Goal: Task Accomplishment & Management: Use online tool/utility

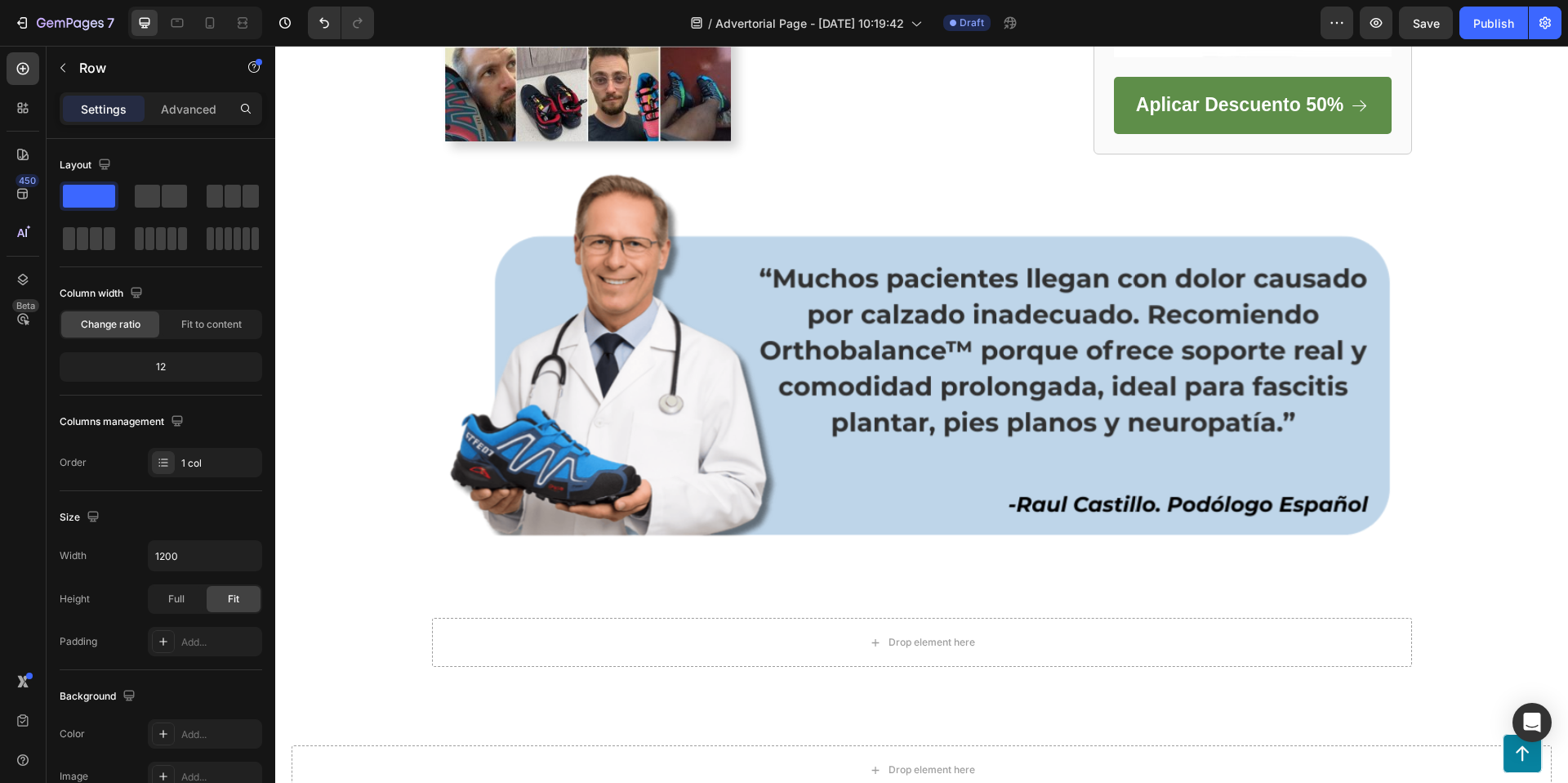
scroll to position [2950, 0]
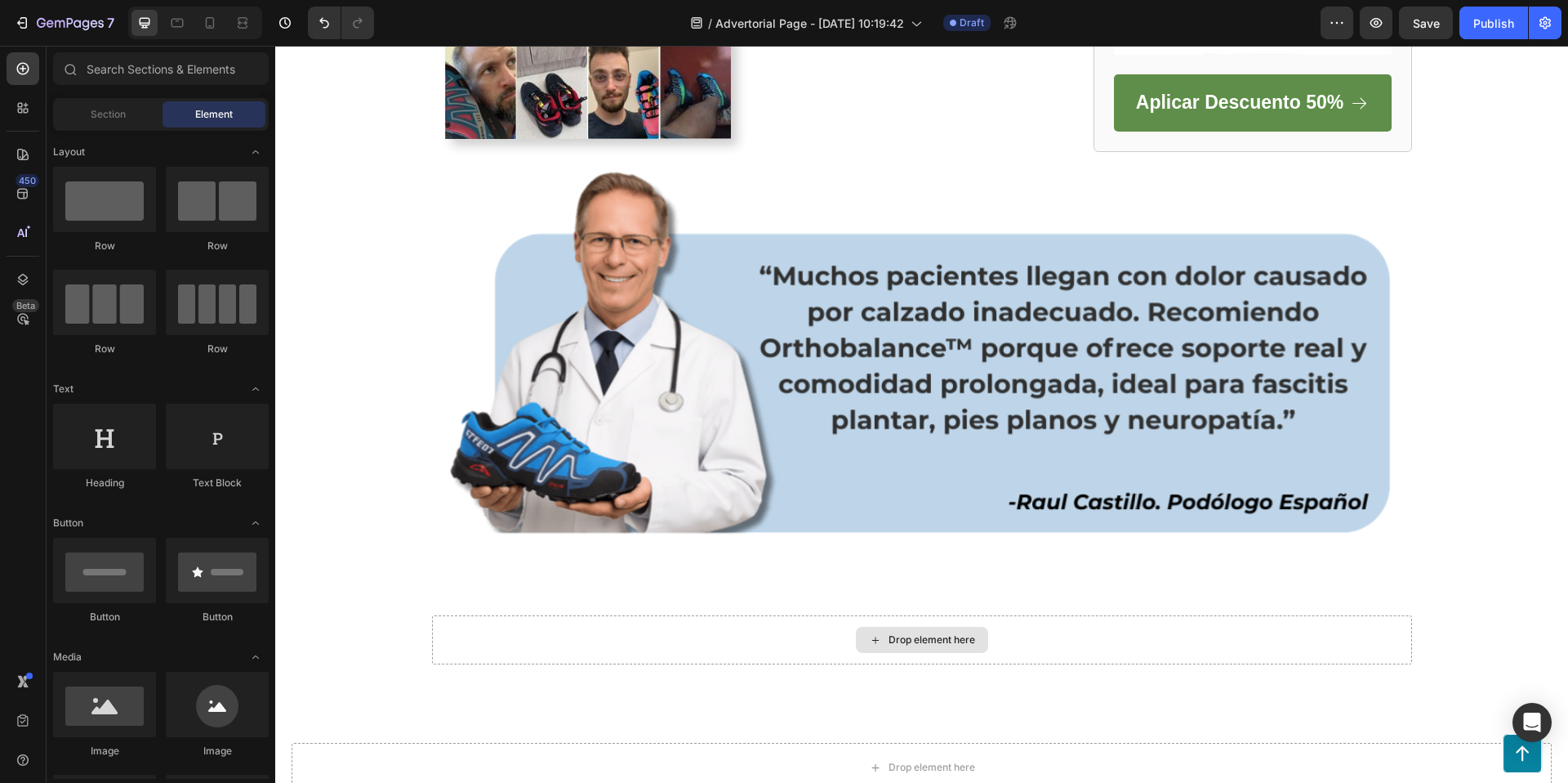
click at [927, 640] on div "Drop element here" at bounding box center [932, 639] width 87 height 13
click at [625, 636] on div "Drop element here" at bounding box center [922, 640] width 980 height 49
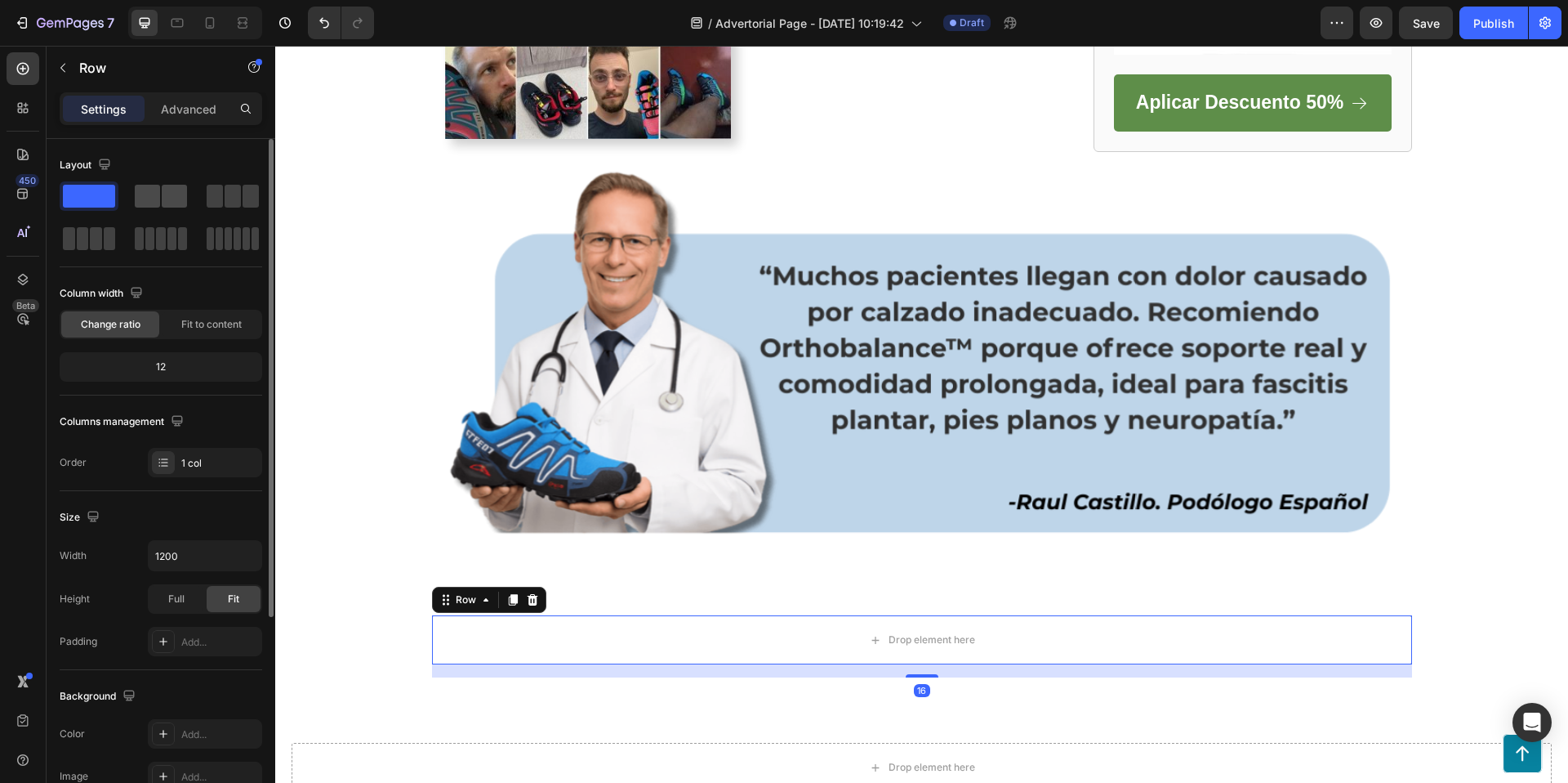
click at [150, 199] on span at bounding box center [147, 196] width 26 height 23
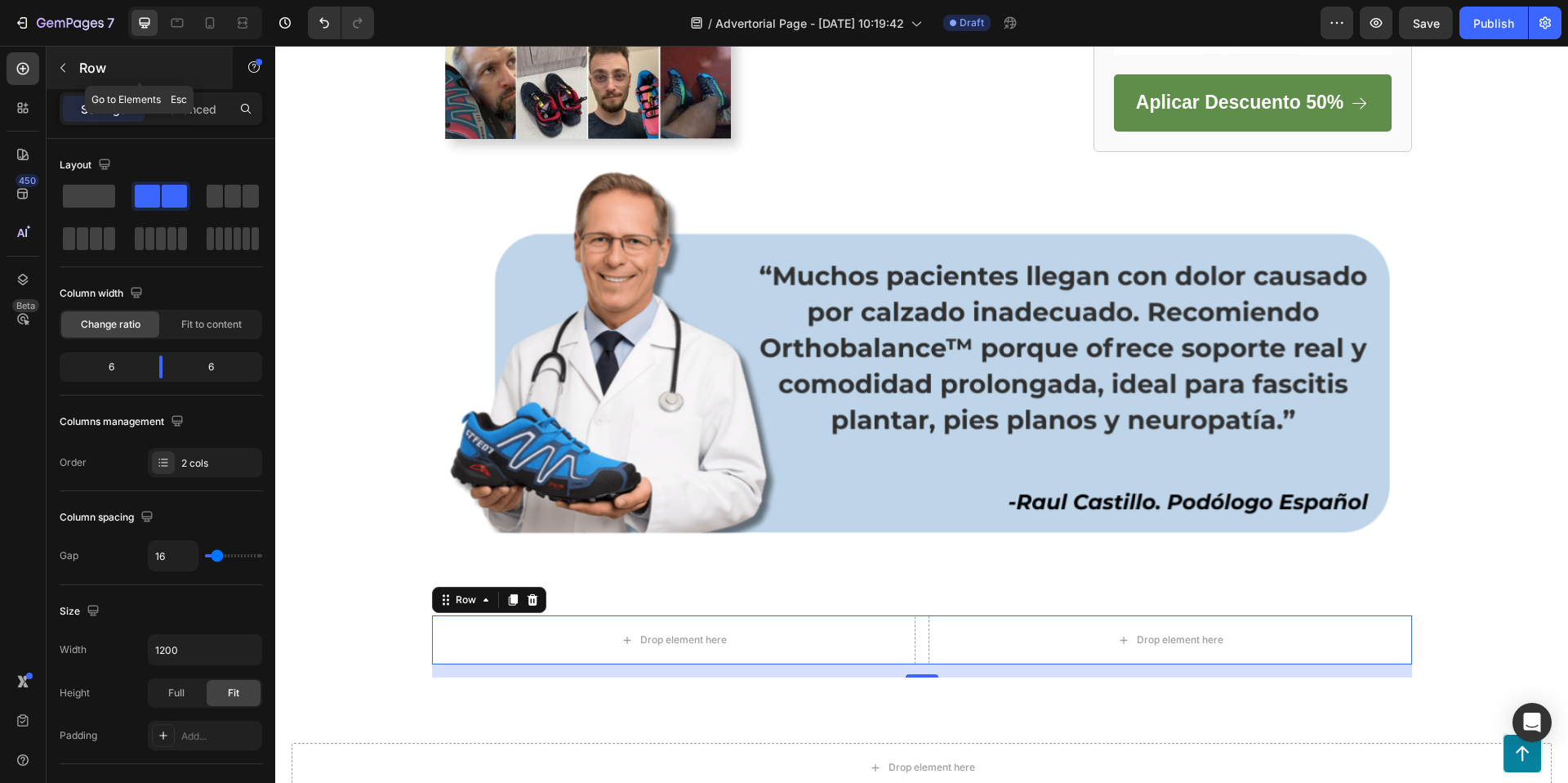
click at [67, 58] on button "button" at bounding box center [62, 68] width 27 height 27
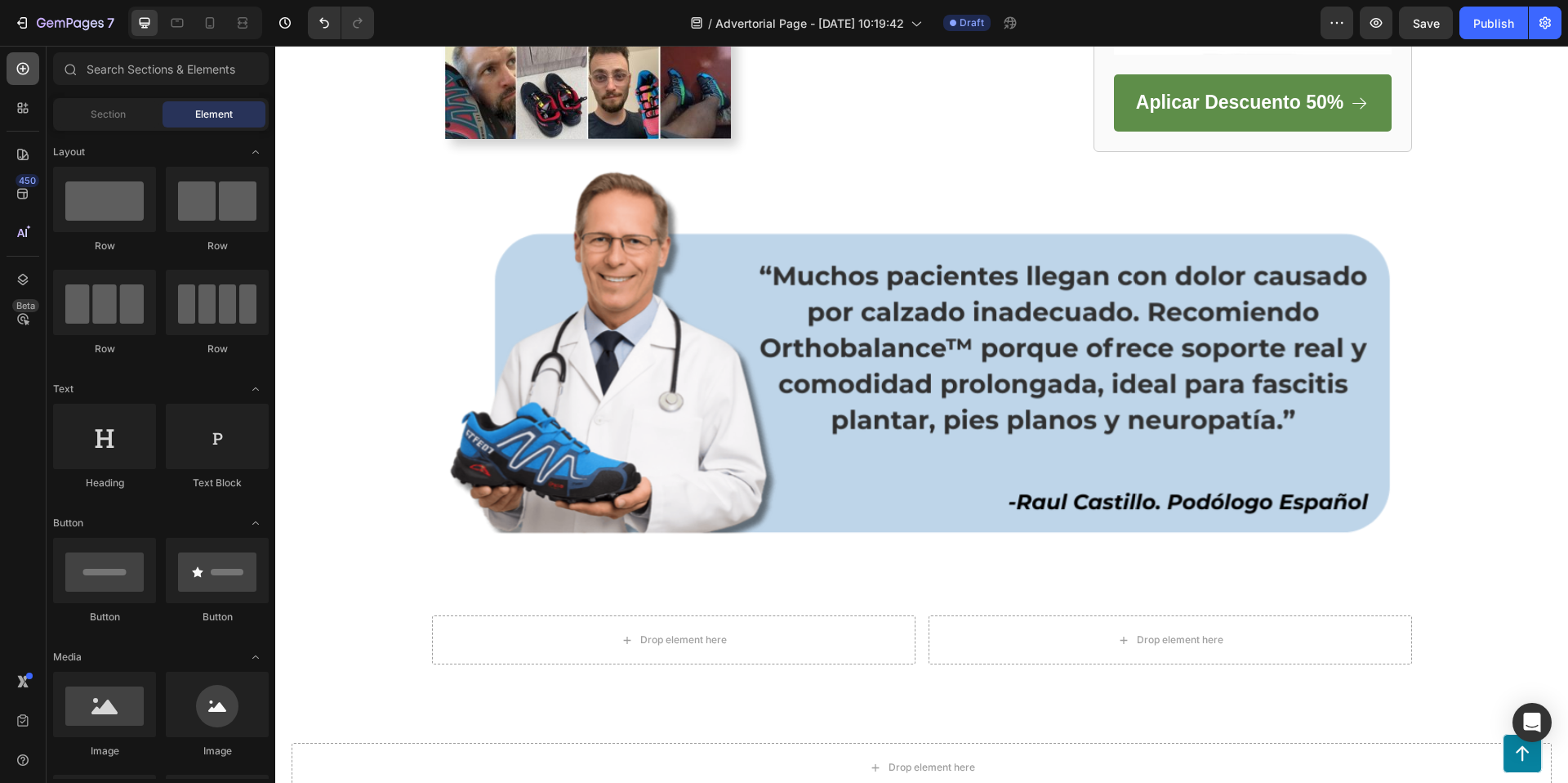
click at [27, 59] on div at bounding box center [23, 69] width 33 height 33
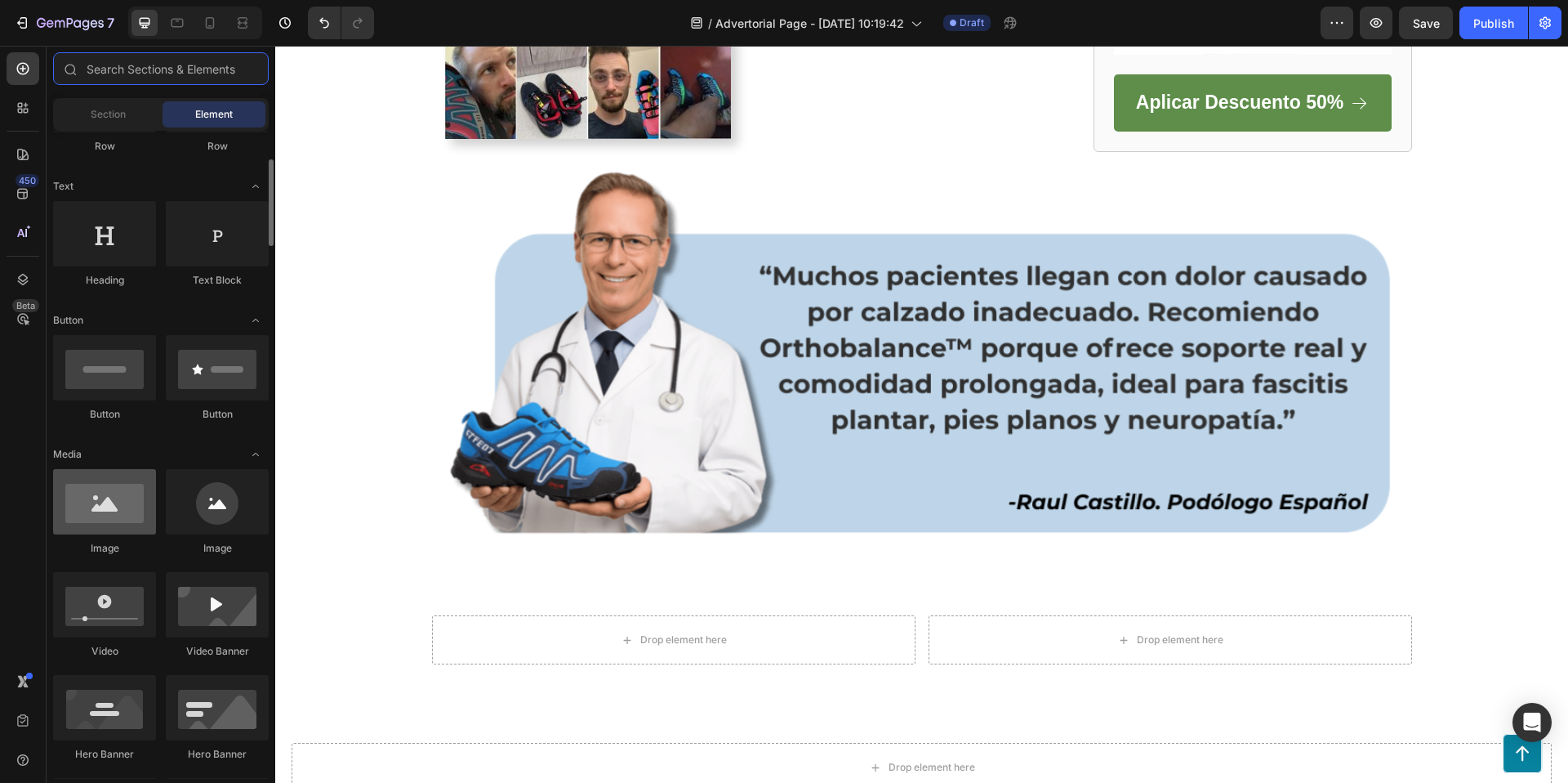
scroll to position [209, 0]
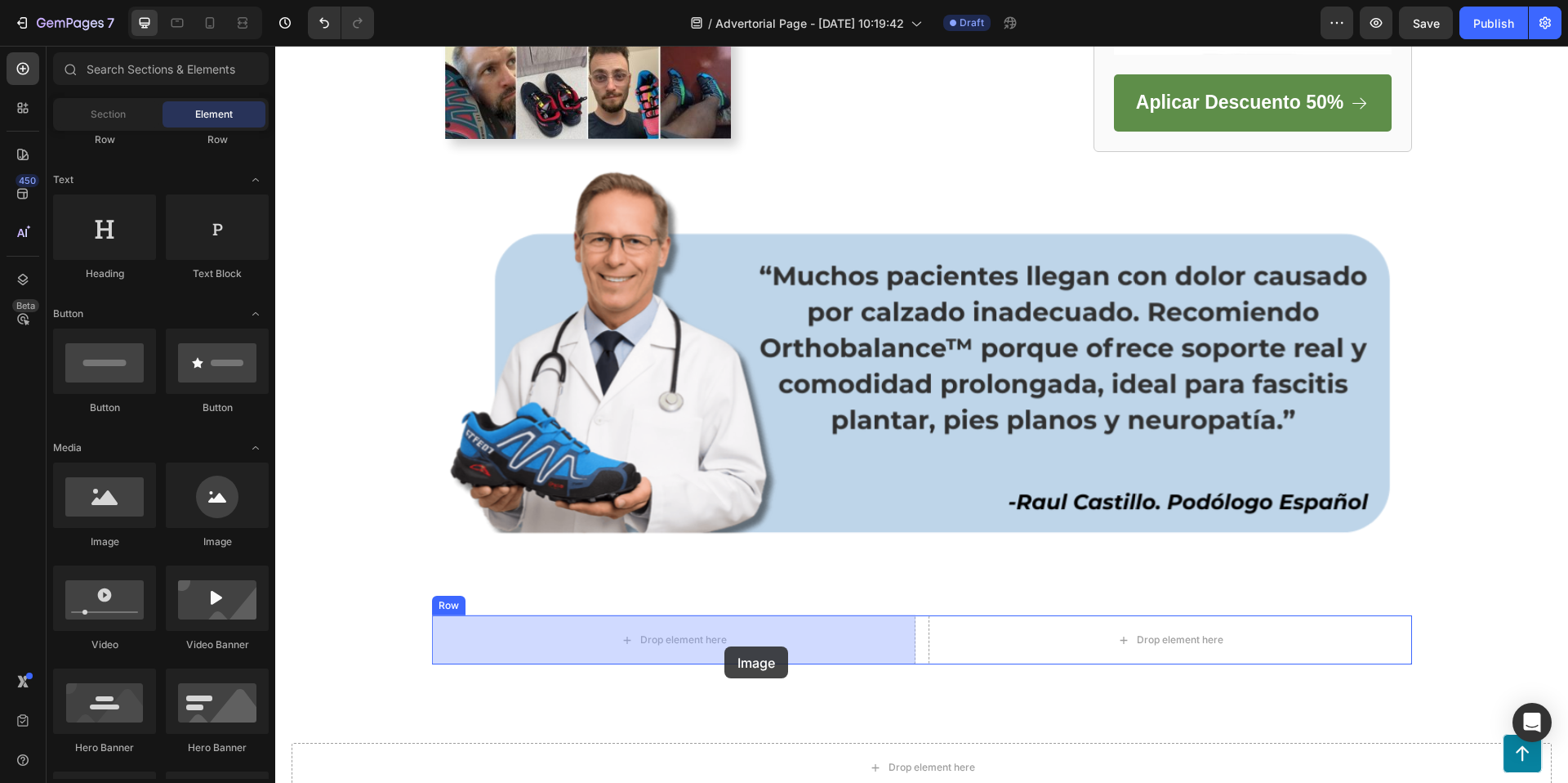
drag, startPoint x: 524, startPoint y: 560, endPoint x: 724, endPoint y: 647, distance: 218.1
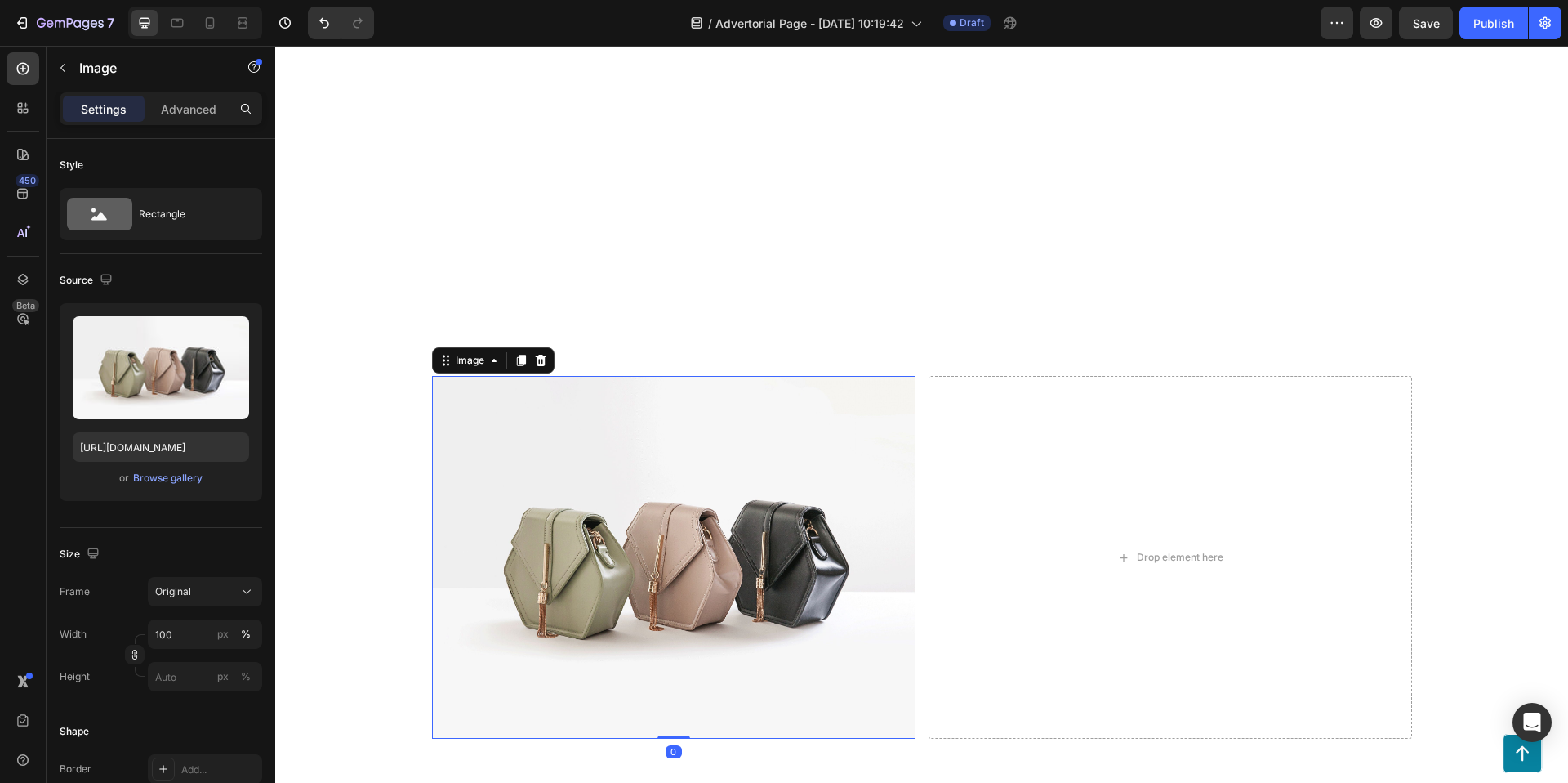
scroll to position [3519, 0]
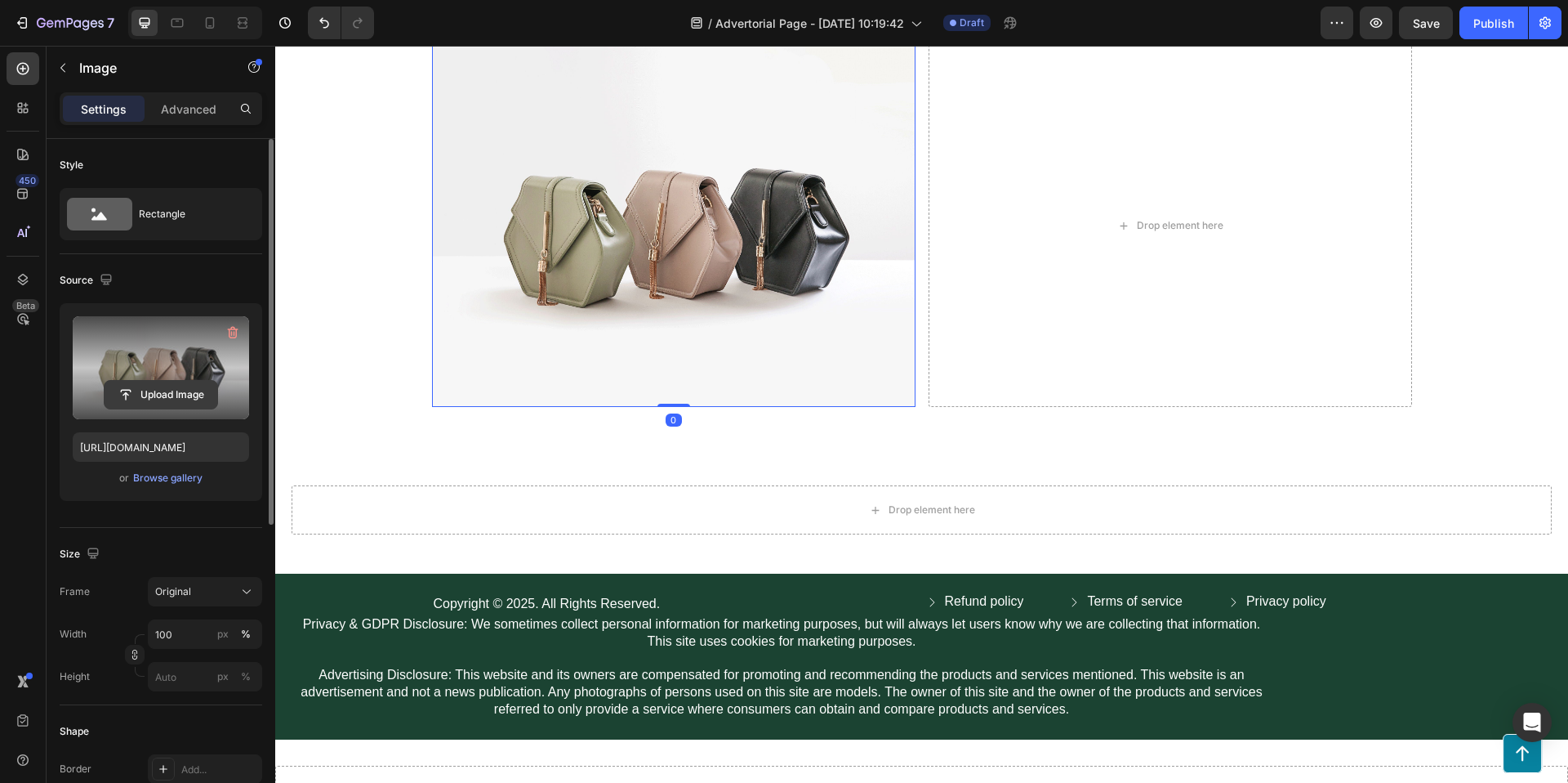
click at [169, 388] on input "file" at bounding box center [160, 395] width 113 height 27
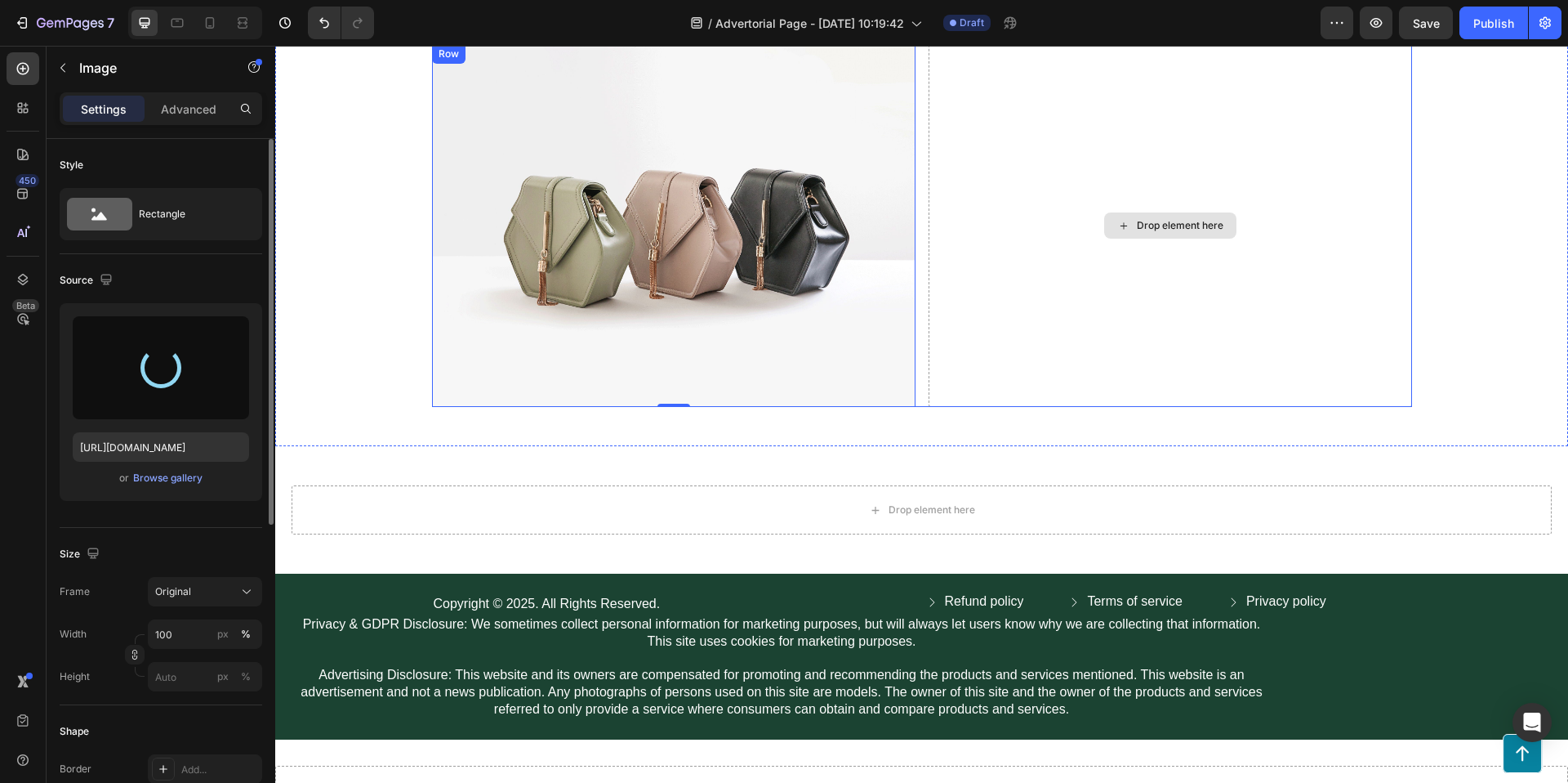
type input "https://cdn.shopify.com/s/files/1/0953/0599/0526/files/gempages_581753723718468…"
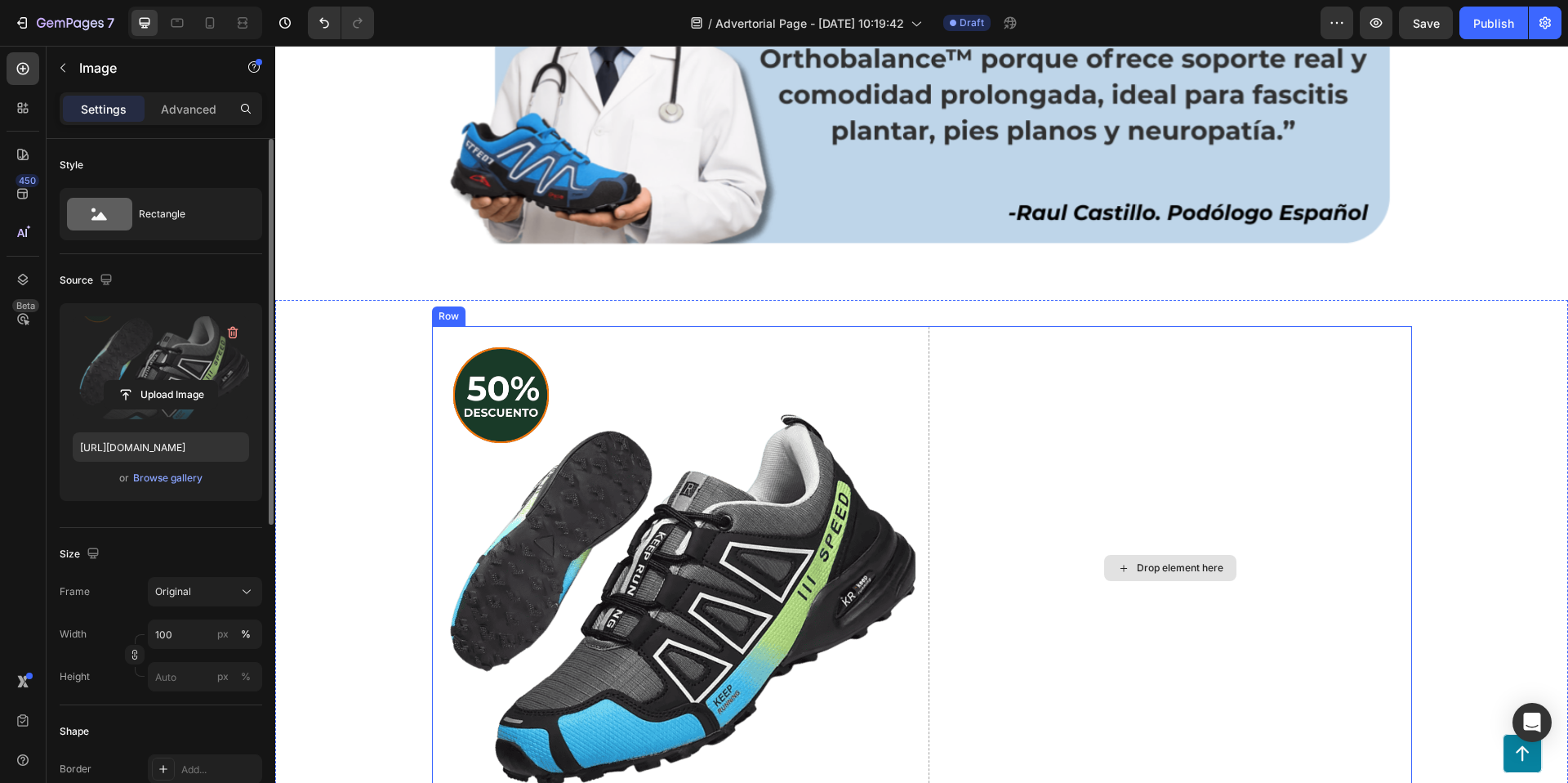
scroll to position [3239, 0]
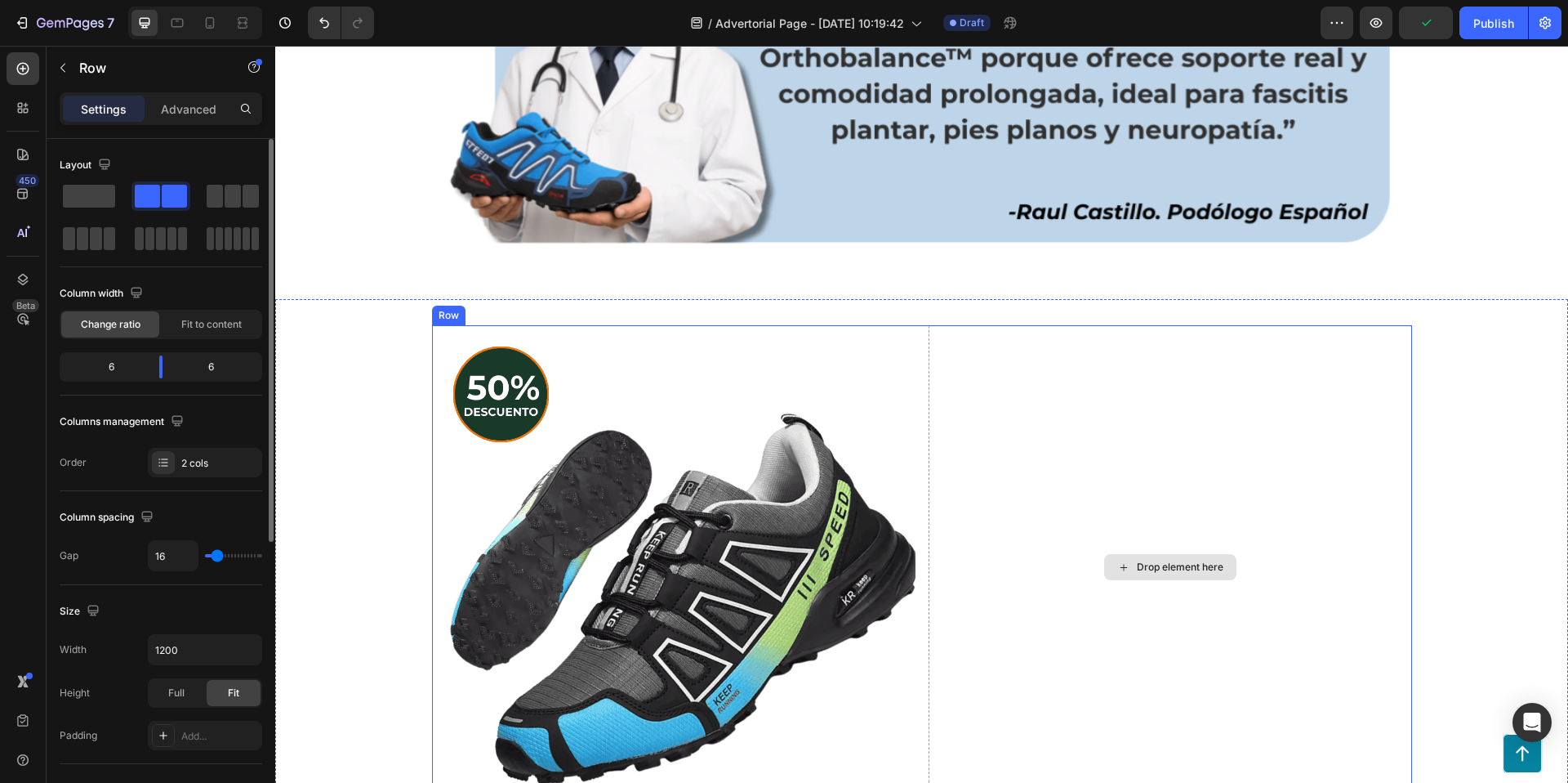
click at [1033, 467] on div "Drop element here" at bounding box center [1170, 567] width 483 height 484
click at [455, 315] on div "Row" at bounding box center [465, 310] width 27 height 15
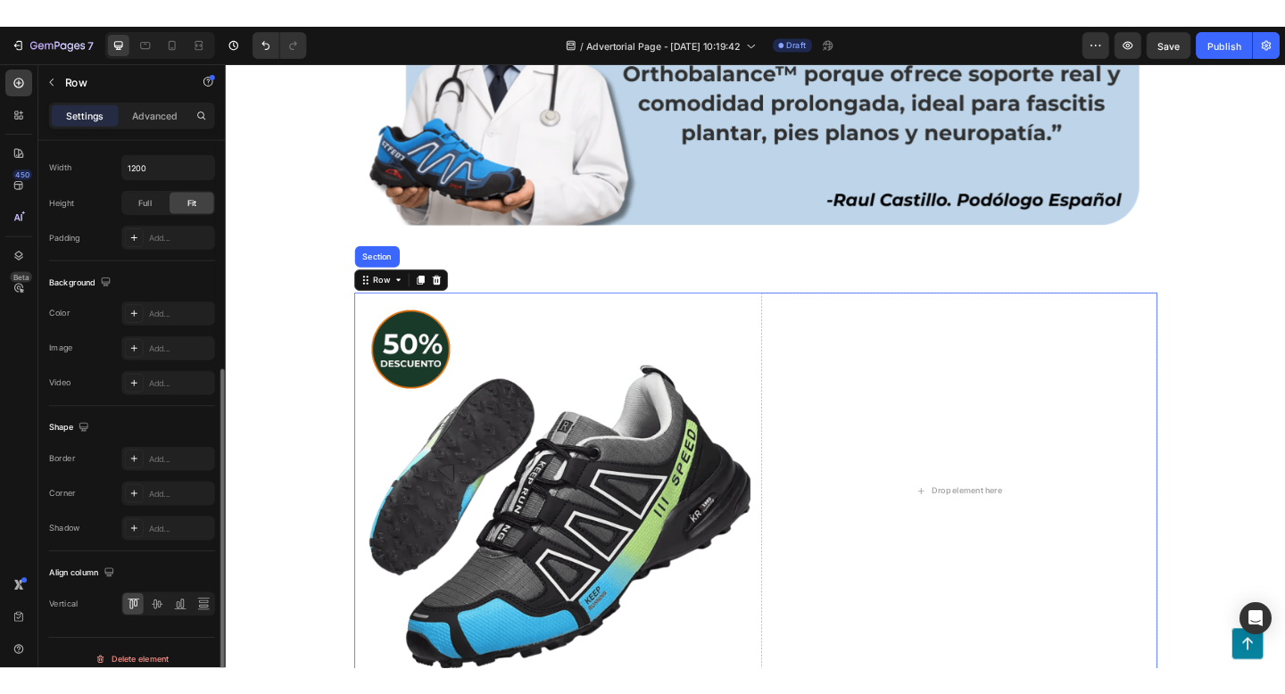
scroll to position [538, 0]
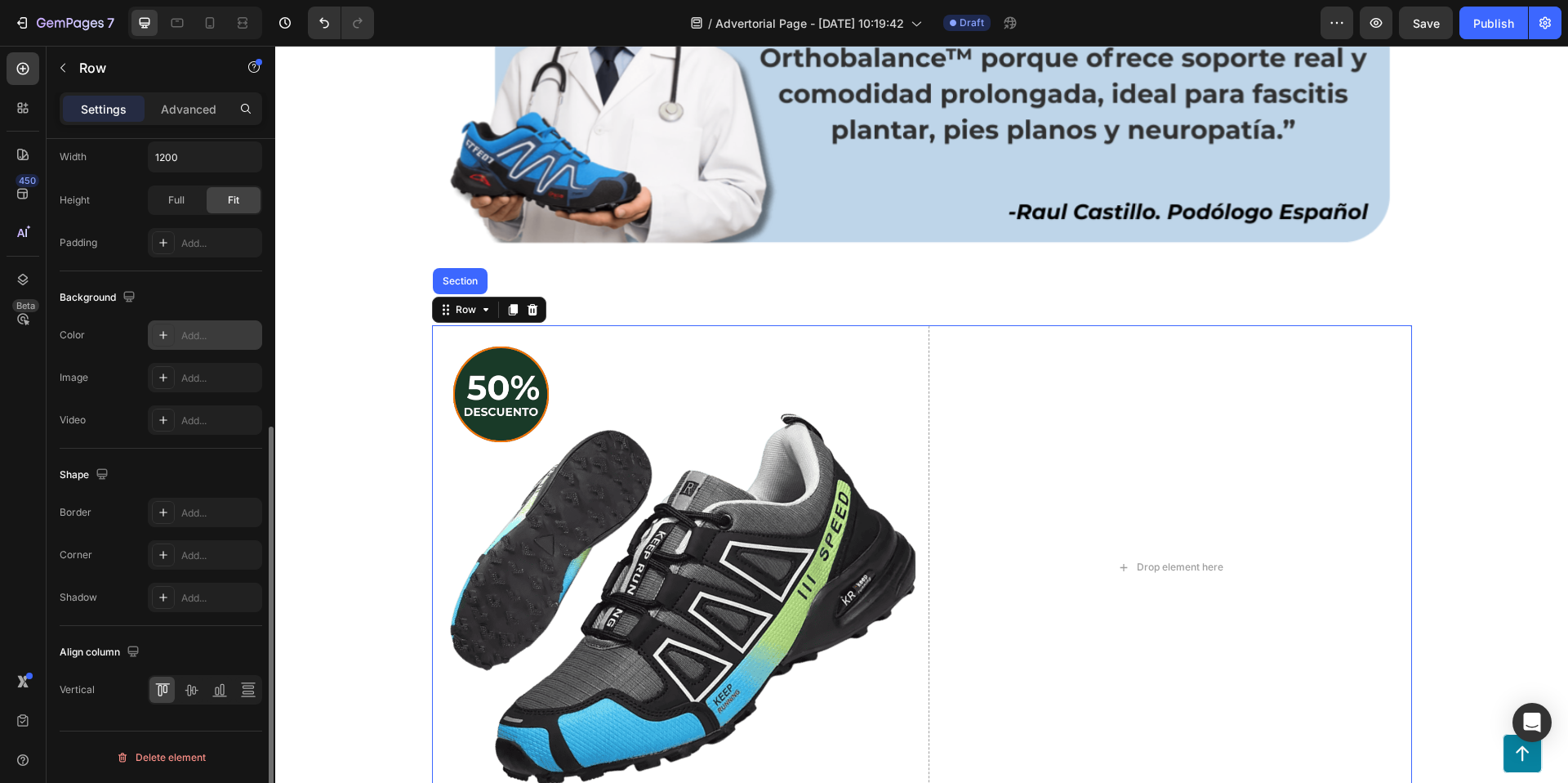
click at [163, 331] on icon at bounding box center [163, 334] width 8 height 8
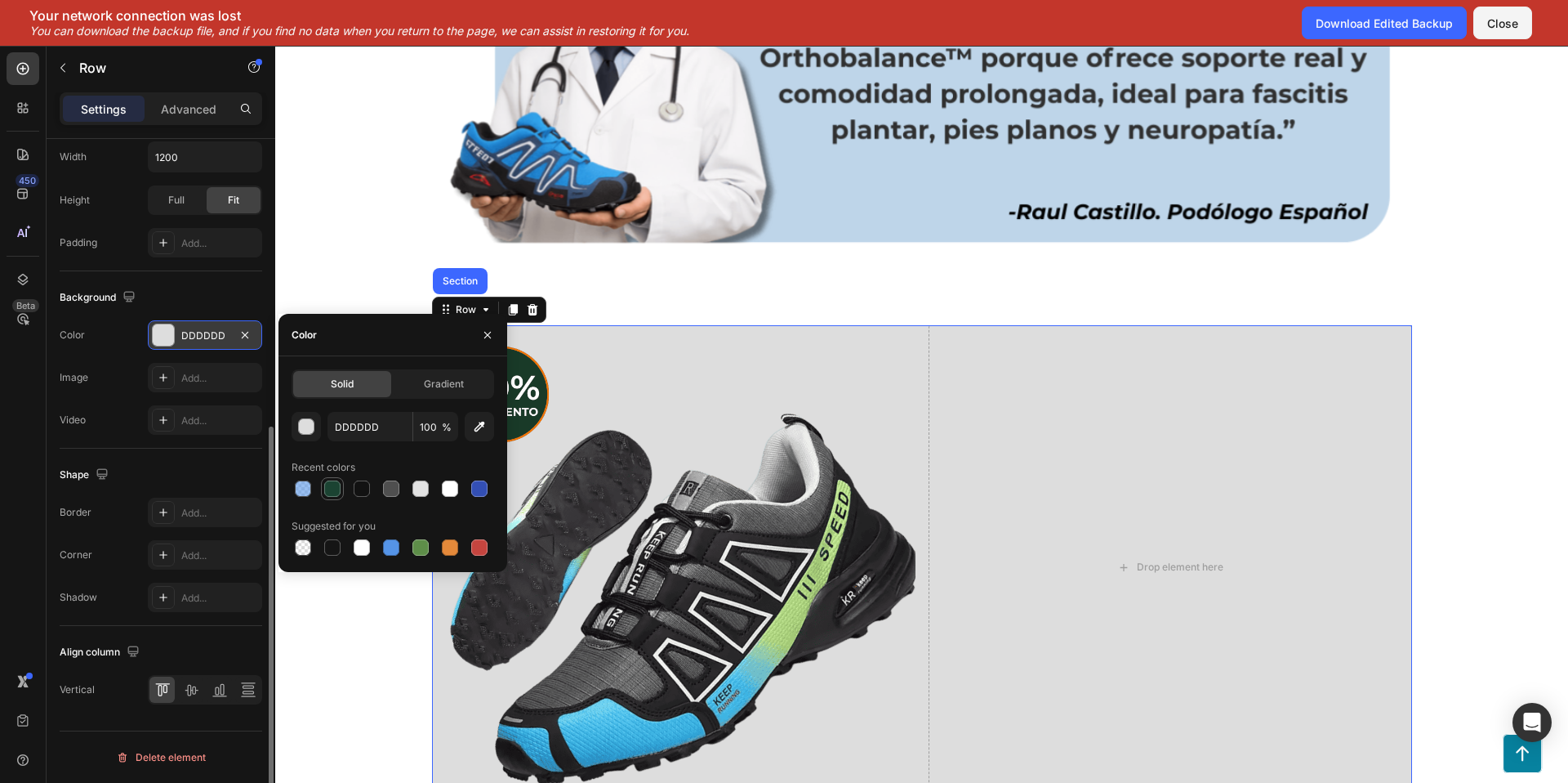
click at [328, 487] on div at bounding box center [332, 489] width 16 height 16
type input "1B4332"
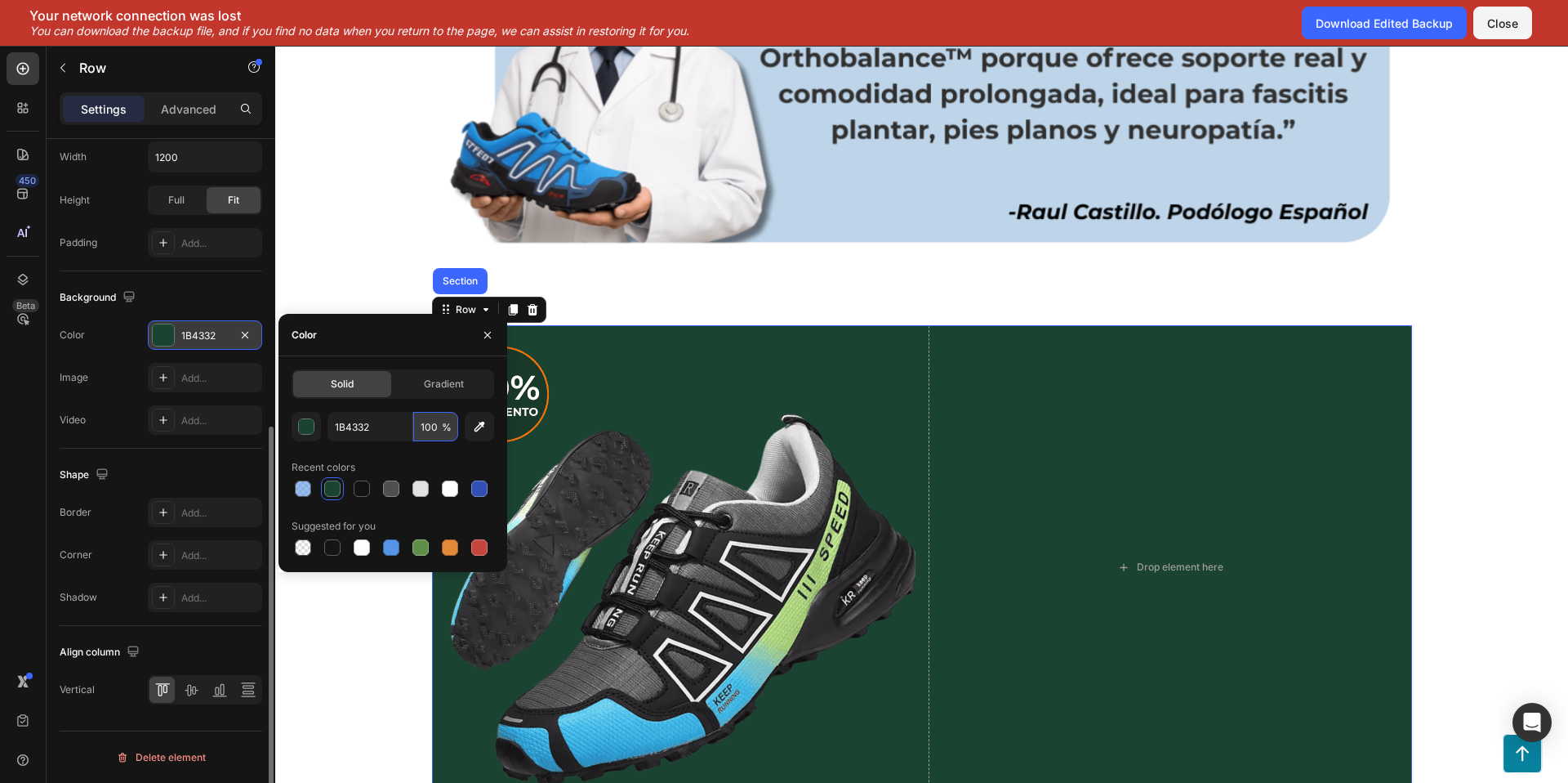
click at [432, 428] on input "100" at bounding box center [435, 427] width 45 height 29
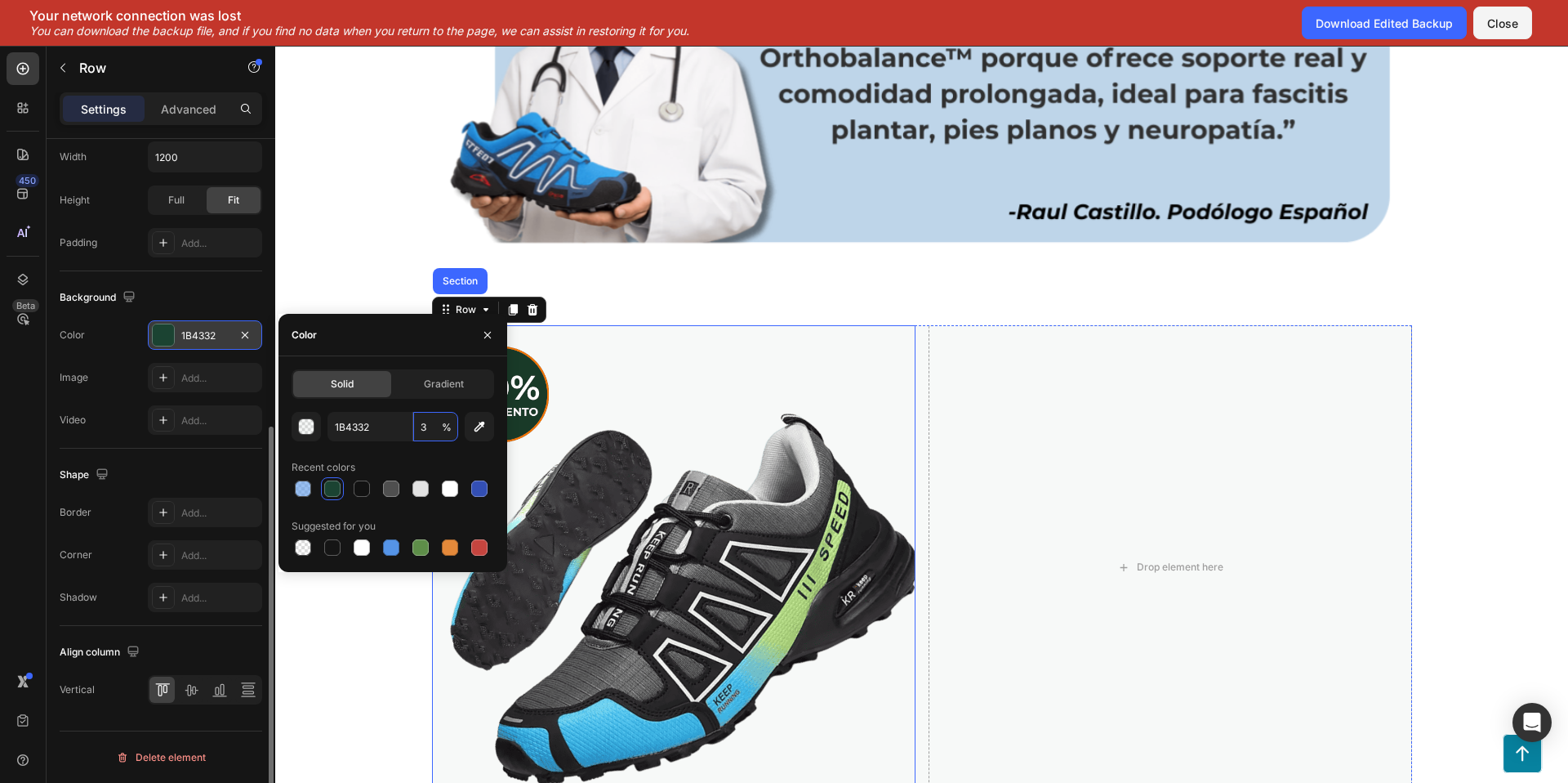
type input "30"
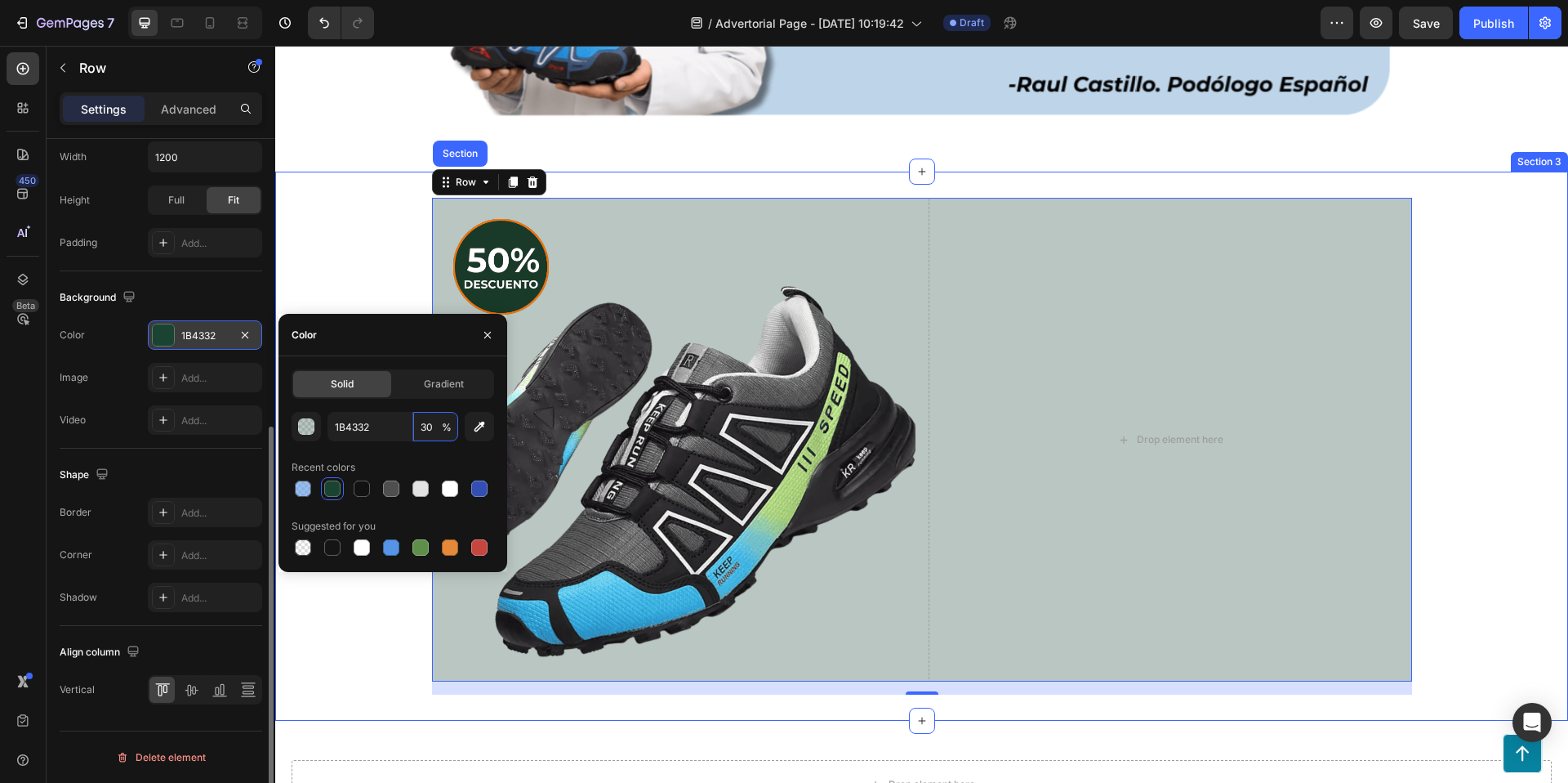
scroll to position [3374, 0]
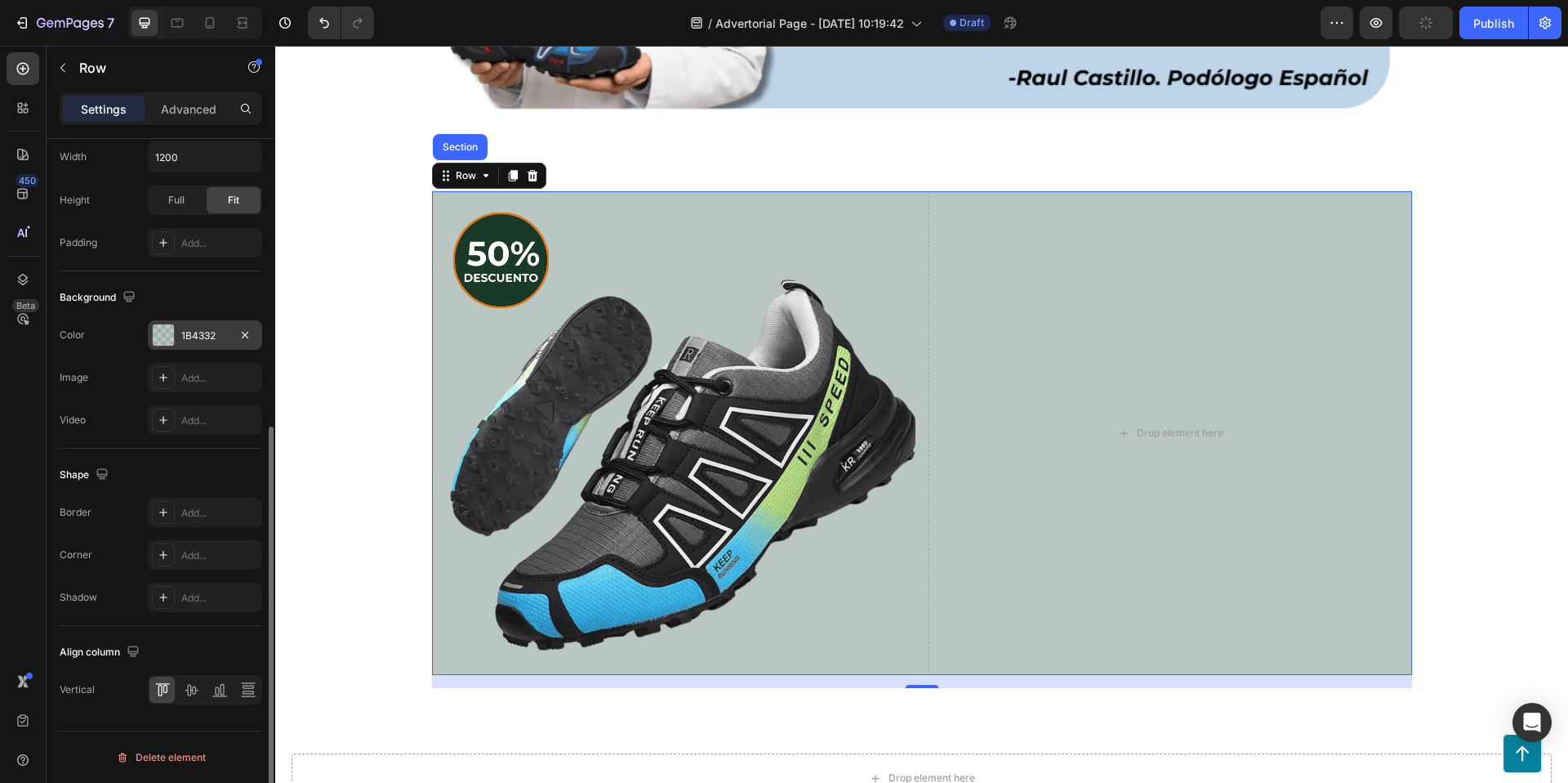
click at [126, 386] on div "Image Add..." at bounding box center [160, 377] width 202 height 29
click at [166, 515] on icon at bounding box center [163, 512] width 13 height 13
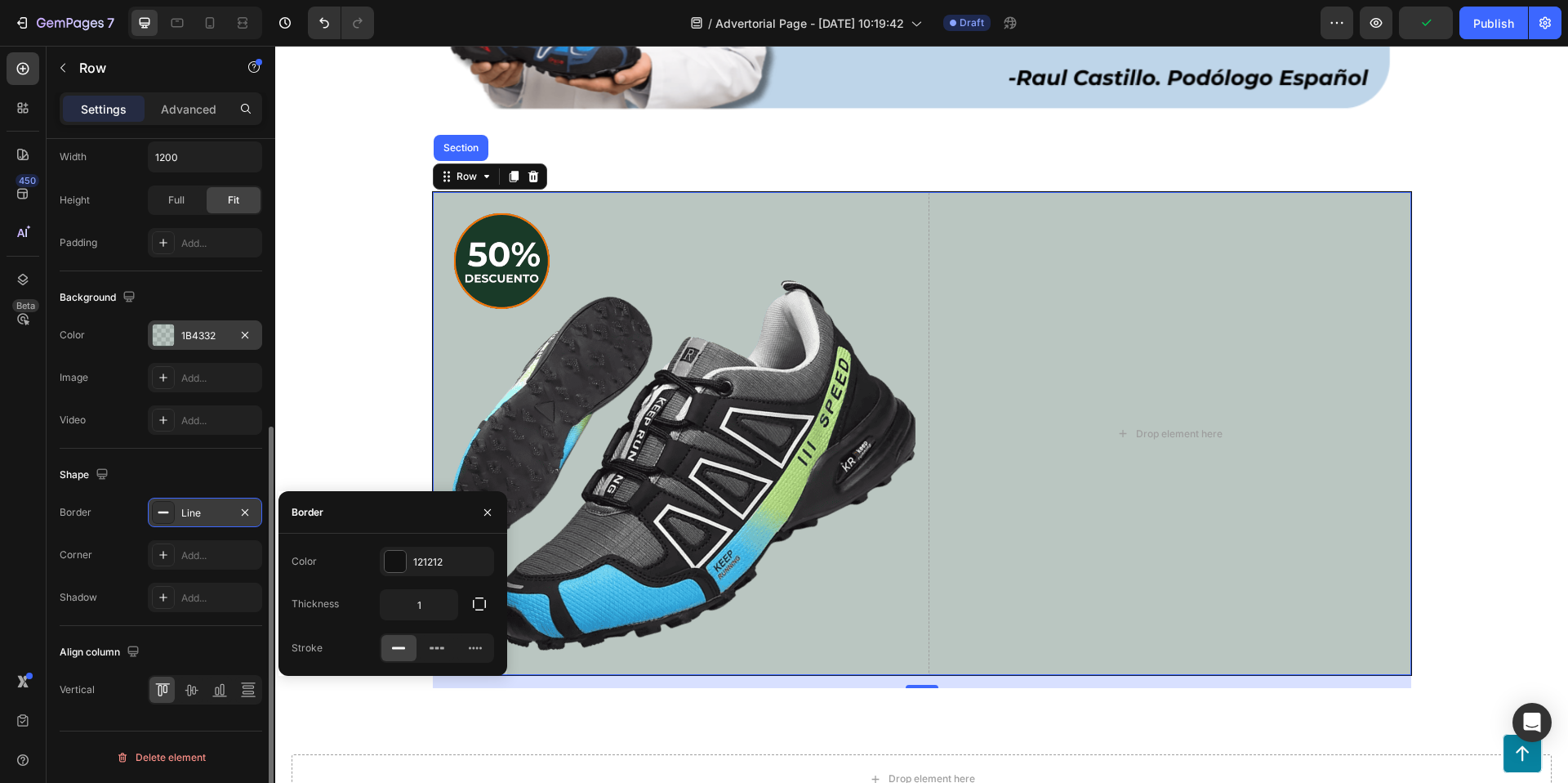
scroll to position [492, 0]
click at [390, 564] on div at bounding box center [395, 561] width 21 height 21
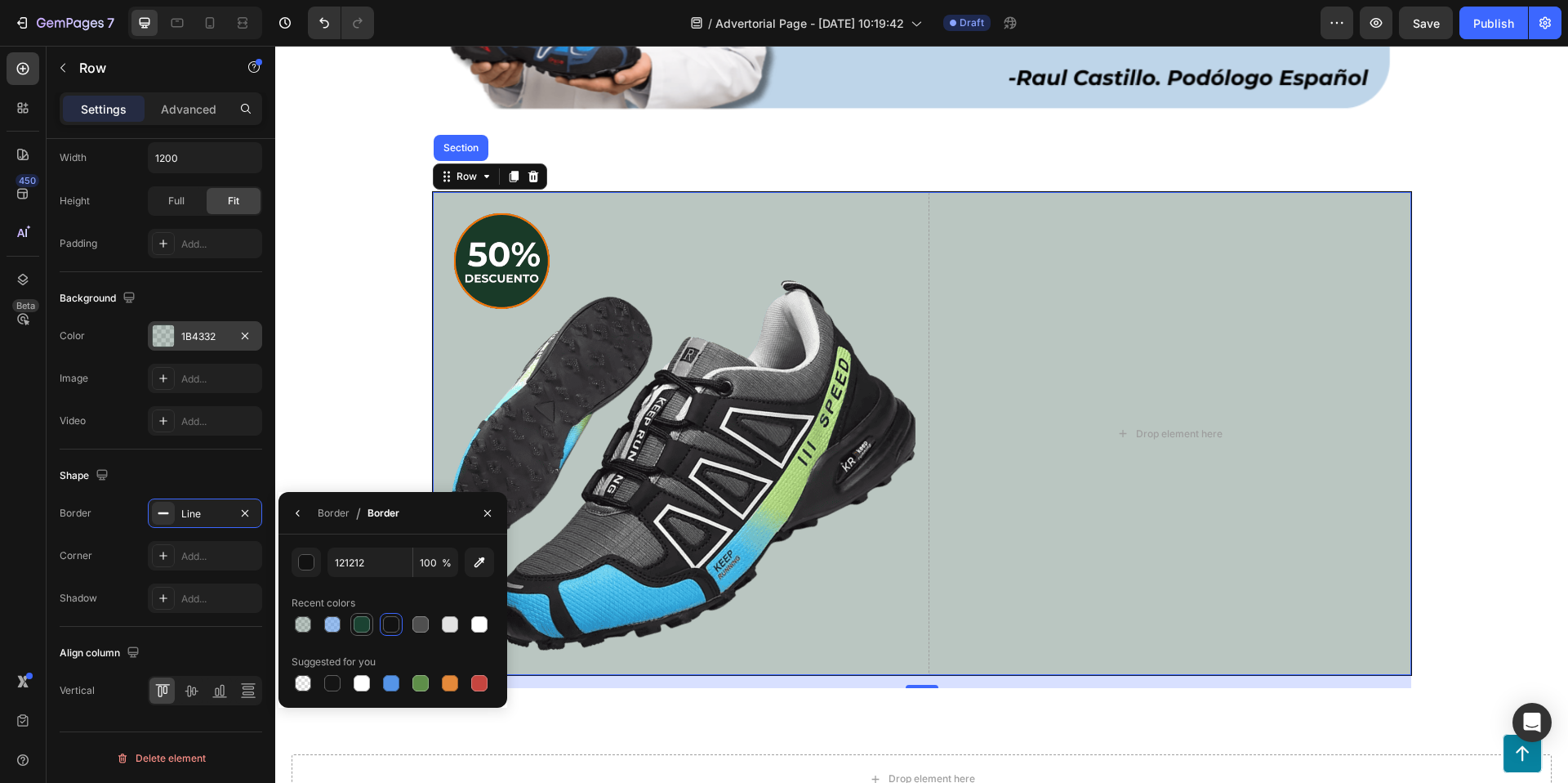
click at [360, 631] on div at bounding box center [362, 625] width 16 height 16
type input "1B4332"
click at [162, 555] on icon at bounding box center [163, 556] width 13 height 13
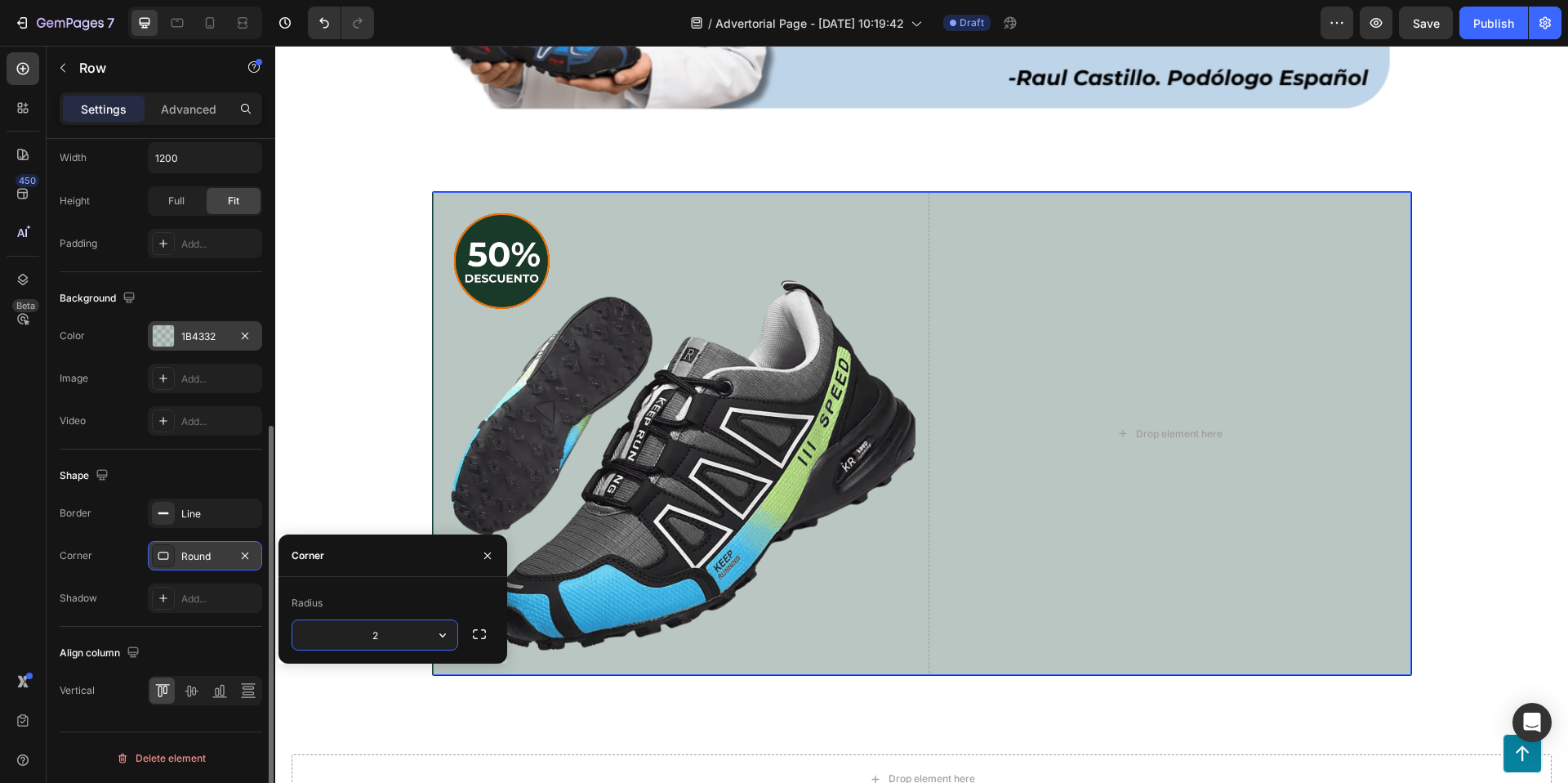
type input "25"
click at [376, 380] on div "Image Drop element here Row Section 16" at bounding box center [922, 440] width 1292 height 497
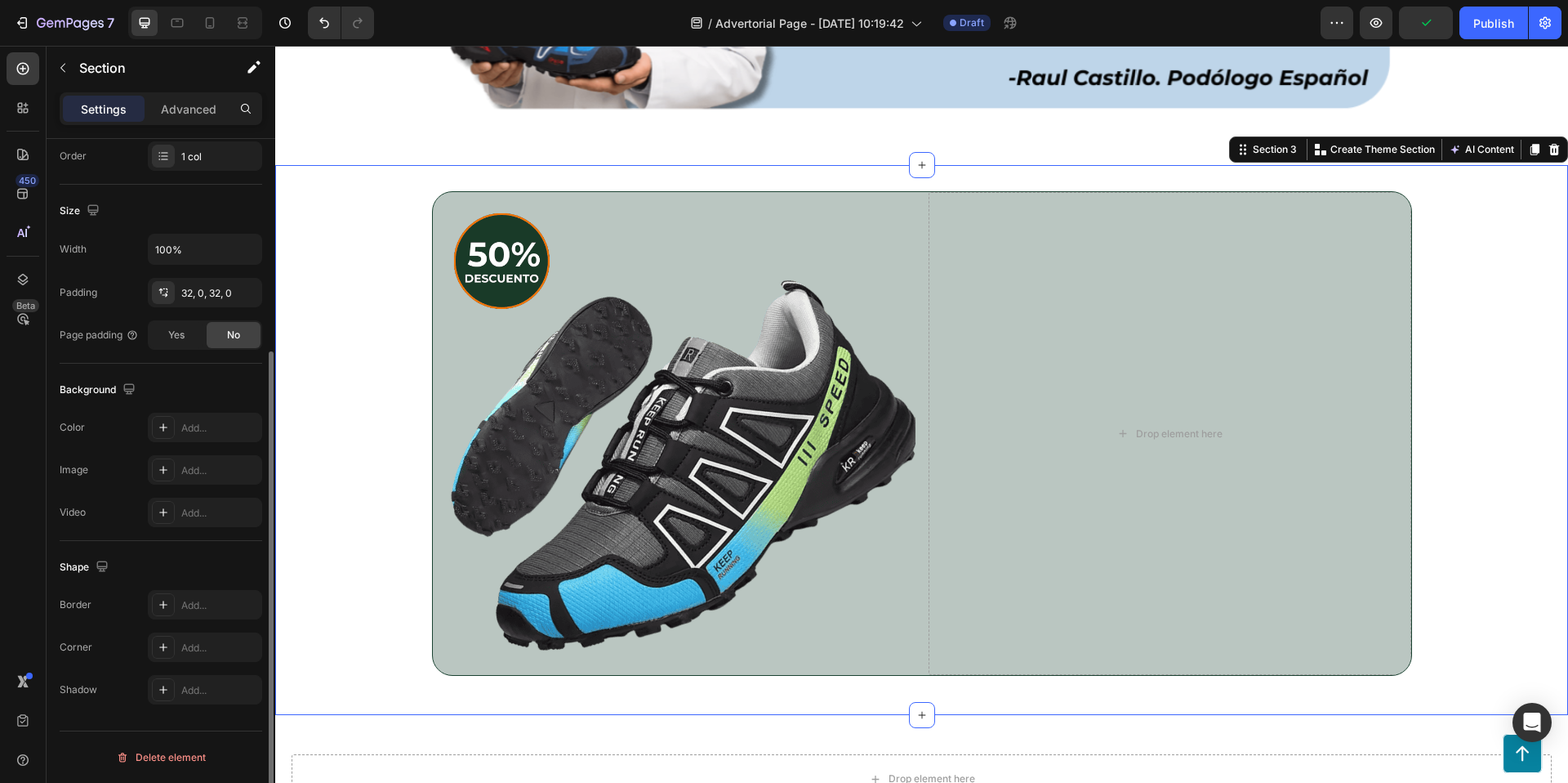
scroll to position [0, 0]
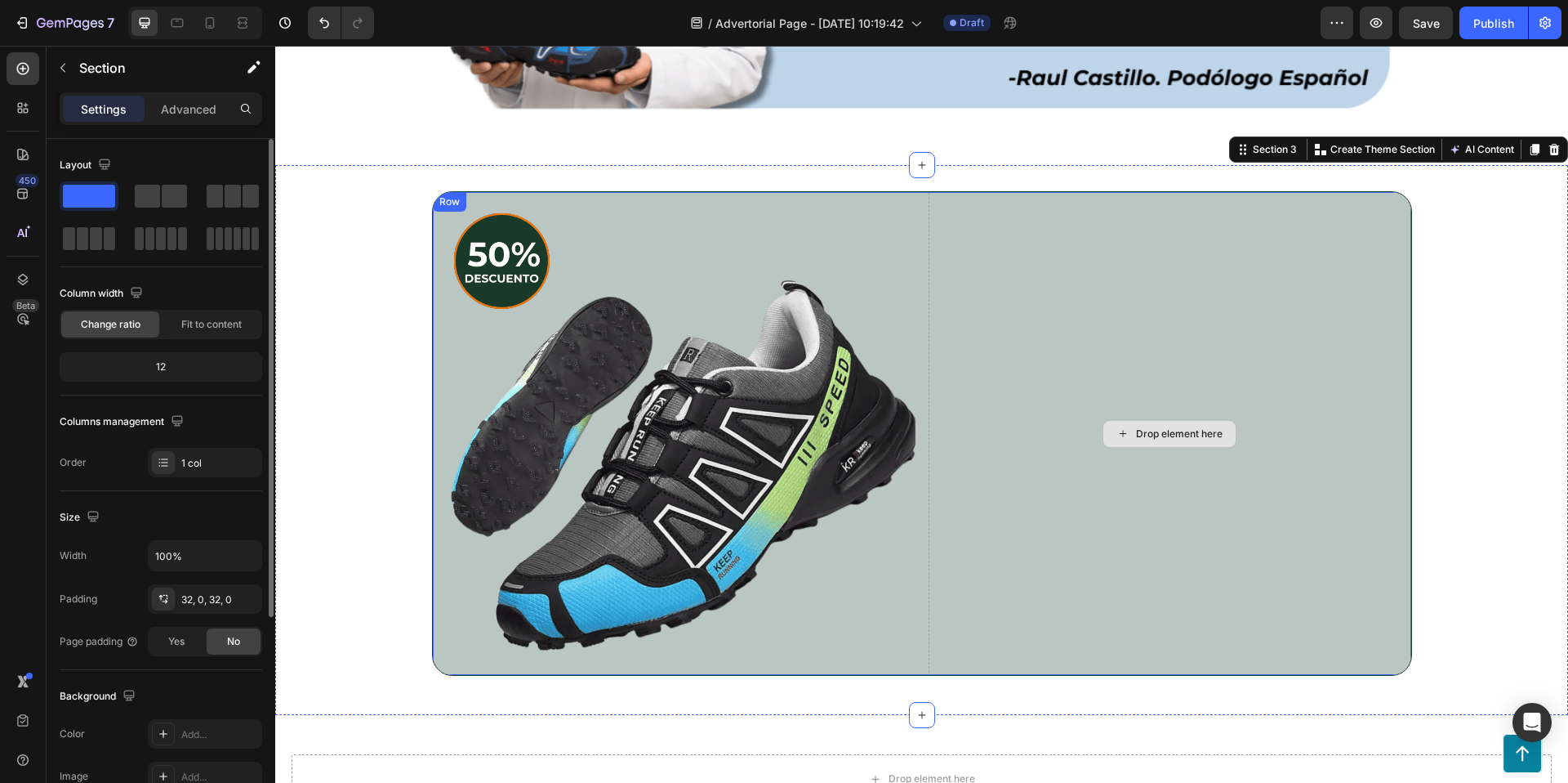
click at [1171, 263] on div "Drop element here" at bounding box center [1169, 433] width 482 height 483
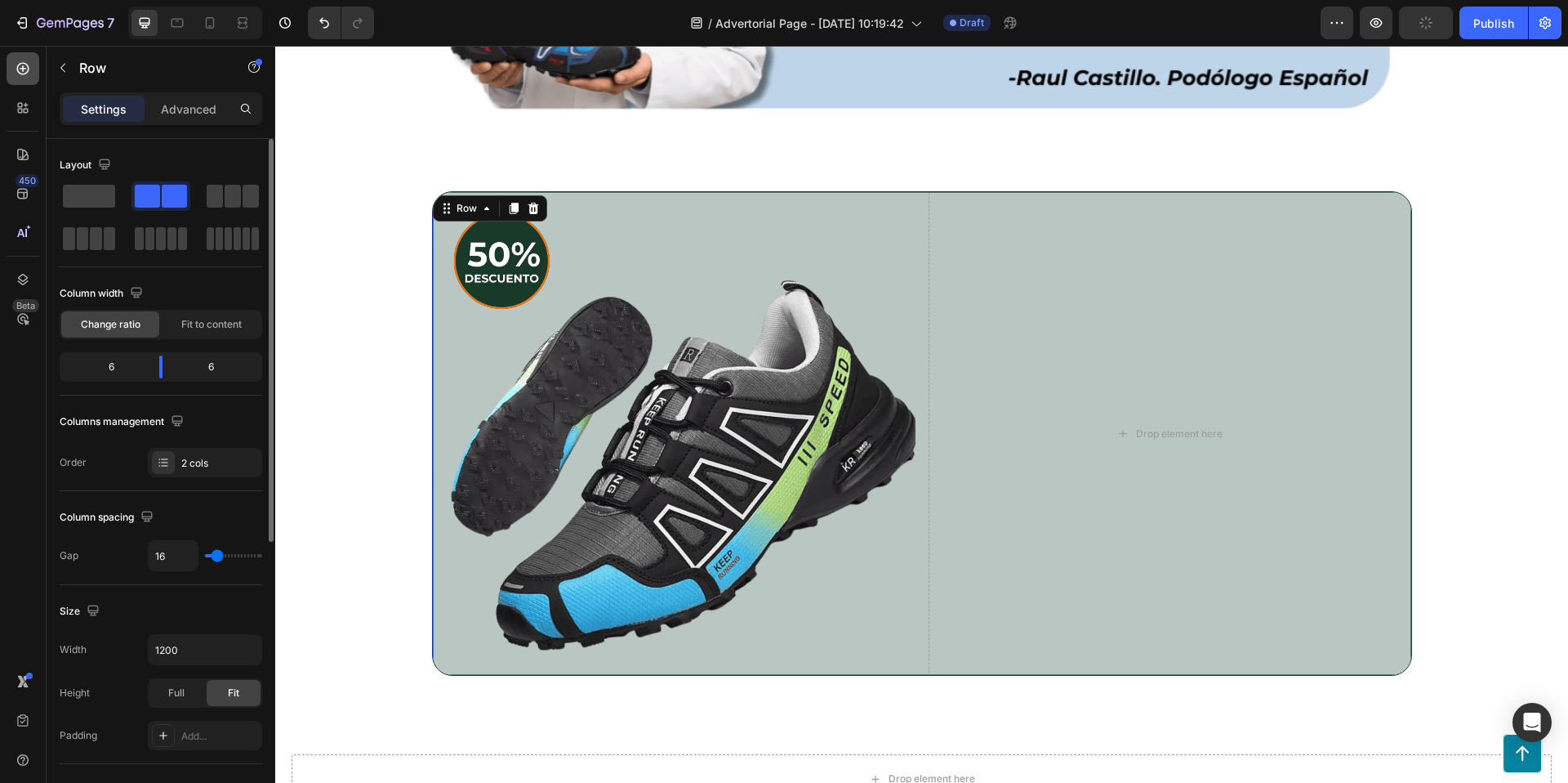
click at [26, 71] on icon at bounding box center [23, 69] width 16 height 16
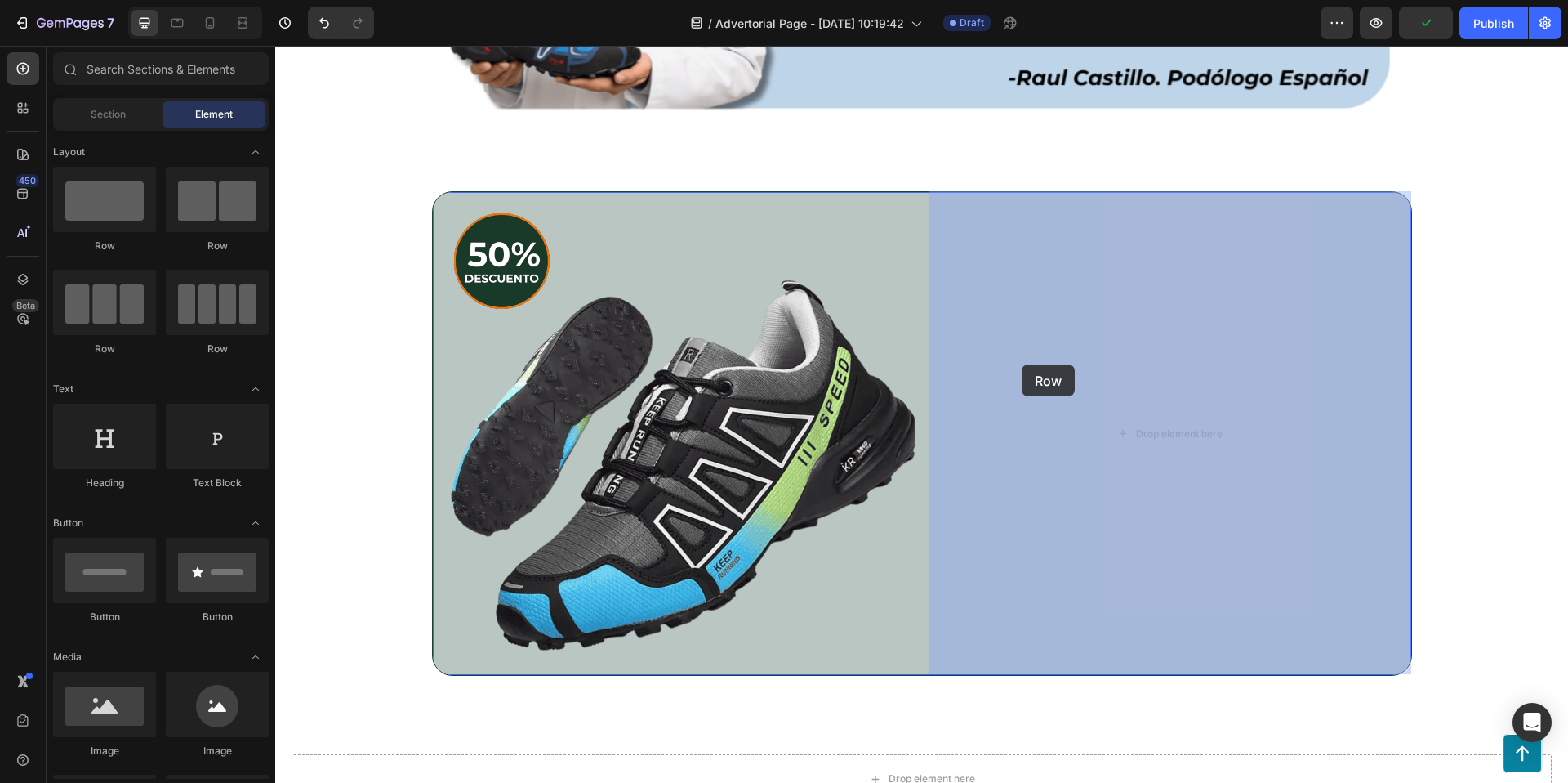
drag, startPoint x: 404, startPoint y: 254, endPoint x: 1028, endPoint y: 366, distance: 634.0
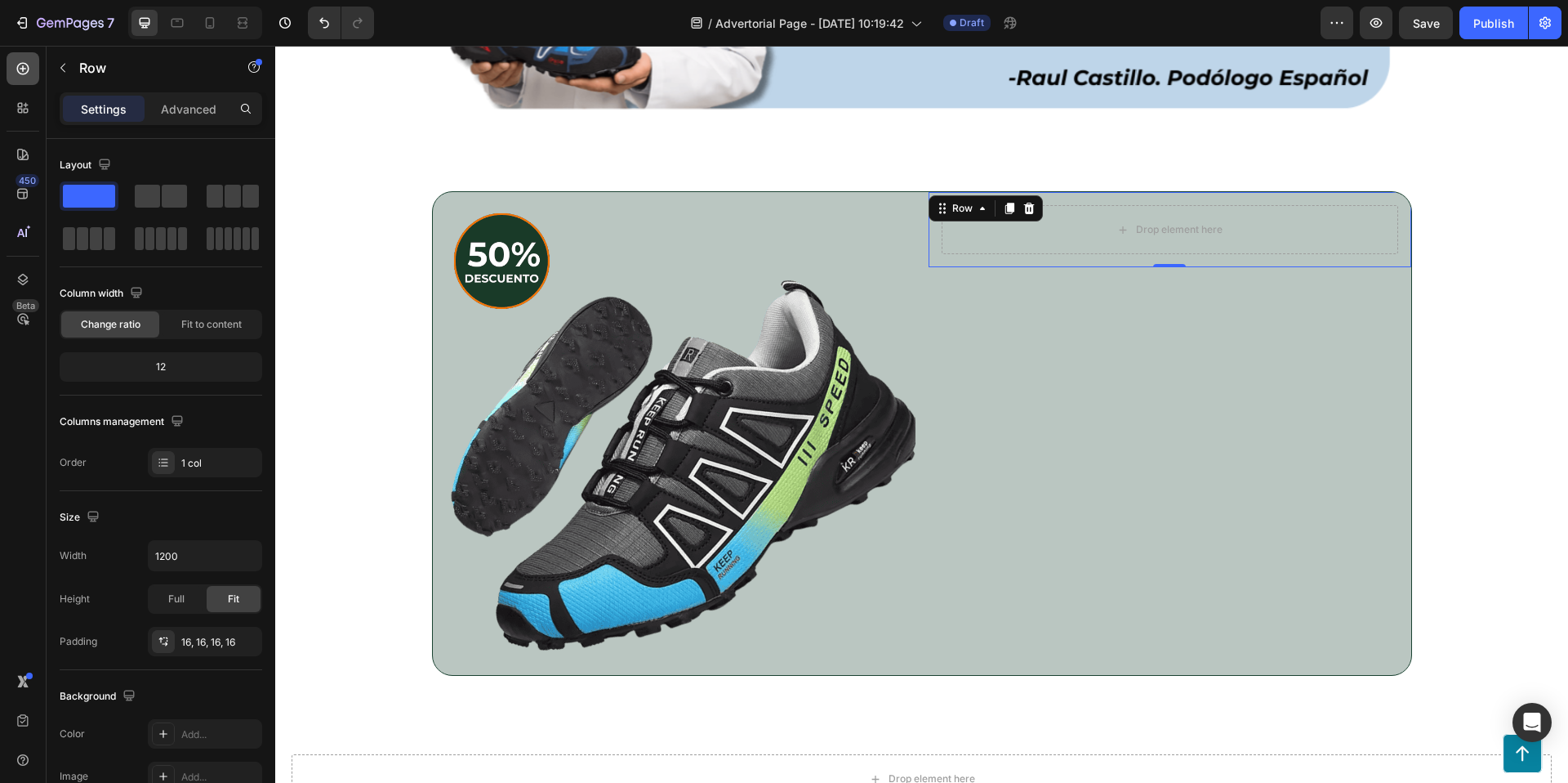
click at [15, 69] on icon at bounding box center [23, 69] width 16 height 16
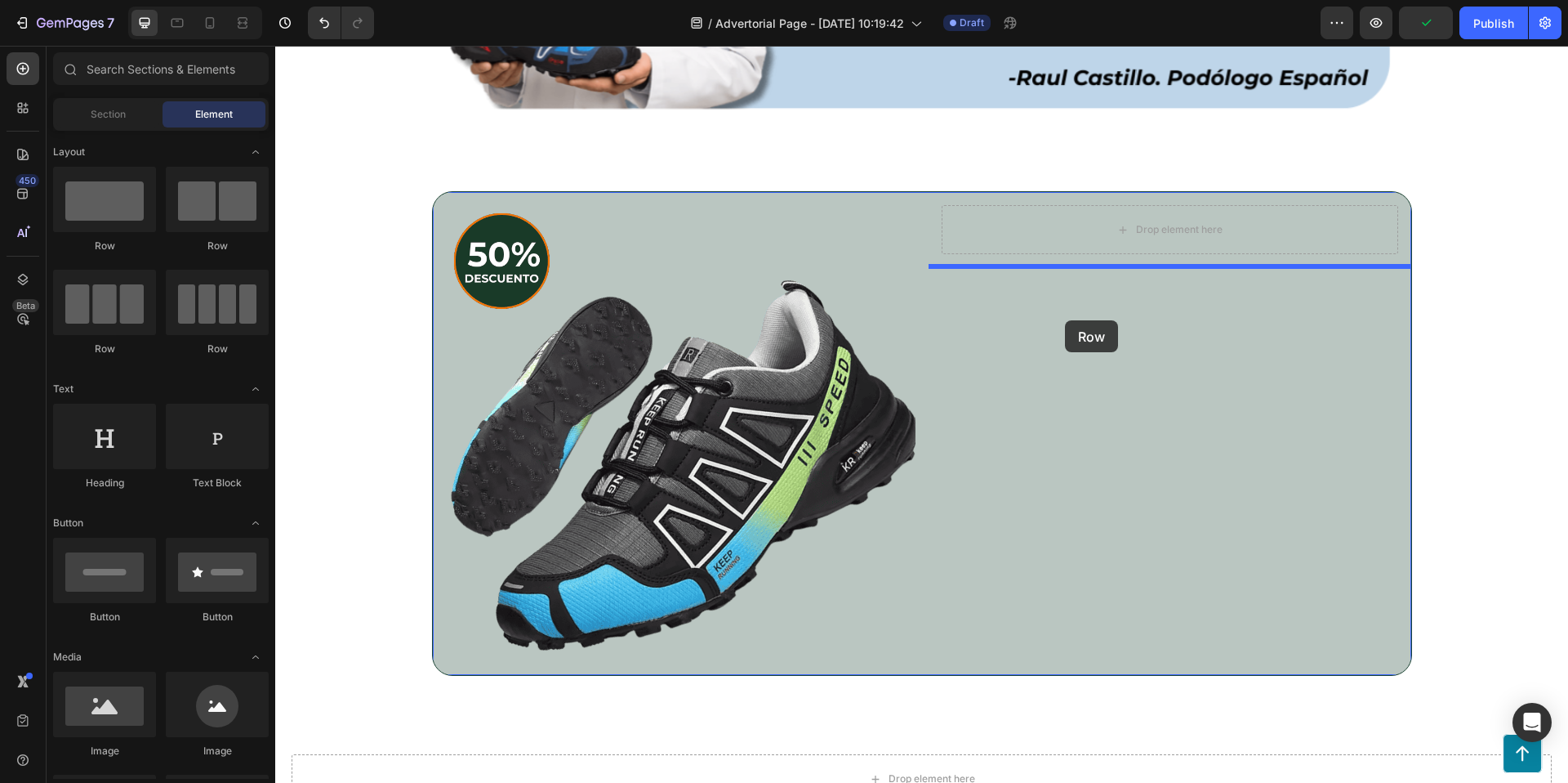
drag, startPoint x: 374, startPoint y: 243, endPoint x: 1065, endPoint y: 321, distance: 695.4
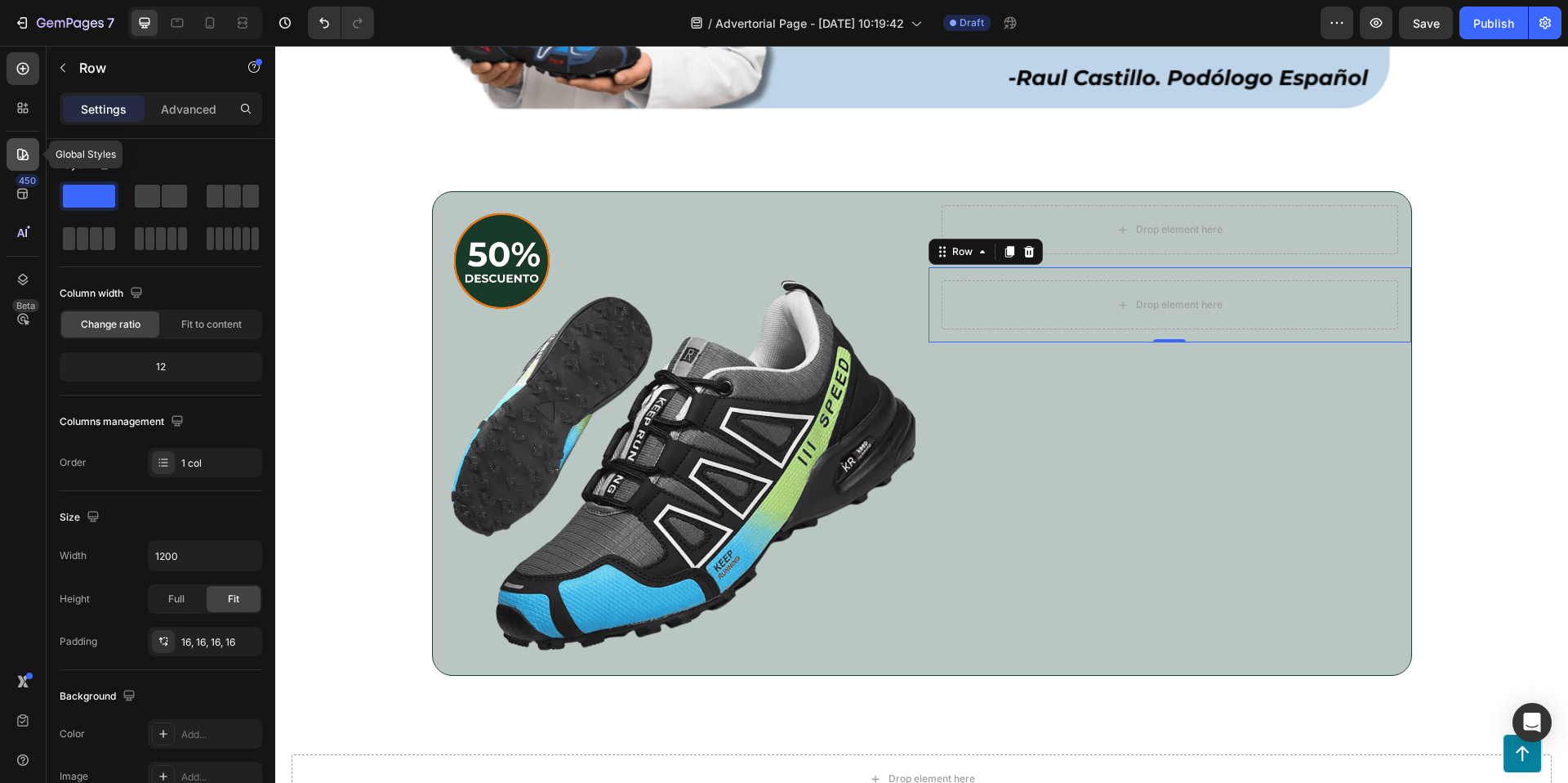
click at [19, 159] on icon at bounding box center [23, 154] width 11 height 11
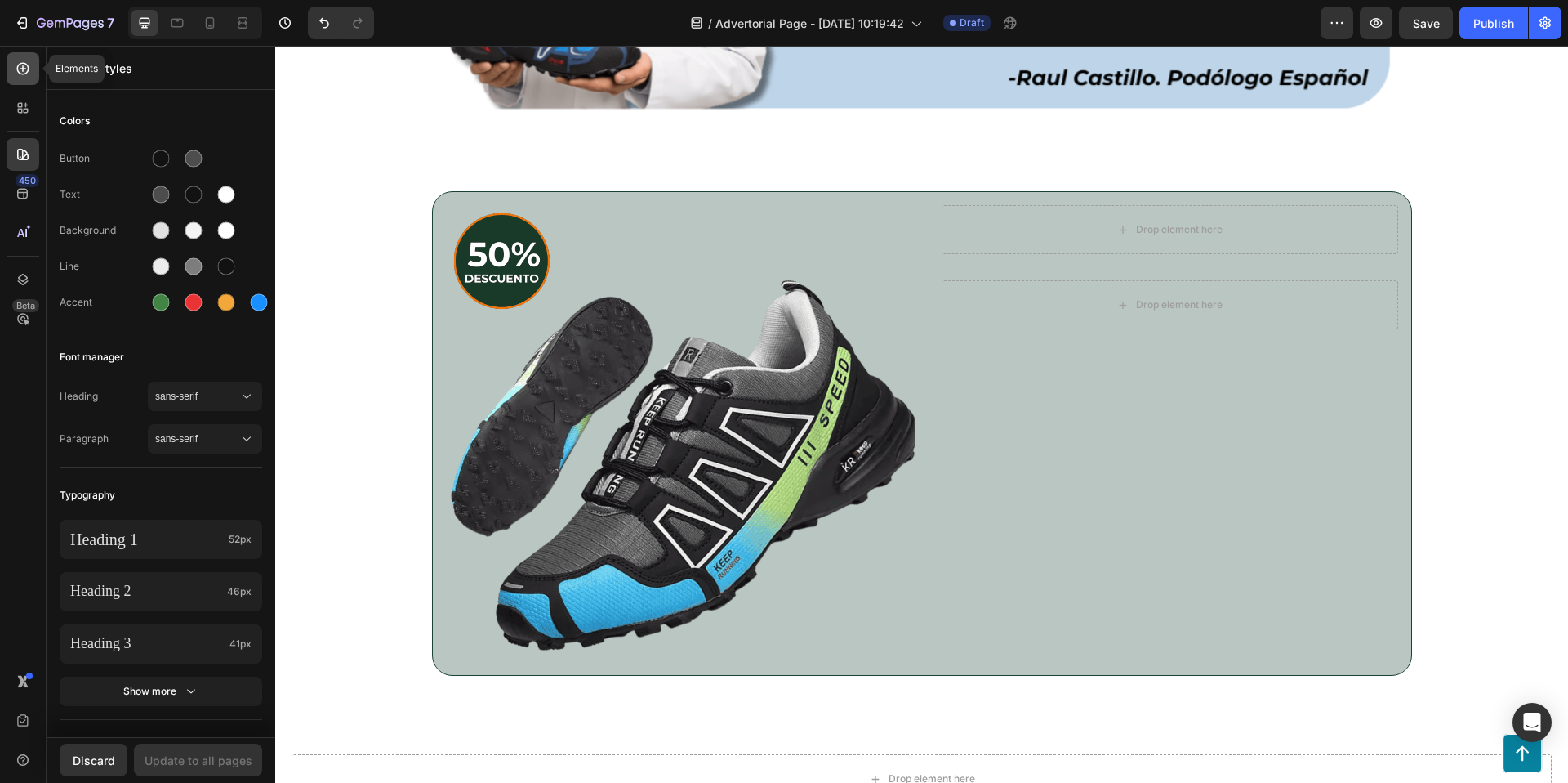
click at [21, 71] on icon at bounding box center [23, 69] width 16 height 16
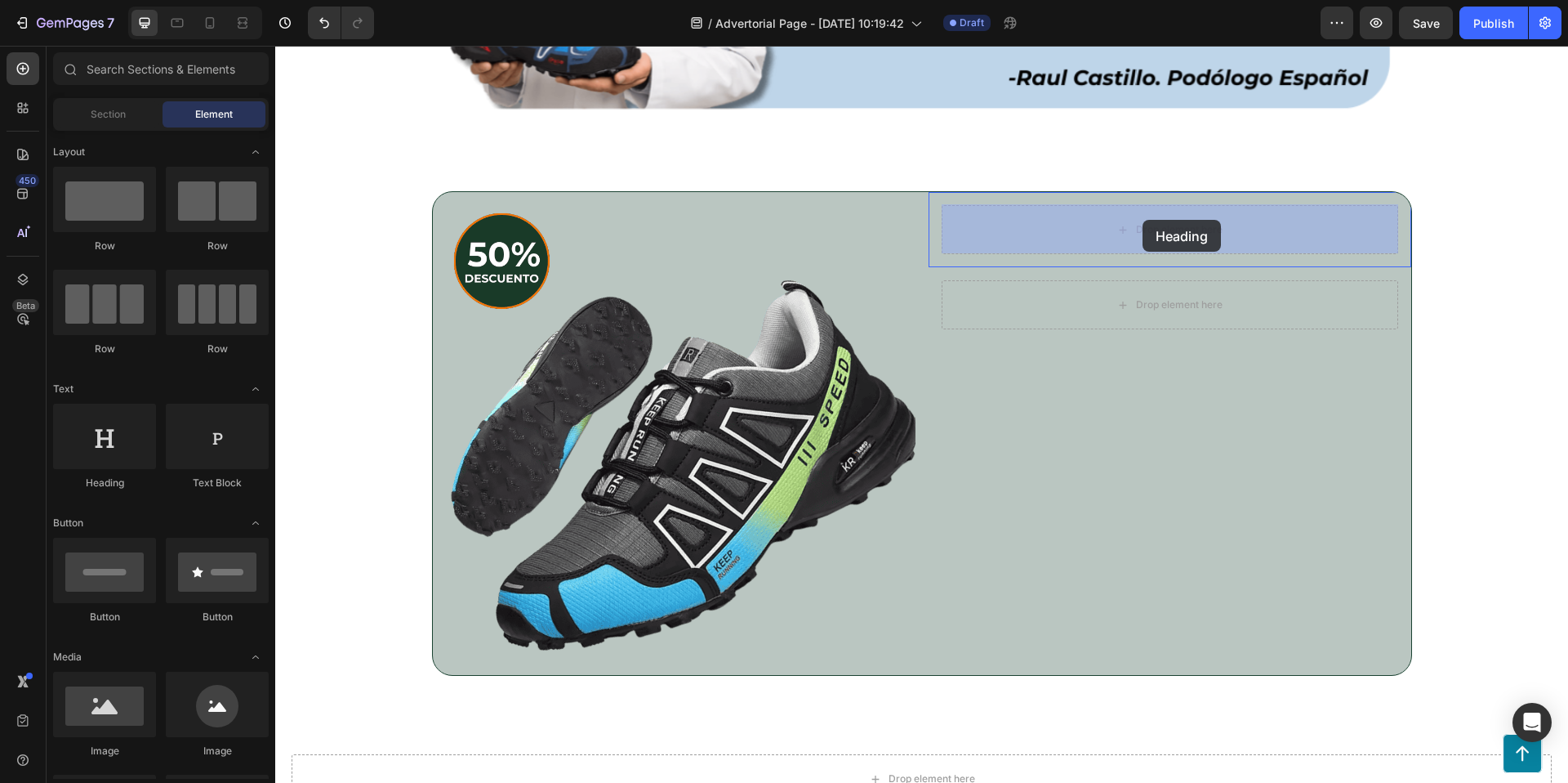
drag, startPoint x: 379, startPoint y: 495, endPoint x: 1141, endPoint y: 222, distance: 809.4
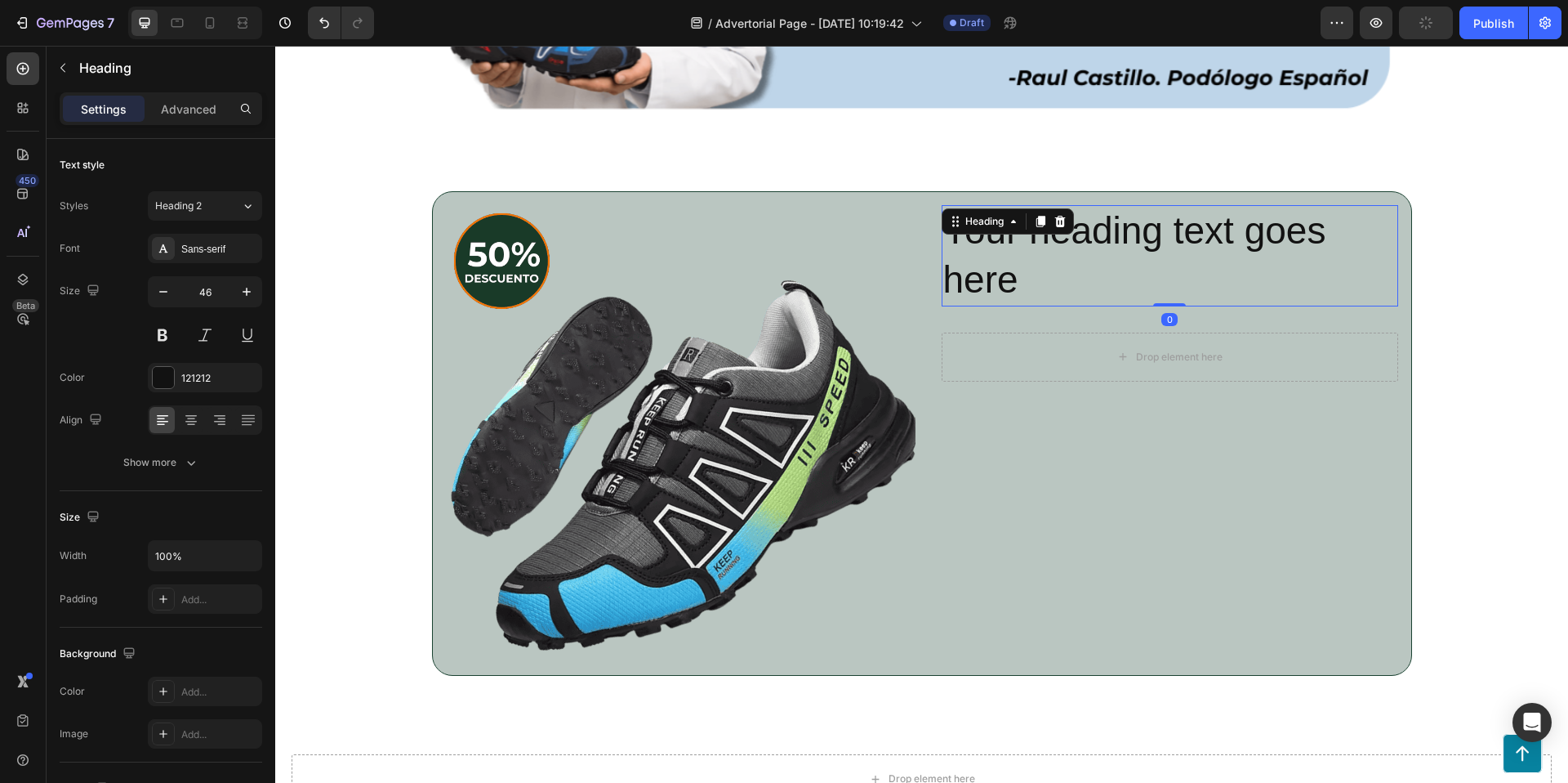
click at [1119, 263] on h2 "Your heading text goes here" at bounding box center [1170, 256] width 457 height 102
click at [1119, 263] on p "Your heading text goes here" at bounding box center [1169, 256] width 453 height 98
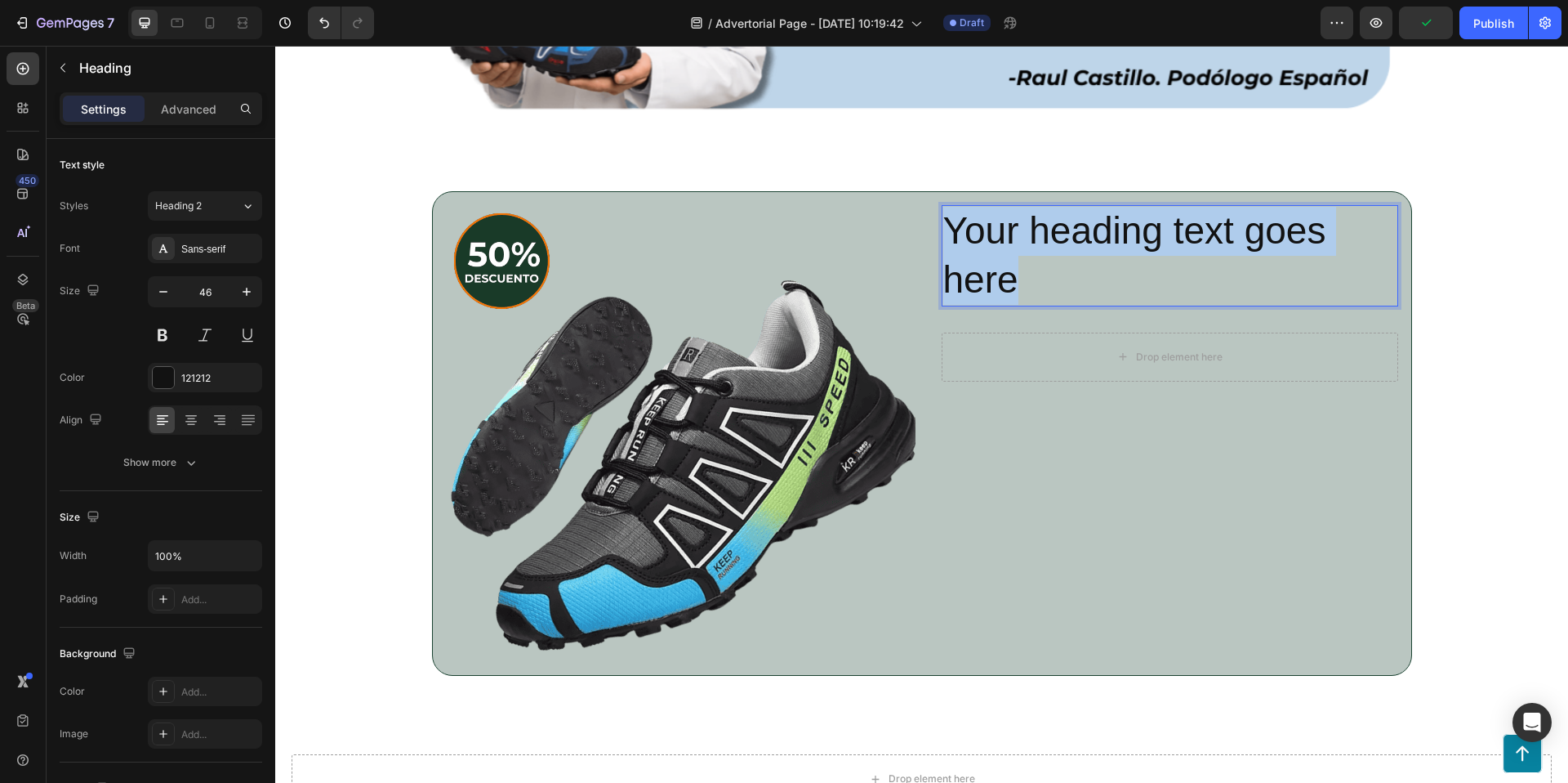
click at [1119, 263] on p "Your heading text goes here" at bounding box center [1169, 256] width 453 height 98
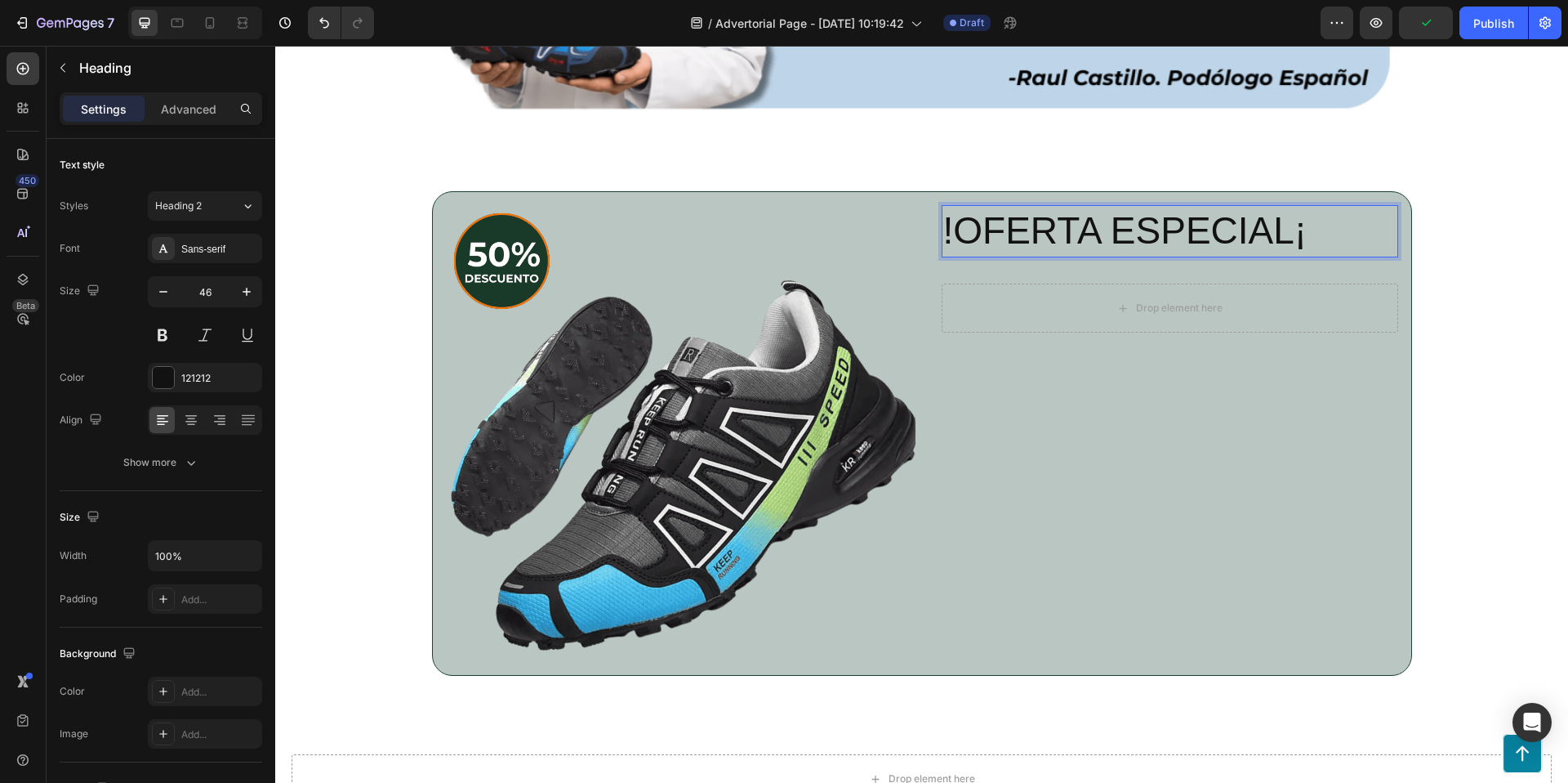
click at [1338, 234] on p "!OFERTA ESPECIAL¡" at bounding box center [1169, 232] width 453 height 49
click at [956, 239] on p "!OFERTA ESPECIAL!" at bounding box center [1169, 232] width 453 height 49
click at [1087, 218] on p "¡OFERTA ESPECIAL!" at bounding box center [1169, 232] width 453 height 49
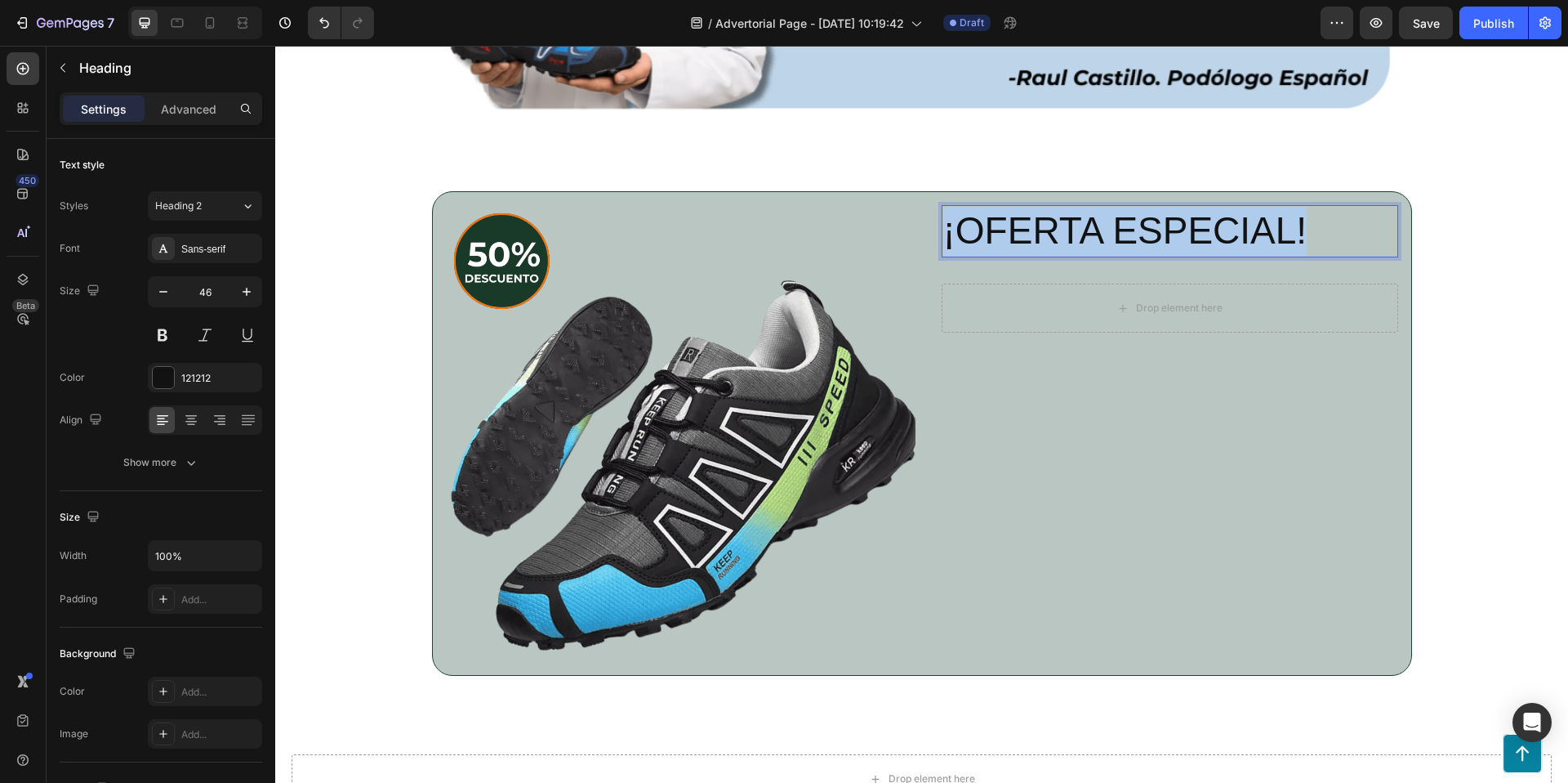
click at [1087, 218] on p "¡OFERTA ESPECIAL!" at bounding box center [1169, 232] width 453 height 49
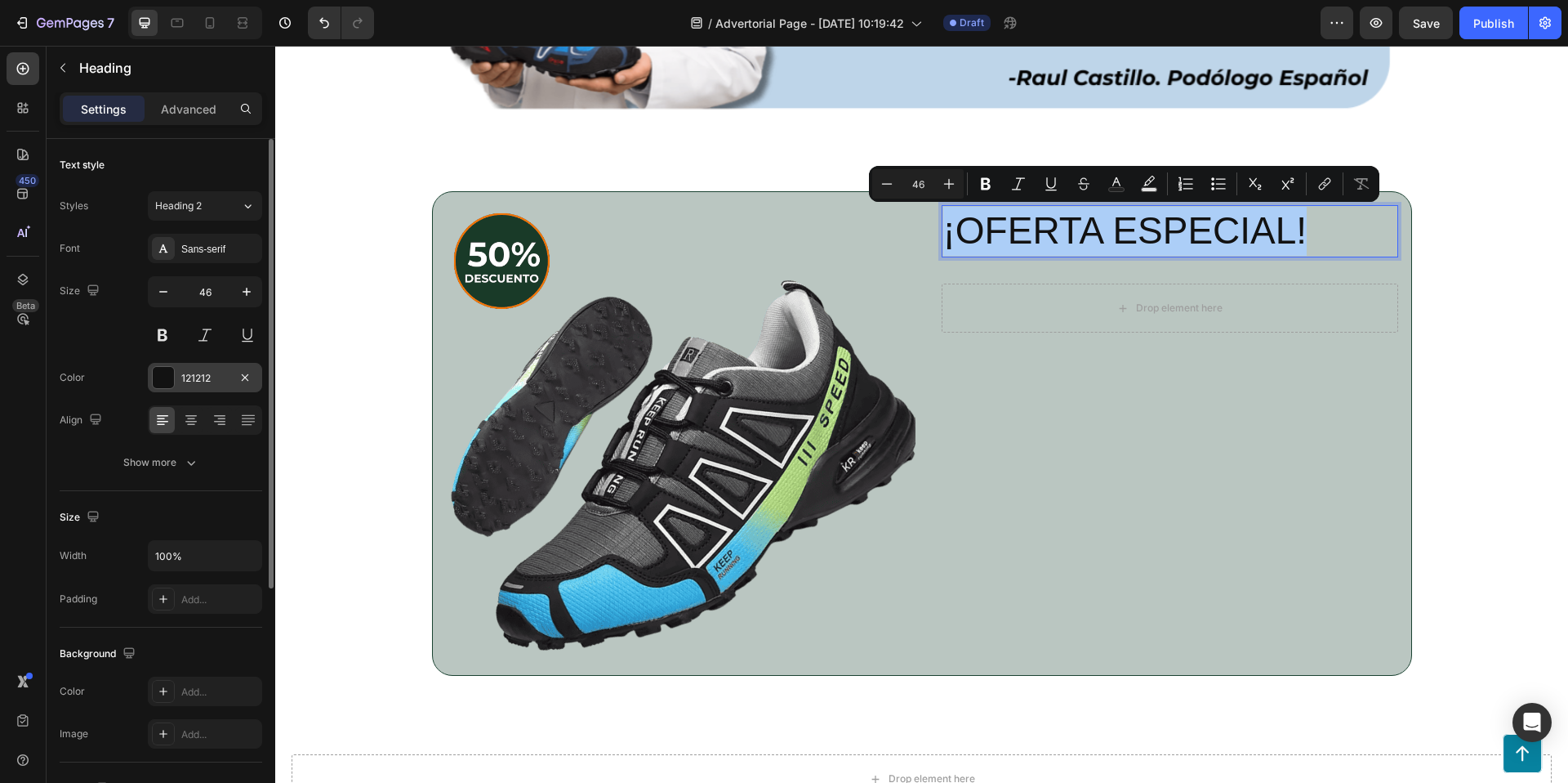
click at [160, 376] on div at bounding box center [163, 377] width 21 height 21
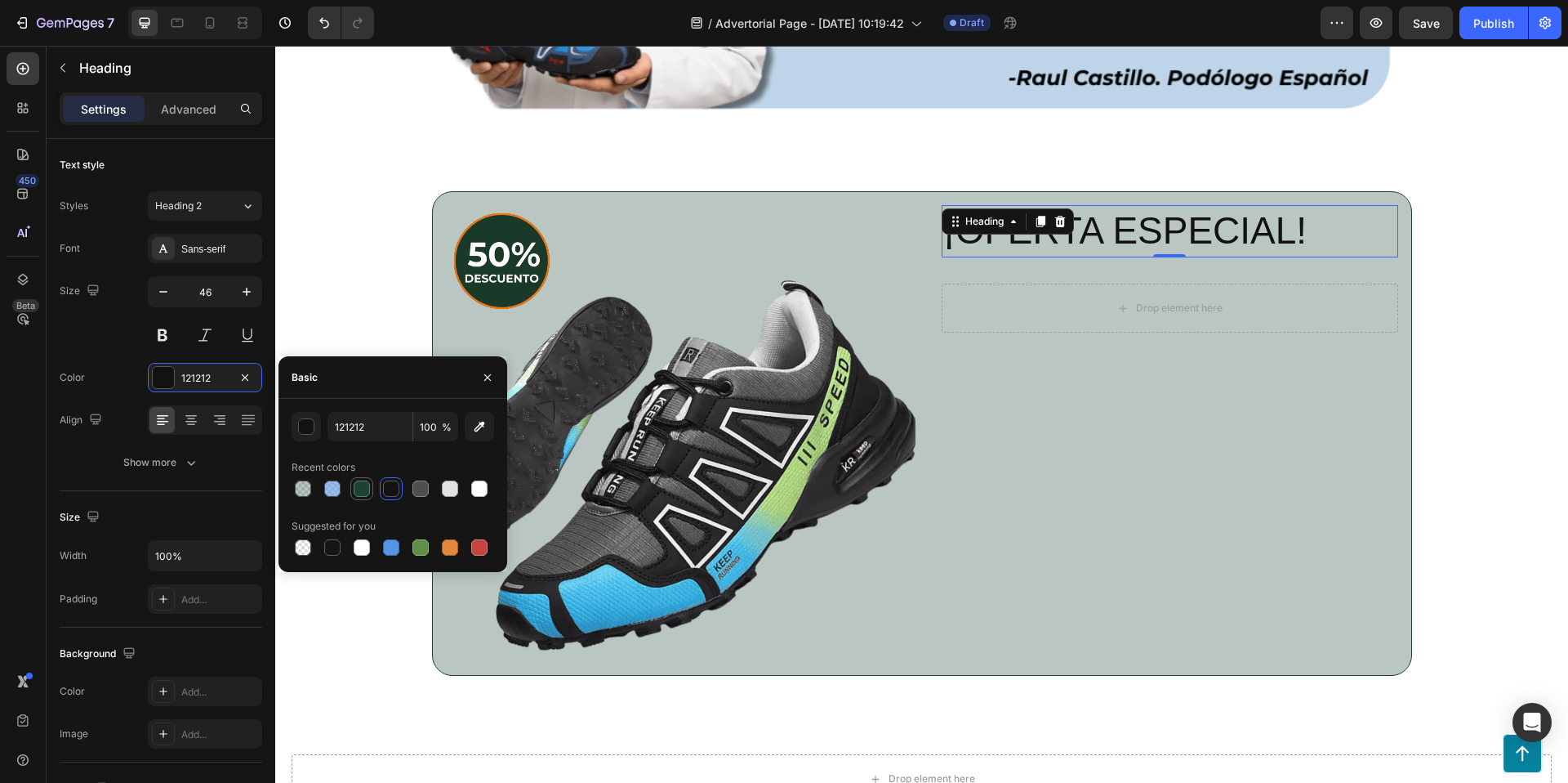
drag, startPoint x: 362, startPoint y: 493, endPoint x: 352, endPoint y: 481, distance: 15.6
click at [362, 493] on div at bounding box center [362, 489] width 16 height 16
type input "1B4332"
drag, startPoint x: 192, startPoint y: 422, endPoint x: 197, endPoint y: 397, distance: 25.5
click at [192, 420] on icon at bounding box center [191, 420] width 16 height 16
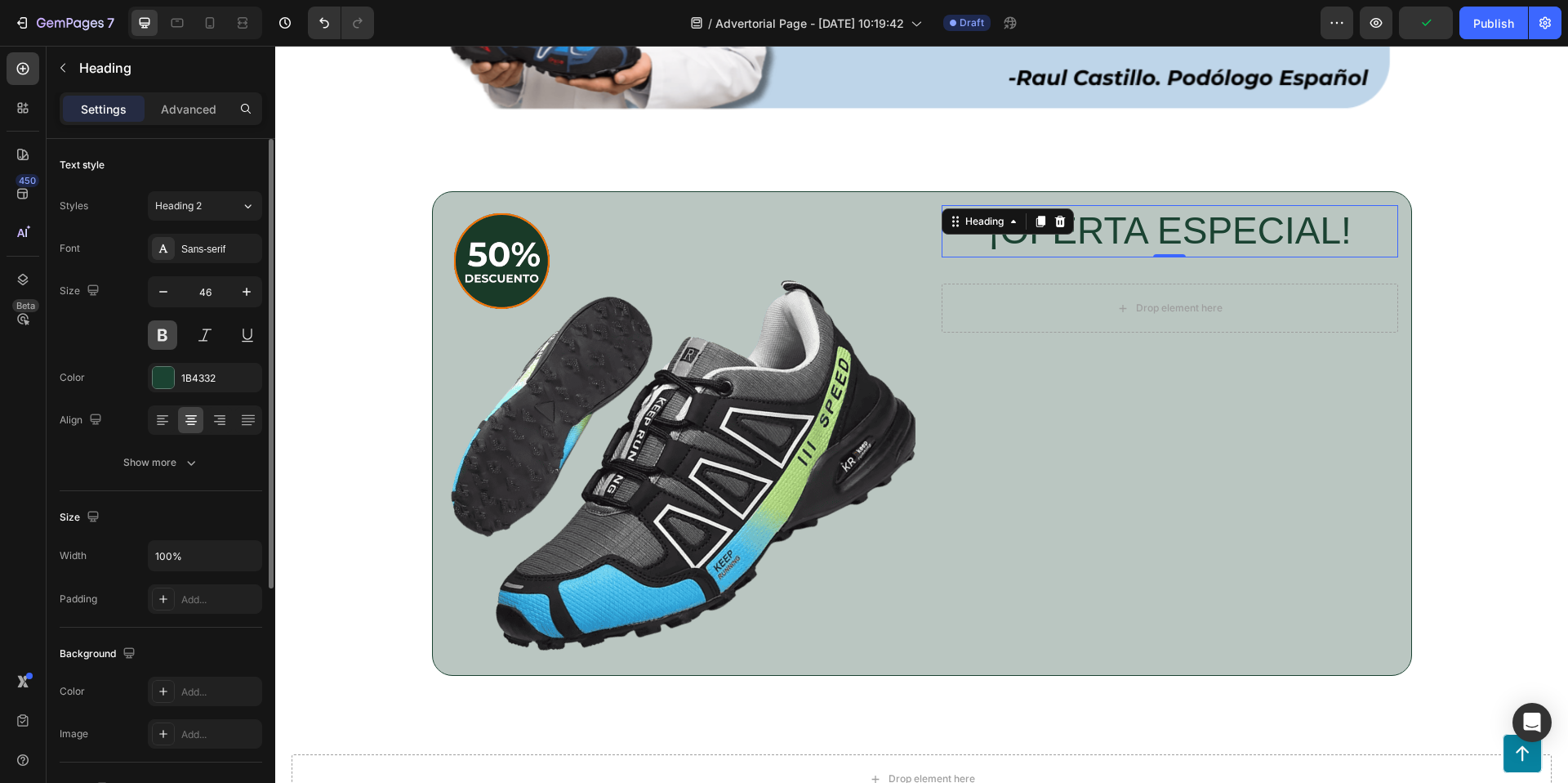
click at [168, 329] on button at bounding box center [162, 335] width 29 height 29
click at [192, 242] on div "Sans-serif" at bounding box center [220, 249] width 77 height 15
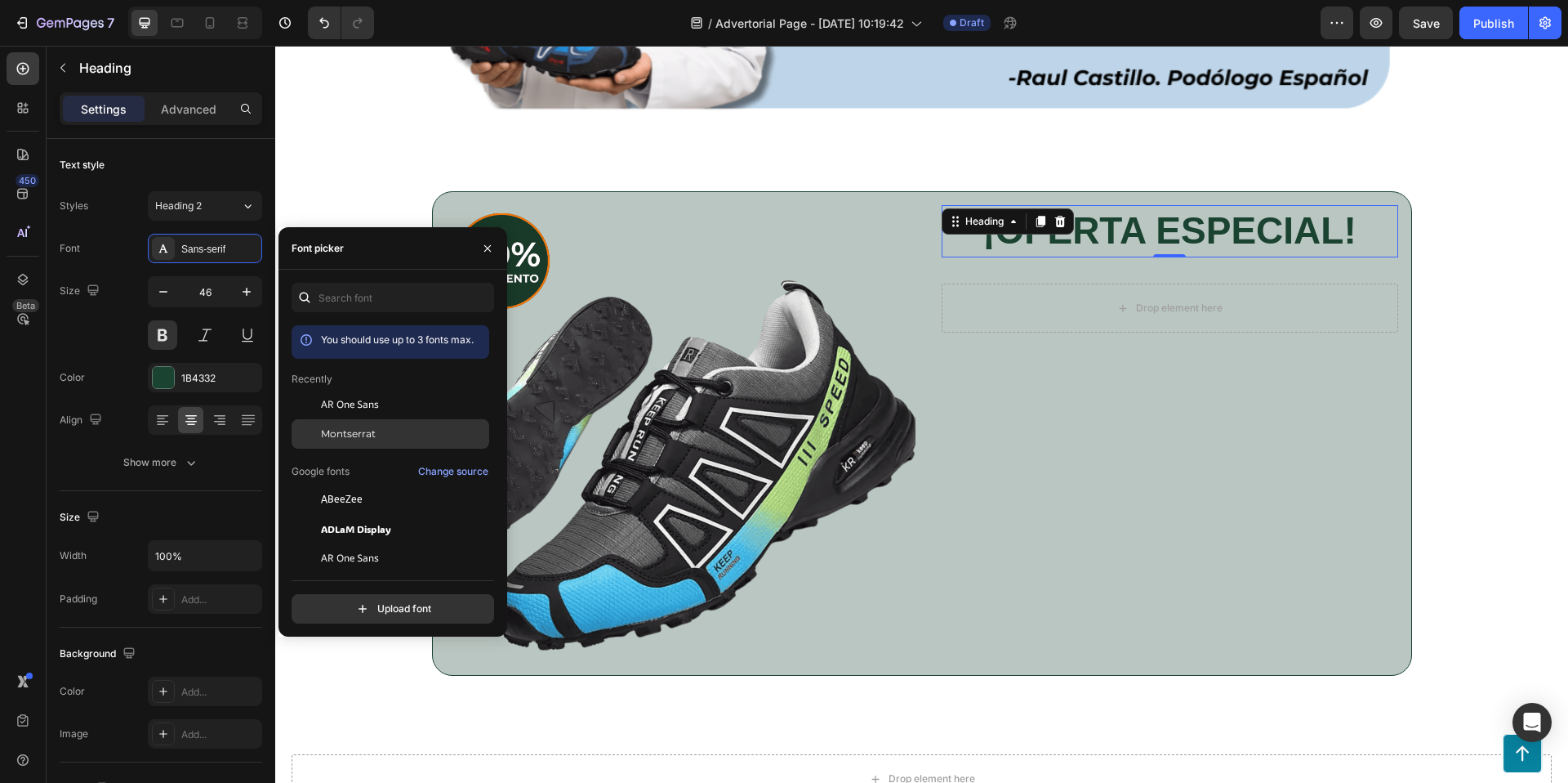
click at [346, 430] on span "Montserrat" at bounding box center [349, 434] width 55 height 15
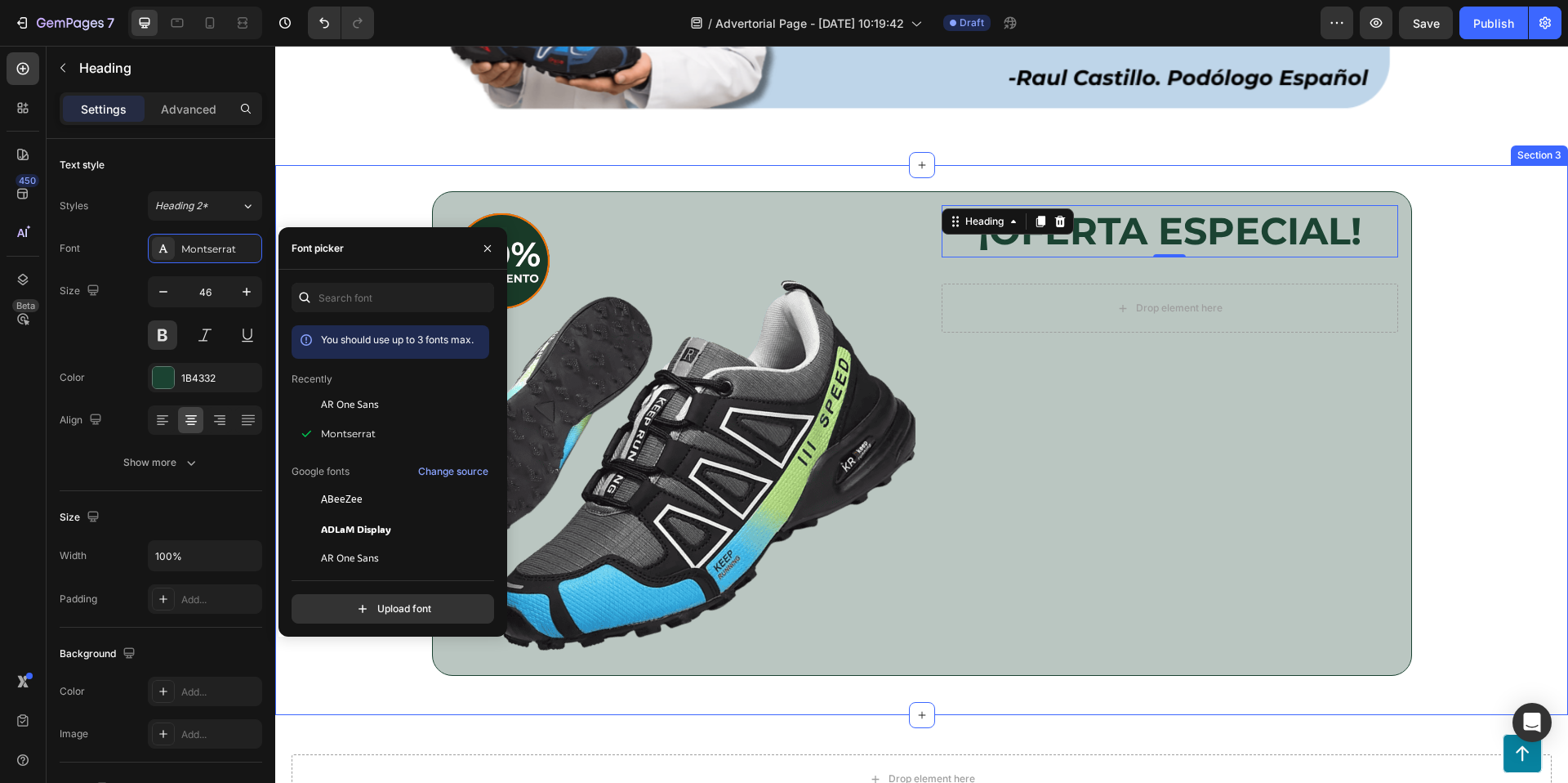
click at [1504, 356] on div "Image ¡OFERTA ESPECIAL! Heading 0 Row Drop element here Row Row" at bounding box center [922, 440] width 1292 height 497
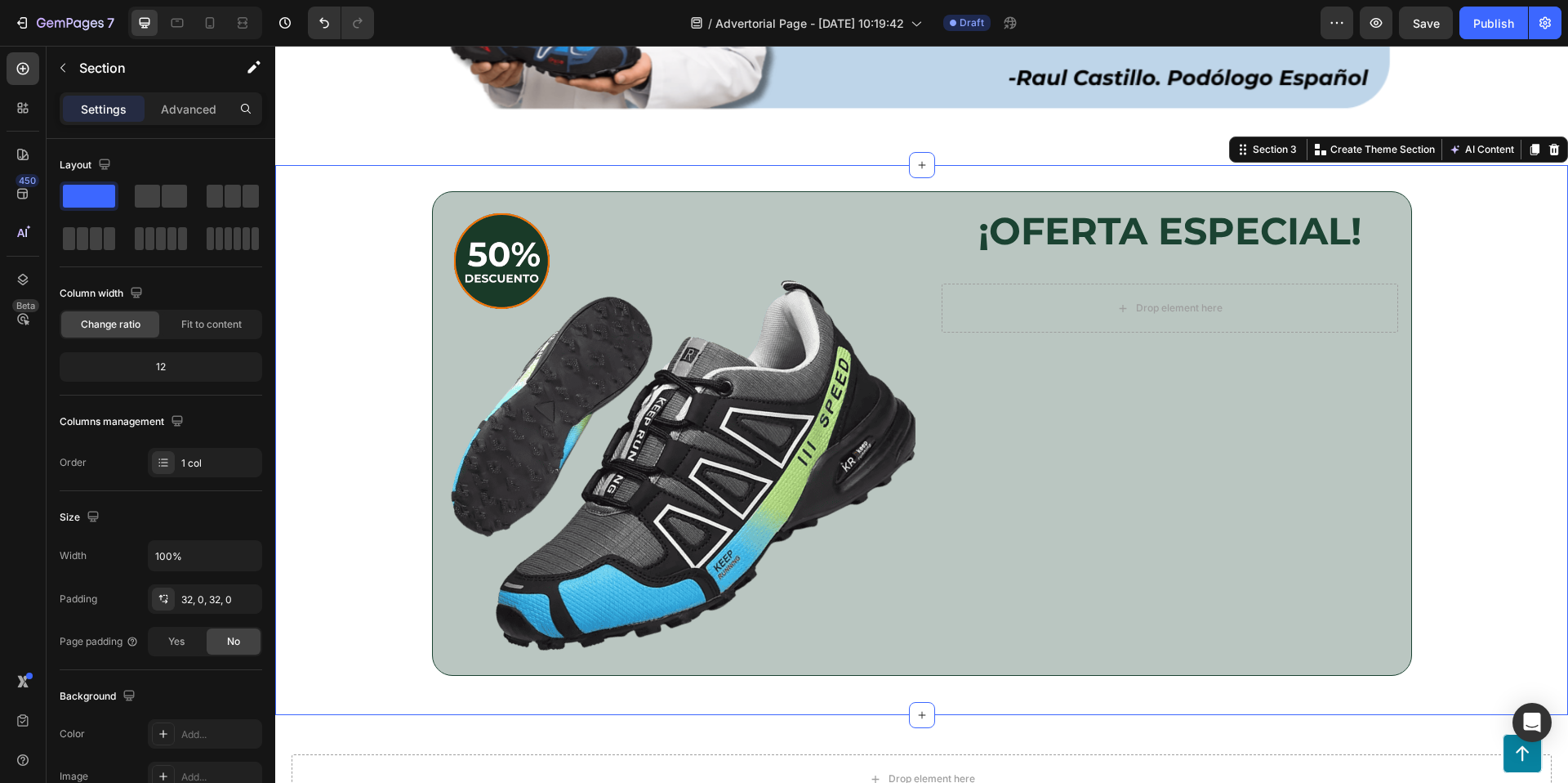
click at [1504, 313] on div "Image ¡OFERTA ESPECIAL! Heading Row Drop element here Row Row" at bounding box center [922, 440] width 1292 height 497
click at [71, 77] on button "button" at bounding box center [62, 68] width 27 height 27
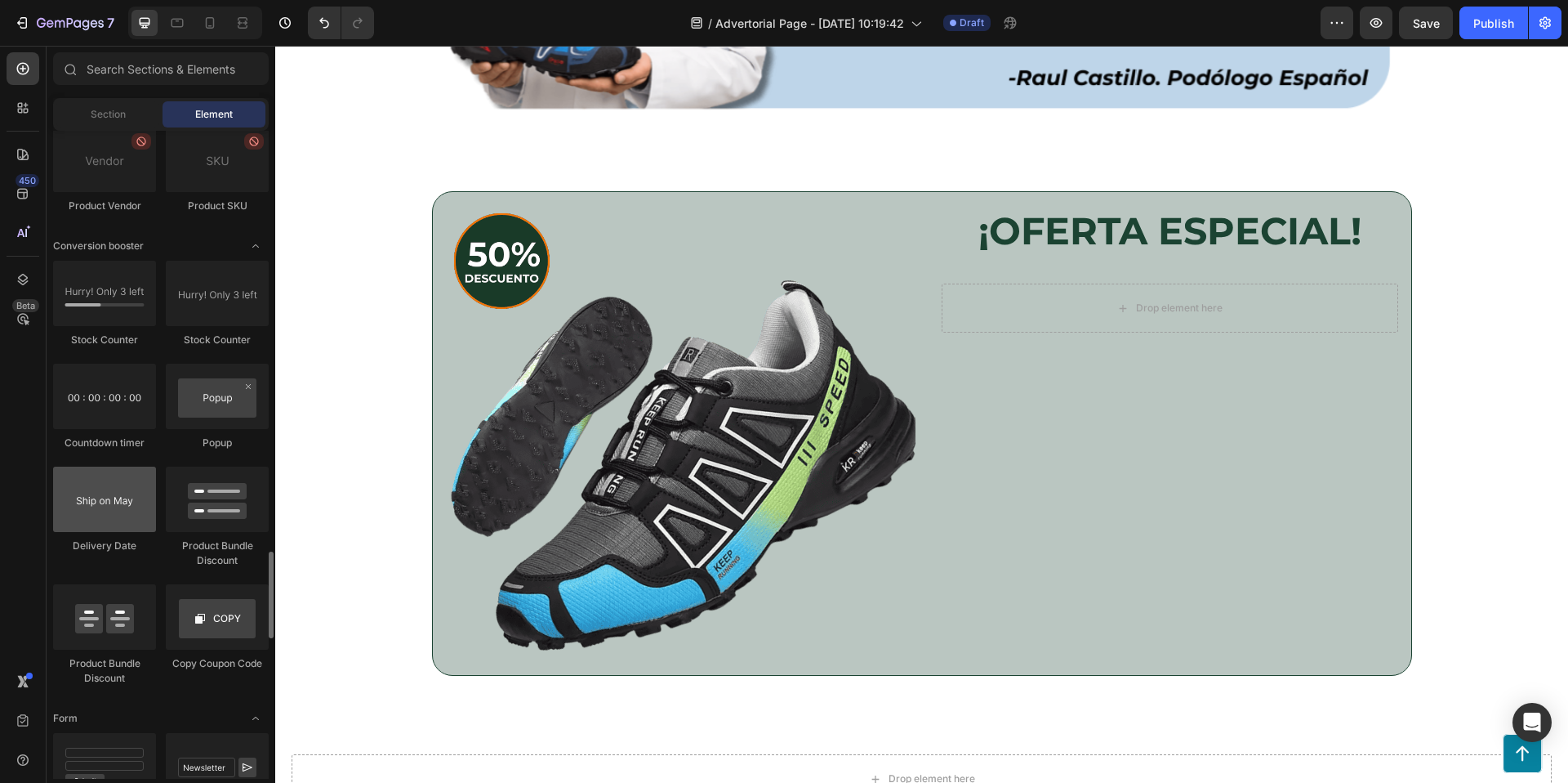
scroll to position [3156, 0]
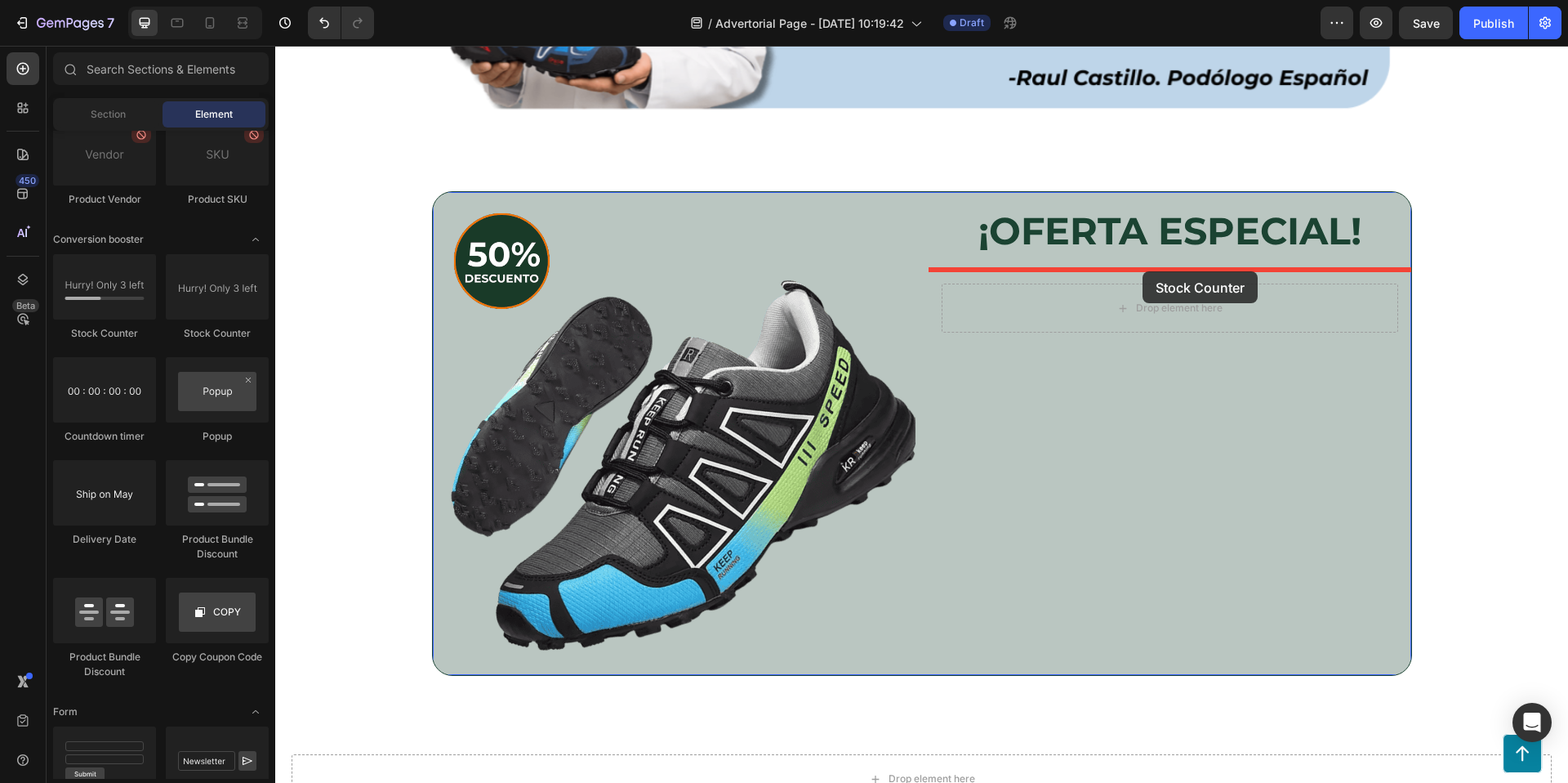
drag, startPoint x: 421, startPoint y: 349, endPoint x: 1142, endPoint y: 271, distance: 725.2
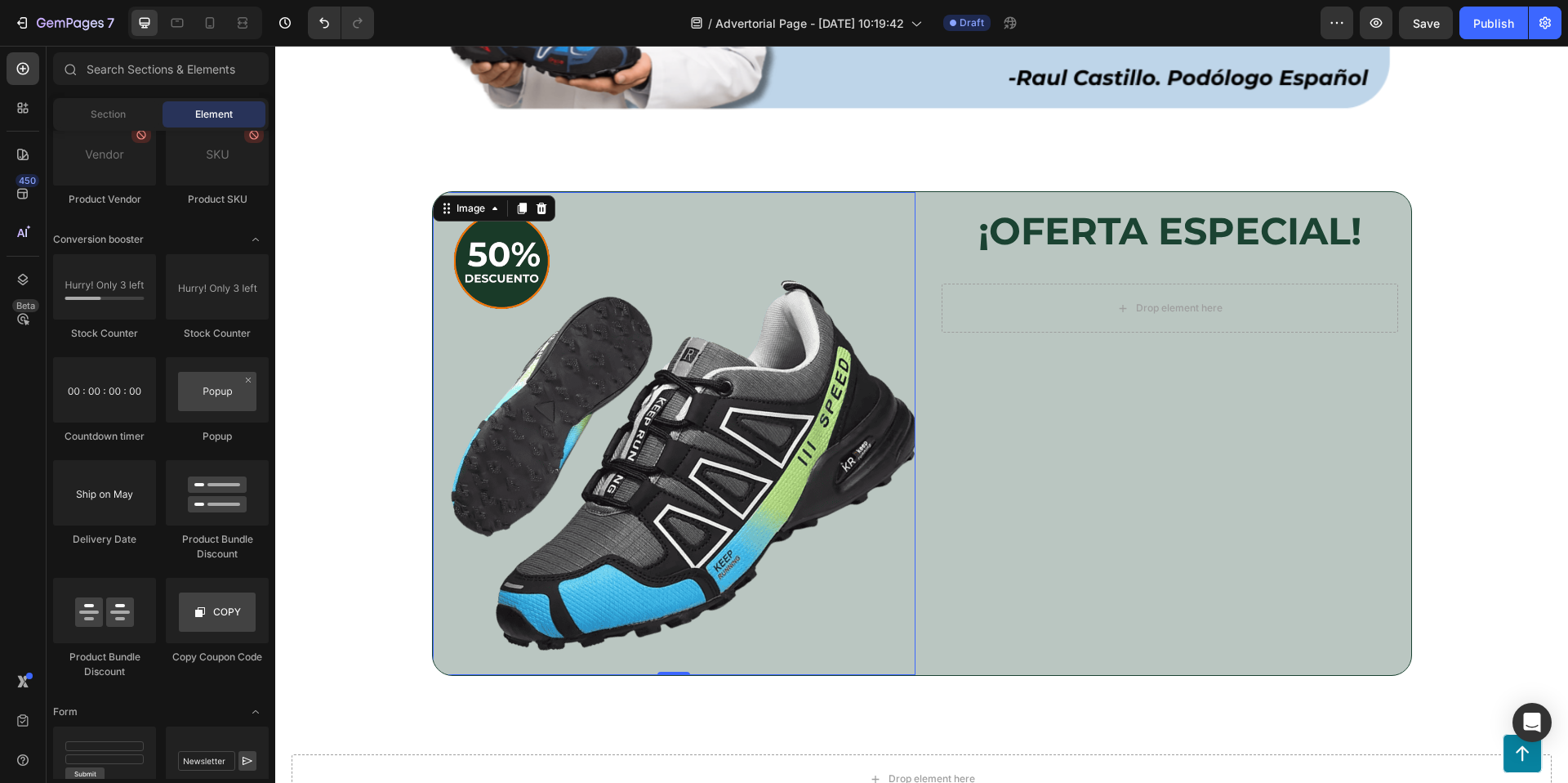
click at [786, 422] on img at bounding box center [674, 433] width 482 height 483
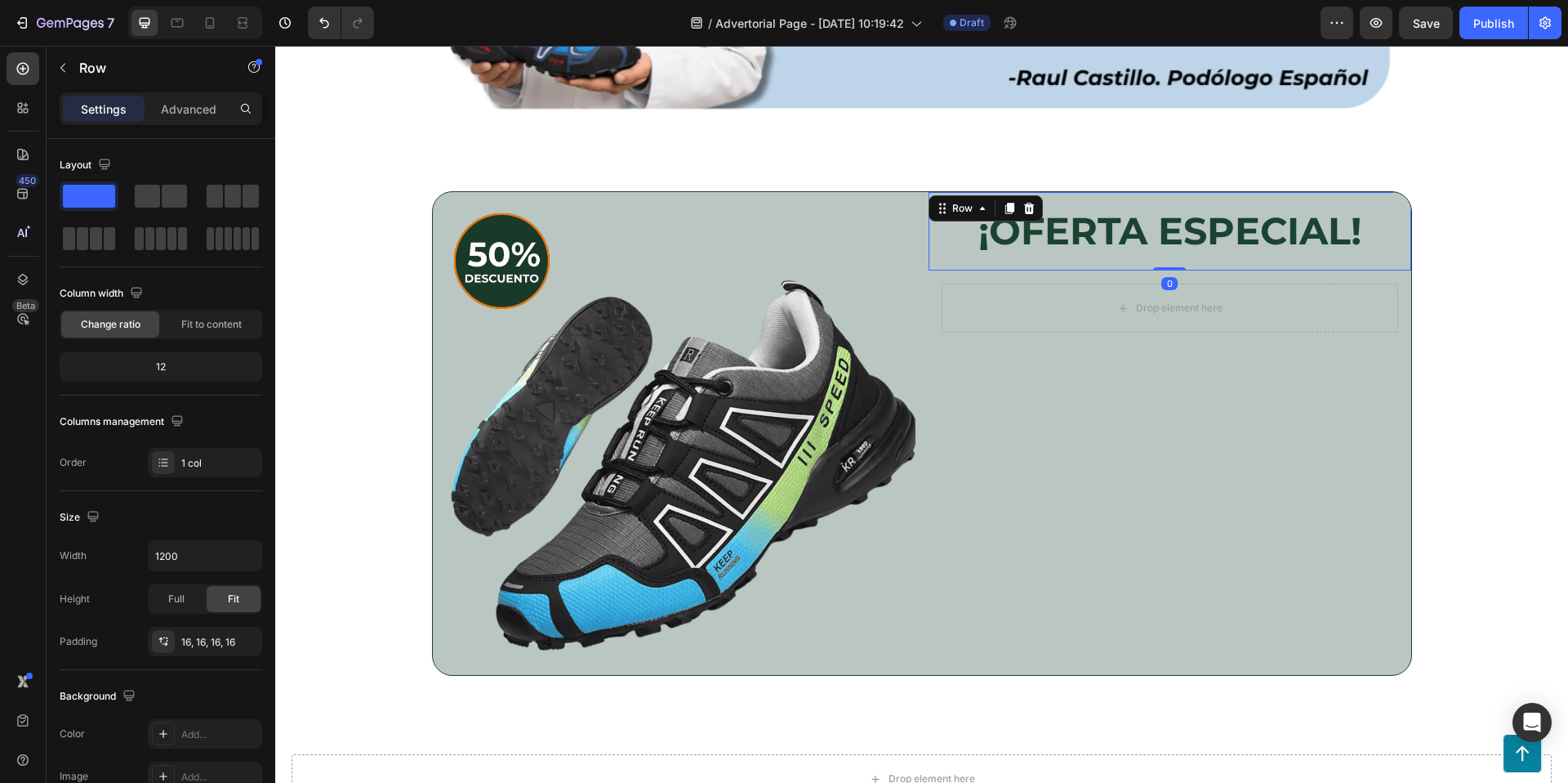
click at [1195, 261] on div "¡OFERTA ESPECIAL! Heading Row 0" at bounding box center [1169, 232] width 482 height 79
click at [1225, 295] on div "Drop element here" at bounding box center [1169, 308] width 133 height 27
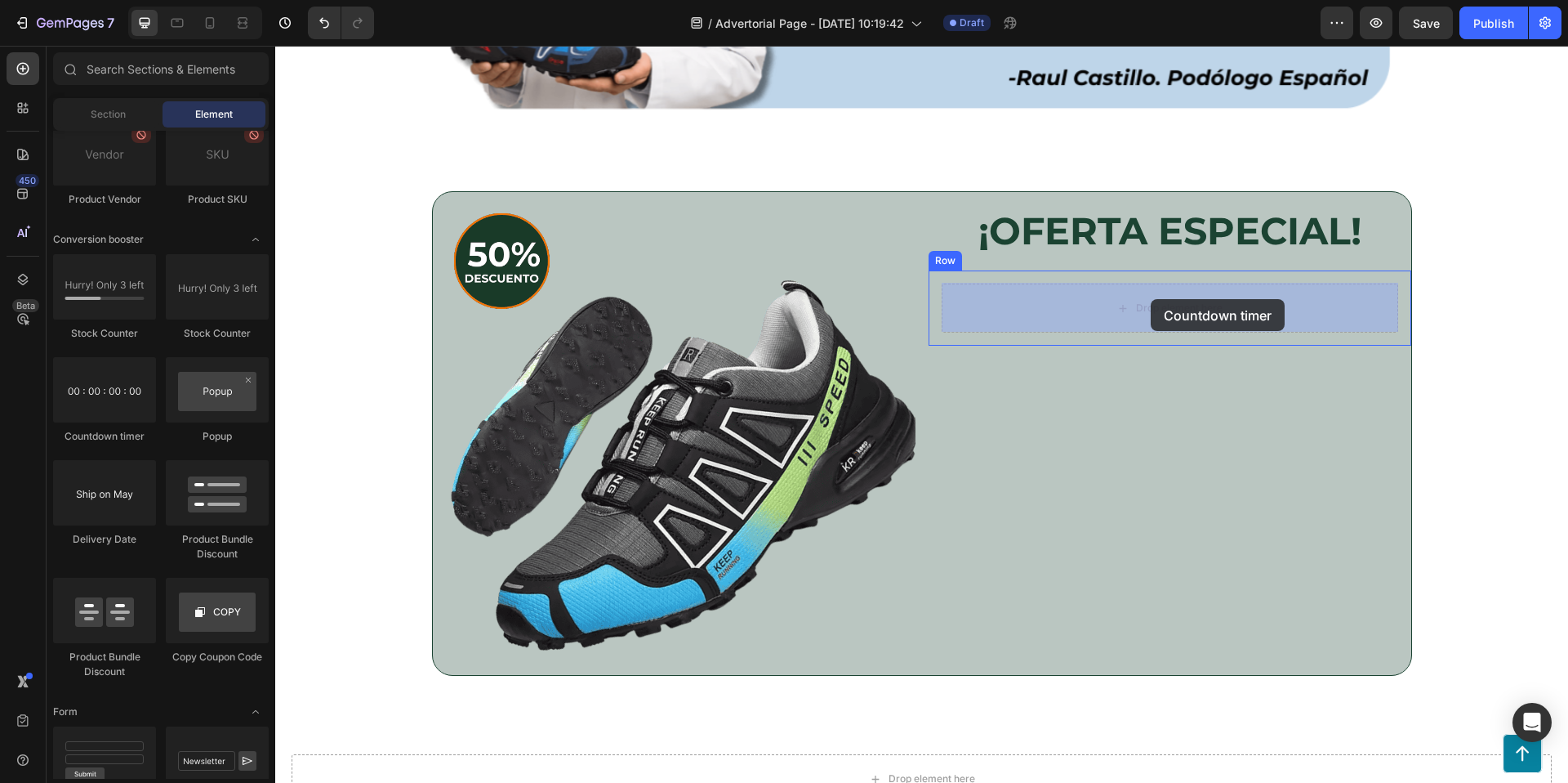
drag, startPoint x: 480, startPoint y: 415, endPoint x: 1151, endPoint y: 299, distance: 681.0
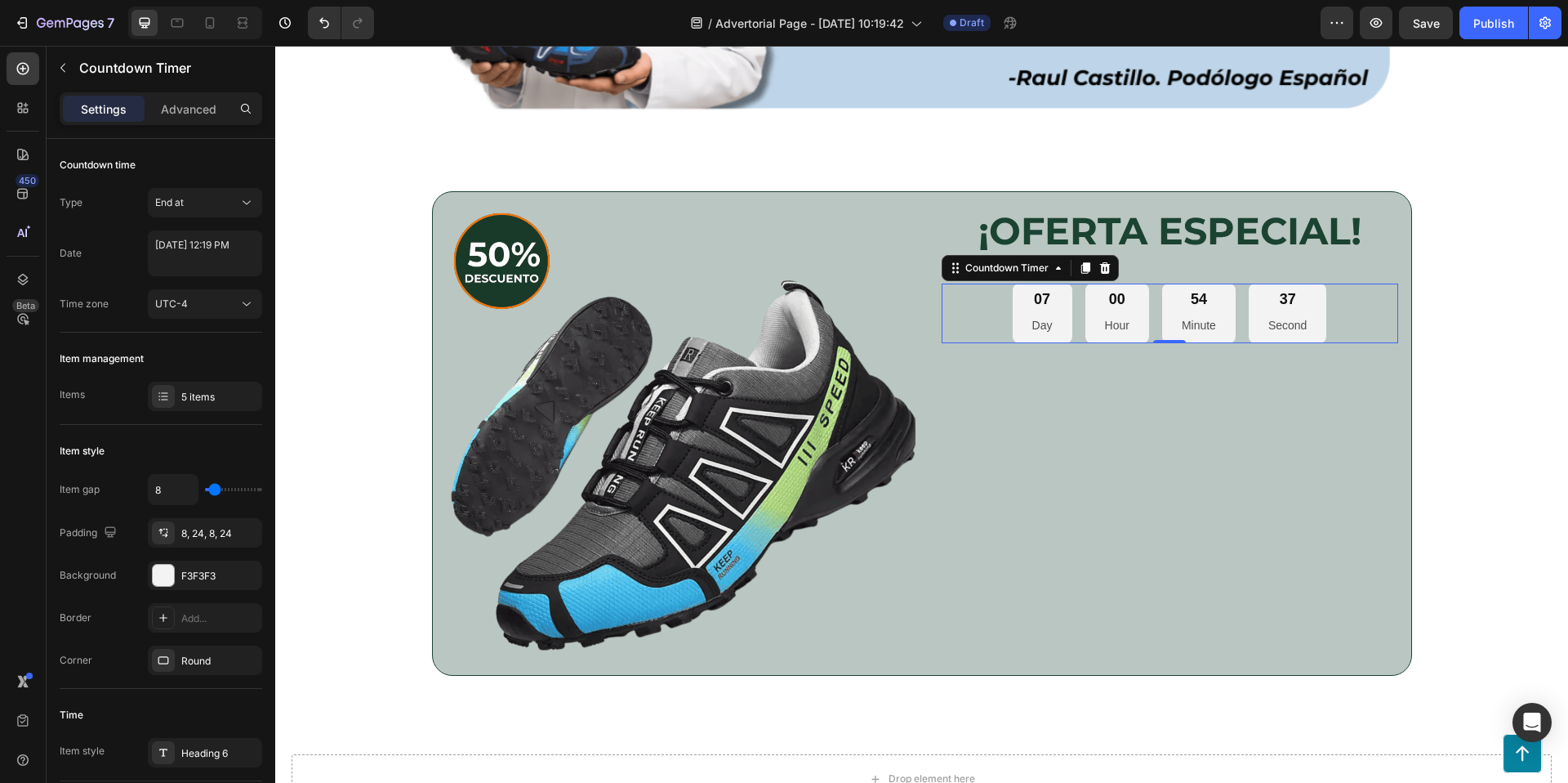
click at [1049, 317] on p "Day" at bounding box center [1043, 325] width 20 height 20
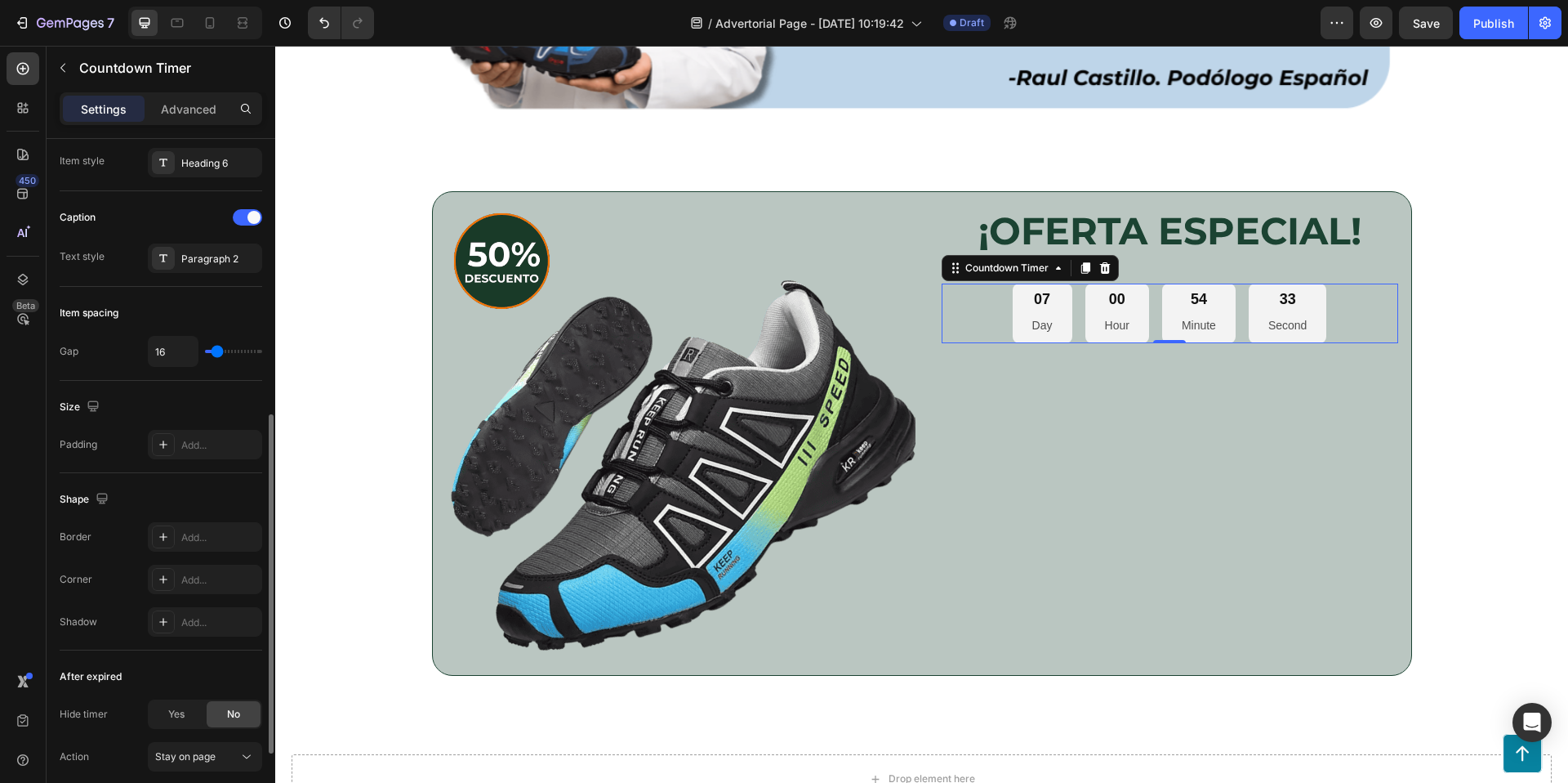
scroll to position [713, 0]
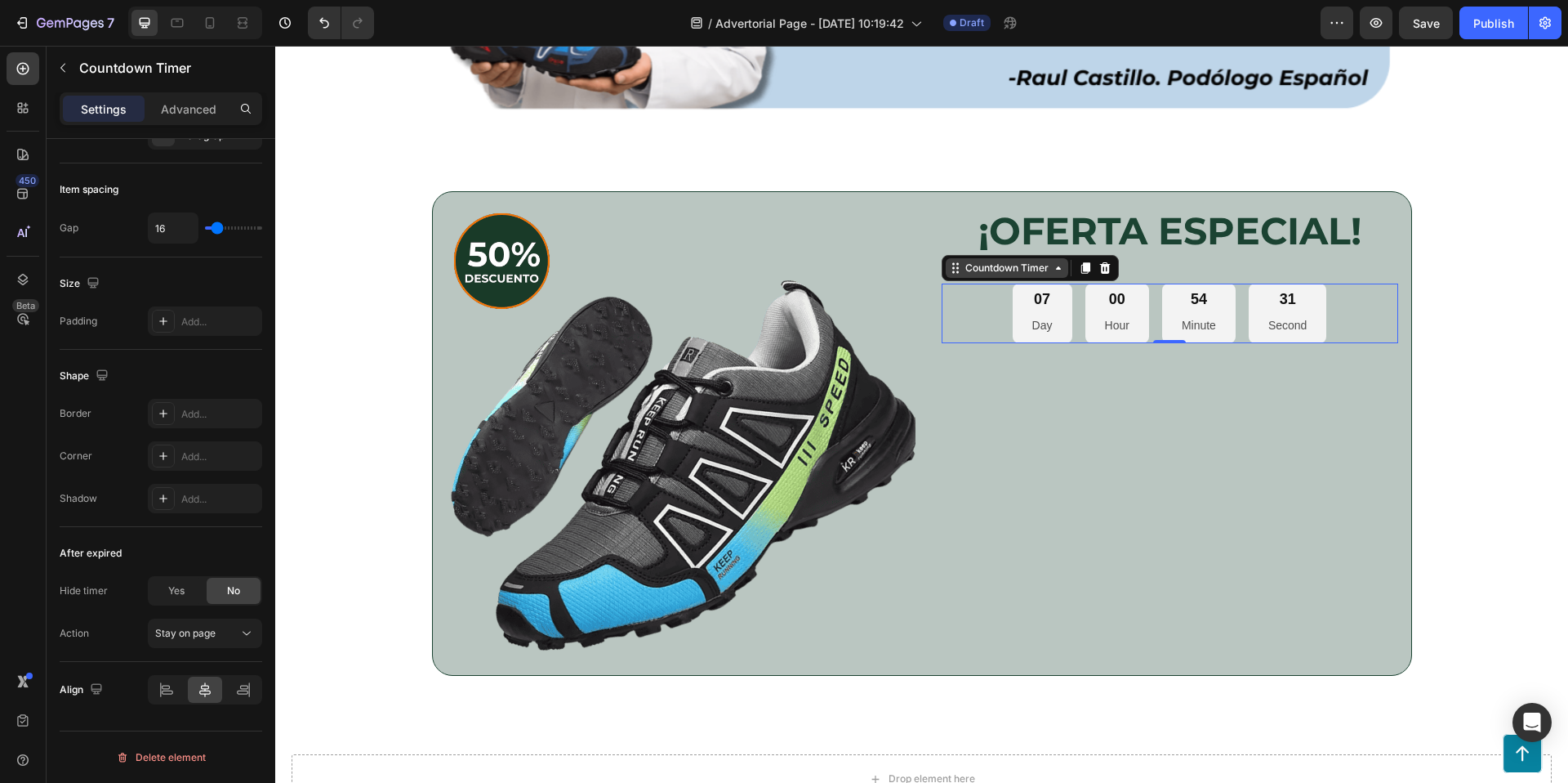
click at [1006, 266] on div "Countdown Timer" at bounding box center [1007, 268] width 90 height 15
click at [171, 103] on p "Advanced" at bounding box center [189, 109] width 56 height 17
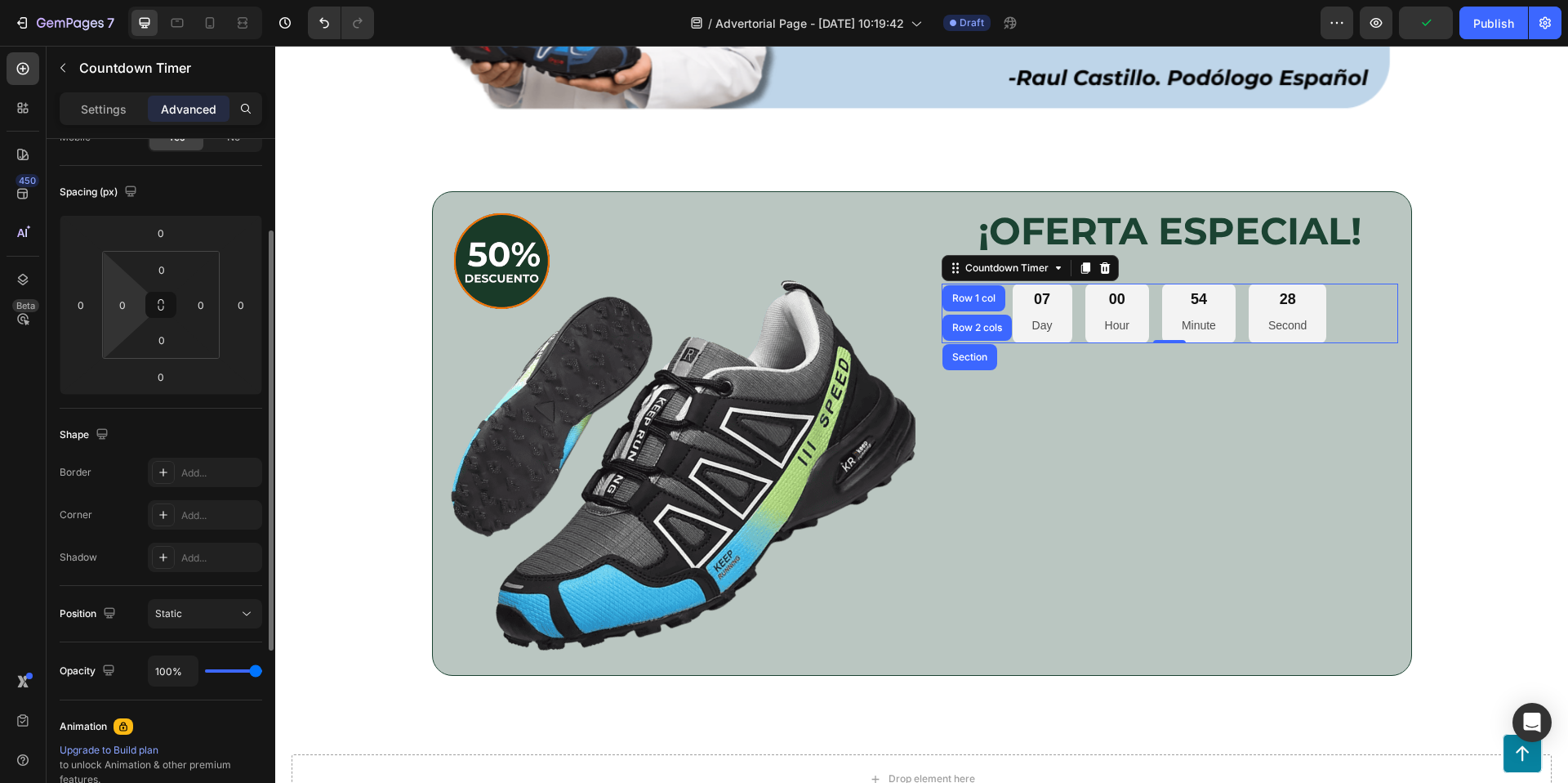
scroll to position [0, 0]
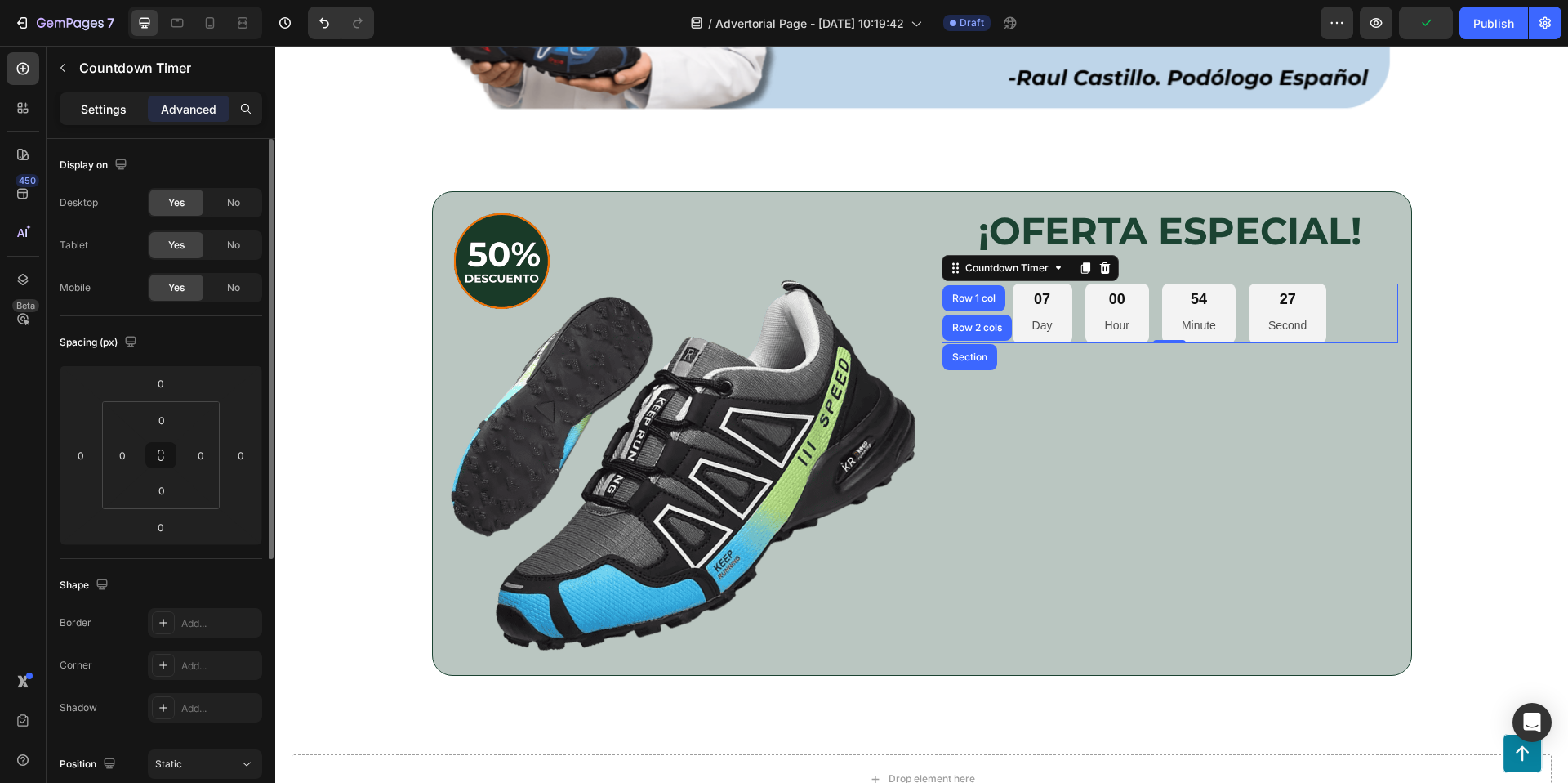
click at [103, 114] on p "Settings" at bounding box center [103, 109] width 46 height 17
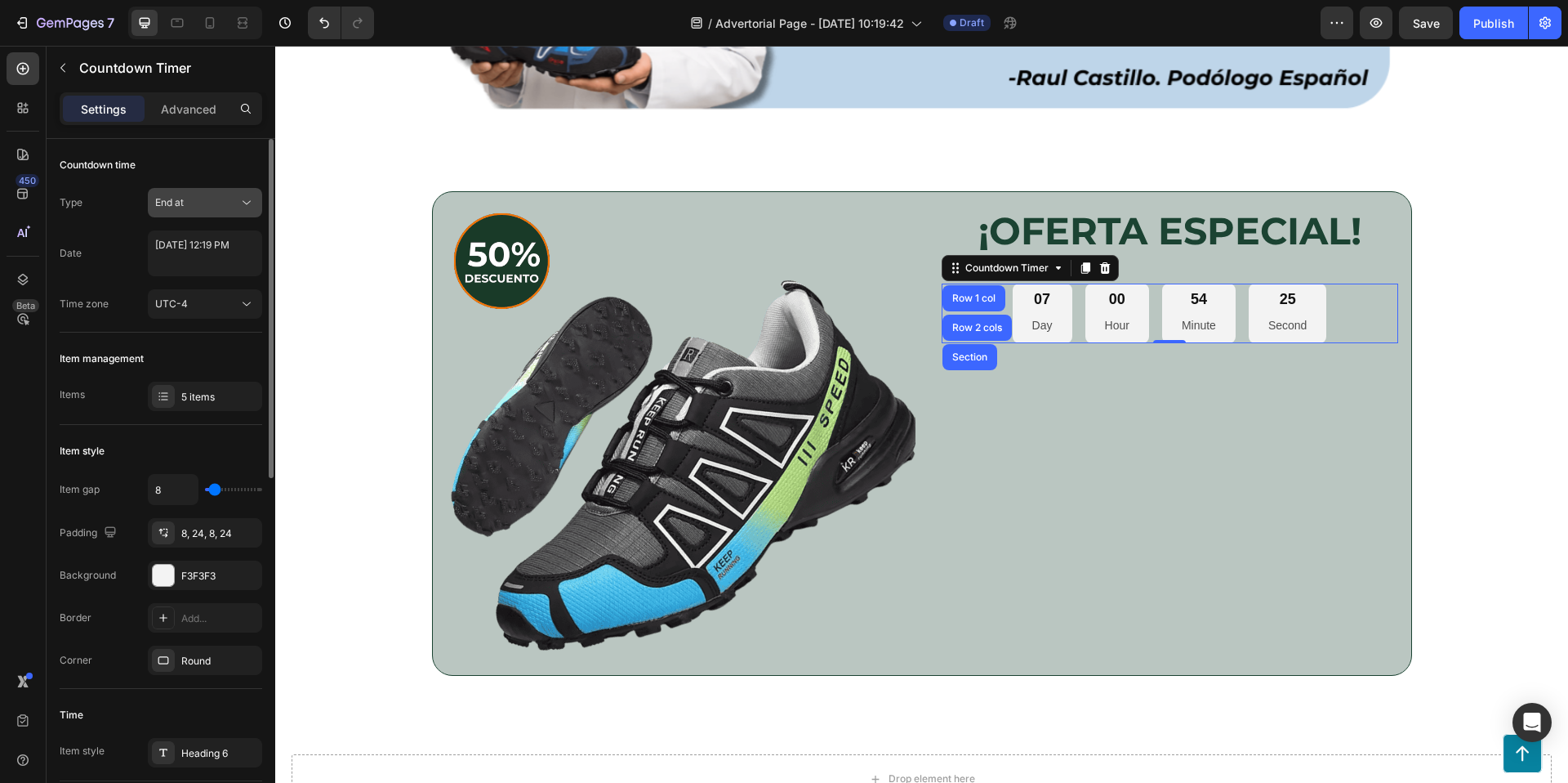
click at [240, 212] on button "End at" at bounding box center [204, 202] width 114 height 29
click at [211, 289] on div "Auto-renew" at bounding box center [189, 305] width 134 height 31
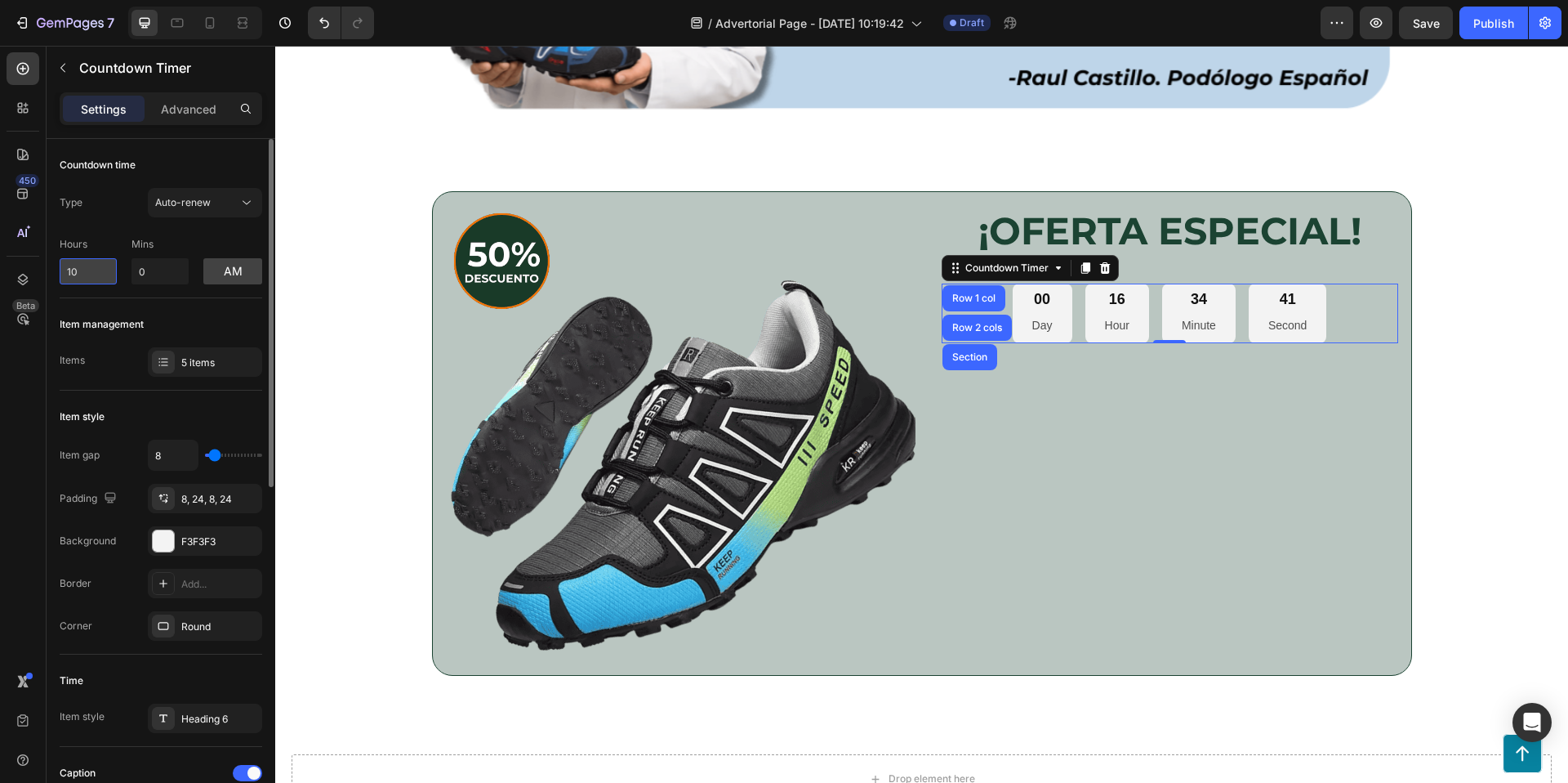
click at [82, 284] on input "10" at bounding box center [88, 271] width 57 height 27
click at [88, 275] on input "10" at bounding box center [88, 271] width 57 height 27
type input "8"
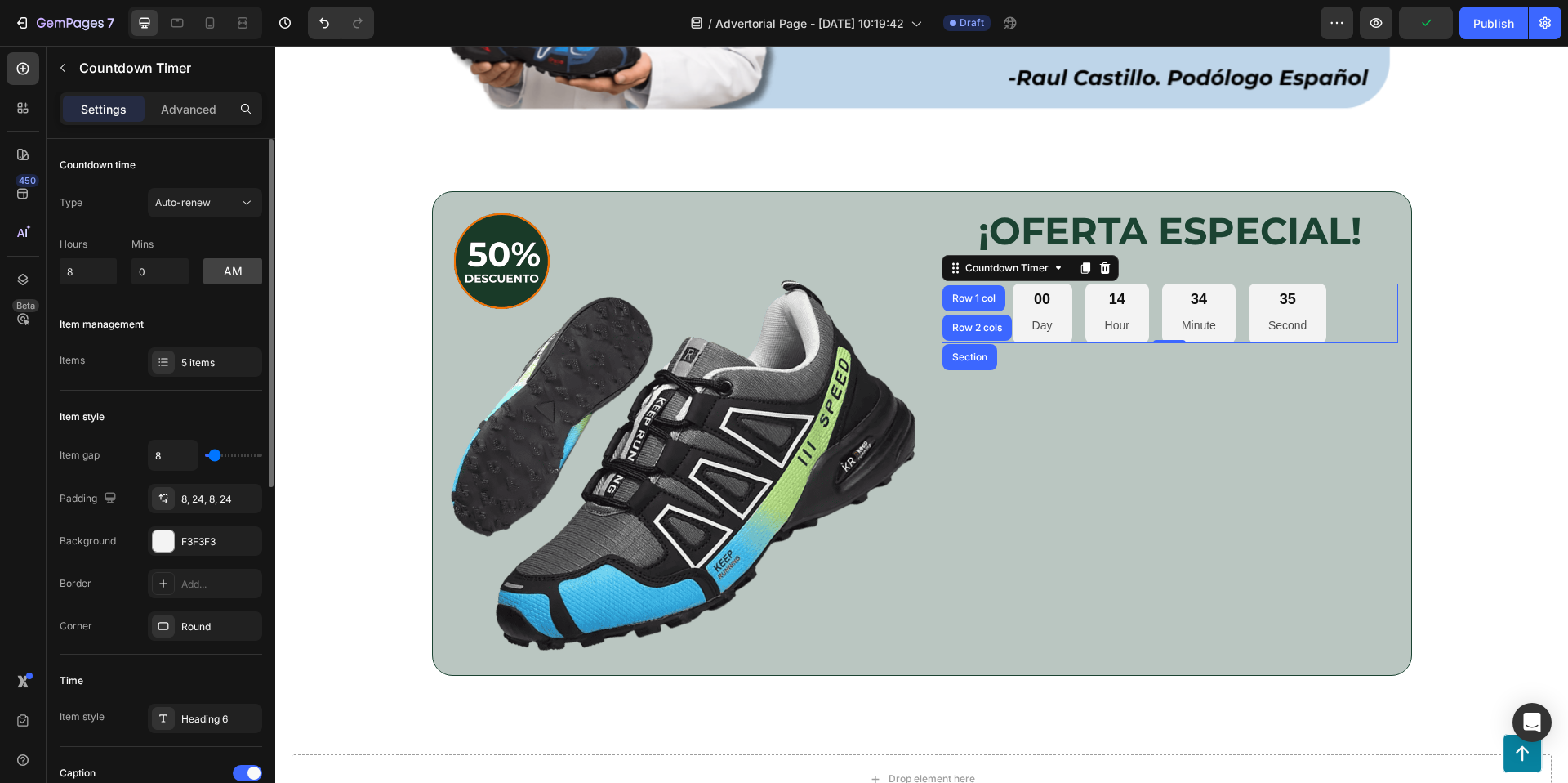
click at [208, 207] on span "Auto-renew" at bounding box center [183, 201] width 56 height 12
click at [147, 276] on input "0" at bounding box center [160, 271] width 57 height 27
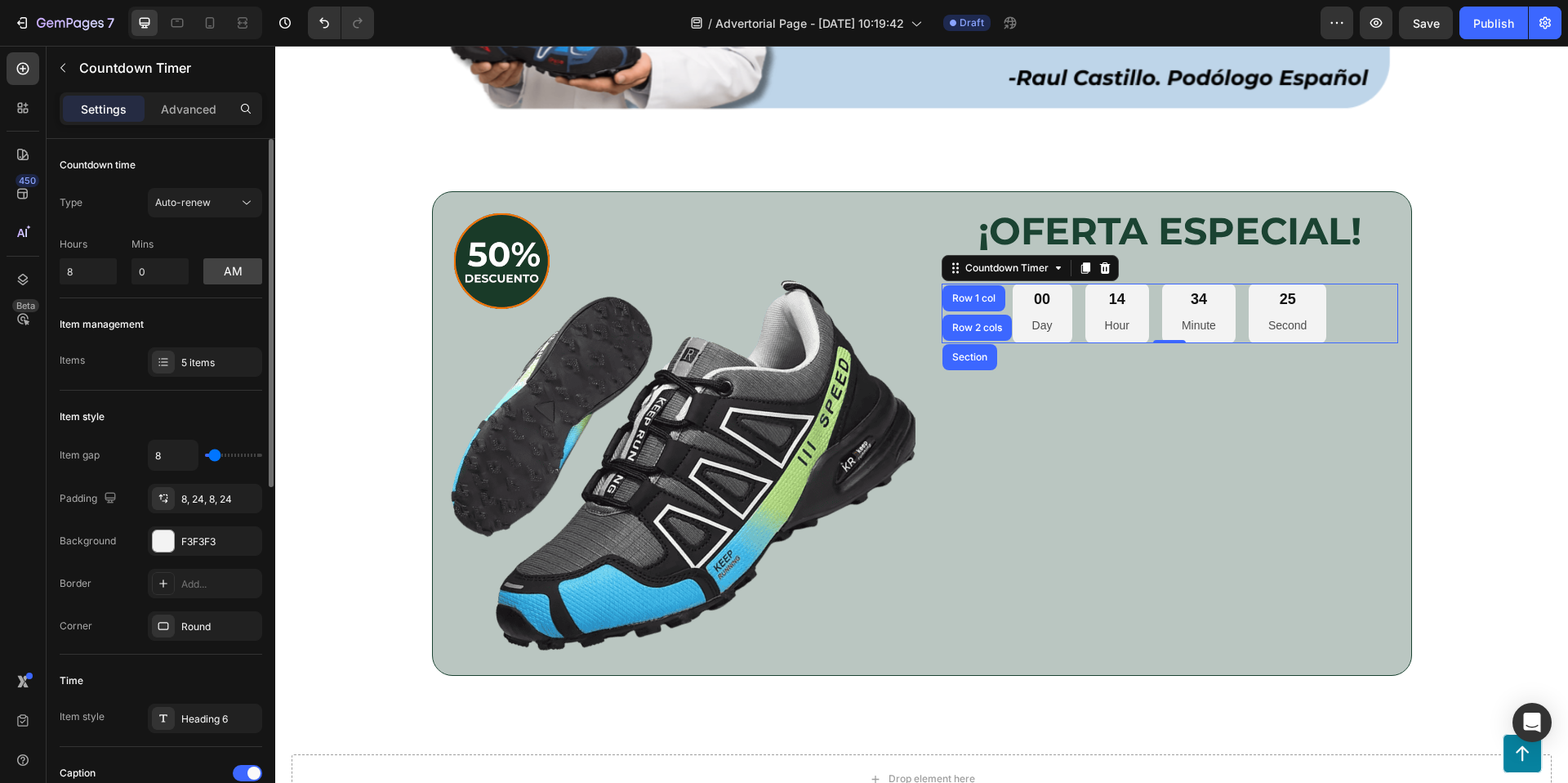
click at [234, 269] on button "am" at bounding box center [232, 271] width 59 height 27
click at [234, 269] on button "pm" at bounding box center [232, 271] width 59 height 27
click at [234, 269] on button "am" at bounding box center [232, 271] width 59 height 27
click at [190, 212] on button "Auto-renew" at bounding box center [204, 202] width 114 height 29
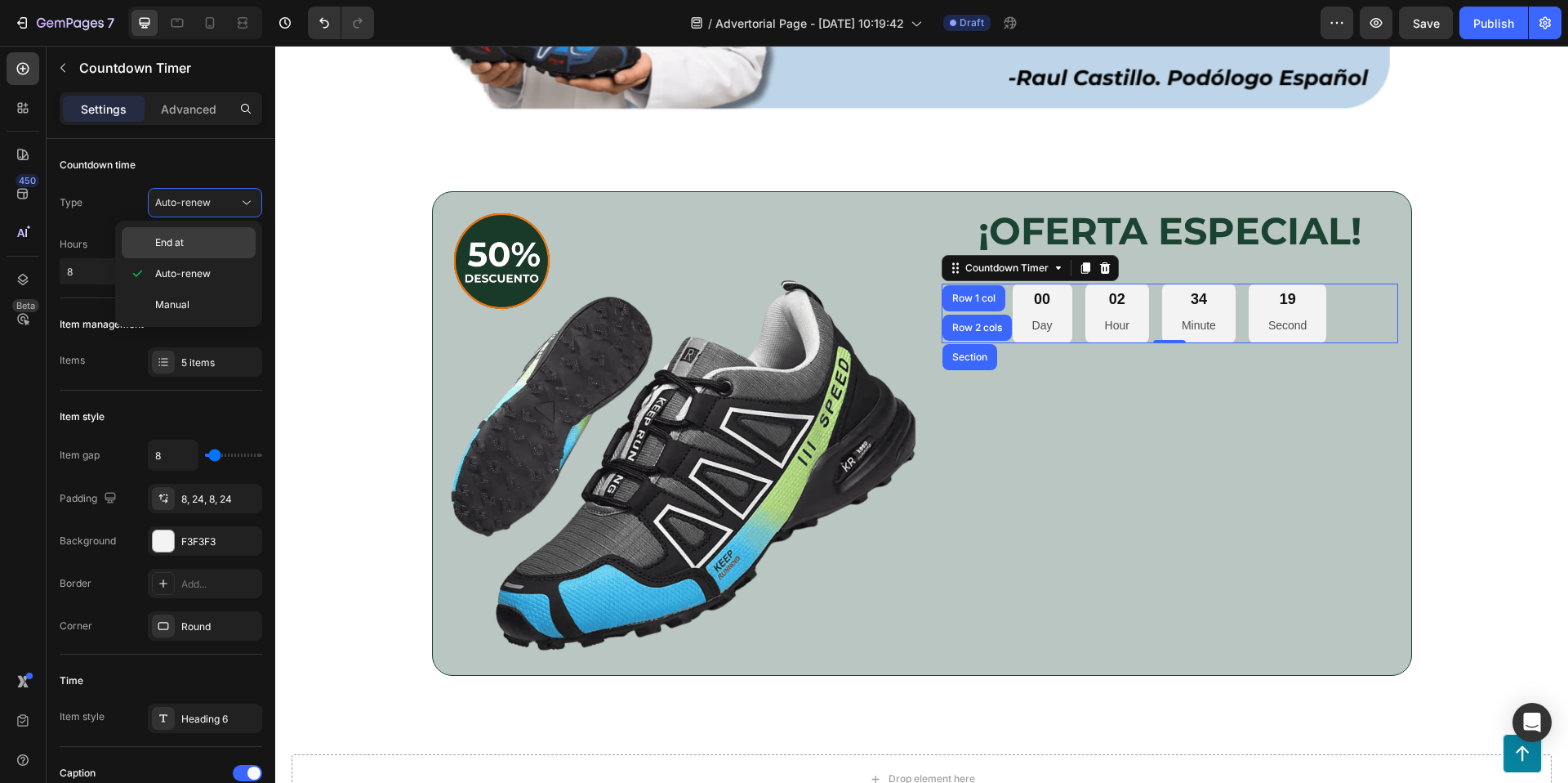
click at [226, 251] on div "End at" at bounding box center [189, 243] width 134 height 31
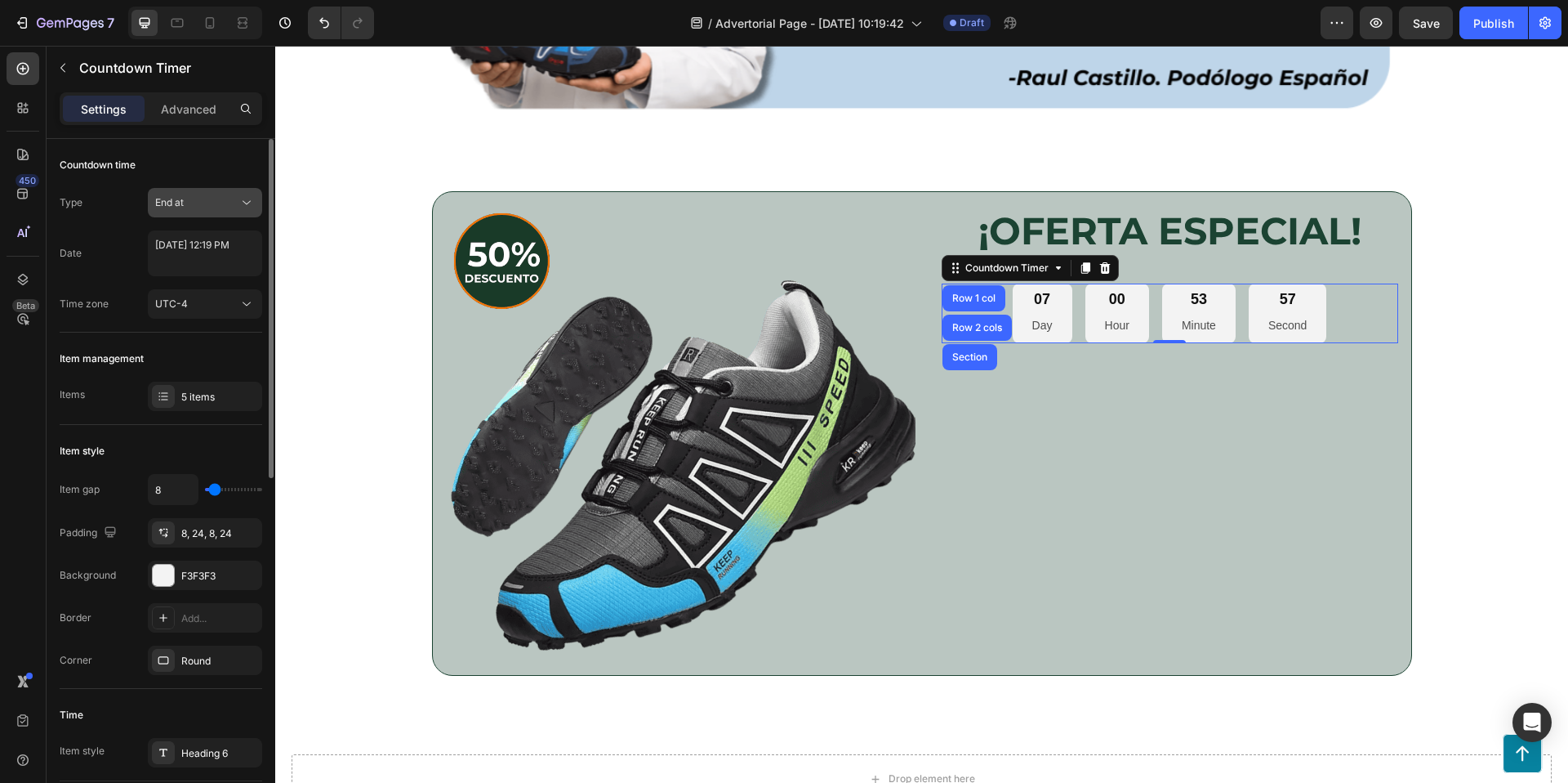
click at [224, 193] on button "End at" at bounding box center [204, 202] width 114 height 29
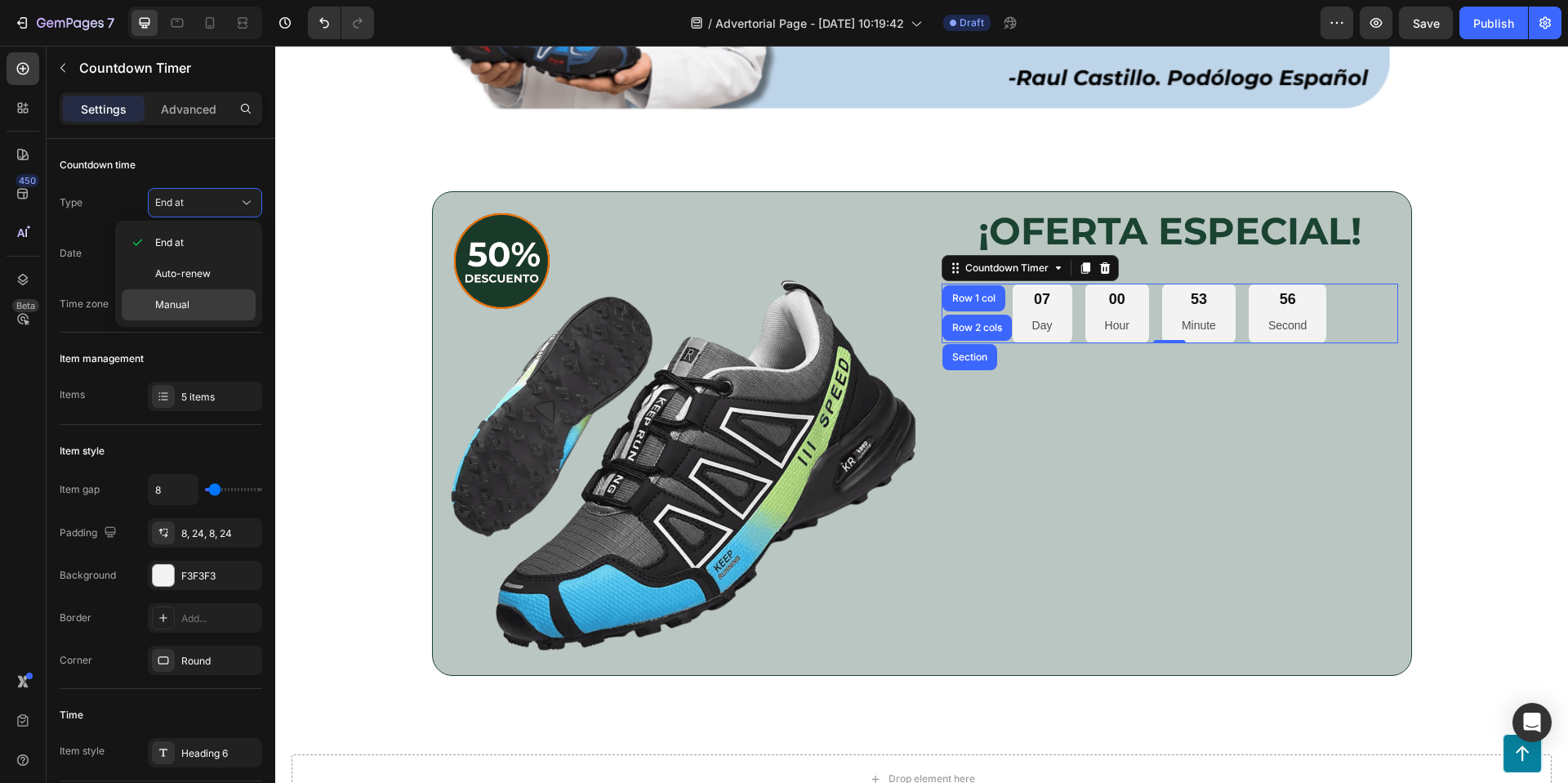
click at [180, 306] on span "Manual" at bounding box center [172, 305] width 34 height 15
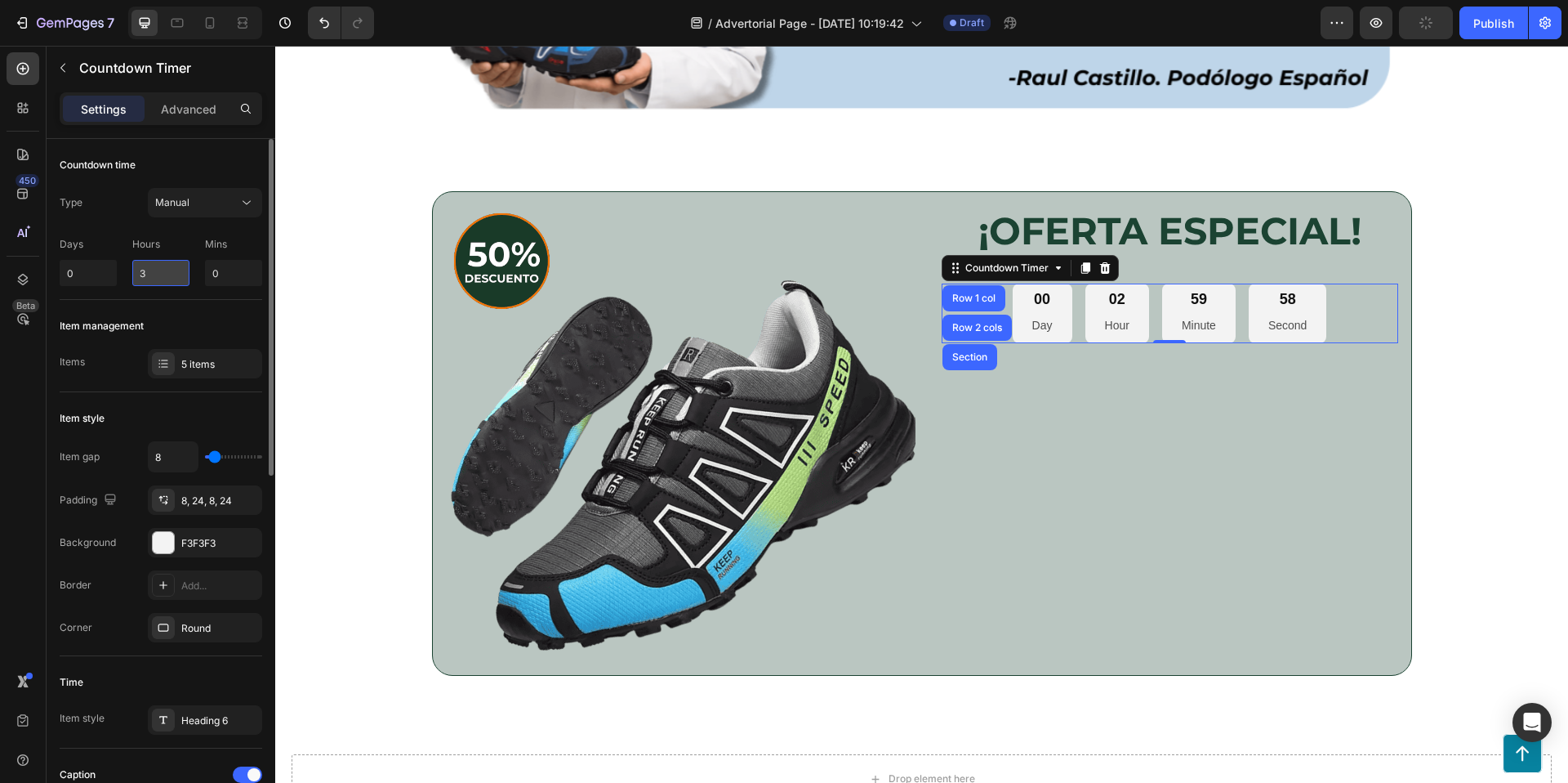
click at [166, 271] on input "3" at bounding box center [161, 273] width 57 height 27
click at [223, 272] on input "0" at bounding box center [233, 273] width 57 height 27
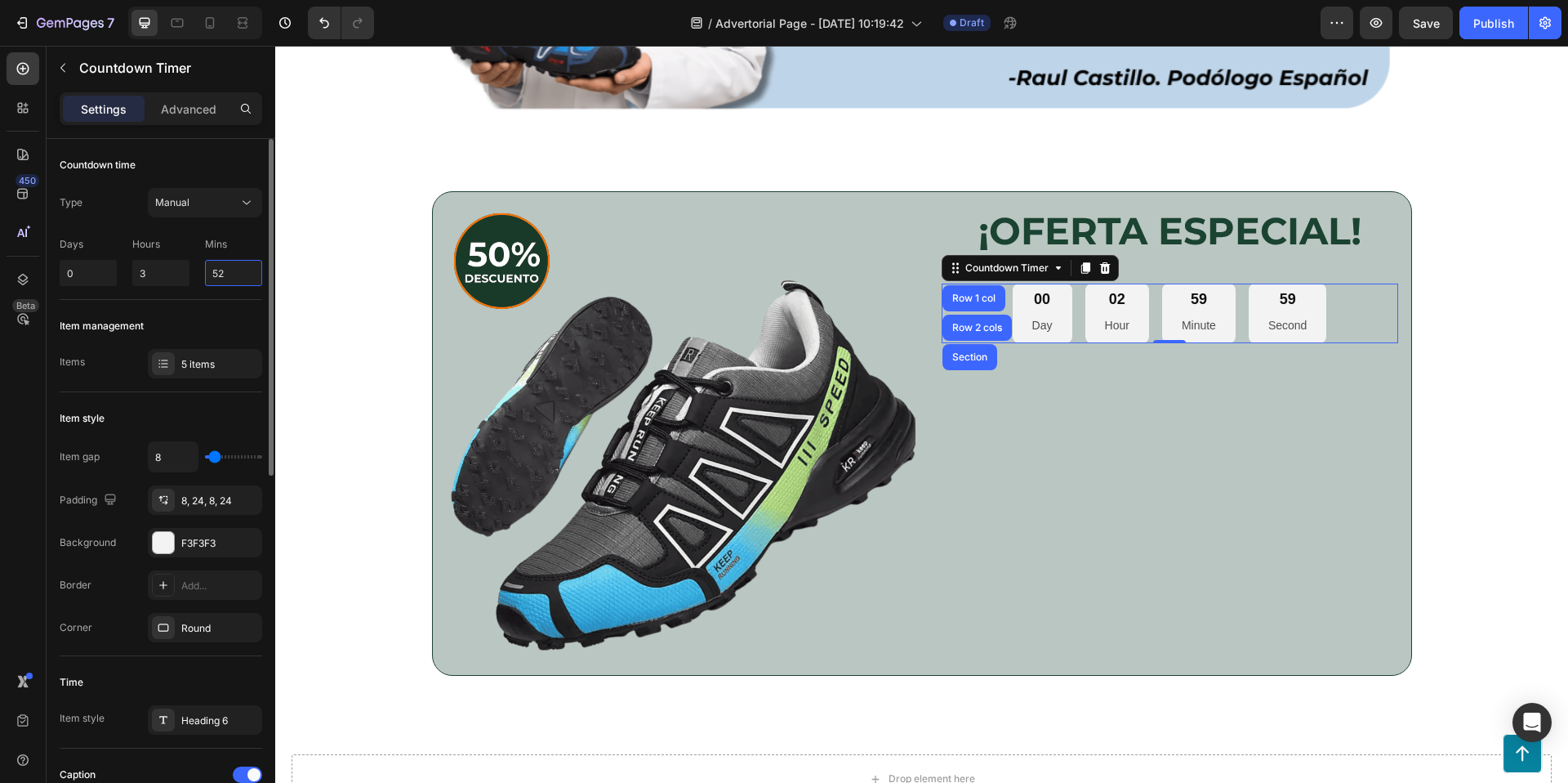
type input "52"
click at [189, 321] on div "Item management" at bounding box center [160, 326] width 202 height 27
click at [189, 360] on div "5 items" at bounding box center [220, 364] width 77 height 15
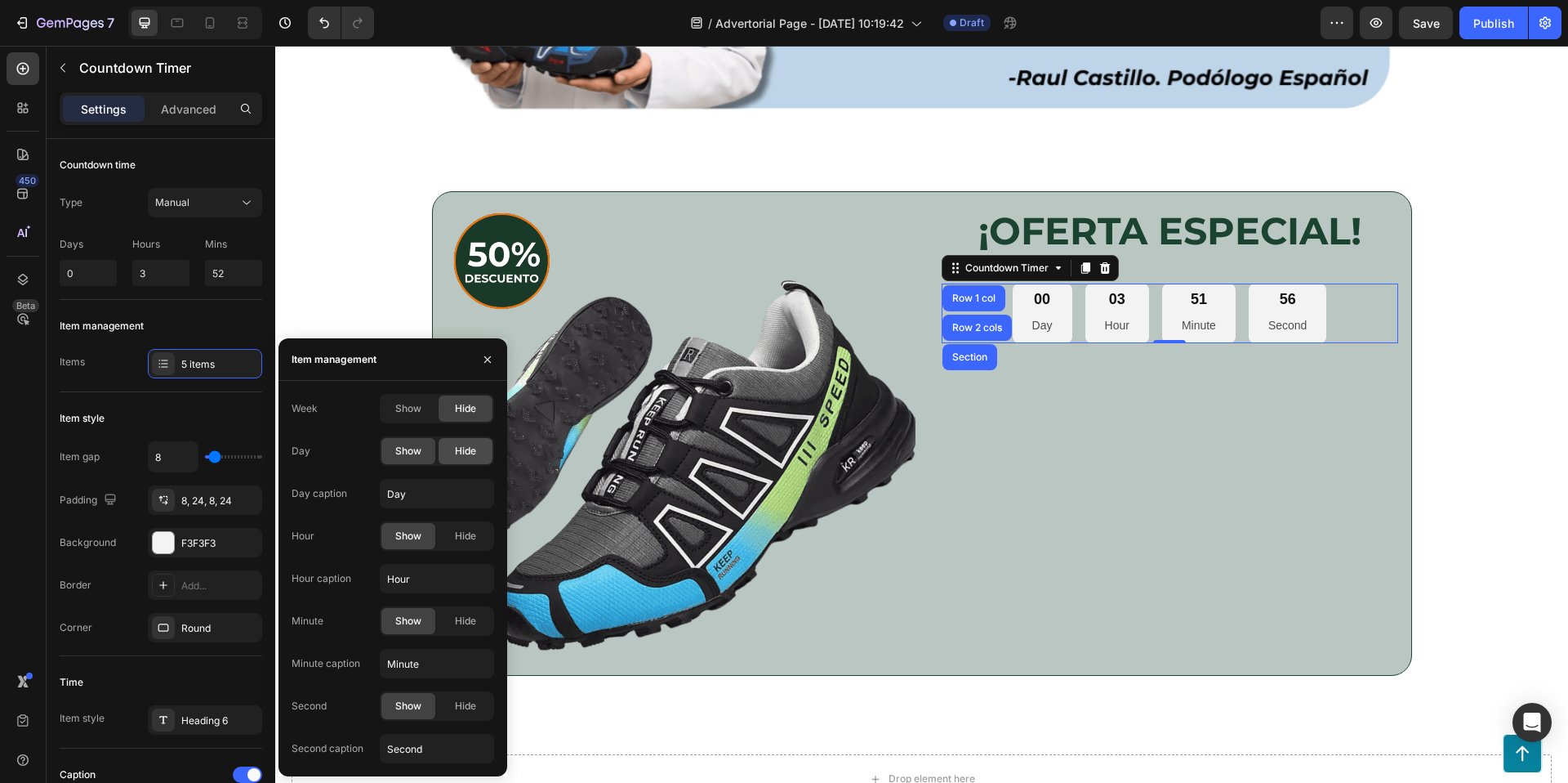
click at [469, 450] on span "Hide" at bounding box center [465, 451] width 21 height 15
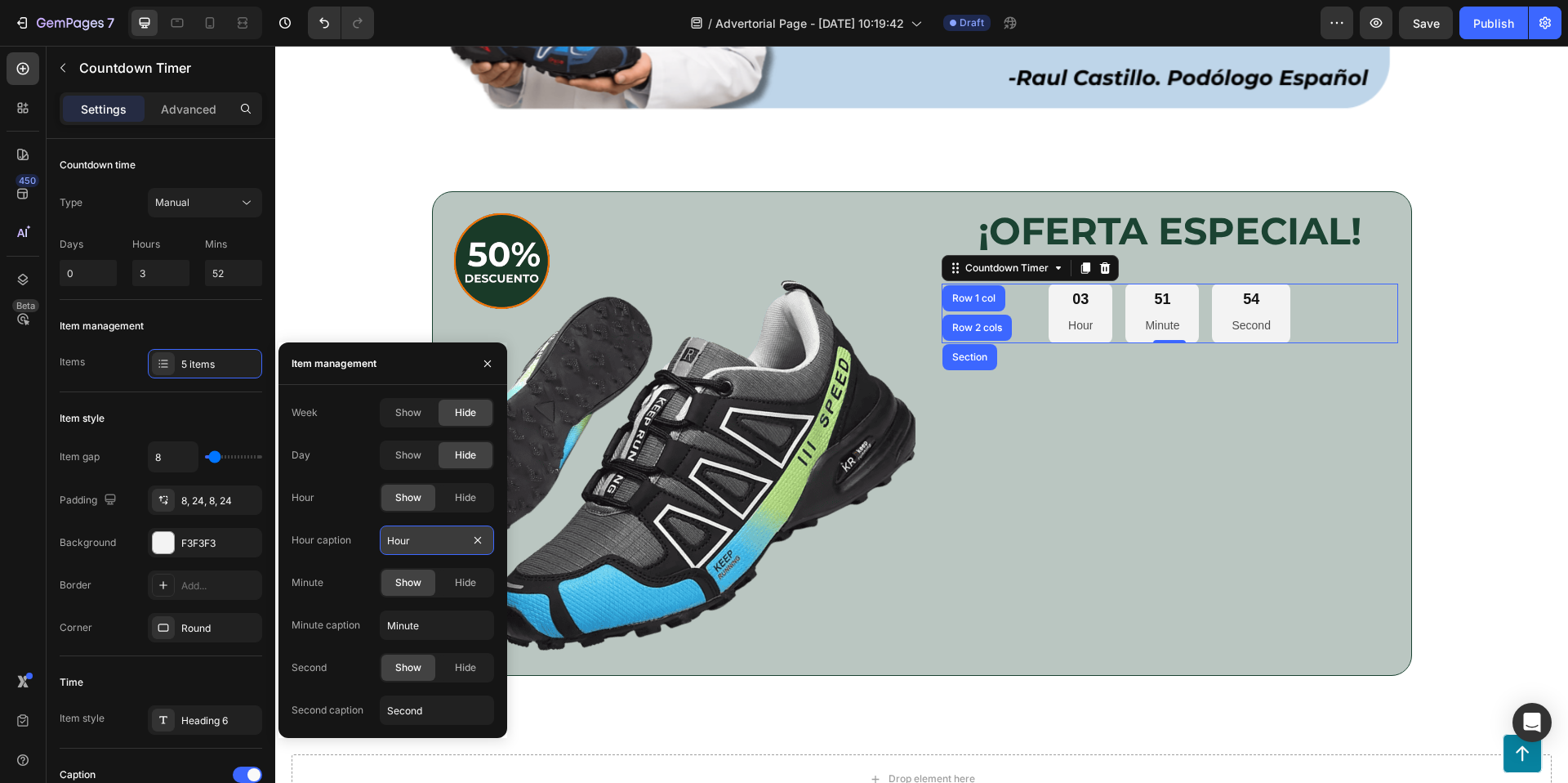
click at [438, 539] on input "Hour" at bounding box center [437, 540] width 114 height 29
type input "HORAS"
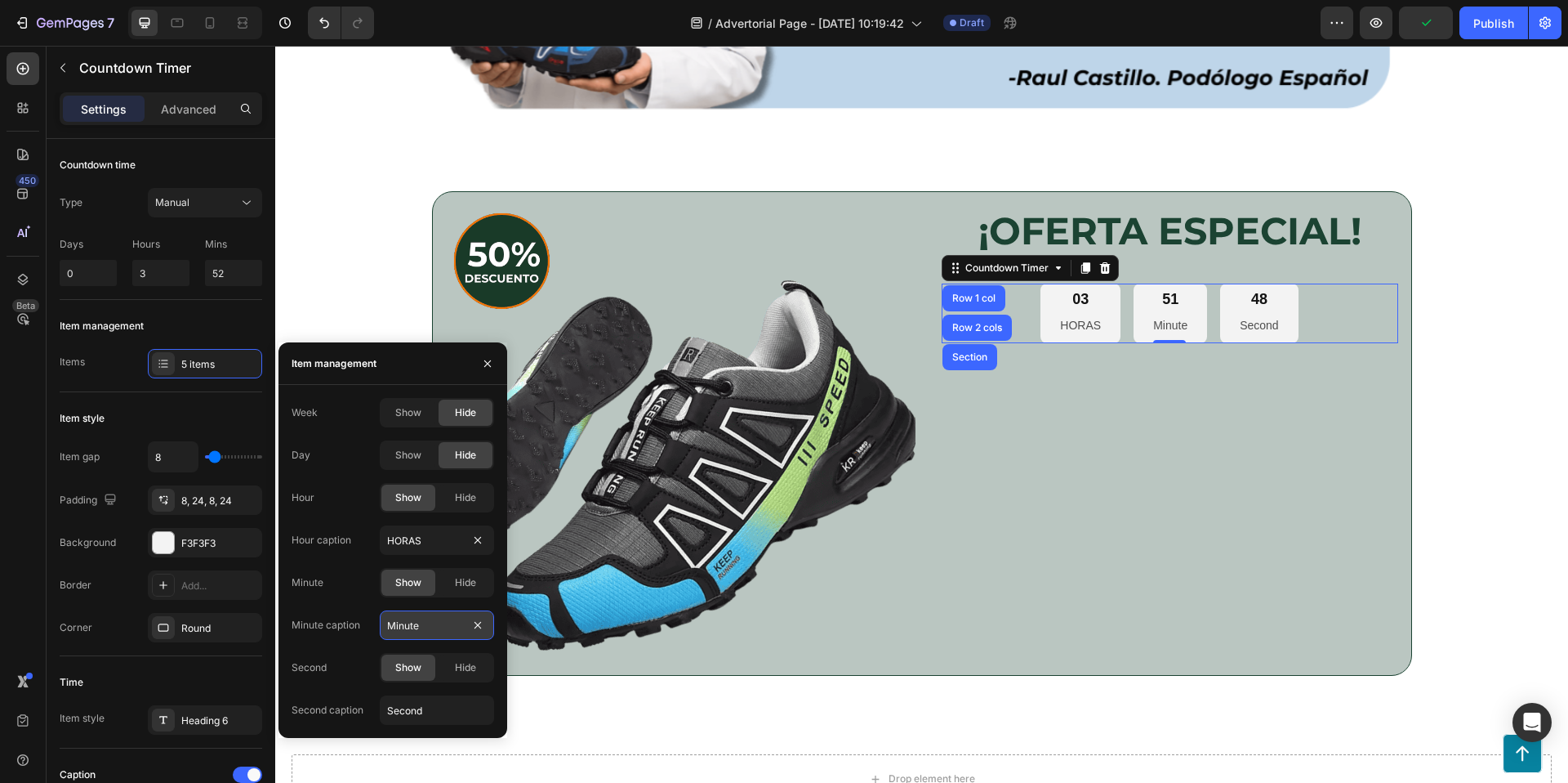
click at [433, 626] on input "Minute" at bounding box center [437, 625] width 114 height 29
type input "MINUTOS"
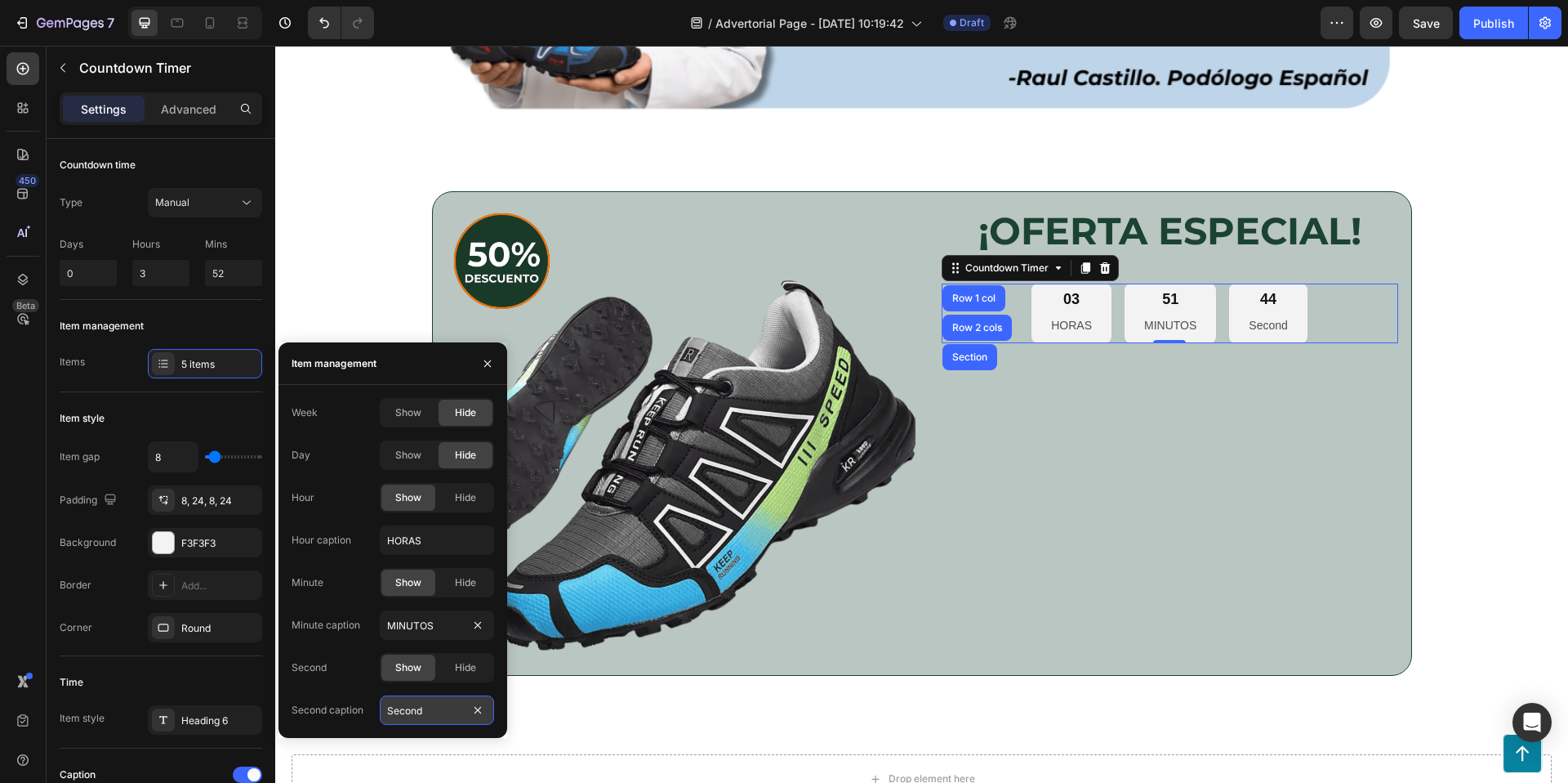
click at [416, 705] on input "Second" at bounding box center [437, 710] width 114 height 29
type input "SEGUNDOS"
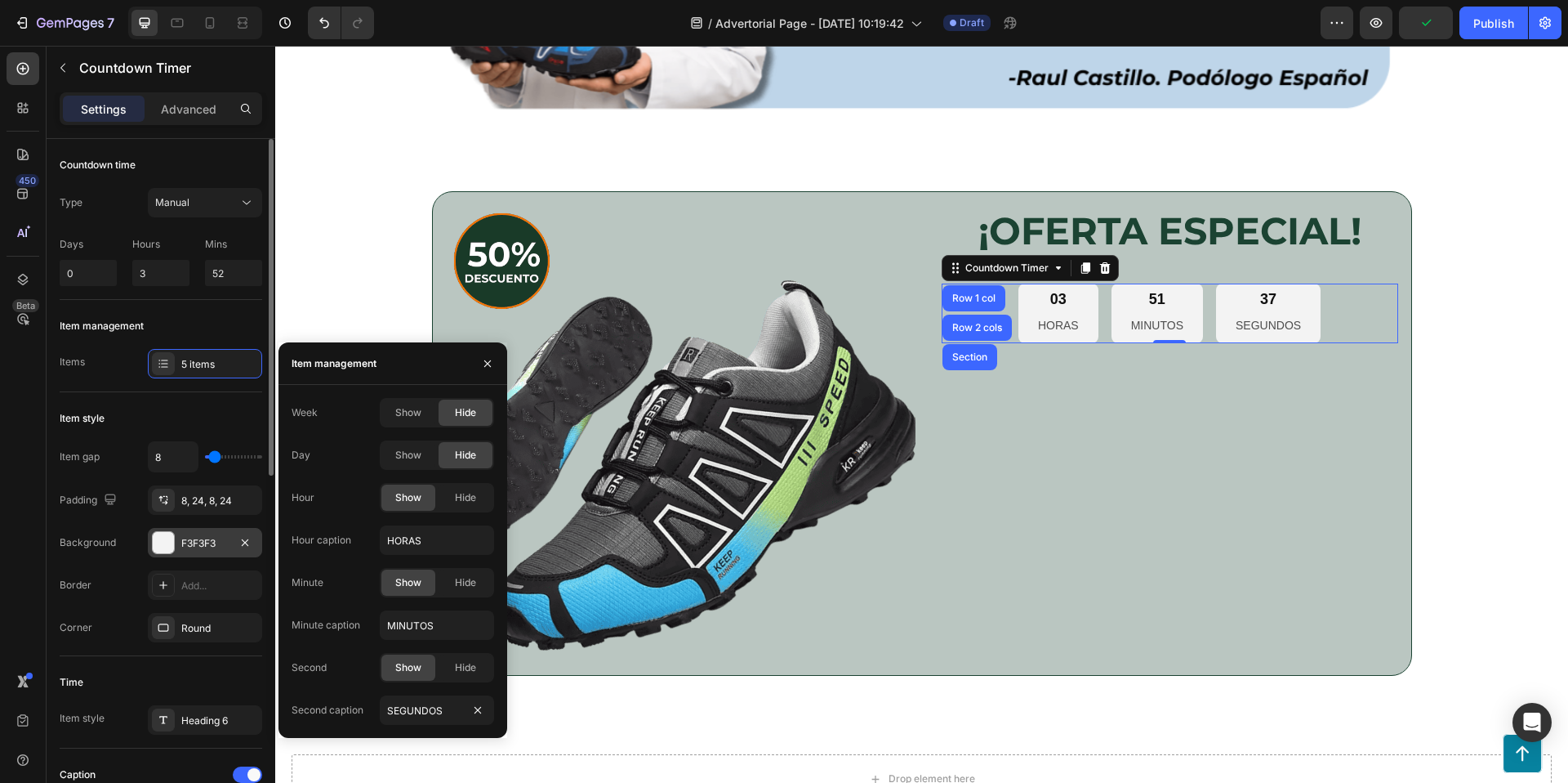
click at [168, 542] on div at bounding box center [163, 542] width 21 height 21
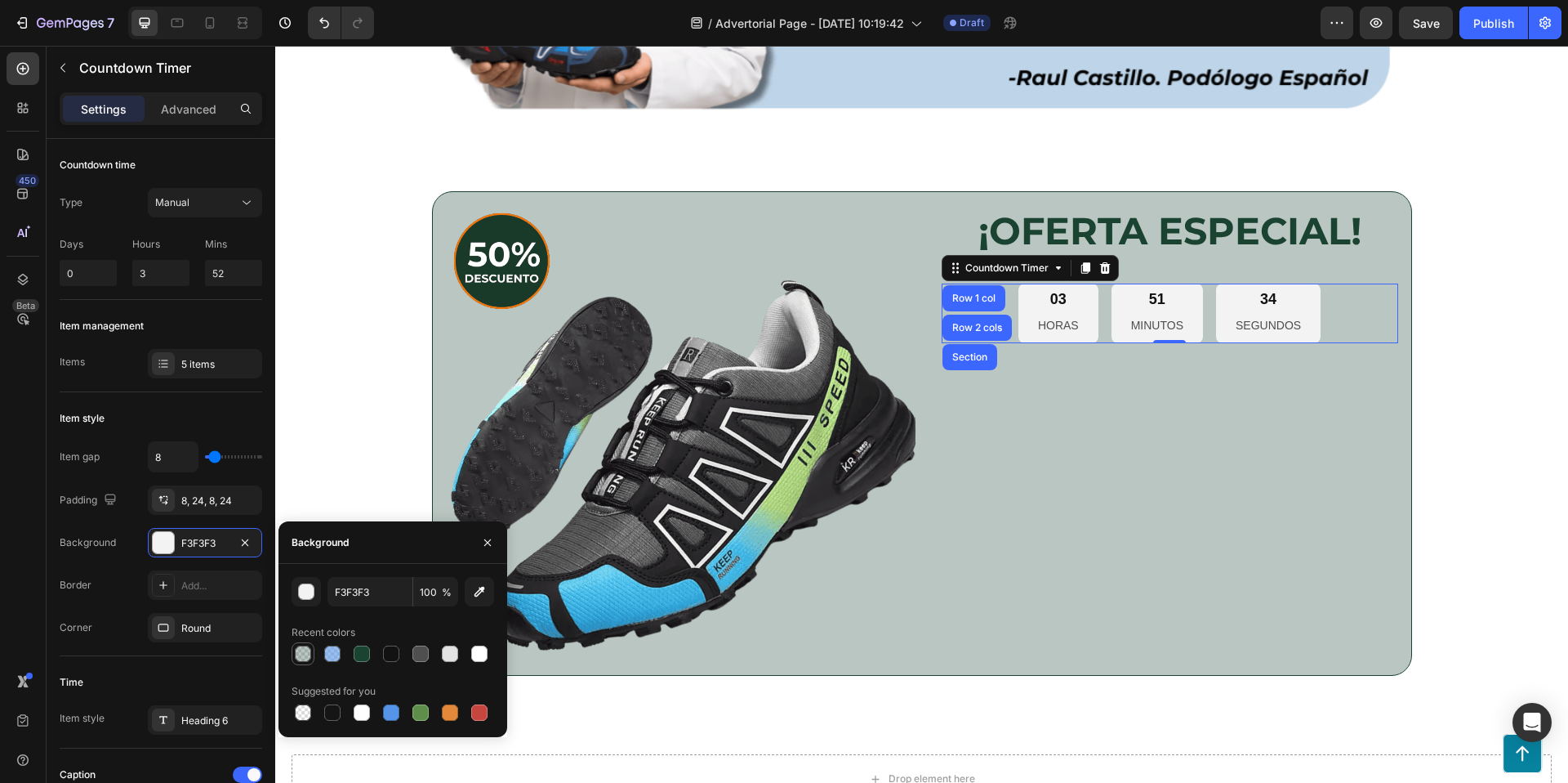
click at [297, 656] on div at bounding box center [303, 654] width 16 height 16
type input "1B4332"
type input "30"
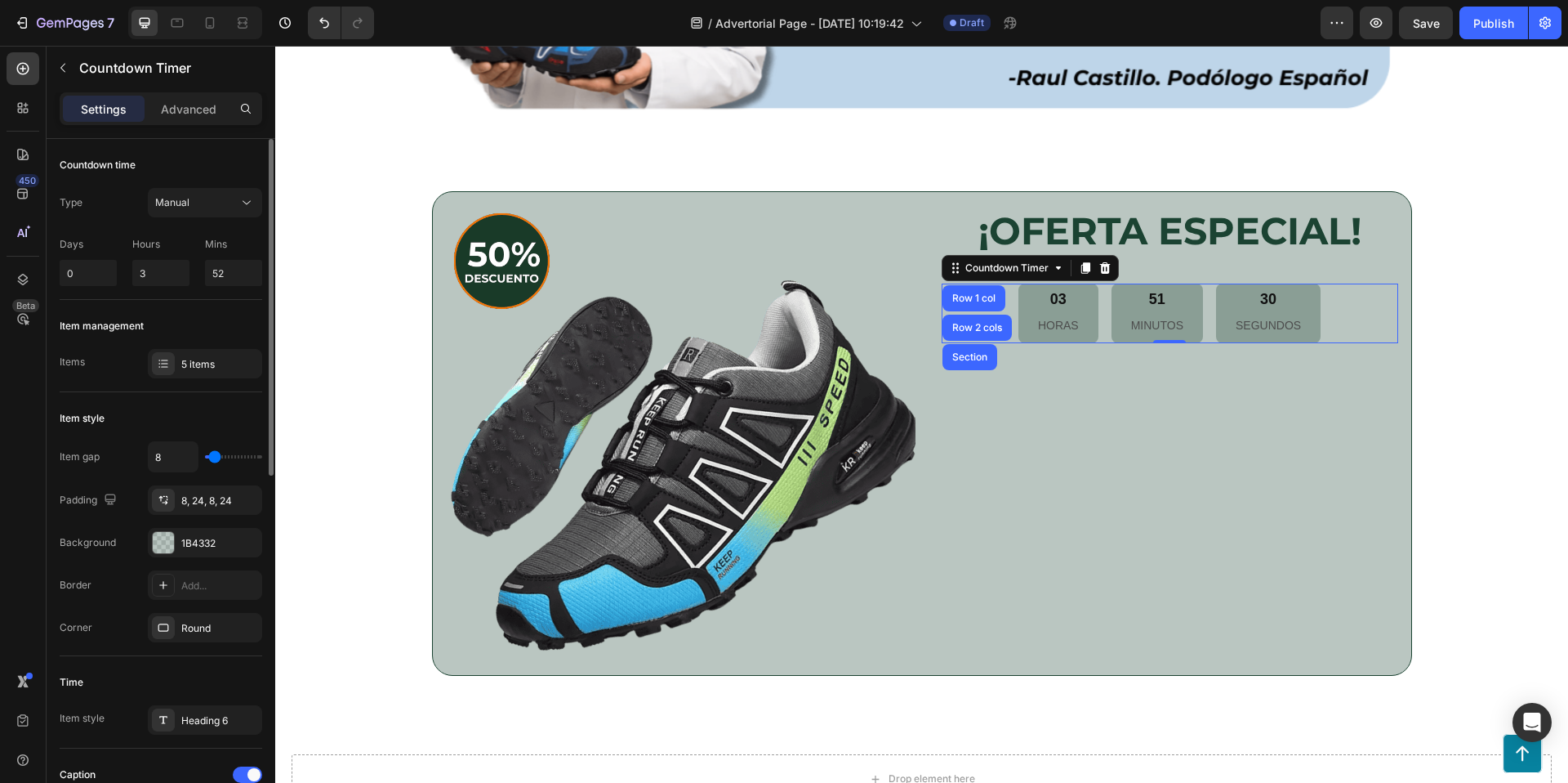
click at [114, 614] on div "Corner Round" at bounding box center [160, 627] width 202 height 29
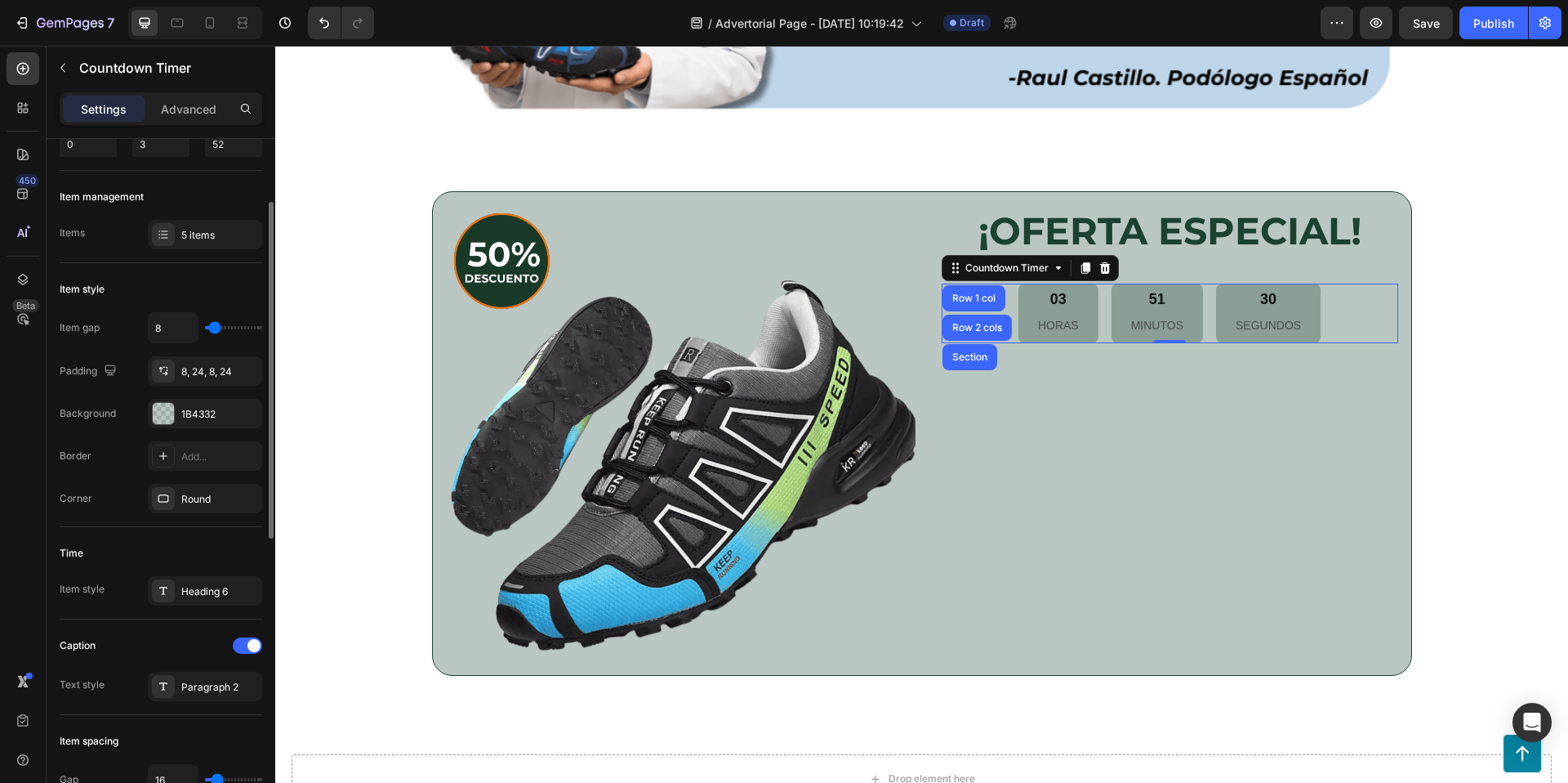
scroll to position [130, 0]
click at [1097, 266] on div at bounding box center [1104, 267] width 19 height 19
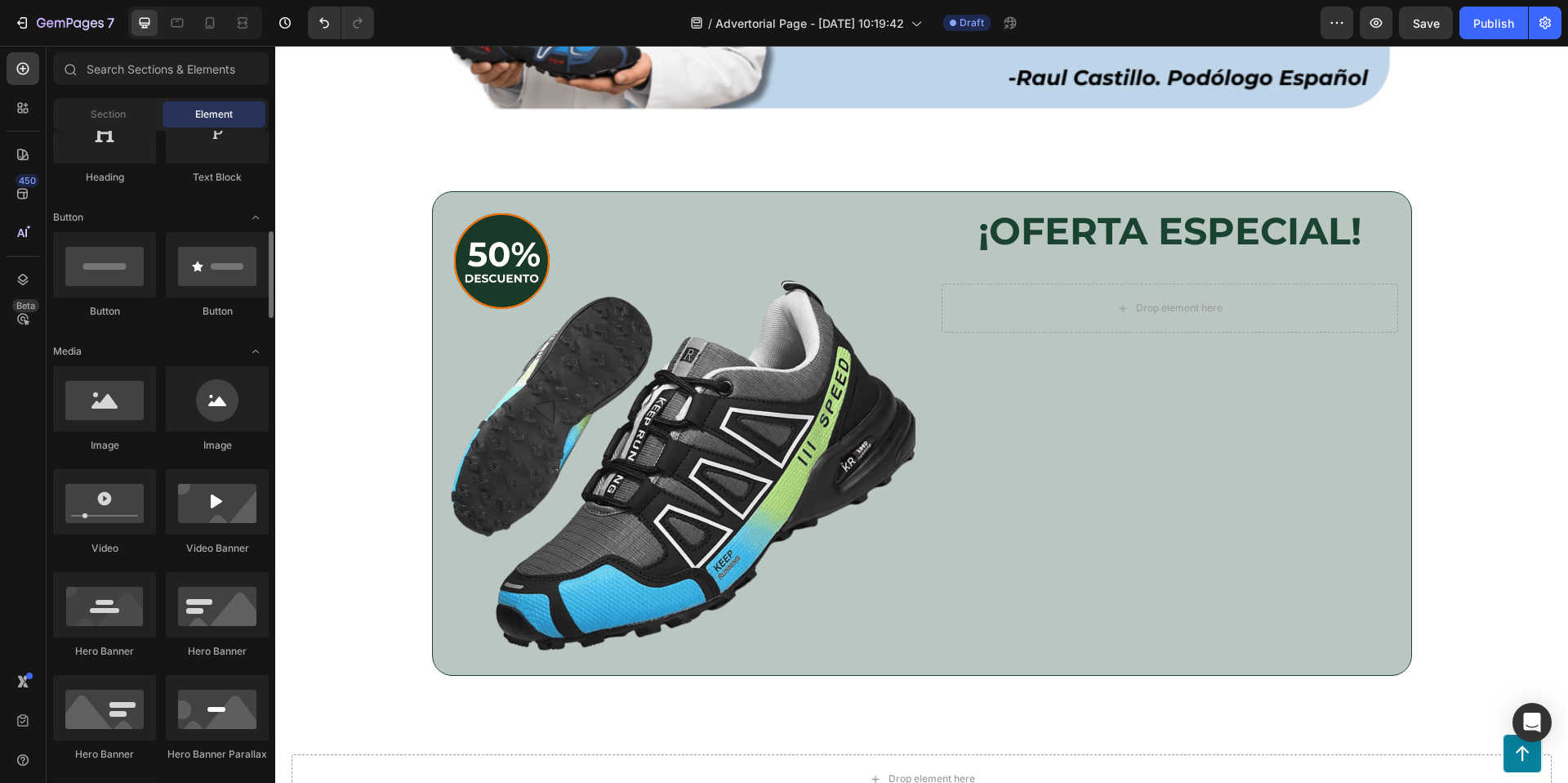
scroll to position [136, 0]
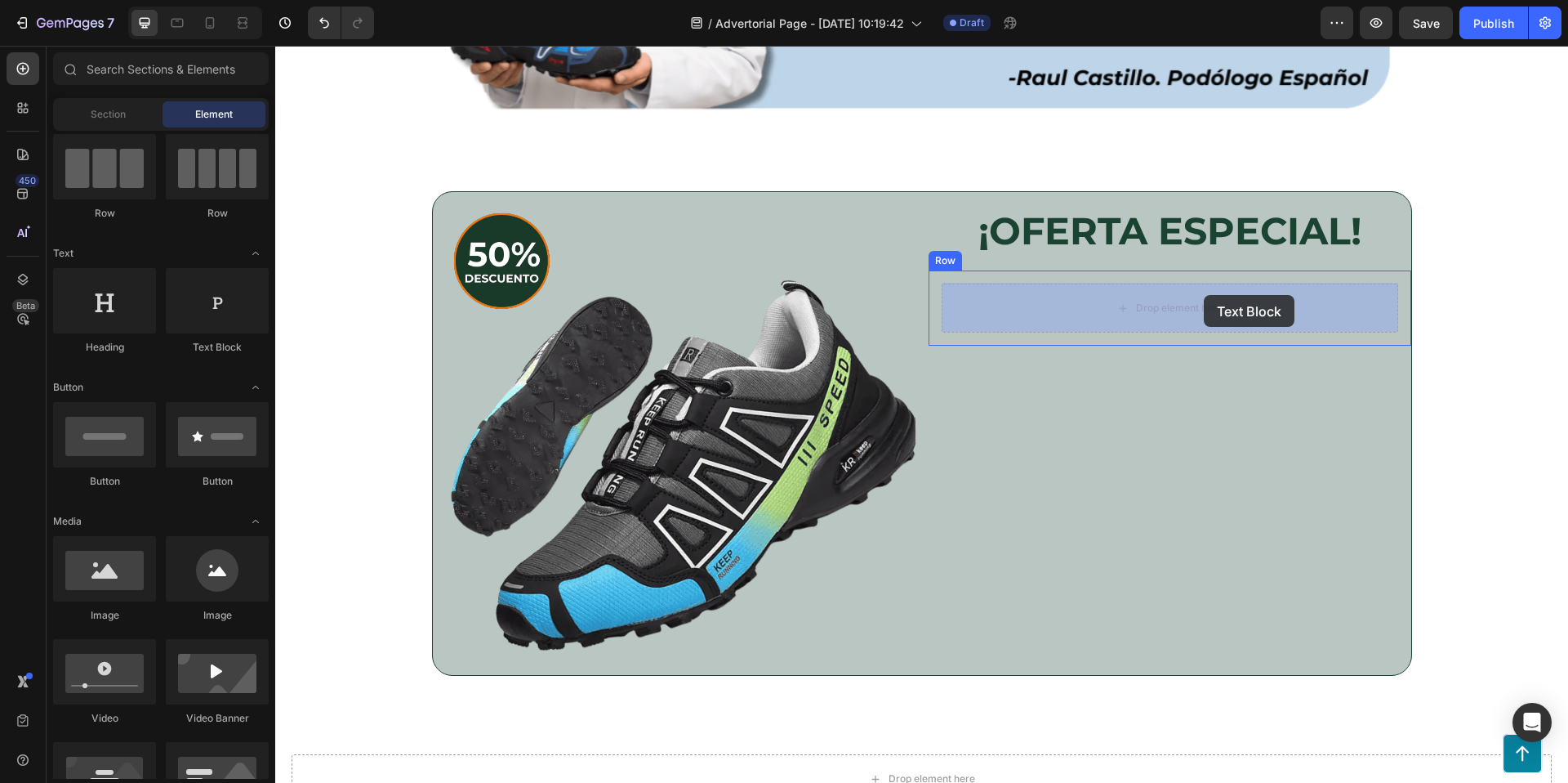
drag, startPoint x: 475, startPoint y: 363, endPoint x: 1200, endPoint y: 296, distance: 728.1
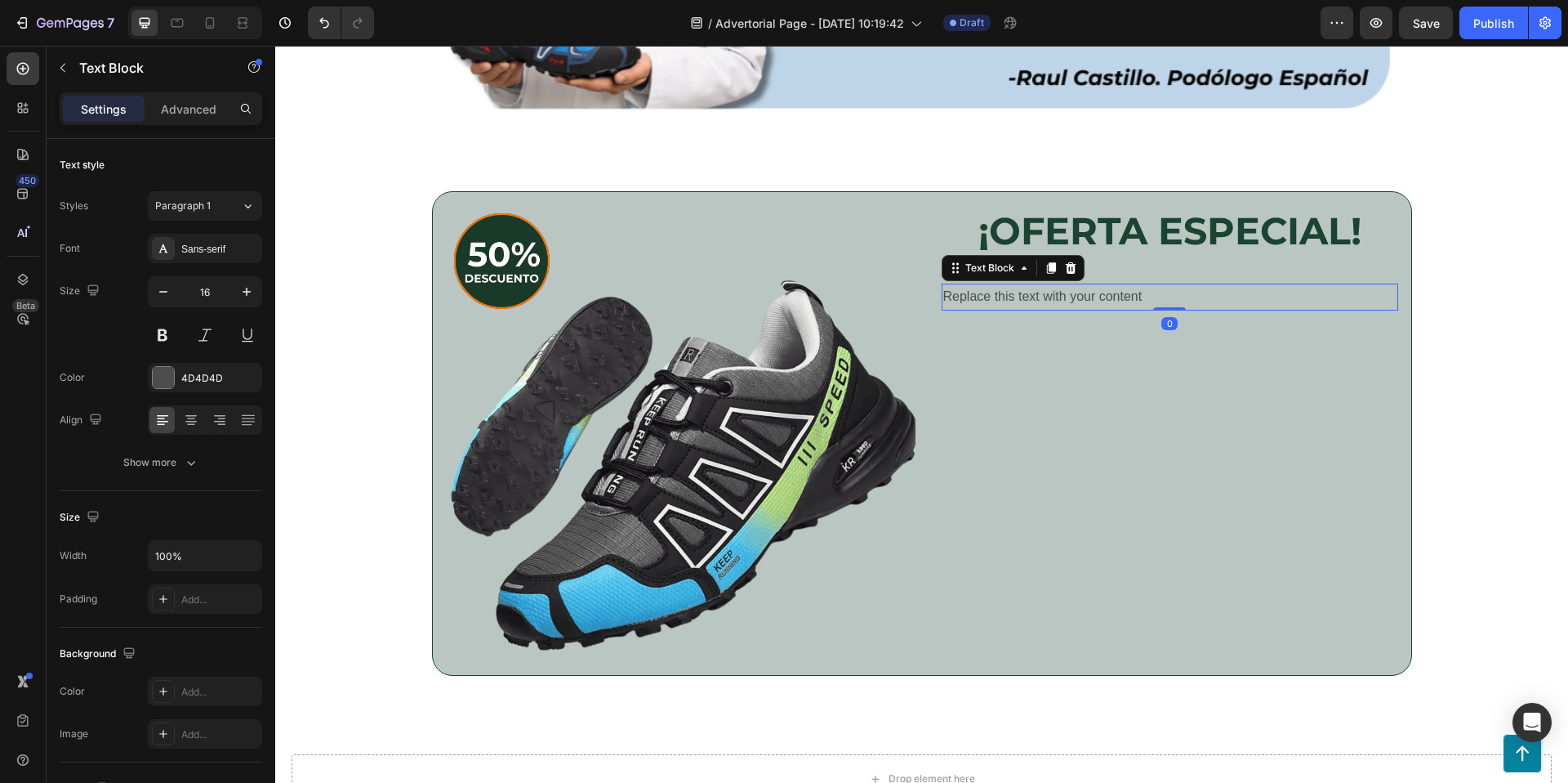
click at [1134, 296] on div "Replace this text with your content" at bounding box center [1170, 297] width 457 height 27
click at [1134, 296] on p "Replace this text with your content" at bounding box center [1169, 297] width 453 height 24
click at [1162, 295] on p "Obtén las OrthoBalance™ con un descuento exclusivo!" at bounding box center [1169, 297] width 453 height 24
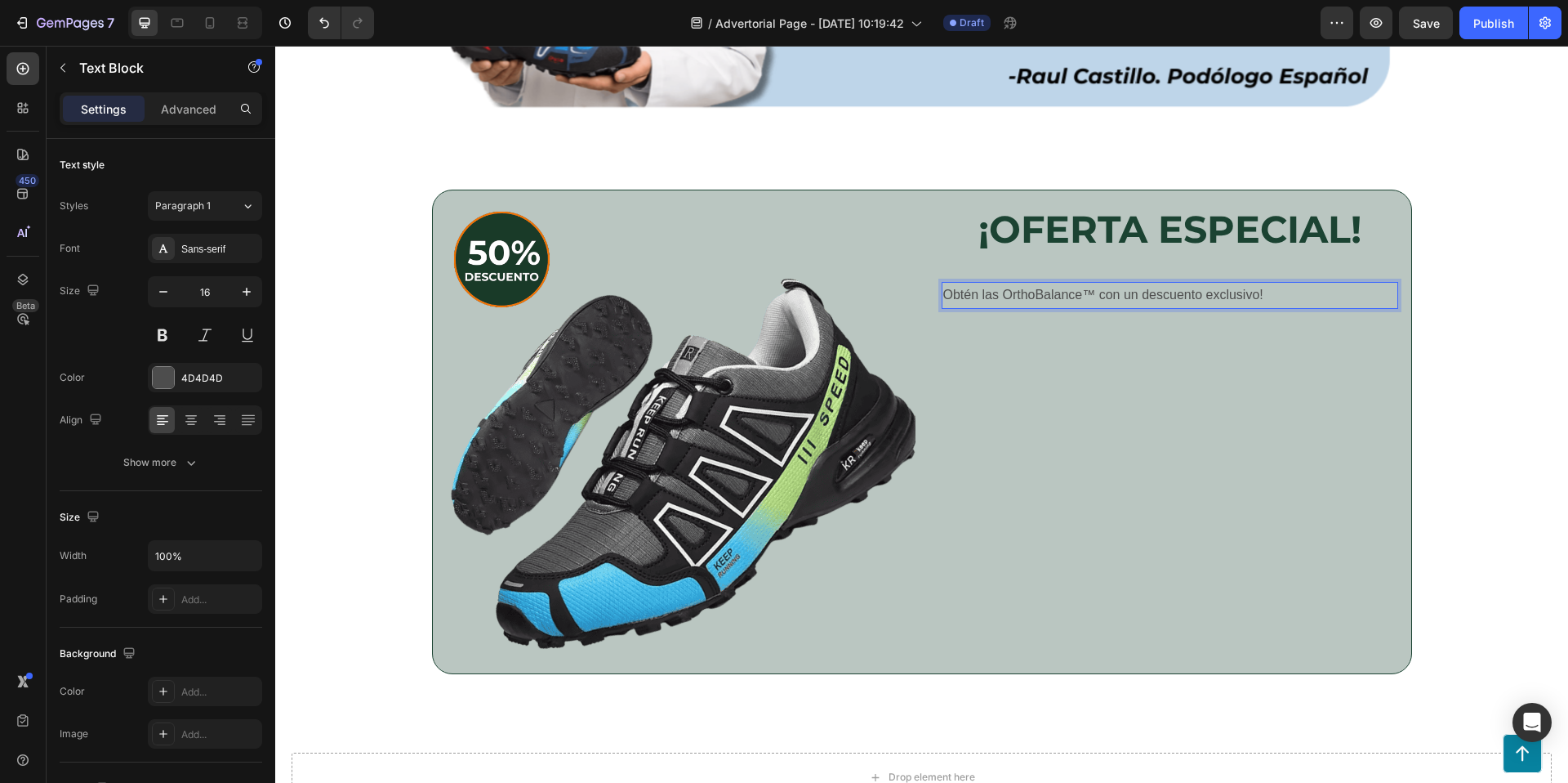
click at [1096, 294] on p "Obtén las OrthoBalance™ con un descuento exclusivo!" at bounding box center [1169, 296] width 453 height 24
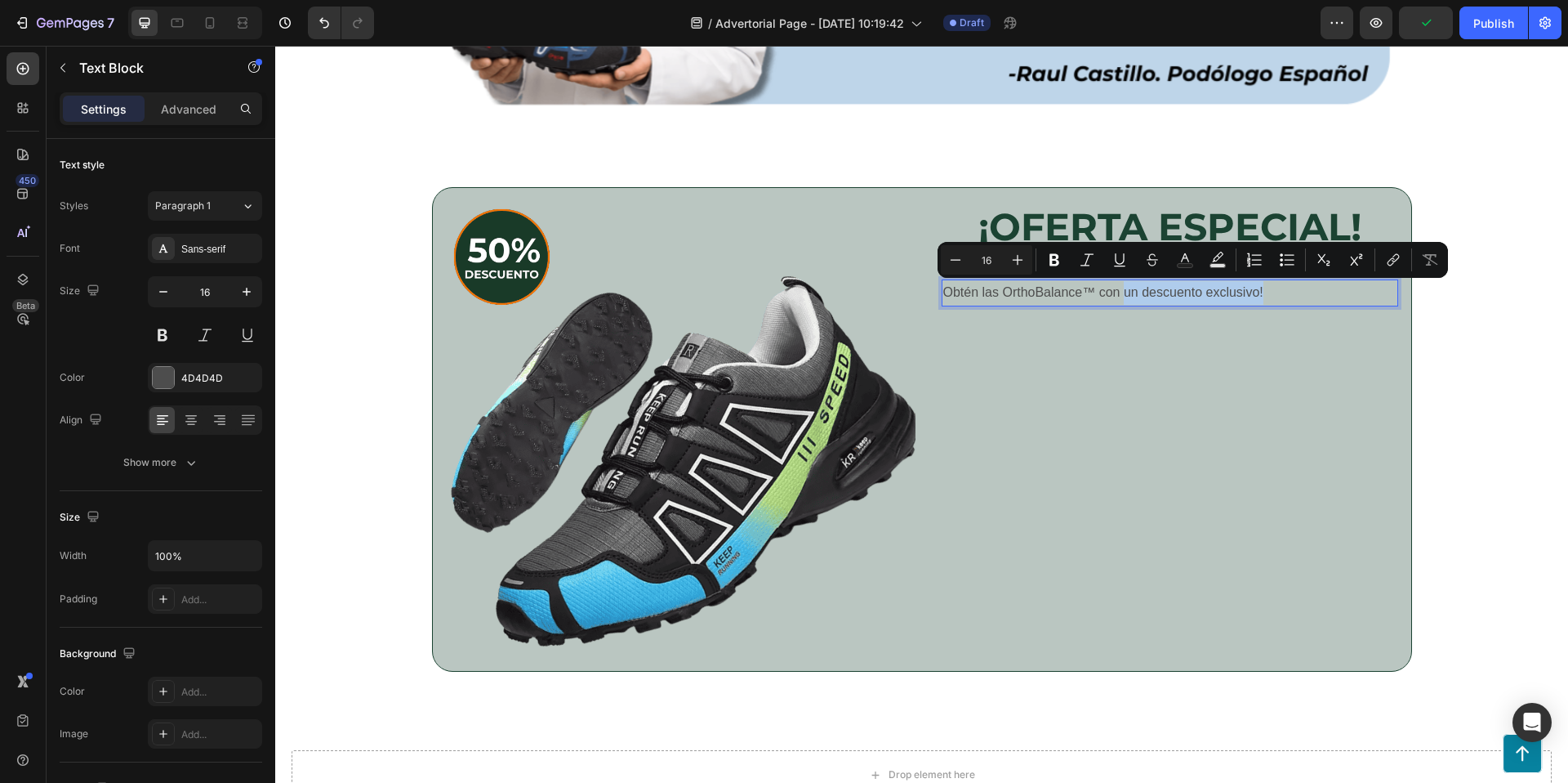
scroll to position [3370, 0]
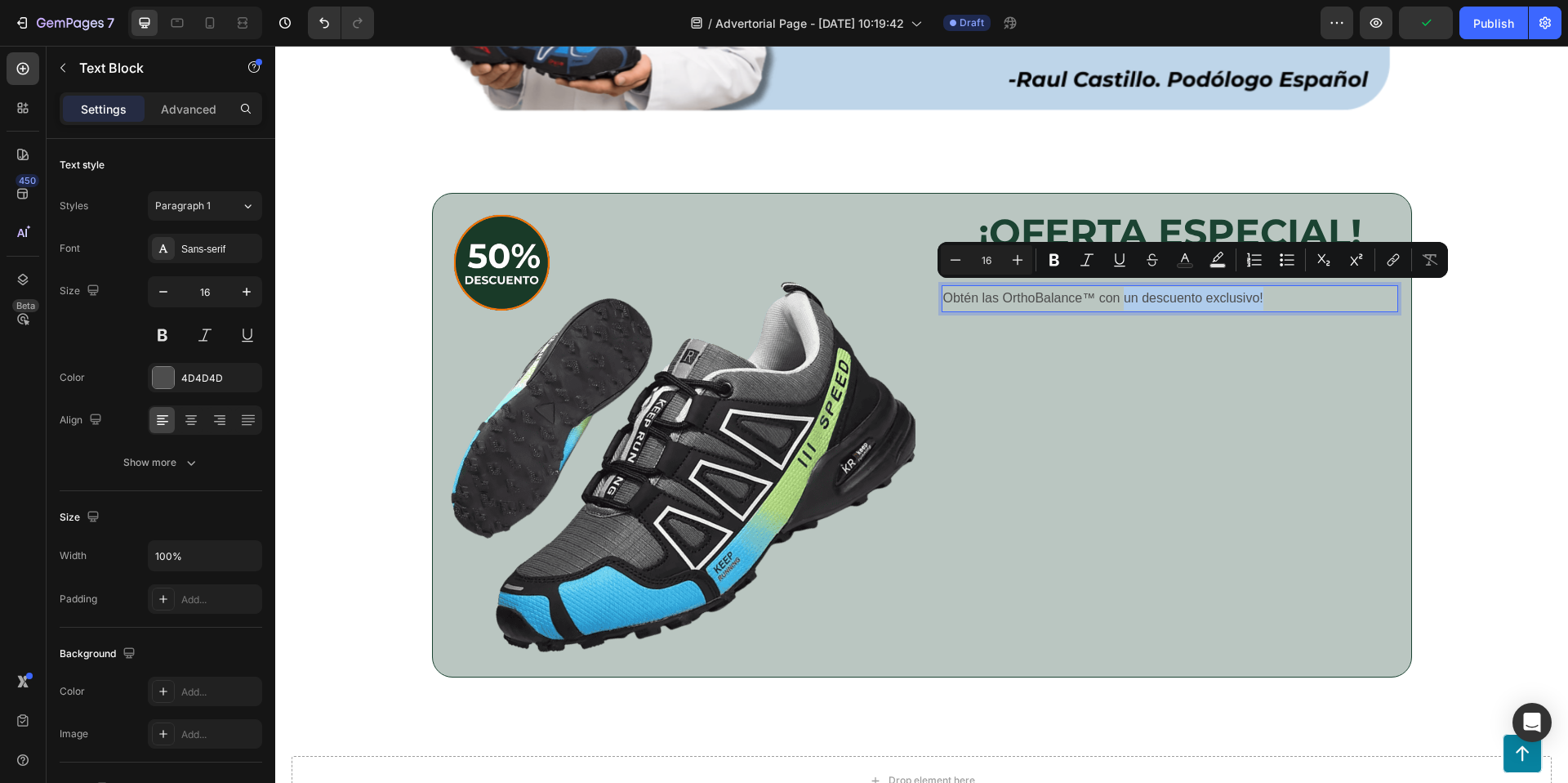
drag, startPoint x: 1123, startPoint y: 299, endPoint x: 1262, endPoint y: 308, distance: 139.3
click at [1262, 308] on p "Obtén las OrthoBalance™ con un descuento exclusivo!" at bounding box center [1169, 299] width 453 height 24
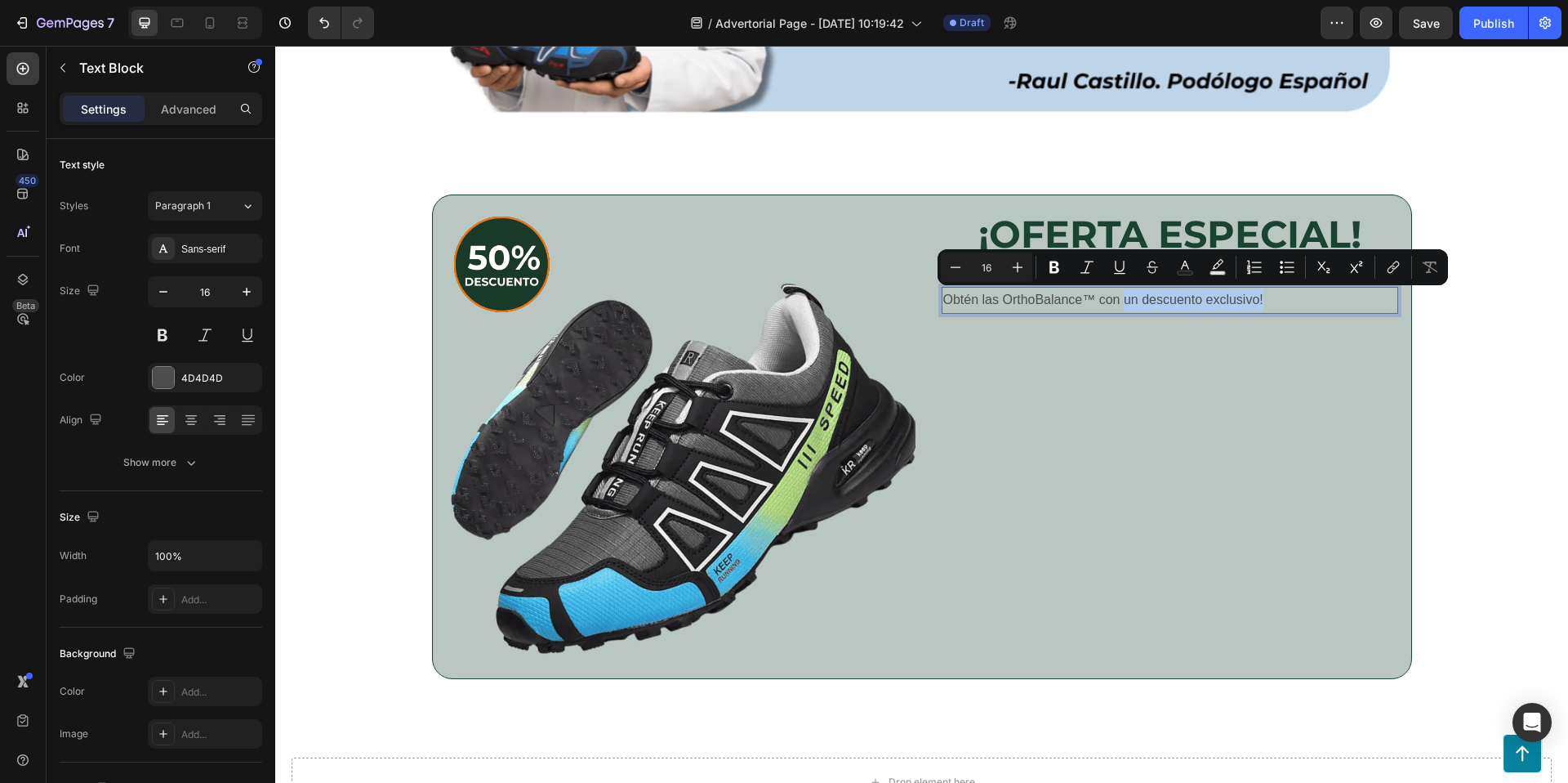
click at [1269, 297] on p "Obtén las OrthoBalance™ con un descuento exclusivo!" at bounding box center [1169, 300] width 453 height 24
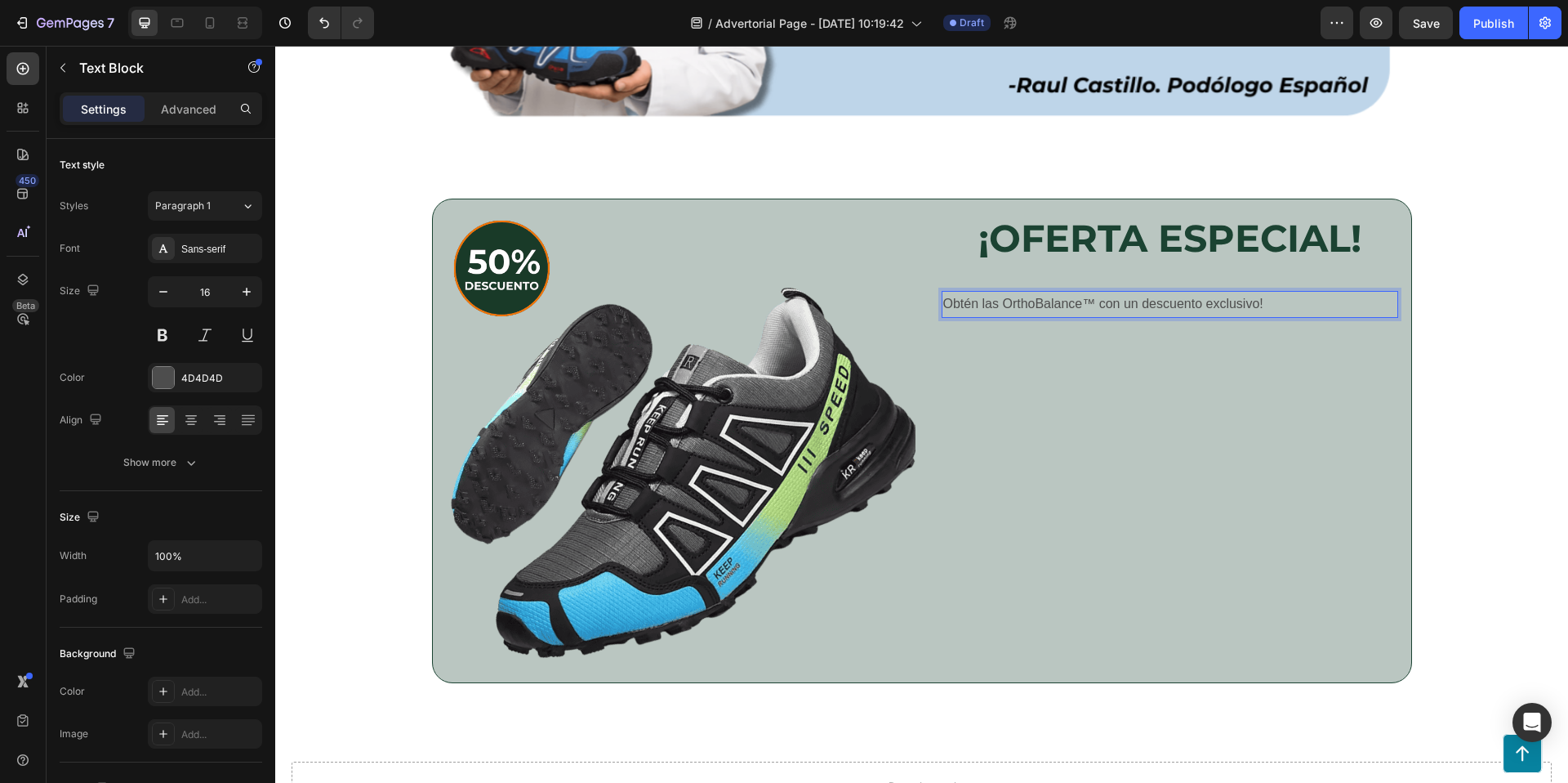
scroll to position [3367, 0]
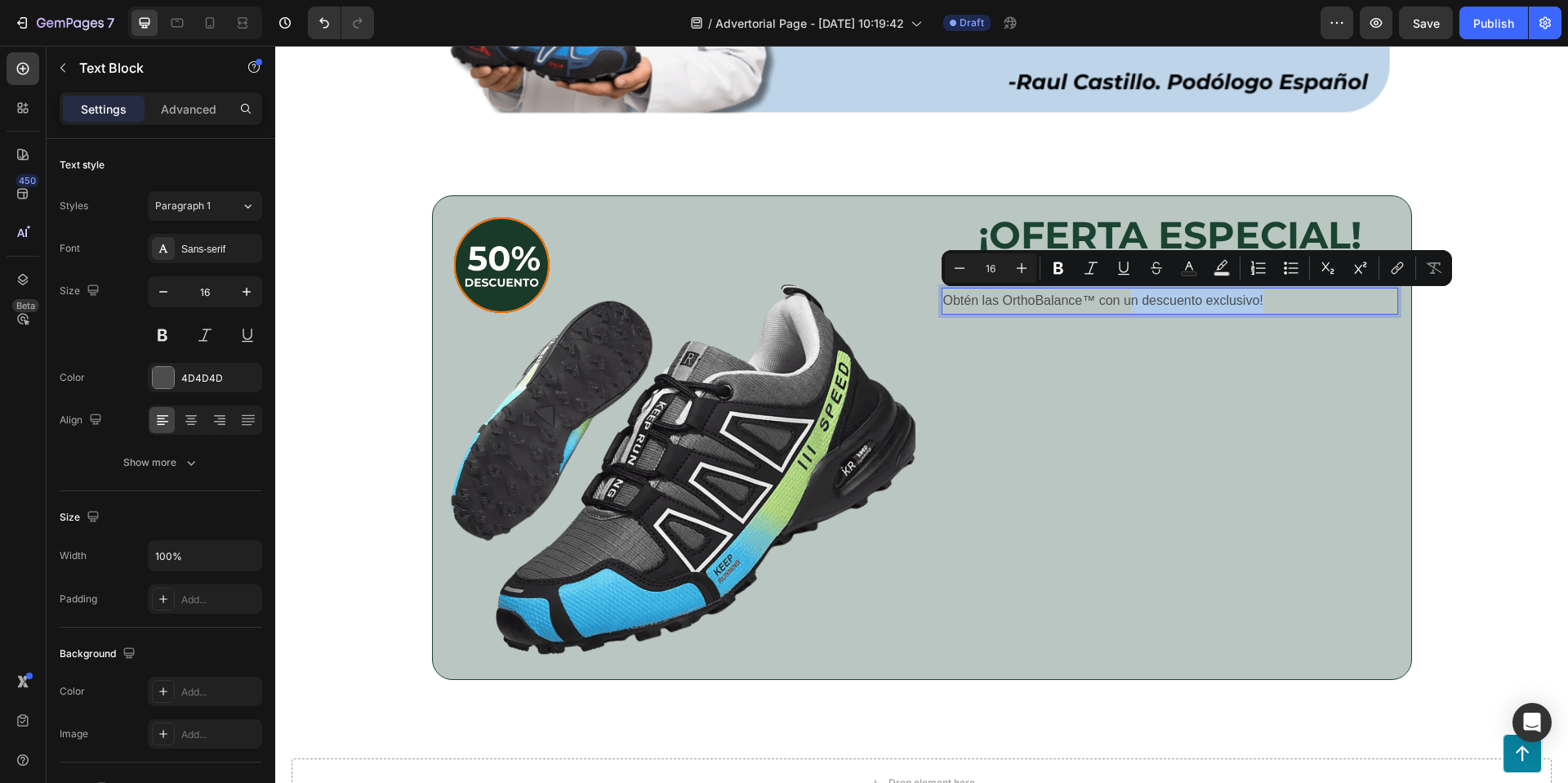
drag, startPoint x: 1267, startPoint y: 301, endPoint x: 1131, endPoint y: 301, distance: 136.0
click at [1131, 301] on p "Obtén las OrthoBalance™ con un descuento exclusivo!" at bounding box center [1169, 301] width 453 height 24
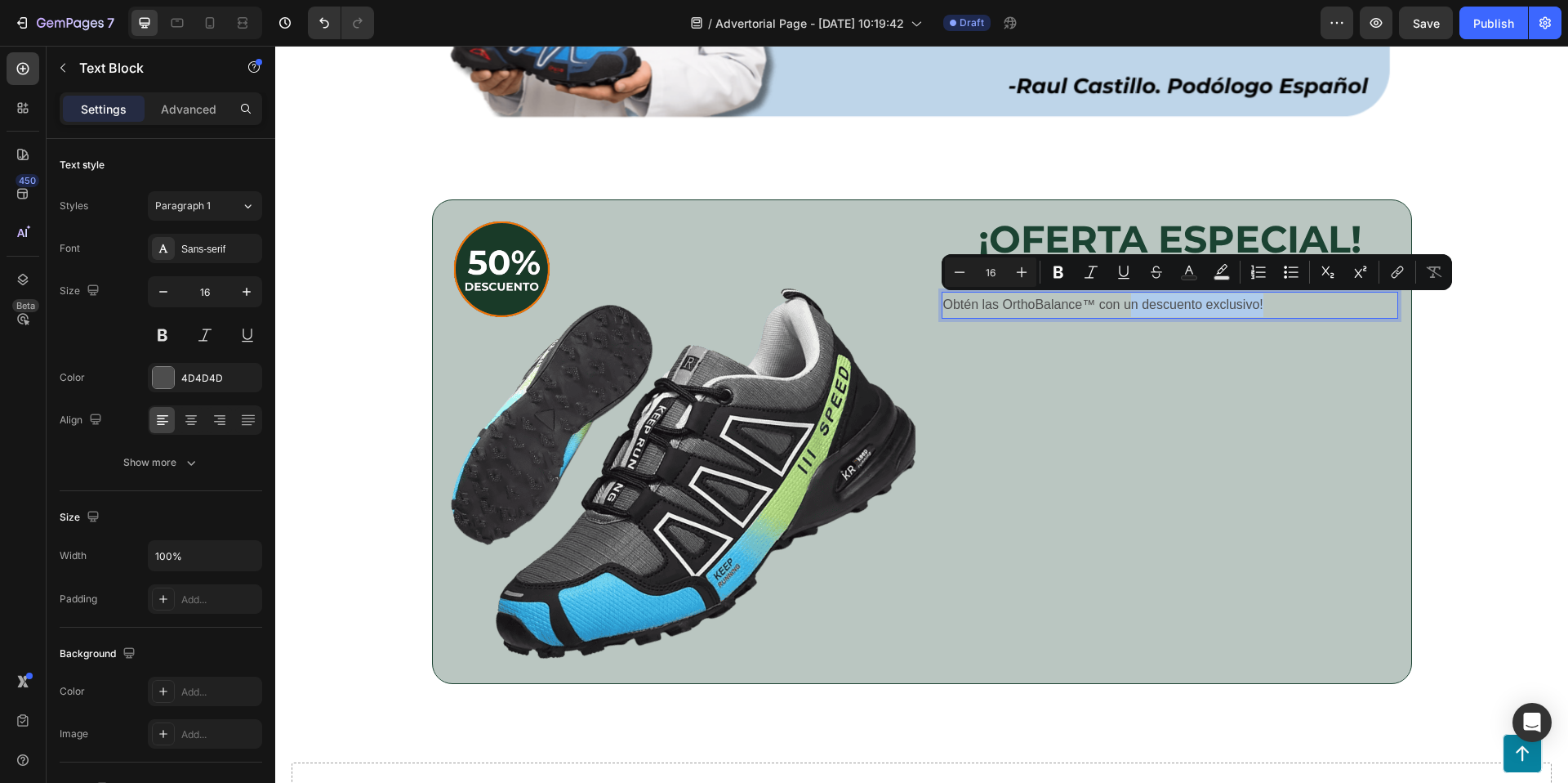
click at [1131, 301] on p "Obtén las OrthoBalance™ con un descuento exclusivo!" at bounding box center [1169, 305] width 453 height 24
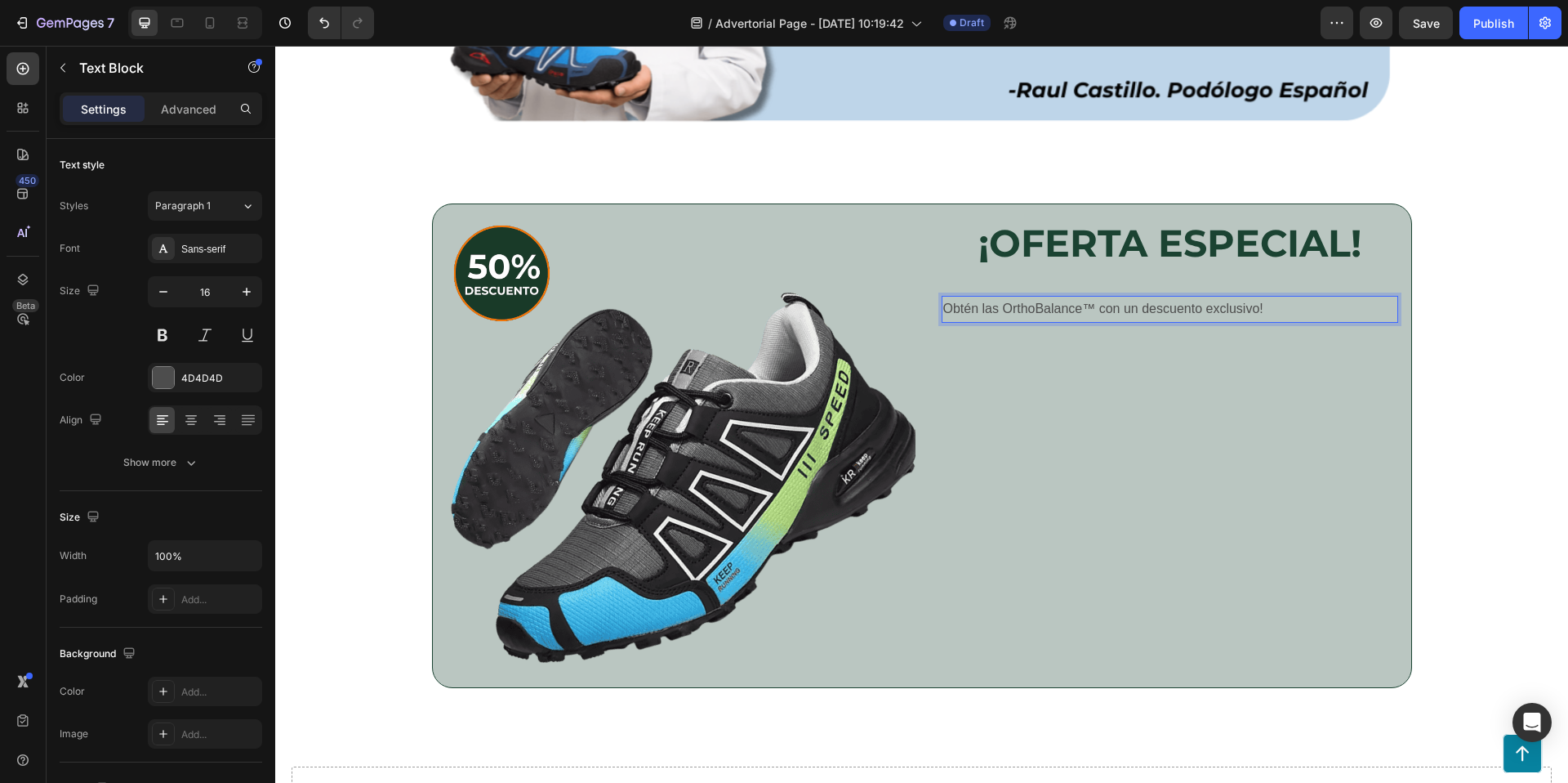
click at [1309, 308] on p "Obtén las OrthoBalance™ con un descuento exclusivo!" at bounding box center [1169, 310] width 453 height 24
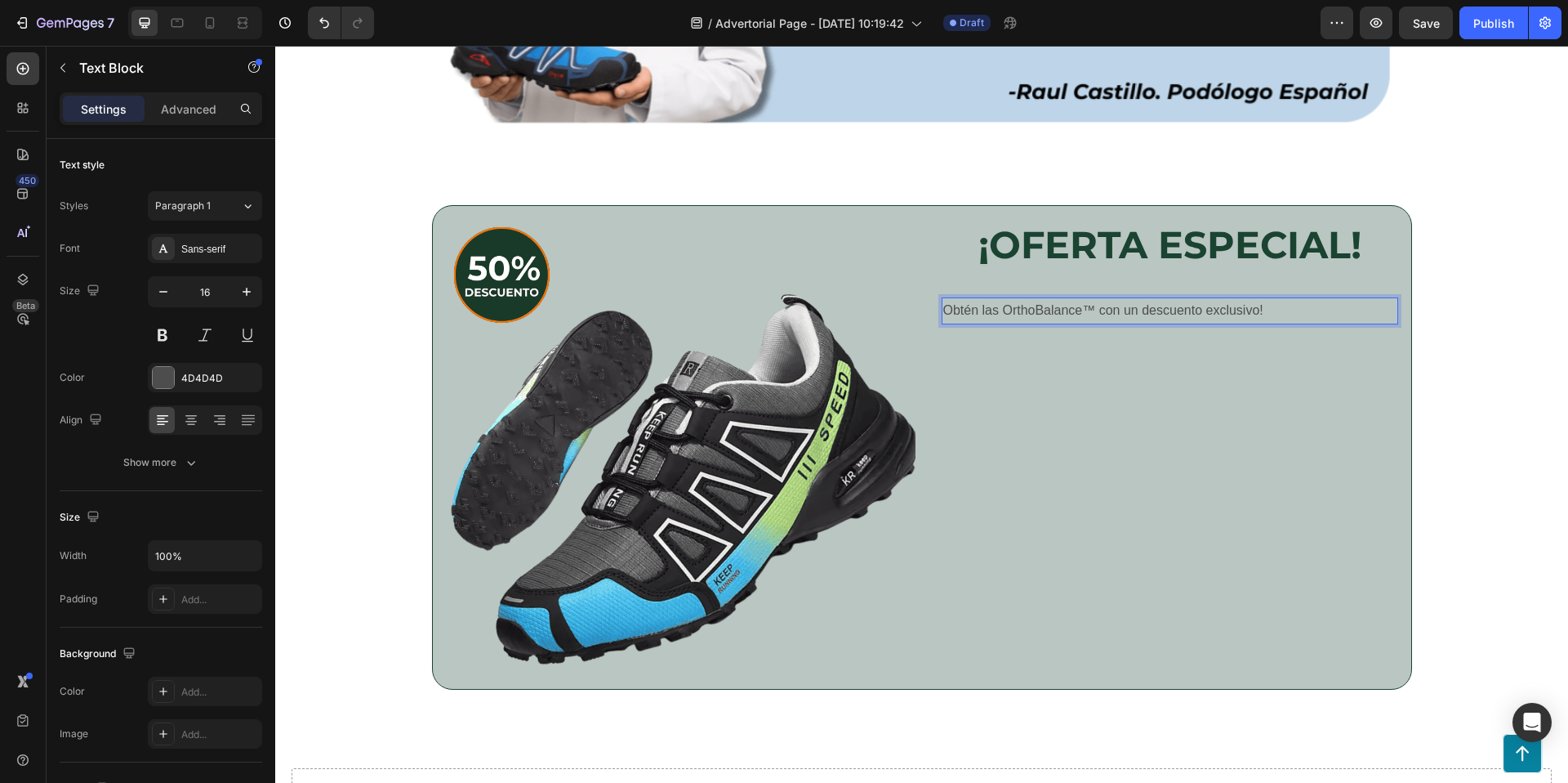
scroll to position [3363, 0]
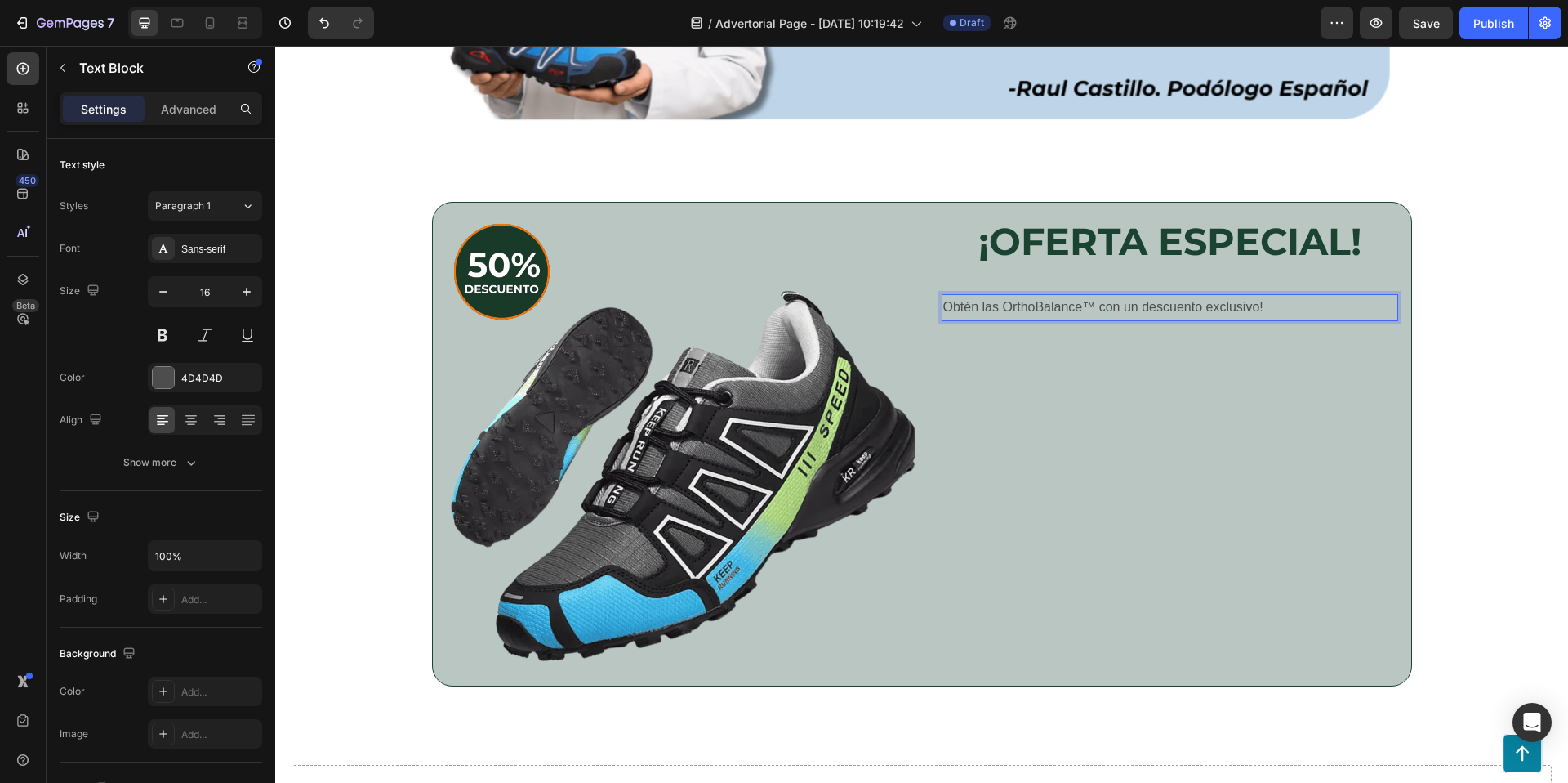
click at [1195, 309] on p "Obtén las OrthoBalance™ con un descuento exclusivo!" at bounding box center [1169, 308] width 453 height 24
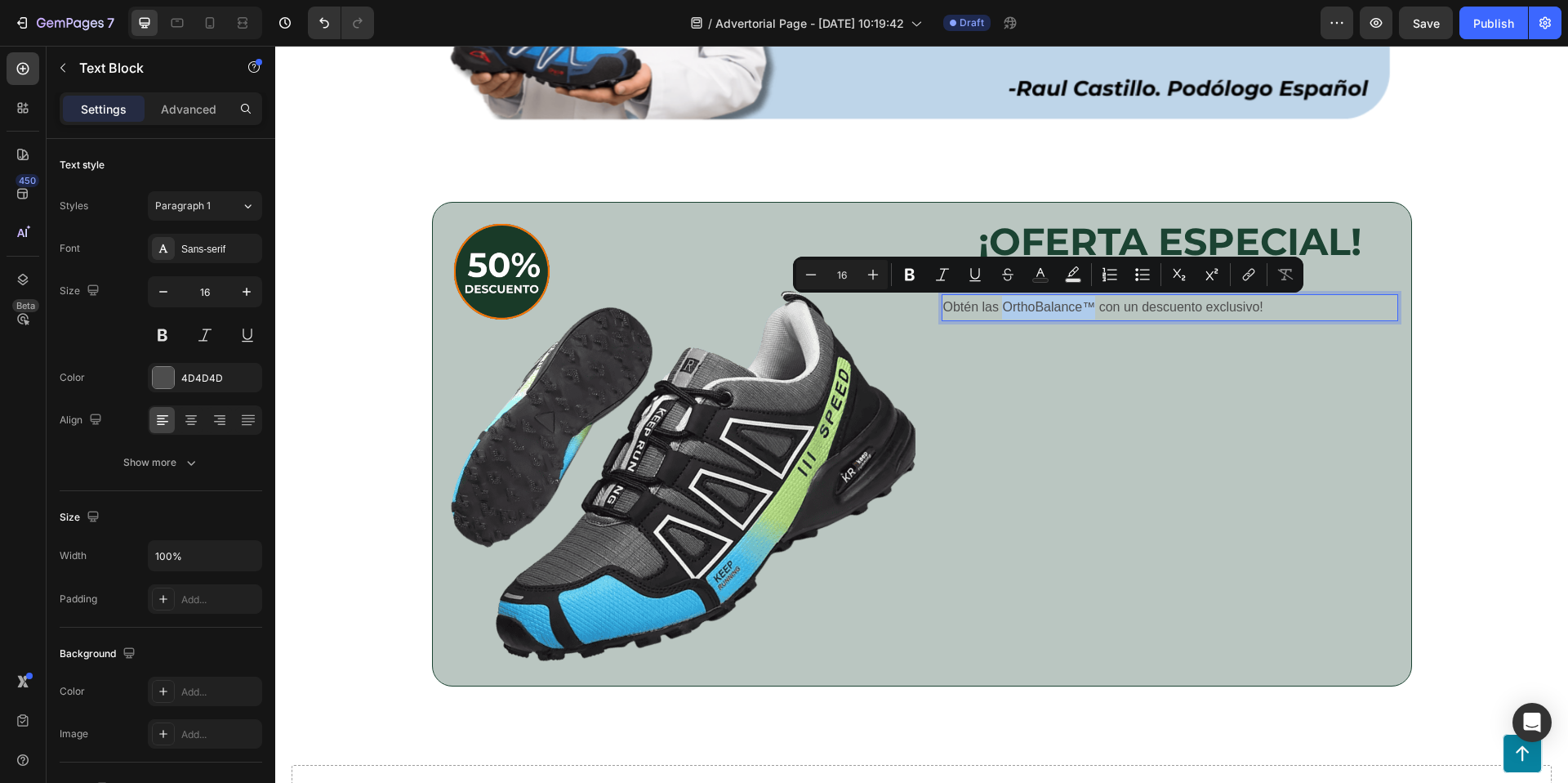
drag, startPoint x: 1003, startPoint y: 305, endPoint x: 1094, endPoint y: 309, distance: 91.1
click at [1094, 309] on p "Obtén las OrthoBalance™ con un descuento exclusivo!" at bounding box center [1169, 308] width 453 height 24
drag, startPoint x: 904, startPoint y: 277, endPoint x: 914, endPoint y: 277, distance: 10.0
click at [904, 277] on icon "Editor contextual toolbar" at bounding box center [910, 275] width 16 height 16
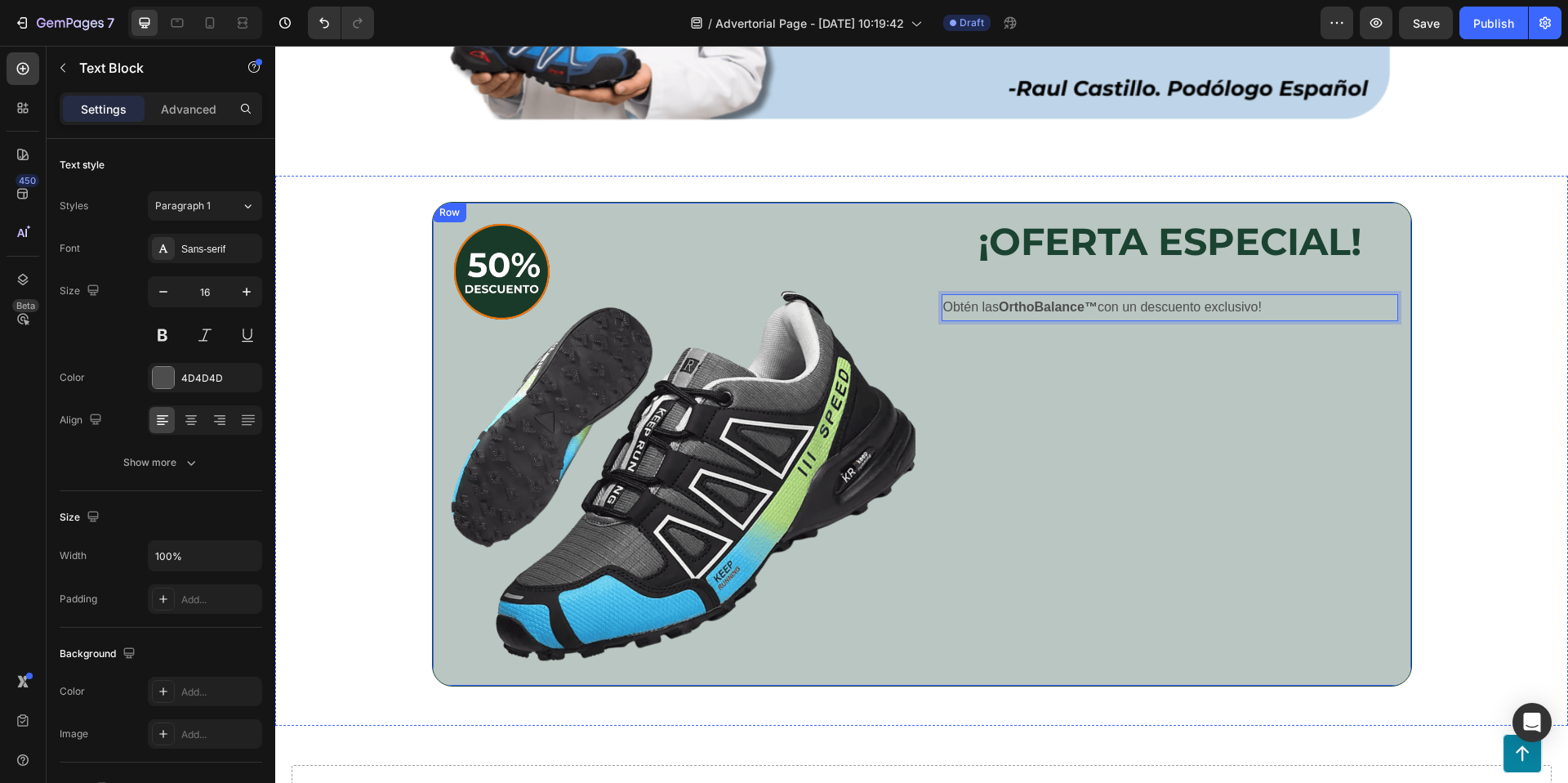
click at [1176, 489] on div "¡OFERTA ESPECIAL! Heading Row Obtén las OrthoBalance™ con un descuento exclusiv…" at bounding box center [1169, 443] width 482 height 483
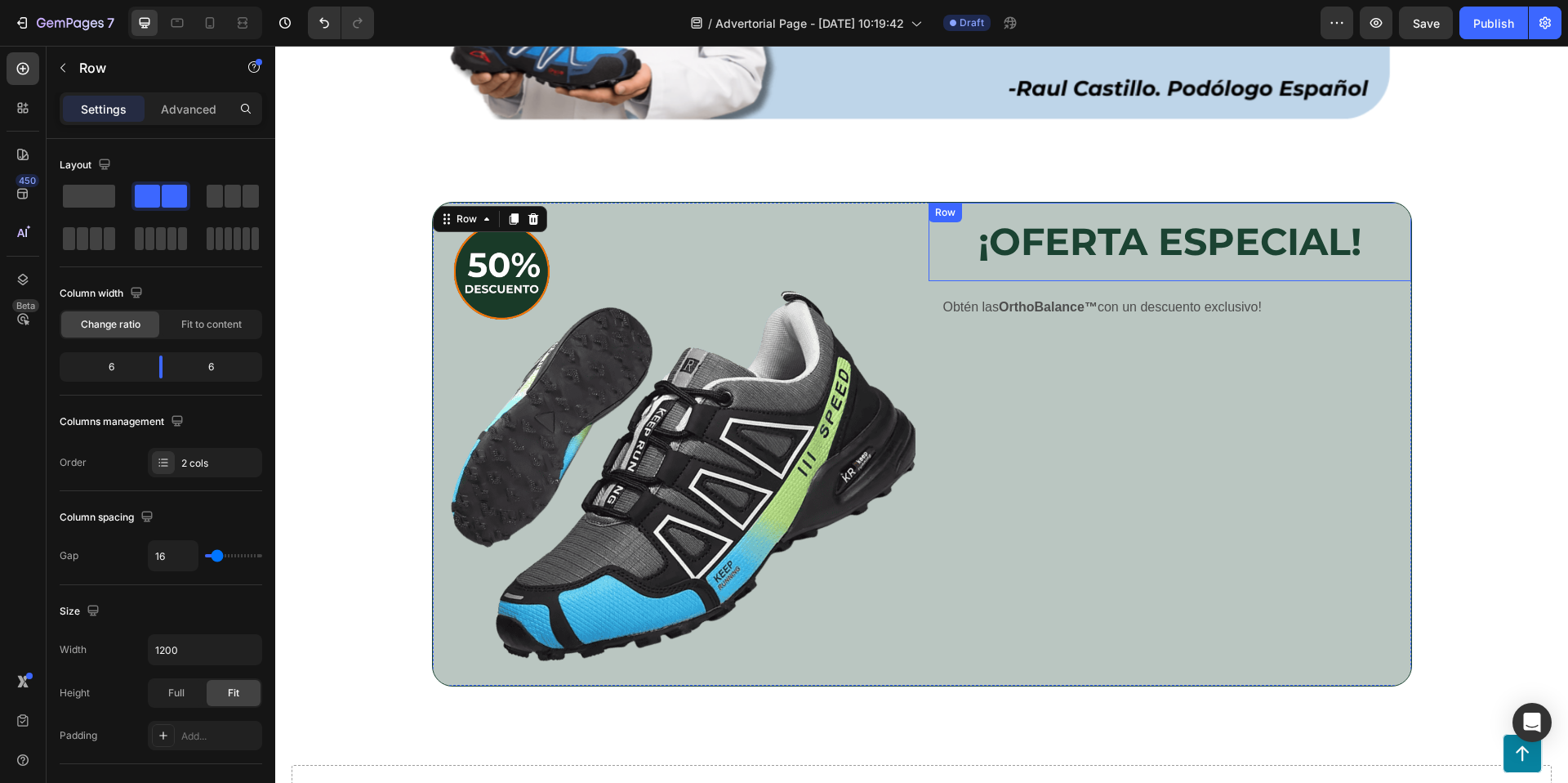
drag, startPoint x: 1164, startPoint y: 276, endPoint x: 1155, endPoint y: 285, distance: 12.7
click at [1163, 276] on div "¡OFERTA ESPECIAL! Heading Row" at bounding box center [1169, 242] width 482 height 79
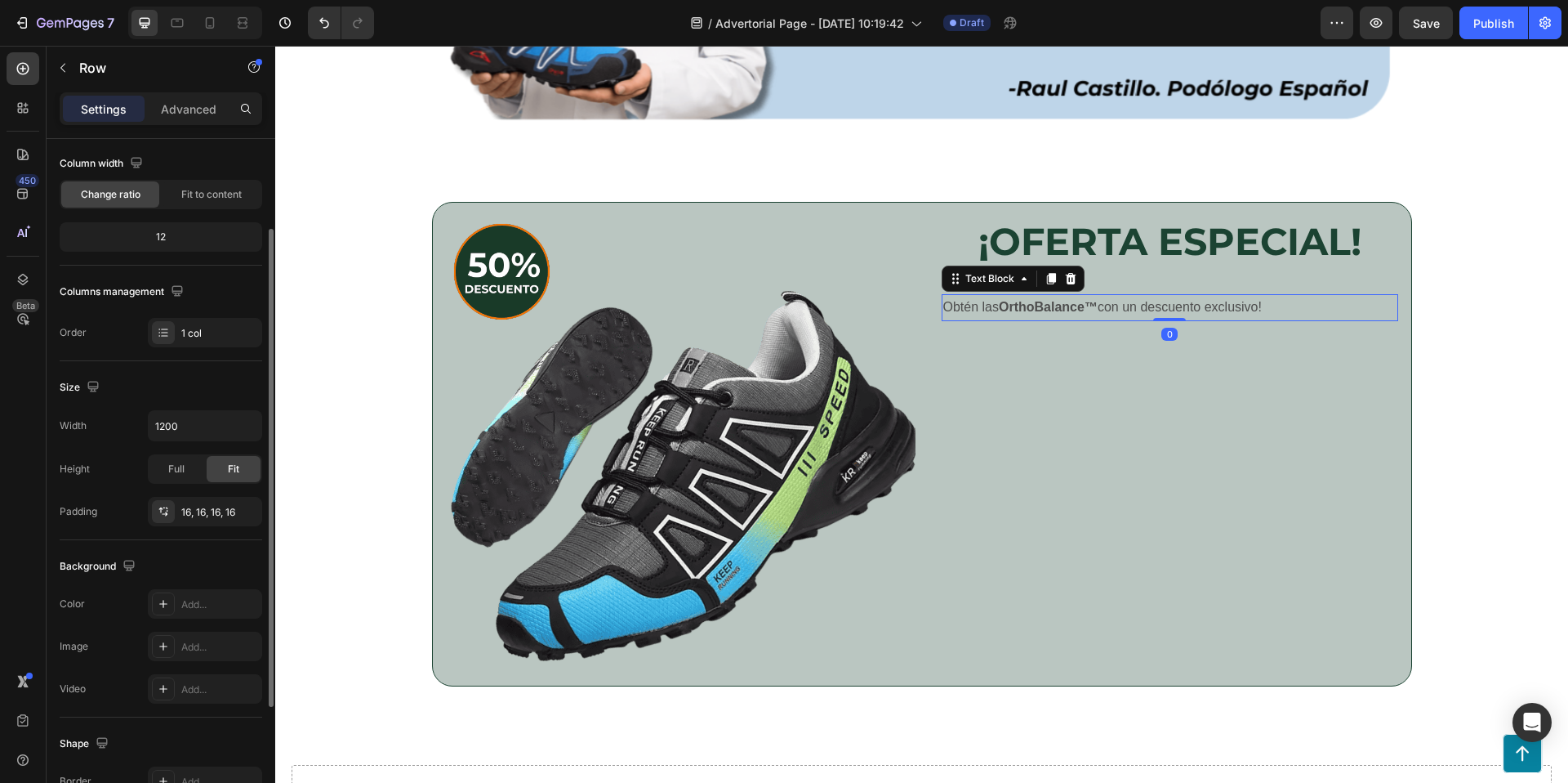
drag, startPoint x: 1140, startPoint y: 306, endPoint x: 1155, endPoint y: 298, distance: 17.0
click at [1140, 306] on p "Obtén las OrthoBalance™ con un descuento exclusivo!" at bounding box center [1169, 308] width 453 height 24
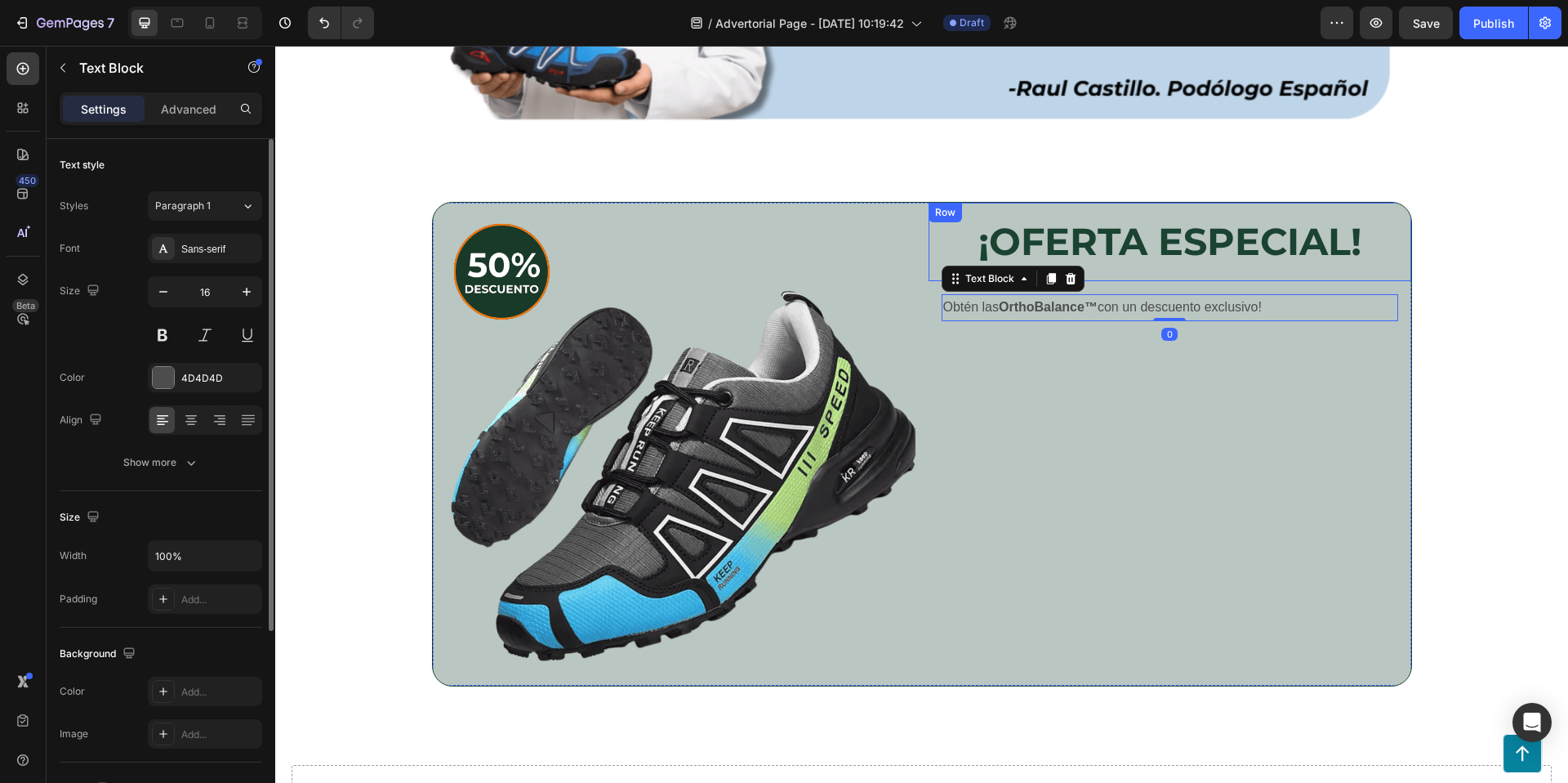
click at [1177, 269] on div "¡OFERTA ESPECIAL! Heading Row" at bounding box center [1169, 242] width 482 height 79
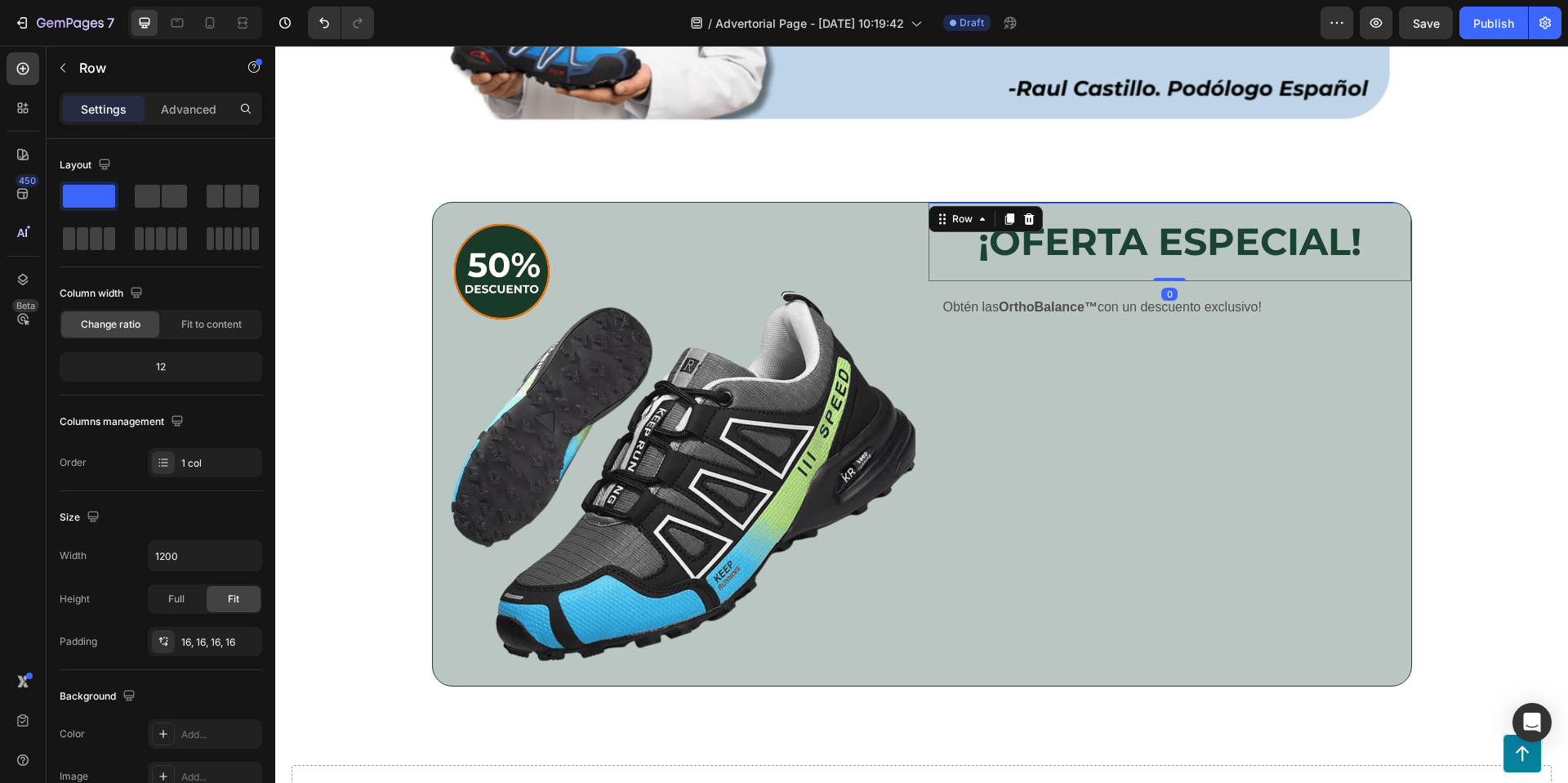
drag, startPoint x: 1173, startPoint y: 277, endPoint x: 1140, endPoint y: 279, distance: 33.1
click at [1175, 261] on div "¡OFERTA ESPECIAL! Heading Row 0" at bounding box center [1169, 242] width 482 height 79
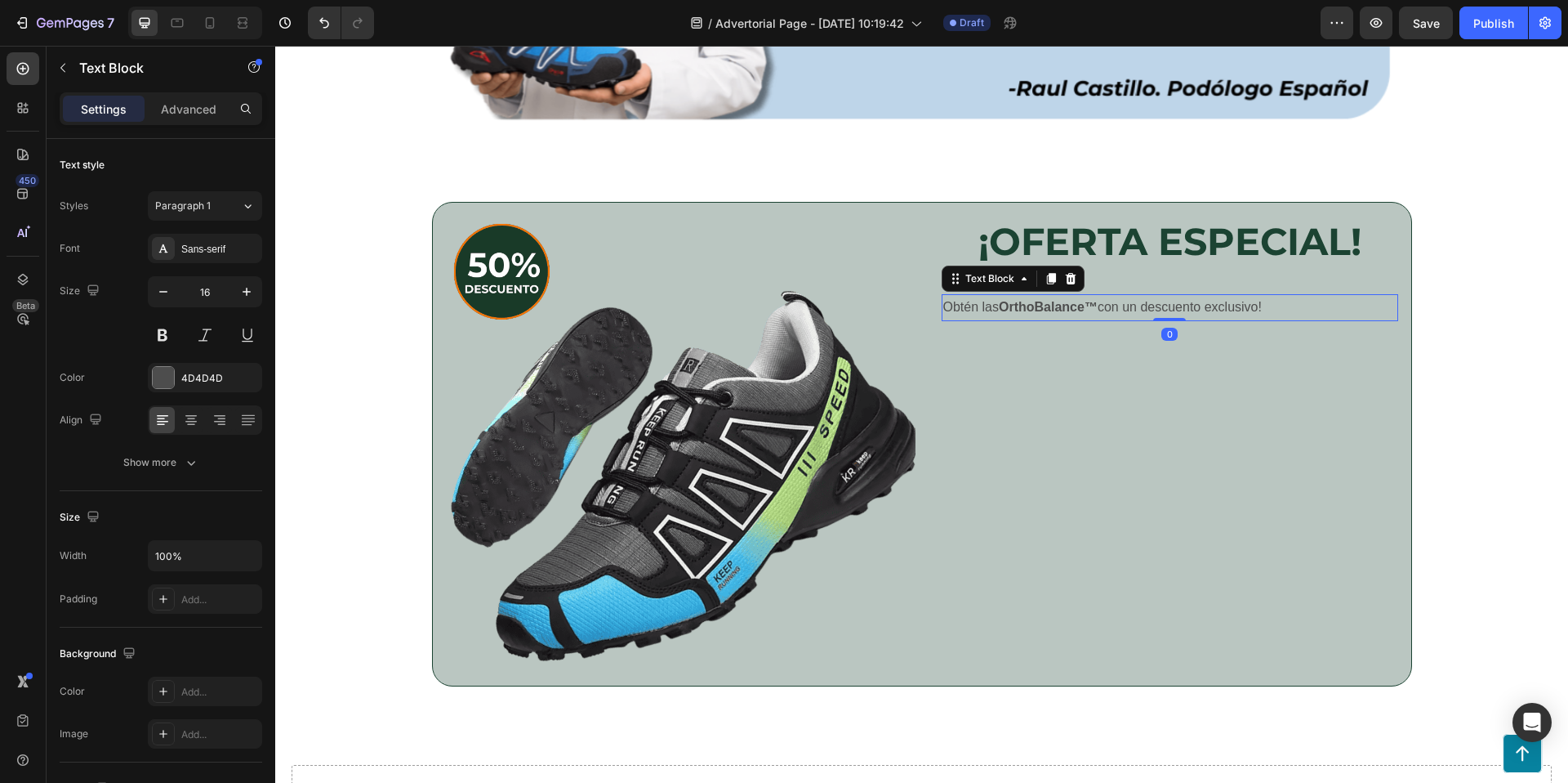
click at [1098, 299] on strong "OrthoBalance™" at bounding box center [1048, 306] width 99 height 14
click at [1135, 285] on div "Obtén las OrthoBalance™ con un descuento exclusivo! Text Block 0 Row" at bounding box center [1169, 308] width 482 height 53
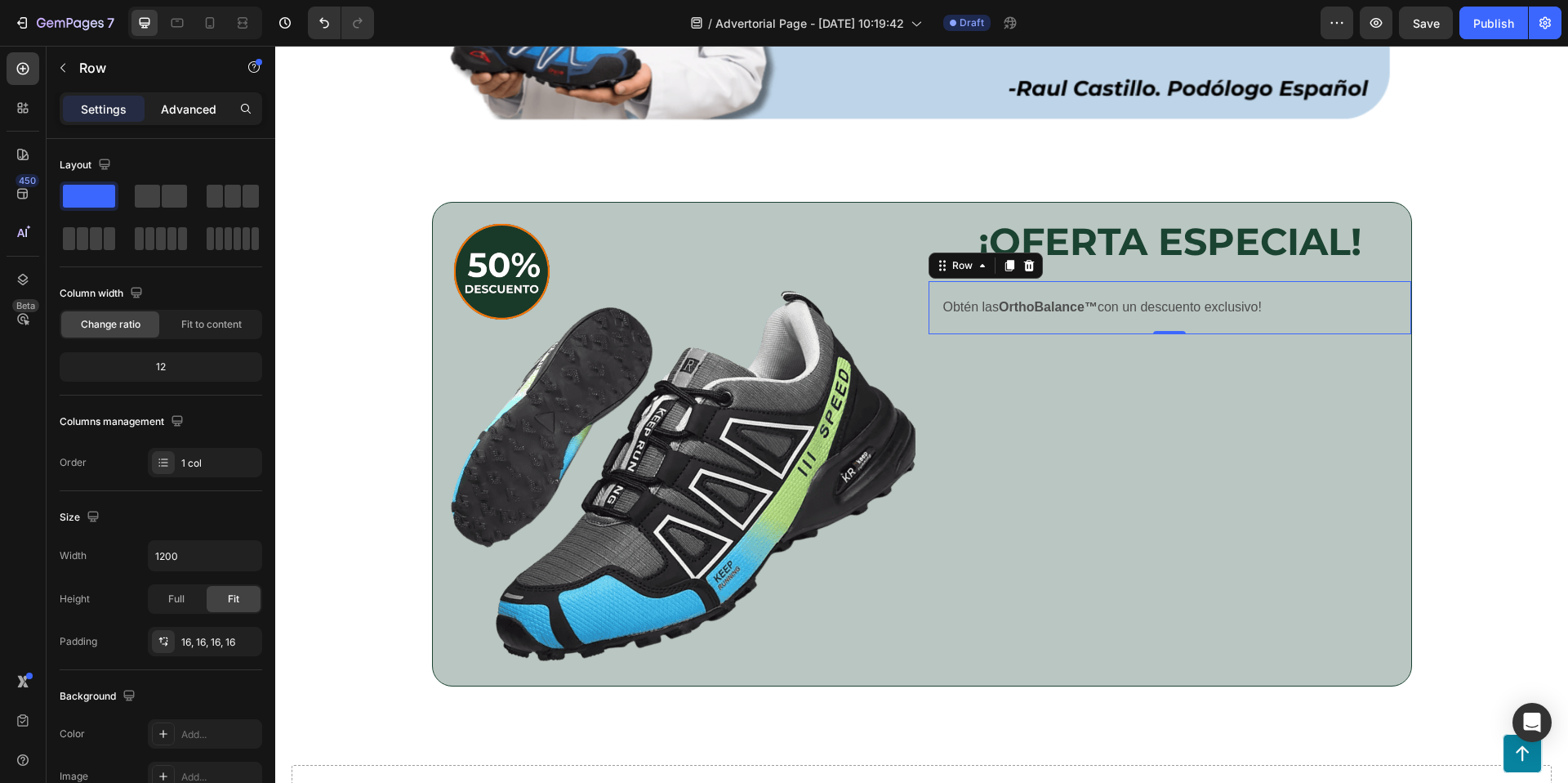
click at [214, 118] on div "Advanced" at bounding box center [188, 108] width 81 height 27
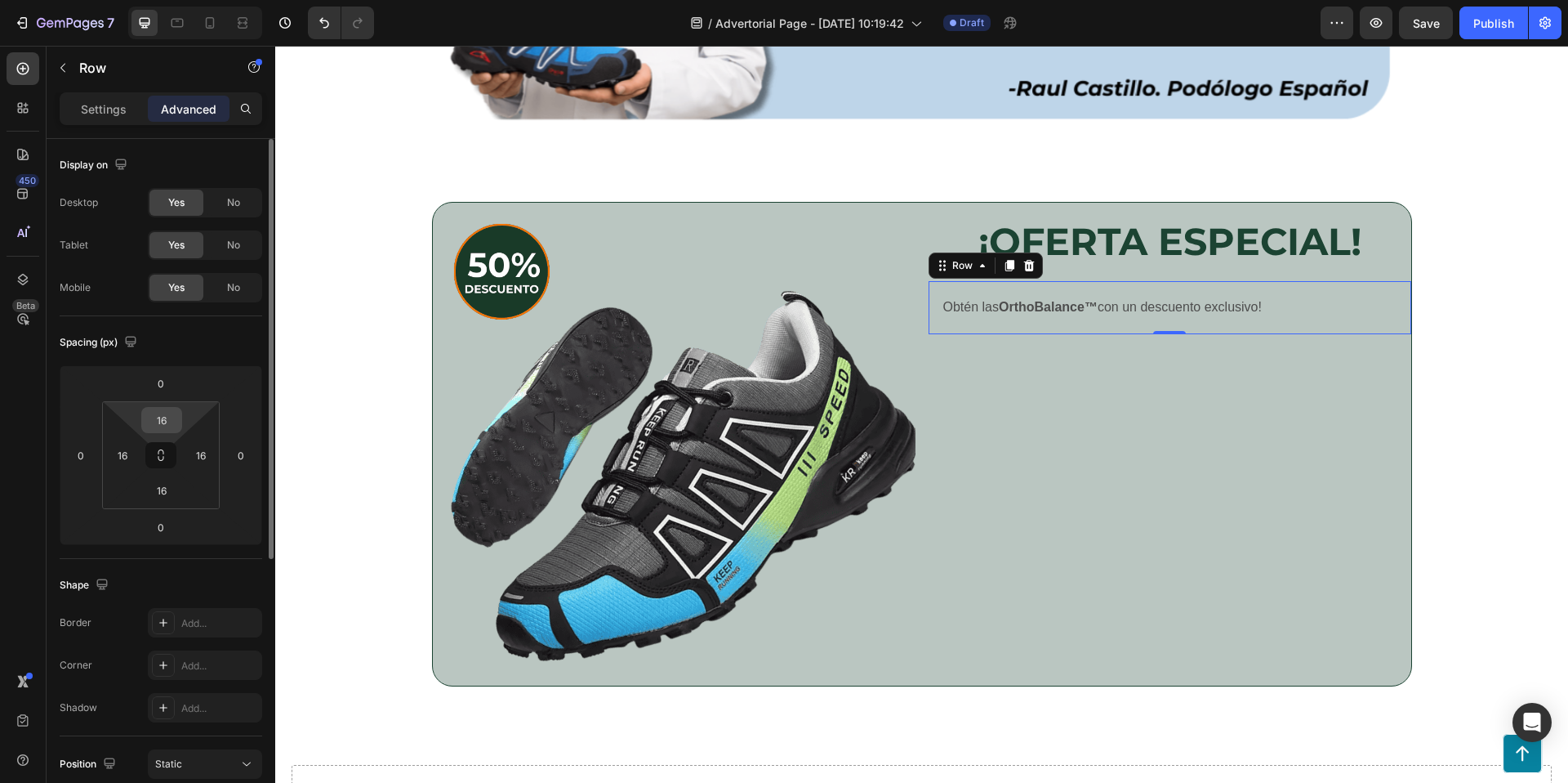
click at [157, 423] on input "16" at bounding box center [162, 419] width 33 height 25
click at [165, 423] on input "16" at bounding box center [162, 419] width 33 height 25
type input "5"
click at [171, 494] on input "16" at bounding box center [162, 490] width 33 height 25
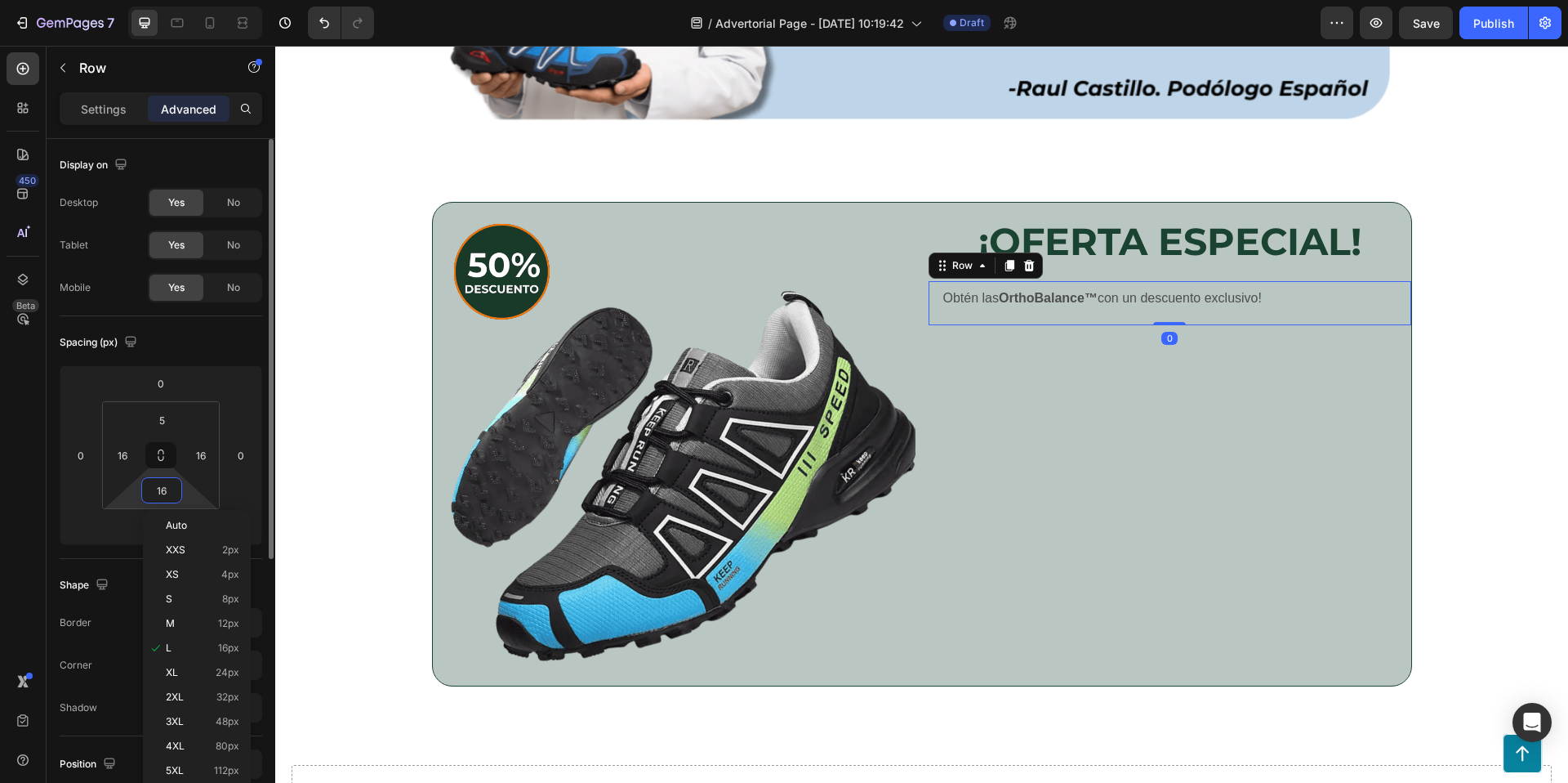
click at [171, 494] on input "16" at bounding box center [162, 490] width 33 height 25
type input "5"
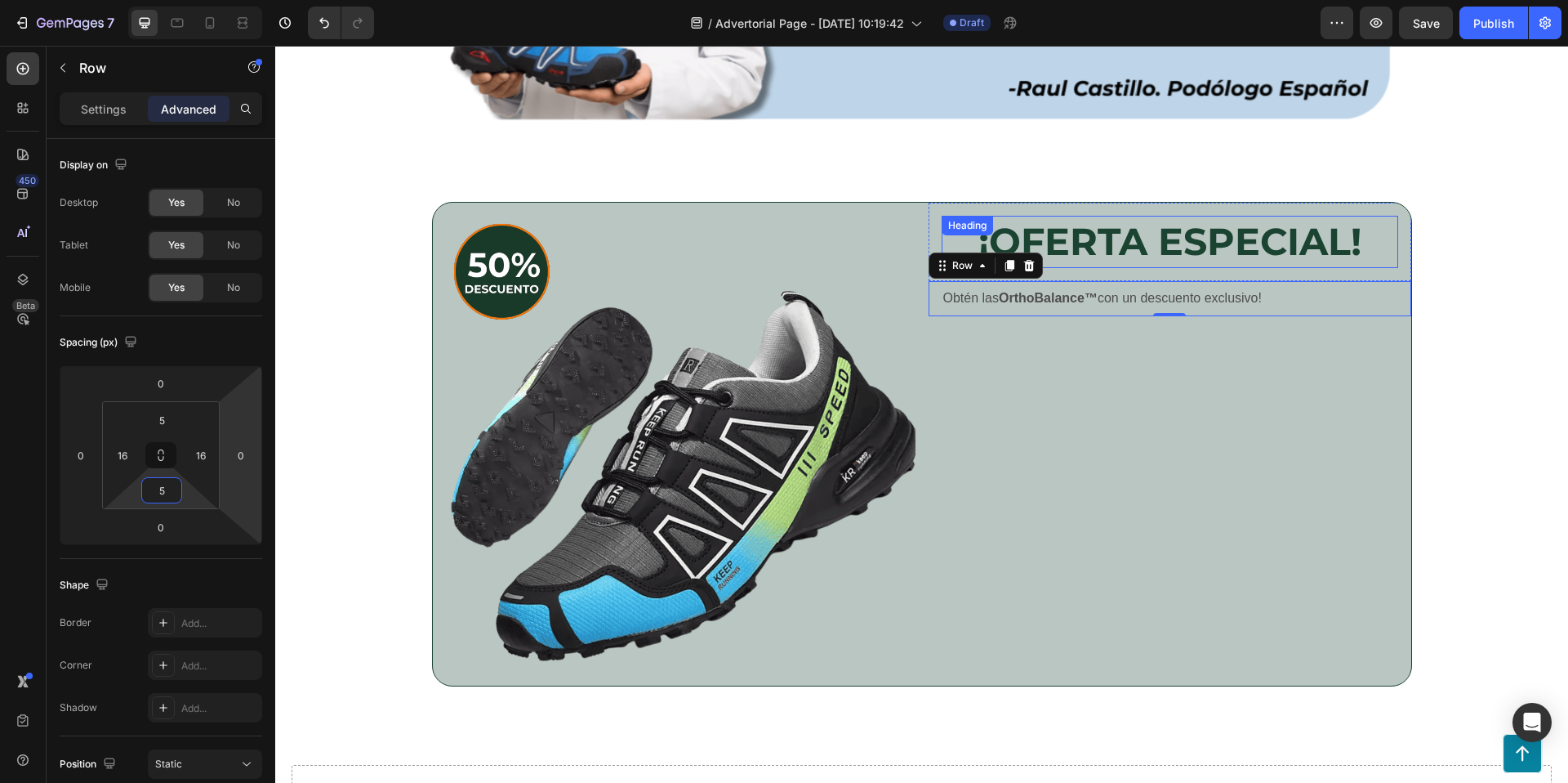
click at [1182, 246] on p "¡OFERTA ESPECIAL!" at bounding box center [1169, 242] width 453 height 49
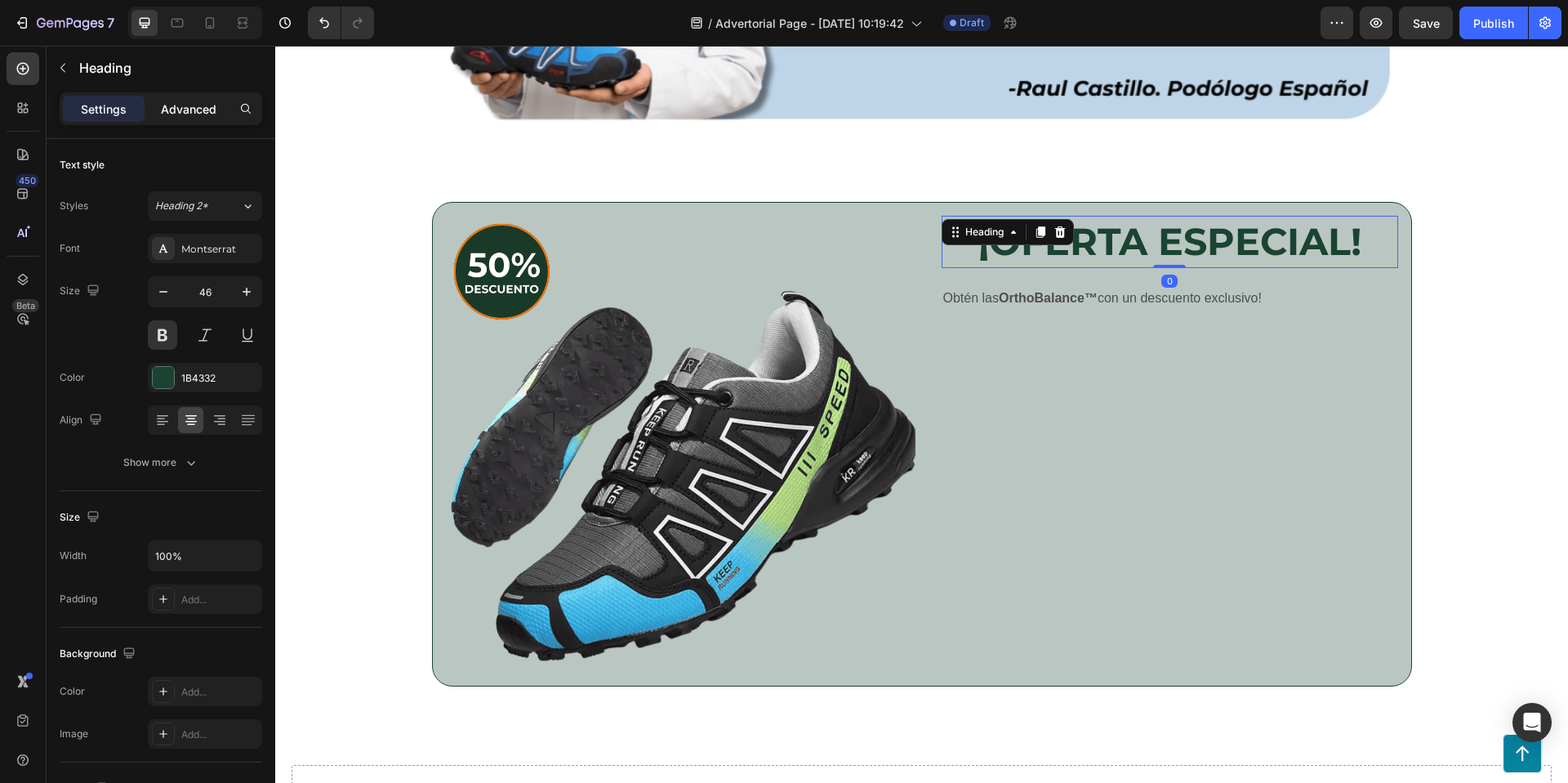
click at [186, 113] on p "Advanced" at bounding box center [189, 109] width 56 height 17
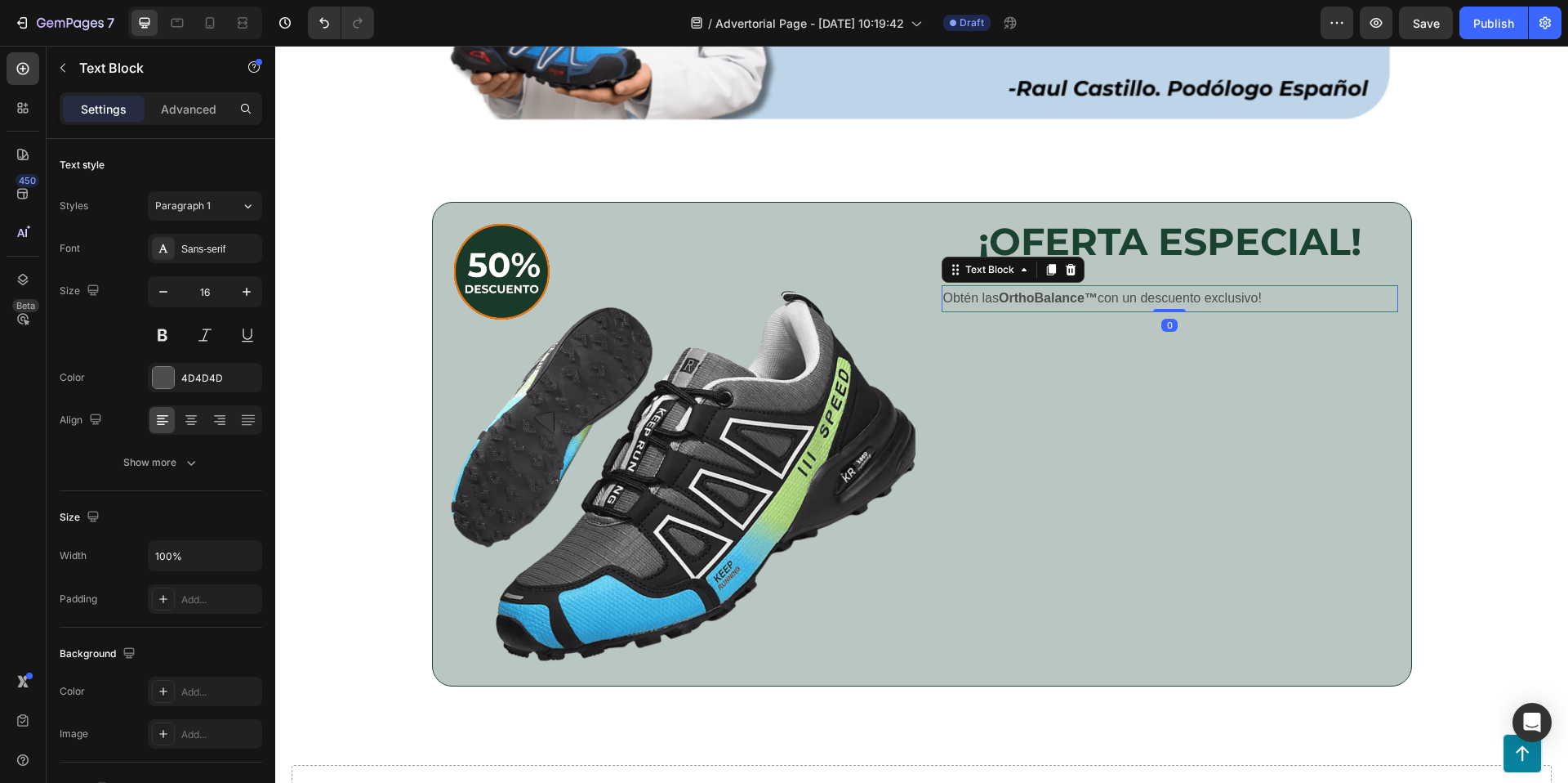
click at [1206, 299] on p "Obtén las OrthoBalance™ con un descuento exclusivo!" at bounding box center [1169, 299] width 453 height 24
click at [170, 105] on p "Advanced" at bounding box center [189, 109] width 56 height 17
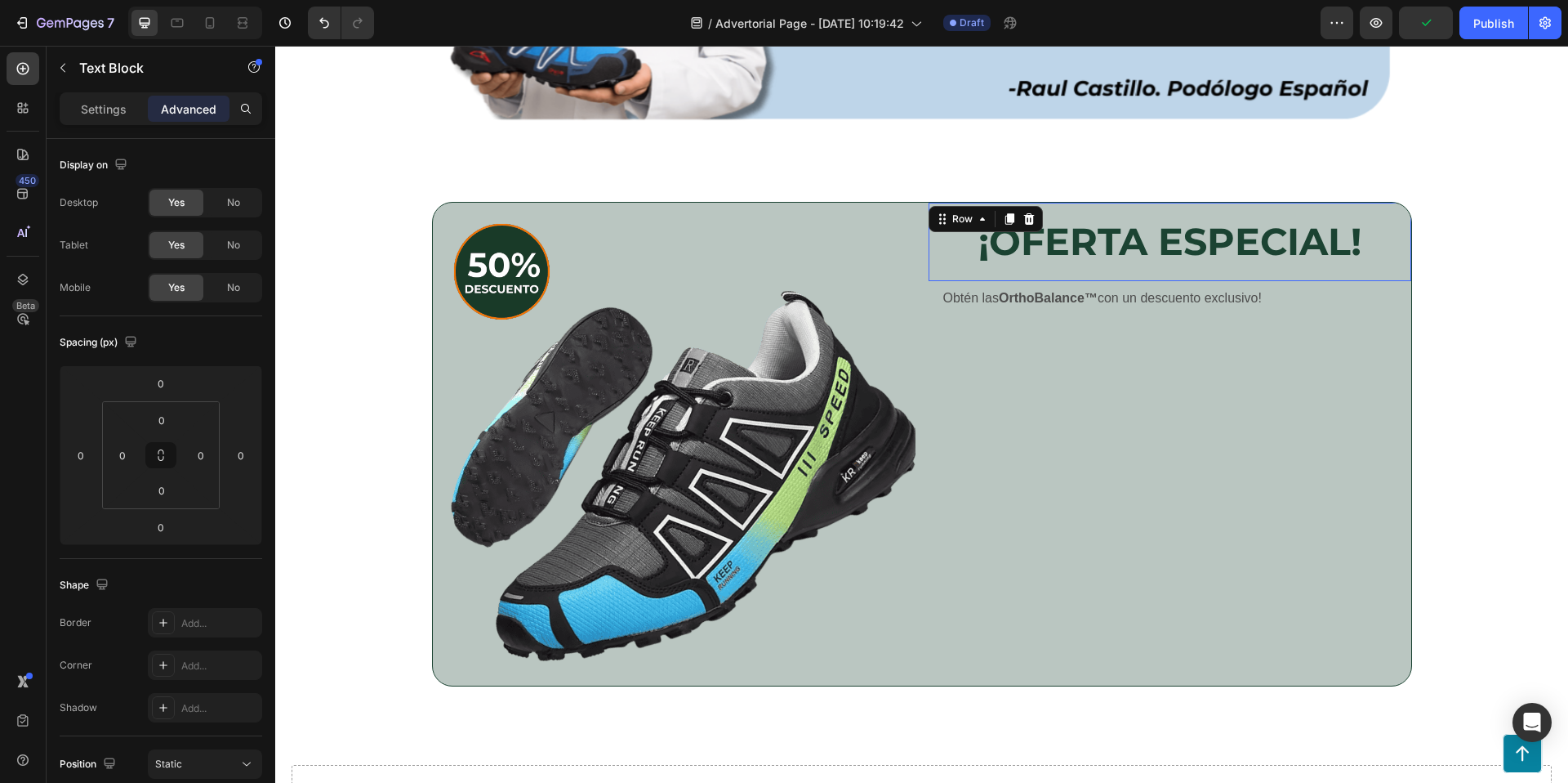
click at [1153, 271] on div "¡OFERTA ESPECIAL! Heading Row 0" at bounding box center [1169, 242] width 482 height 79
drag, startPoint x: 1179, startPoint y: 277, endPoint x: 1175, endPoint y: 265, distance: 12.6
click at [1180, 261] on div "¡OFERTA ESPECIAL! Heading Row 0" at bounding box center [1169, 242] width 482 height 79
click at [1117, 300] on p "Obtén las OrthoBalance™ con un descuento exclusivo!" at bounding box center [1169, 299] width 453 height 24
click at [1119, 372] on div "¡OFERTA ESPECIAL! Heading Row Obtén las OrthoBalance™ con un descuento exclusiv…" at bounding box center [1169, 443] width 482 height 483
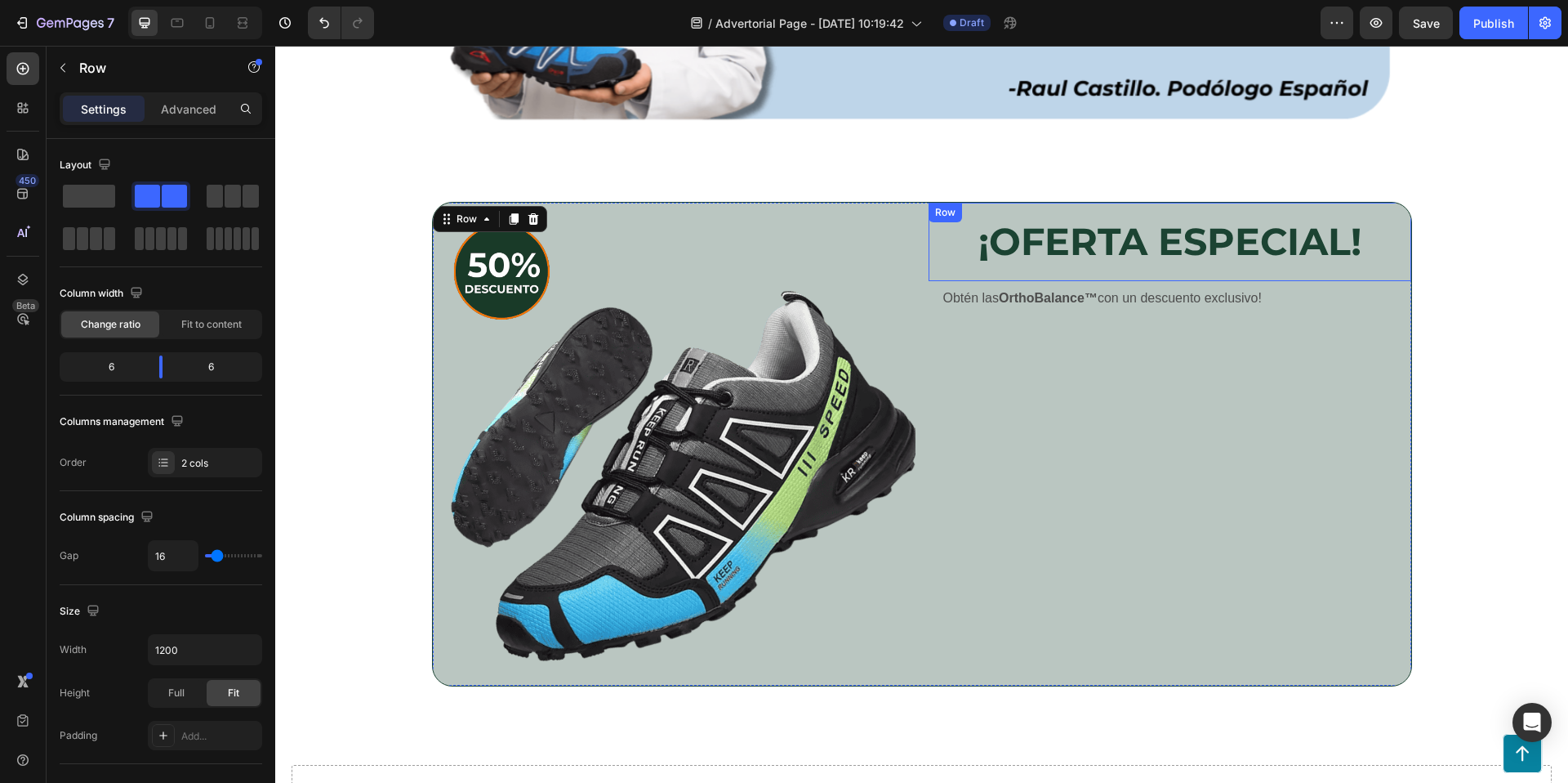
click at [936, 212] on div "Row" at bounding box center [945, 212] width 27 height 15
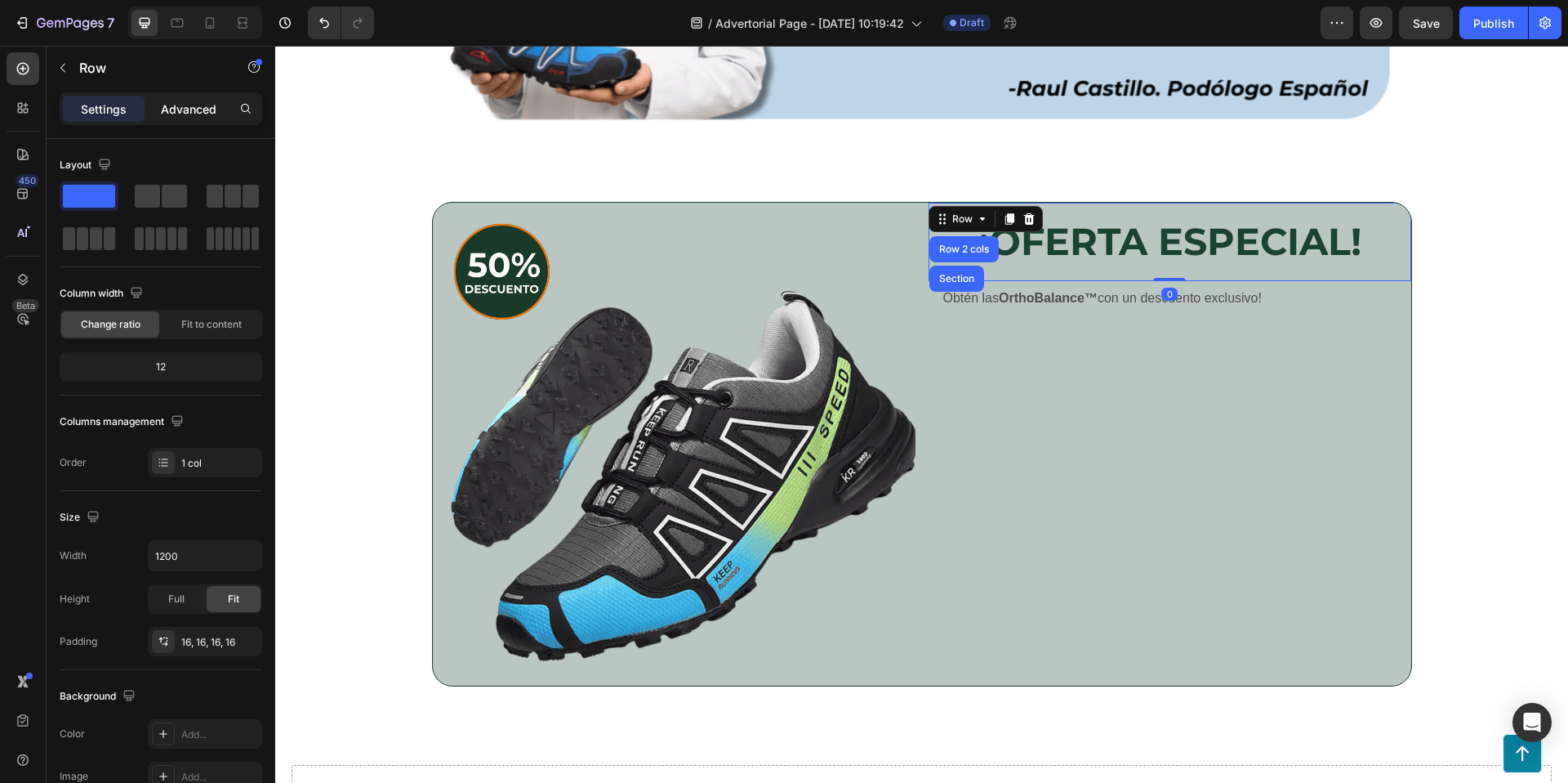
click at [174, 117] on div "Advanced" at bounding box center [188, 108] width 81 height 27
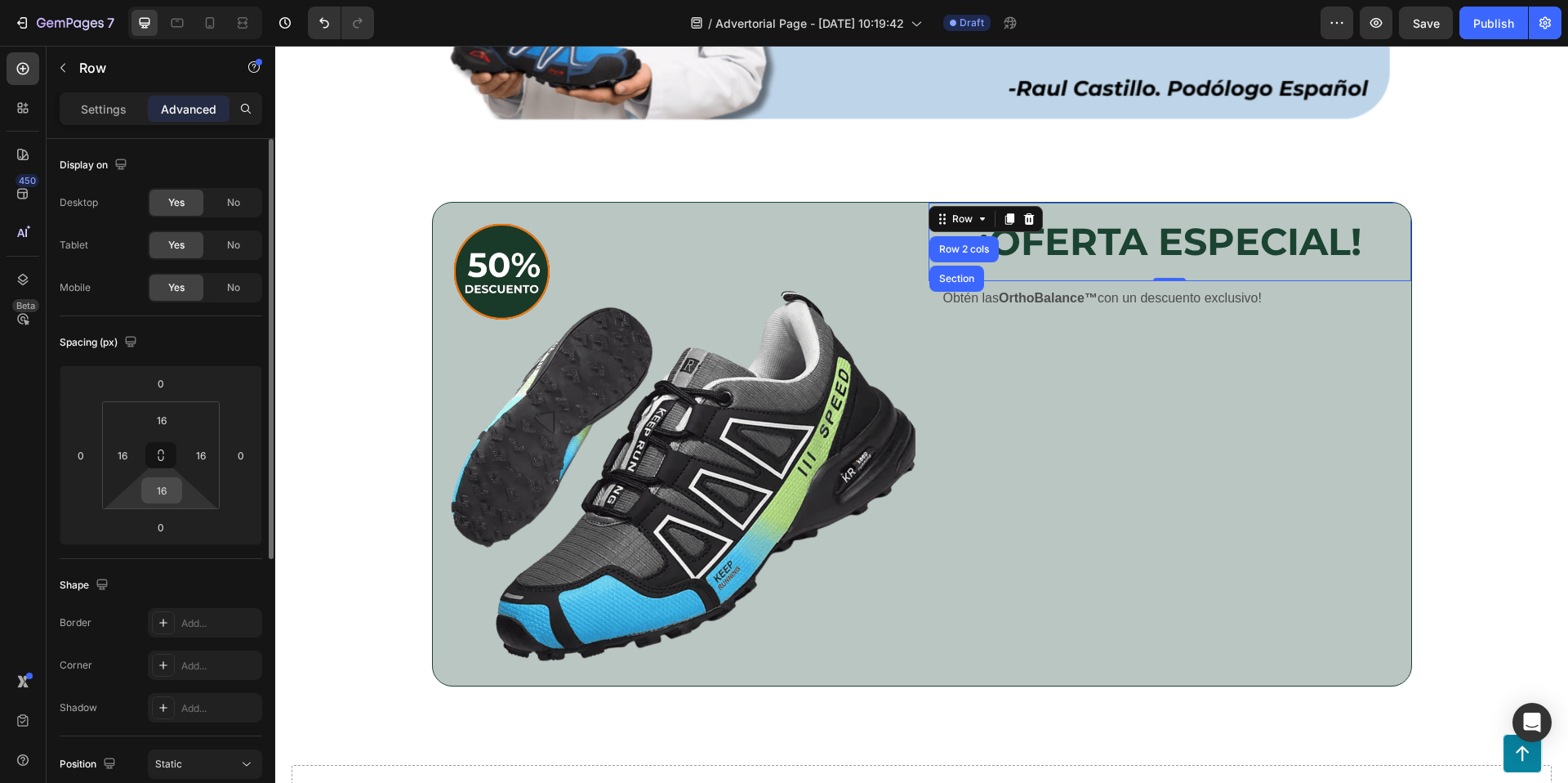
click at [162, 491] on input "16" at bounding box center [162, 490] width 33 height 25
type input "5"
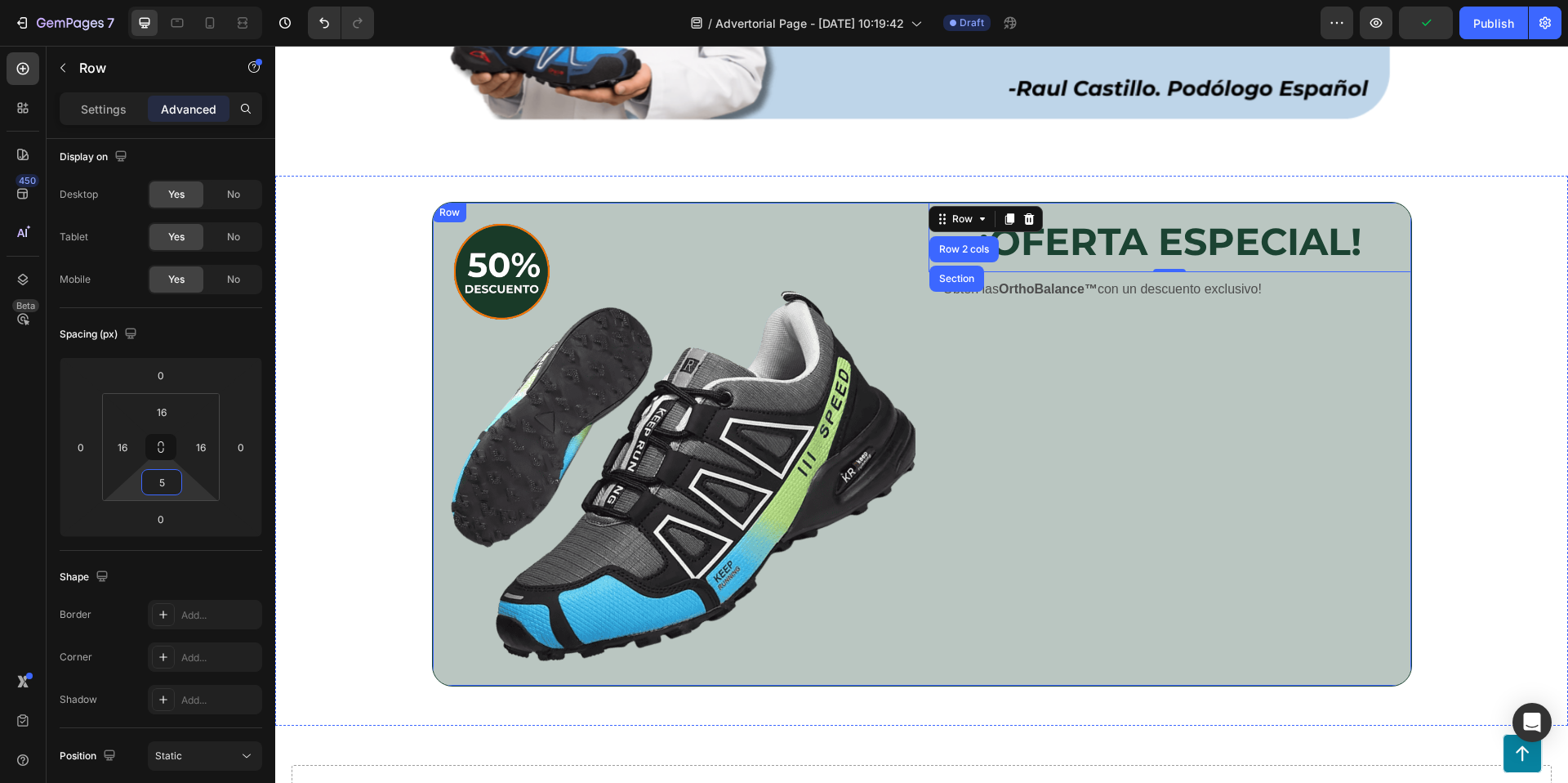
click at [1031, 554] on div "¡OFERTA ESPECIAL! Heading Row Row 2 cols Section 0 Obtén las OrthoBalance™ con …" at bounding box center [1169, 443] width 482 height 483
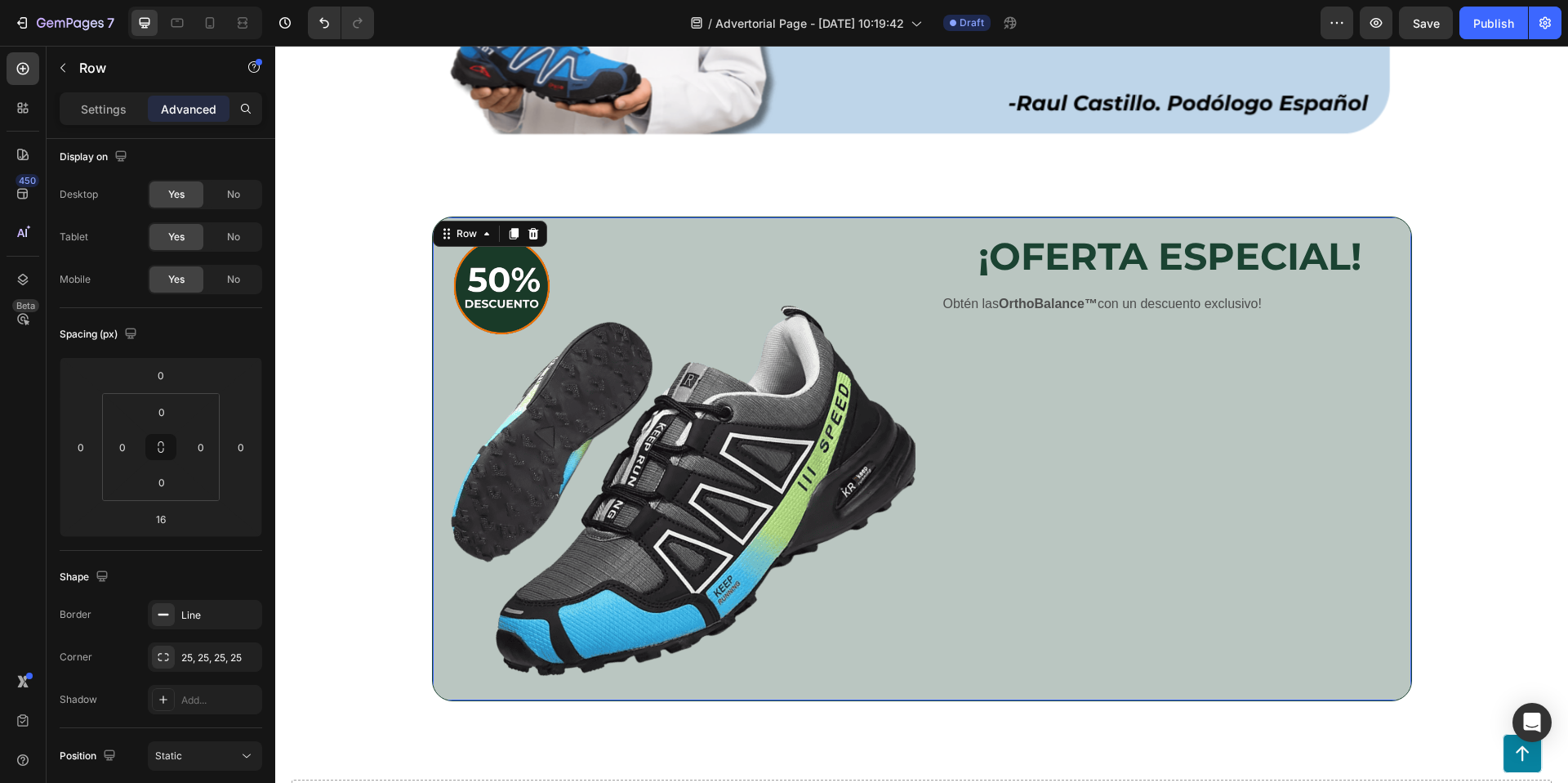
click at [1170, 577] on div "¡OFERTA ESPECIAL! Heading Row Obtén las OrthoBalance™ con un descuento exclusiv…" at bounding box center [1169, 458] width 482 height 483
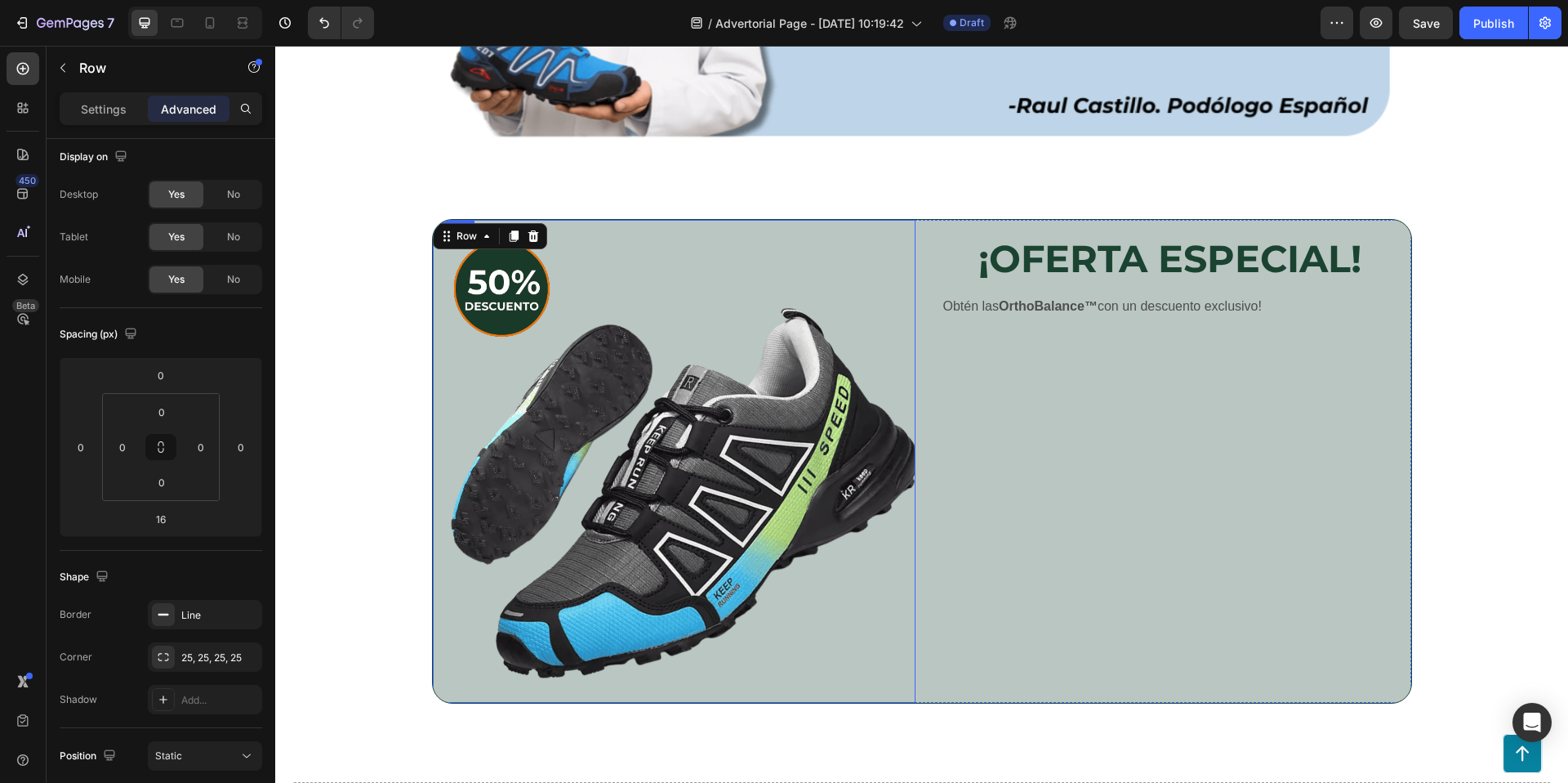
scroll to position [3345, 0]
click at [450, 237] on icon at bounding box center [447, 237] width 13 height 13
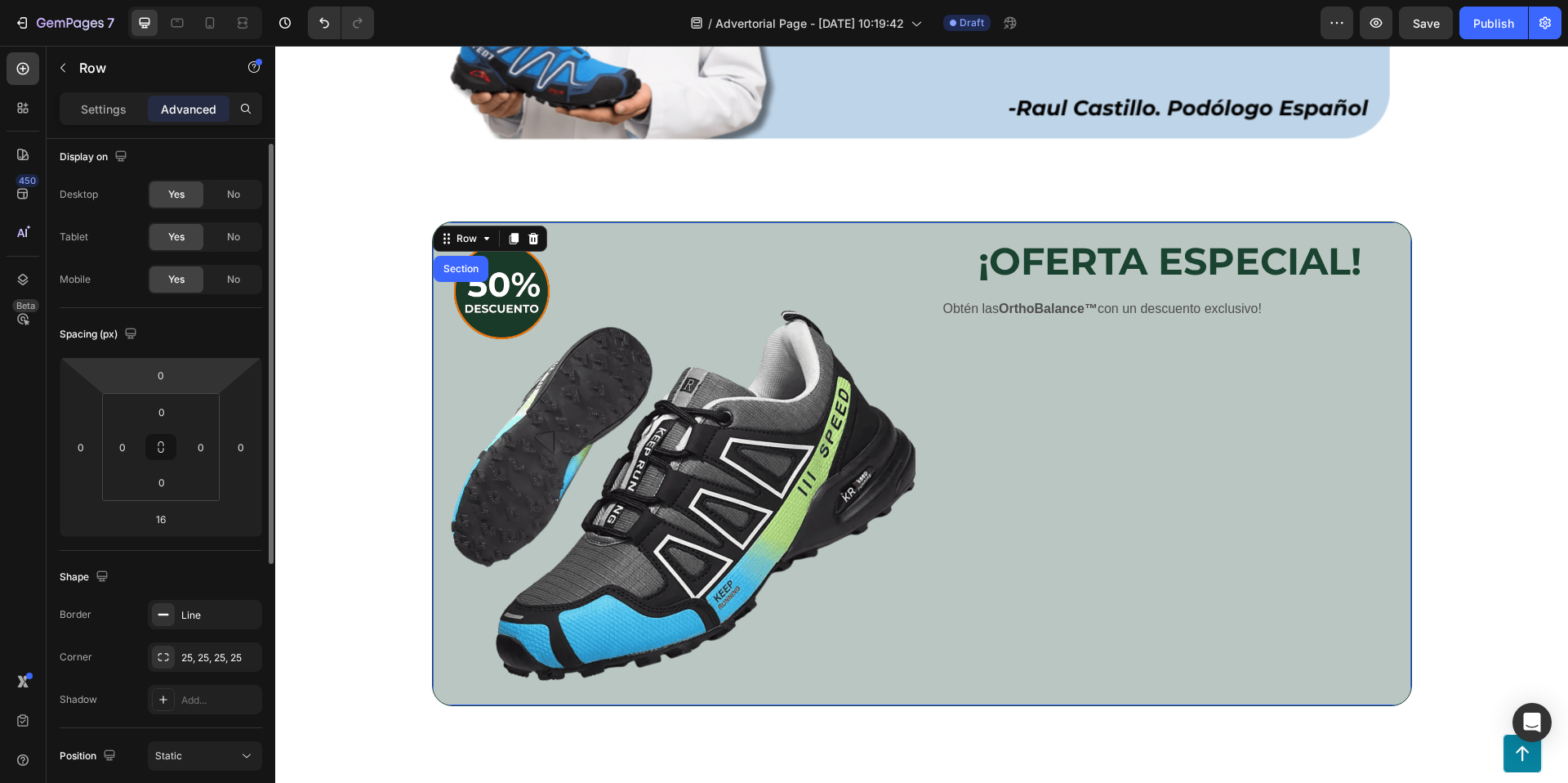
scroll to position [443, 0]
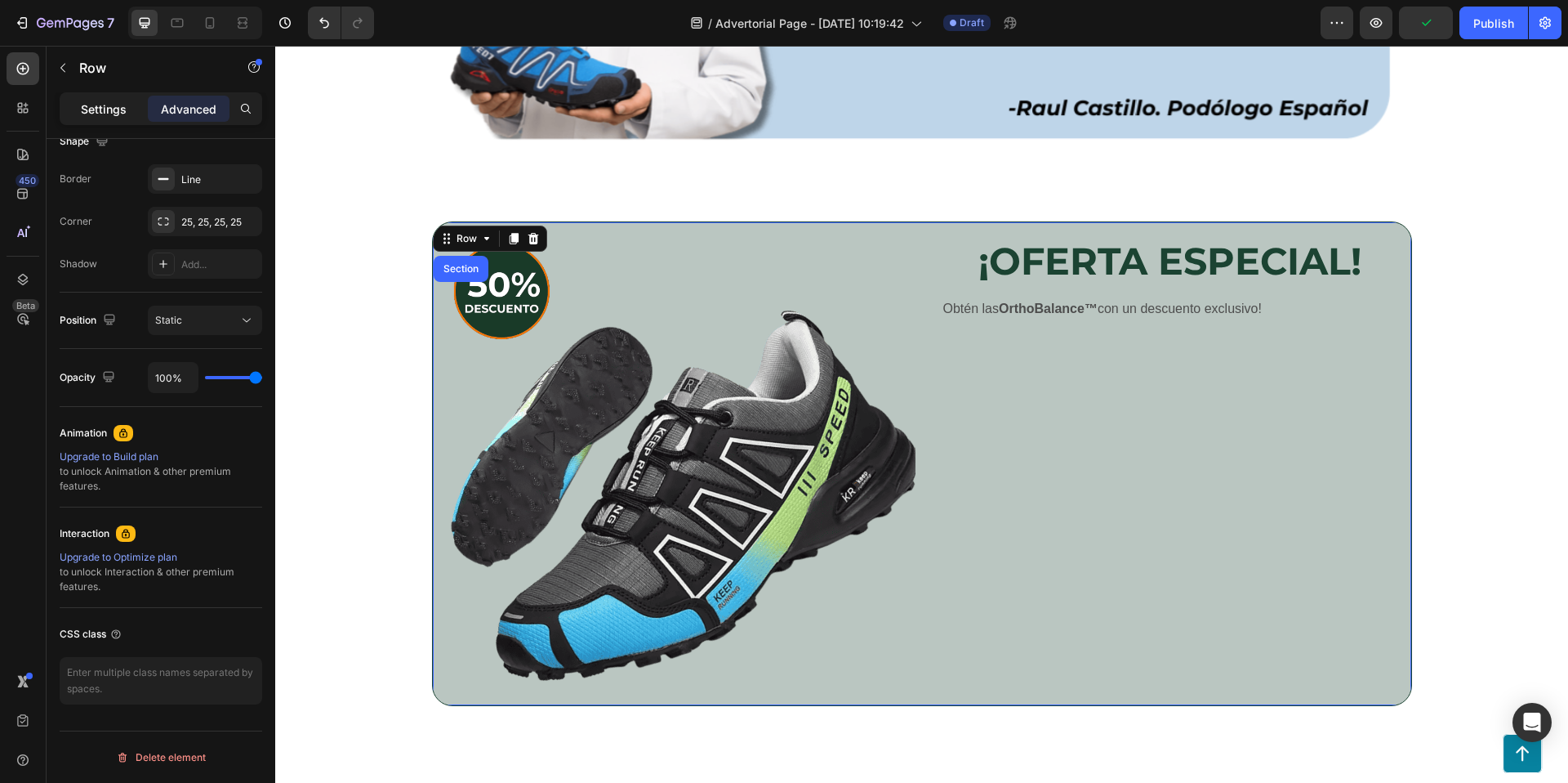
click at [86, 101] on p "Settings" at bounding box center [103, 109] width 46 height 17
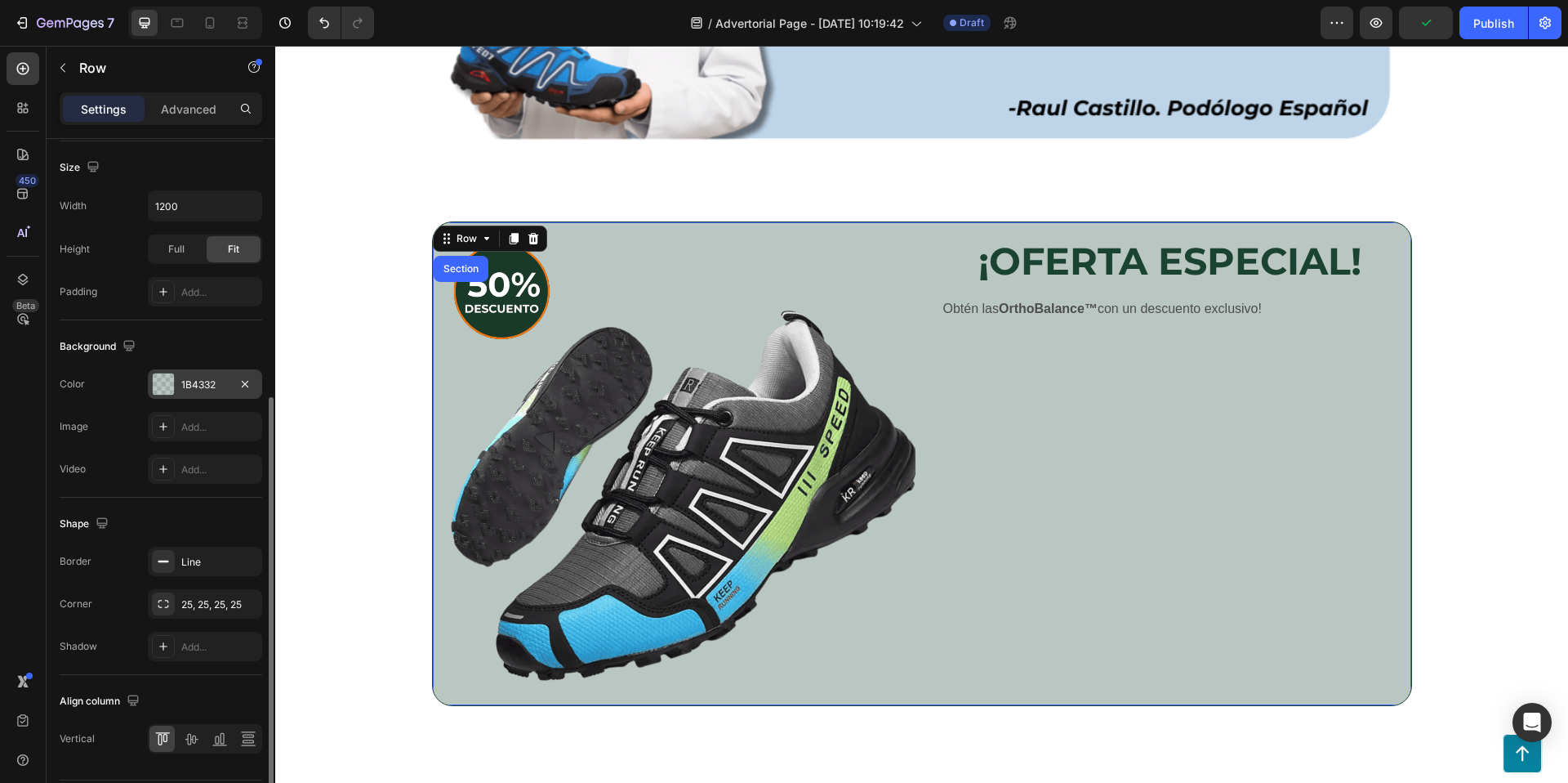
click at [184, 377] on div "1B4332" at bounding box center [205, 385] width 48 height 15
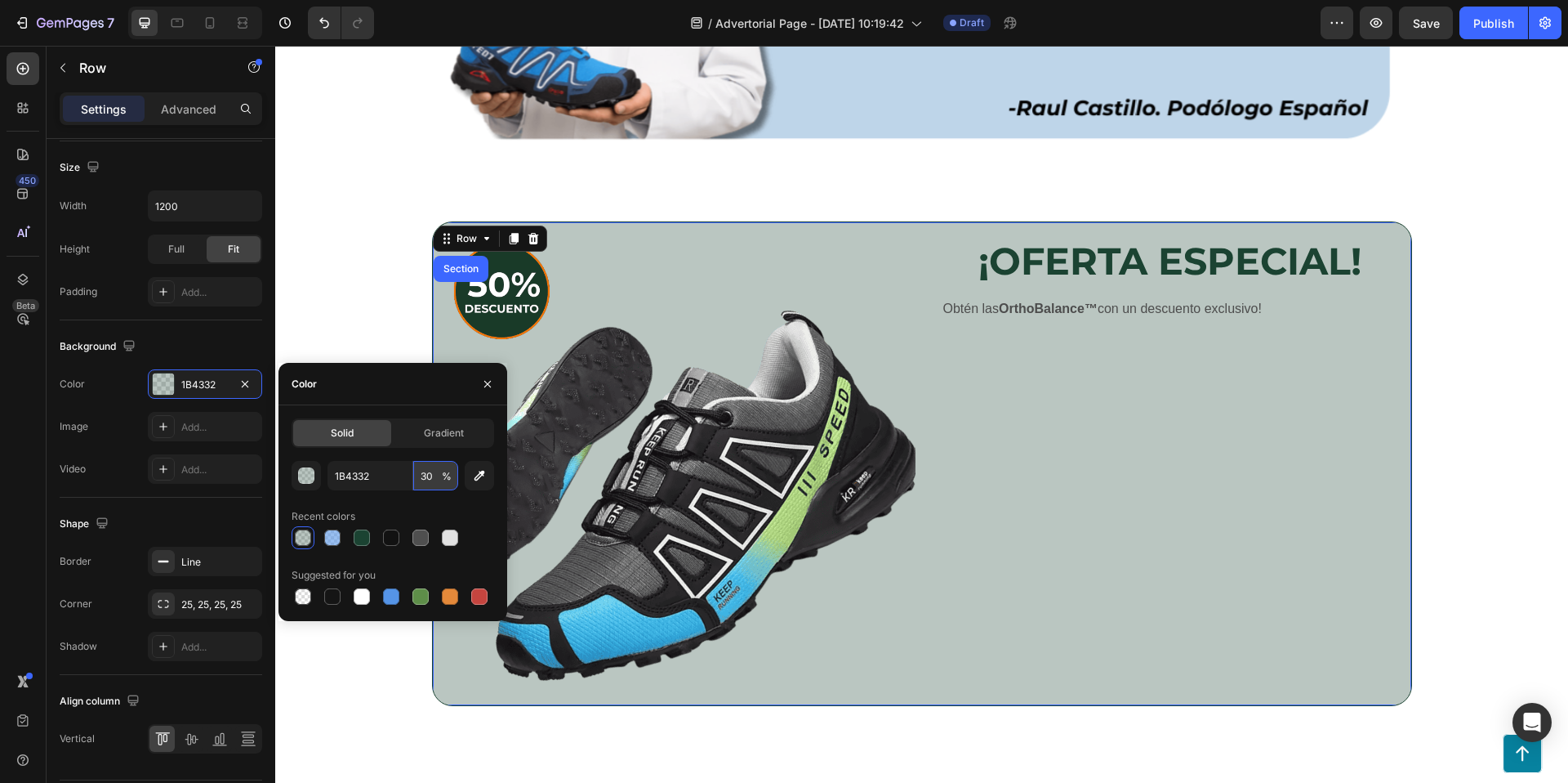
click at [427, 478] on input "30" at bounding box center [435, 475] width 45 height 29
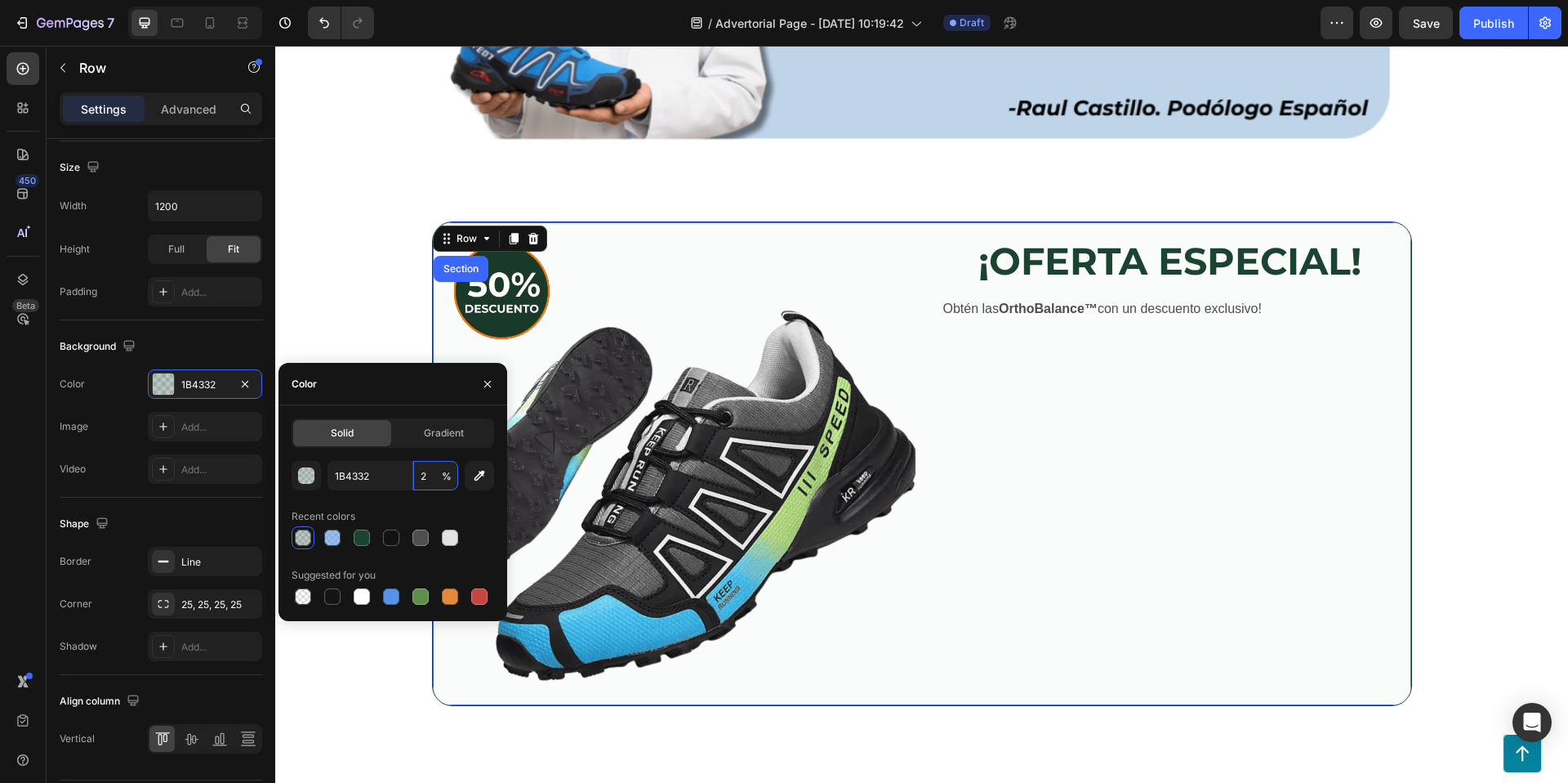
type input "20"
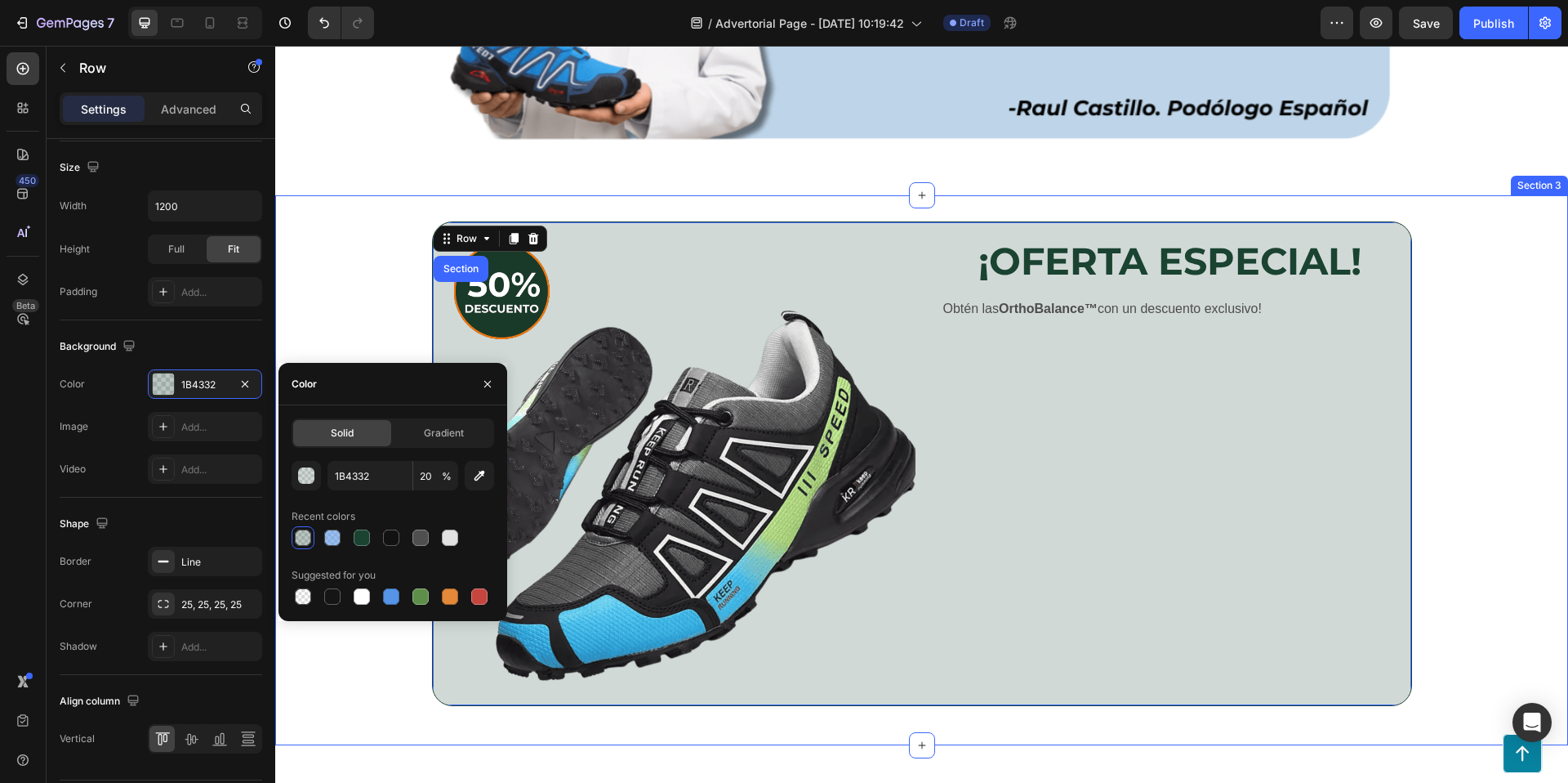
click at [370, 298] on div "Image ¡OFERTA ESPECIAL! Heading Row Obtén las OrthoBalance™ con un descuento ex…" at bounding box center [922, 470] width 1292 height 497
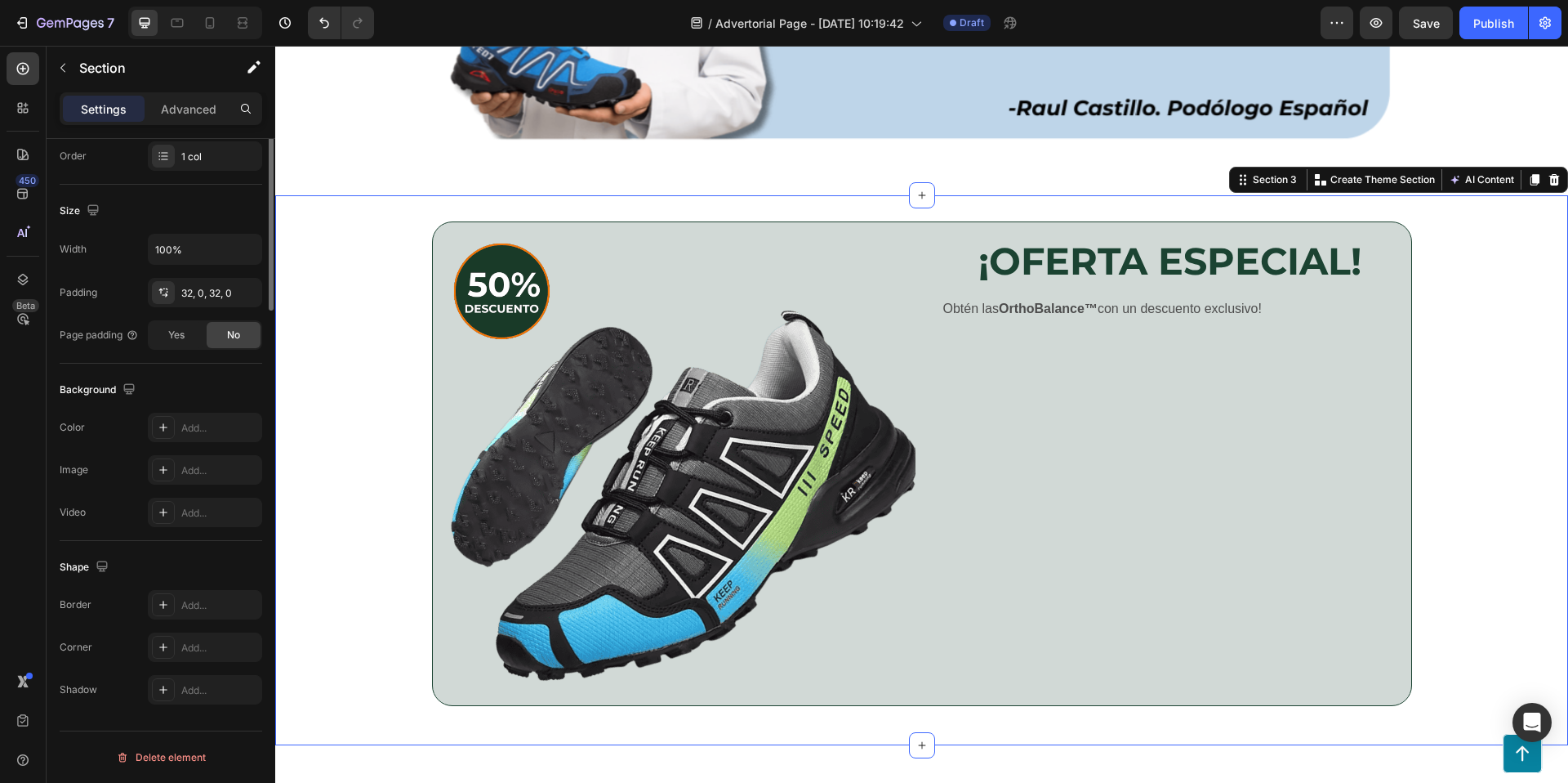
scroll to position [0, 0]
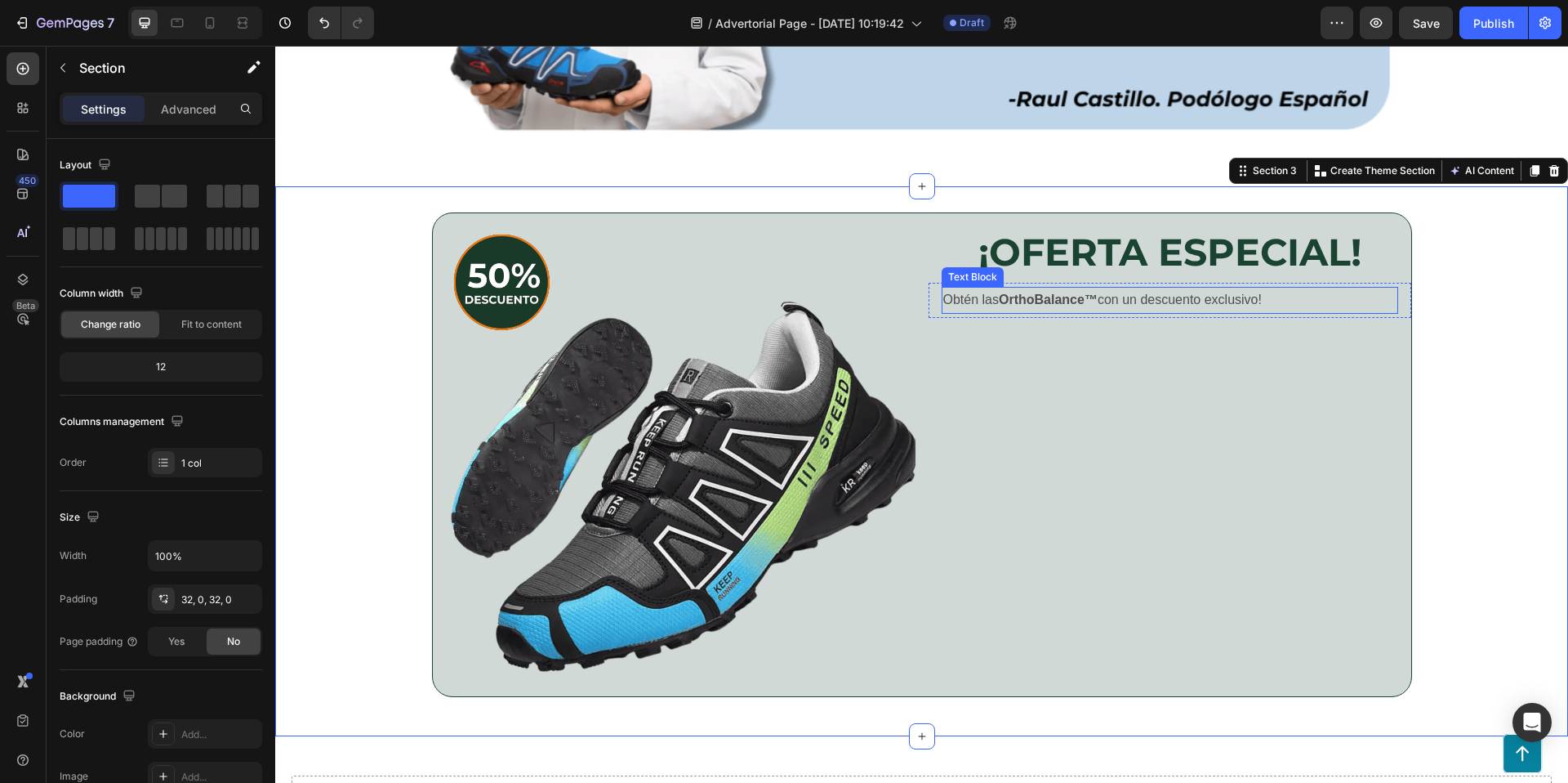
click at [1102, 316] on div "¡OFERTA ESPECIAL! Heading Row Obtén las OrthoBalance™ con un descuento exclusiv…" at bounding box center [1169, 454] width 482 height 483
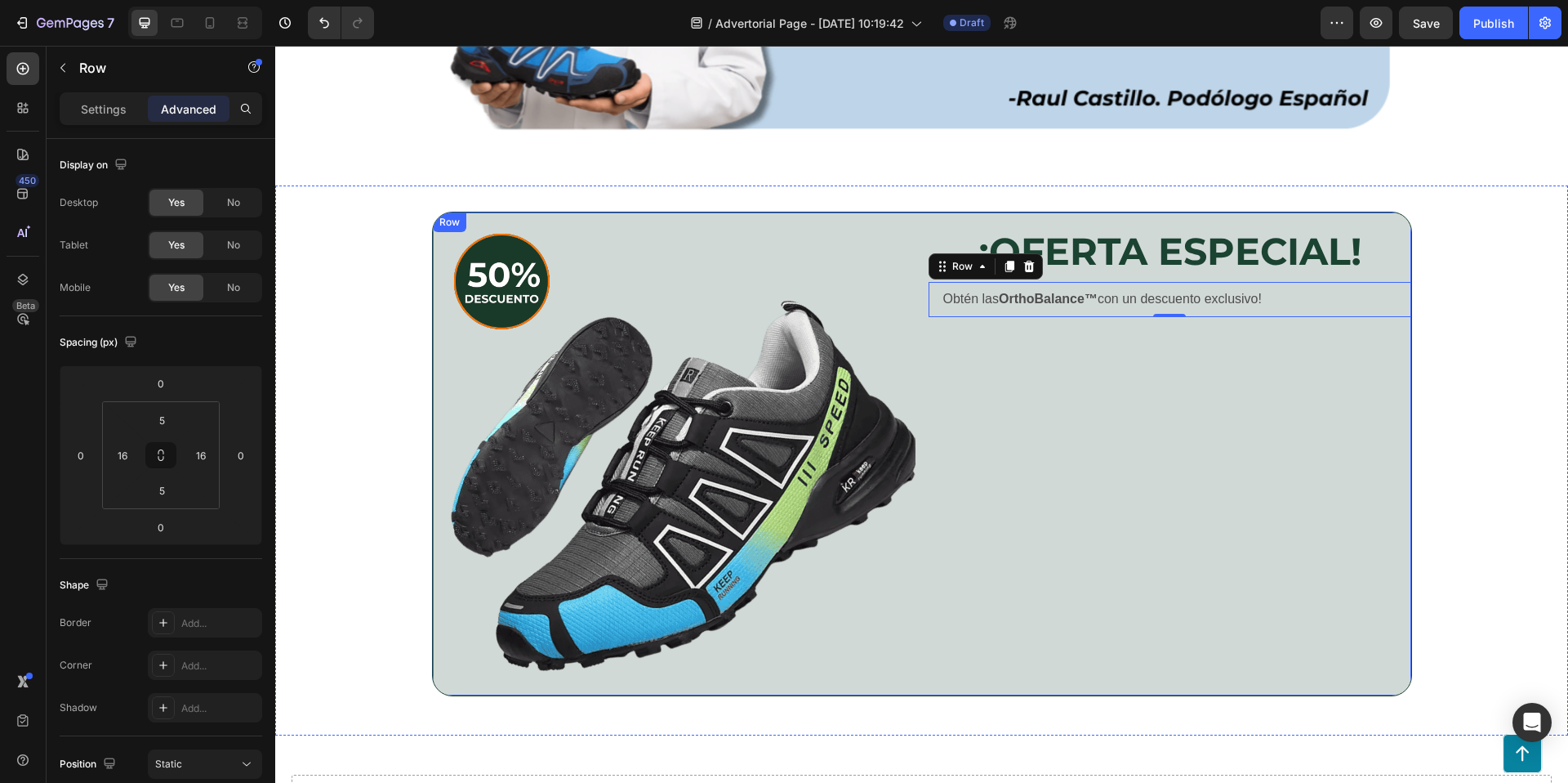
scroll to position [3352, 0]
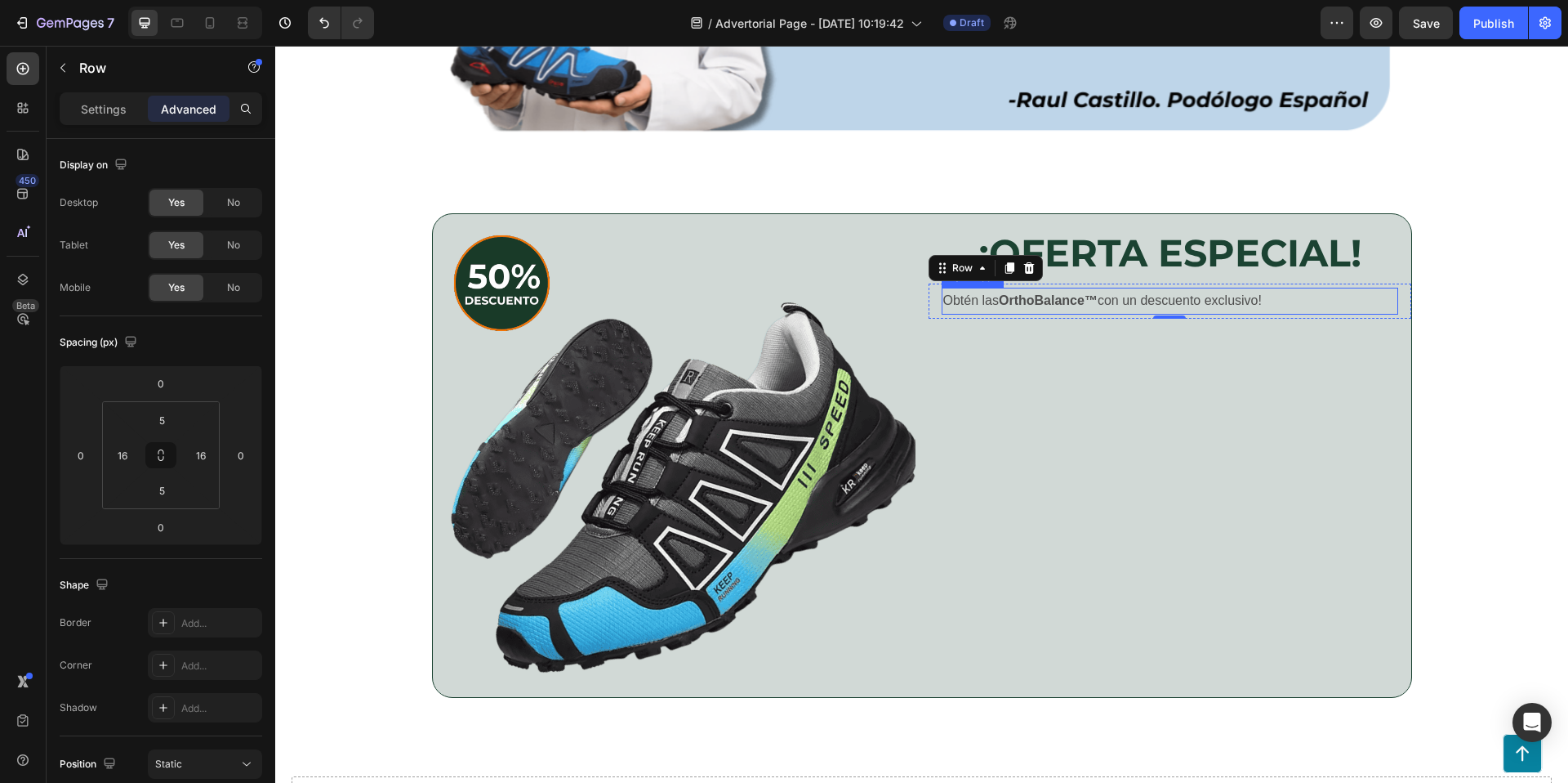
click at [1107, 308] on p "Obtén las OrthoBalance™ con un descuento exclusivo!" at bounding box center [1169, 301] width 453 height 24
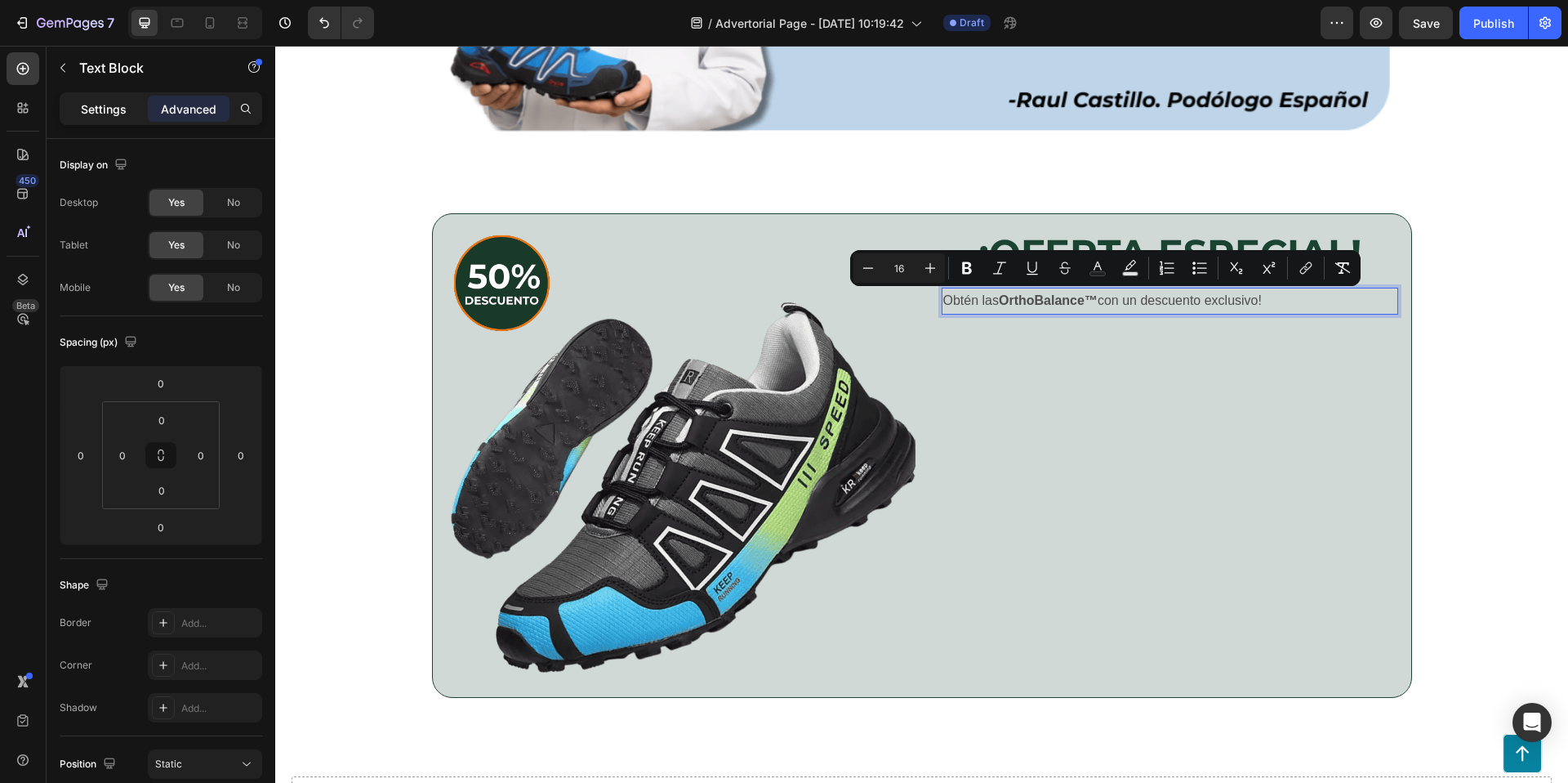
click at [126, 103] on div "Settings" at bounding box center [103, 108] width 81 height 27
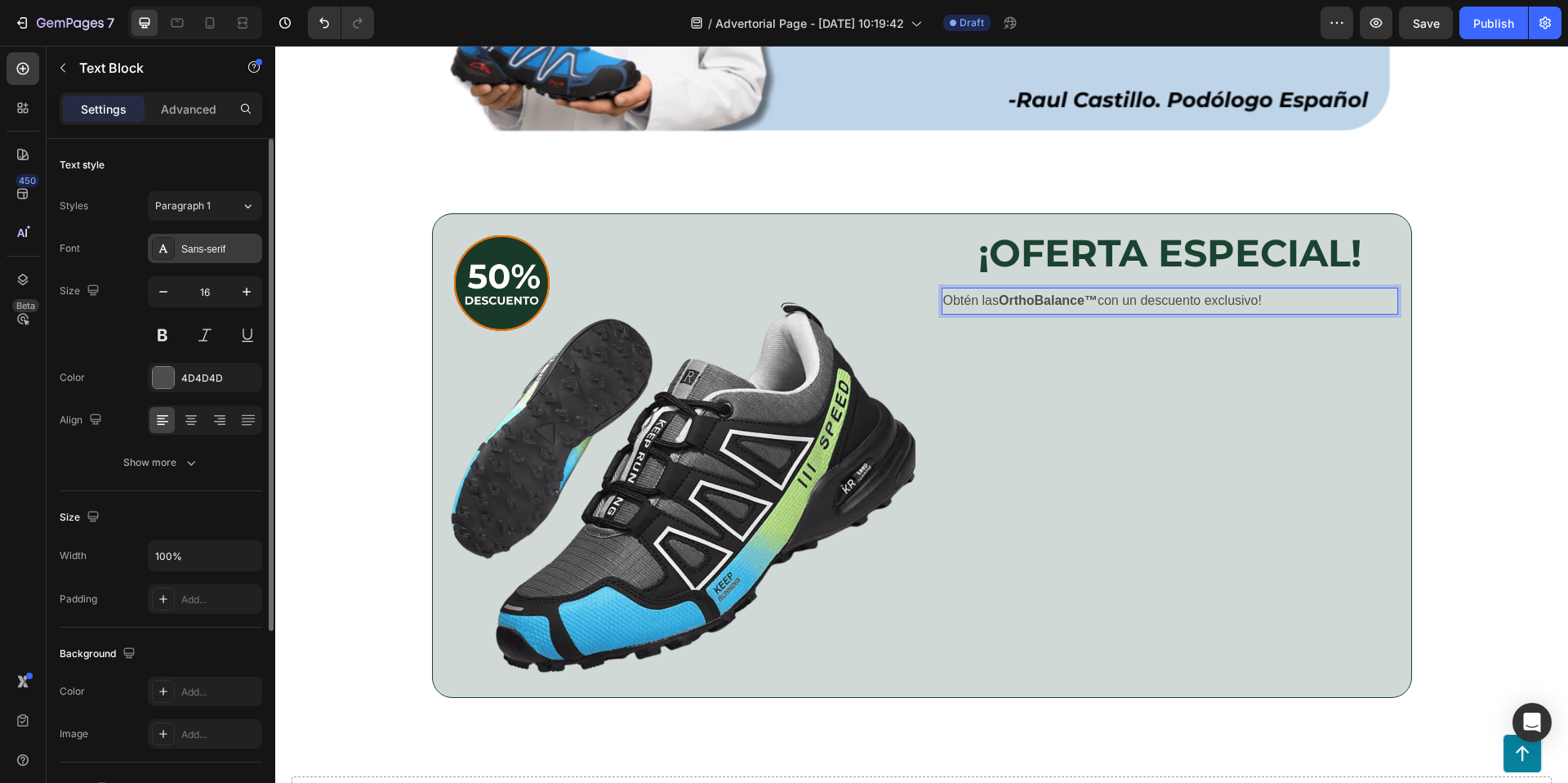
click at [200, 256] on div "Sans-serif" at bounding box center [204, 248] width 114 height 29
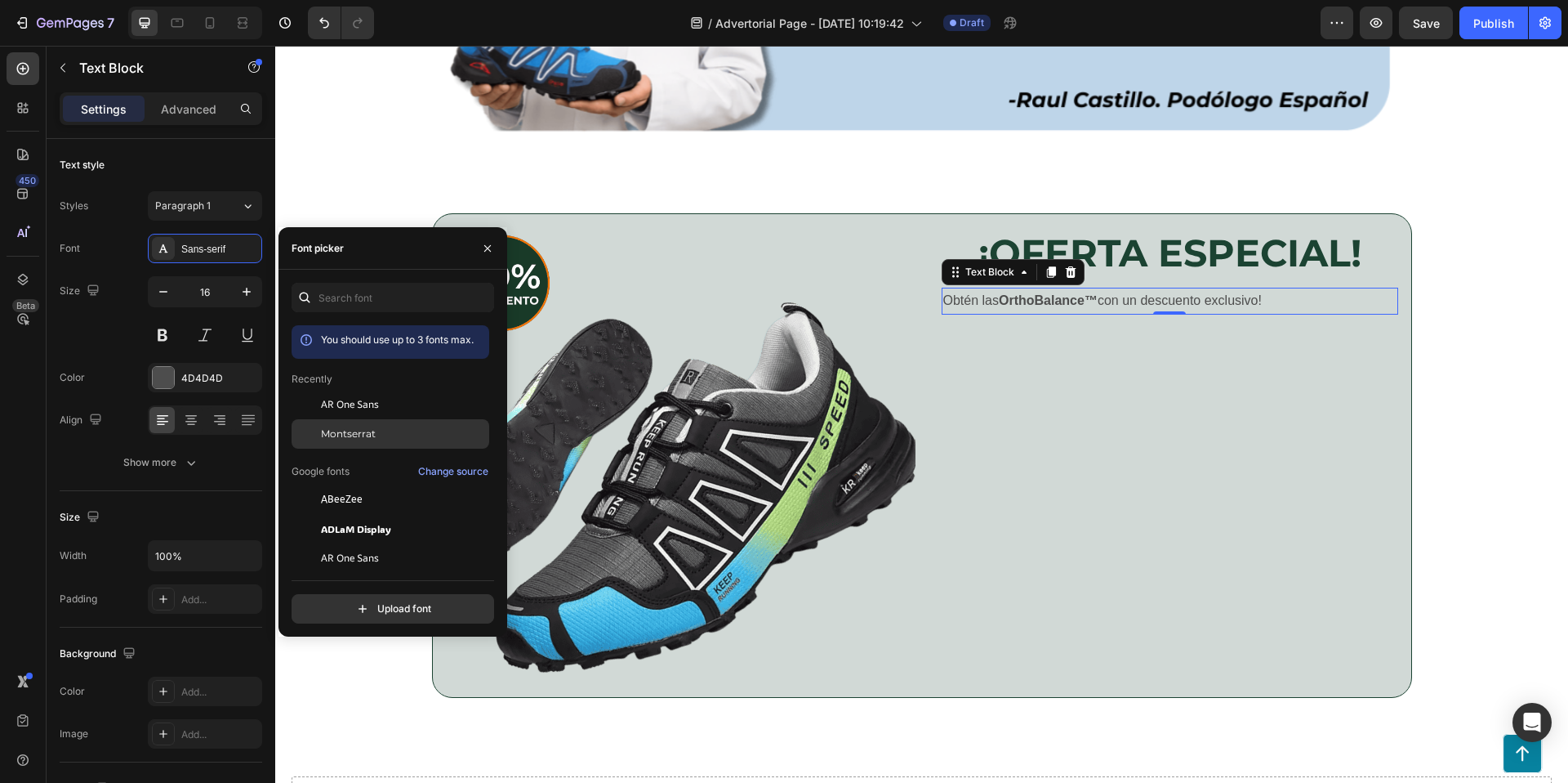
click at [334, 429] on span "Montserrat" at bounding box center [349, 434] width 55 height 15
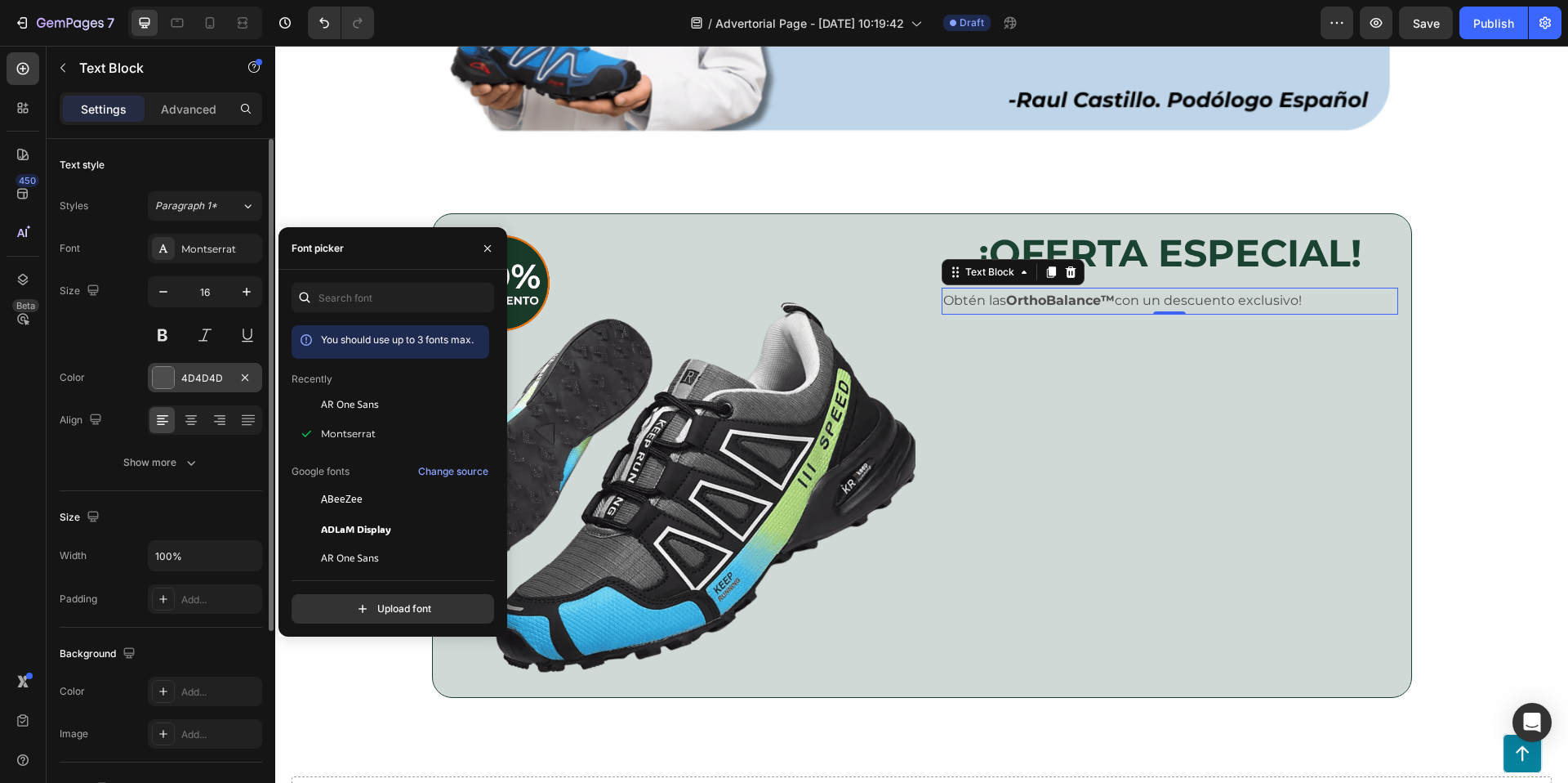
click at [163, 375] on div at bounding box center [163, 377] width 21 height 21
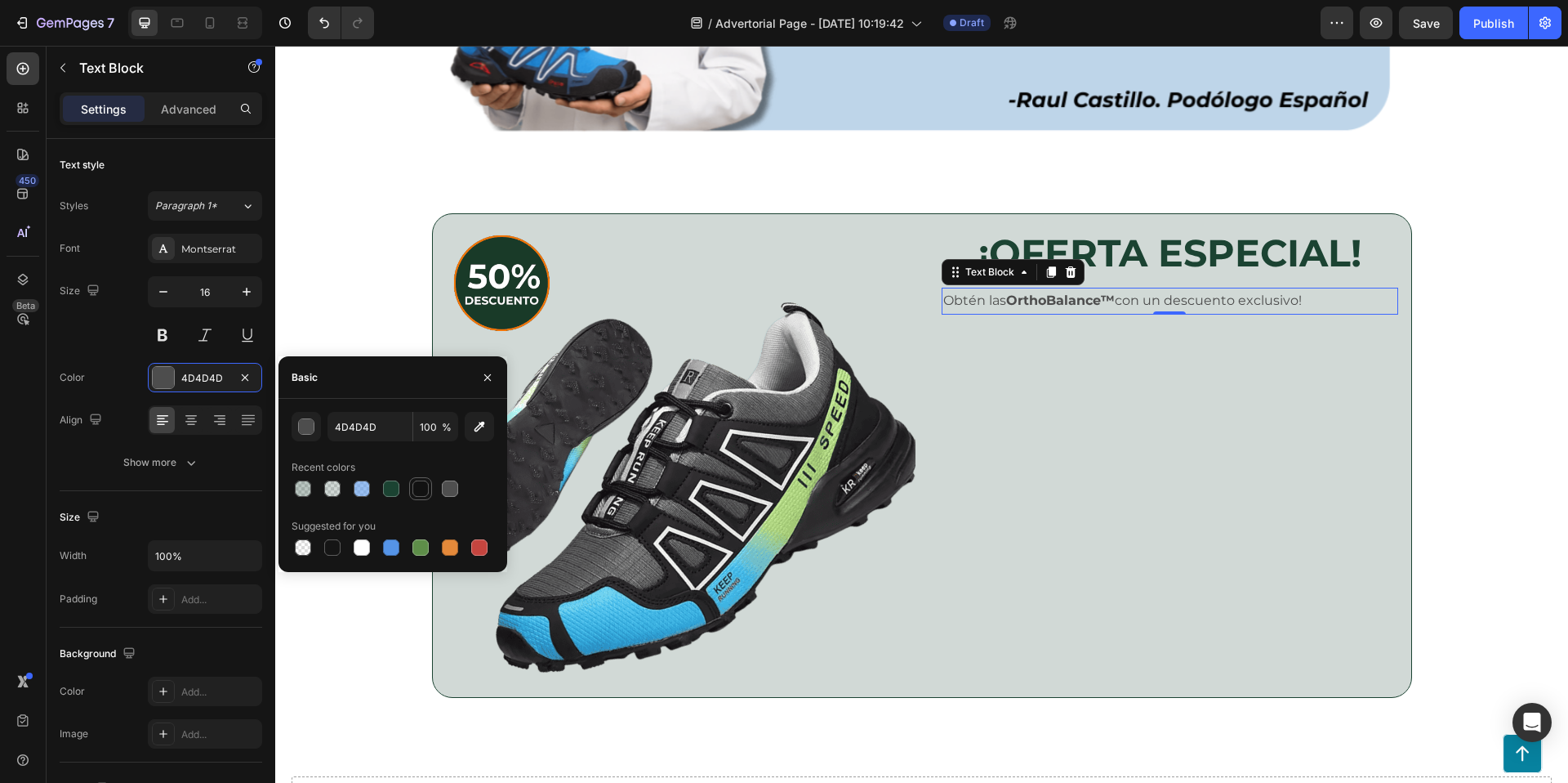
click at [423, 497] on div at bounding box center [420, 488] width 19 height 19
type input "121212"
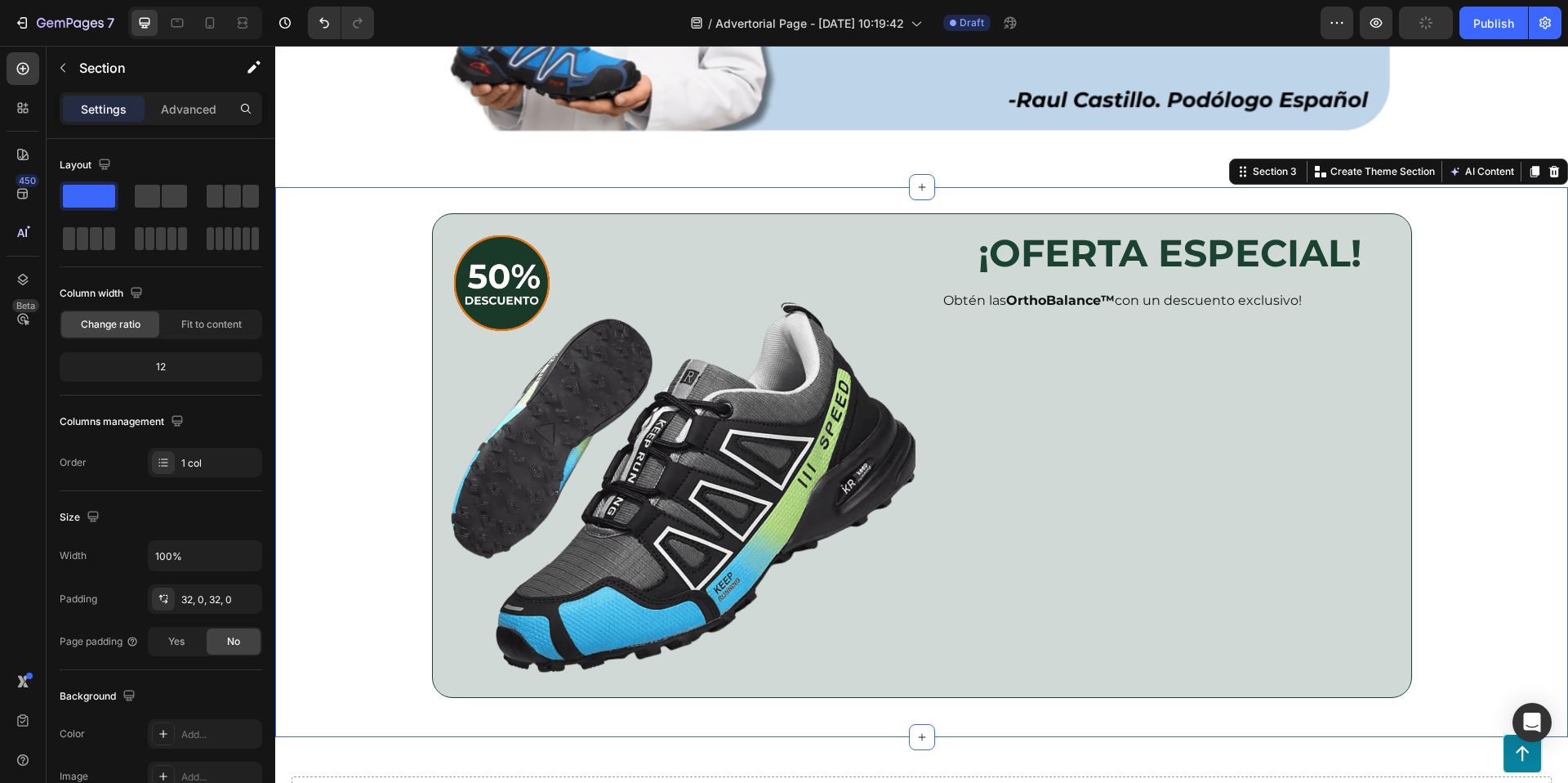
click at [1462, 398] on div "Image ¡OFERTA ESPECIAL! Heading Row Obtén las OrthoBalance™ con un descuento ex…" at bounding box center [922, 462] width 1292 height 497
click at [1461, 398] on div "Image ¡OFERTA ESPECIAL! Heading Row Obtén las OrthoBalance™ con un descuento ex…" at bounding box center [922, 462] width 1292 height 497
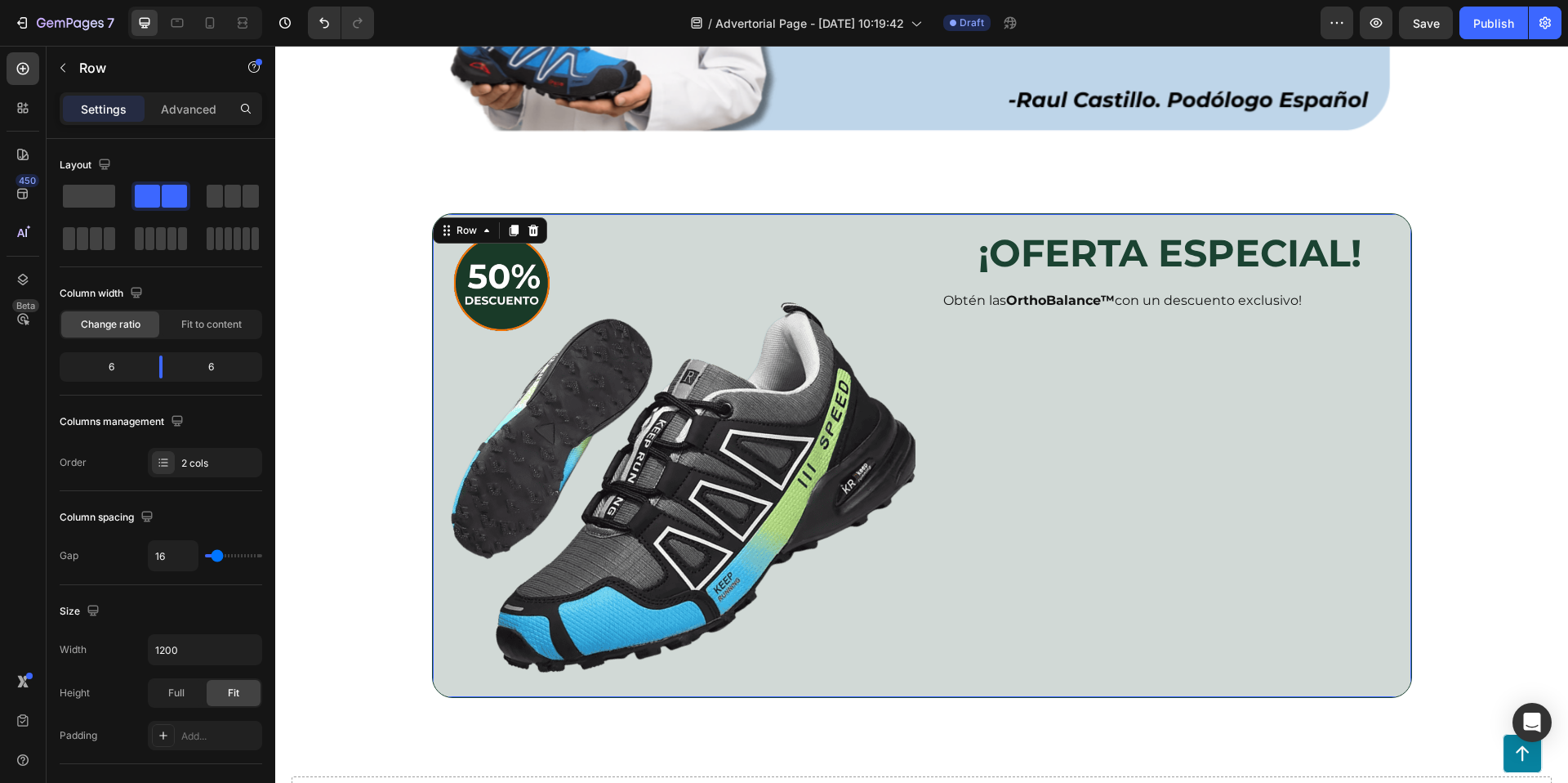
click at [1185, 412] on div "¡OFERTA ESPECIAL! Heading Row Obtén las OrthoBalance™ con un descuento exclusiv…" at bounding box center [1169, 455] width 482 height 483
click at [64, 71] on icon "button" at bounding box center [63, 68] width 13 height 13
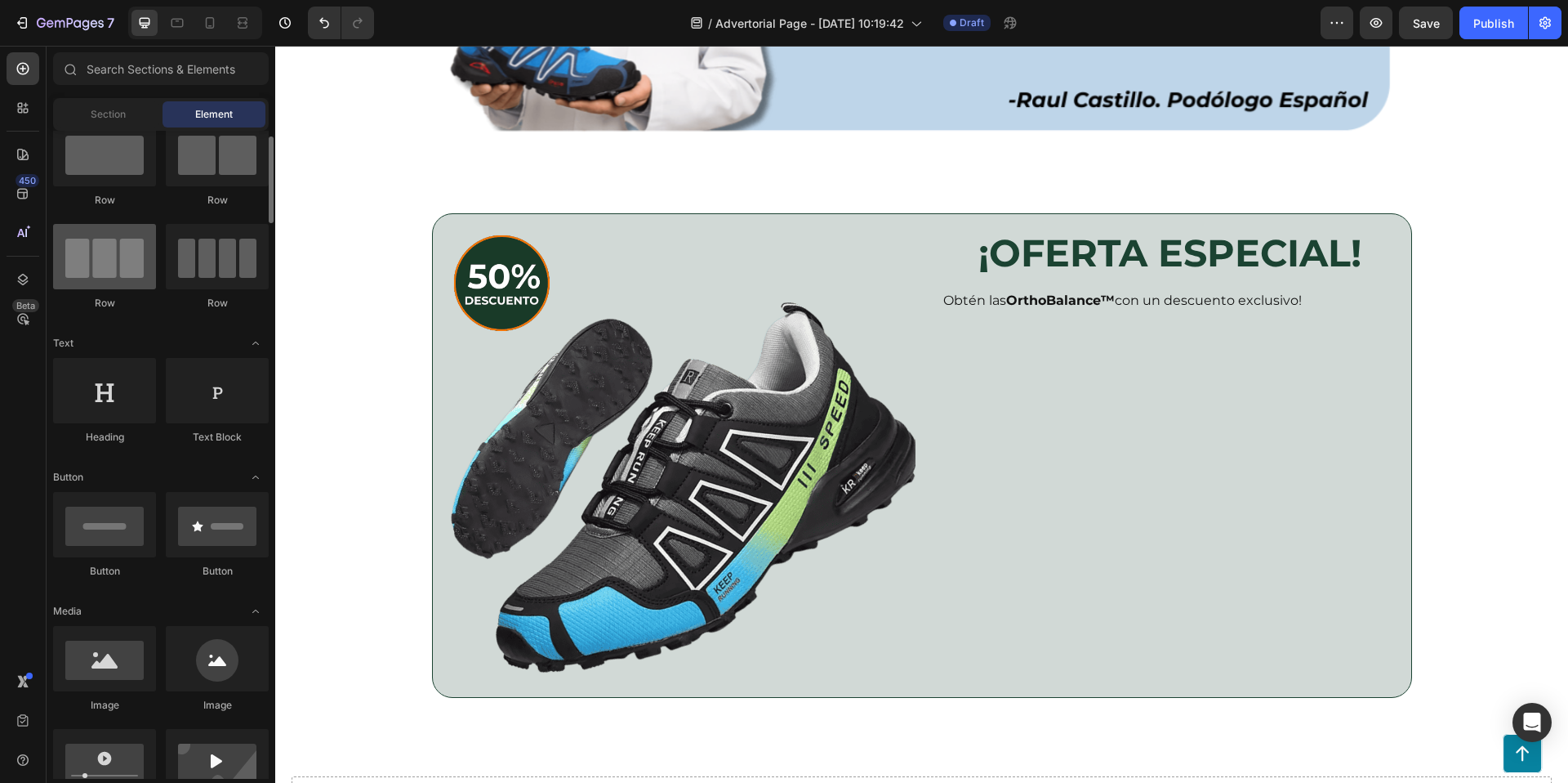
scroll to position [95, 0]
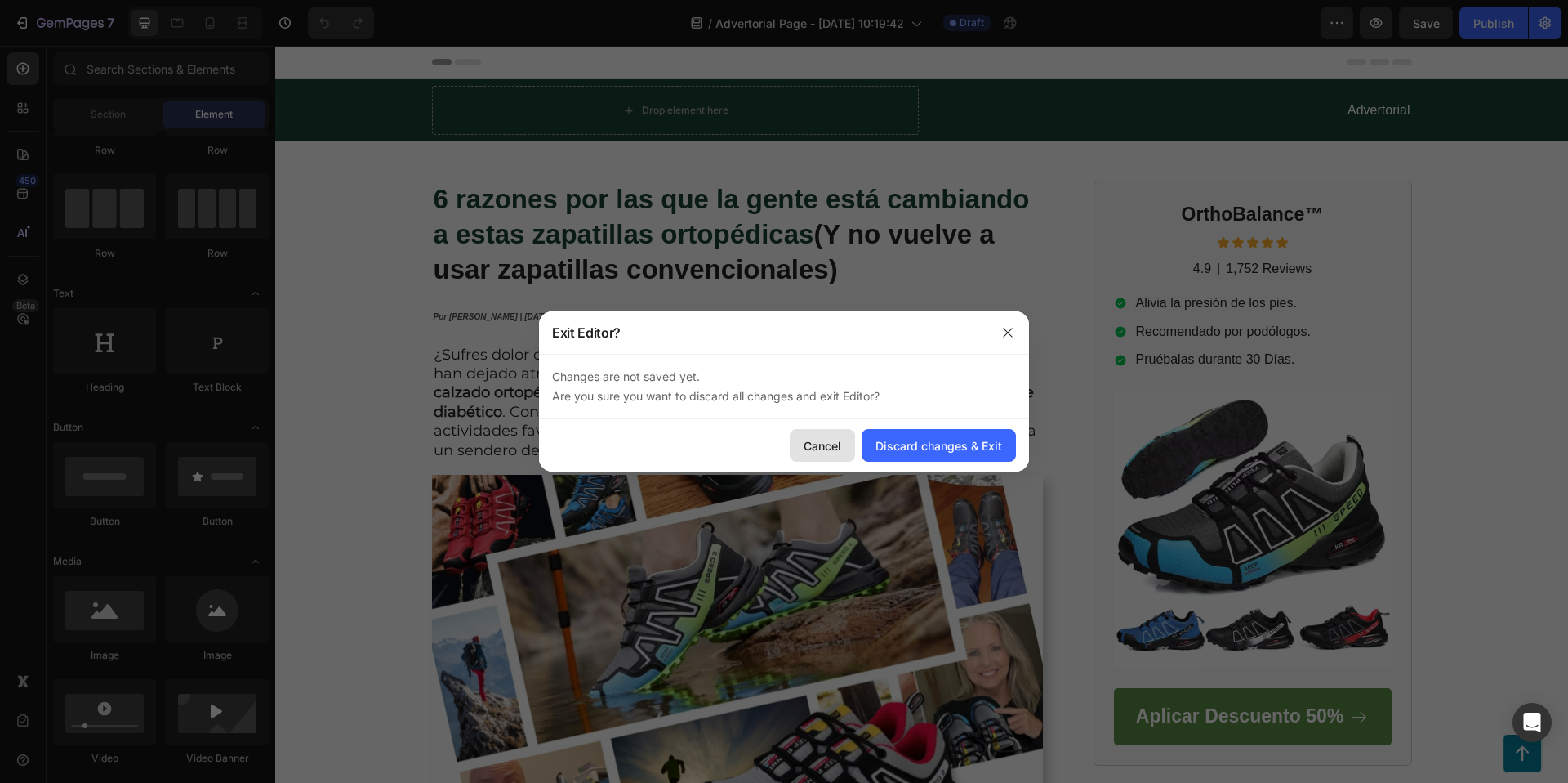
click at [835, 440] on div "Cancel" at bounding box center [822, 445] width 38 height 17
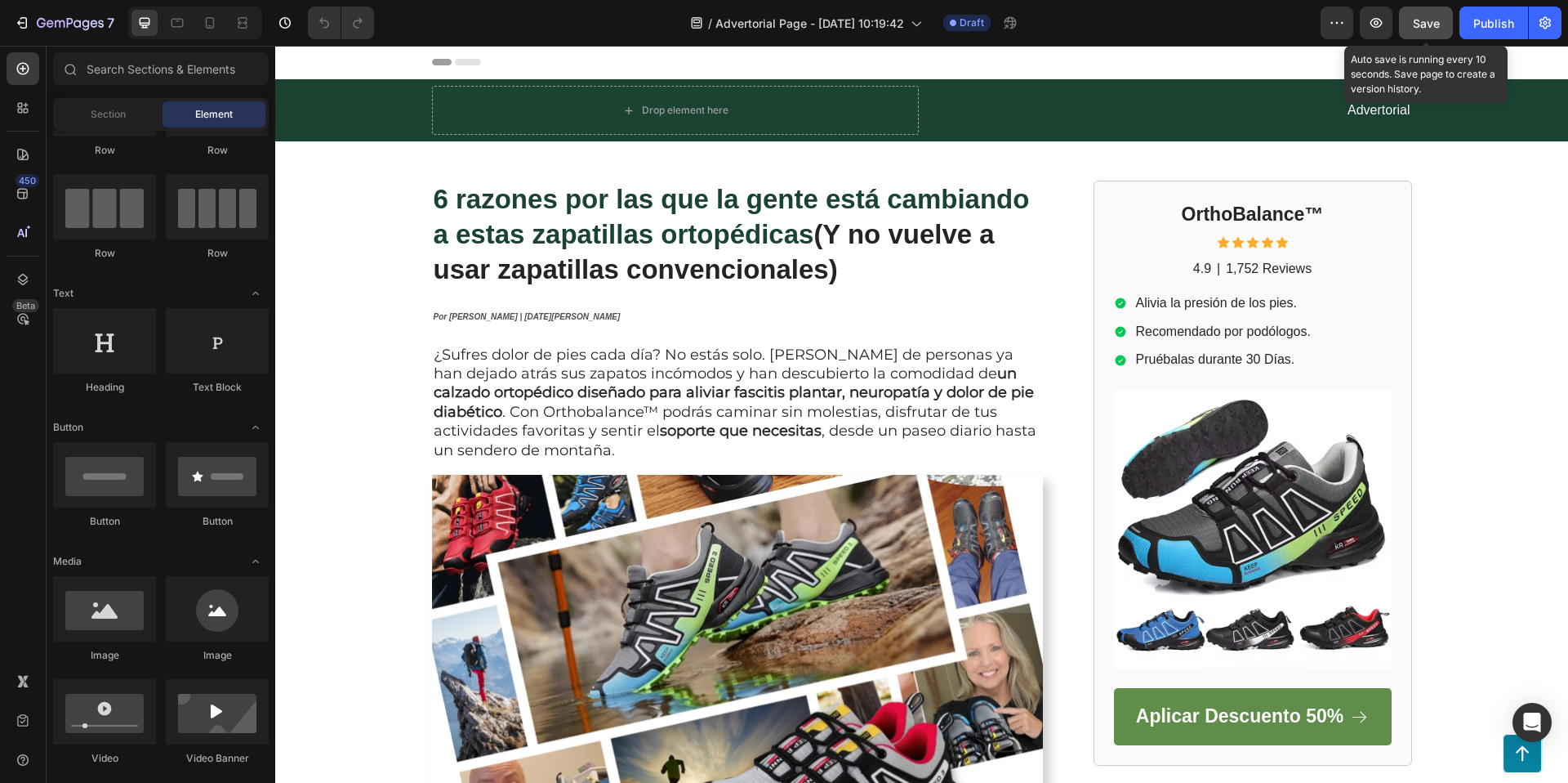
click at [1422, 21] on span "Save" at bounding box center [1425, 23] width 27 height 14
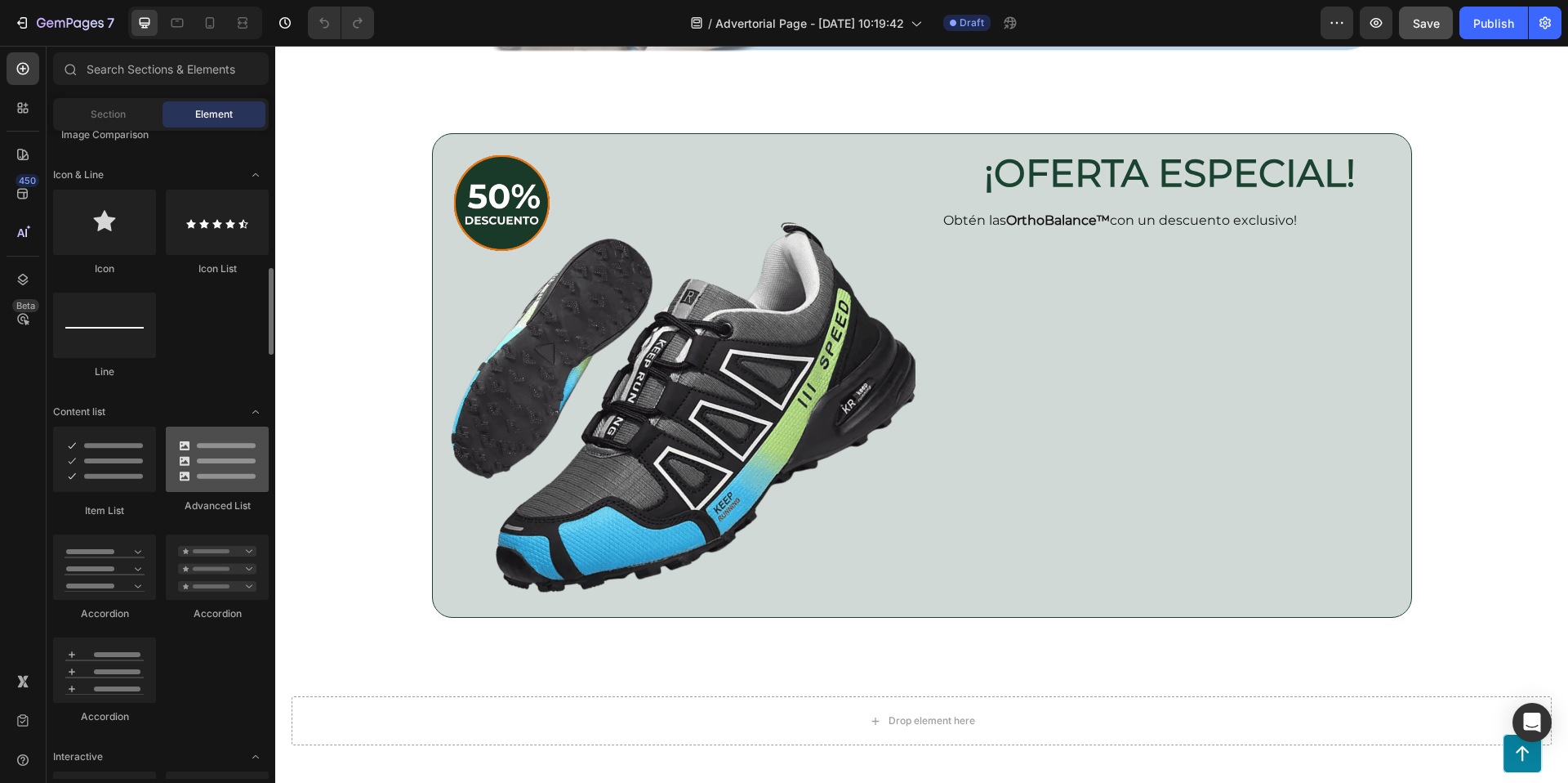
scroll to position [1070, 0]
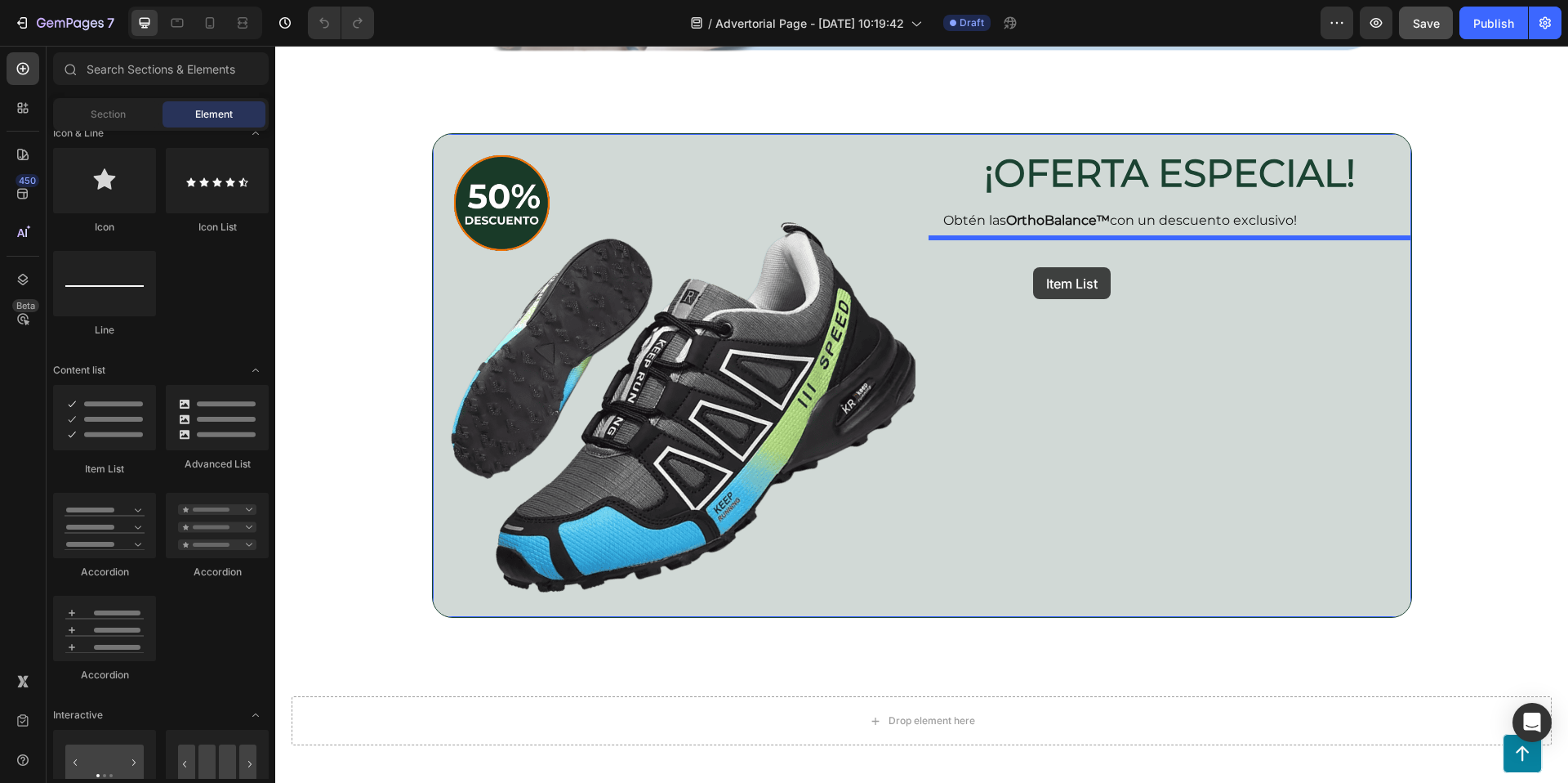
drag, startPoint x: 384, startPoint y: 467, endPoint x: 1033, endPoint y: 267, distance: 679.1
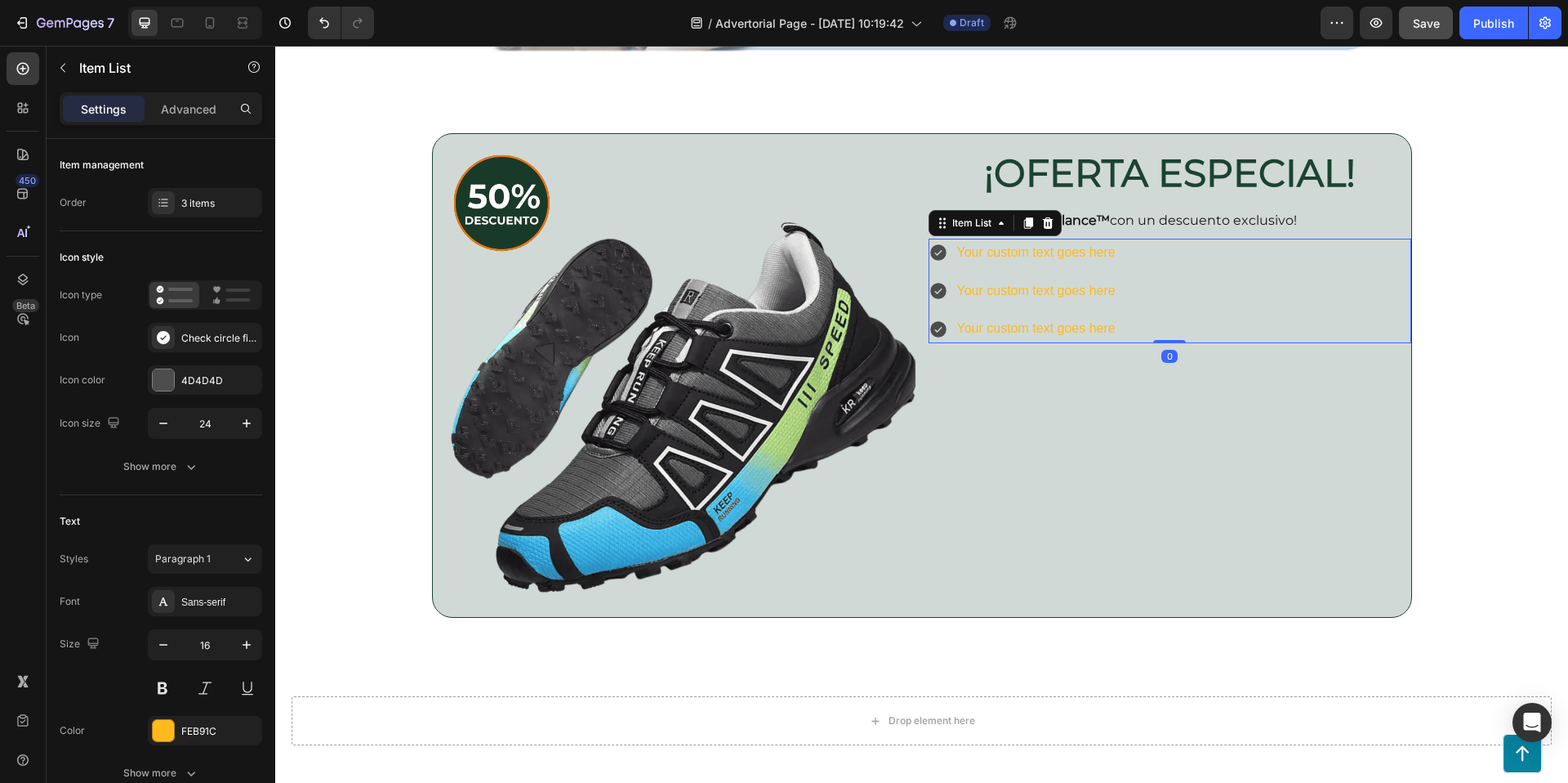
click at [938, 254] on icon at bounding box center [938, 254] width 16 height 16
click at [937, 252] on icon at bounding box center [938, 254] width 16 height 16
click at [967, 223] on div "Item List" at bounding box center [972, 223] width 46 height 15
click at [170, 379] on div at bounding box center [163, 379] width 21 height 21
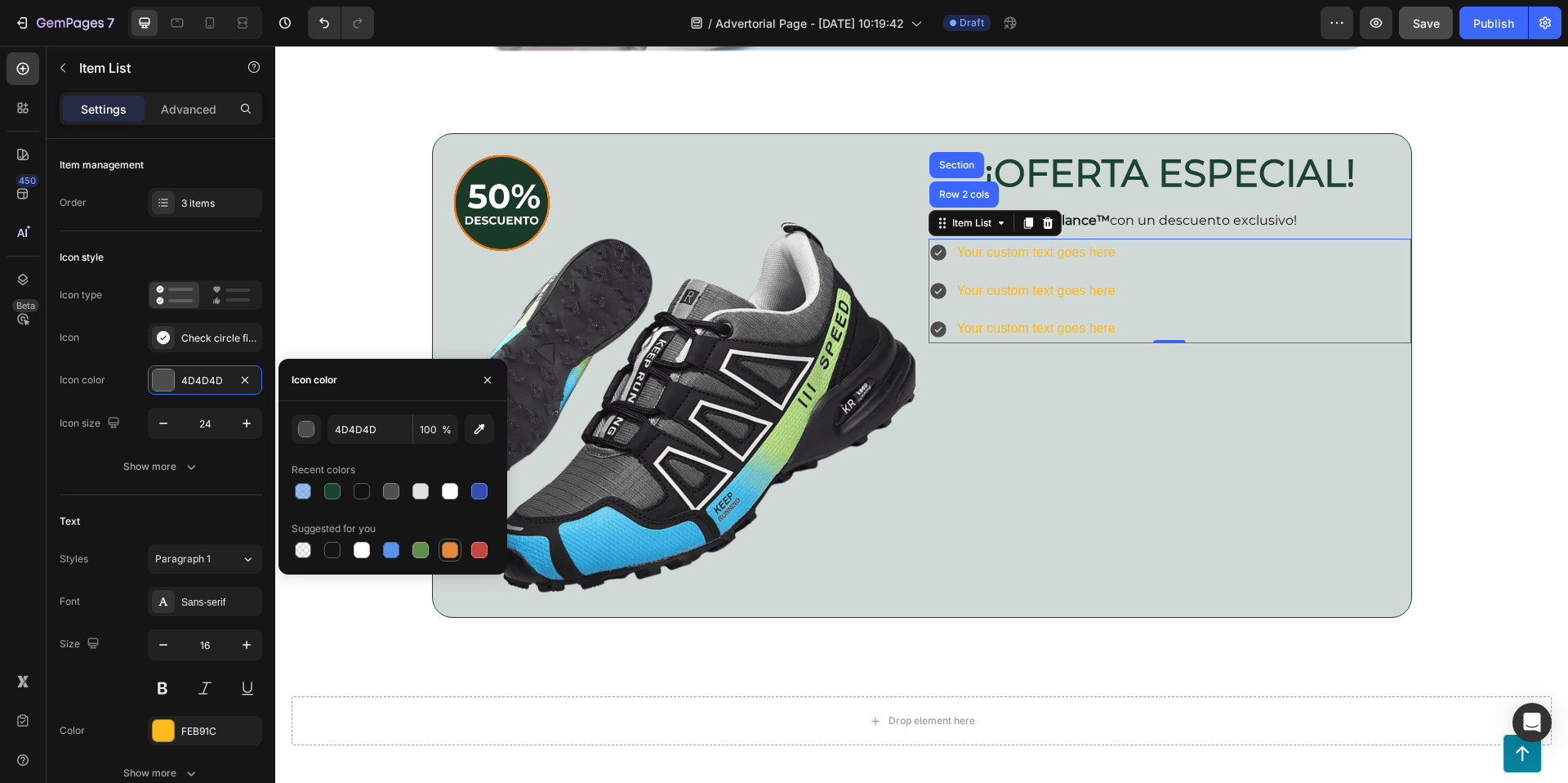
click at [450, 545] on div at bounding box center [450, 550] width 16 height 16
type input "E4893A"
click at [163, 728] on div at bounding box center [163, 730] width 21 height 21
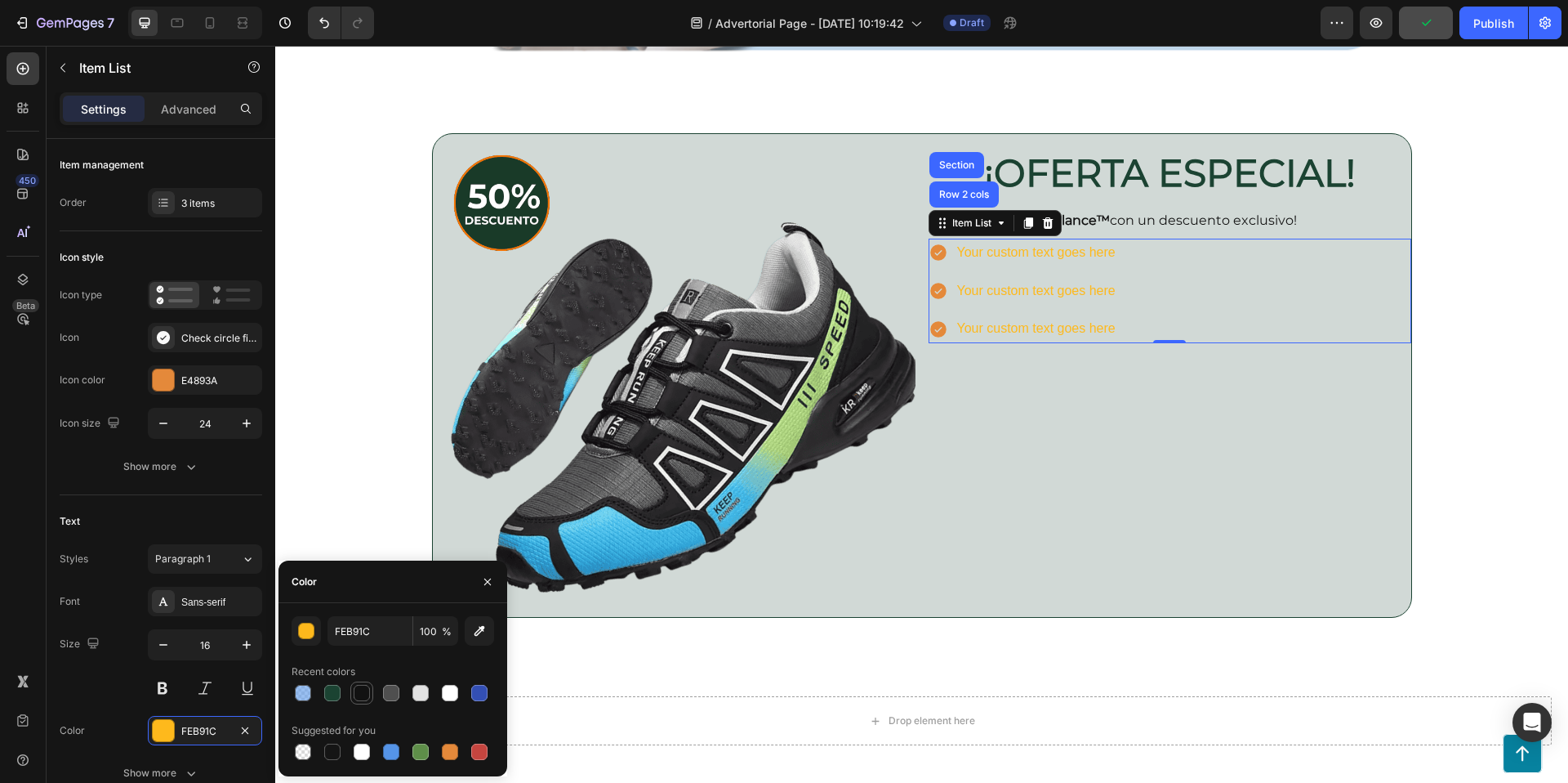
click at [355, 687] on div at bounding box center [362, 693] width 16 height 16
type input "121212"
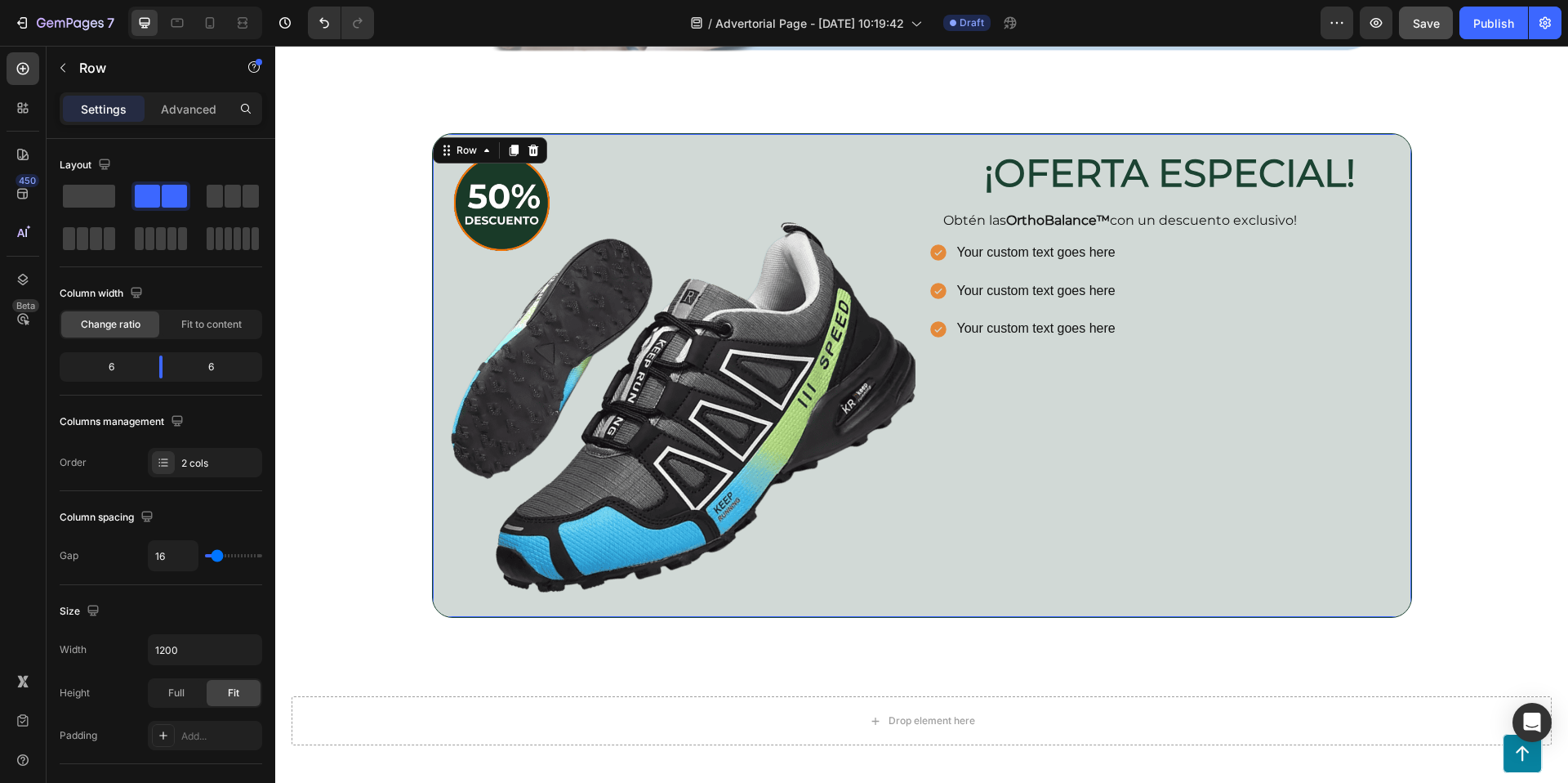
click at [1072, 419] on div "¡OFERTA ESPECIAL! Heading Row Obtén las OrthoBalance™ con un descuento exclusiv…" at bounding box center [1169, 375] width 482 height 483
click at [1078, 247] on div "Your custom text goes here" at bounding box center [1036, 253] width 163 height 28
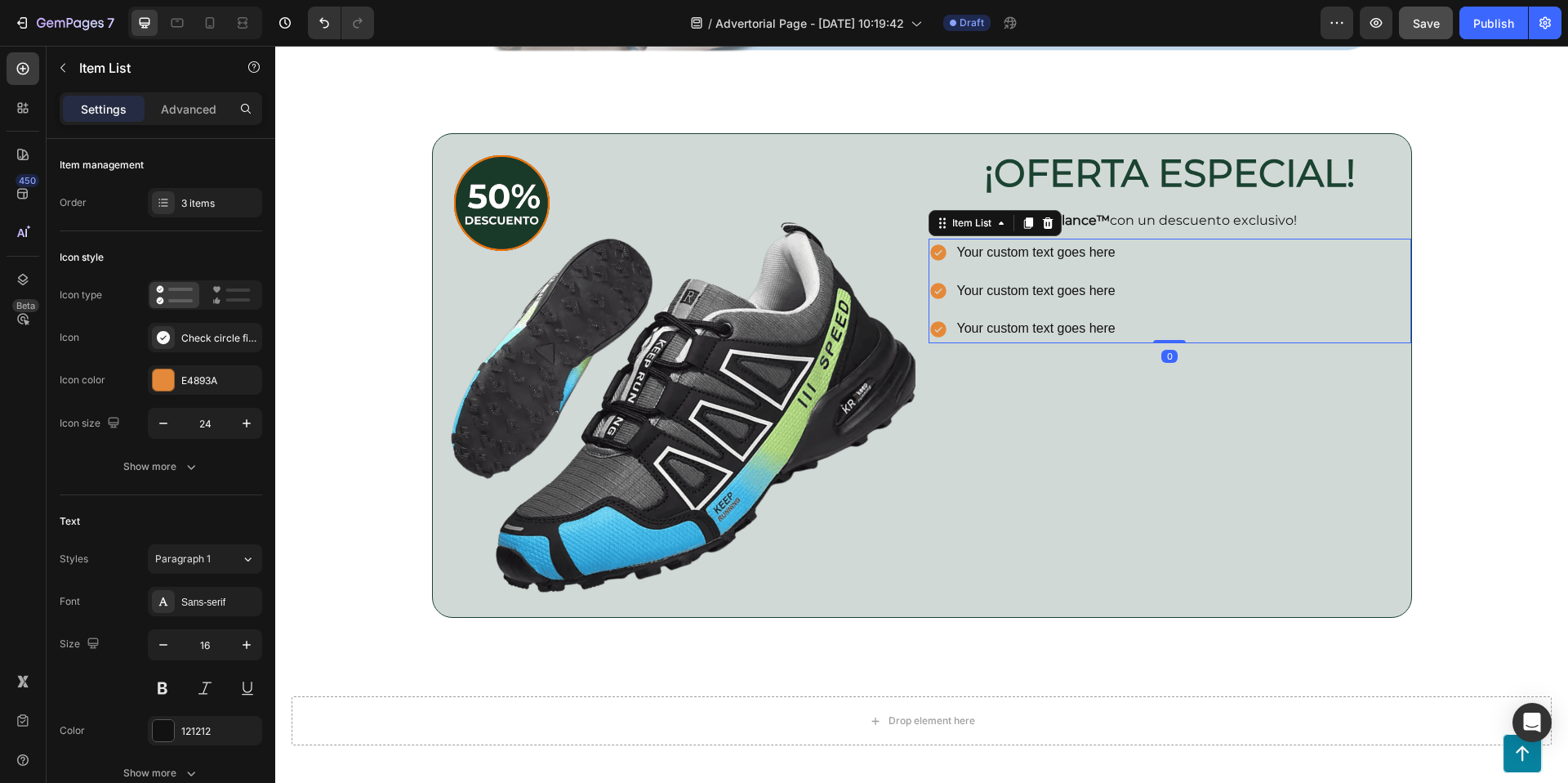
click at [1078, 247] on div "Your custom text goes here" at bounding box center [1036, 253] width 163 height 28
click at [1078, 247] on p "Your custom text goes here" at bounding box center [1036, 253] width 158 height 24
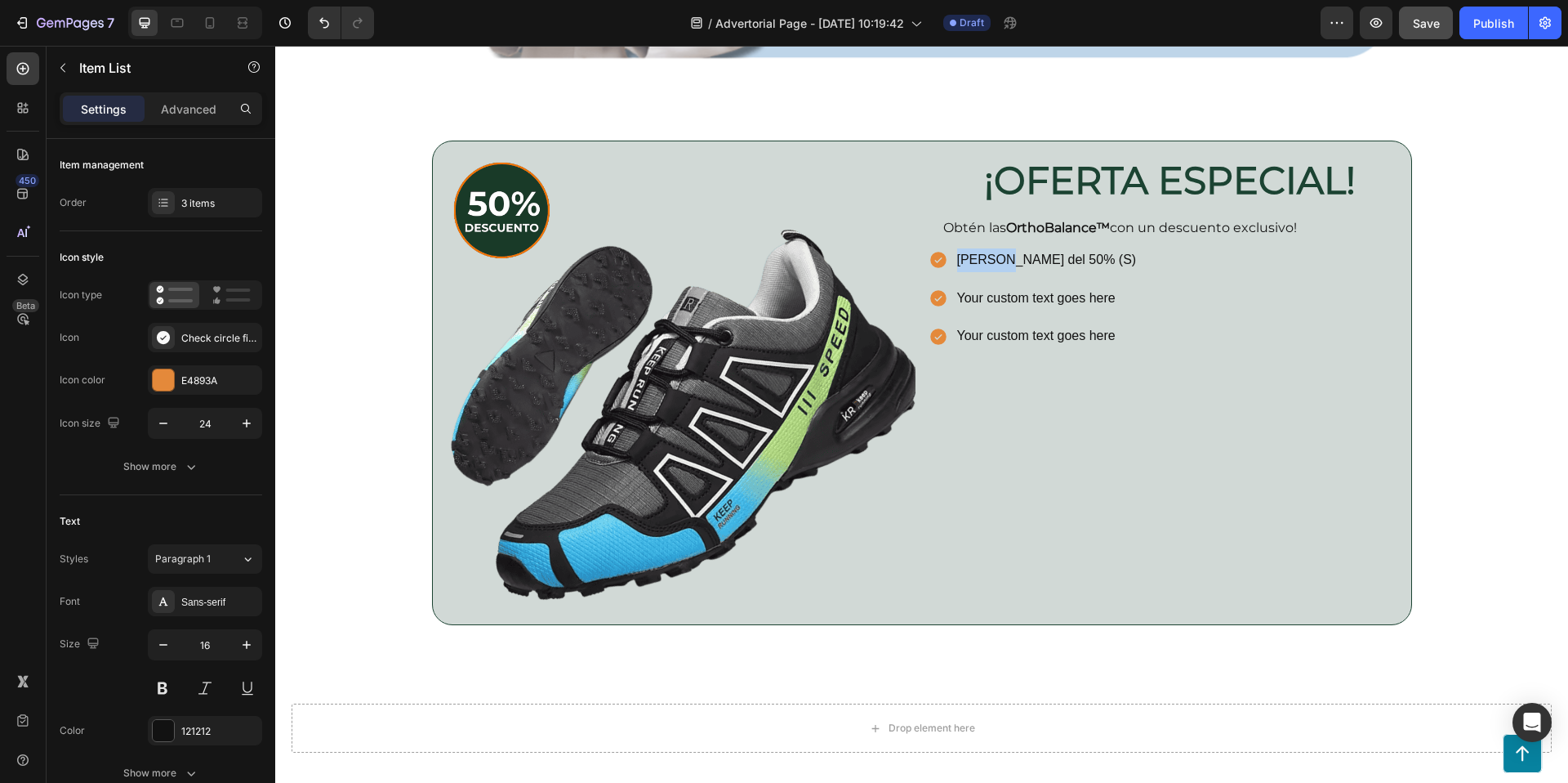
drag, startPoint x: 998, startPoint y: 259, endPoint x: 953, endPoint y: 261, distance: 45.0
click at [955, 261] on div "ólo hoyDescuento del 50% (S)" at bounding box center [1047, 260] width 185 height 28
click at [1087, 261] on p "Descuento del 50% (S)" at bounding box center [1036, 260] width 158 height 24
click at [1037, 290] on p "Your custom text goes here" at bounding box center [1055, 299] width 197 height 24
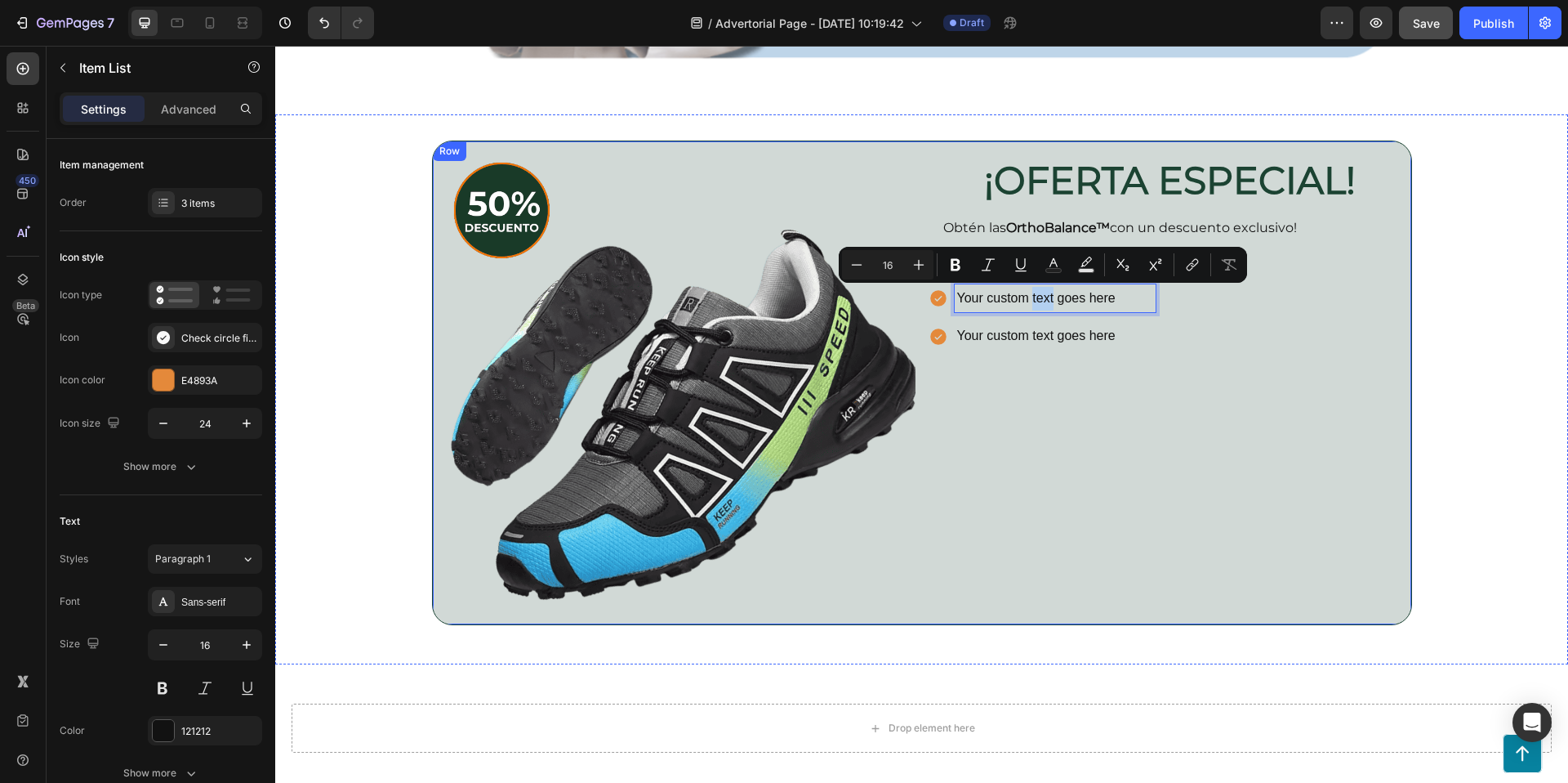
click at [1290, 390] on div "¡OFERTA ESPECIAL! Heading Row Obtén las OrthoBalance™ con un descuento exclusiv…" at bounding box center [1169, 382] width 482 height 483
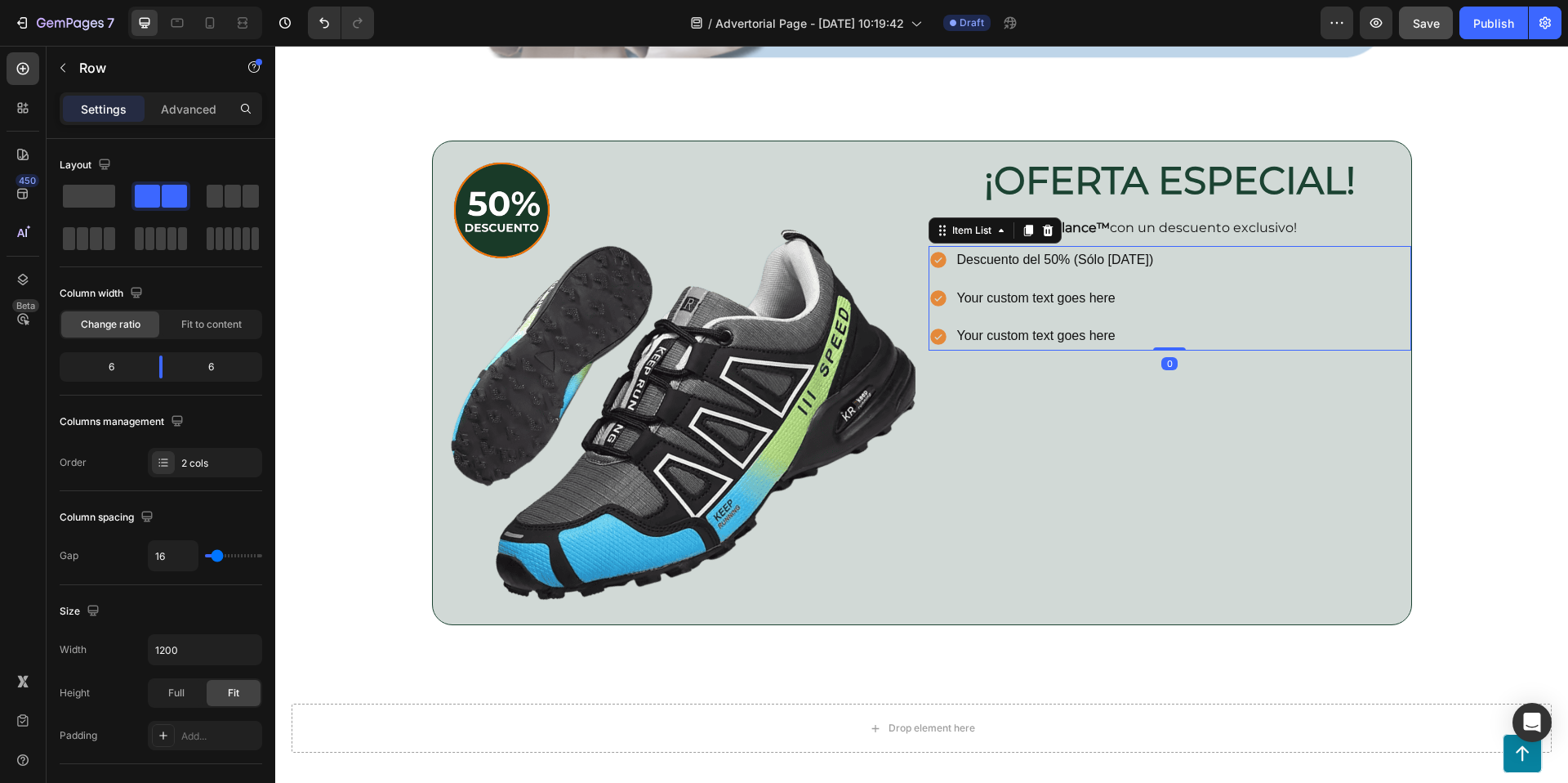
click at [1045, 255] on p "Descuento del 50% (Sólo hoy)" at bounding box center [1055, 260] width 197 height 24
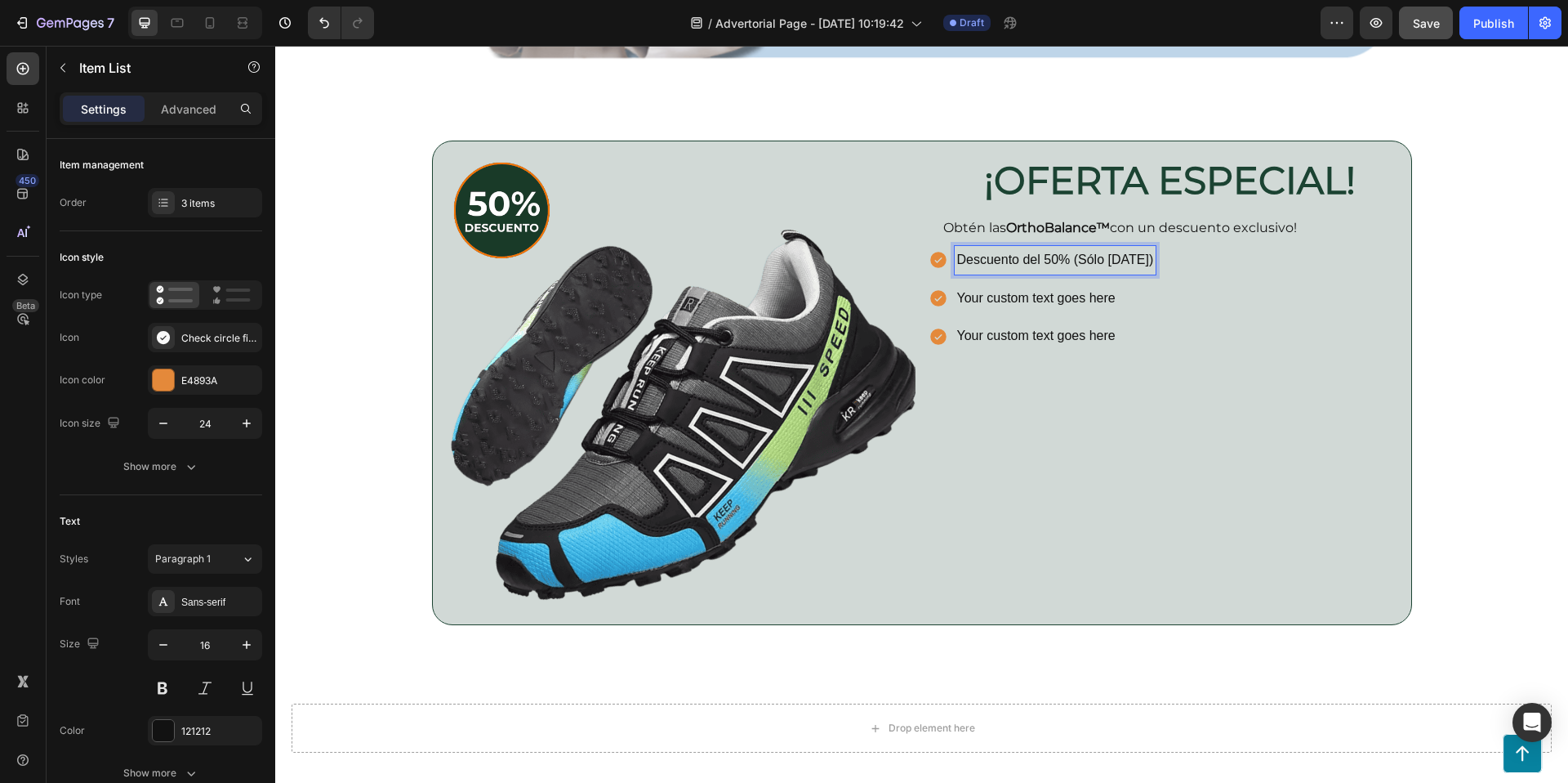
click at [1064, 258] on p "Descuento del 50% (Sólo hoy)" at bounding box center [1055, 260] width 197 height 24
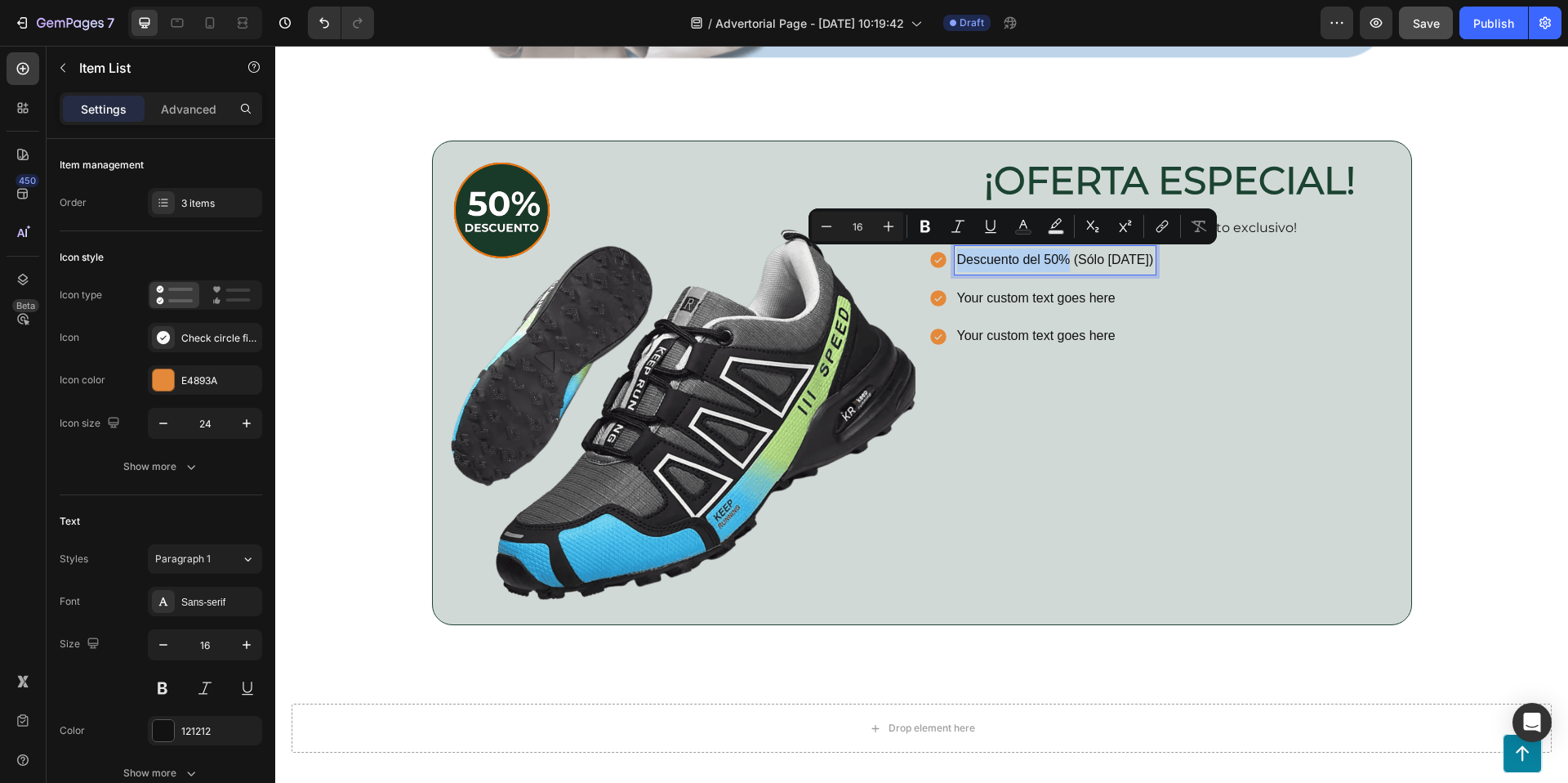
drag, startPoint x: 1070, startPoint y: 258, endPoint x: 962, endPoint y: 254, distance: 108.1
click at [955, 254] on div "Descuento del 50% (Sólo hoy)" at bounding box center [1055, 260] width 201 height 28
click at [933, 228] on icon "Editor contextual toolbar" at bounding box center [925, 226] width 16 height 16
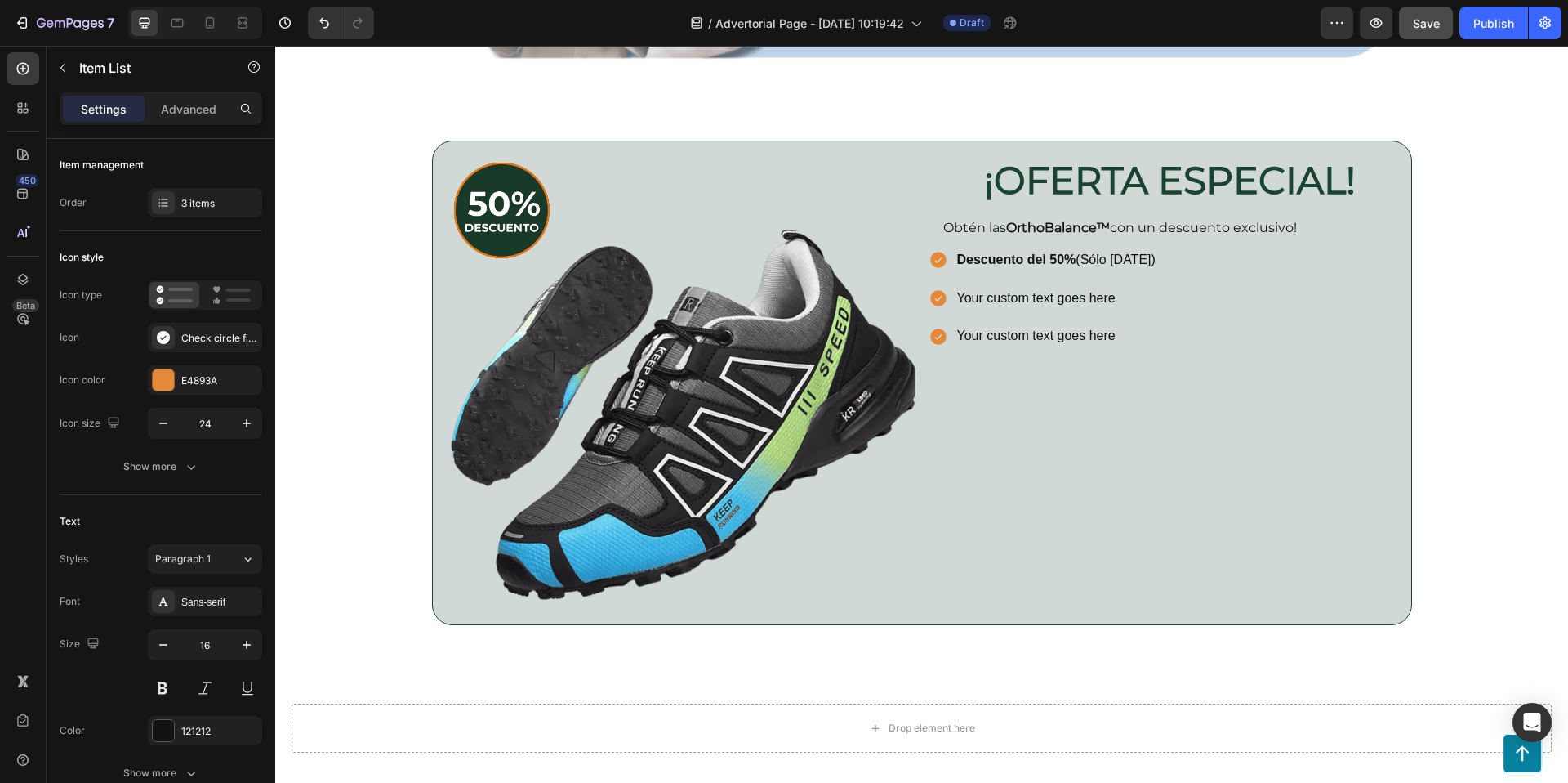
click at [1094, 291] on p "Your custom text goes here" at bounding box center [1056, 299] width 199 height 24
click at [1007, 300] on p "Your custom text goes here" at bounding box center [1056, 299] width 199 height 24
click at [1102, 299] on p "Your custom text goes here" at bounding box center [1056, 299] width 199 height 24
click at [1103, 298] on p "Your custom text goes here" at bounding box center [1056, 299] width 199 height 24
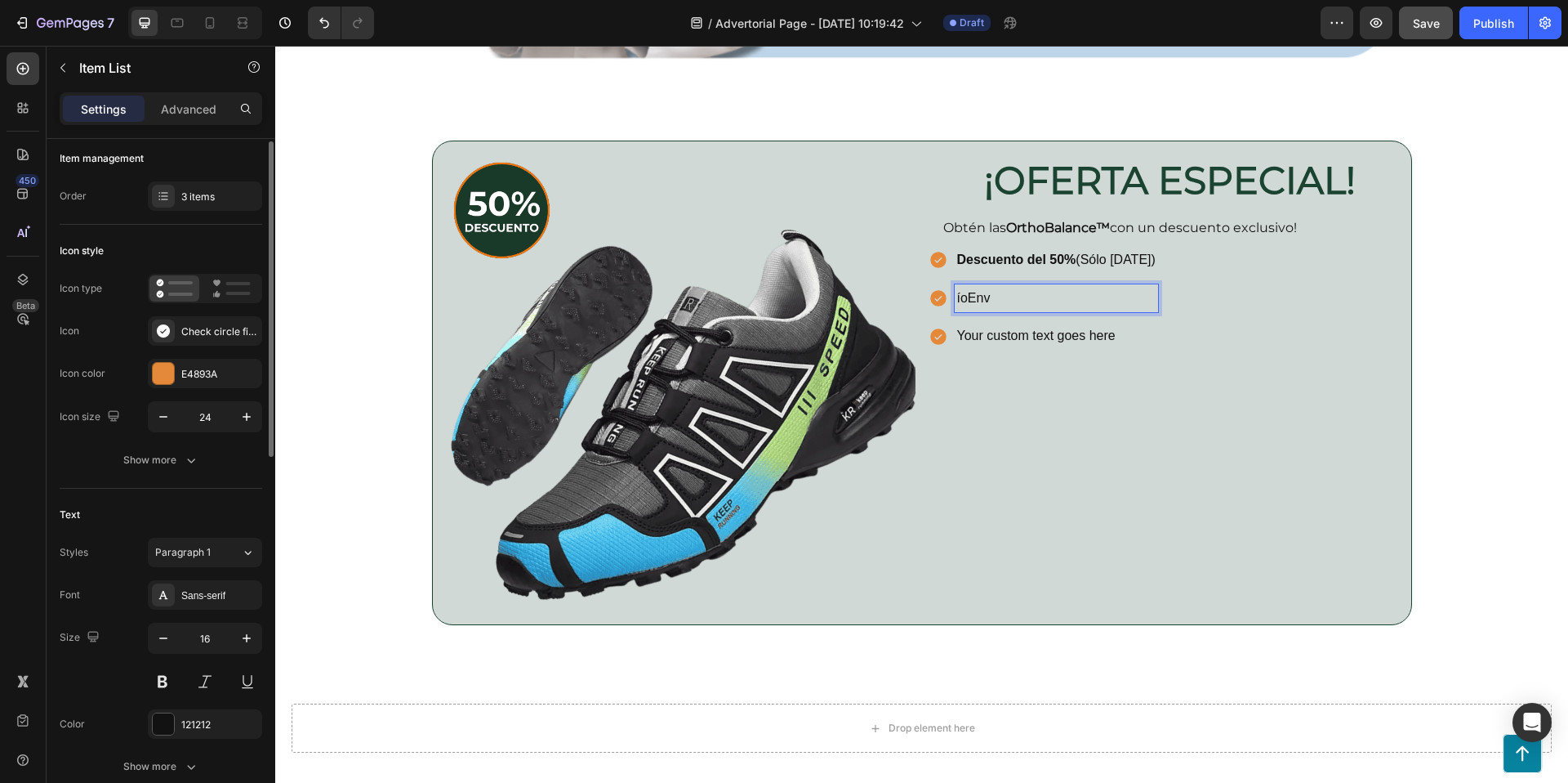
scroll to position [0, 0]
click at [187, 198] on div "3 items" at bounding box center [220, 203] width 77 height 15
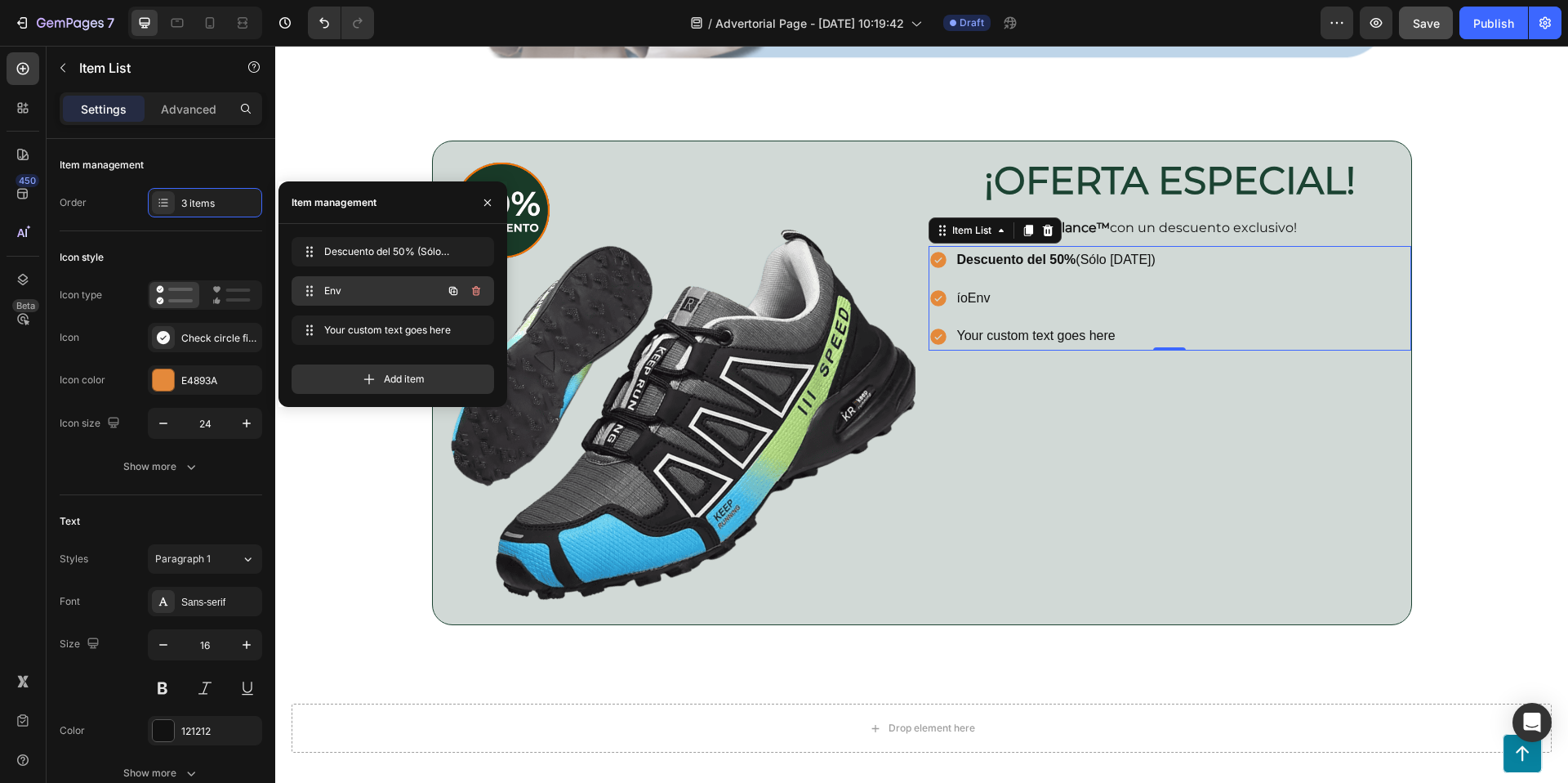
click at [395, 288] on span "Env" at bounding box center [370, 291] width 92 height 15
click at [354, 286] on span "Env" at bounding box center [370, 291] width 92 height 15
click at [336, 288] on span "Env" at bounding box center [370, 291] width 92 height 15
click at [336, 288] on span "Env" at bounding box center [382, 291] width 121 height 15
click at [313, 289] on icon at bounding box center [309, 290] width 13 height 13
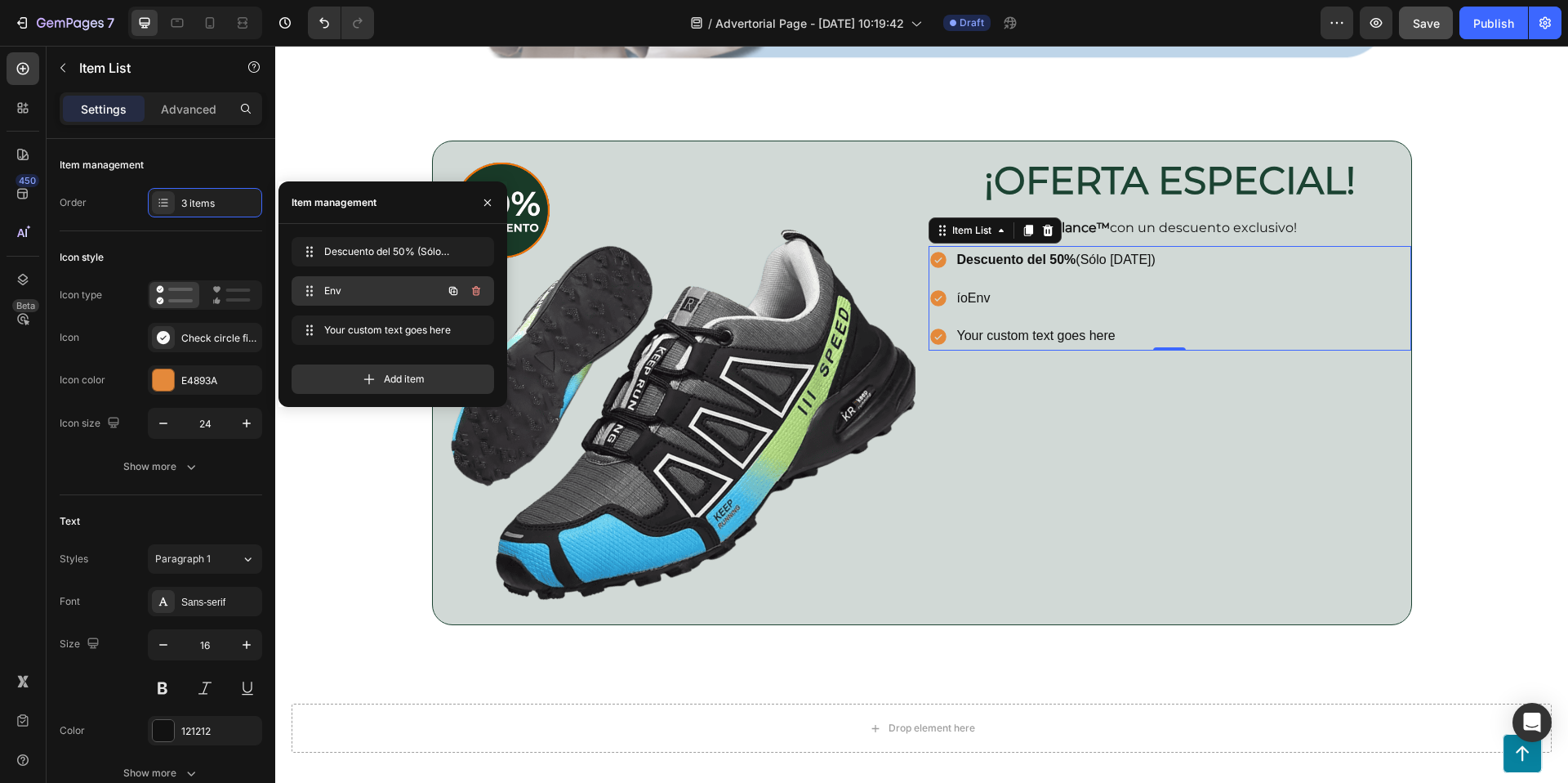
click at [348, 290] on span "Env" at bounding box center [370, 291] width 92 height 15
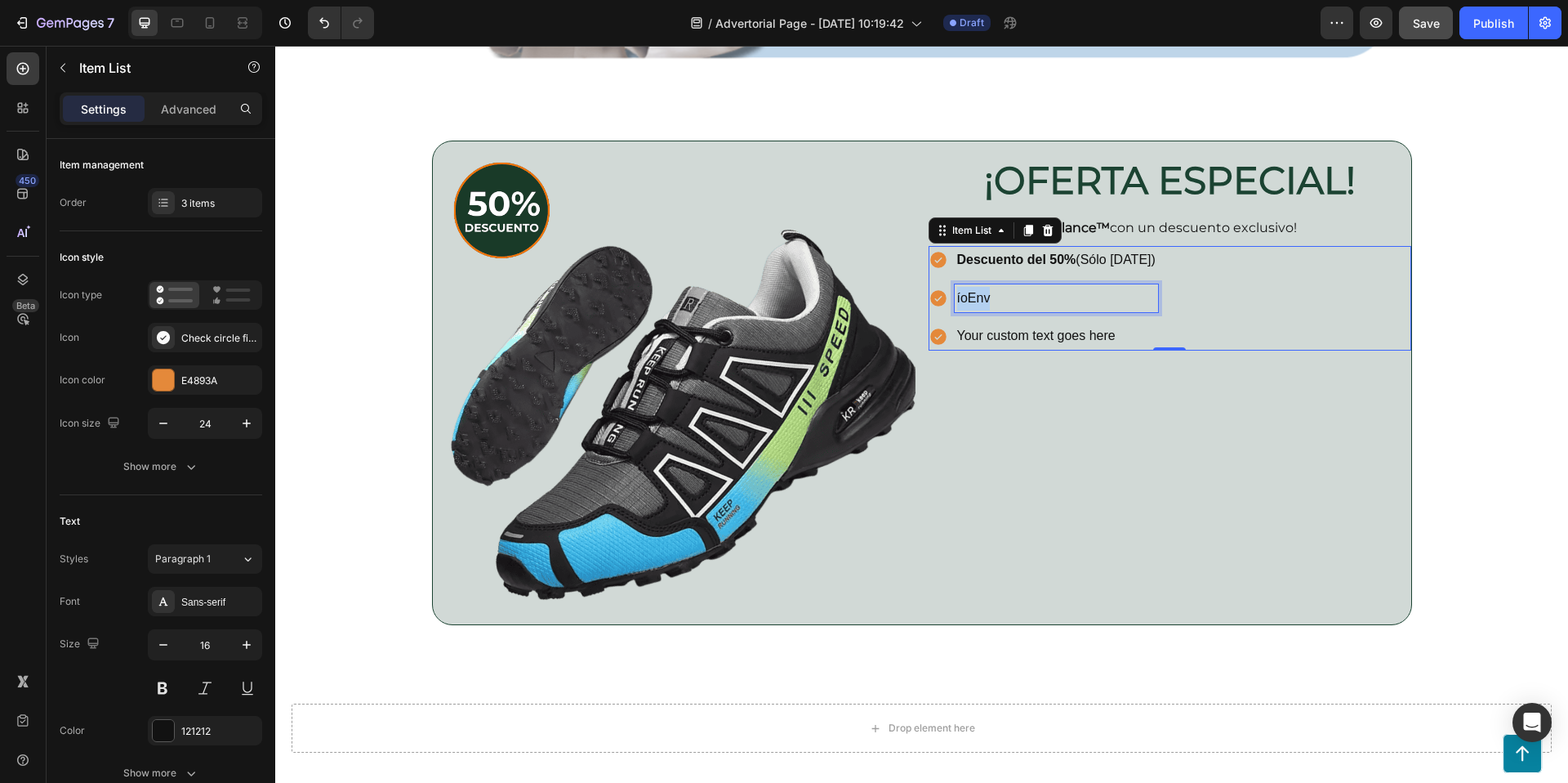
click at [978, 292] on p "íoEnv" at bounding box center [1056, 299] width 199 height 24
click at [1011, 297] on p "Envío Gratis." at bounding box center [1056, 299] width 199 height 24
click at [1011, 298] on p "Envío Gratis." at bounding box center [1056, 299] width 199 height 24
click at [1011, 297] on p "Envío Gratis." at bounding box center [1056, 299] width 199 height 24
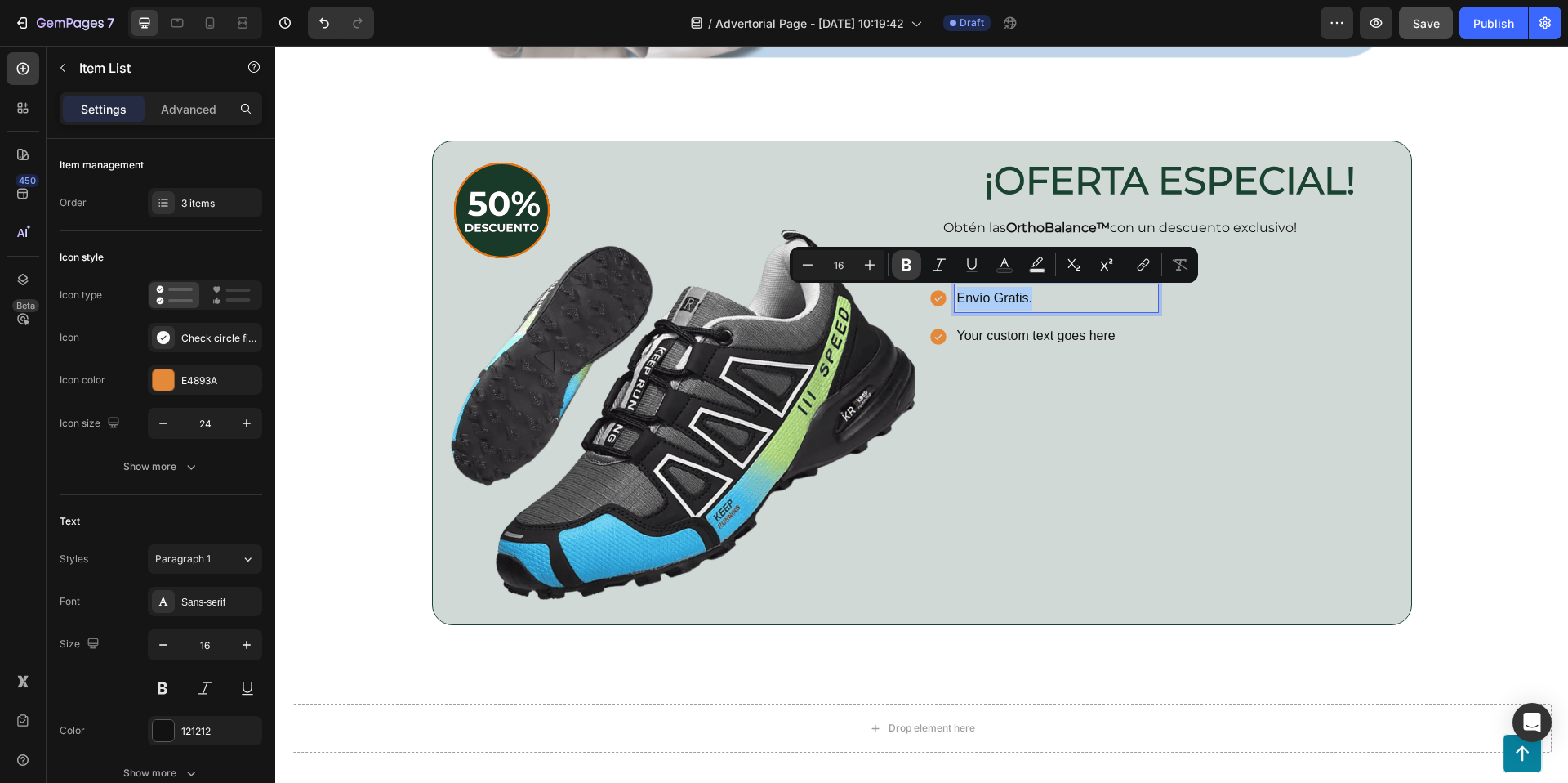
click at [906, 270] on icon "Editor contextual toolbar" at bounding box center [906, 265] width 16 height 16
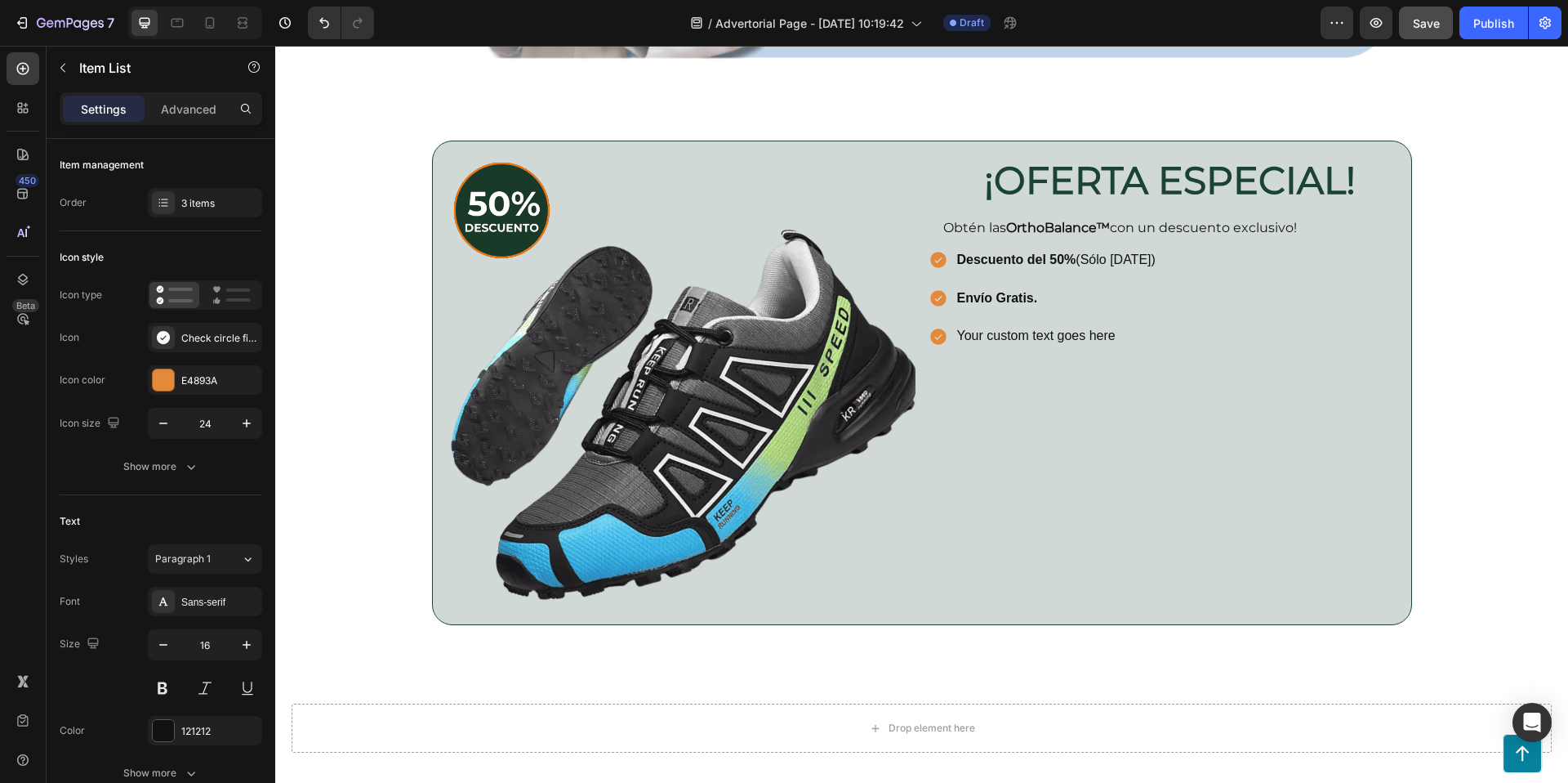
click at [1043, 342] on p "Your custom text goes here" at bounding box center [1056, 336] width 199 height 24
click at [1125, 330] on p "Pruébalas durante 30 D" at bounding box center [1056, 336] width 199 height 24
click at [1054, 322] on div "Pruébalas durante 30 Días." at bounding box center [1056, 336] width 203 height 28
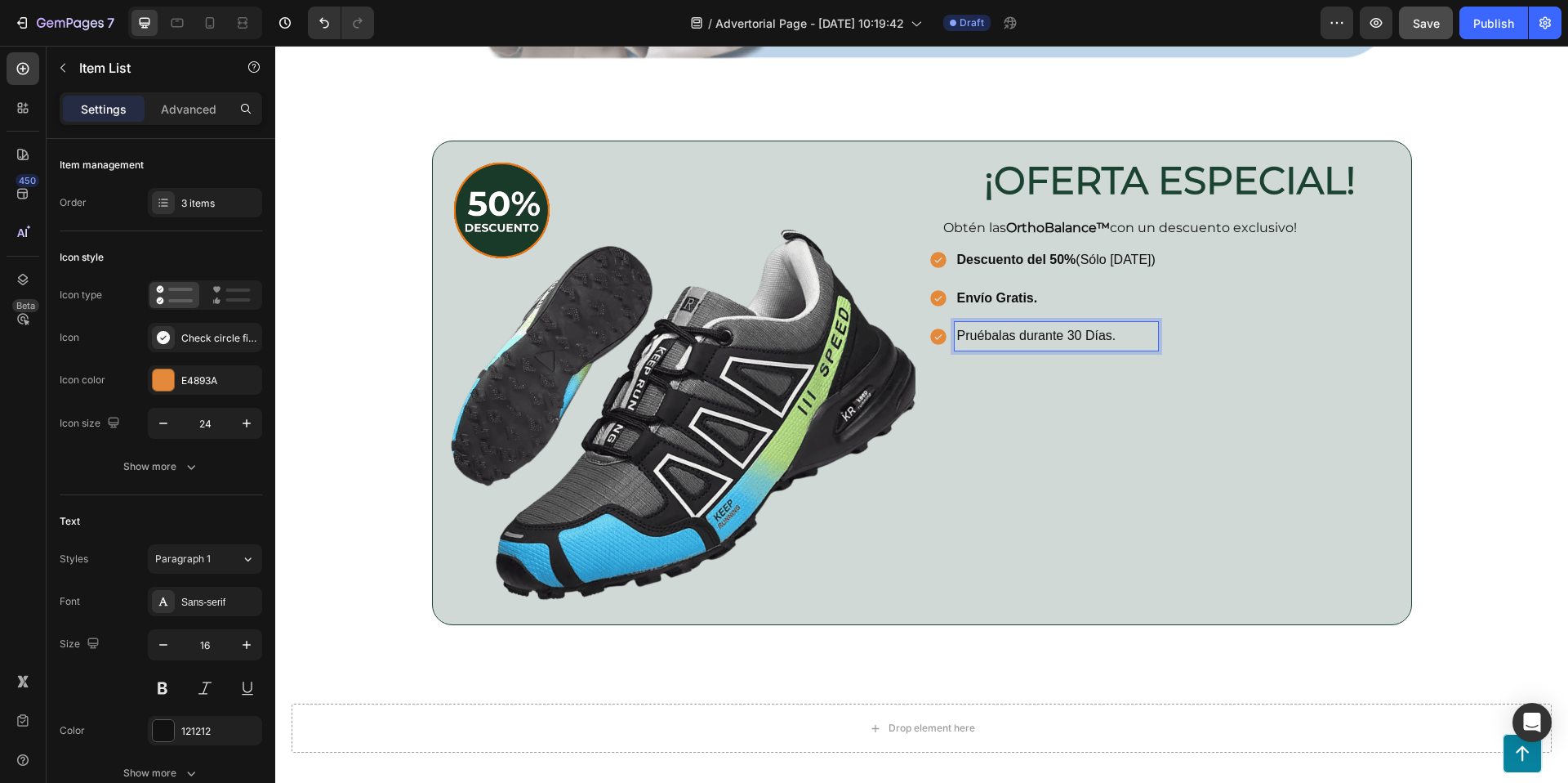
scroll to position [3425, 0]
click at [1058, 333] on p "Pruébalas durante 30 Días." at bounding box center [1056, 335] width 199 height 24
click at [1065, 332] on p "Pruébalas durante 30 Días." at bounding box center [1056, 335] width 199 height 24
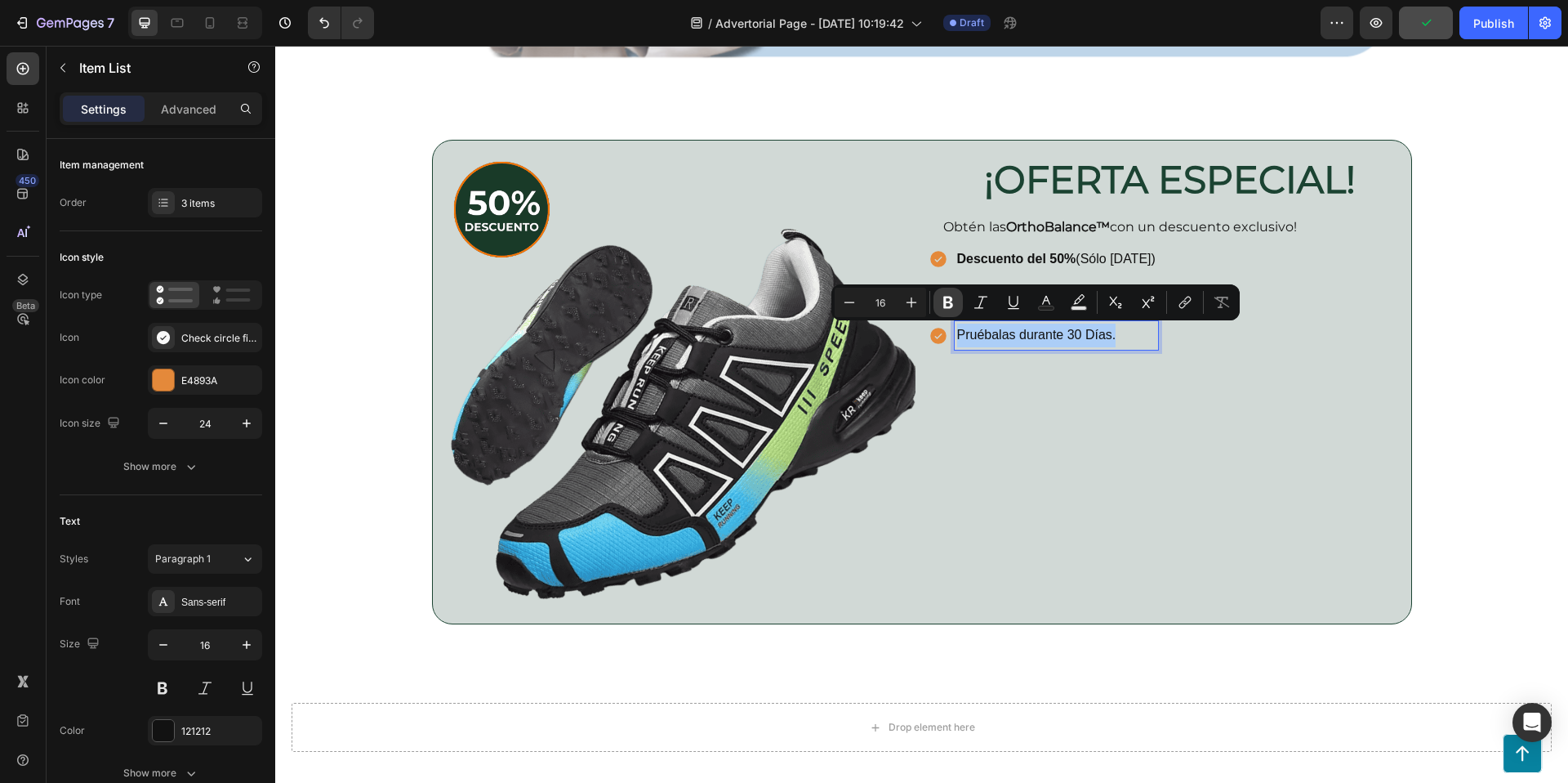
click at [949, 299] on icon "Editor contextual toolbar" at bounding box center [947, 302] width 10 height 12
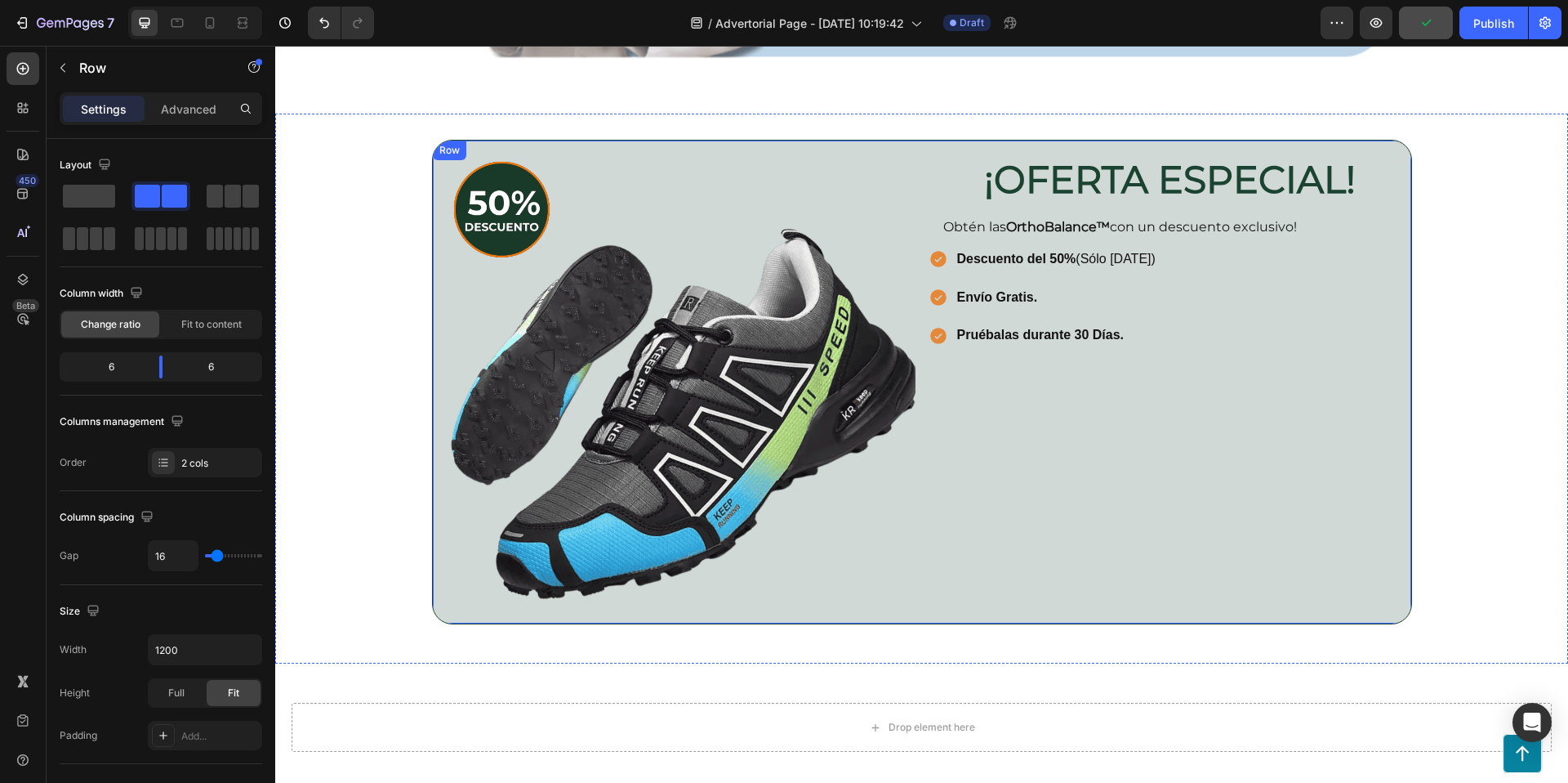
click at [1033, 404] on div "¡OFERTA ESPECIAL! Heading Row Obtén las OrthoBalance™ con un descuento exclusiv…" at bounding box center [1169, 381] width 482 height 483
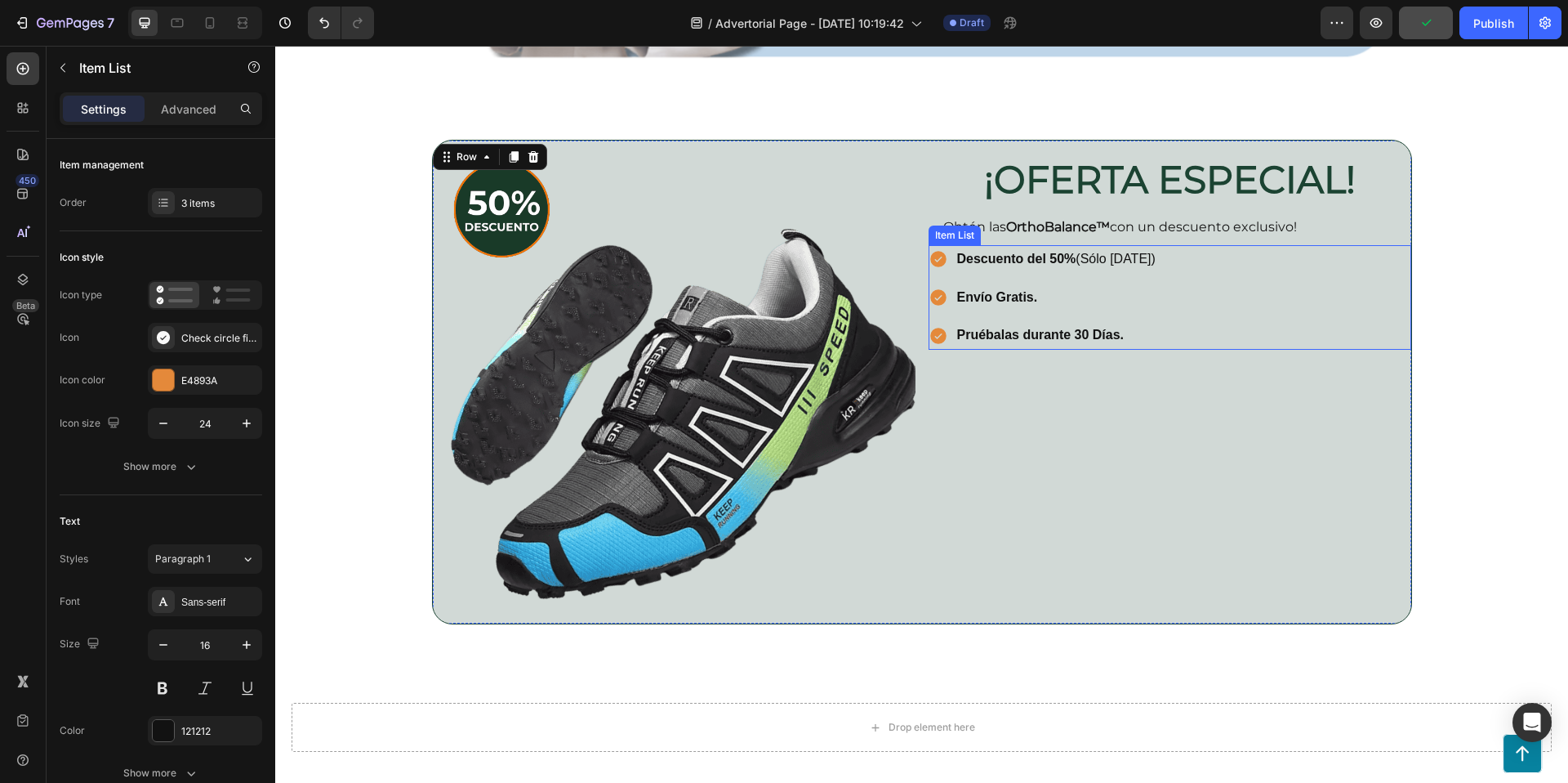
click at [1233, 271] on div "Descuento del 50% (Sólo hoy) Envío Gratis. Pruébalas durante 30 Días." at bounding box center [1169, 298] width 482 height 104
click at [1122, 486] on div "¡OFERTA ESPECIAL! Heading Row Obtén las OrthoBalance™ con un descuento exclusiv…" at bounding box center [1169, 381] width 482 height 483
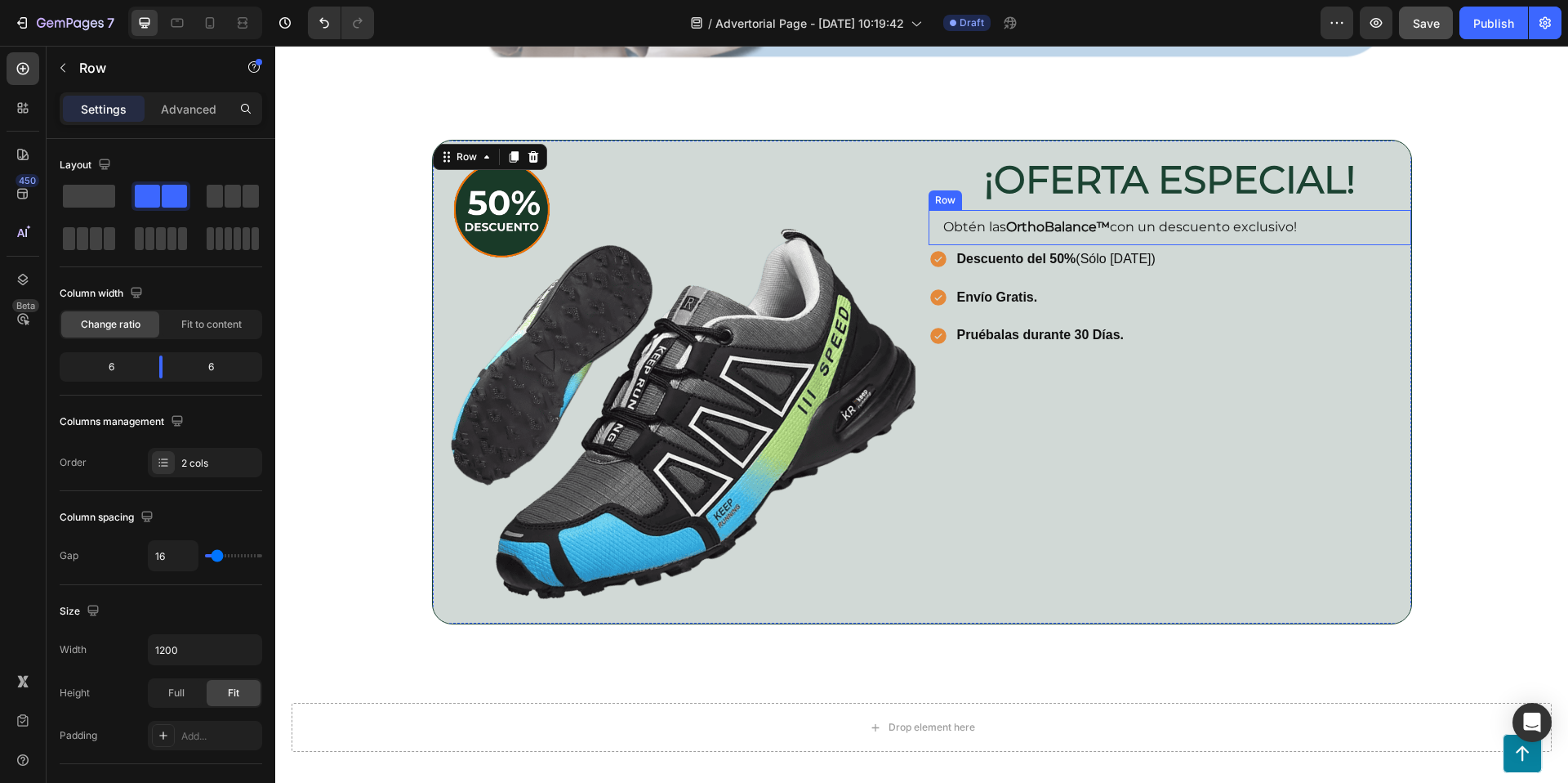
click at [940, 202] on div "Row" at bounding box center [945, 201] width 27 height 15
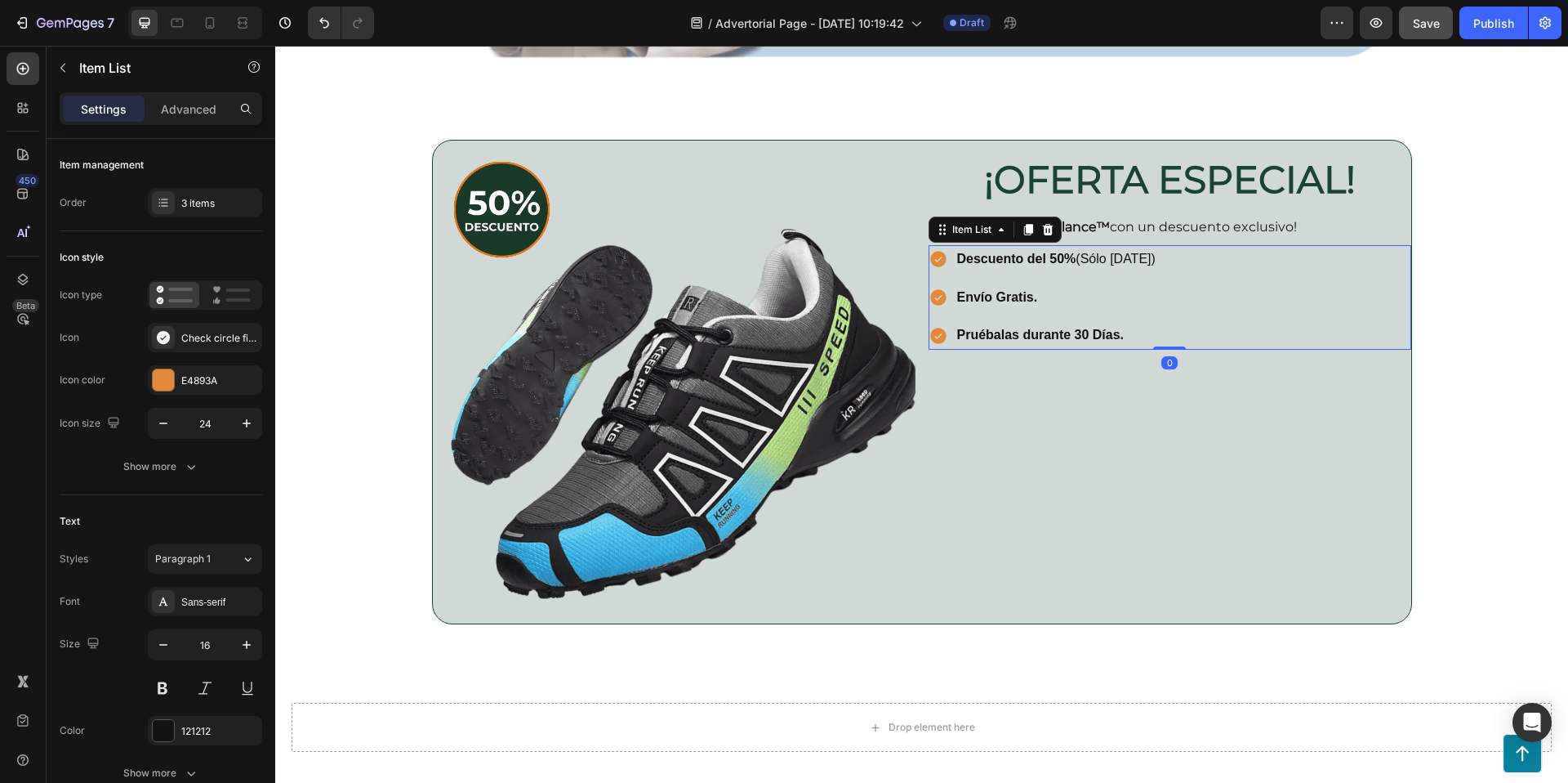
click at [1249, 304] on div "Descuento del 50% (Sólo hoy) Envío Gratis. Pruébalas durante 30 Días." at bounding box center [1169, 298] width 482 height 104
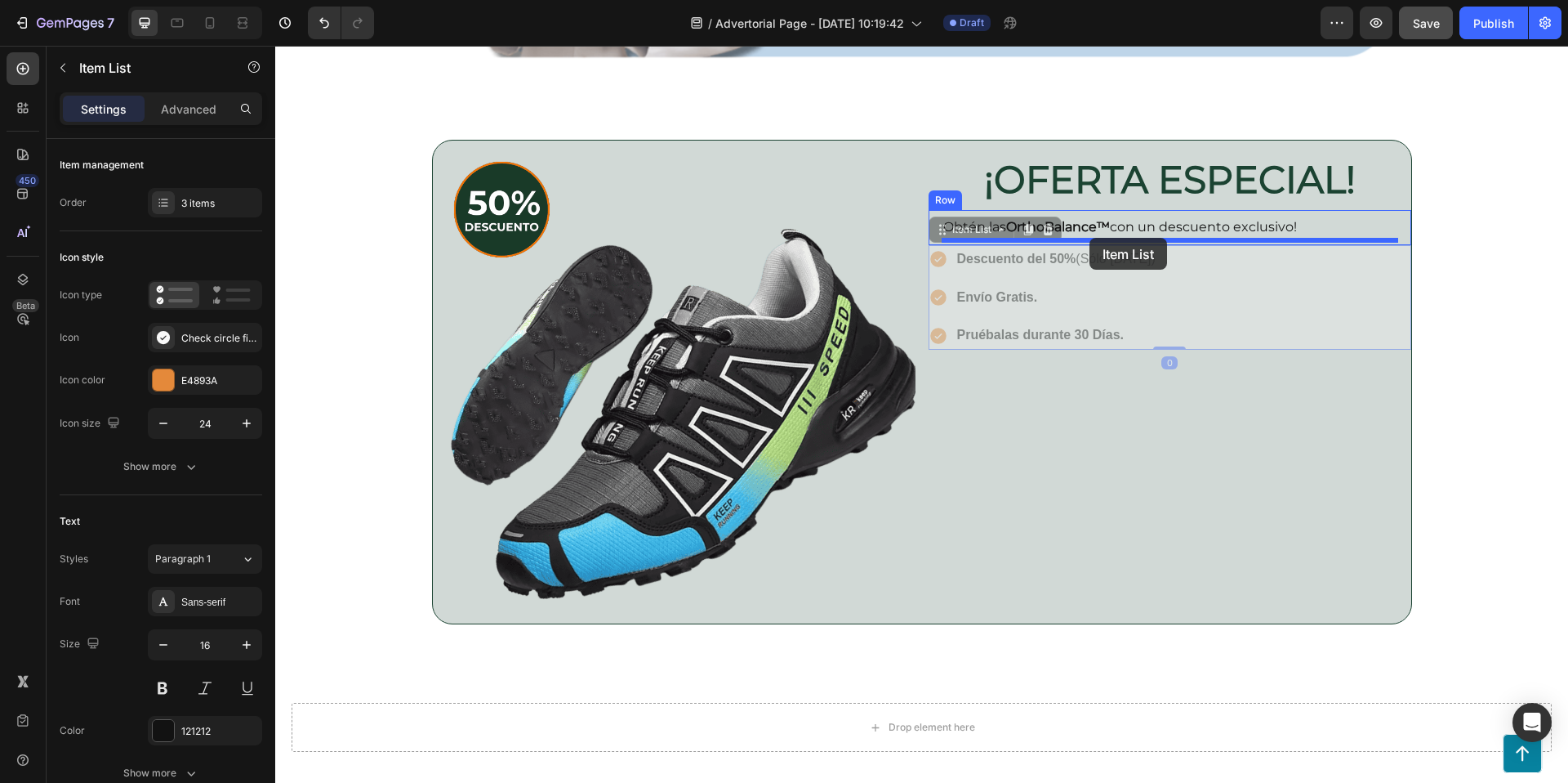
drag, startPoint x: 939, startPoint y: 230, endPoint x: 1089, endPoint y: 239, distance: 150.3
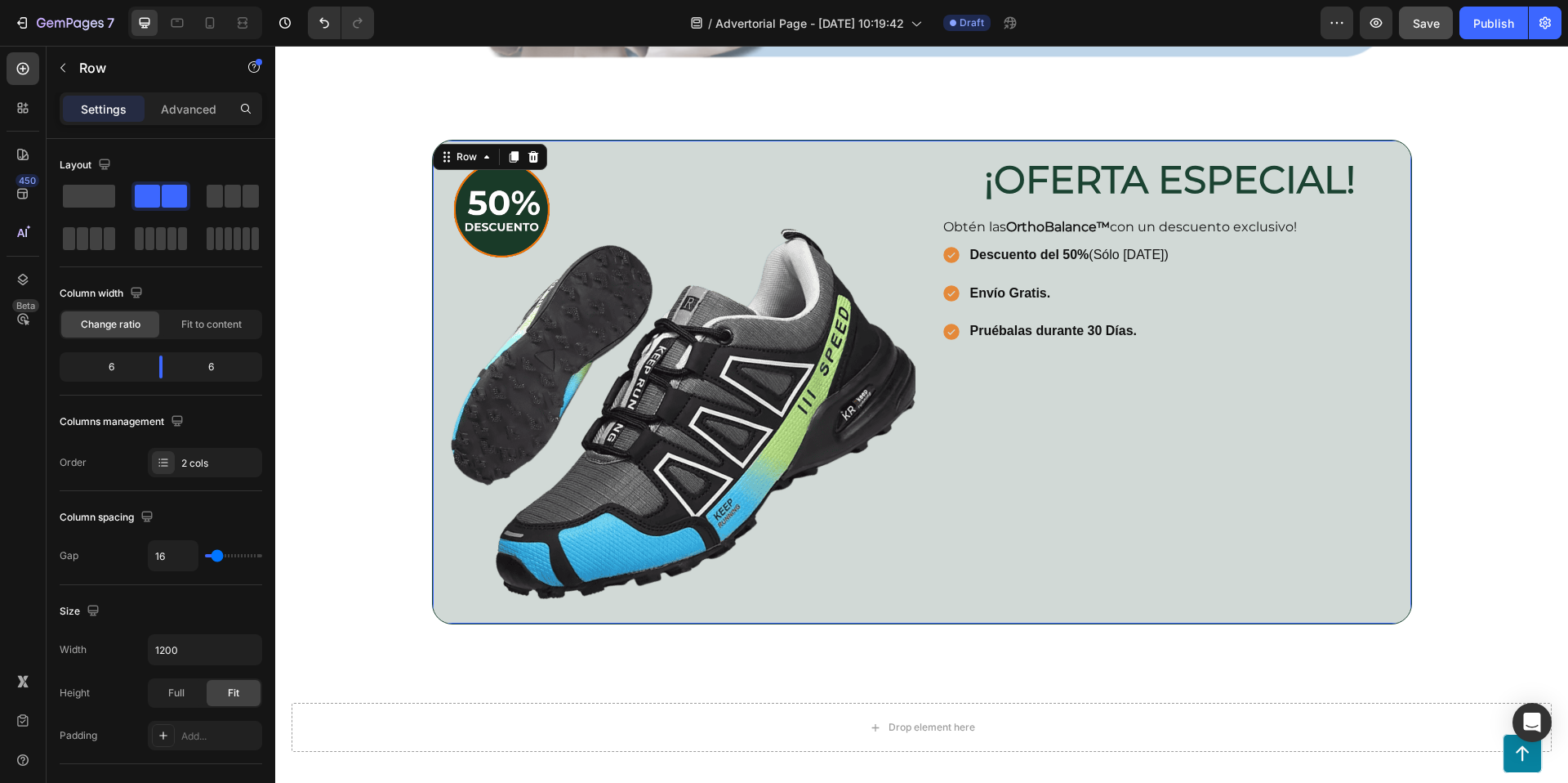
click at [1127, 438] on div "¡OFERTA ESPECIAL! Heading Row Obtén las OrthoBalance™ con un descuento exclusiv…" at bounding box center [1169, 381] width 482 height 483
click at [1218, 420] on div "¡OFERTA ESPECIAL! Heading Row Obtén las OrthoBalance™ con un descuento exclusiv…" at bounding box center [1169, 381] width 482 height 483
click at [208, 27] on icon at bounding box center [210, 23] width 16 height 16
type input "0"
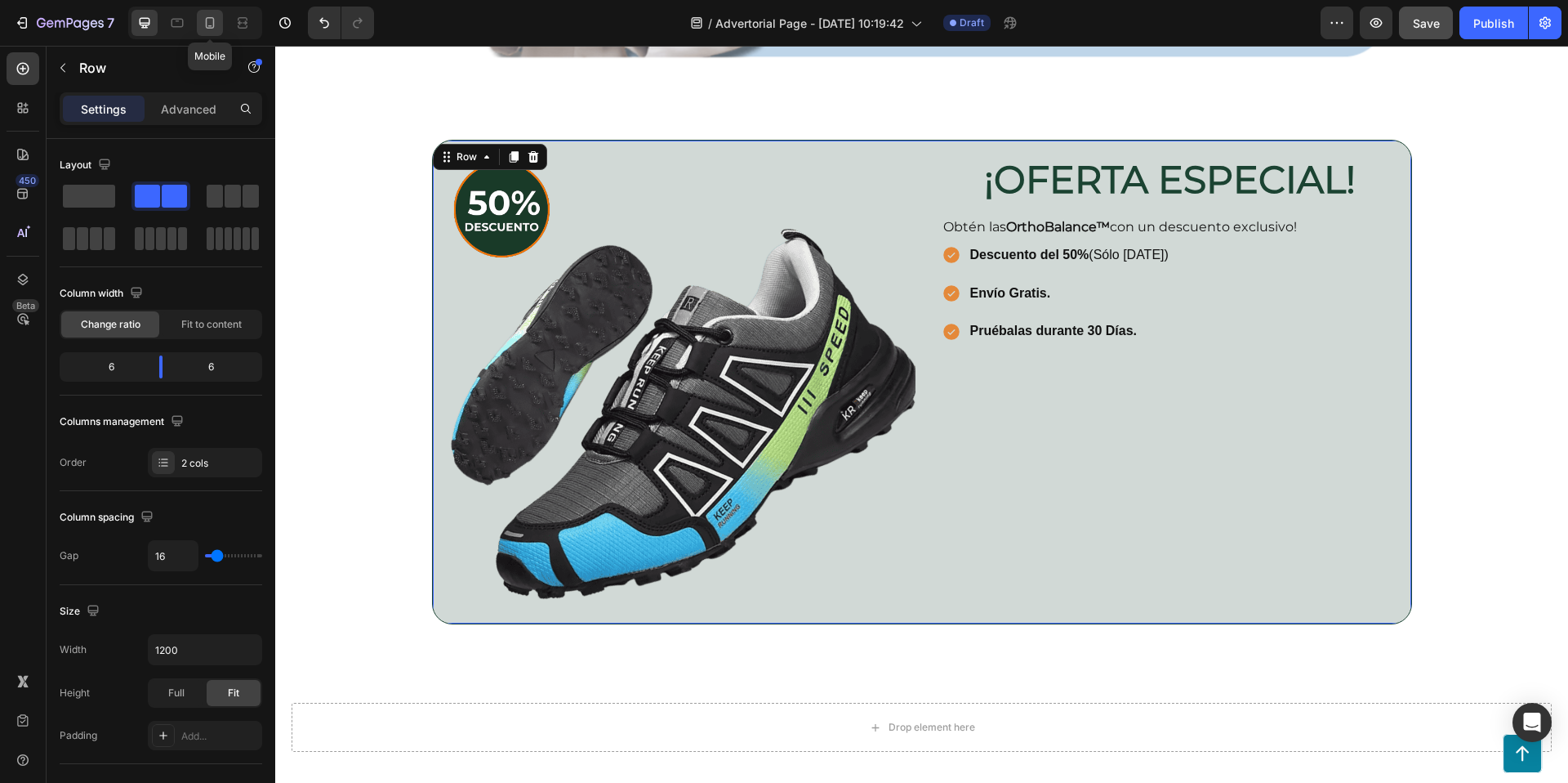
type input "100%"
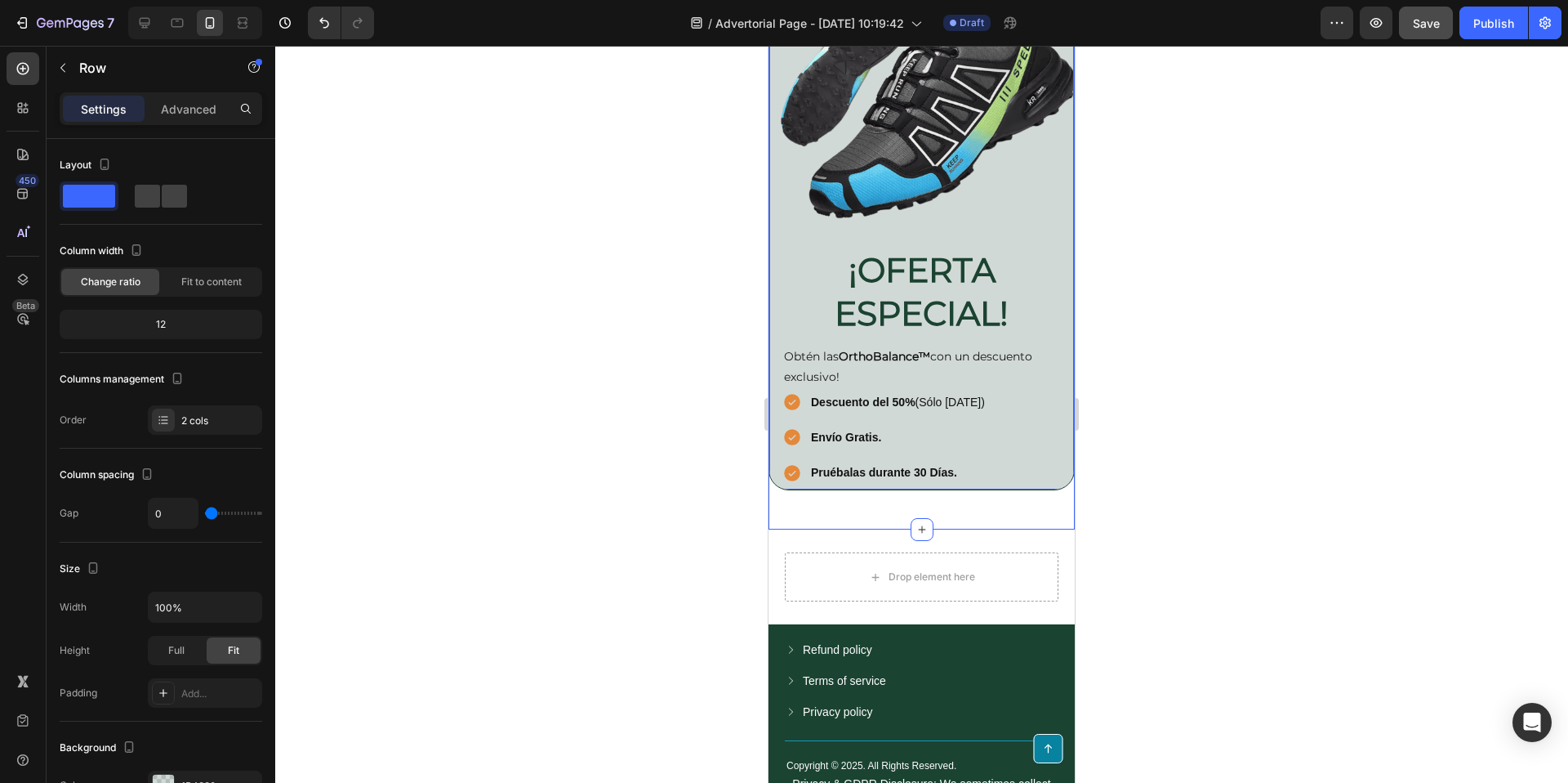
scroll to position [4111, 0]
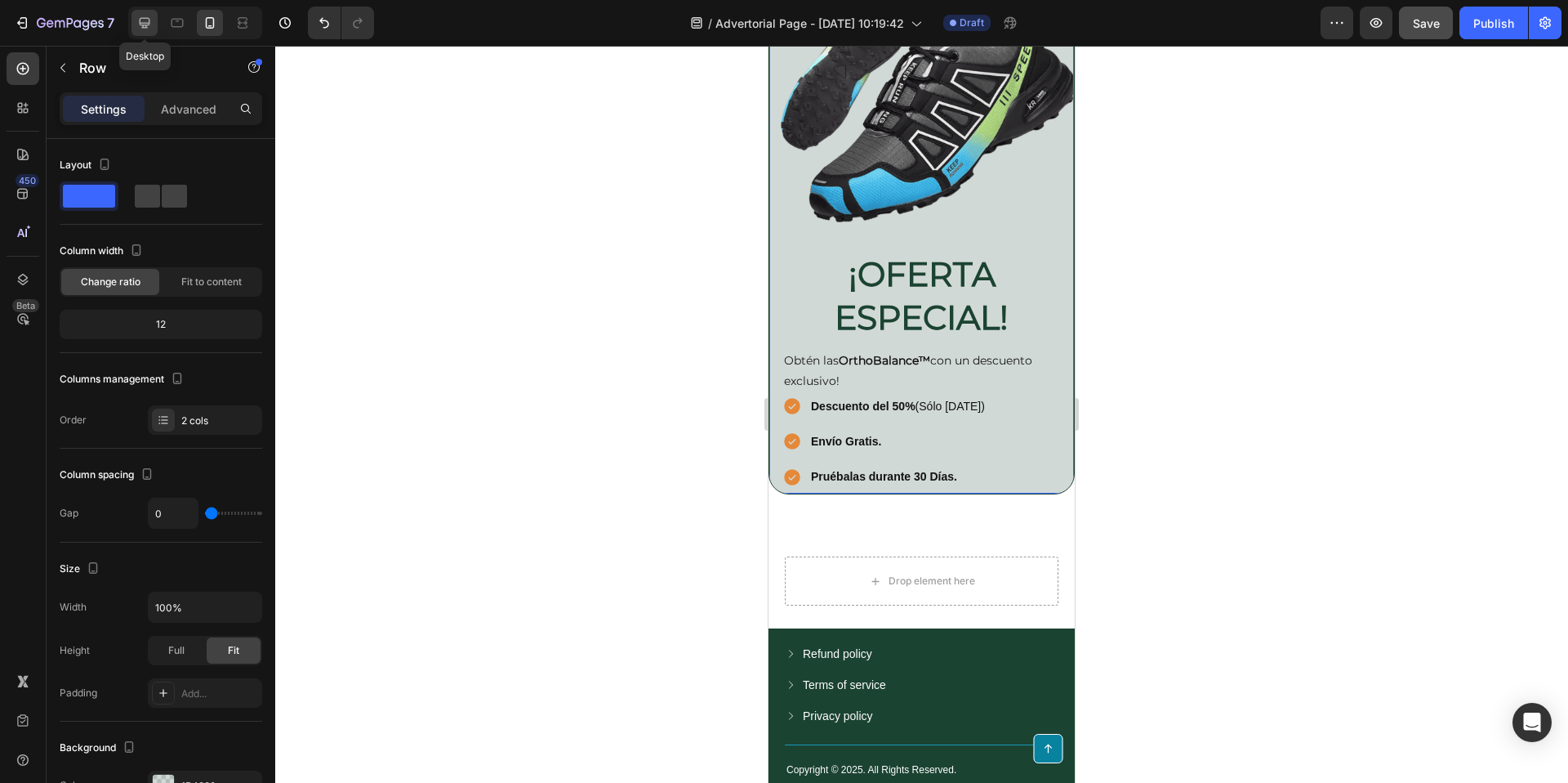
click at [150, 18] on icon at bounding box center [145, 23] width 16 height 16
type input "16"
type input "1200"
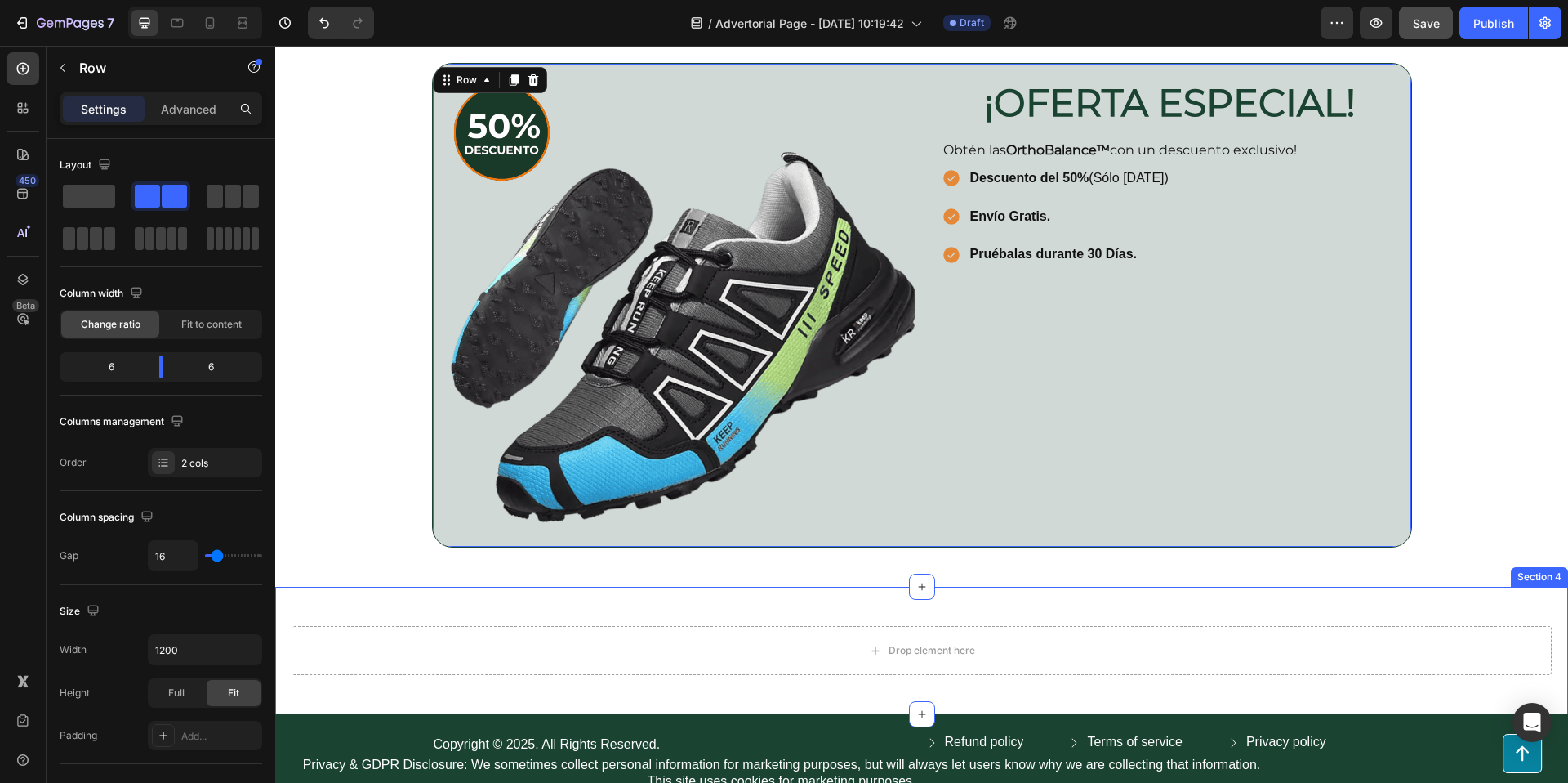
scroll to position [3483, 0]
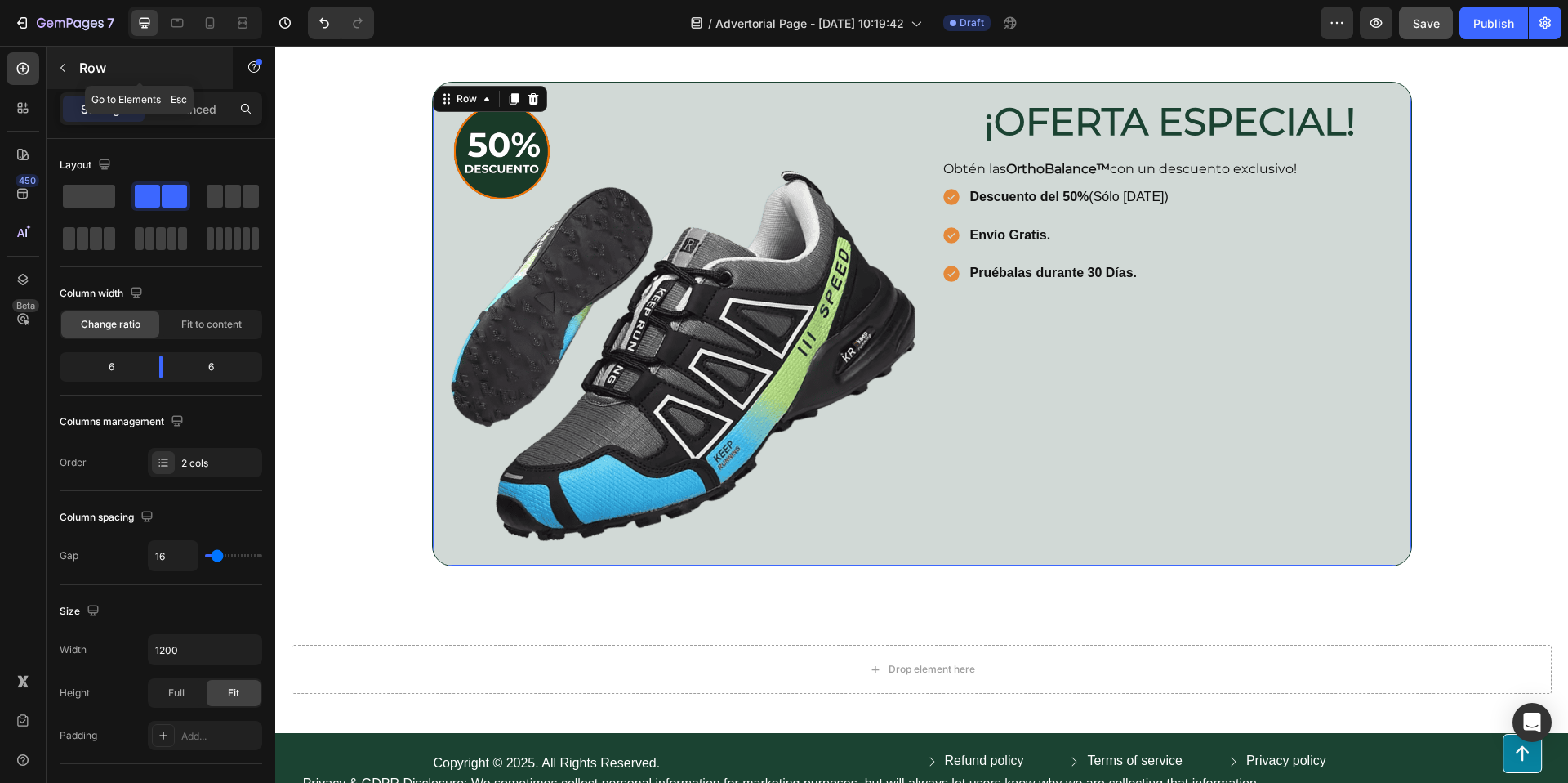
click at [59, 71] on icon "button" at bounding box center [63, 68] width 13 height 13
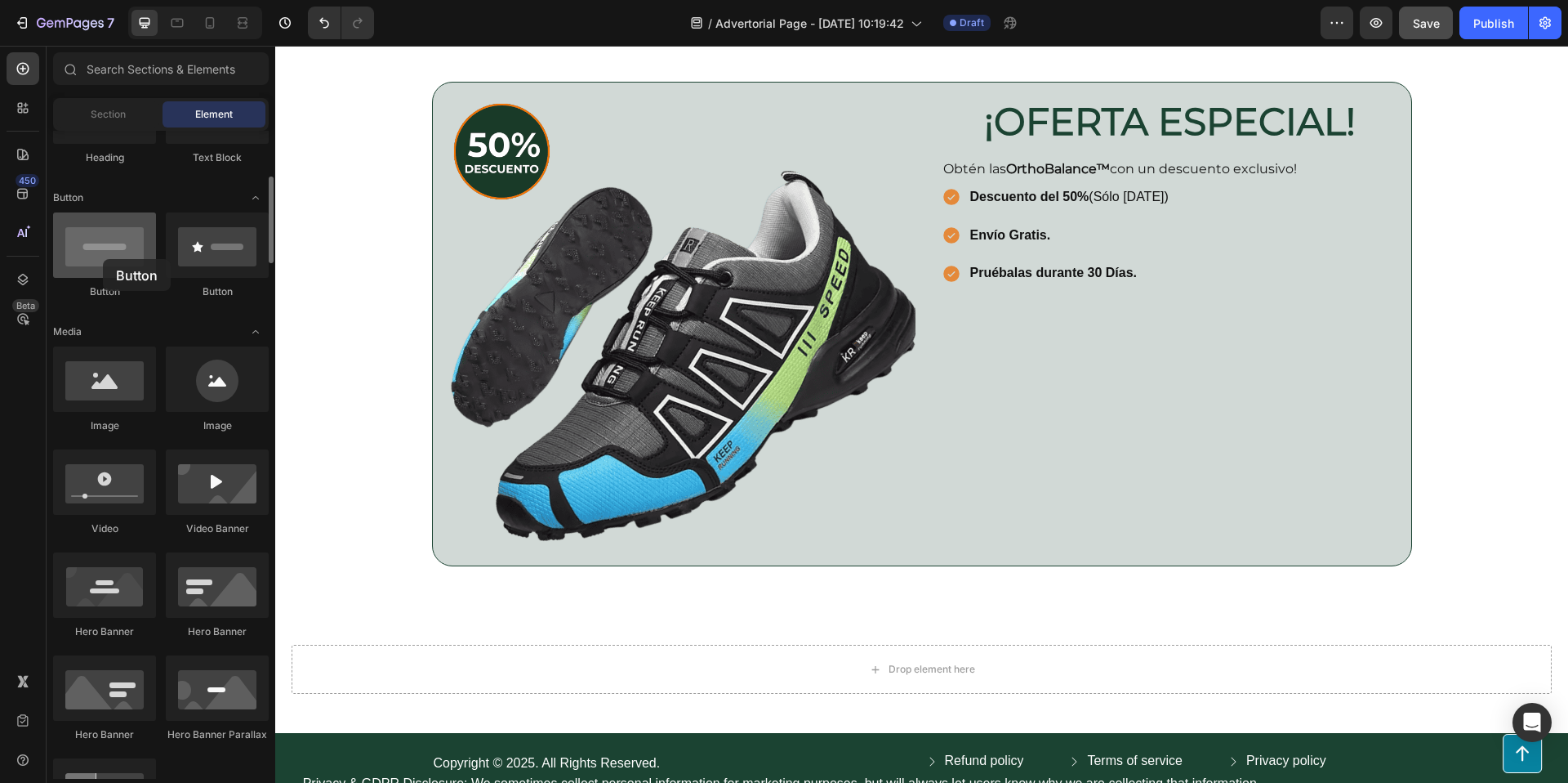
scroll to position [332, 0]
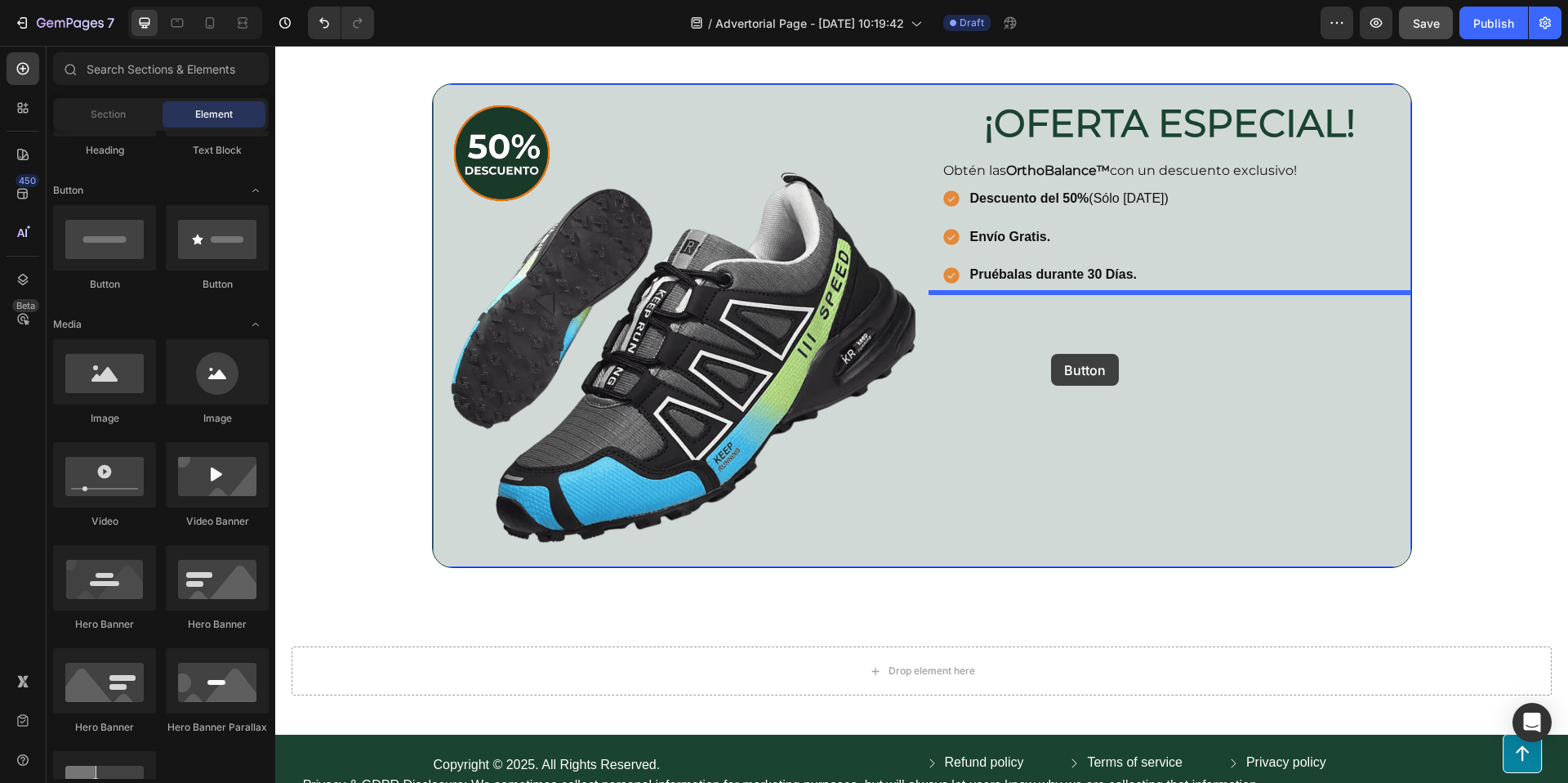
drag, startPoint x: 378, startPoint y: 305, endPoint x: 1051, endPoint y: 353, distance: 674.7
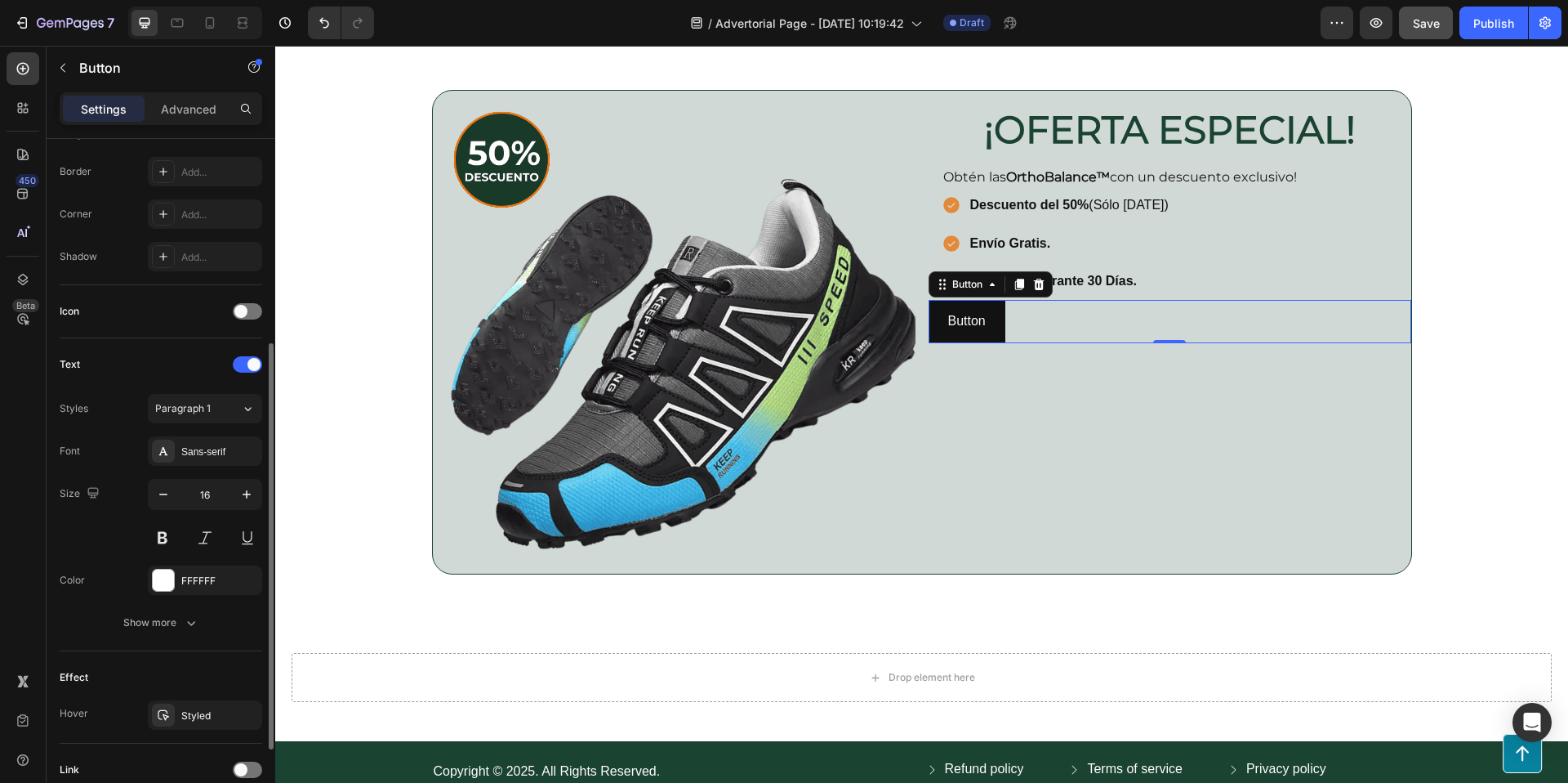
scroll to position [481, 0]
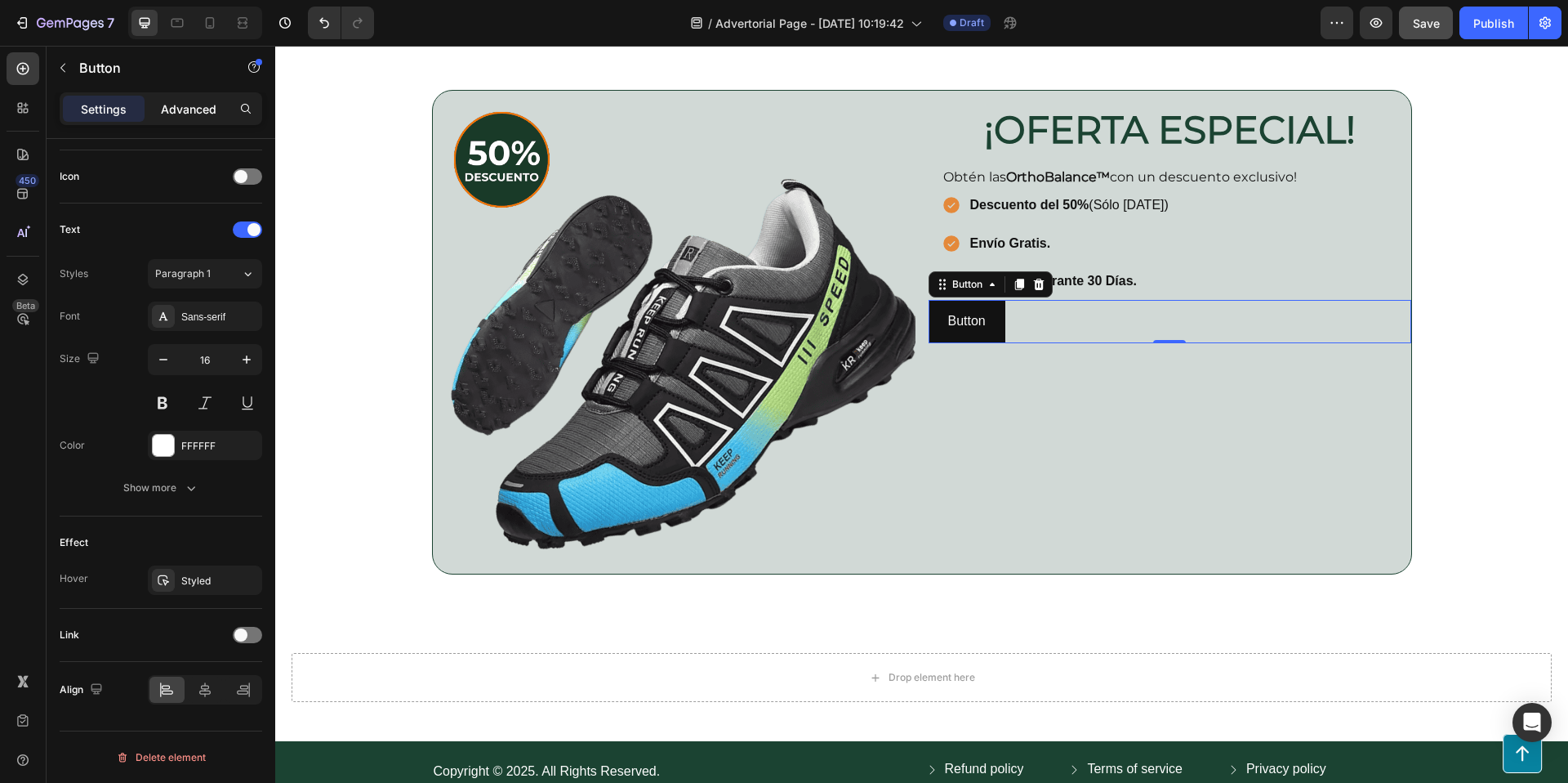
click at [172, 112] on p "Advanced" at bounding box center [189, 109] width 56 height 17
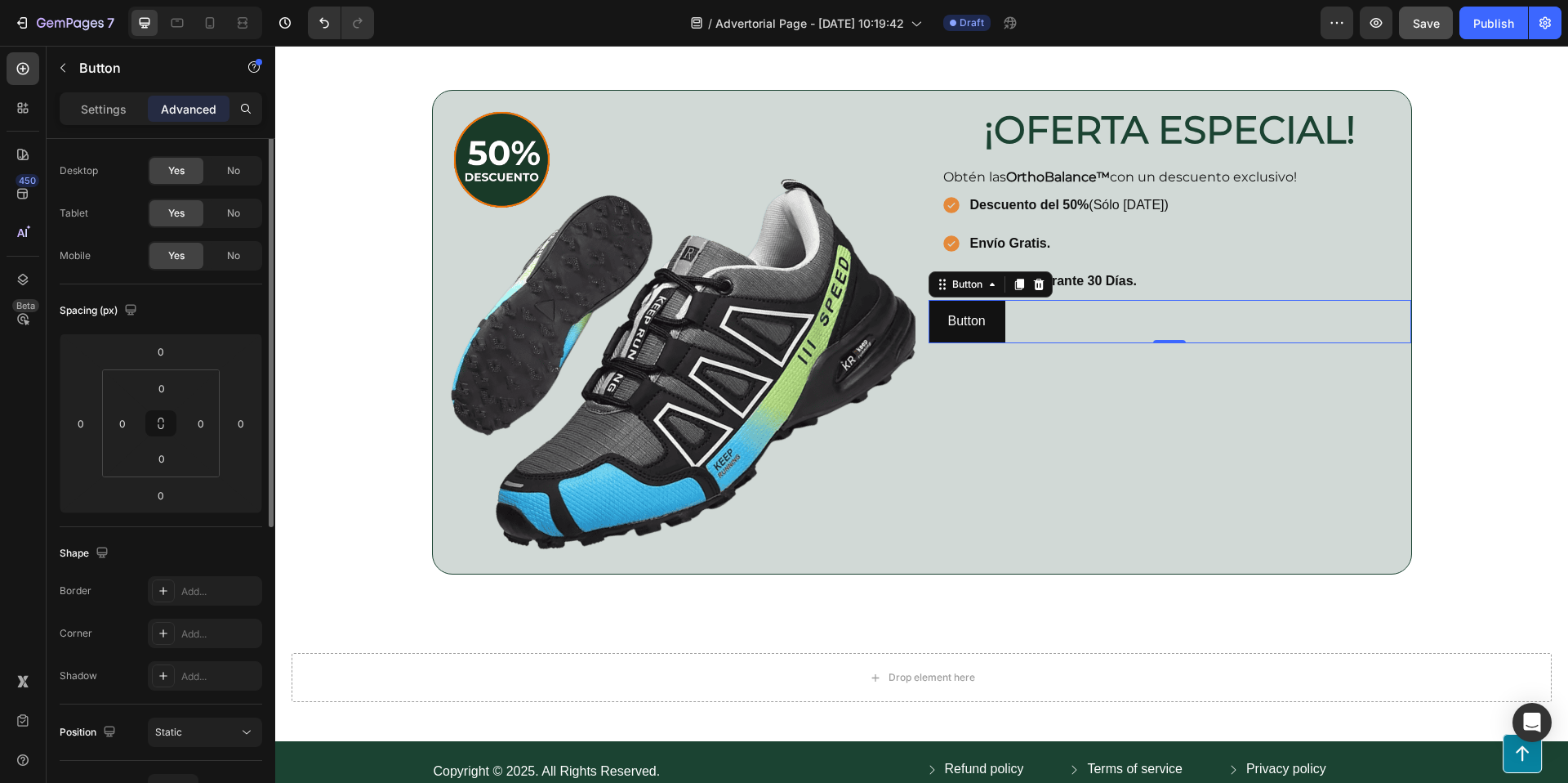
scroll to position [0, 0]
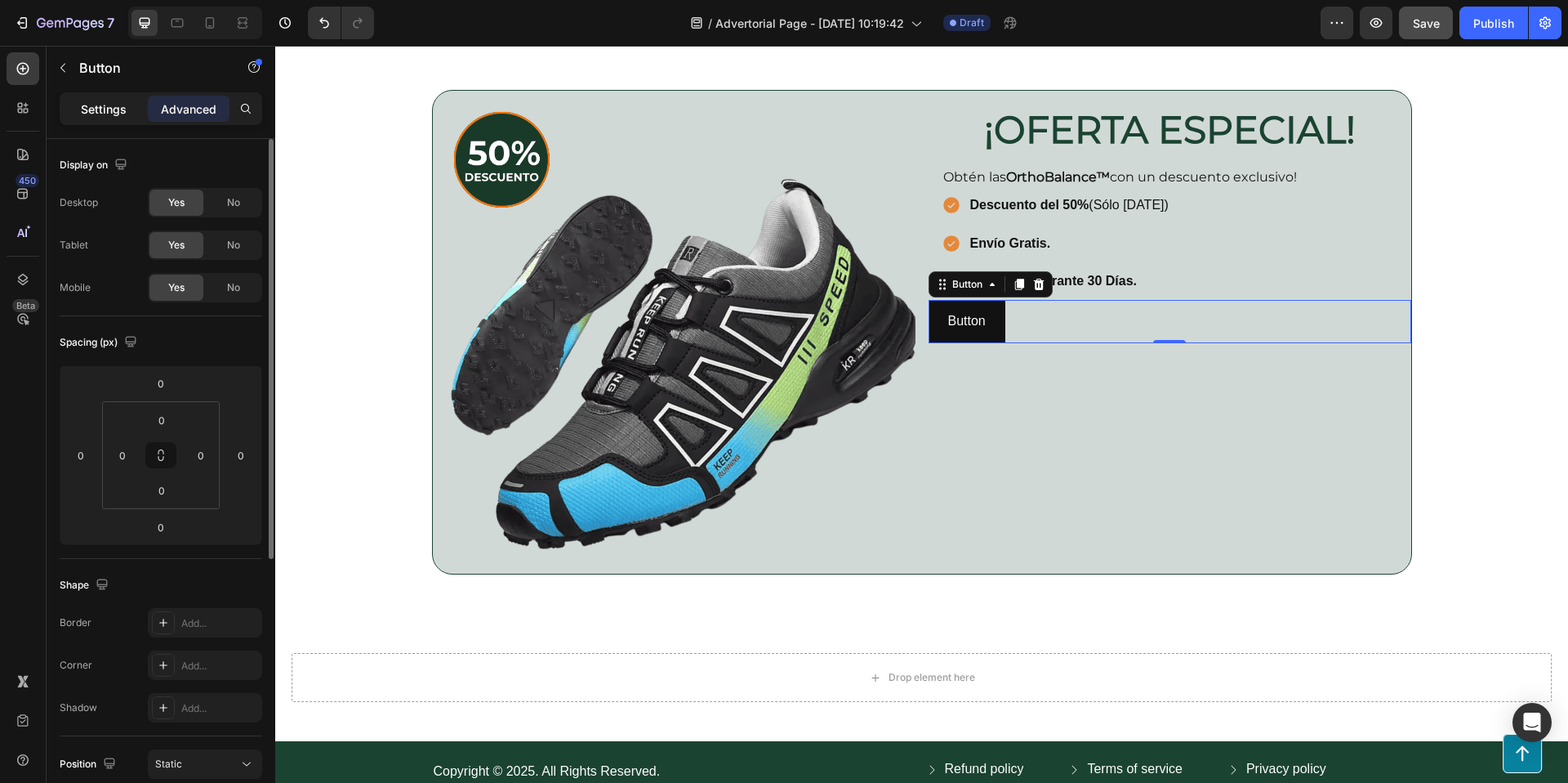
click at [105, 114] on p "Settings" at bounding box center [103, 109] width 46 height 17
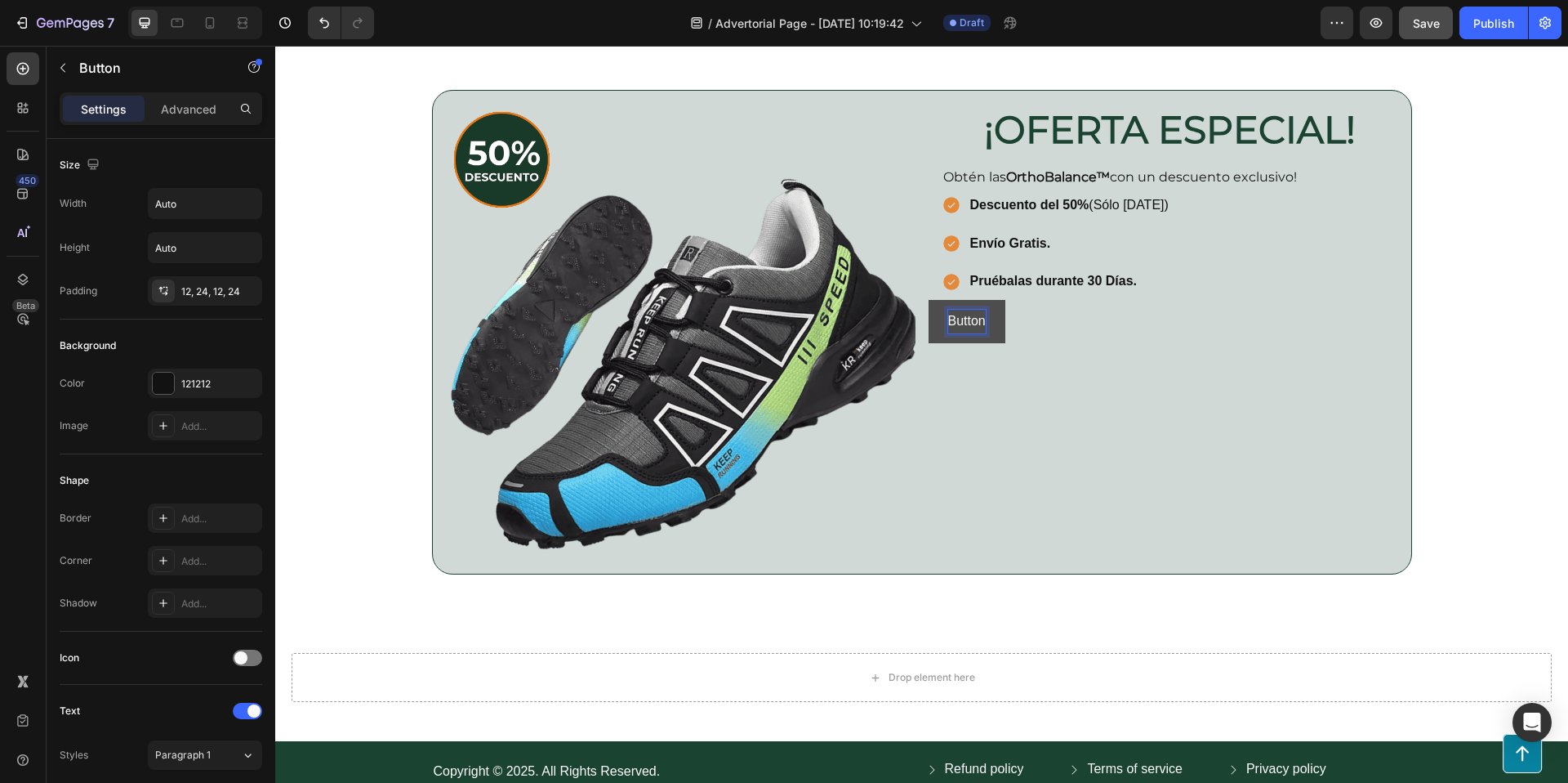
click at [965, 316] on p "Button" at bounding box center [967, 321] width 38 height 24
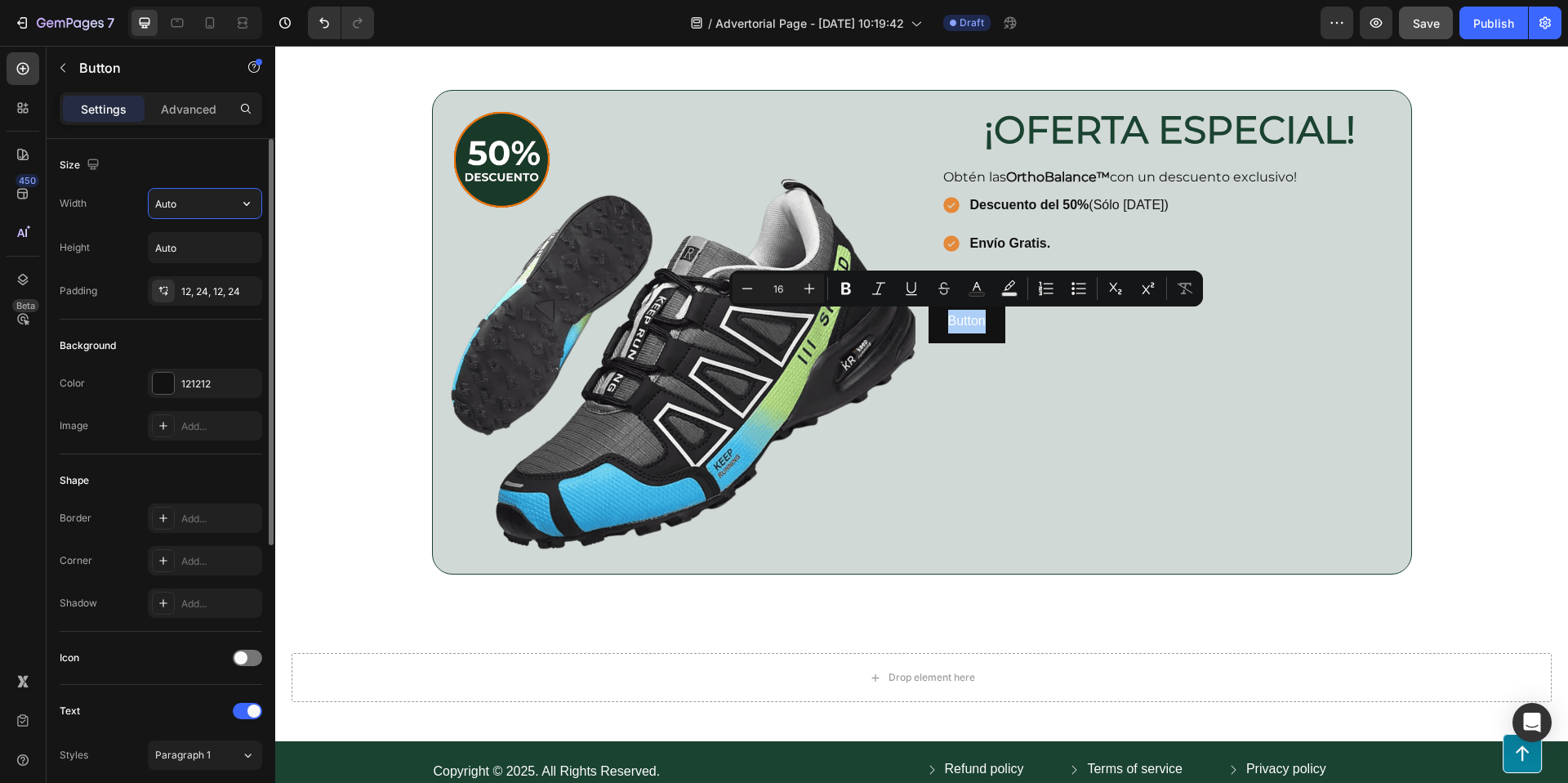
click at [229, 205] on input "Auto" at bounding box center [204, 203] width 113 height 29
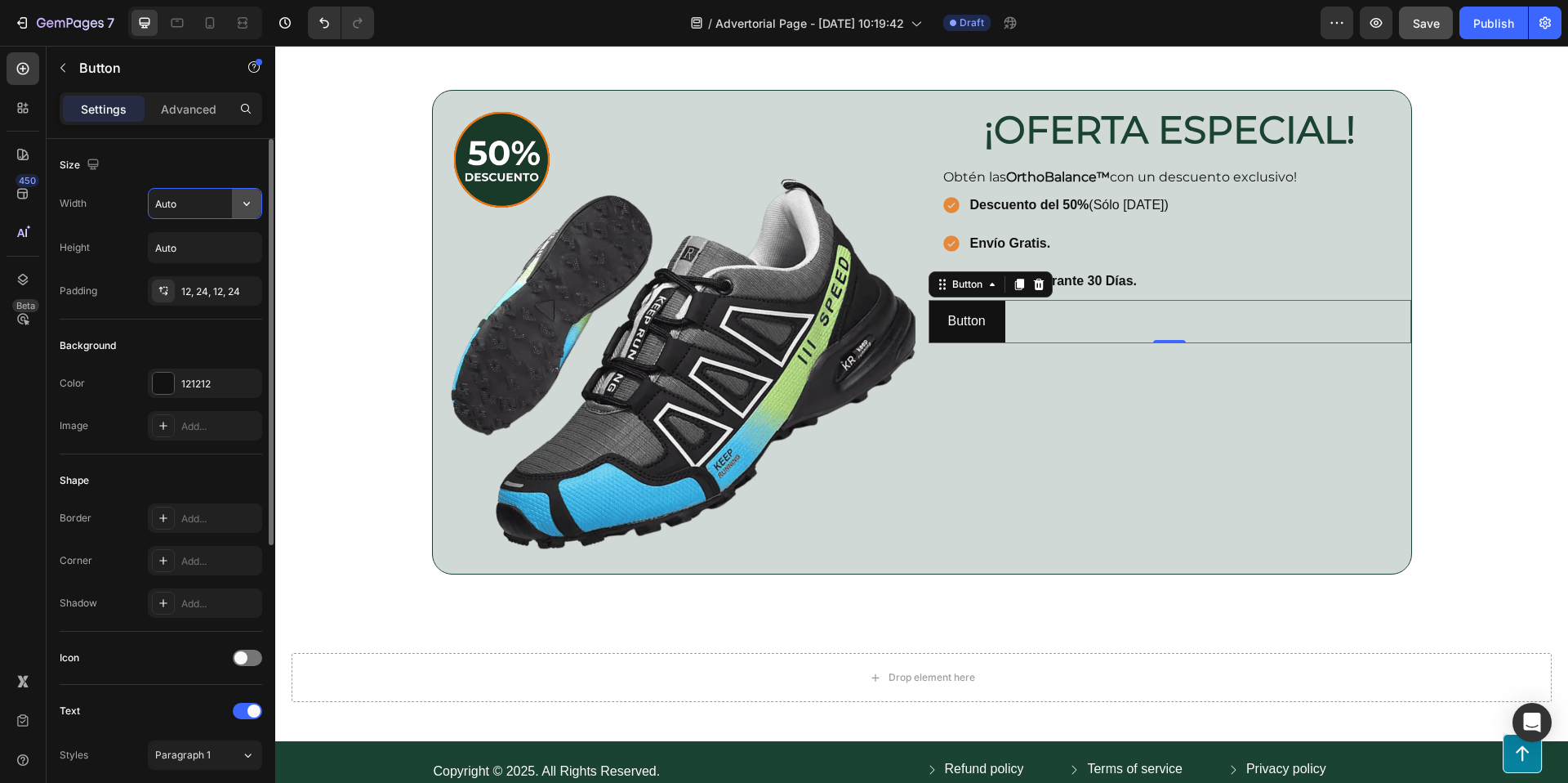
click at [254, 205] on button "button" at bounding box center [246, 203] width 29 height 29
click at [221, 266] on div "Full 100%" at bounding box center [188, 277] width 134 height 31
type input "100%"
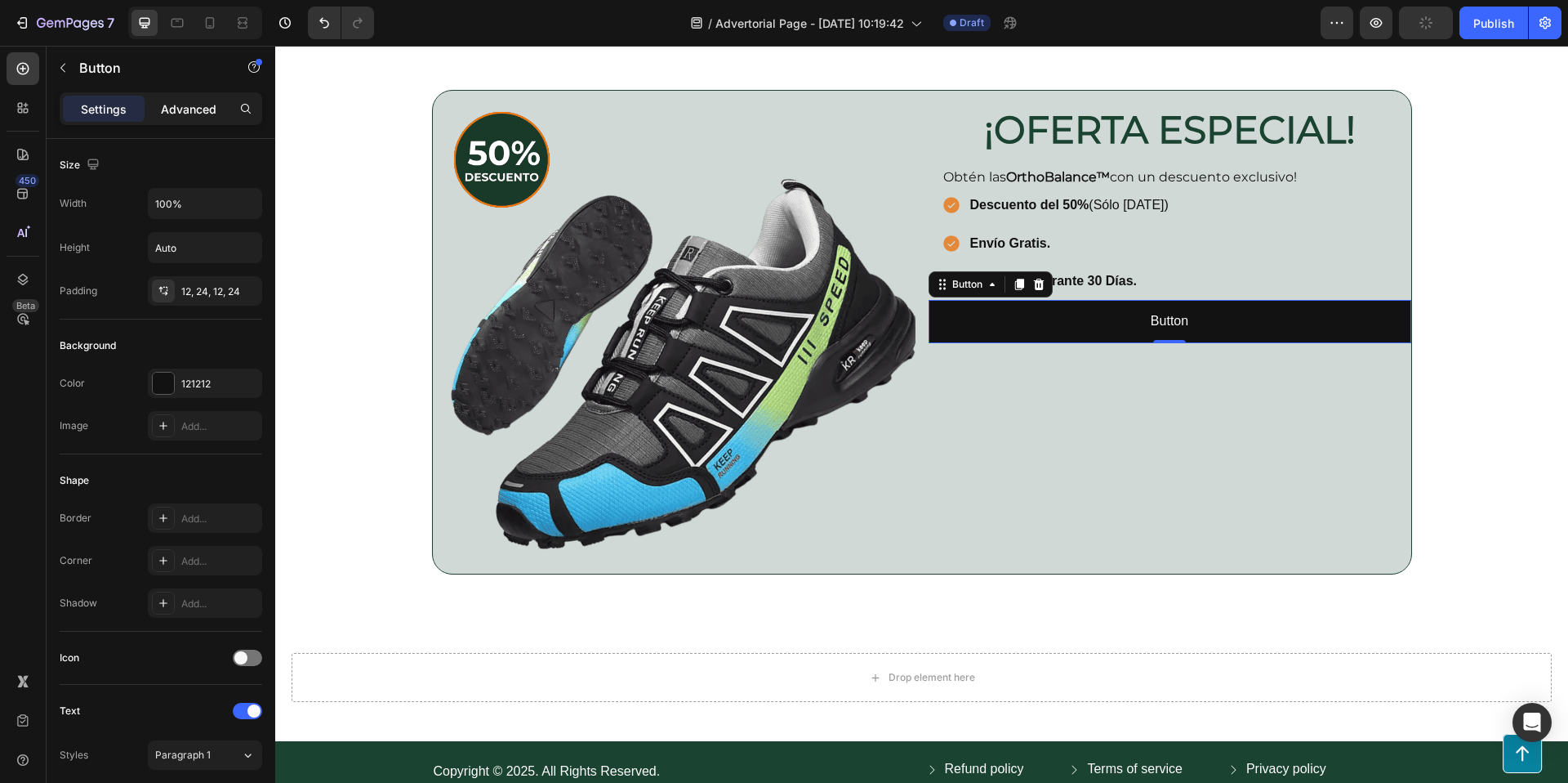
click at [186, 101] on p "Advanced" at bounding box center [189, 109] width 56 height 17
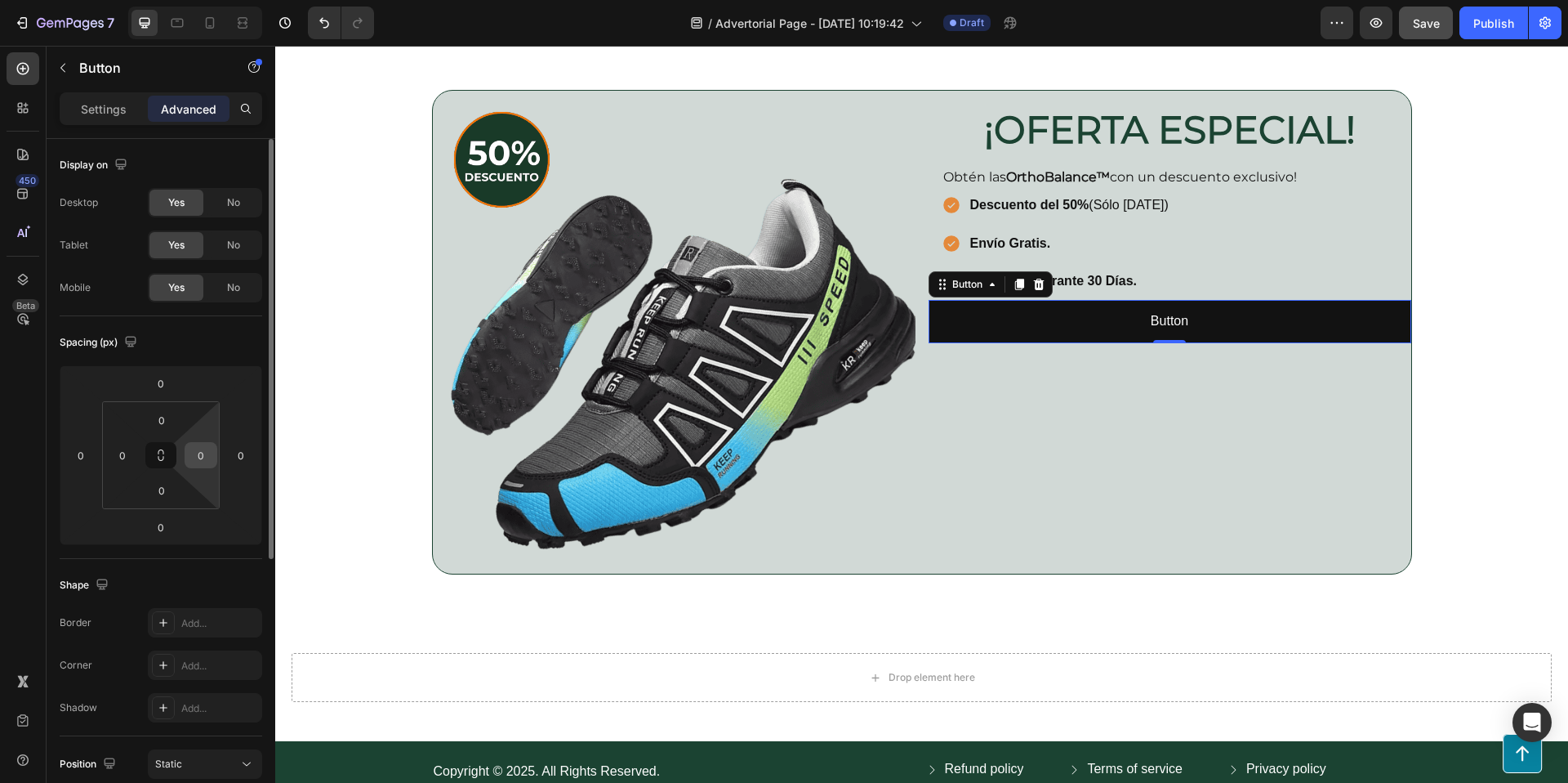
drag, startPoint x: 201, startPoint y: 453, endPoint x: 213, endPoint y: 453, distance: 12.0
click at [201, 453] on input "0" at bounding box center [200, 455] width 25 height 25
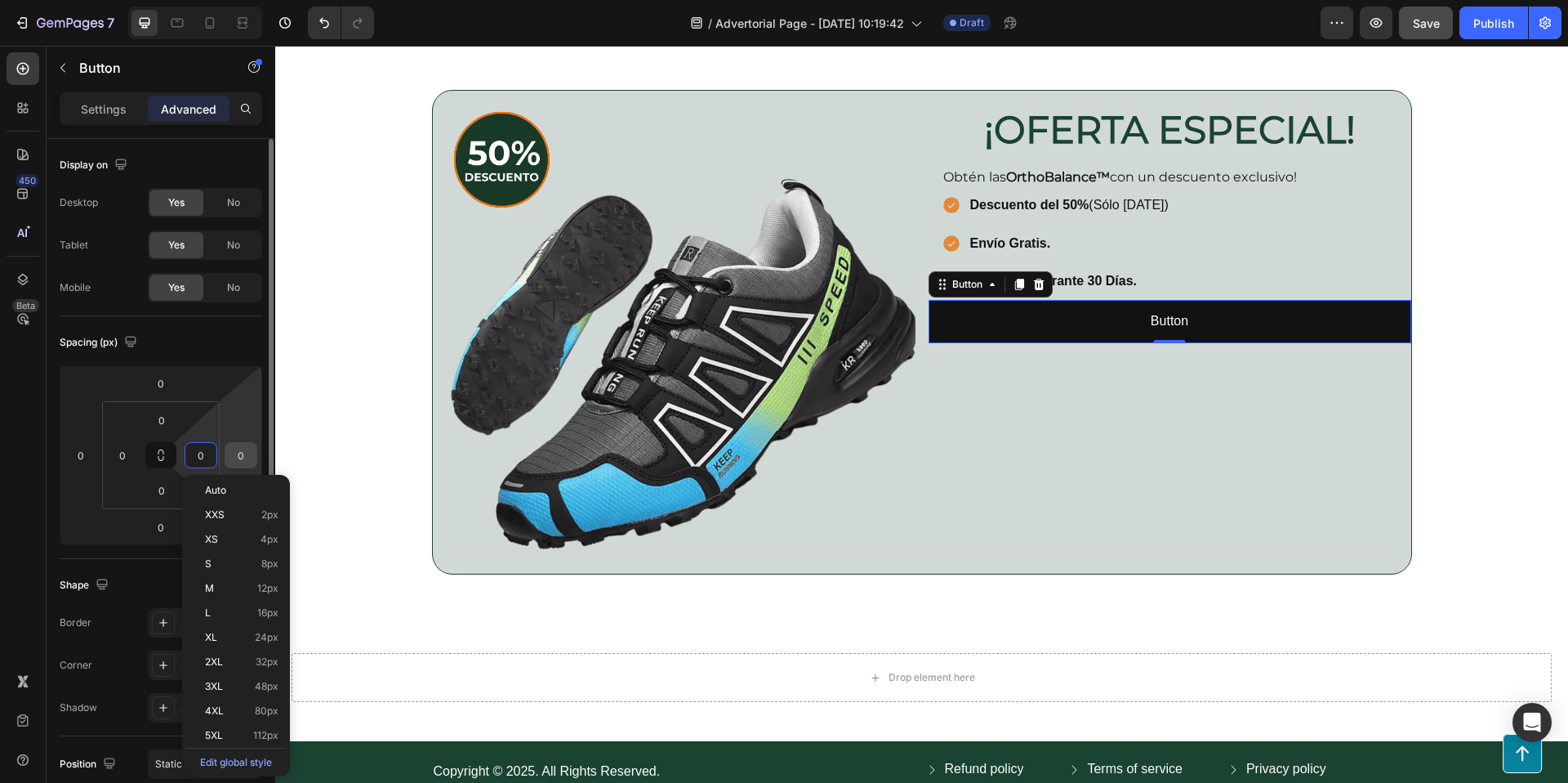
click at [235, 455] on input "0" at bounding box center [241, 455] width 25 height 25
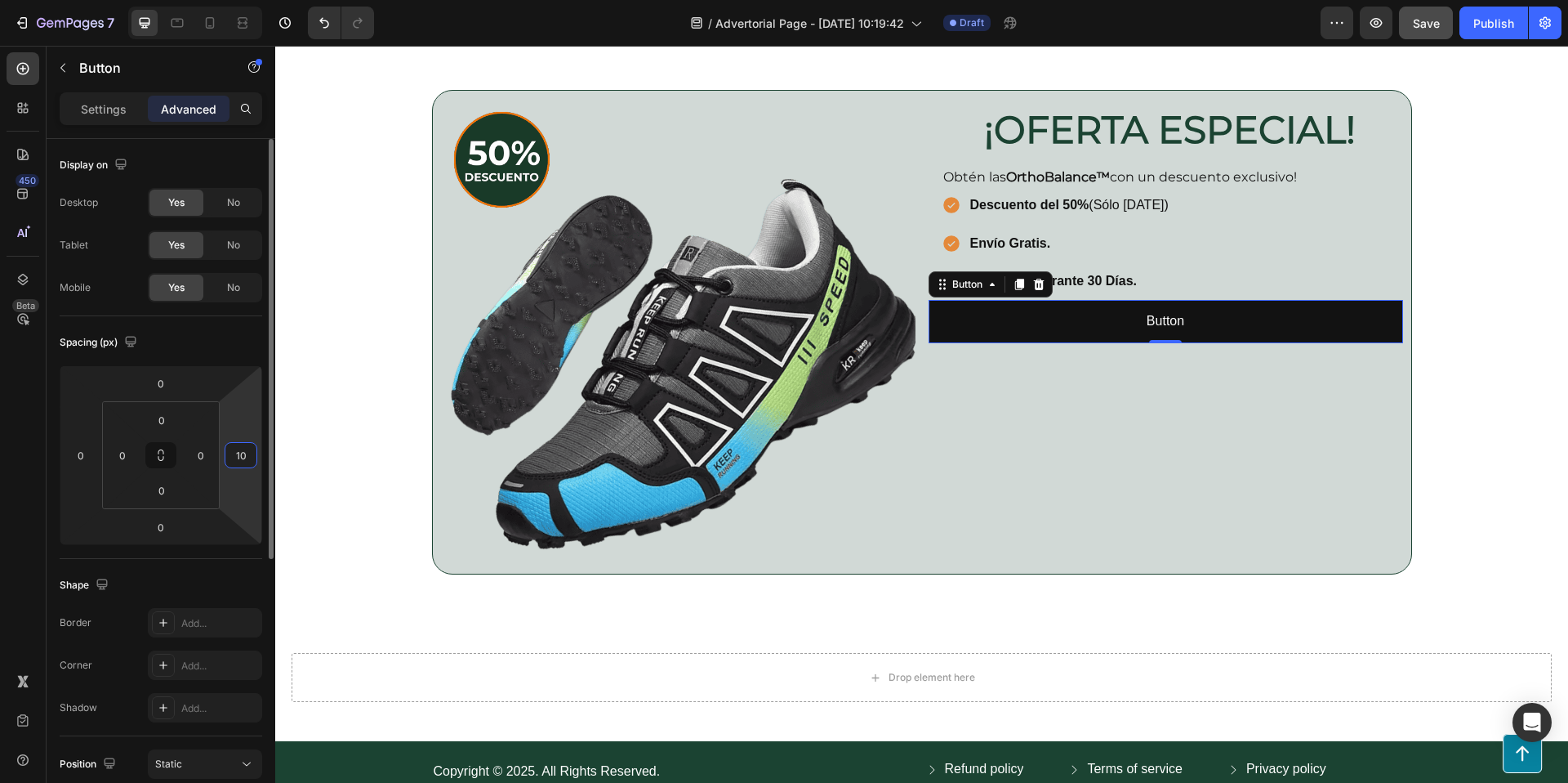
type input "1"
type input "30"
click at [81, 459] on input "0" at bounding box center [81, 455] width 25 height 25
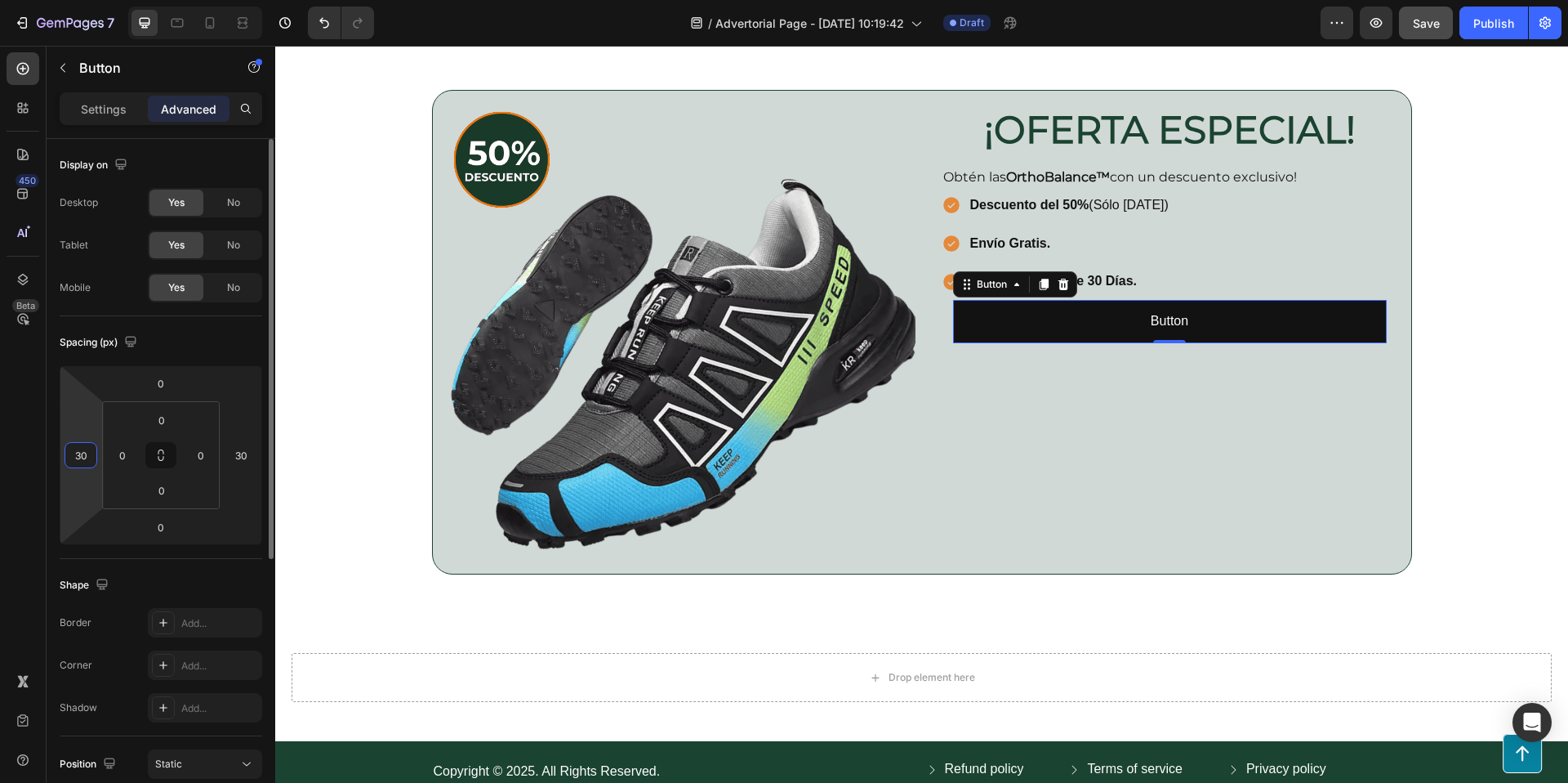
type input "28"
click at [95, 112] on p "Settings" at bounding box center [103, 109] width 46 height 17
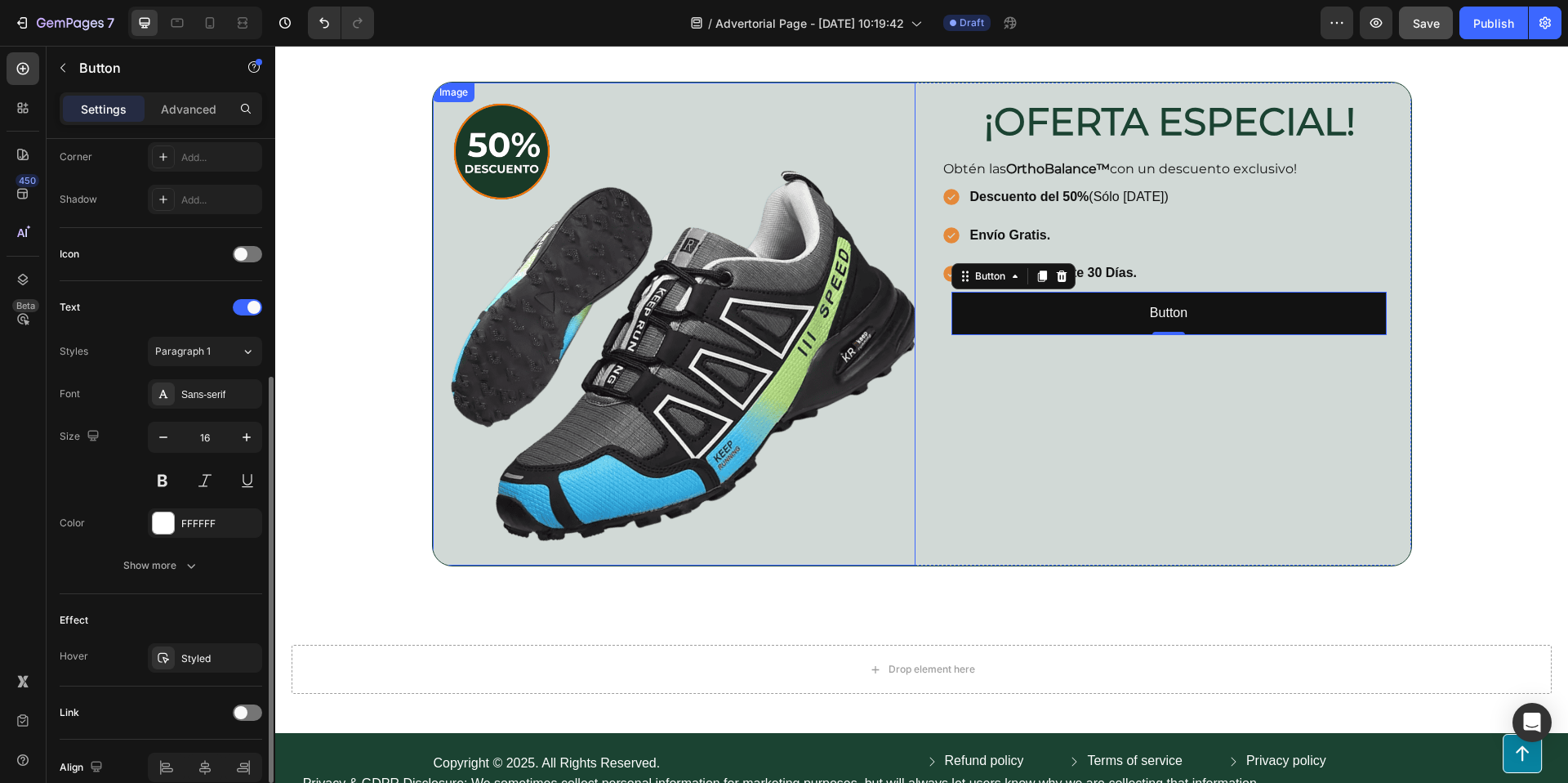
scroll to position [3485, 0]
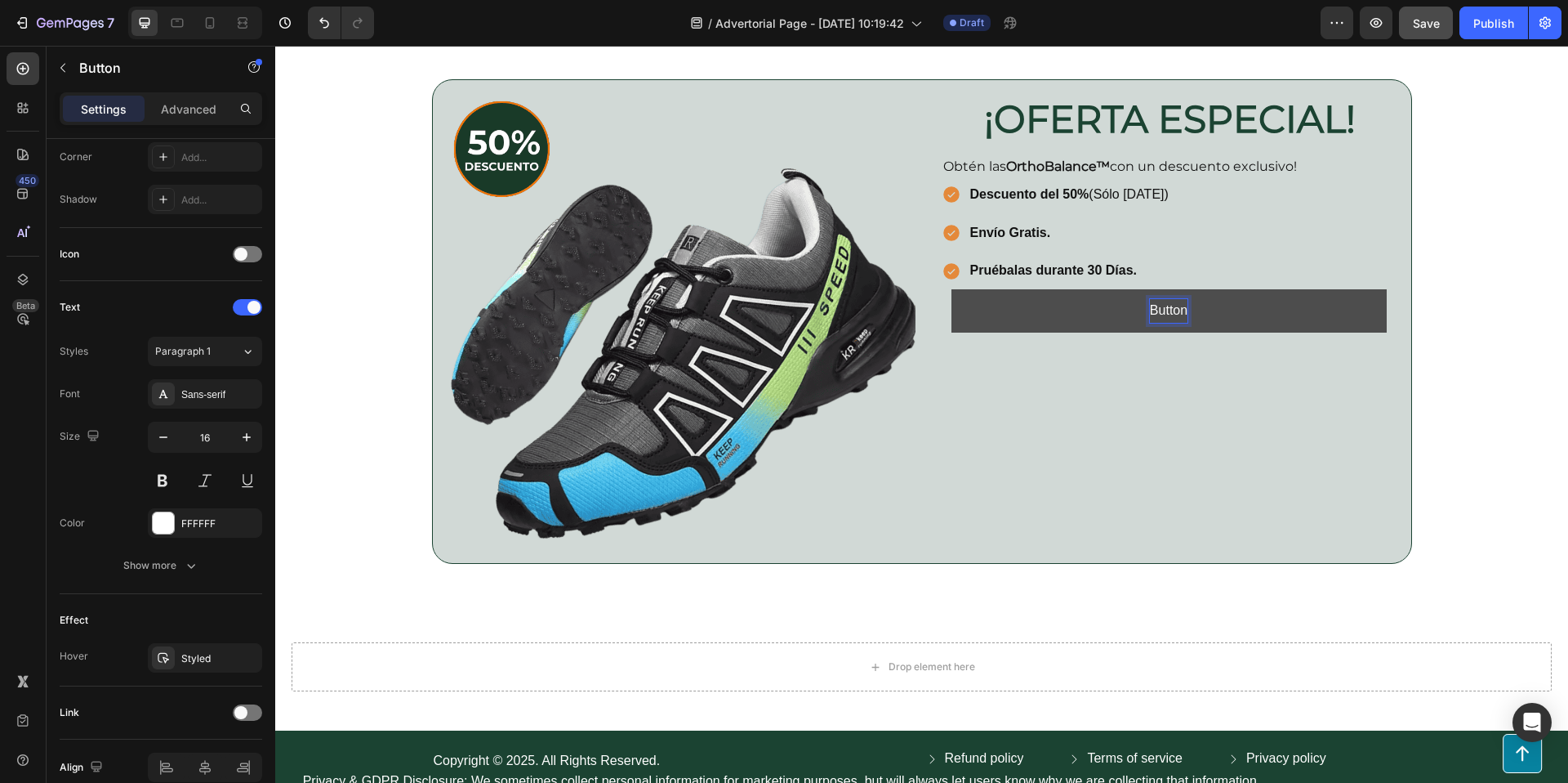
click at [1090, 306] on button "Button" at bounding box center [1169, 310] width 436 height 43
click at [1044, 307] on button "Button" at bounding box center [1169, 310] width 436 height 43
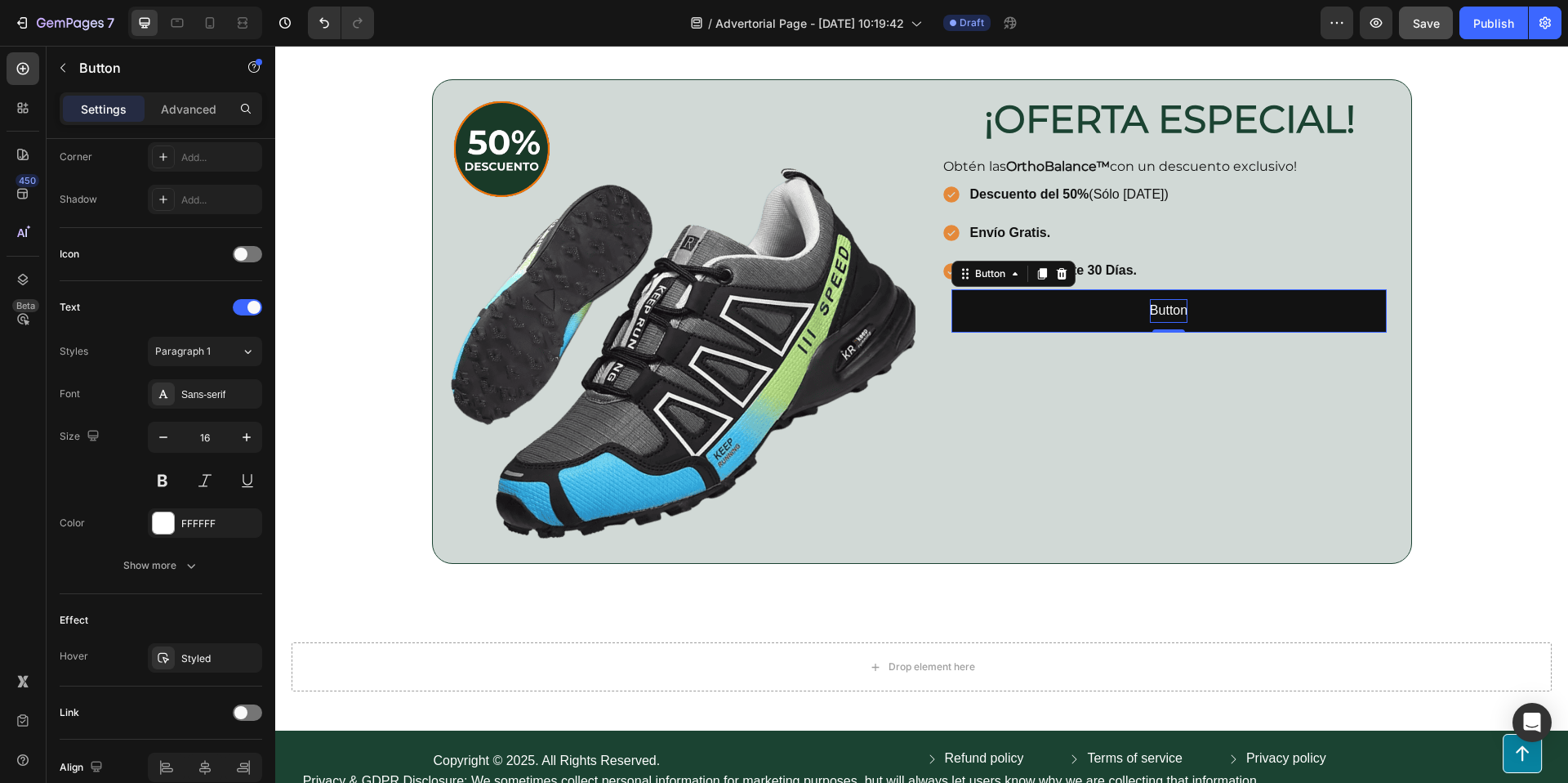
click at [1174, 307] on p "Button" at bounding box center [1168, 311] width 38 height 24
click at [951, 289] on button "Aplicar" at bounding box center [1169, 310] width 436 height 43
click at [951, 289] on button "Aplicar descuento" at bounding box center [1169, 310] width 436 height 43
click at [951, 289] on button "Aplicar descuento del" at bounding box center [1169, 310] width 436 height 43
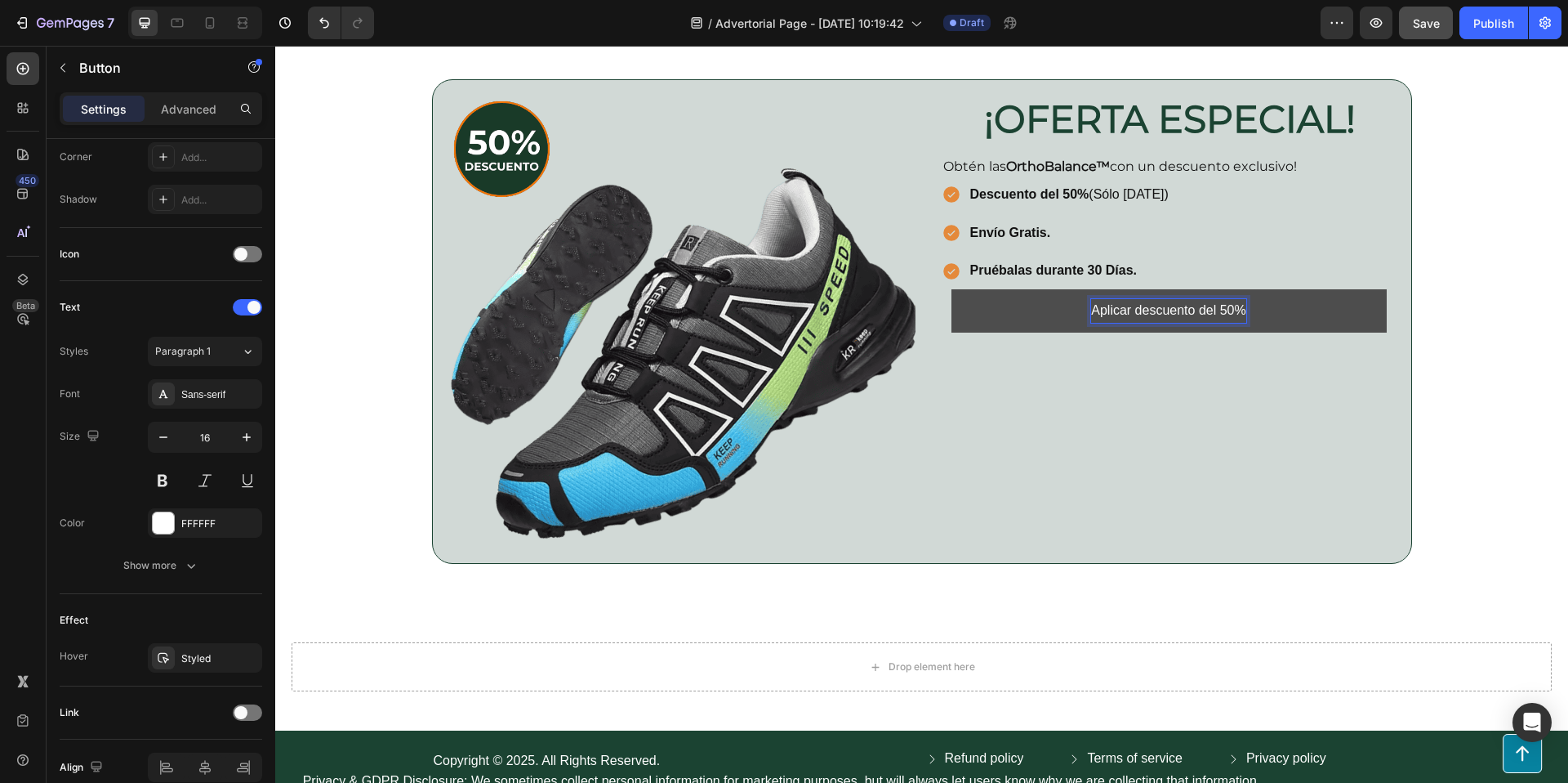
click at [1336, 313] on button "Aplicar descuento del 50%" at bounding box center [1169, 310] width 436 height 43
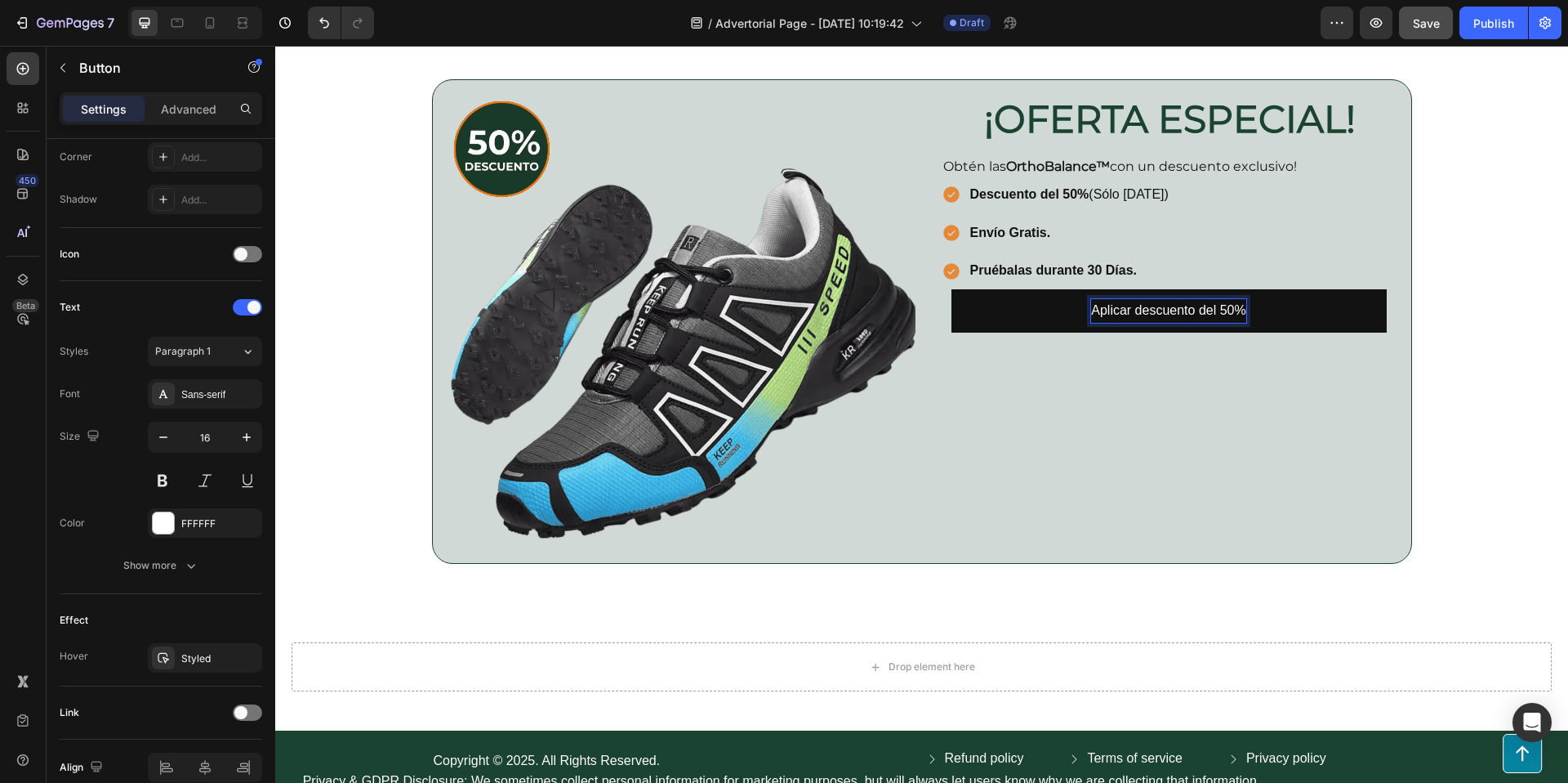
click at [1208, 308] on p "Aplicar descuento del 50%" at bounding box center [1168, 311] width 155 height 24
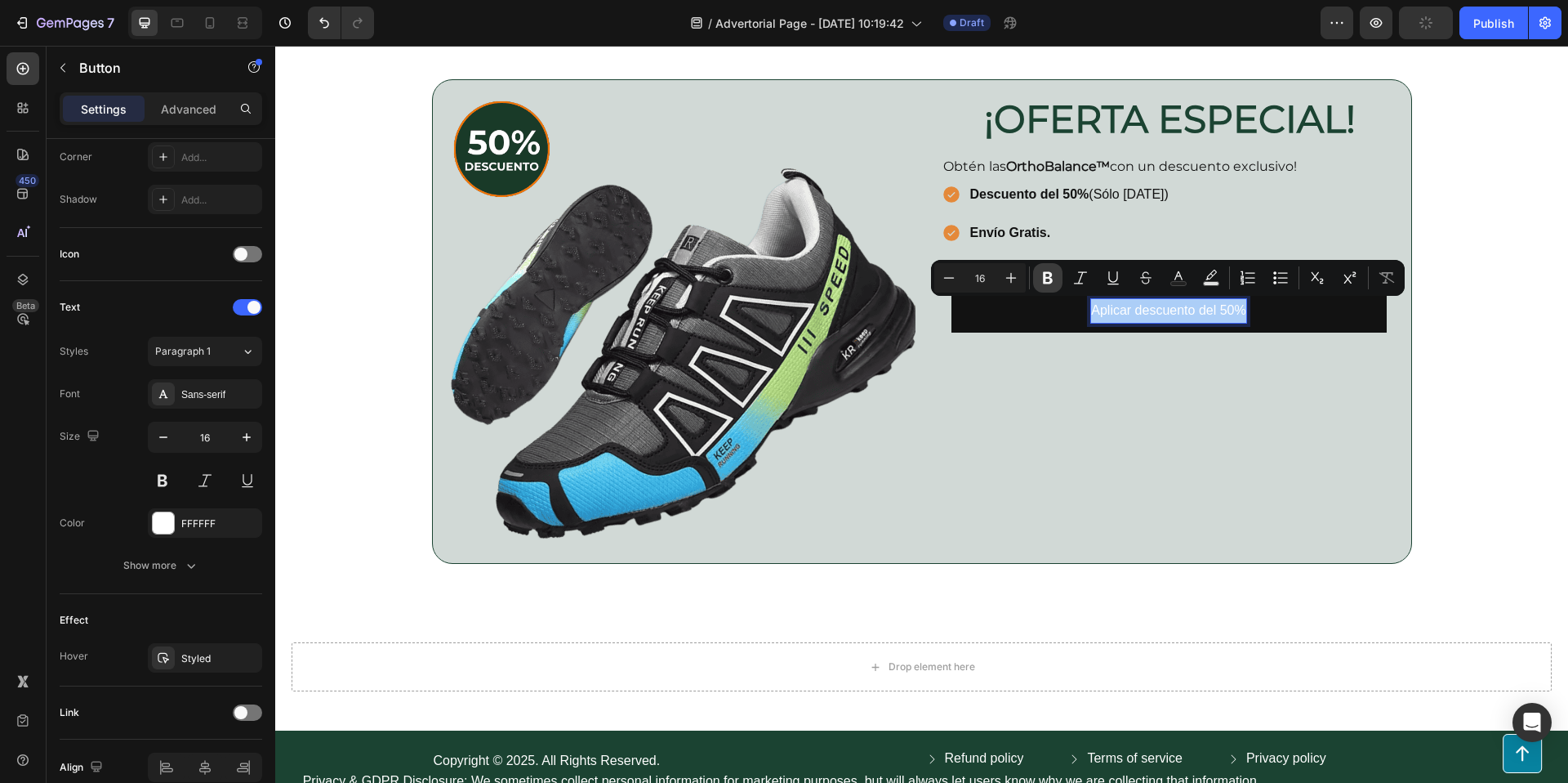
click at [1048, 278] on icon "Editor contextual toolbar" at bounding box center [1048, 277] width 16 height 16
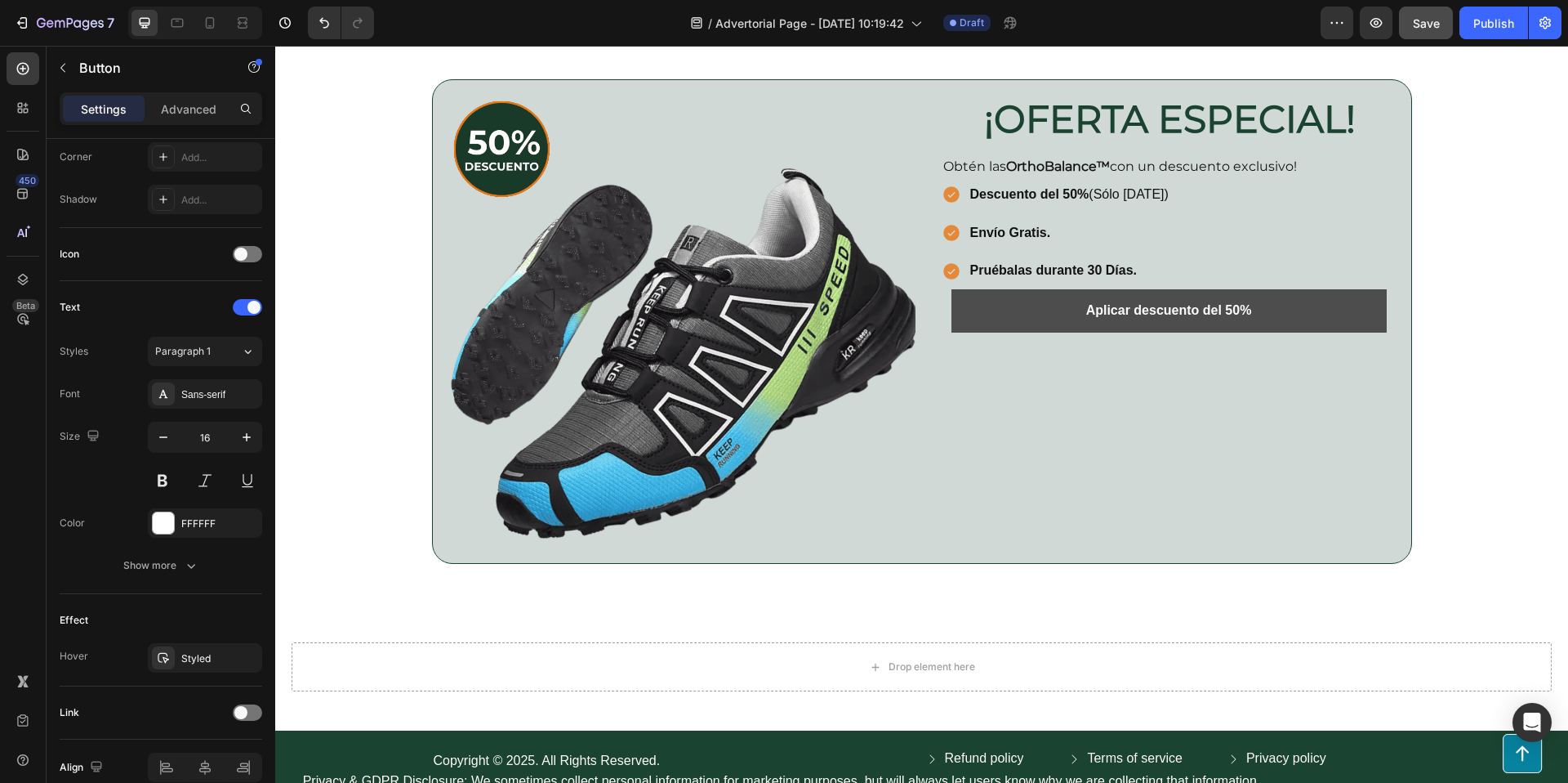
click at [1333, 310] on button "Aplicar descuento del 50%" at bounding box center [1169, 310] width 436 height 43
click at [1263, 314] on button "Aplicar descuento del 50%" at bounding box center [1169, 310] width 436 height 43
click at [980, 307] on button "Aplicar descuento del 50%" at bounding box center [1169, 310] width 436 height 43
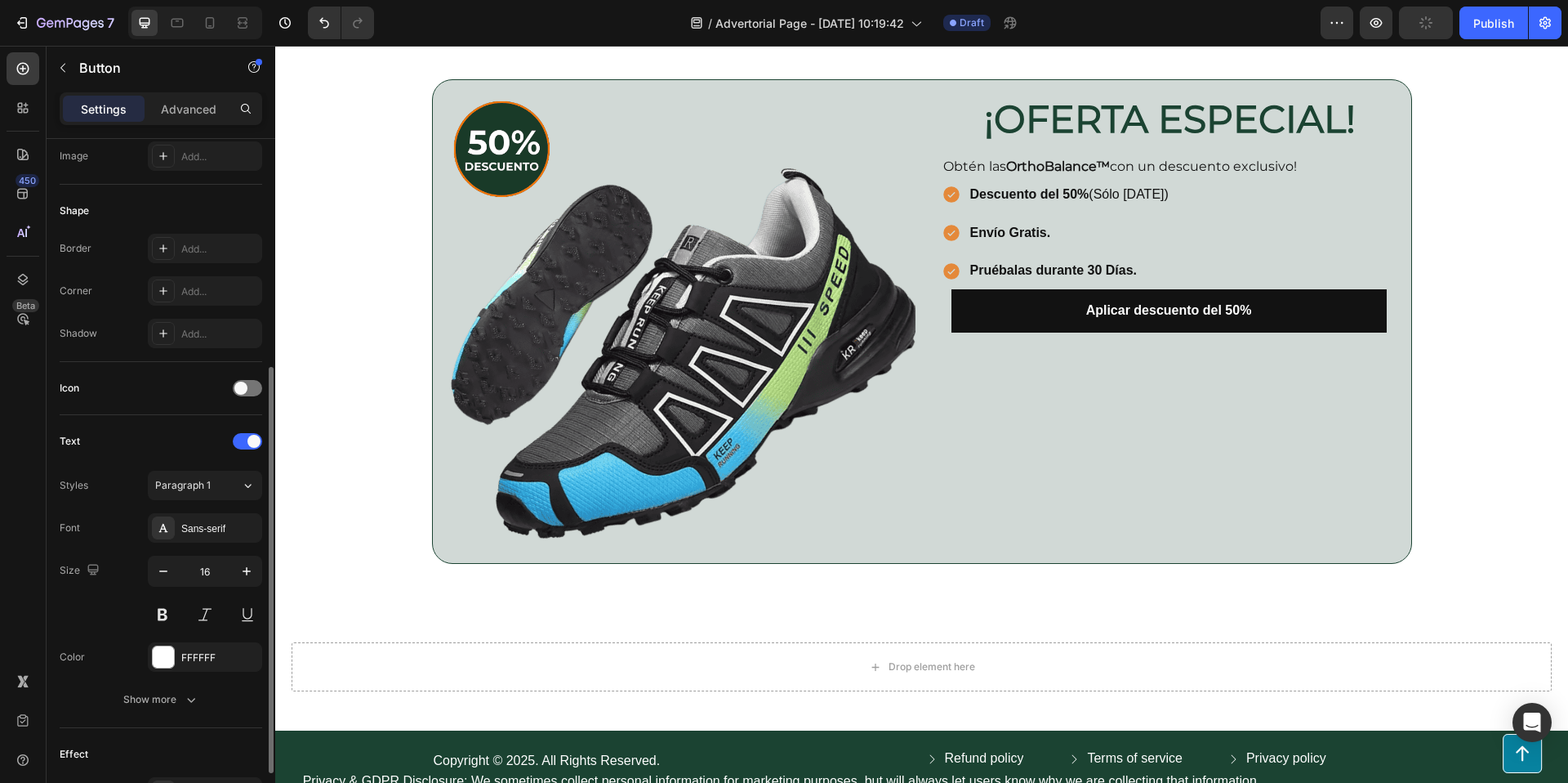
scroll to position [0, 0]
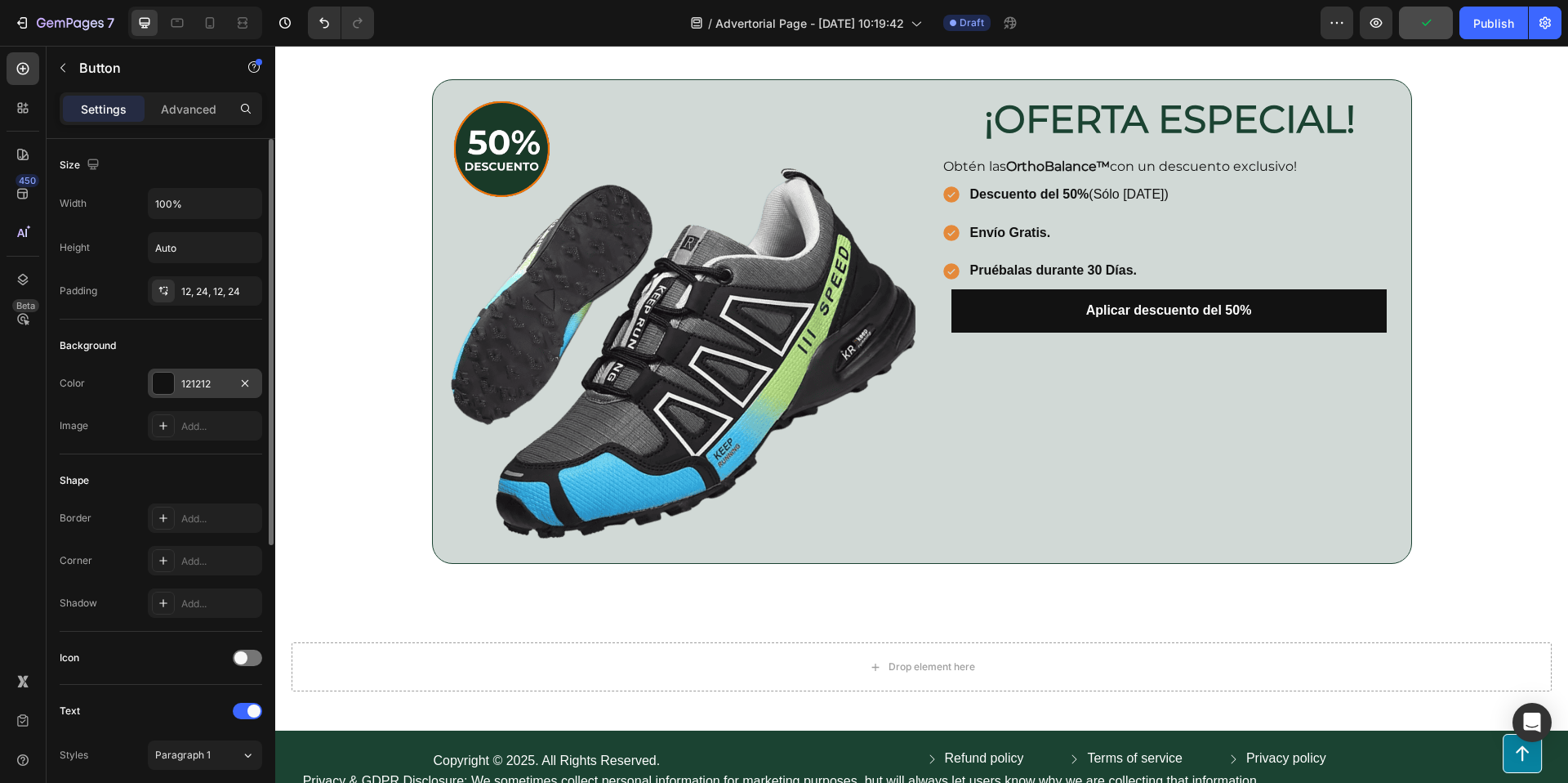
click at [164, 383] on div at bounding box center [163, 383] width 21 height 21
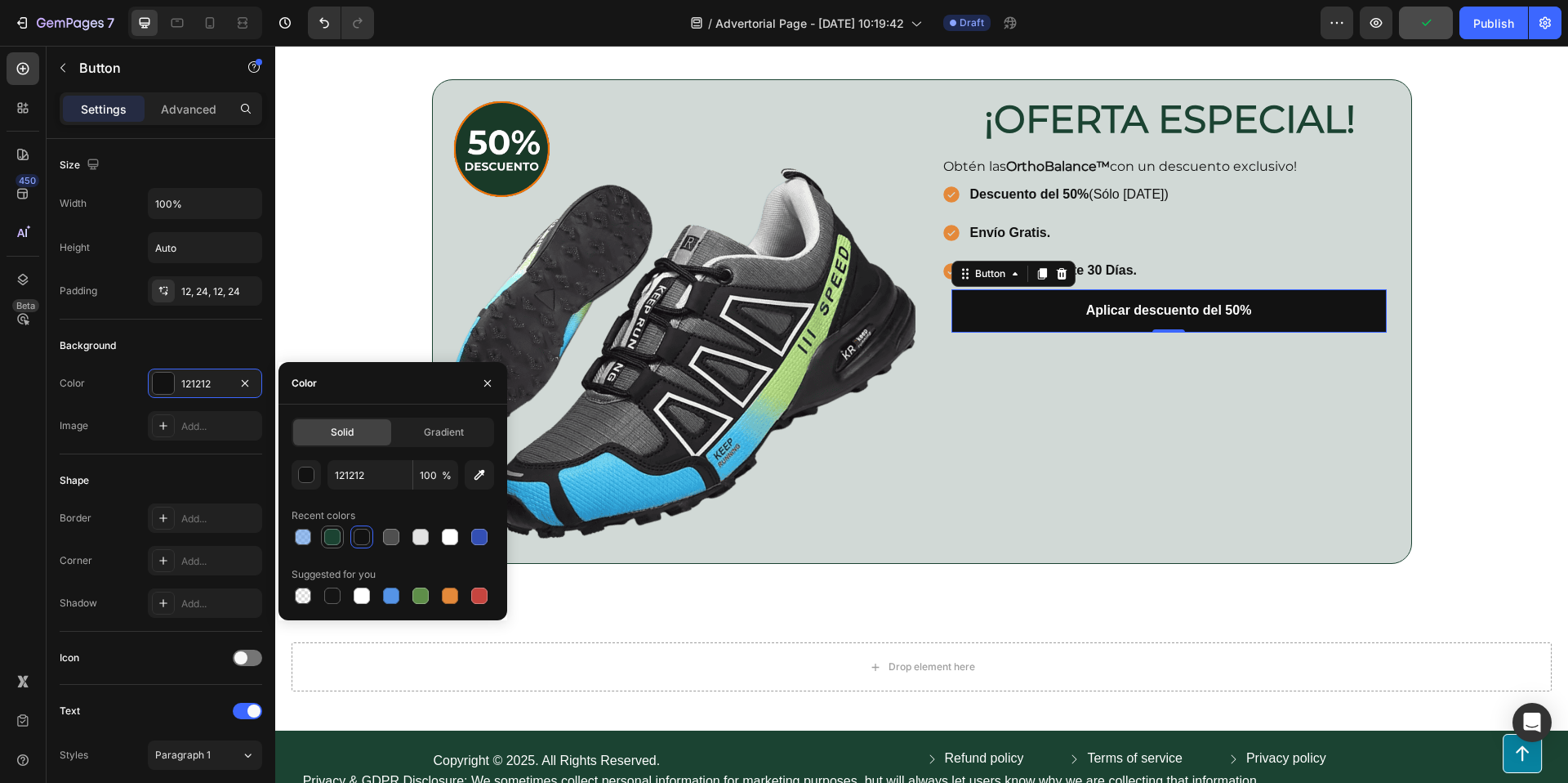
drag, startPoint x: 340, startPoint y: 545, endPoint x: 324, endPoint y: 535, distance: 18.9
click at [340, 545] on div at bounding box center [331, 536] width 19 height 19
type input "1B4332"
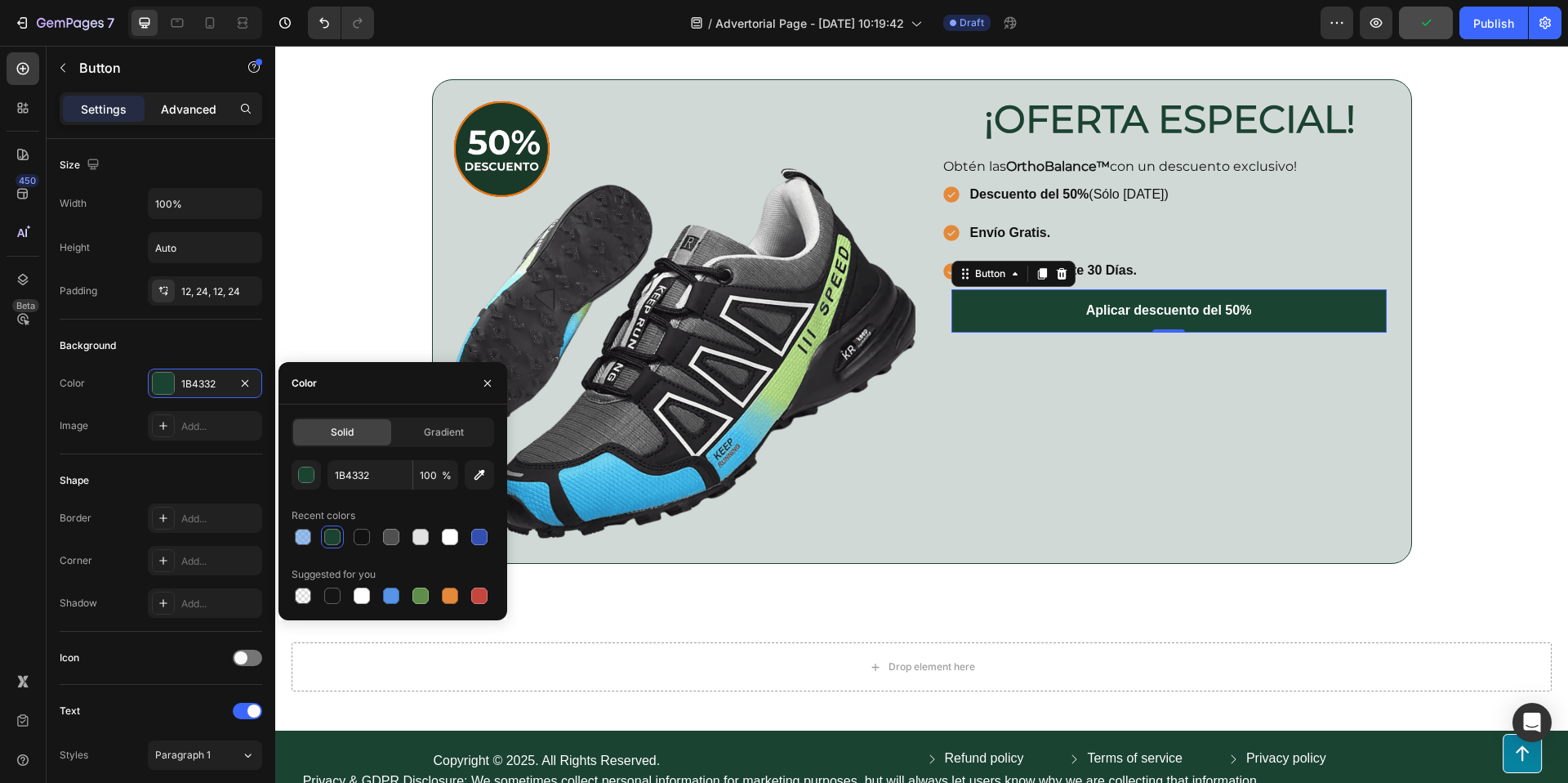
click at [185, 112] on p "Advanced" at bounding box center [189, 109] width 56 height 17
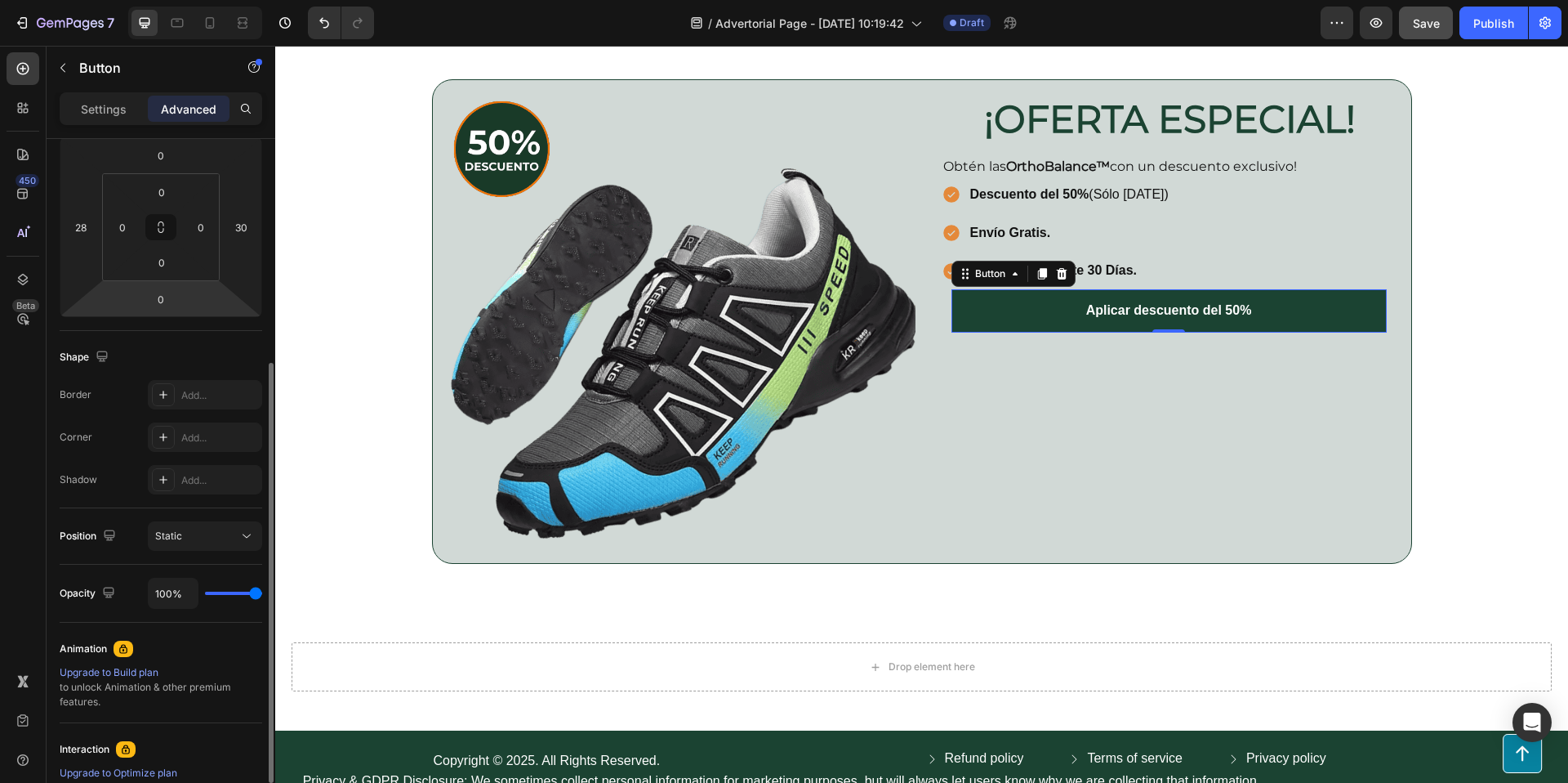
scroll to position [443, 0]
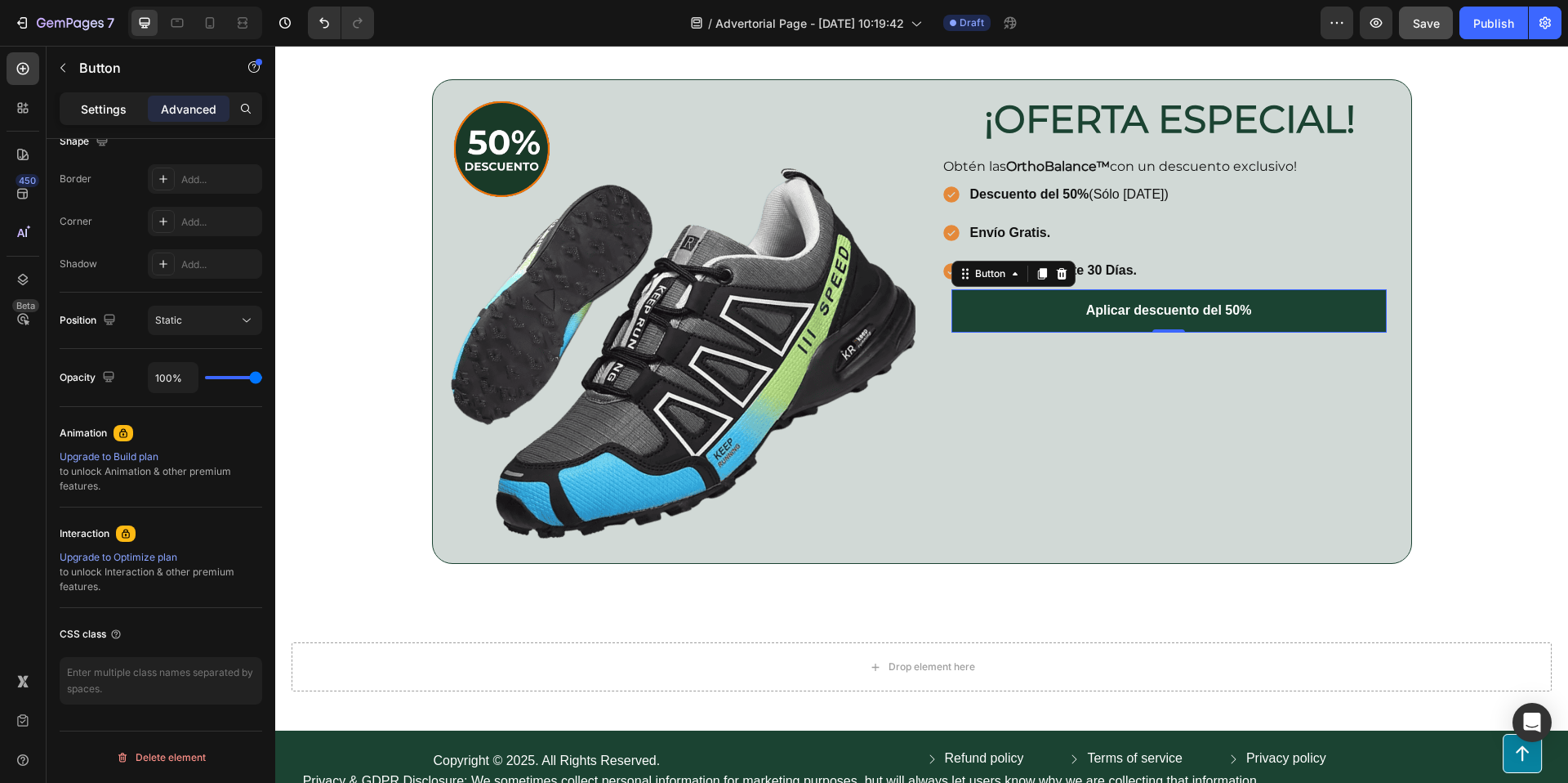
click at [94, 108] on p "Settings" at bounding box center [103, 109] width 46 height 17
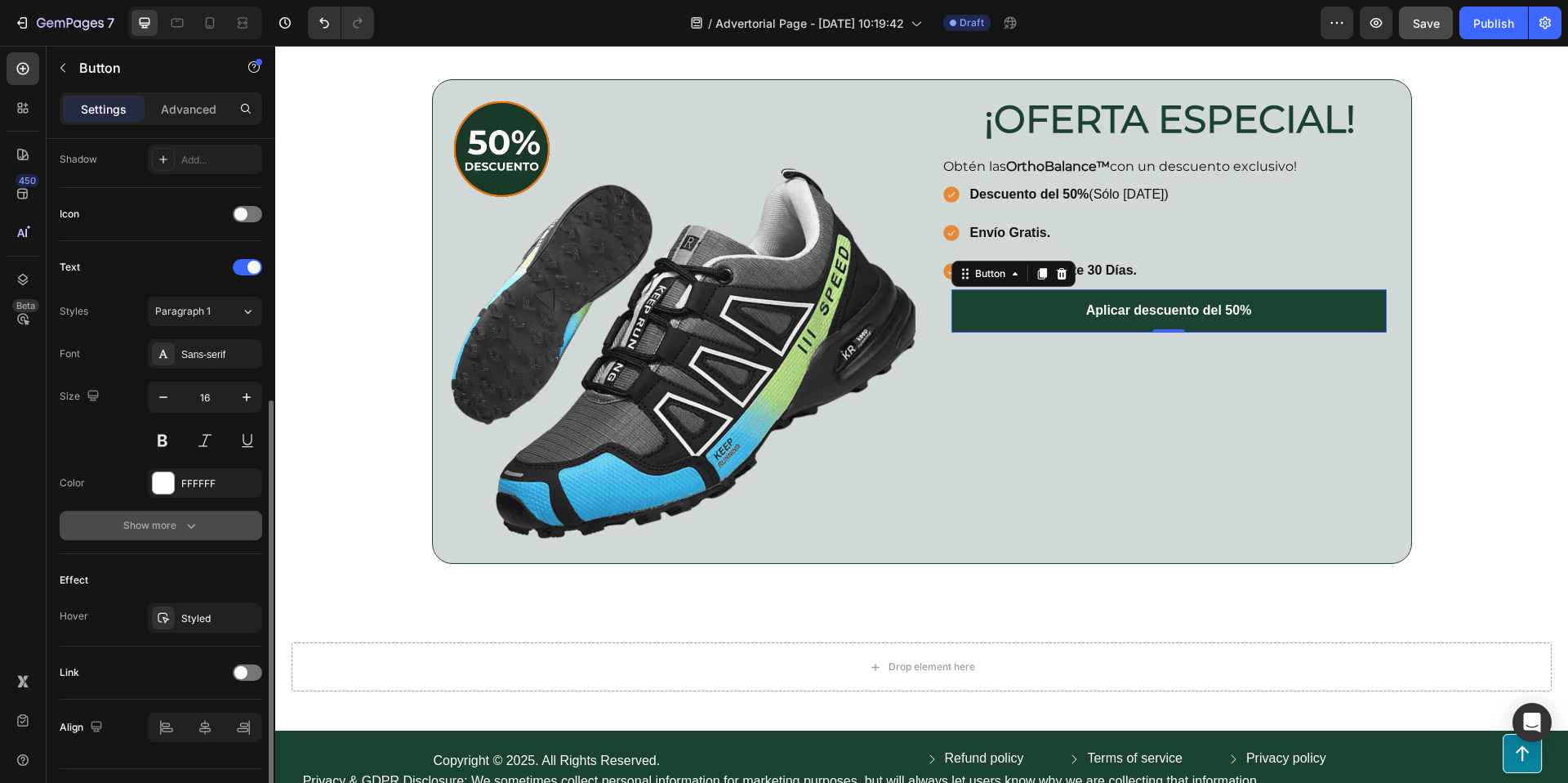
scroll to position [481, 0]
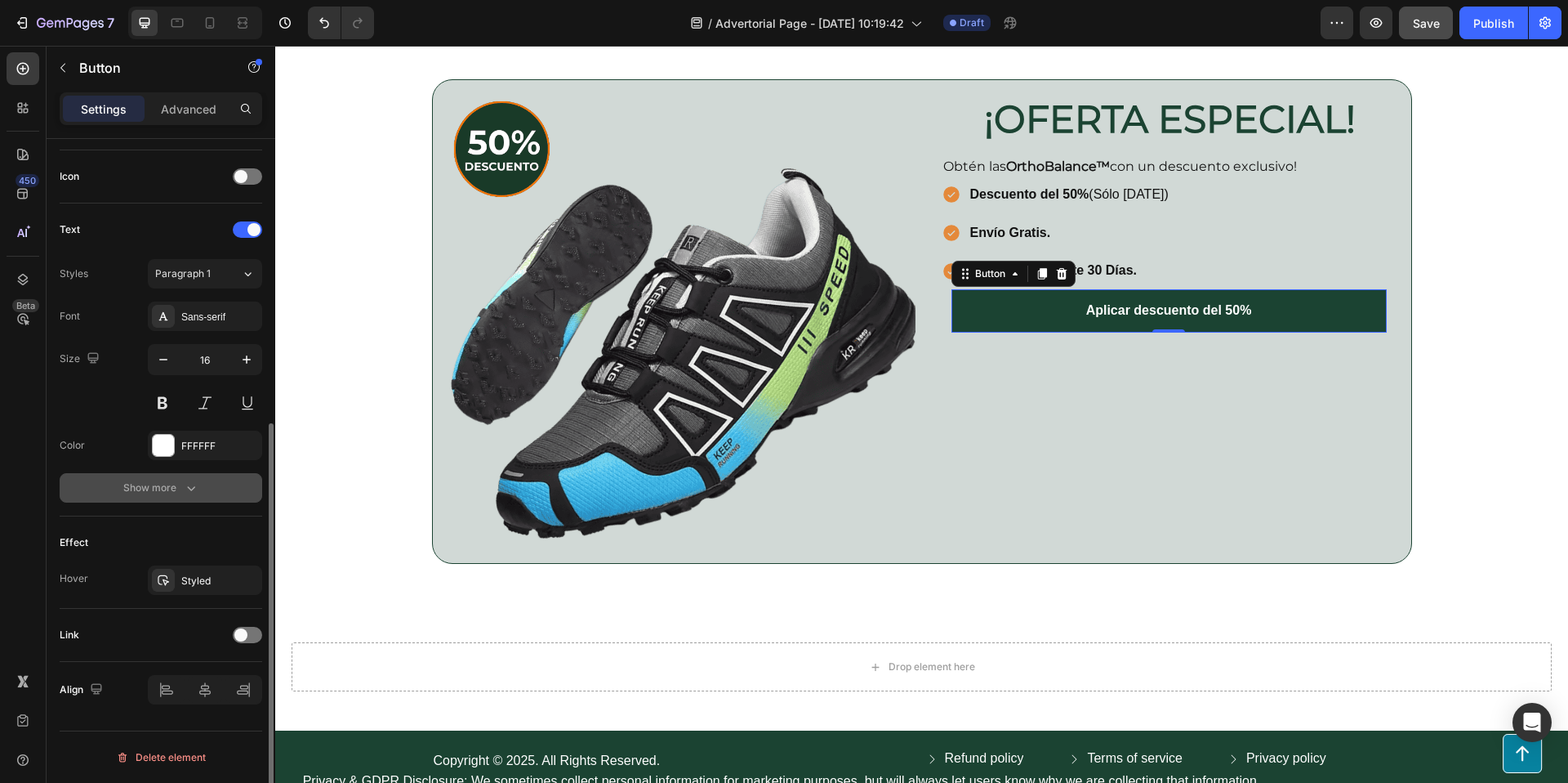
click at [143, 477] on button "Show more" at bounding box center [160, 488] width 202 height 29
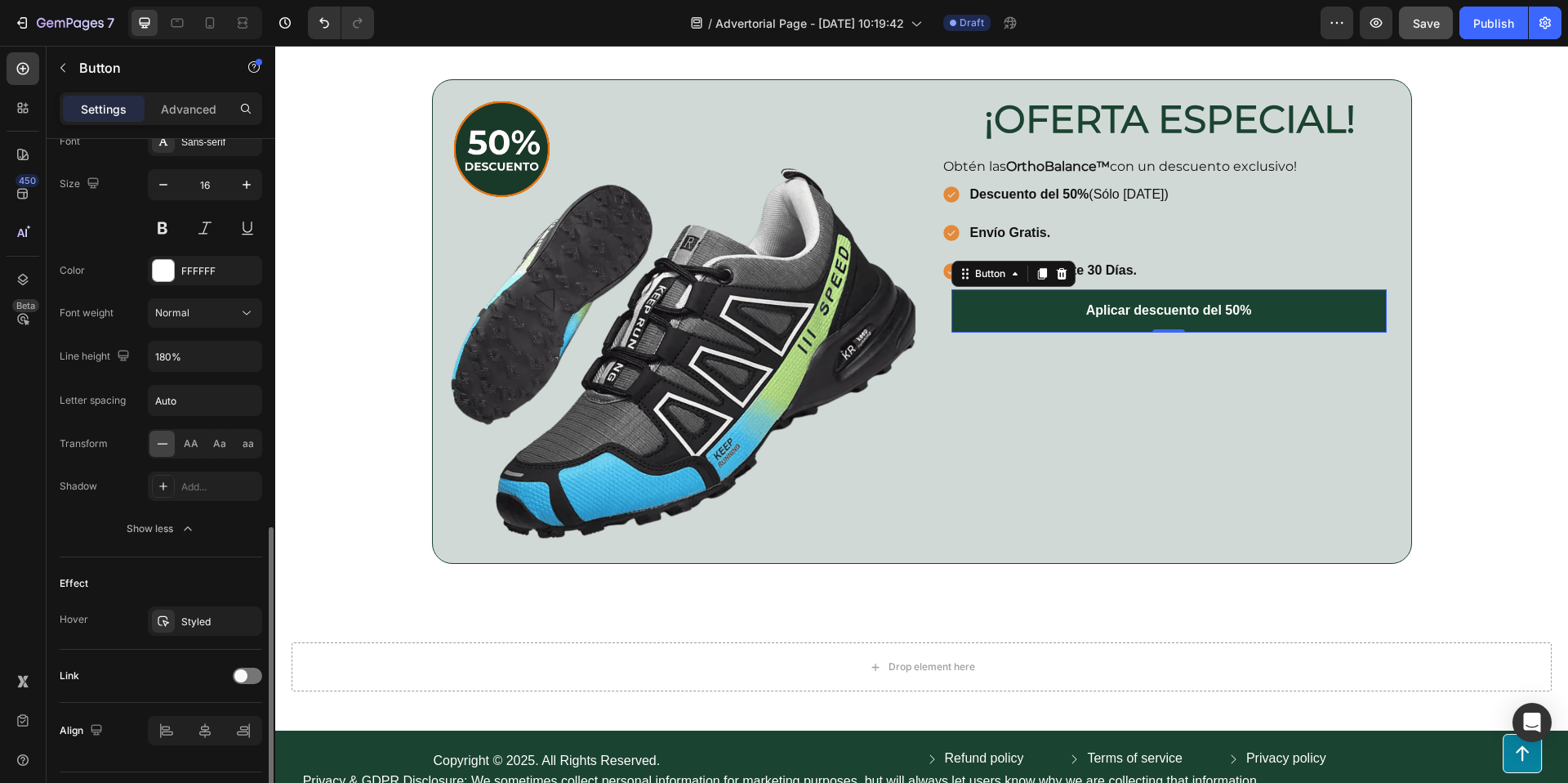
scroll to position [697, 0]
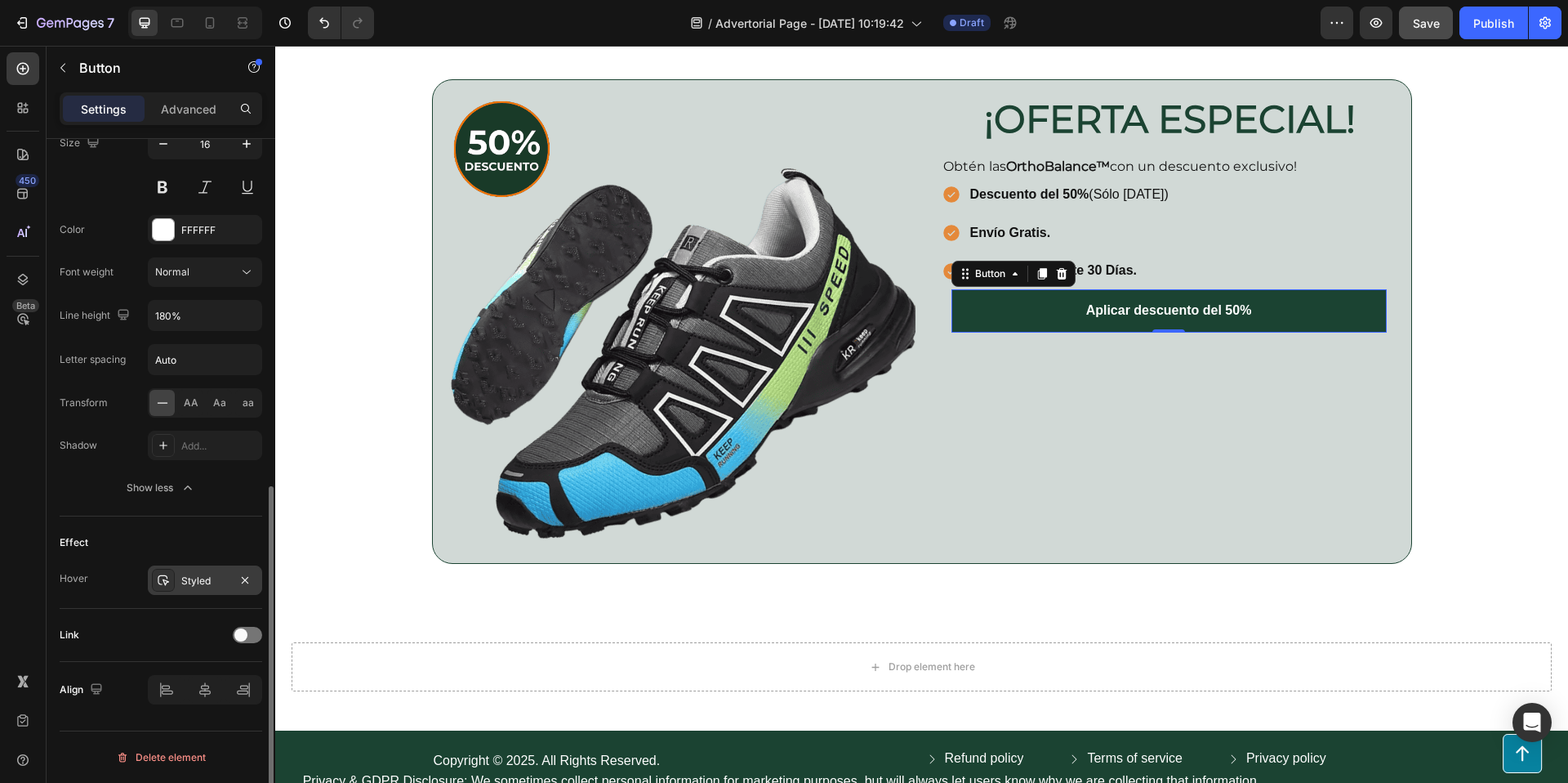
click at [197, 582] on div "Styled" at bounding box center [205, 581] width 48 height 15
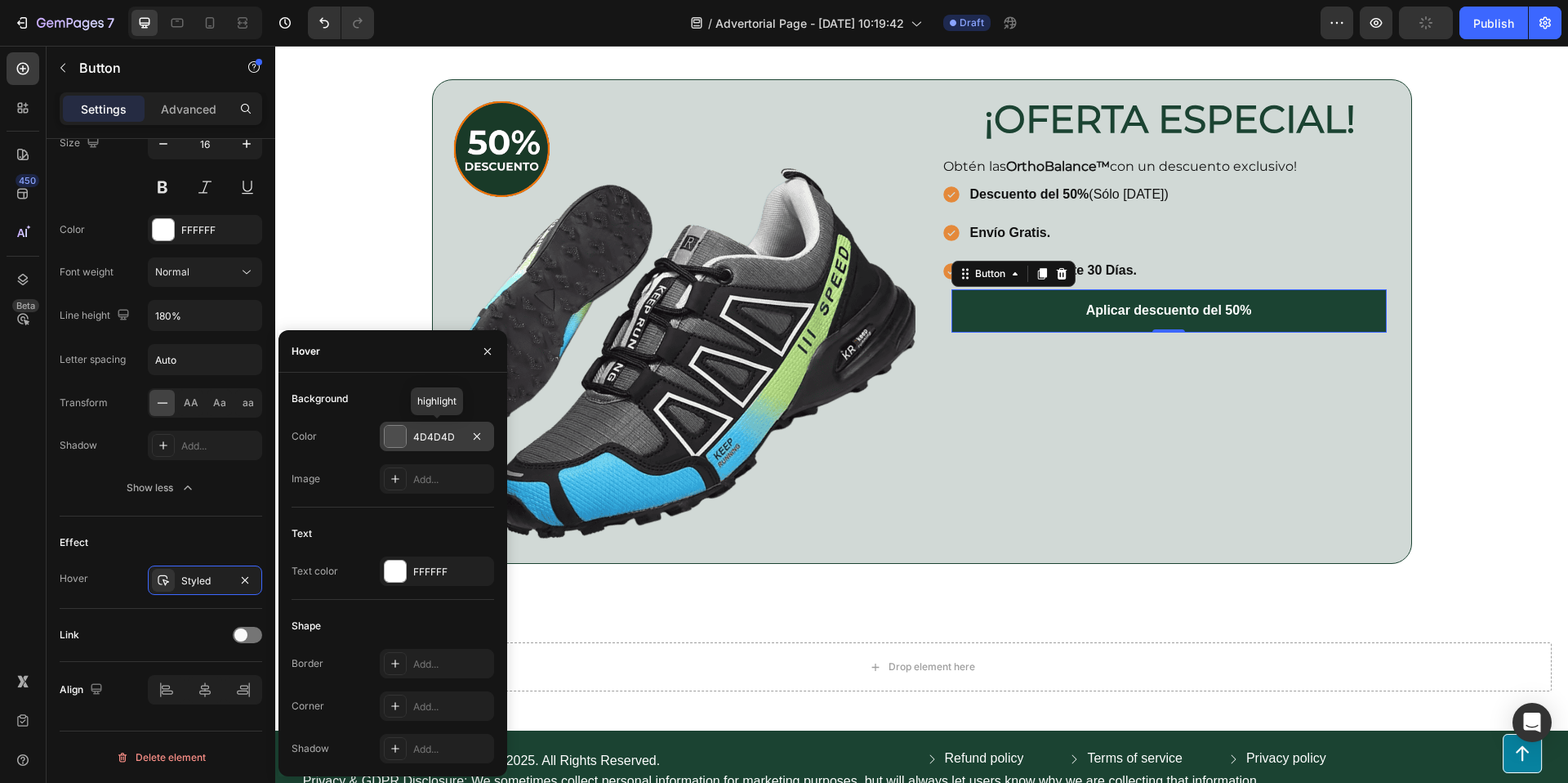
drag, startPoint x: 394, startPoint y: 431, endPoint x: 118, endPoint y: 386, distance: 279.6
click at [394, 431] on div at bounding box center [395, 436] width 21 height 21
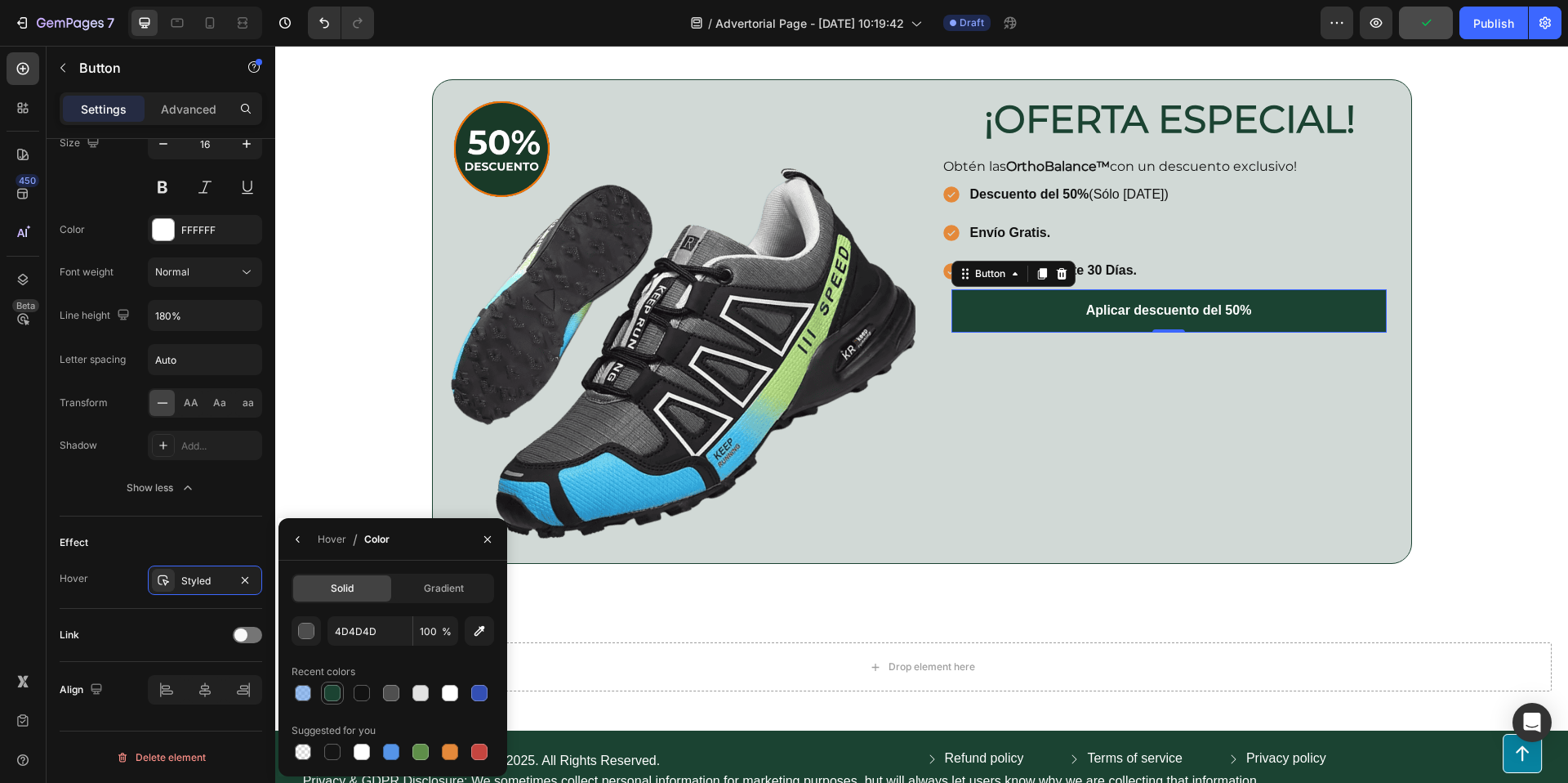
click at [328, 687] on div at bounding box center [332, 693] width 16 height 16
type input "1B4332"
click at [87, 594] on div "Hover Styled" at bounding box center [160, 580] width 202 height 29
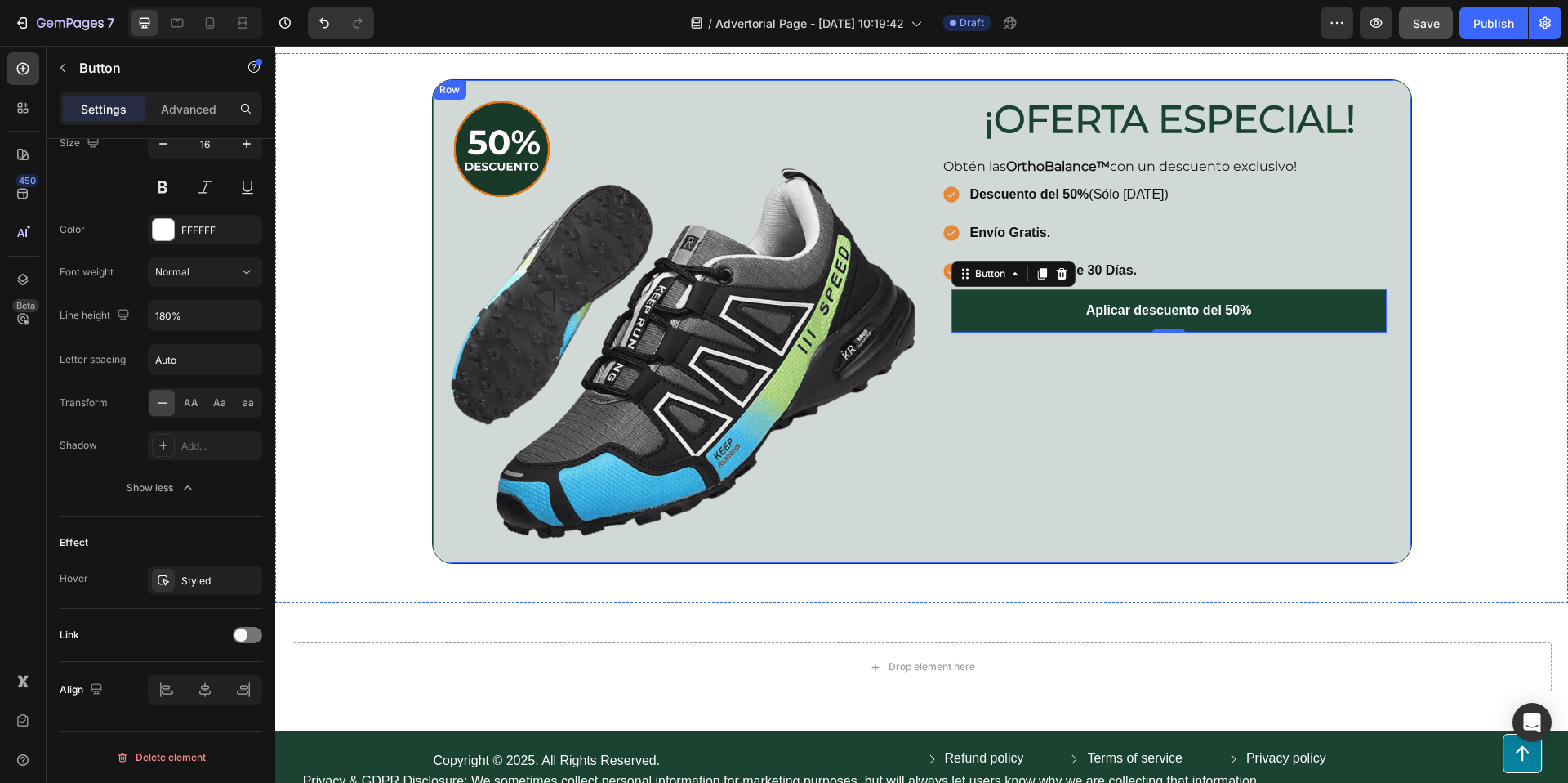
click at [1177, 369] on div "¡OFERTA ESPECIAL! Heading Row Obtén las OrthoBalance™ con un descuento exclusiv…" at bounding box center [1169, 321] width 482 height 483
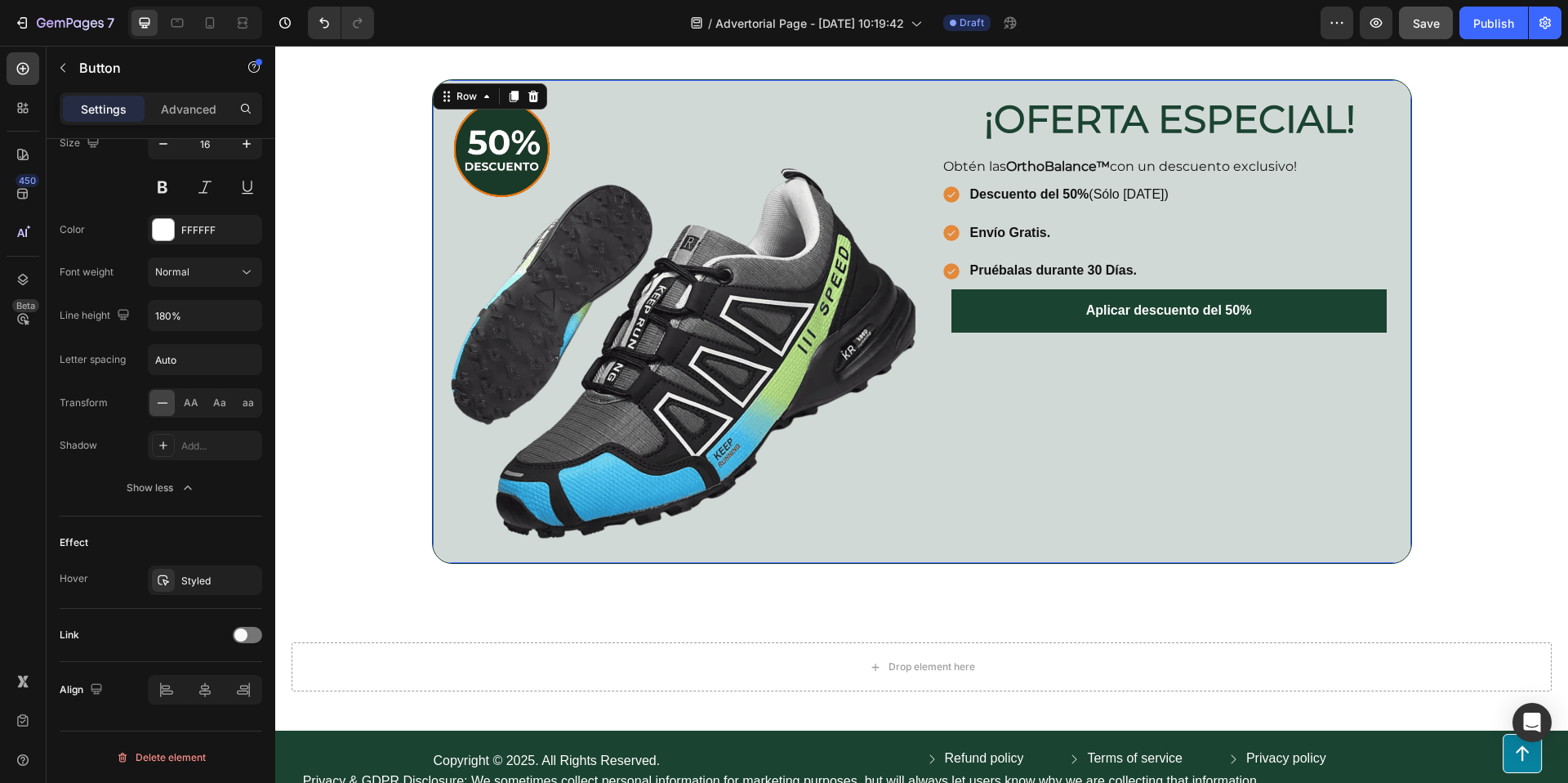
scroll to position [0, 0]
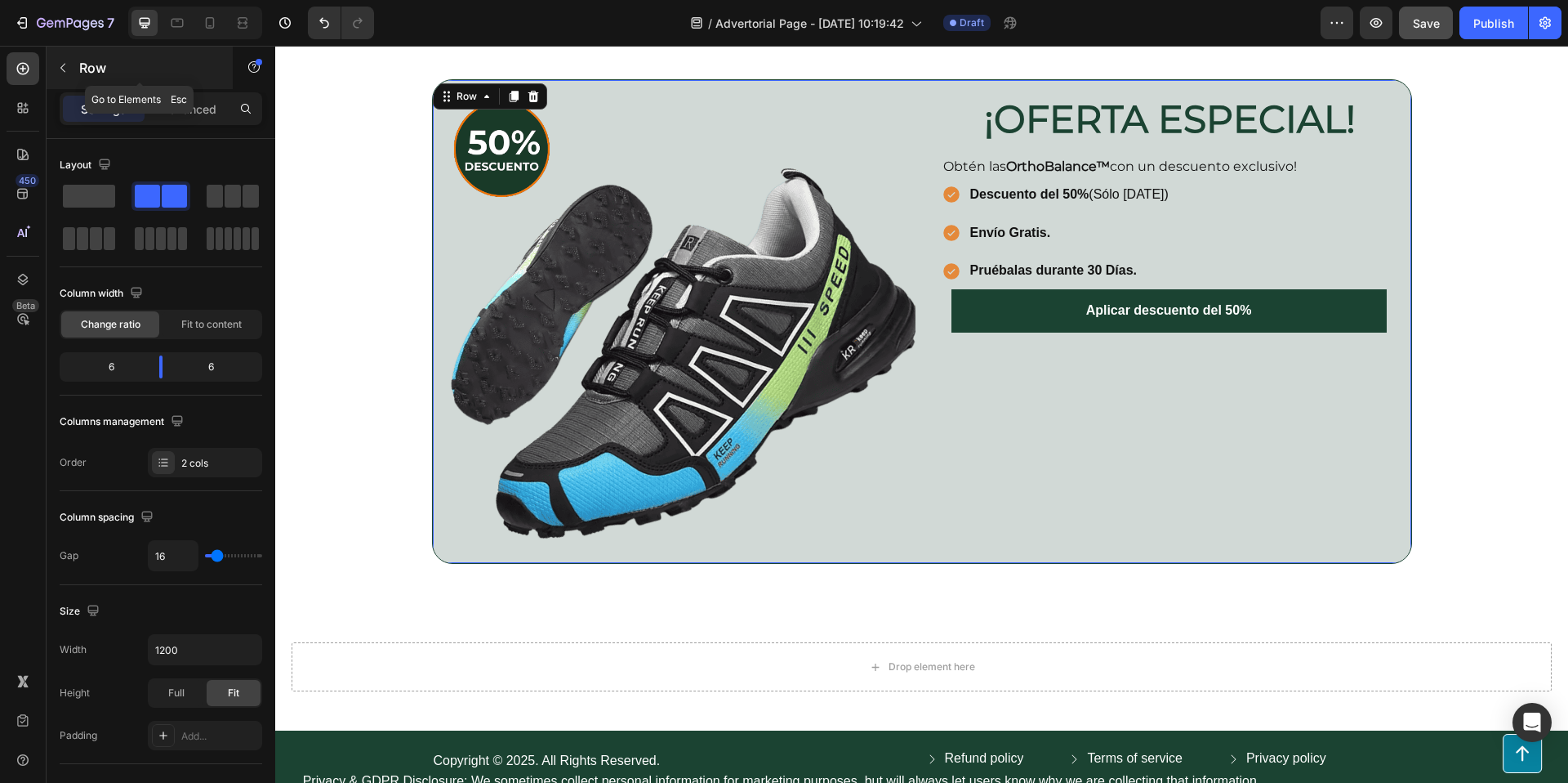
click at [59, 70] on icon "button" at bounding box center [63, 68] width 13 height 13
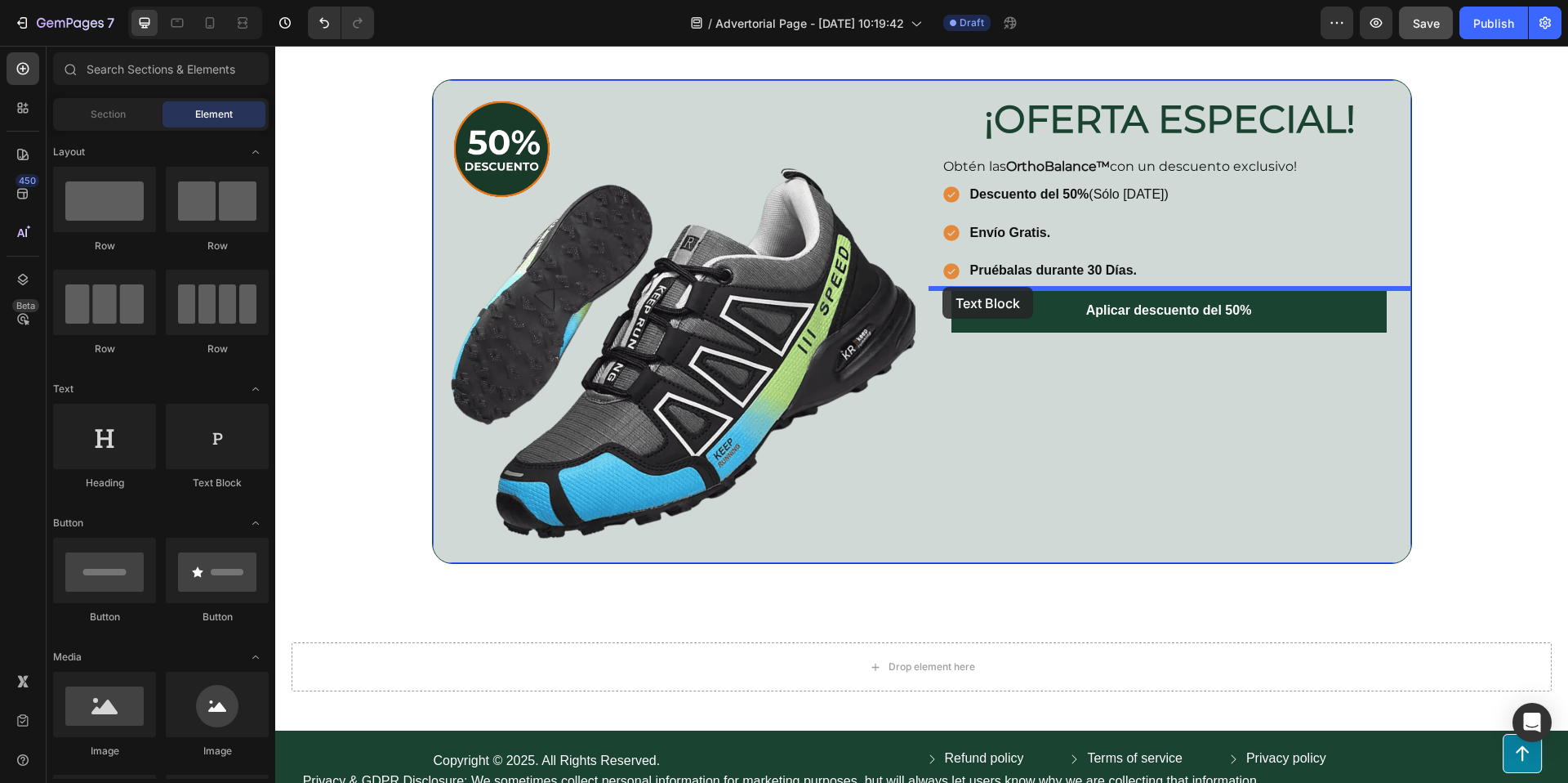
drag, startPoint x: 364, startPoint y: 426, endPoint x: 943, endPoint y: 287, distance: 595.5
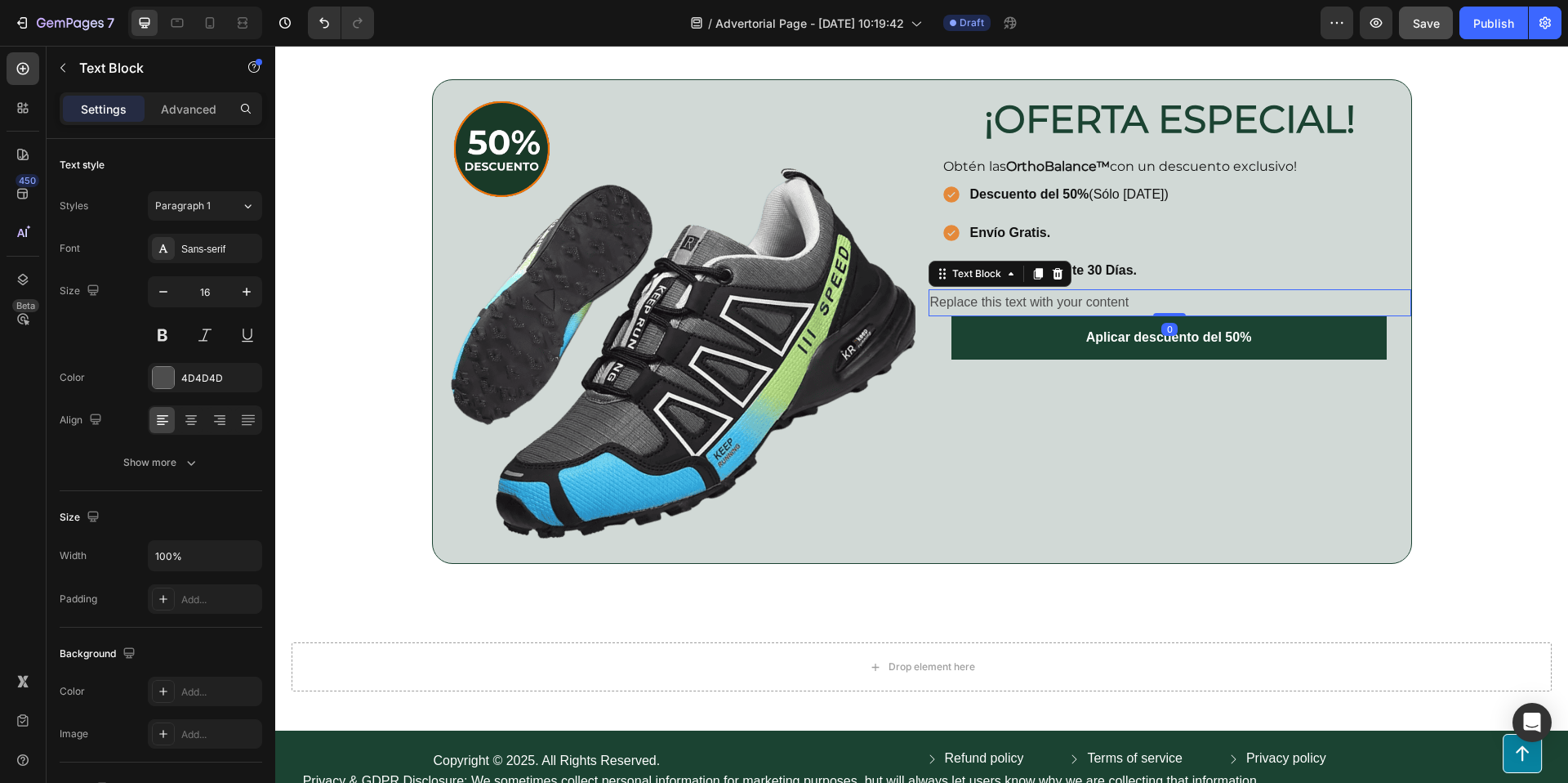
click at [985, 300] on div "Replace this text with your content" at bounding box center [1169, 302] width 482 height 27
click at [985, 300] on p "Replace this text with your content" at bounding box center [1170, 303] width 480 height 24
click at [1000, 299] on div "Rich Text Editor. Editing area: main" at bounding box center [1169, 302] width 482 height 27
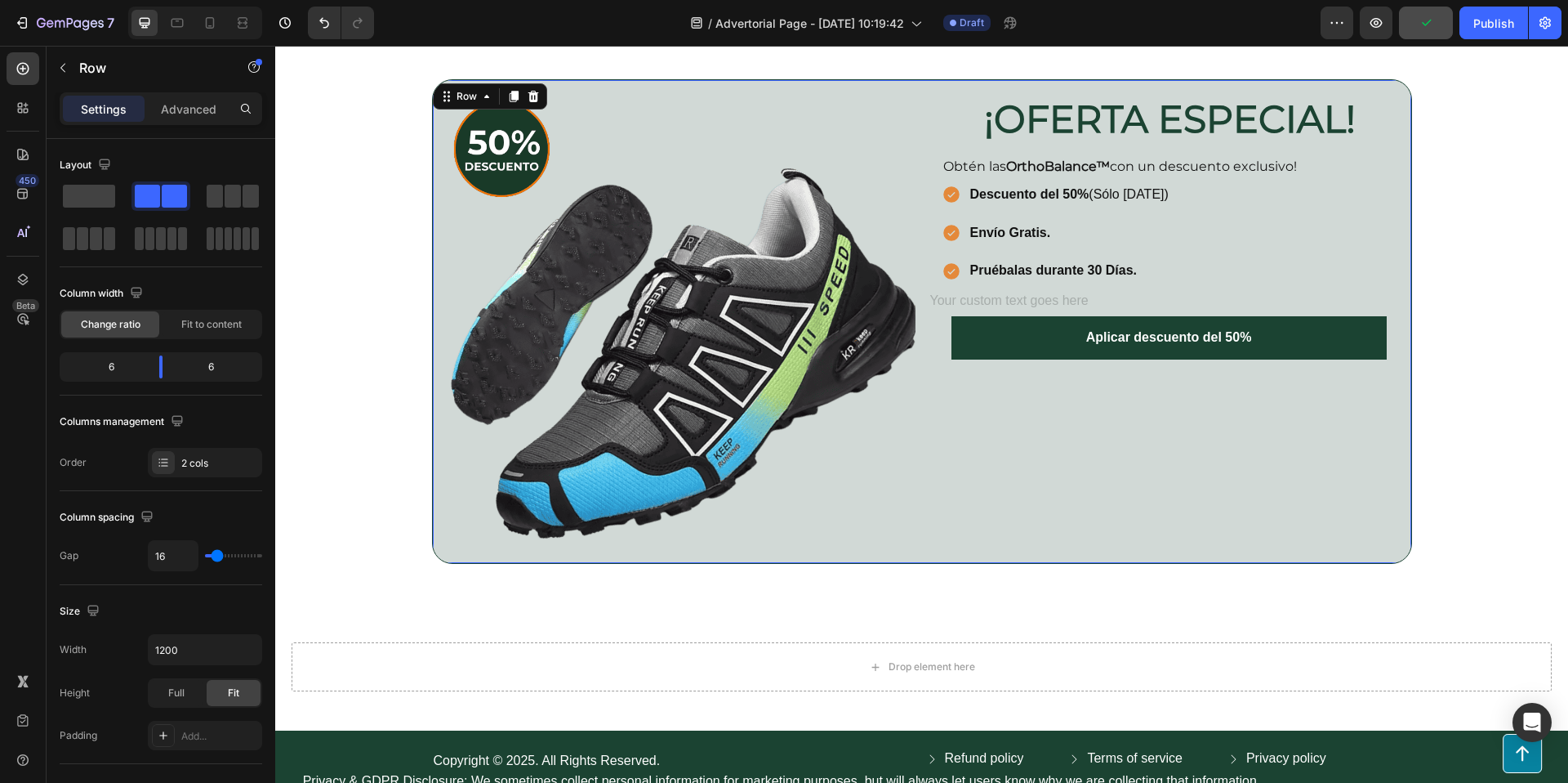
click at [940, 443] on div "¡OFERTA ESPECIAL! Heading Row Obtén las OrthoBalance™ con un descuento exclusiv…" at bounding box center [1169, 321] width 482 height 483
click at [1055, 292] on div "Rich Text Editor. Editing area: main" at bounding box center [1169, 302] width 482 height 27
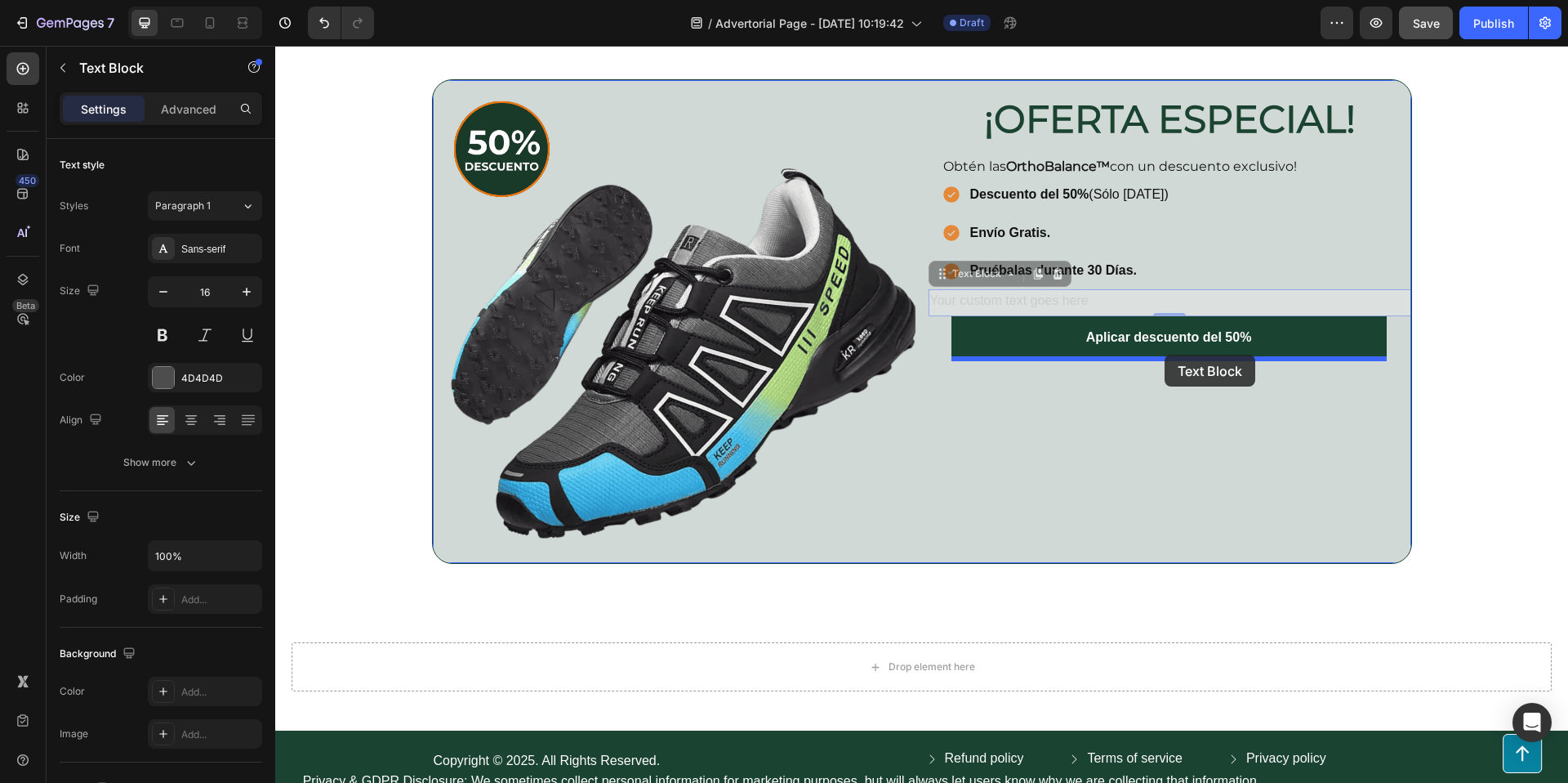
drag, startPoint x: 966, startPoint y: 271, endPoint x: 1164, endPoint y: 354, distance: 214.7
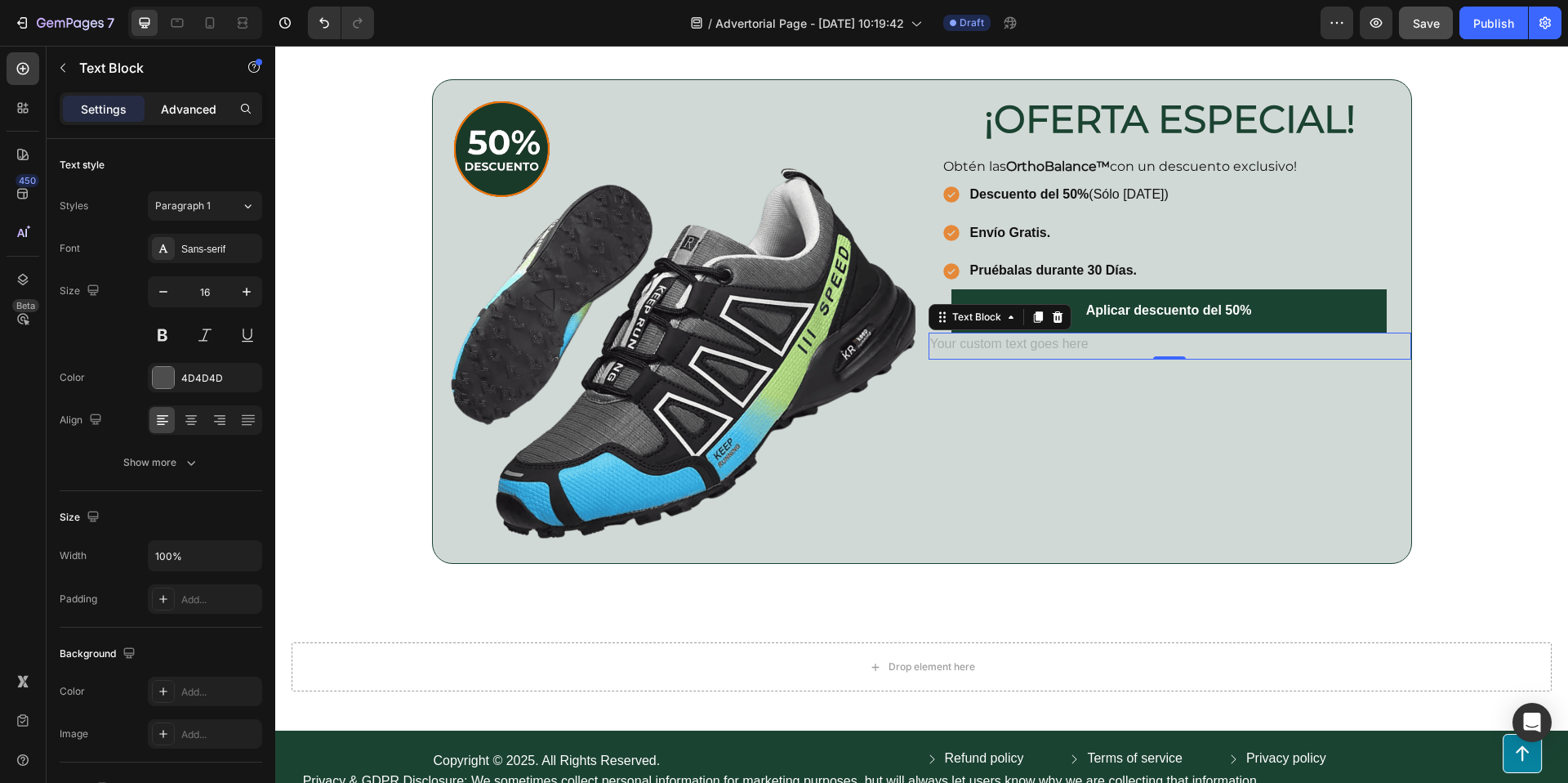
click at [195, 114] on p "Advanced" at bounding box center [189, 109] width 56 height 17
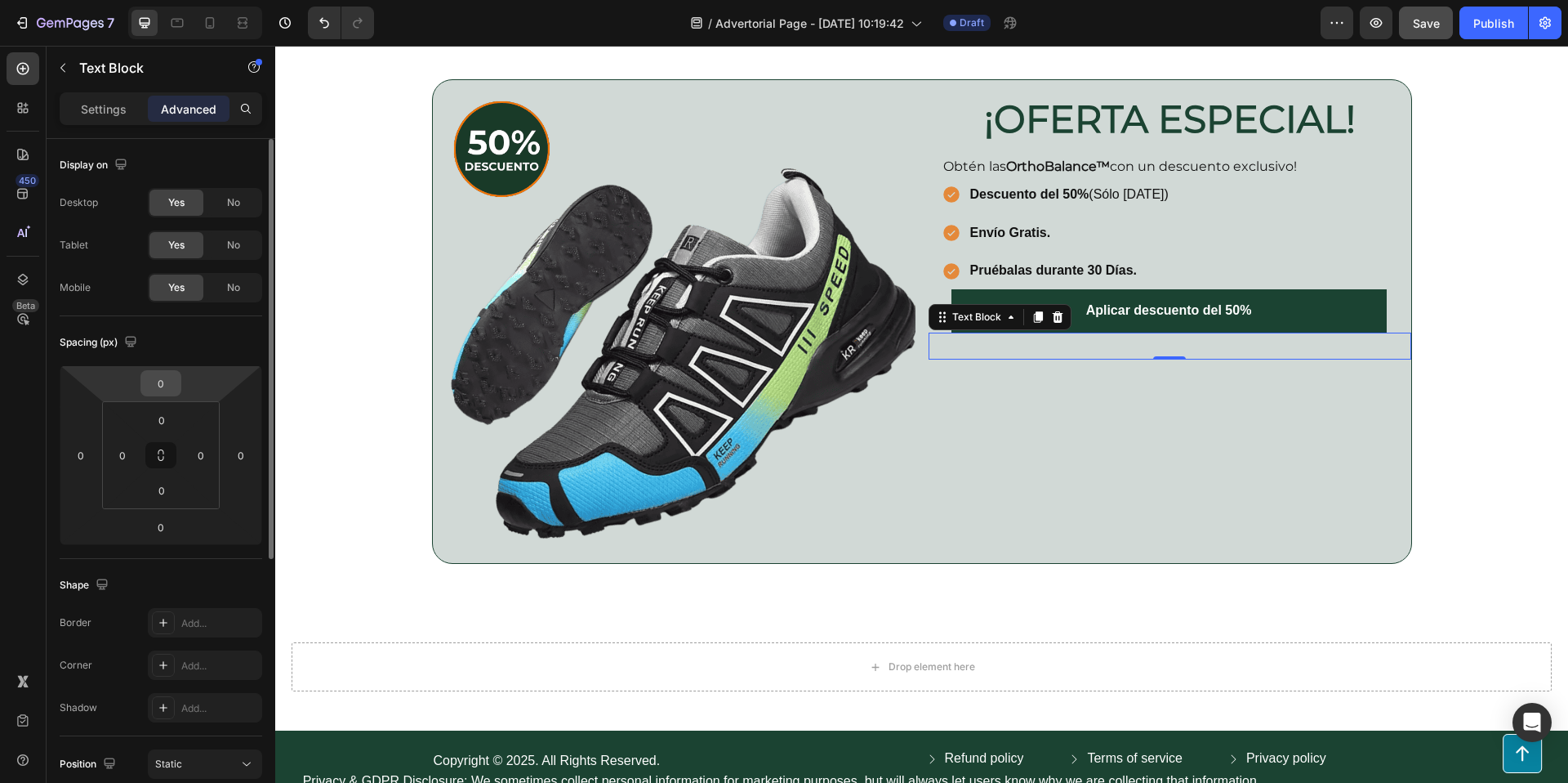
click at [160, 390] on input "0" at bounding box center [161, 383] width 33 height 25
click at [172, 383] on input "30" at bounding box center [161, 383] width 33 height 25
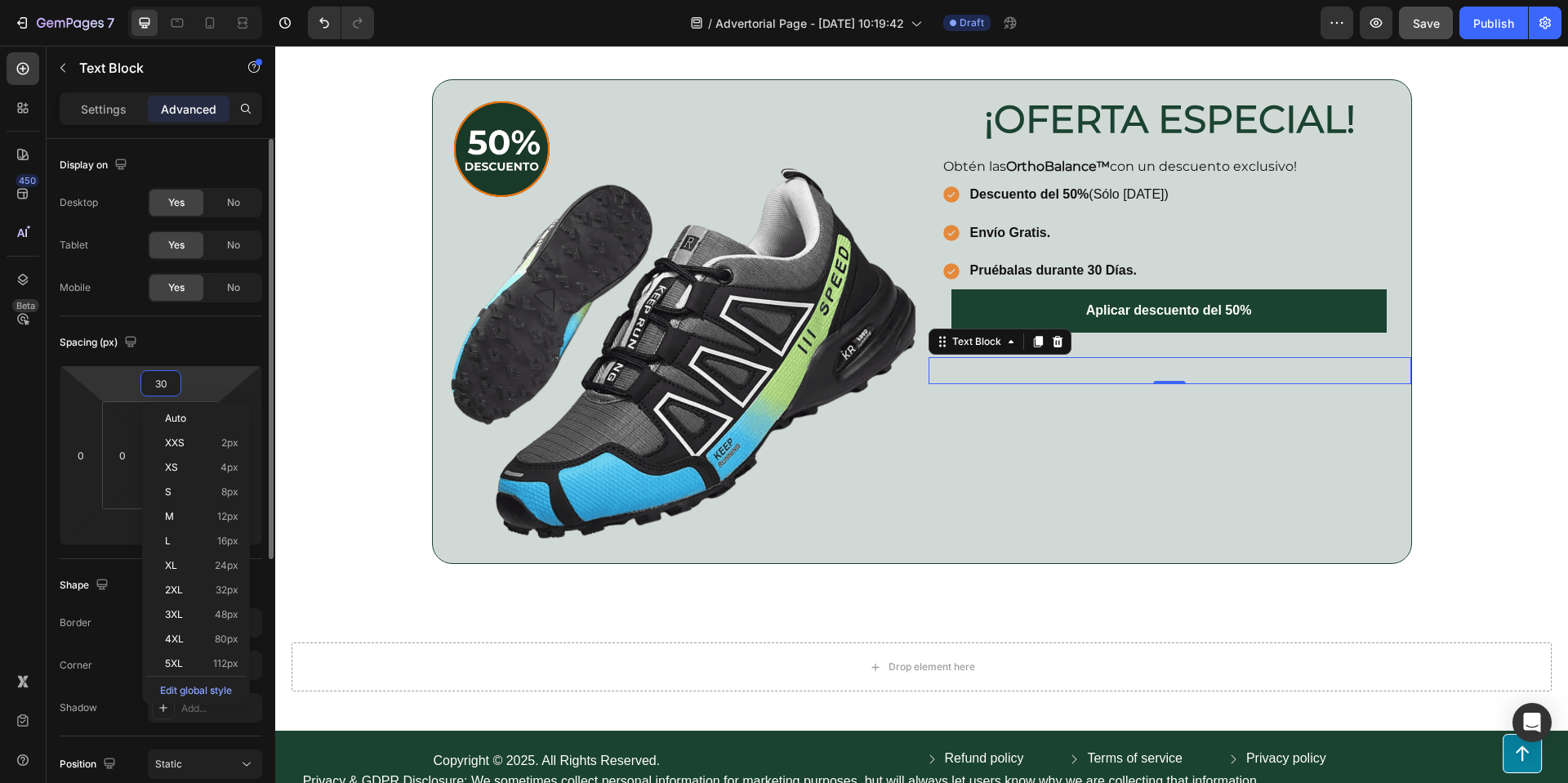
click at [172, 383] on input "30" at bounding box center [161, 383] width 33 height 25
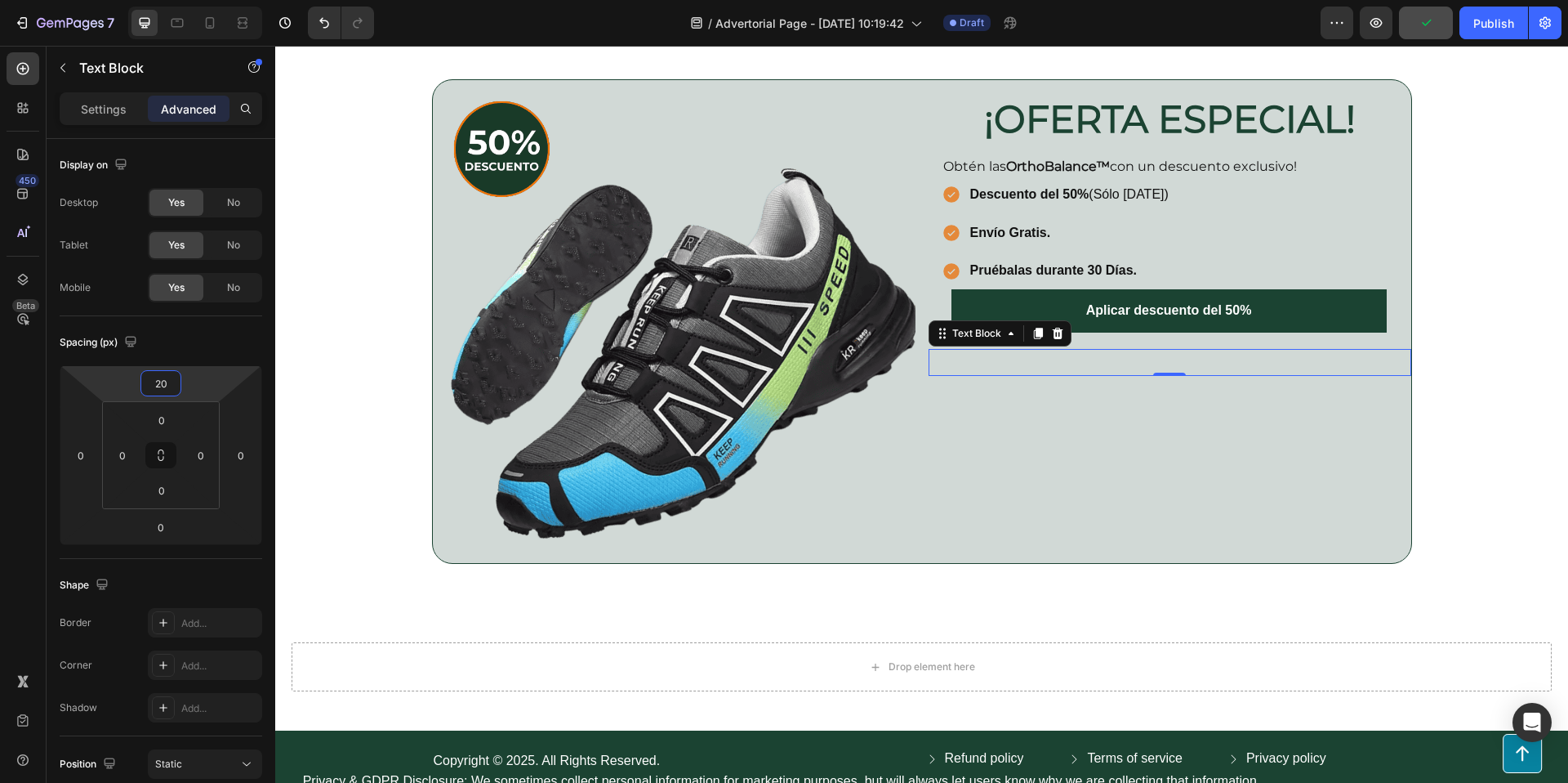
type input "20"
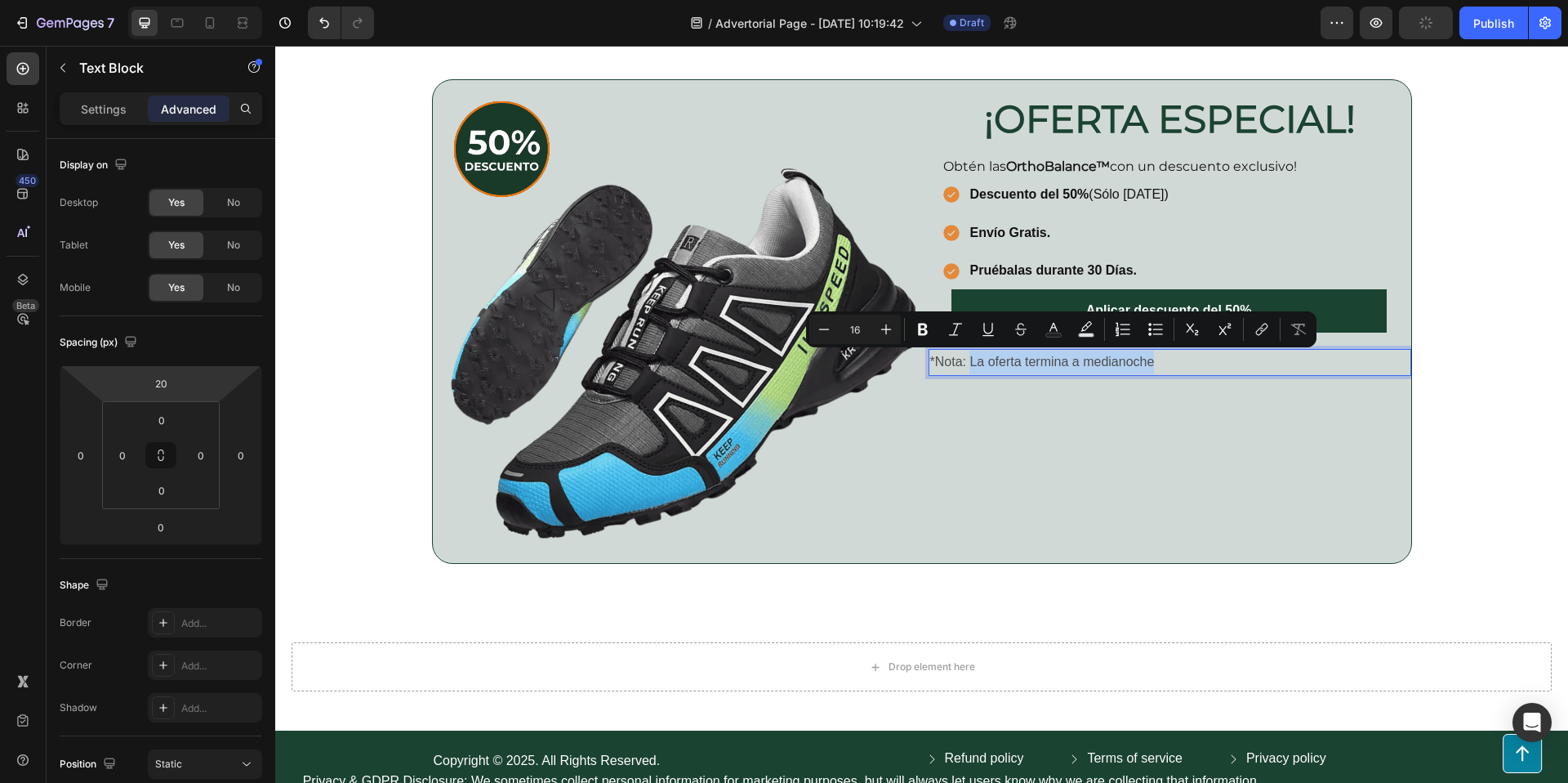
drag, startPoint x: 969, startPoint y: 356, endPoint x: 1195, endPoint y: 366, distance: 226.2
click at [1195, 366] on p "*Nota: La oferta termina a medianoche" at bounding box center [1170, 363] width 480 height 24
click at [1194, 366] on p "*Nota: La oferta termina a medianoche" at bounding box center [1170, 363] width 480 height 24
drag, startPoint x: 1176, startPoint y: 364, endPoint x: 973, endPoint y: 359, distance: 203.1
click at [973, 359] on p "*Nota: La oferta termina a medianoche" at bounding box center [1170, 363] width 480 height 24
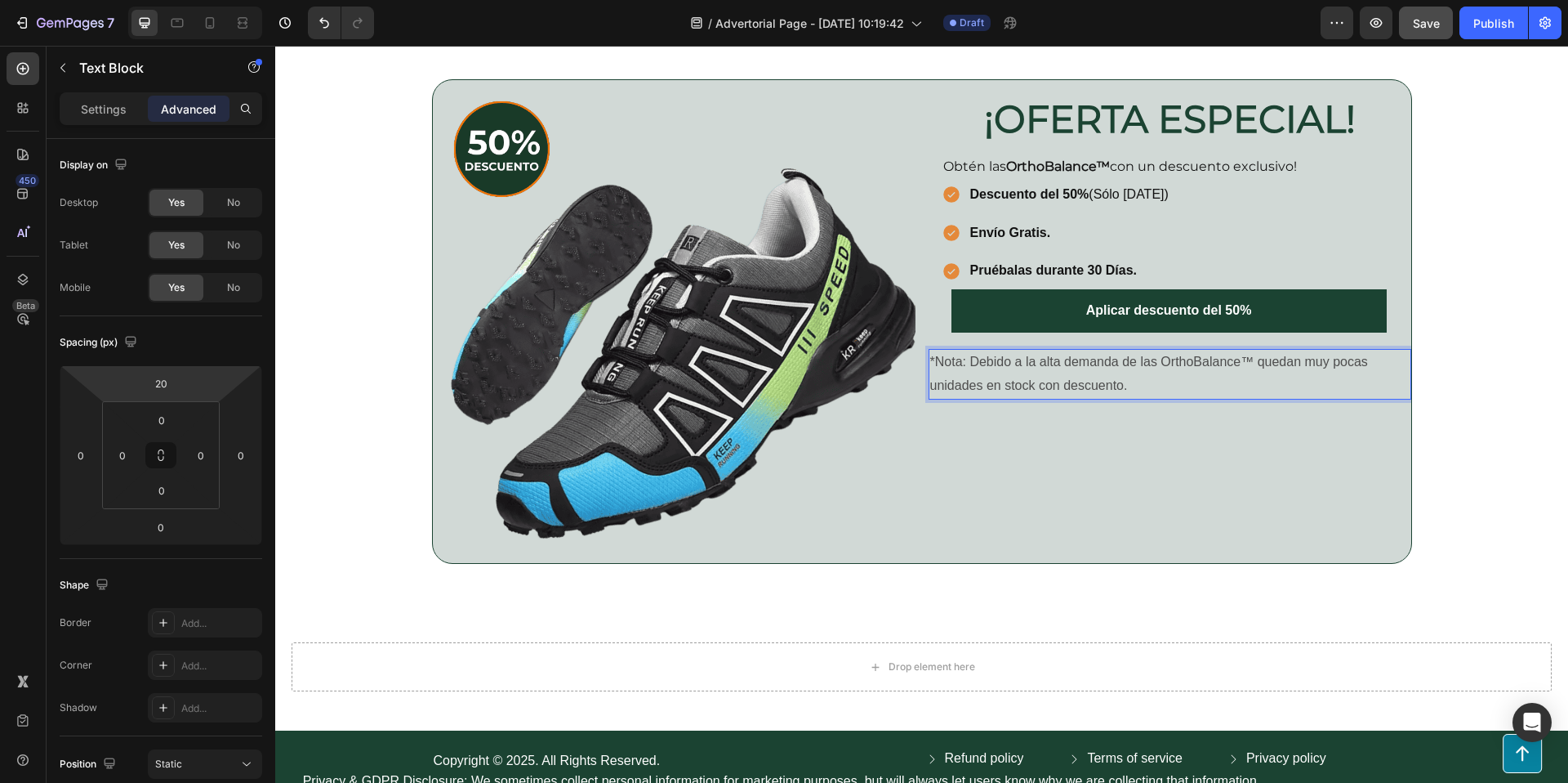
click at [954, 361] on p "*Nota: Debido a la alta demanda de las OrthoBalance™ quedan muy pocas unidades …" at bounding box center [1170, 375] width 480 height 48
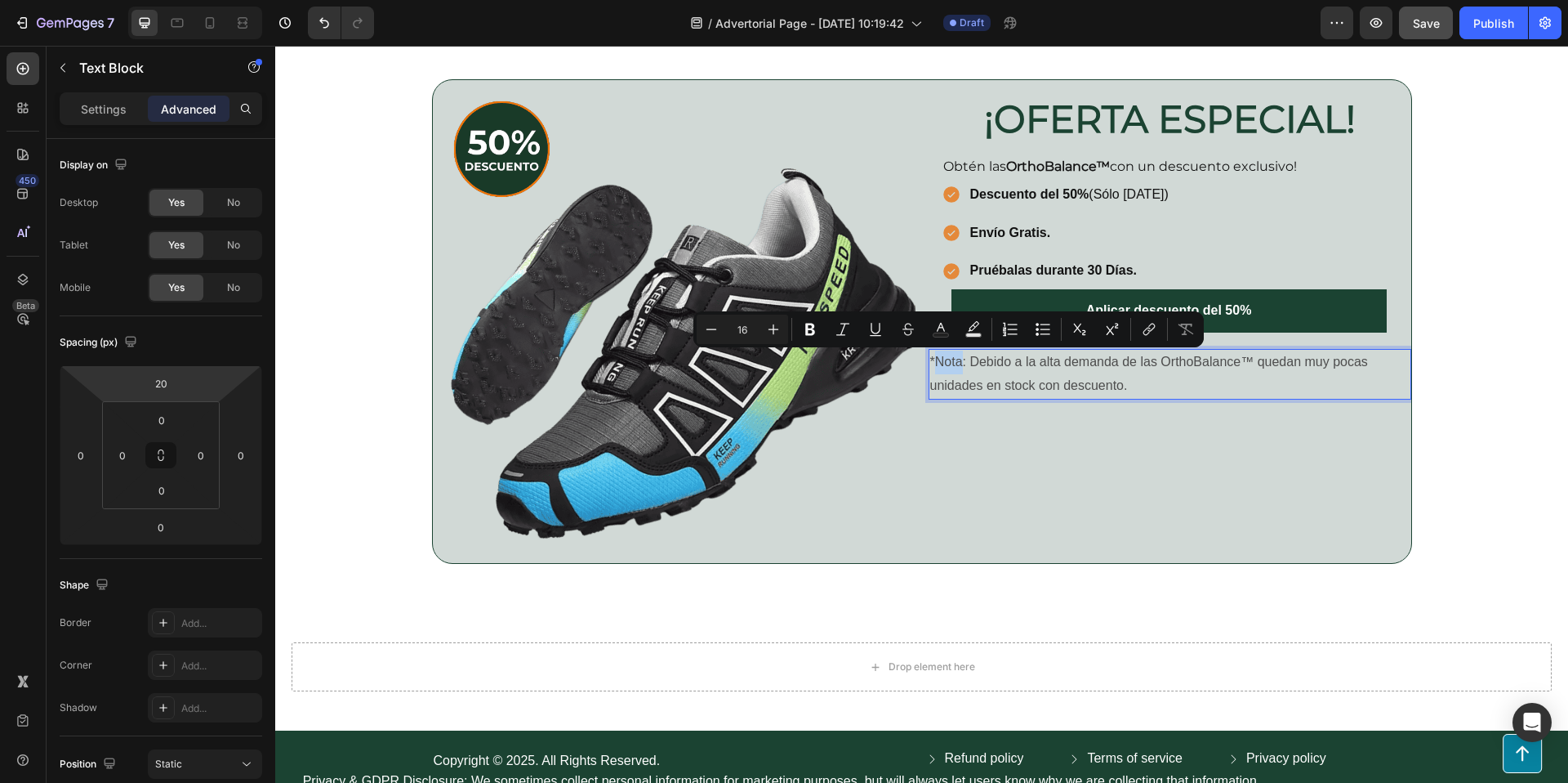
click at [959, 361] on p "*Nota: Debido a la alta demanda de las OrthoBalance™ quedan muy pocas unidades …" at bounding box center [1170, 375] width 480 height 48
drag, startPoint x: 966, startPoint y: 362, endPoint x: 927, endPoint y: 361, distance: 39.0
click at [928, 361] on div "*Nota: Debido a la alta demanda de las OrthoBalance™ quedan muy pocas unidades …" at bounding box center [1169, 374] width 482 height 50
click at [803, 330] on icon "Editor contextual toolbar" at bounding box center [809, 330] width 16 height 16
click at [1278, 452] on div "¡OFERTA ESPECIAL! Heading Row Obtén las OrthoBalance™ con un descuento exclusiv…" at bounding box center [1169, 321] width 482 height 483
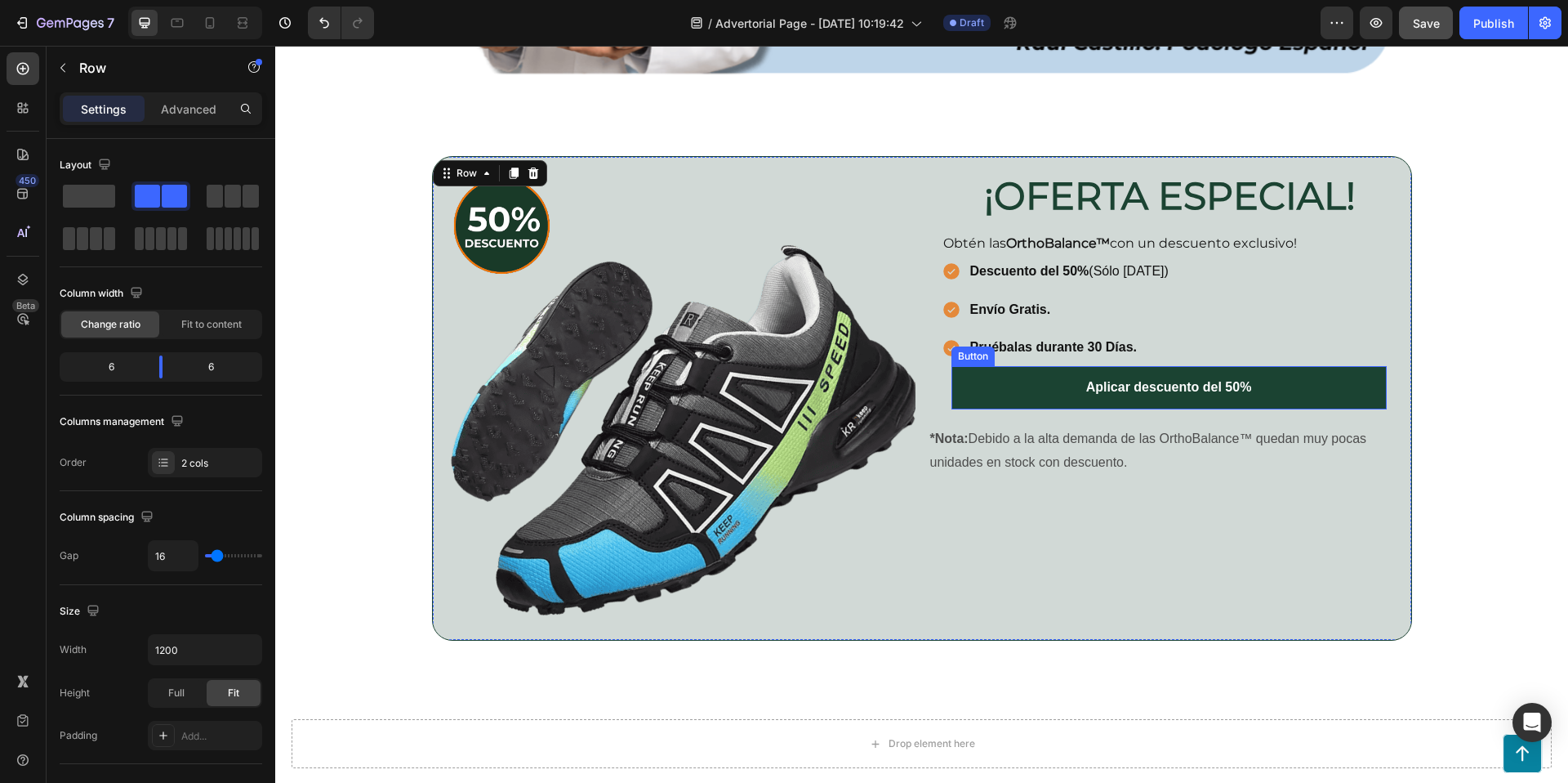
scroll to position [3389, 0]
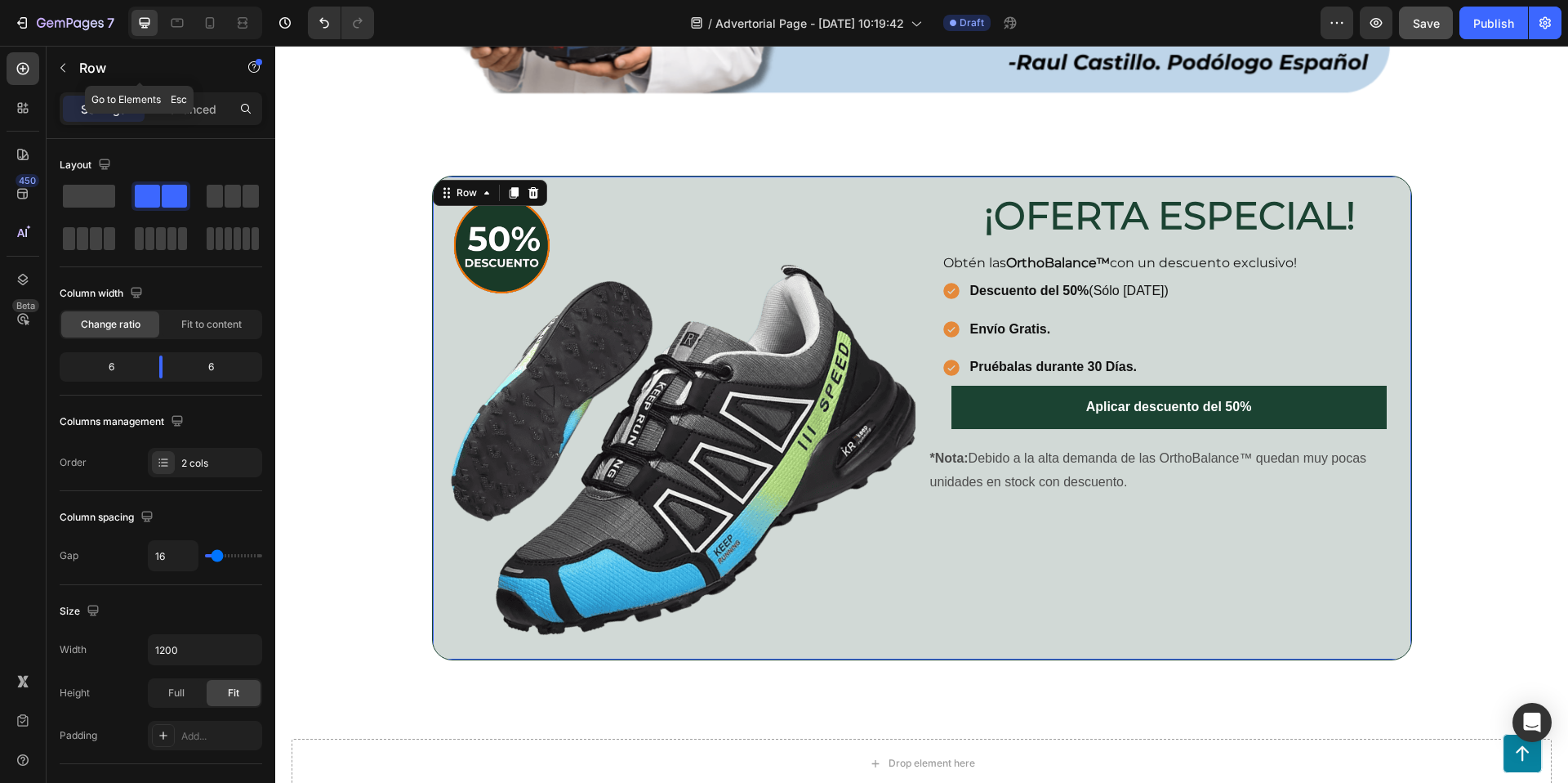
click at [59, 59] on button "button" at bounding box center [62, 68] width 27 height 27
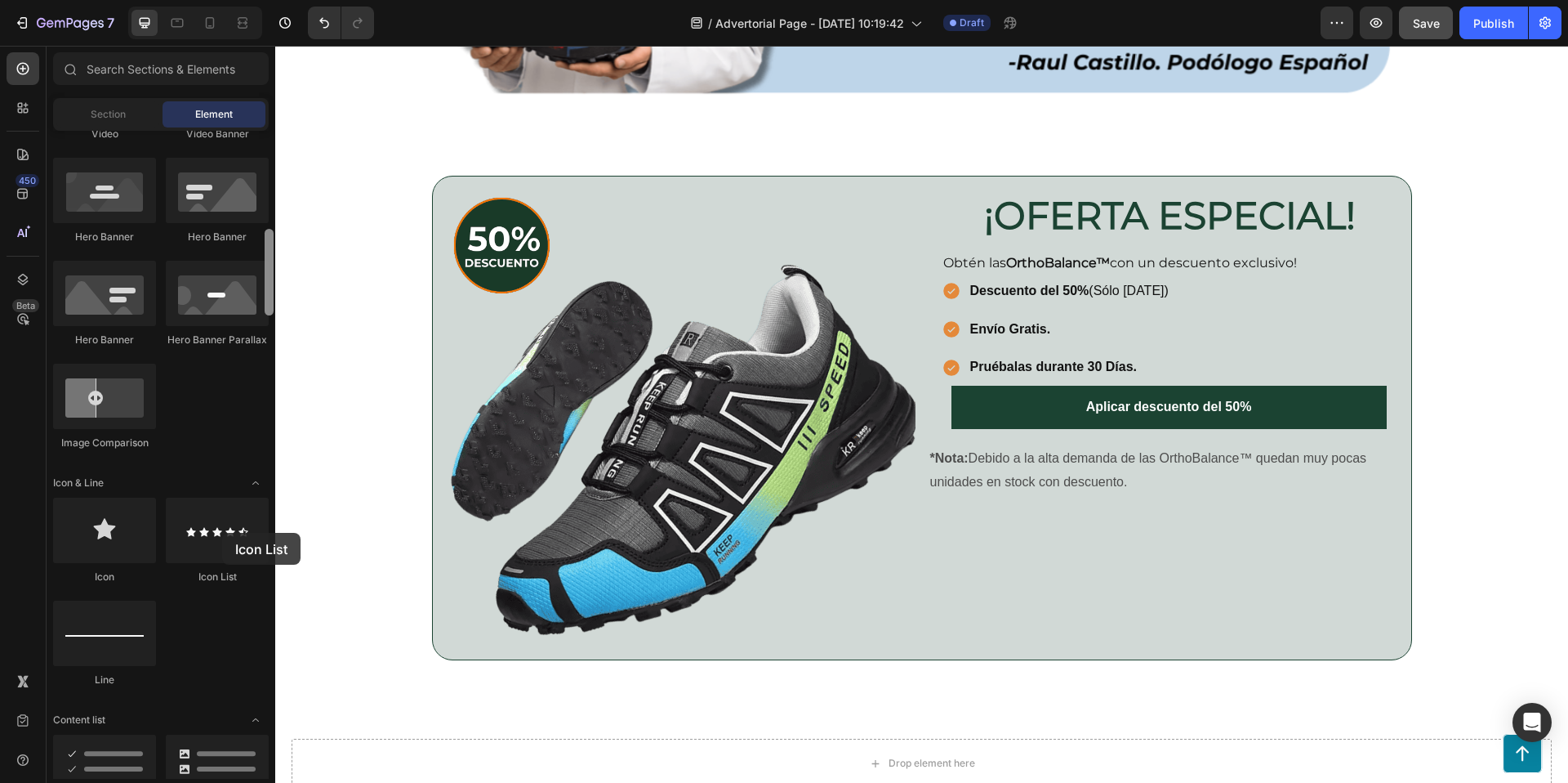
scroll to position [723, 0]
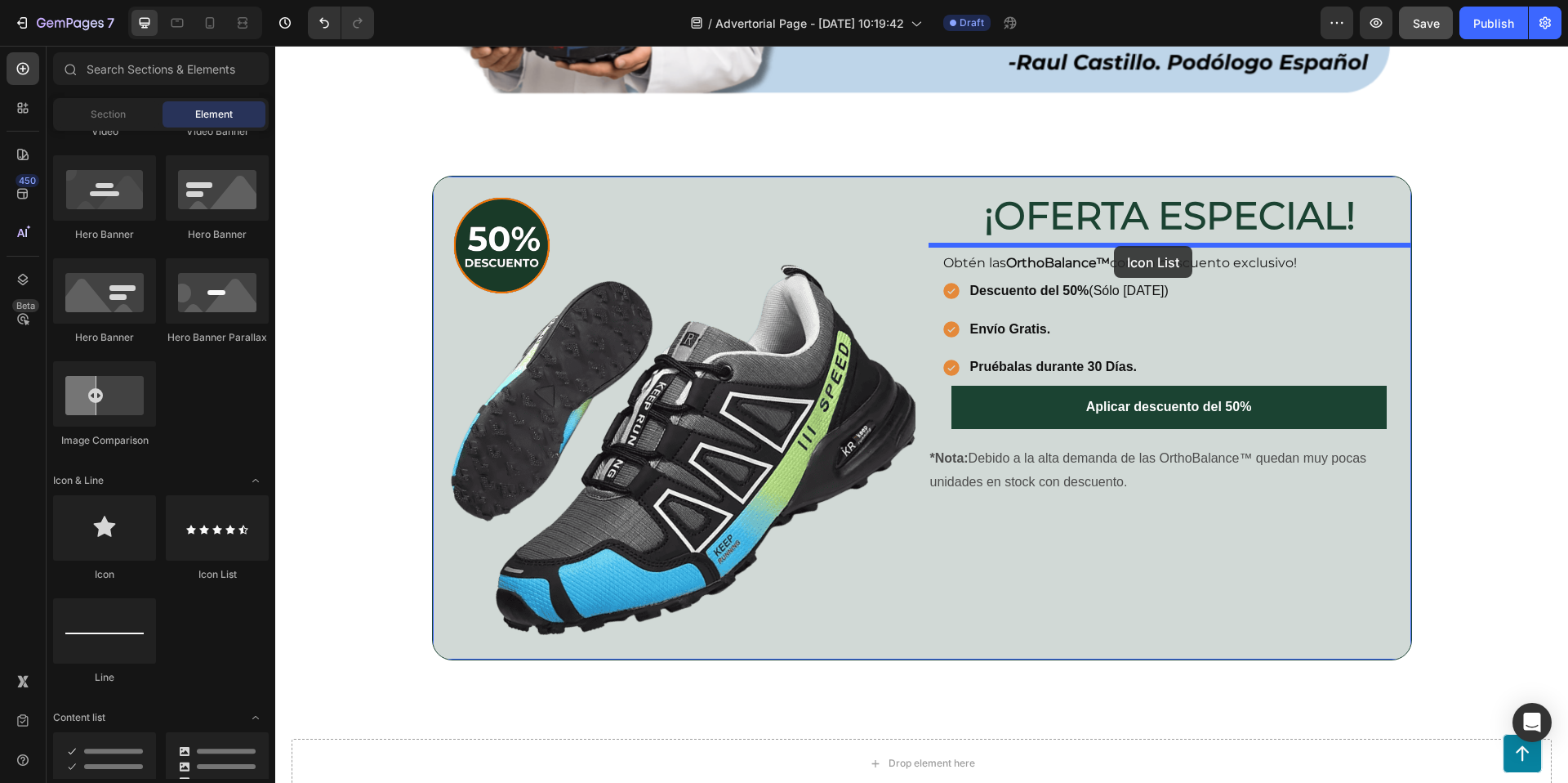
drag, startPoint x: 491, startPoint y: 585, endPoint x: 1114, endPoint y: 246, distance: 709.3
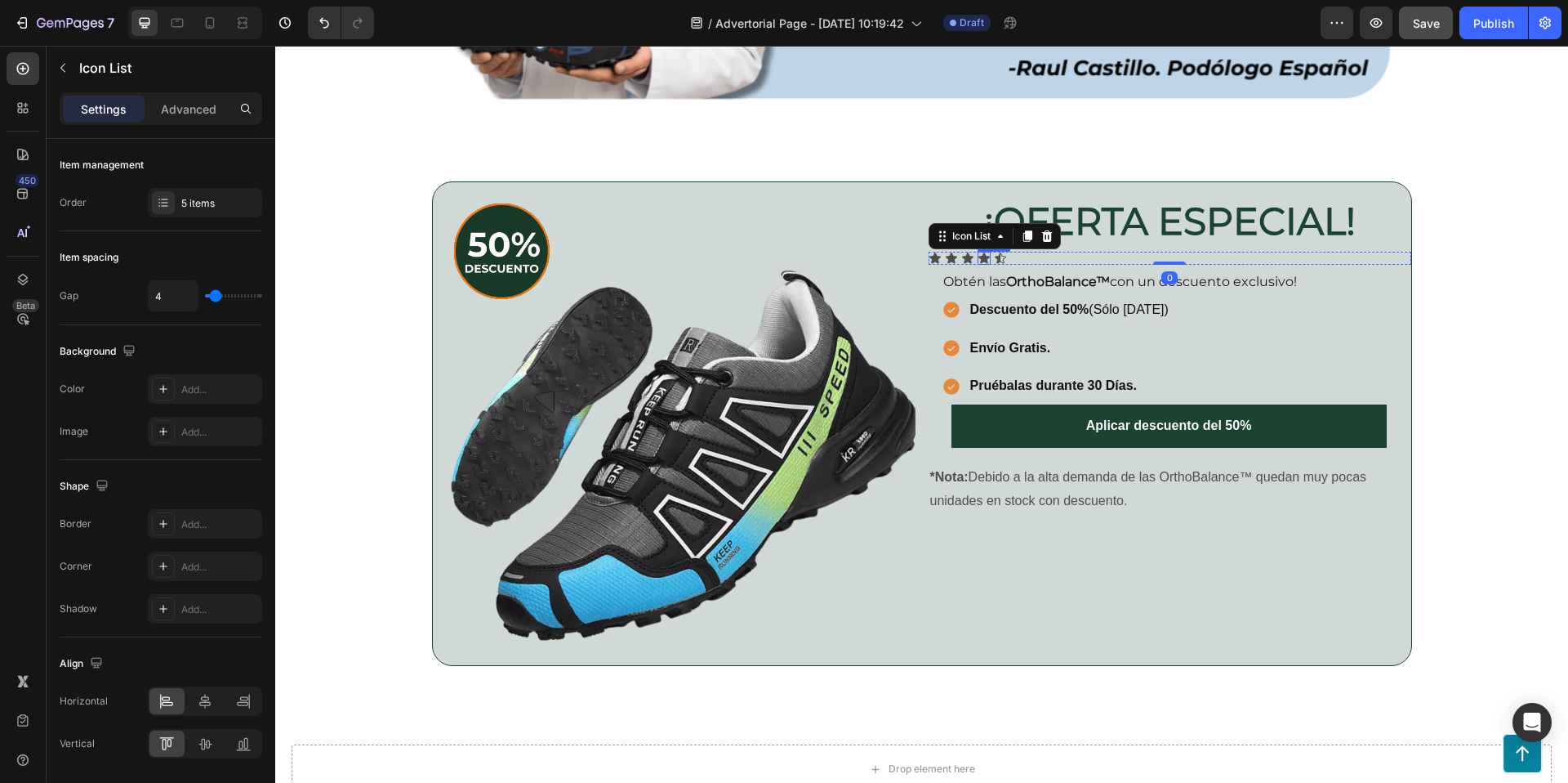
scroll to position [3384, 0]
type input "3"
type input "4"
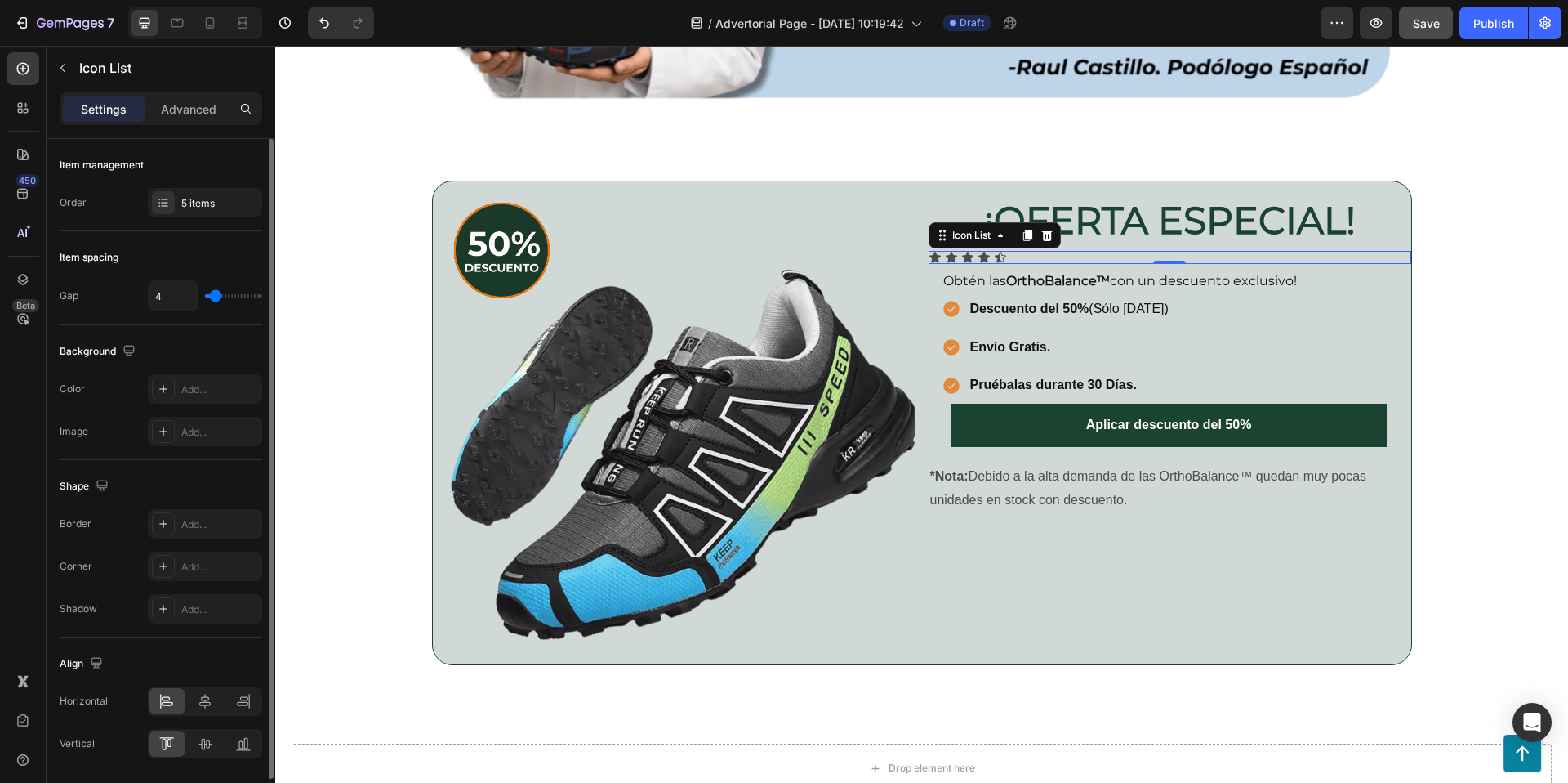
type input "5"
type input "6"
type input "7"
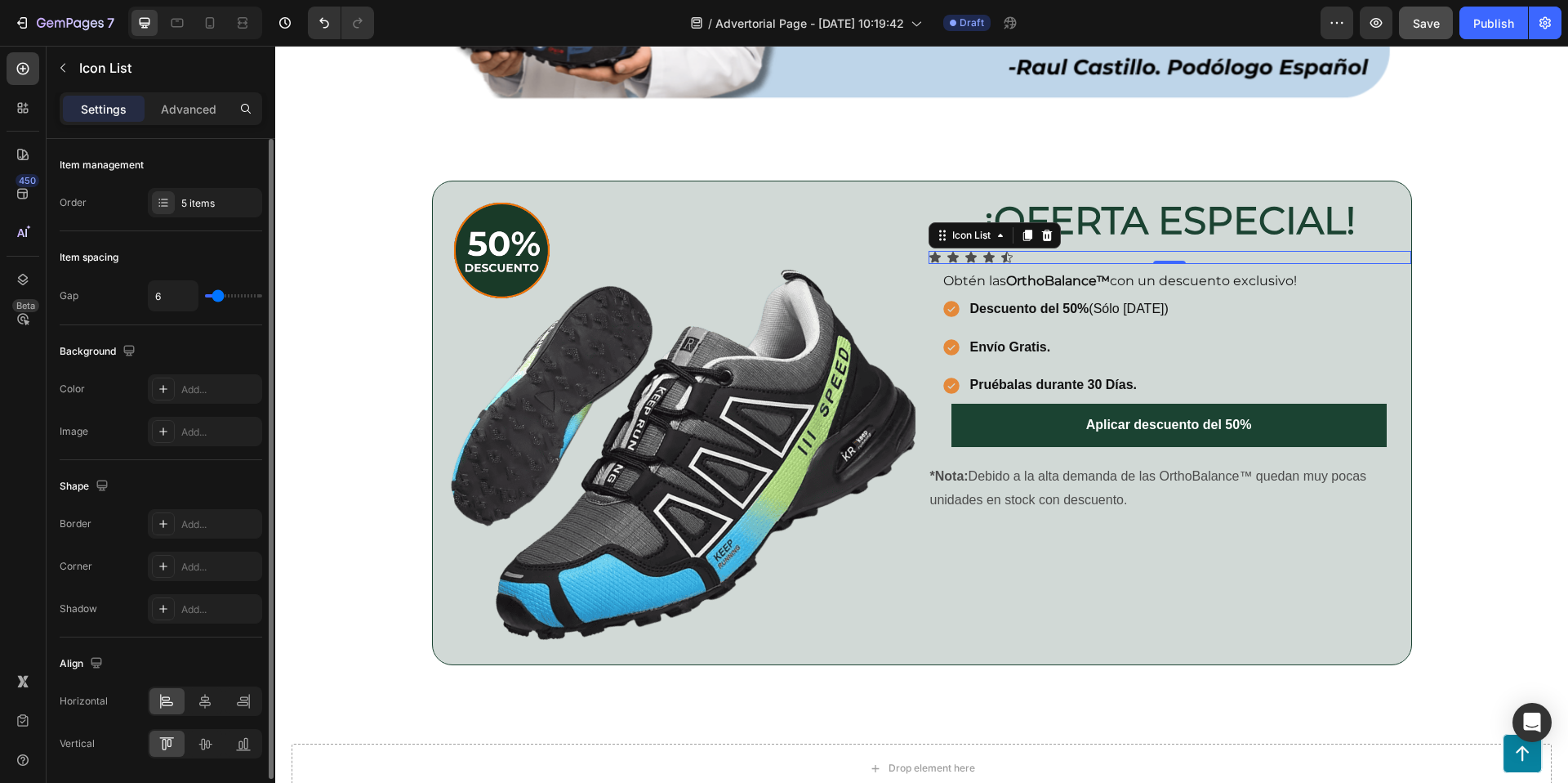
type input "7"
type input "8"
type input "9"
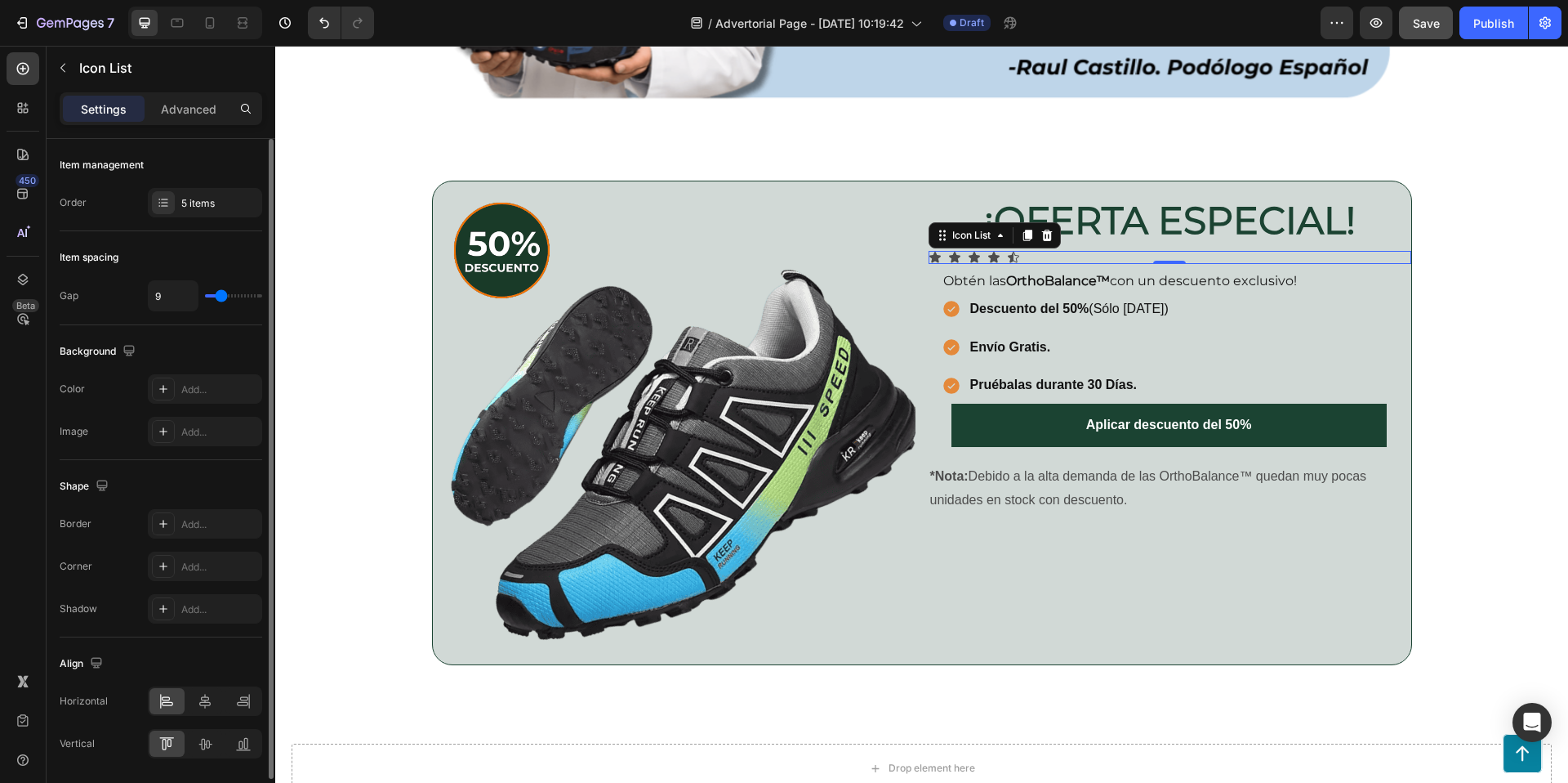
type input "10"
type input "9"
type input "8"
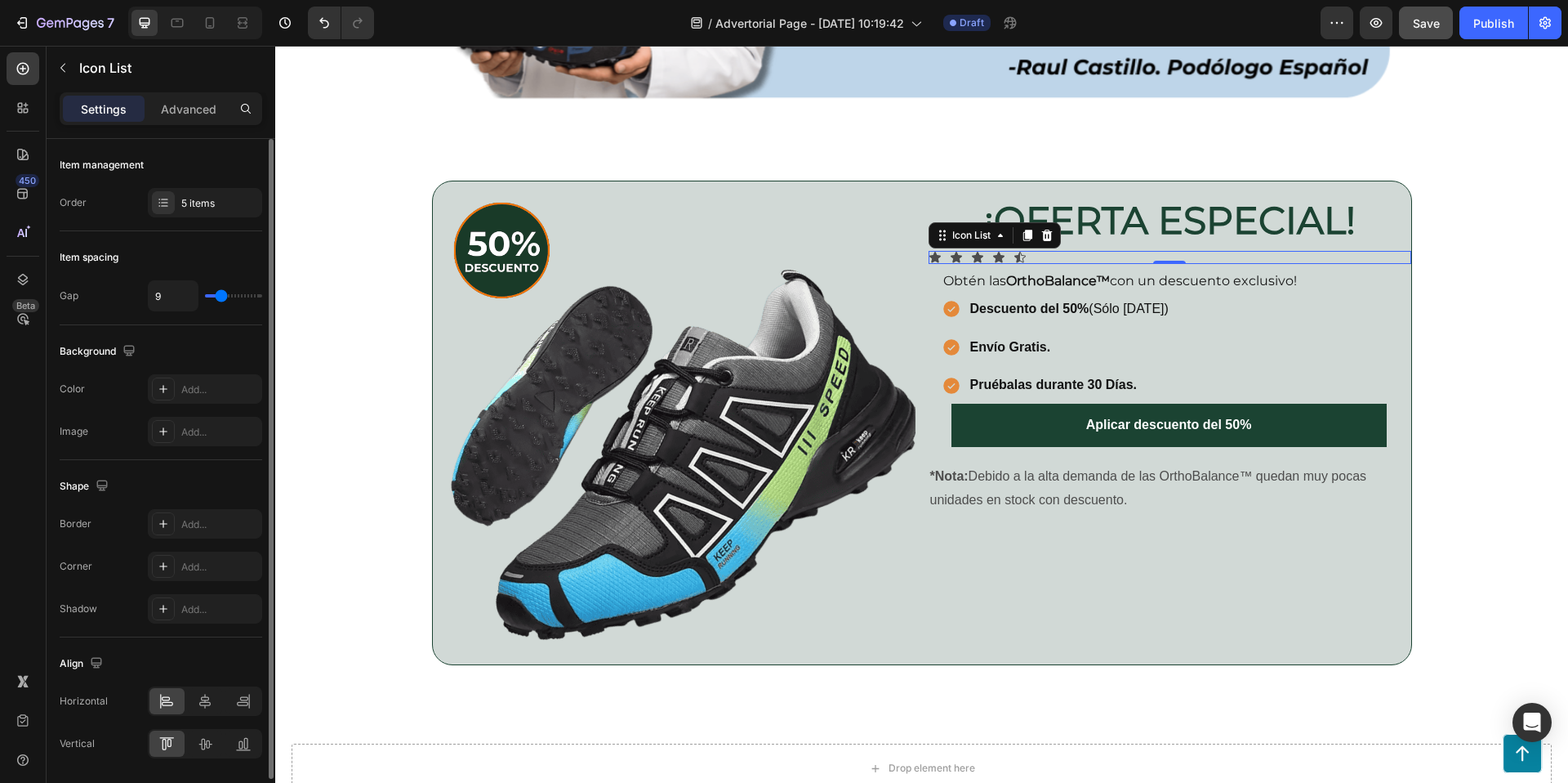
type input "8"
type input "7"
type input "6"
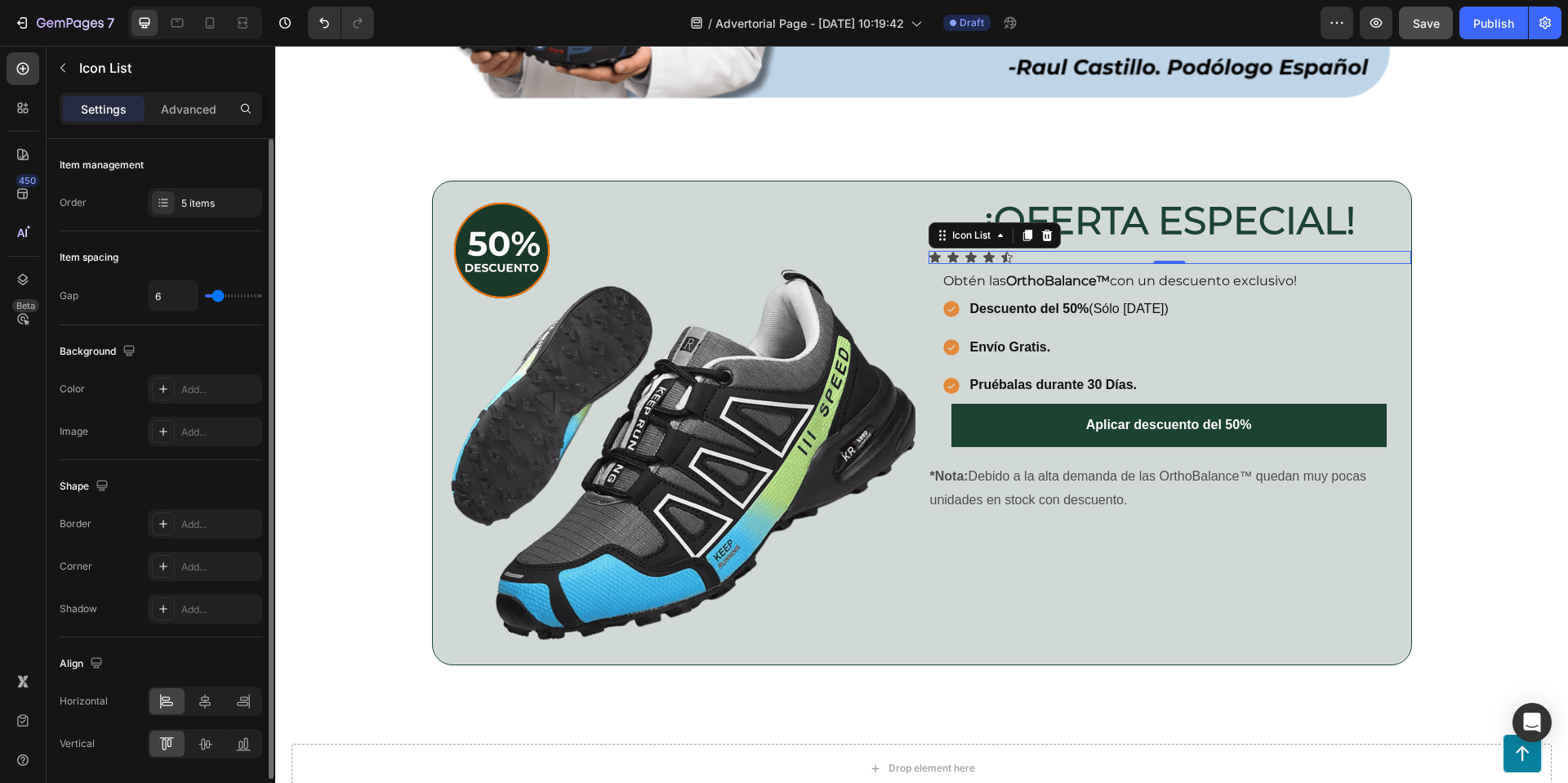
type input "5"
type input "4"
click at [216, 298] on input "range" at bounding box center [233, 296] width 57 height 4
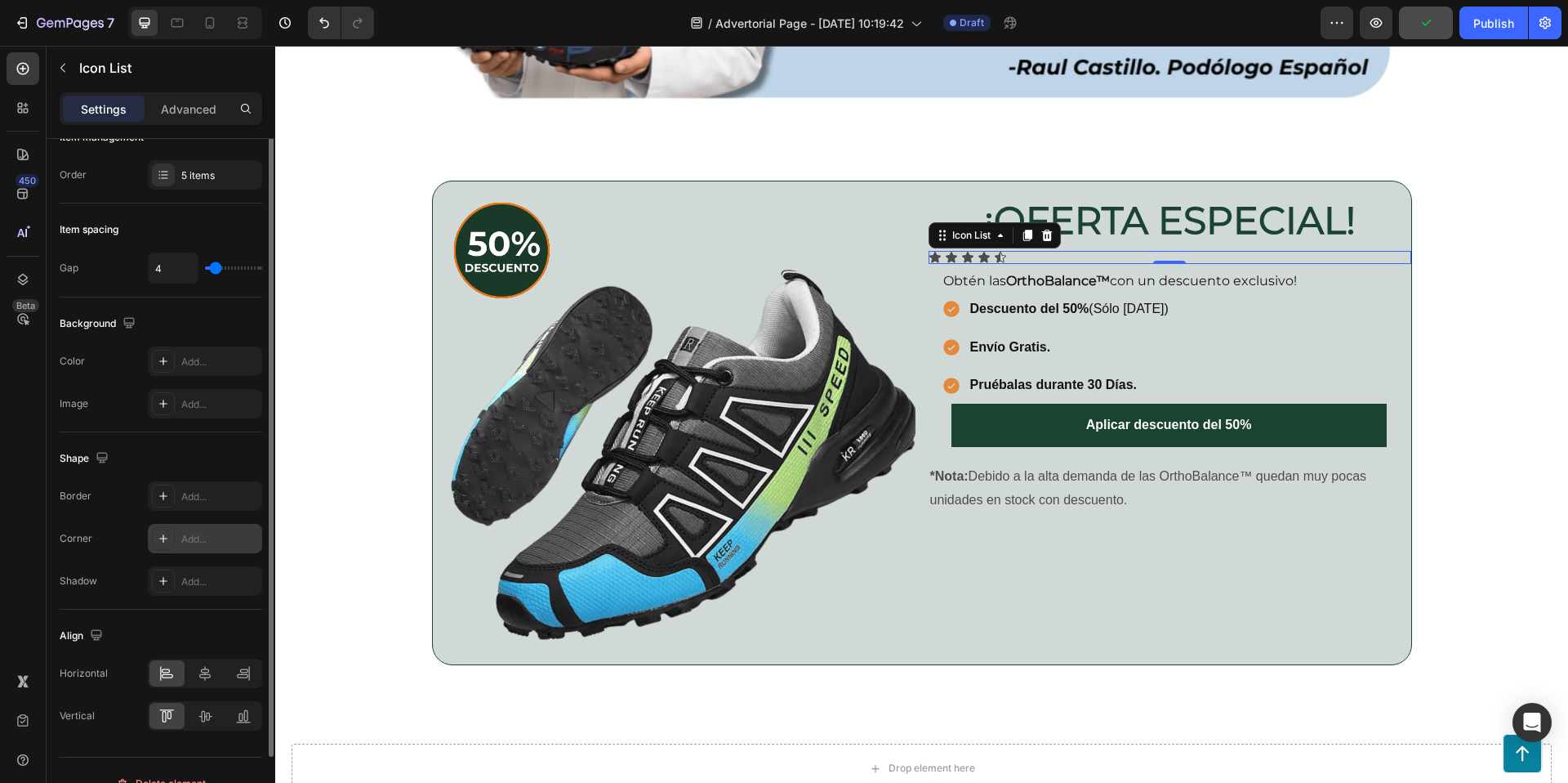
scroll to position [54, 0]
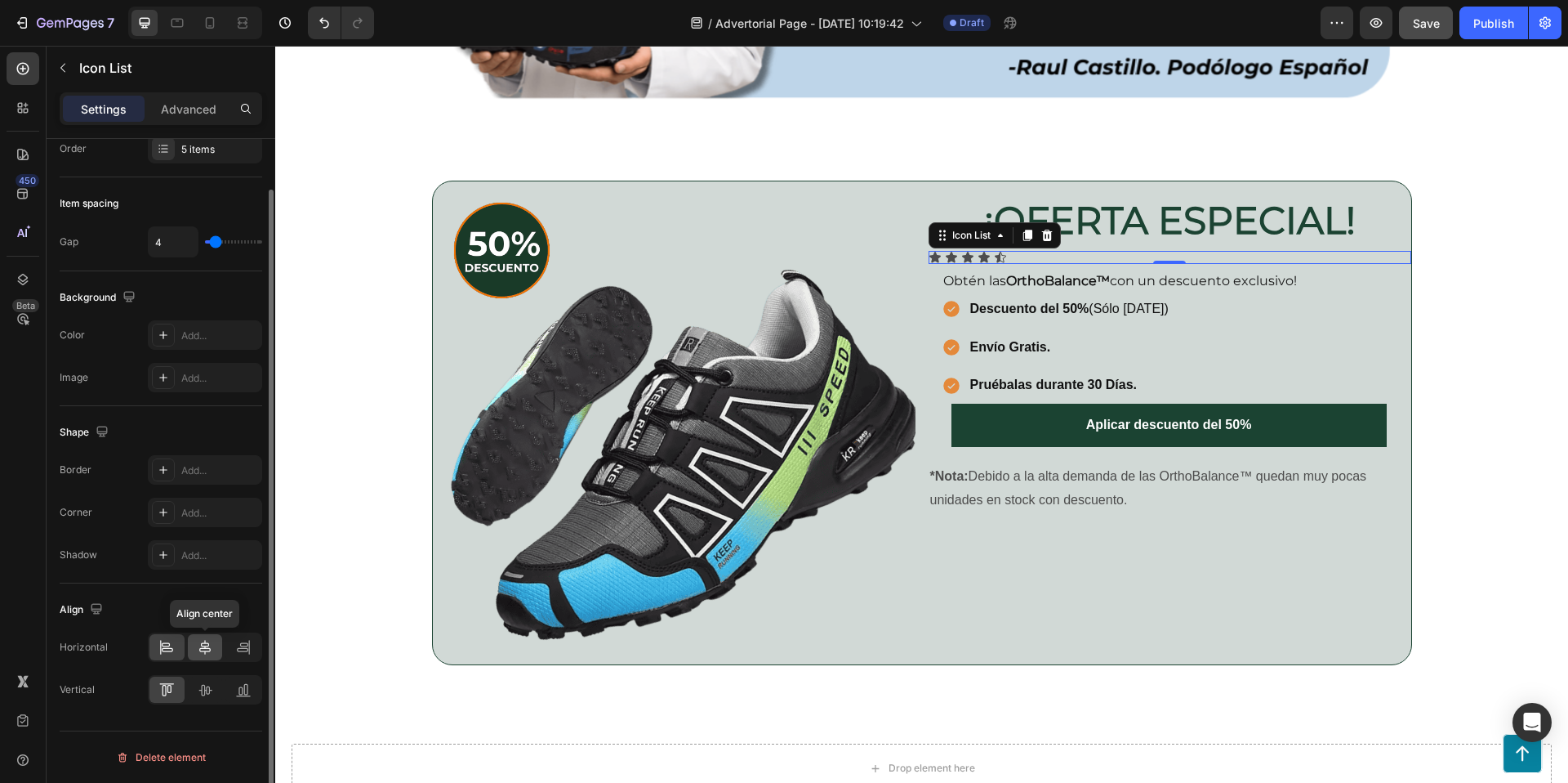
click at [204, 641] on icon at bounding box center [205, 647] width 11 height 15
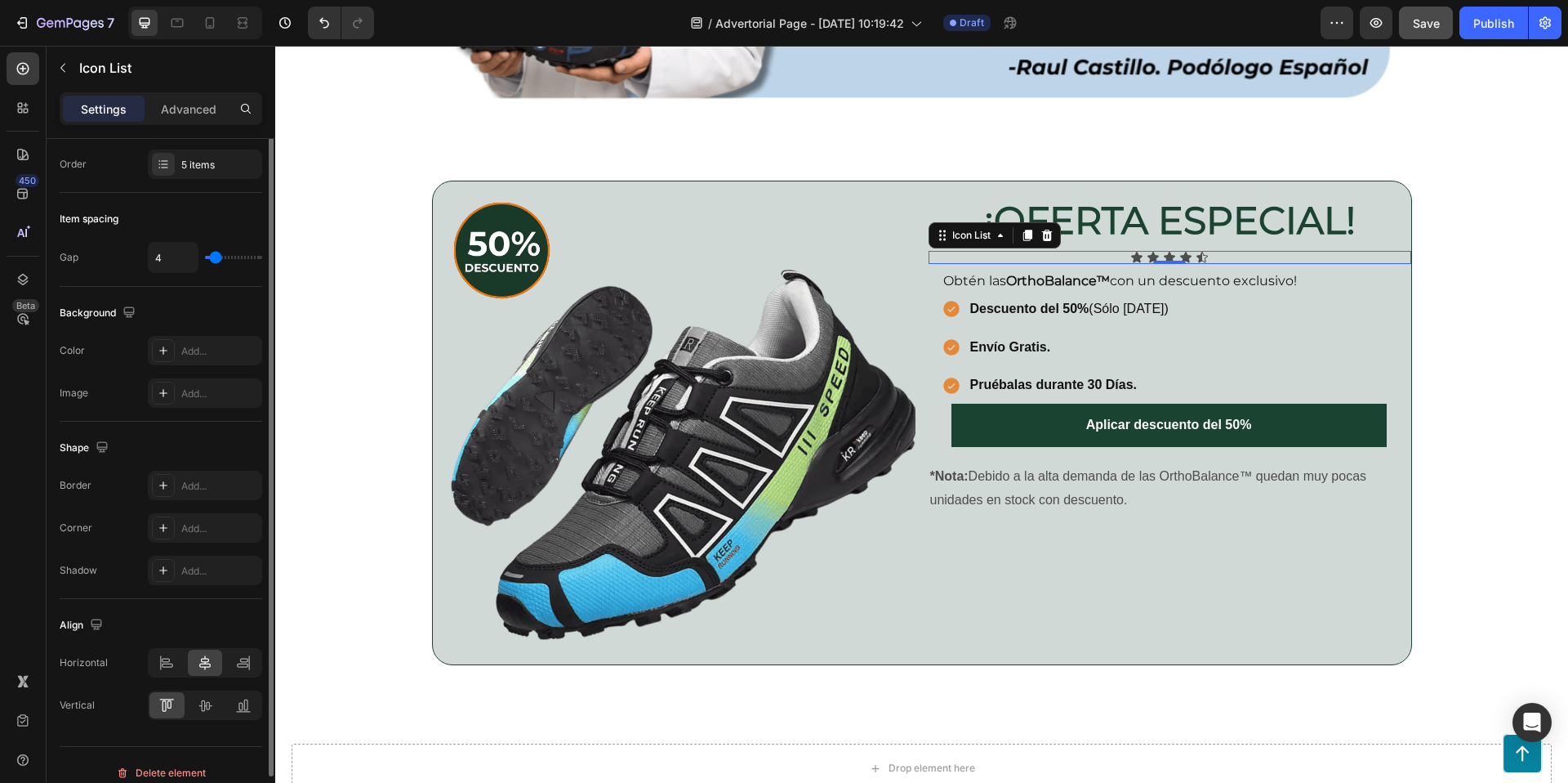
scroll to position [0, 0]
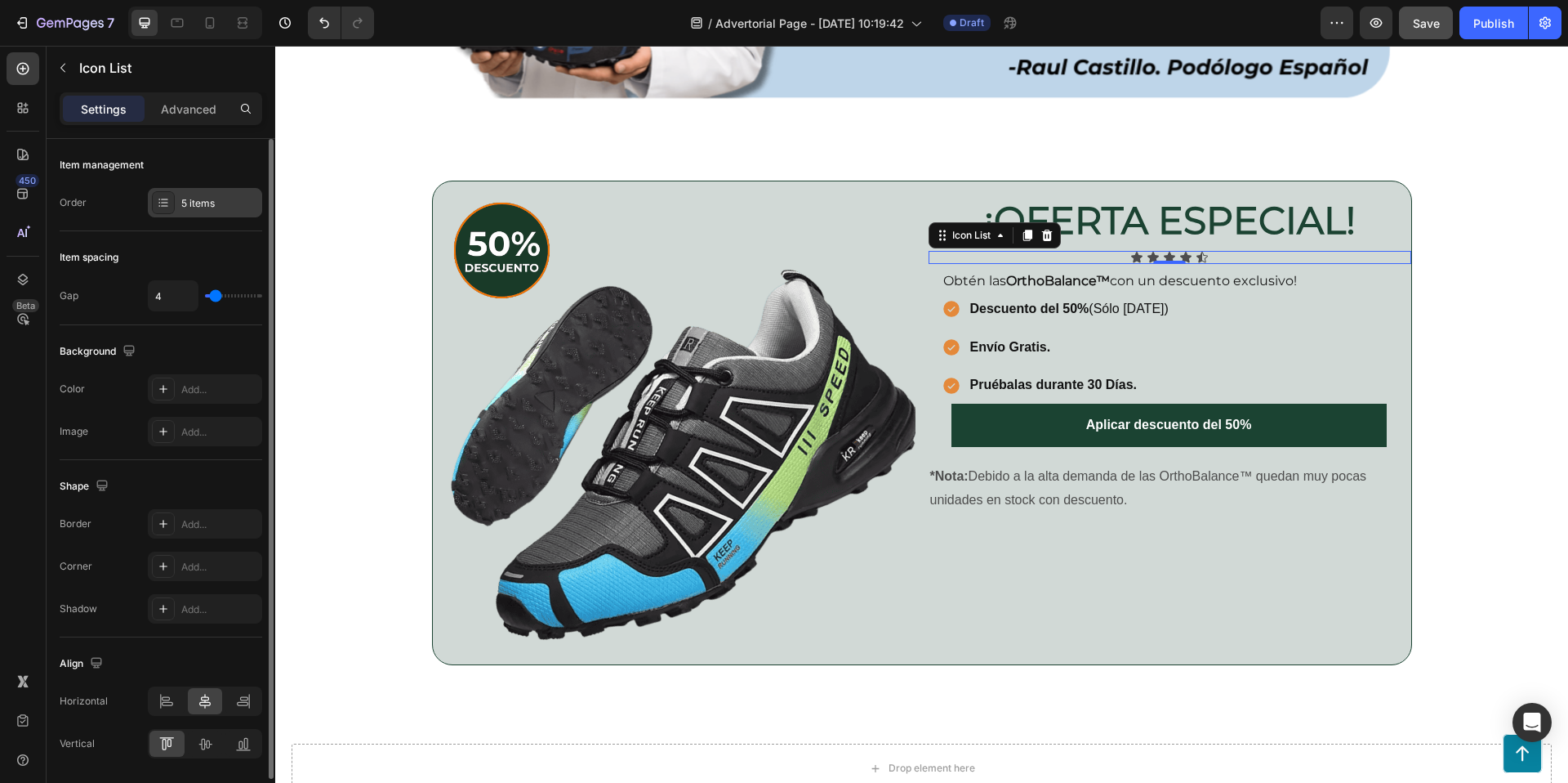
click at [168, 201] on icon at bounding box center [163, 202] width 13 height 13
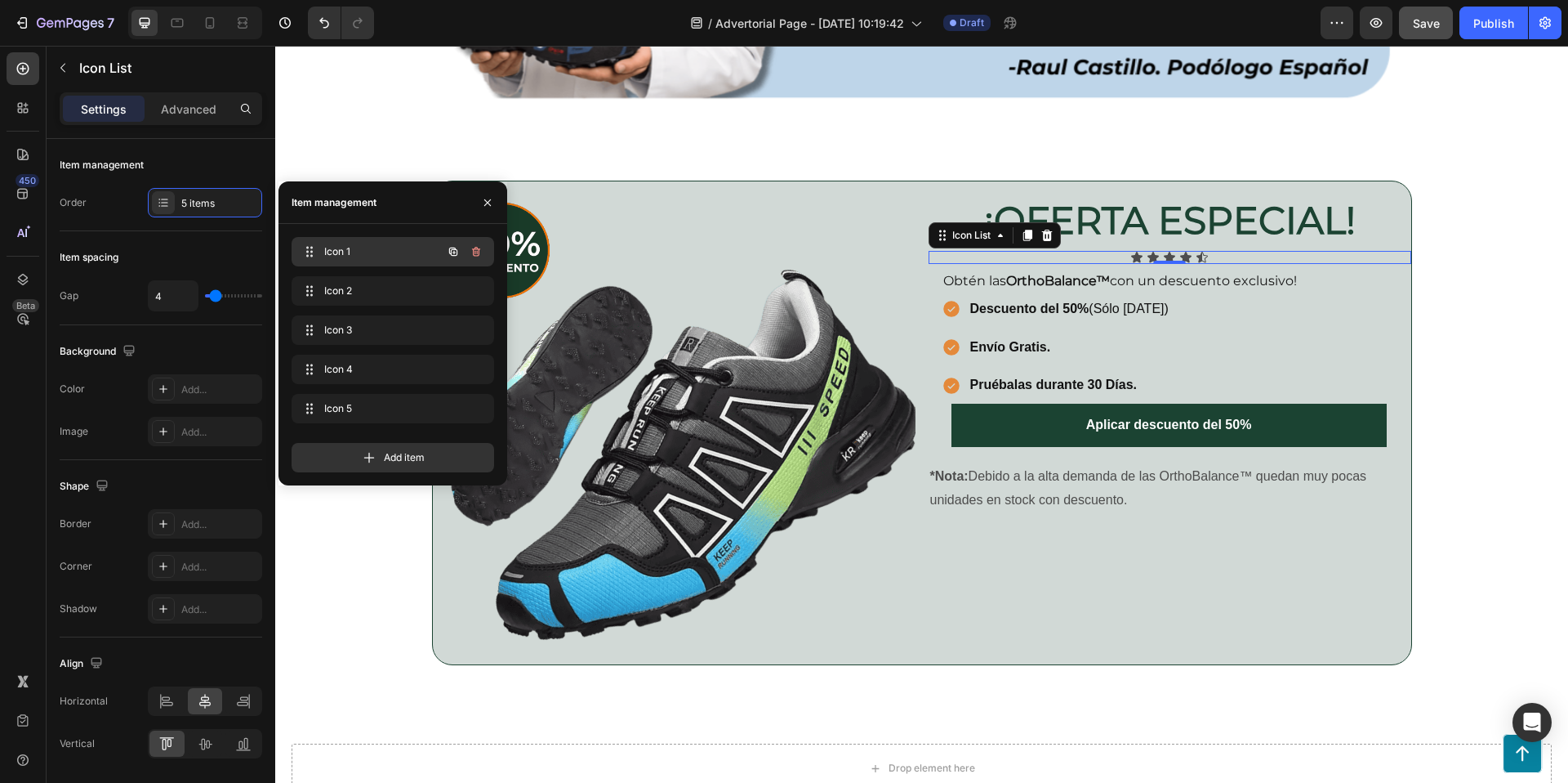
click at [347, 254] on span "Icon 1" at bounding box center [370, 252] width 92 height 15
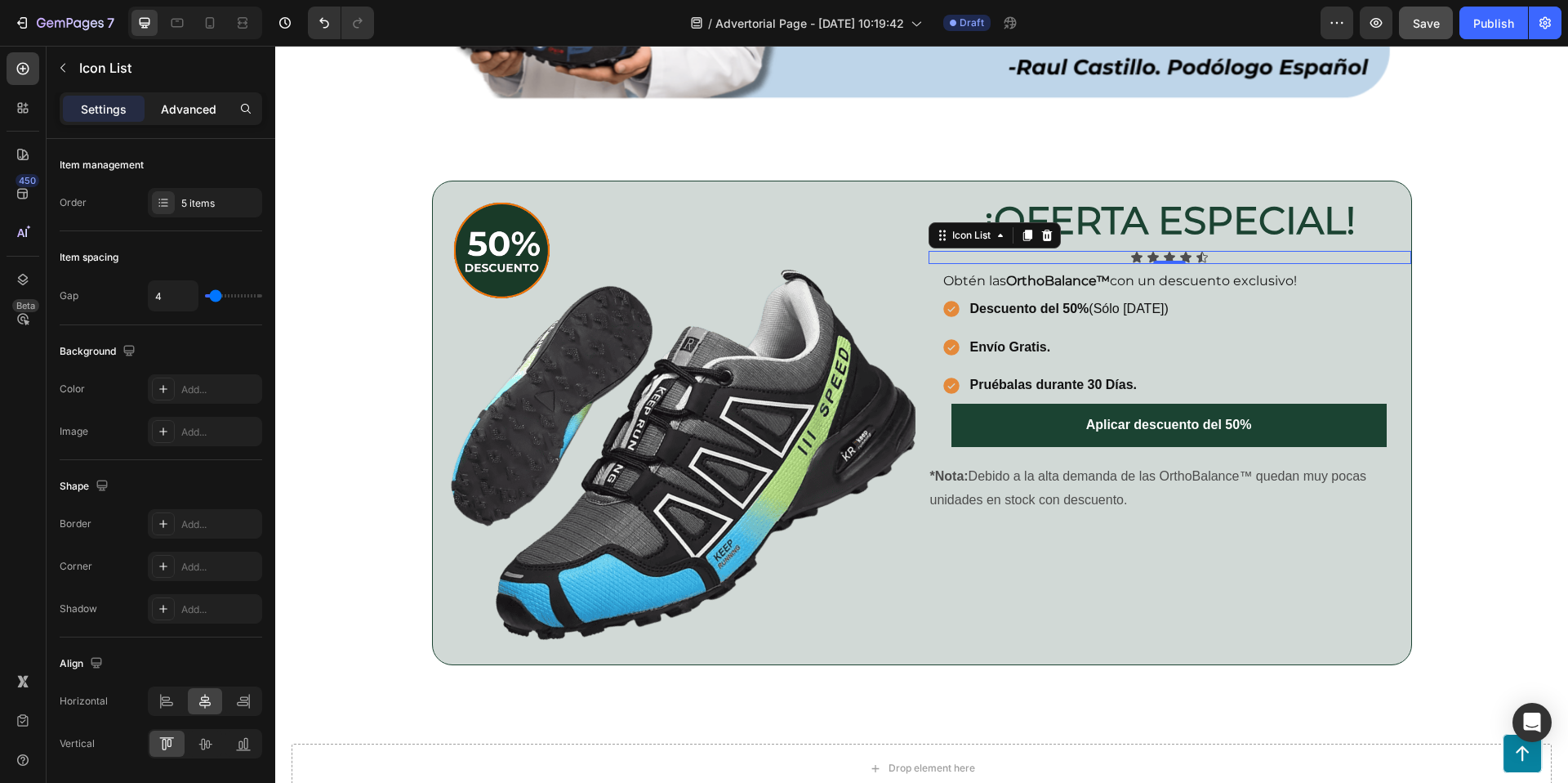
click at [191, 101] on p "Advanced" at bounding box center [189, 109] width 56 height 17
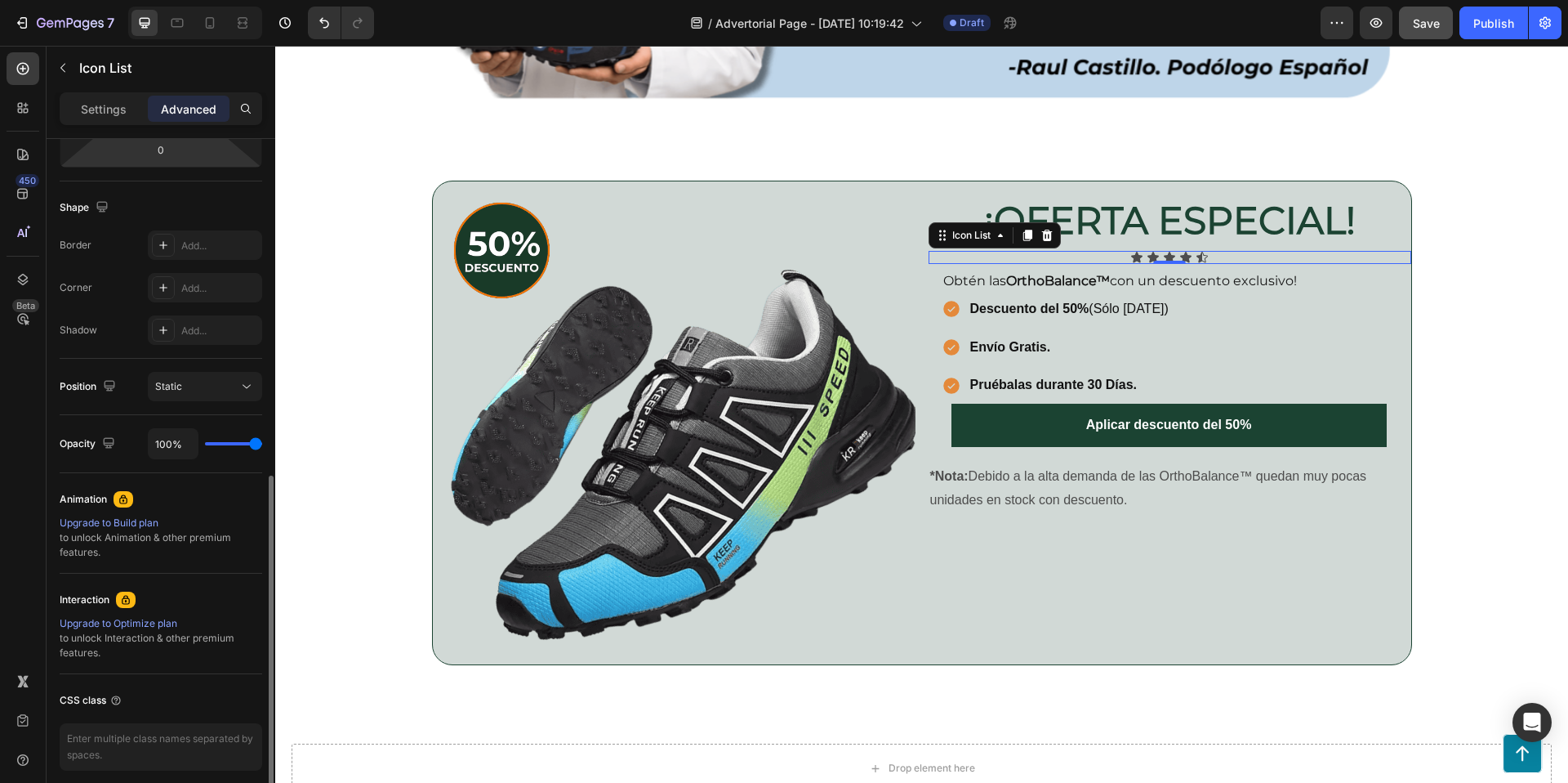
scroll to position [443, 0]
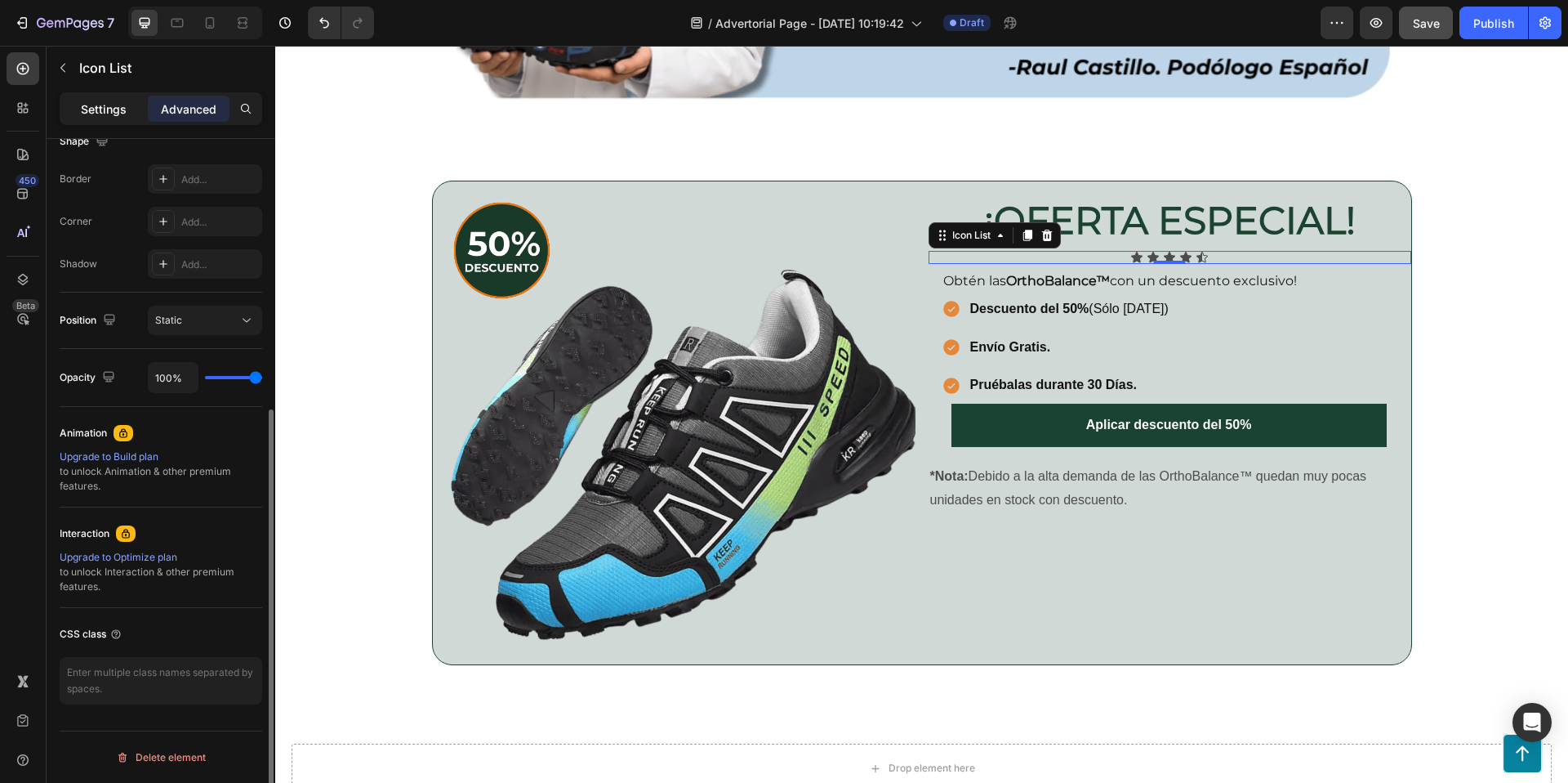
click at [110, 106] on p "Settings" at bounding box center [103, 109] width 46 height 17
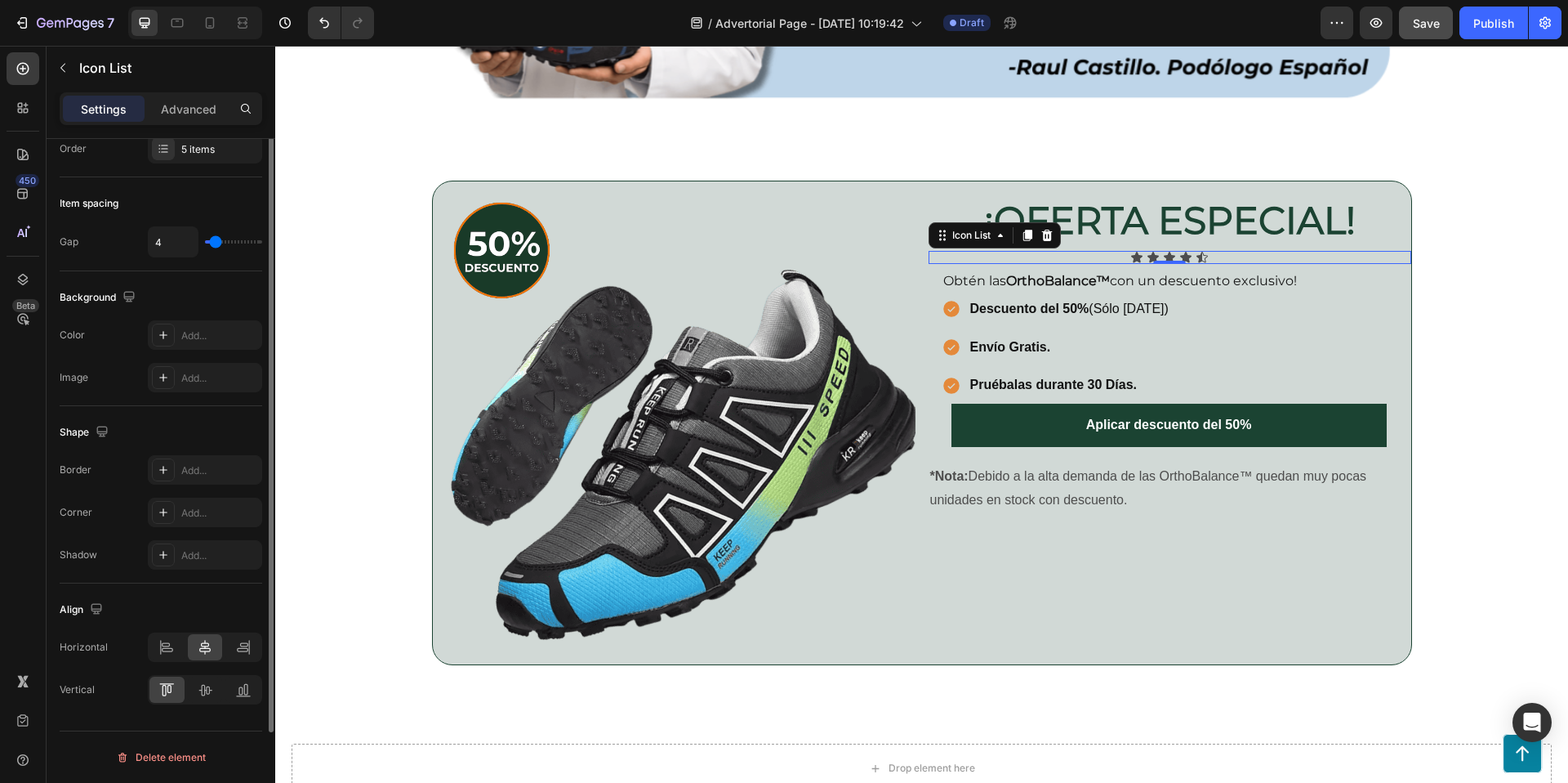
scroll to position [0, 0]
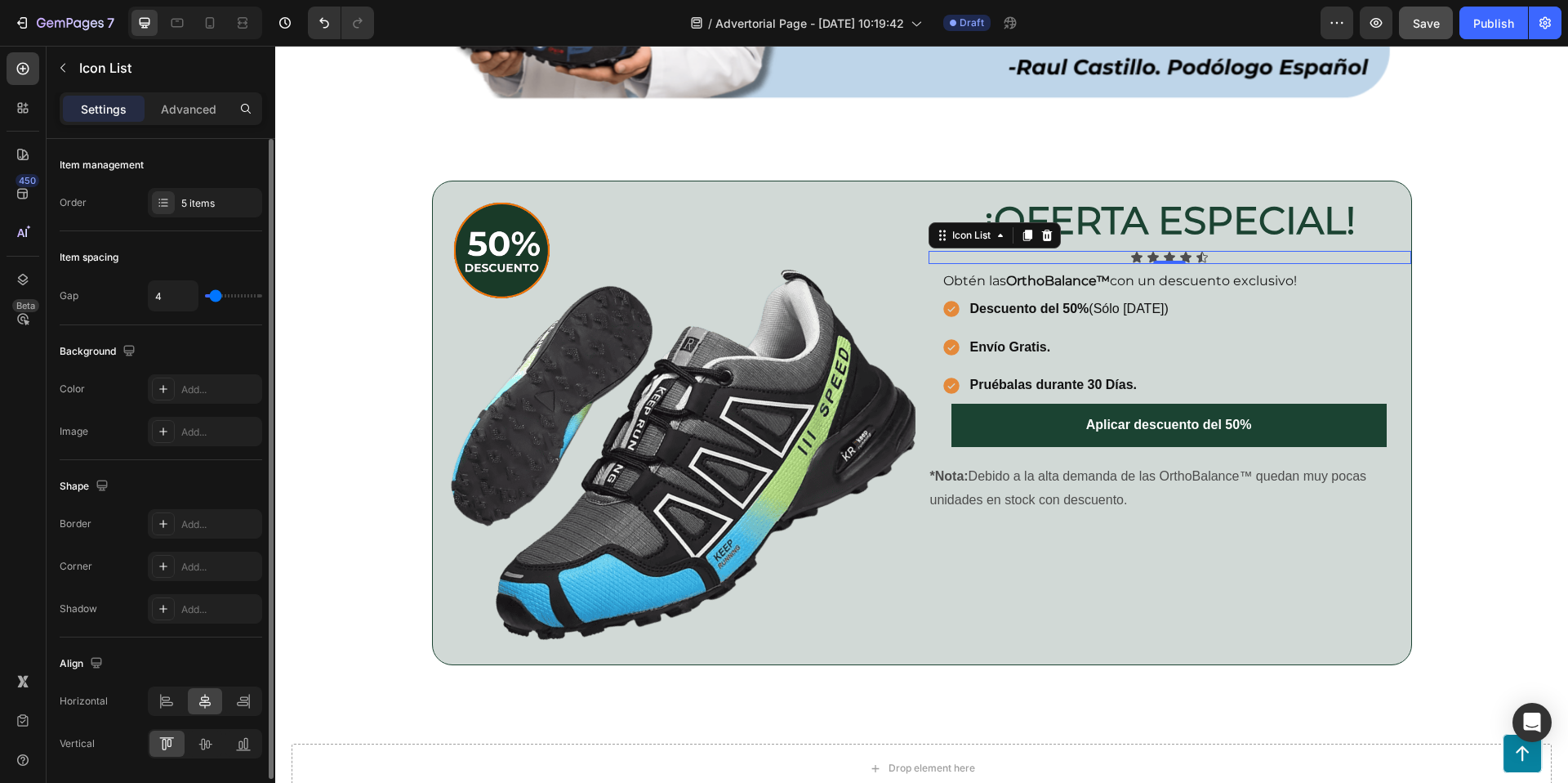
click at [186, 325] on div "Item management Order 5 items" at bounding box center [160, 392] width 202 height 135
click at [1135, 255] on icon at bounding box center [1137, 257] width 11 height 11
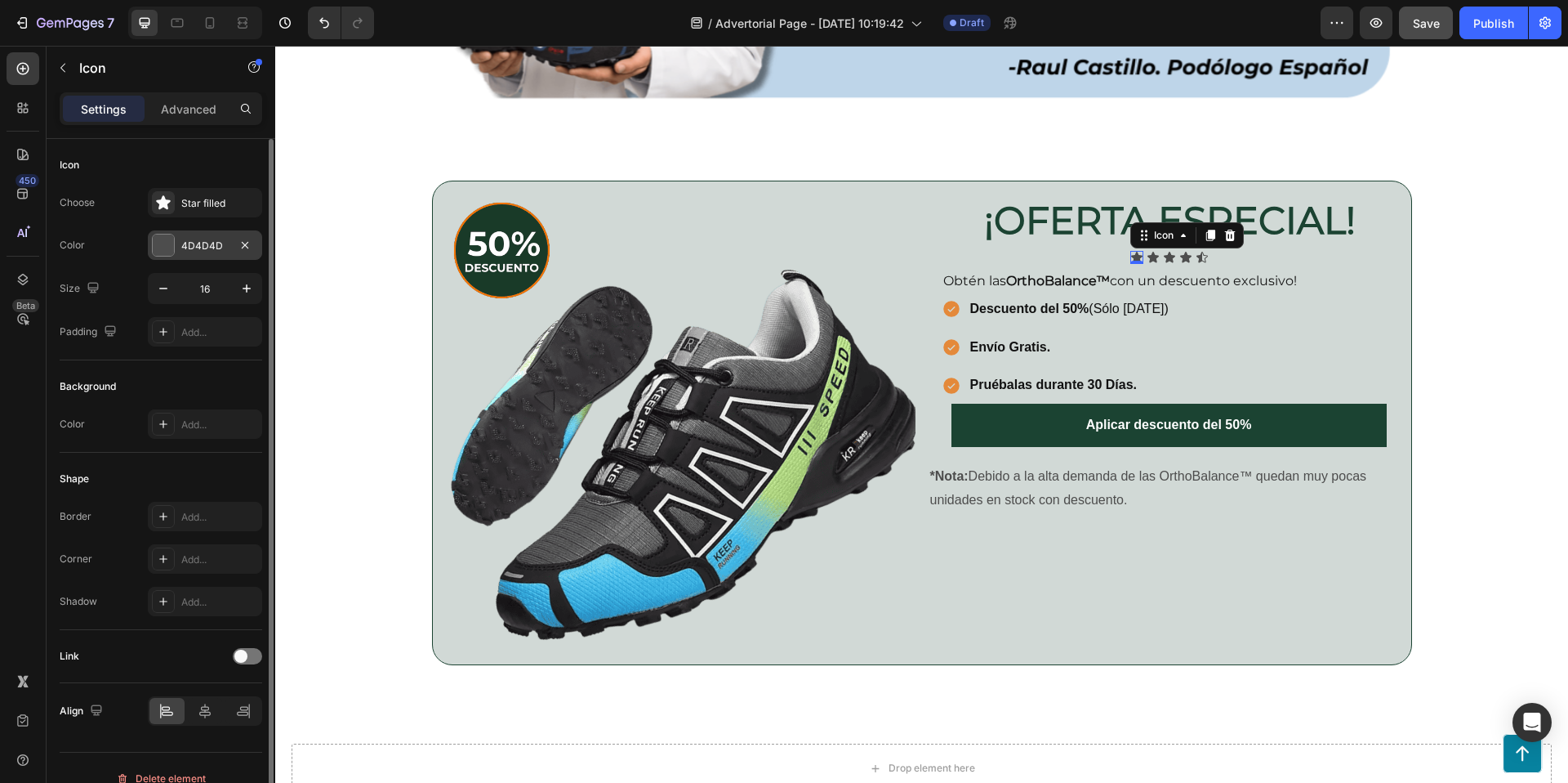
click at [160, 240] on div at bounding box center [163, 245] width 21 height 21
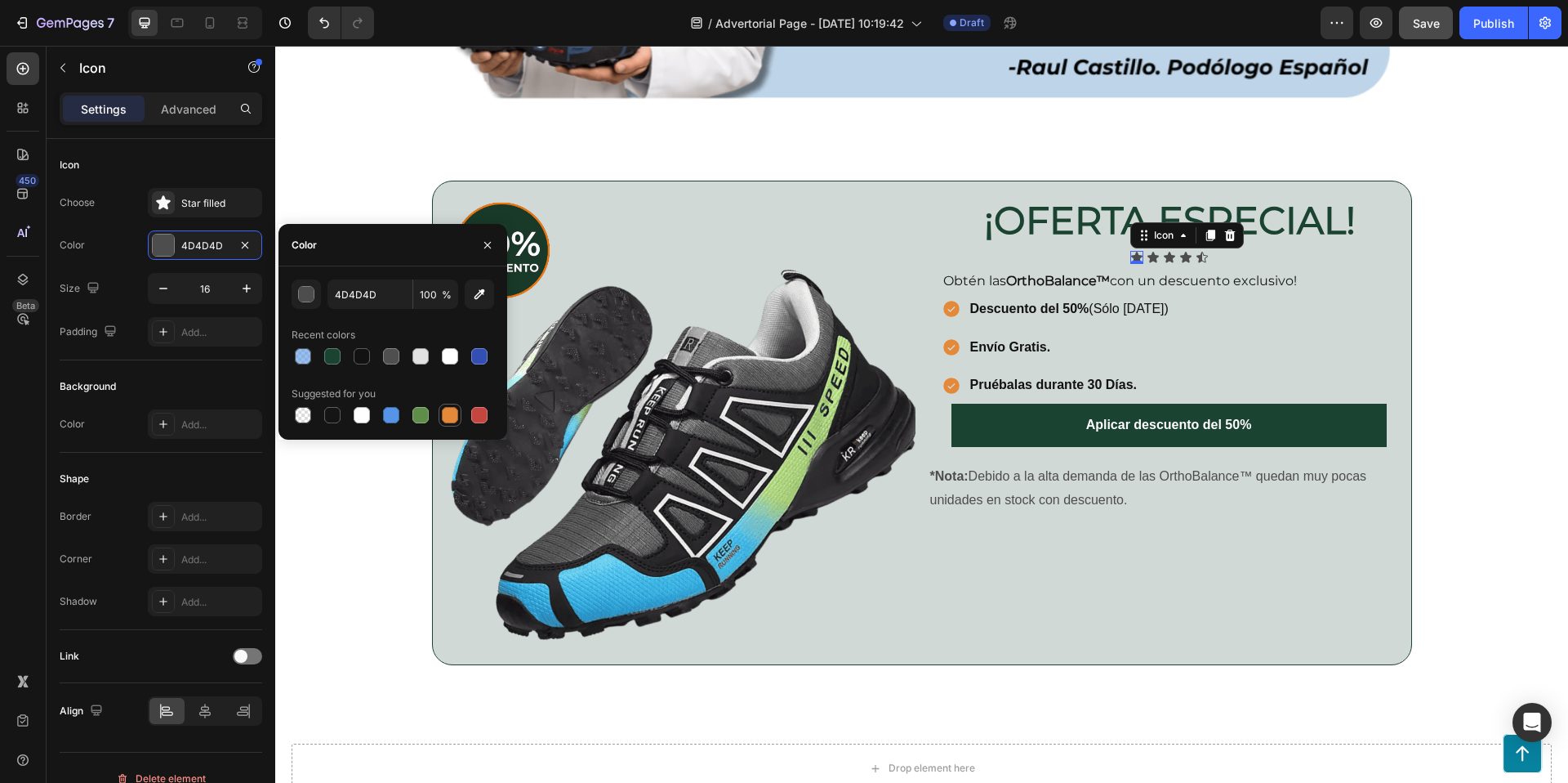
click at [447, 408] on div at bounding box center [450, 415] width 16 height 16
type input "E4893A"
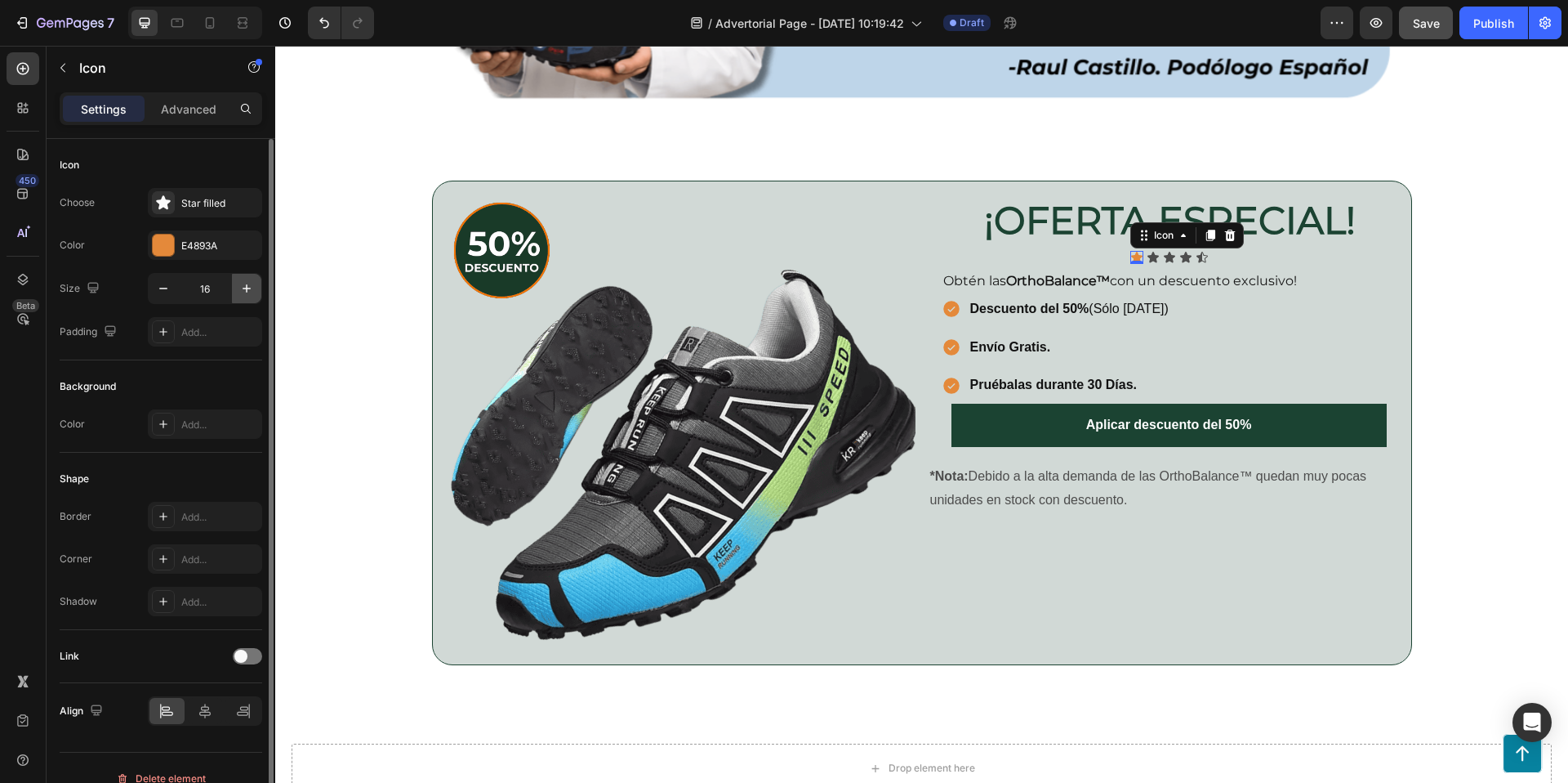
click at [246, 286] on icon "button" at bounding box center [246, 288] width 8 height 8
type input "18"
click at [1152, 256] on div "Icon" at bounding box center [1153, 257] width 13 height 13
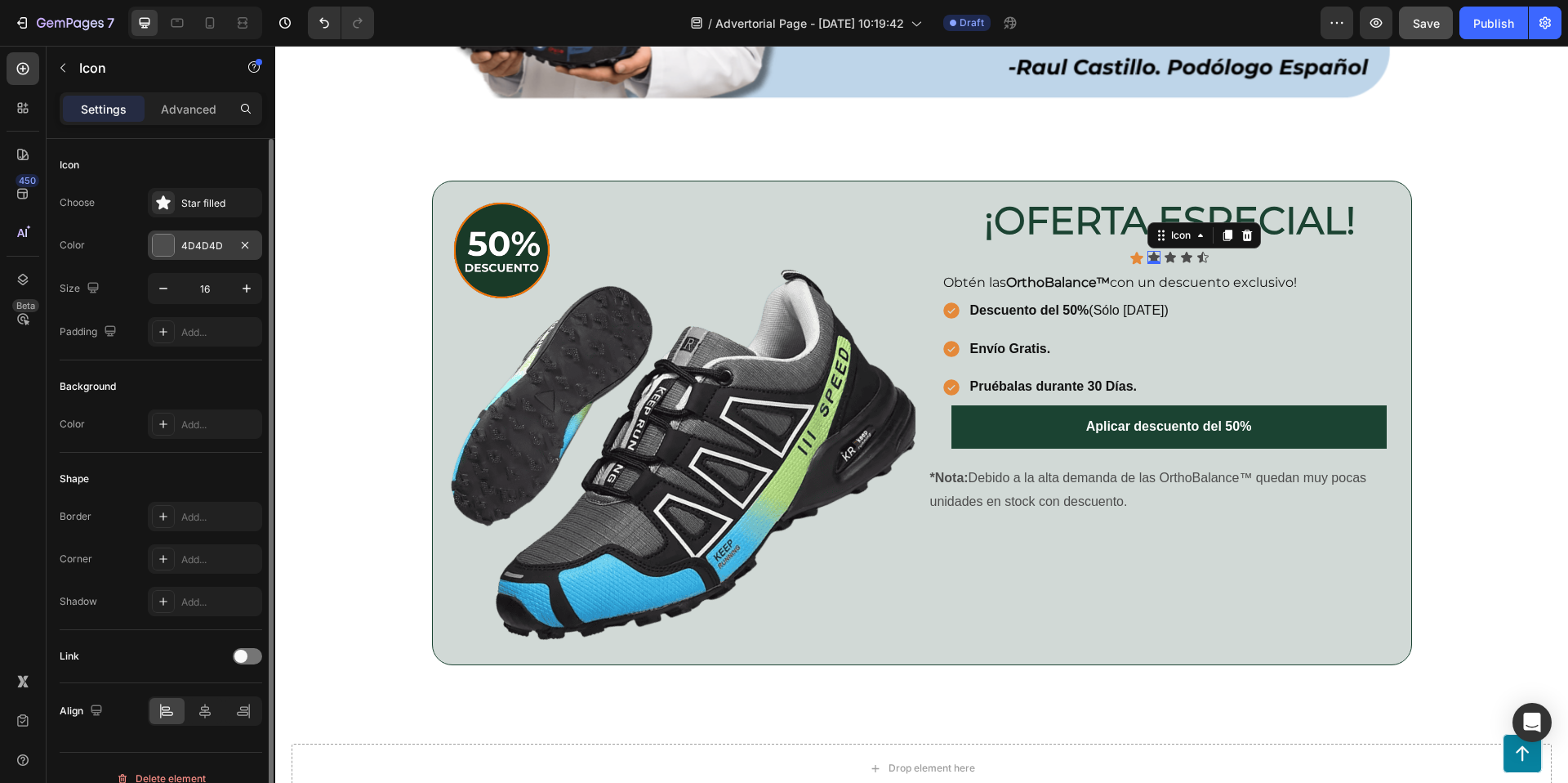
click at [168, 239] on div at bounding box center [163, 245] width 21 height 21
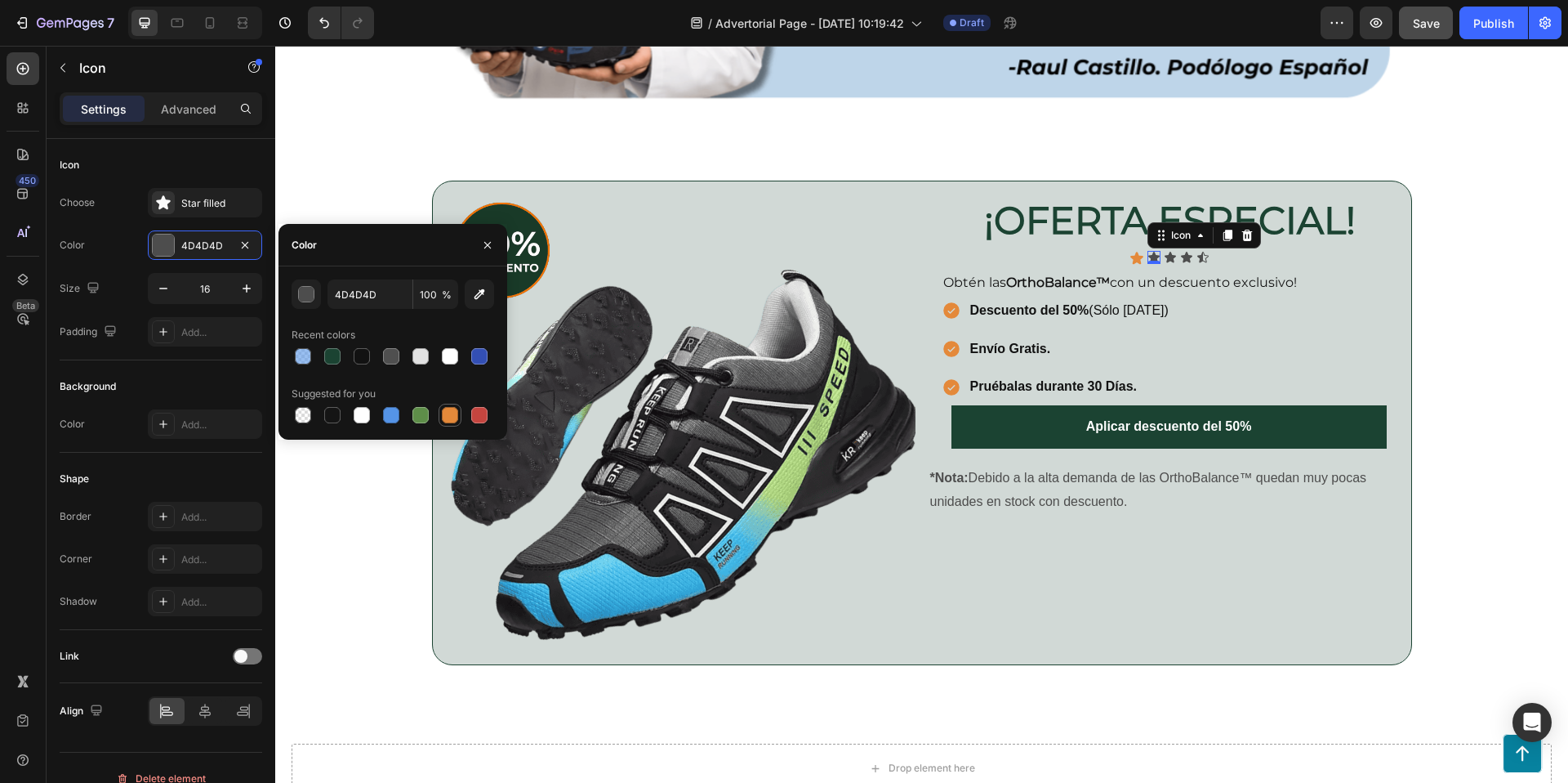
click at [454, 413] on div at bounding box center [450, 415] width 16 height 16
type input "E4893A"
click at [242, 288] on icon "button" at bounding box center [247, 288] width 16 height 16
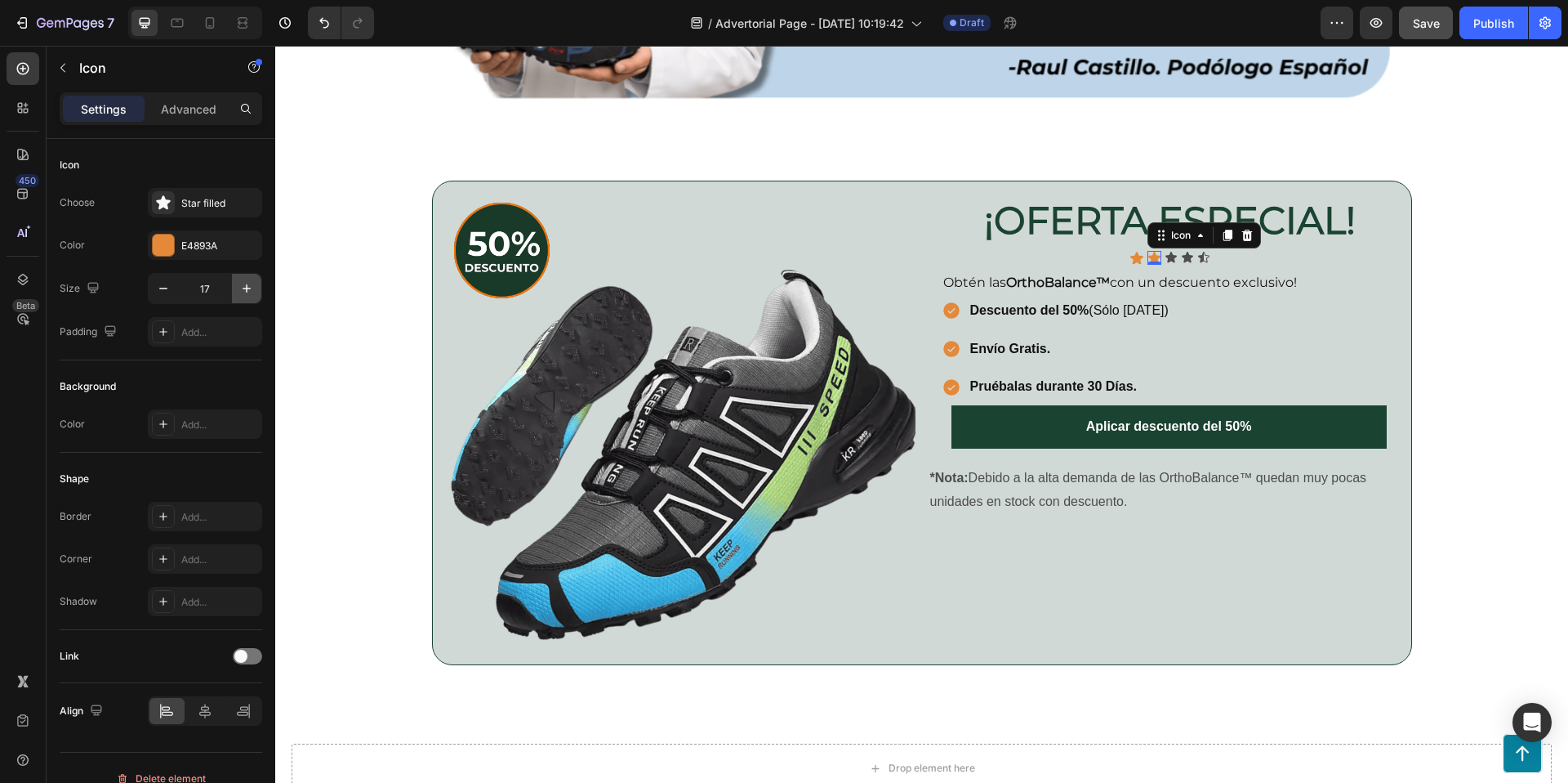
click at [242, 288] on icon "button" at bounding box center [247, 288] width 16 height 16
type input "18"
click at [1173, 256] on div "Icon 0" at bounding box center [1171, 257] width 13 height 13
click at [247, 291] on icon "button" at bounding box center [247, 288] width 16 height 16
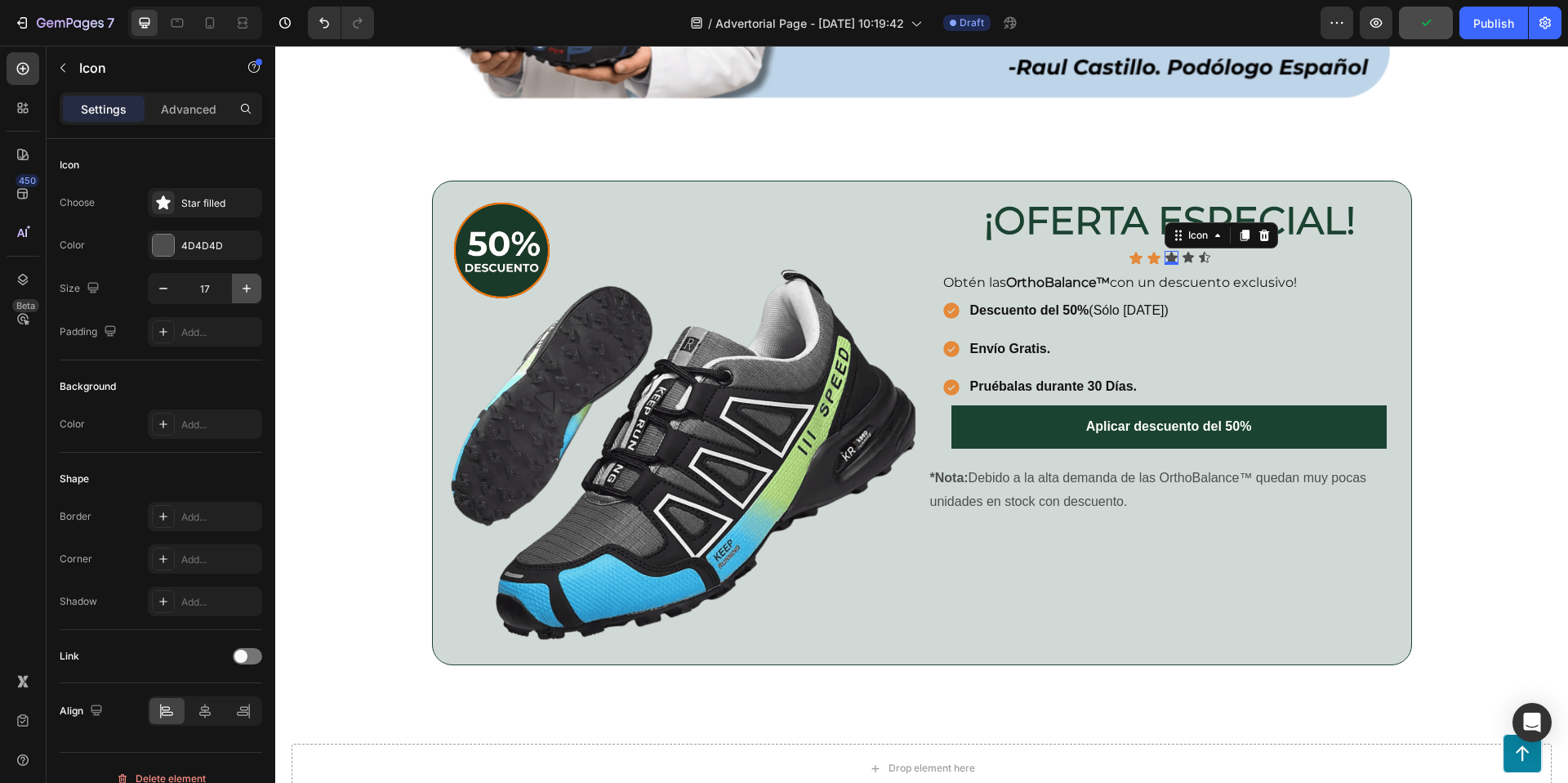
type input "18"
click at [165, 247] on div at bounding box center [163, 245] width 21 height 21
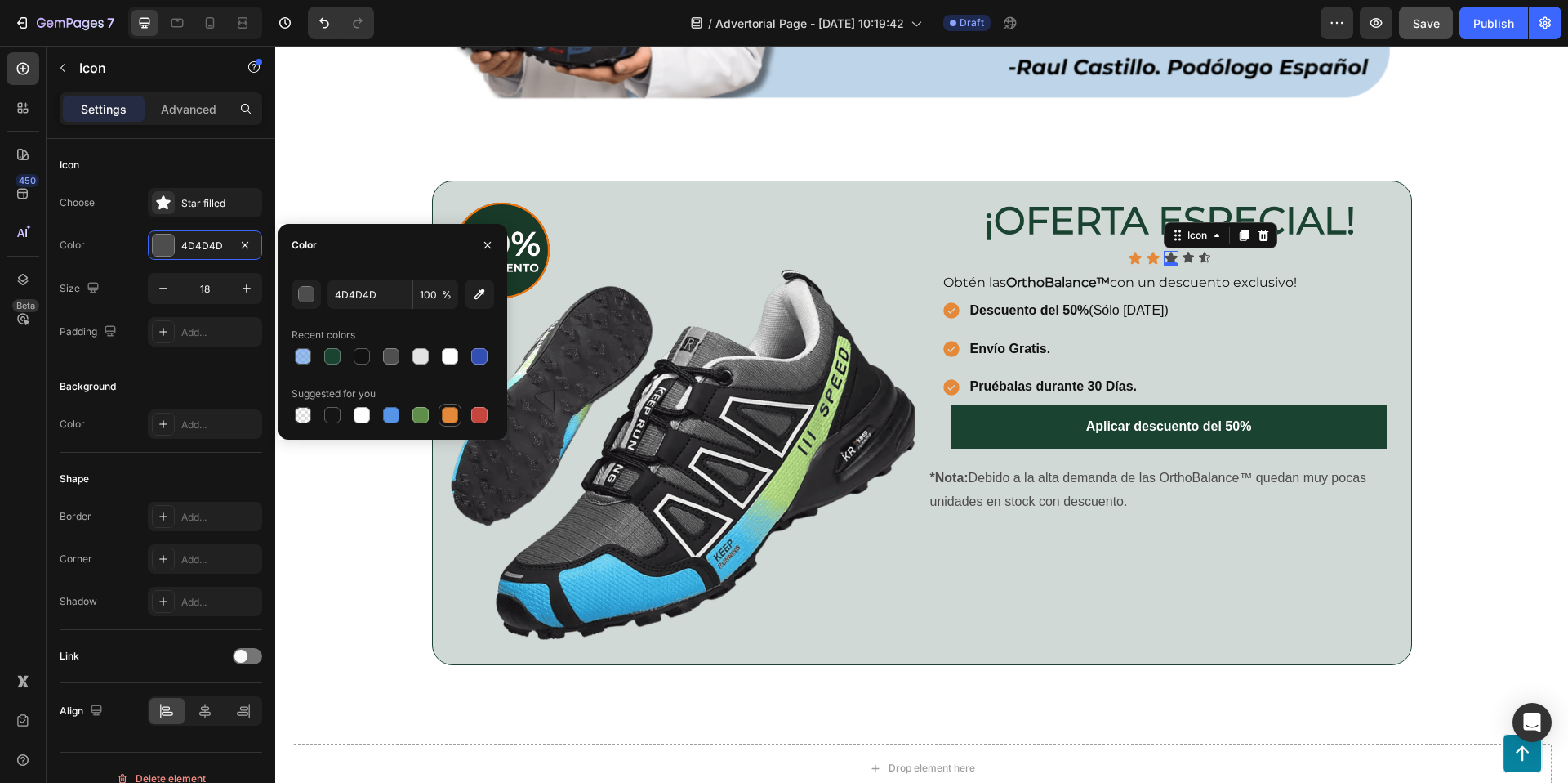
click at [456, 417] on div at bounding box center [450, 415] width 16 height 16
type input "E4893A"
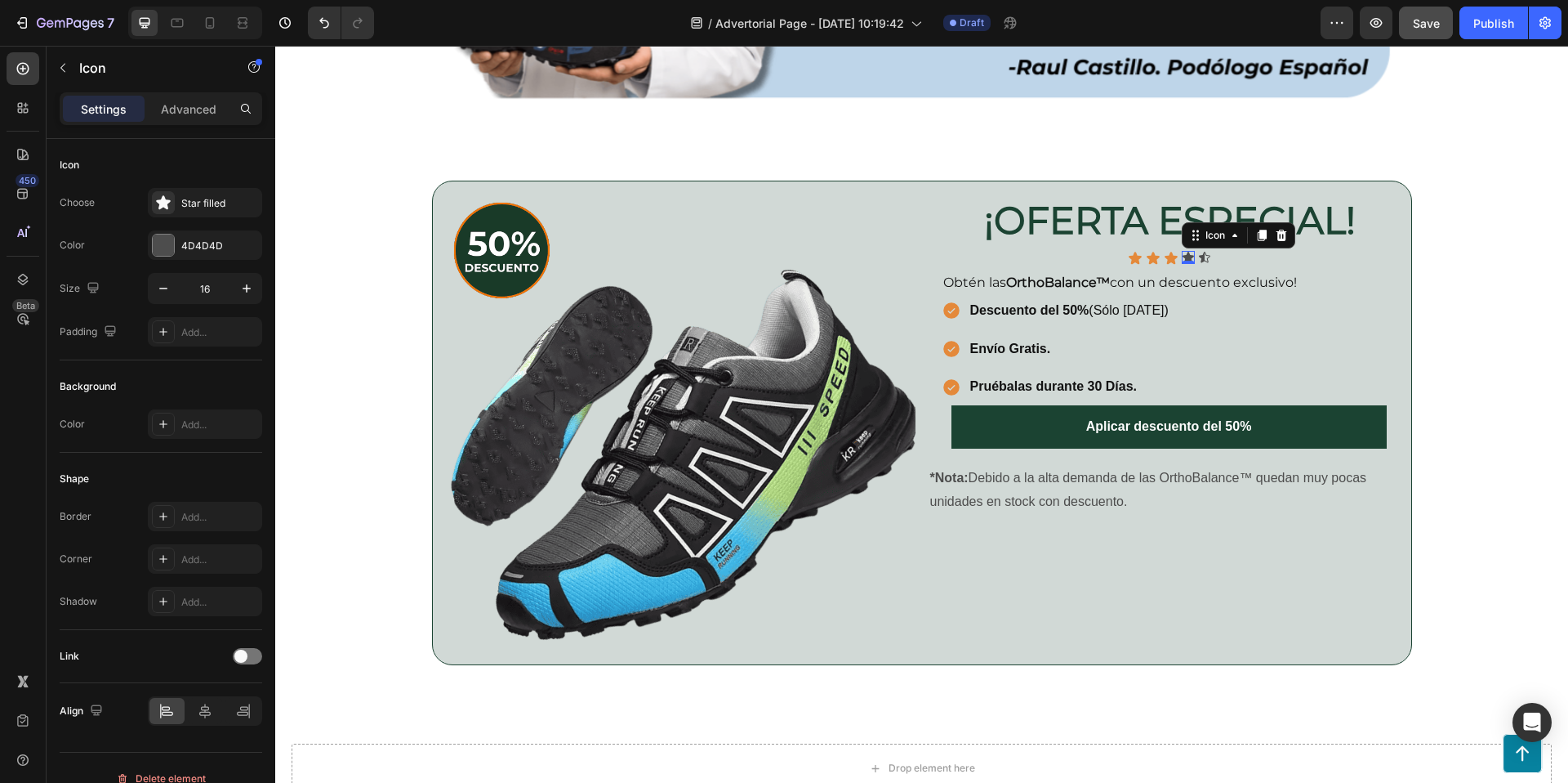
click at [1186, 255] on icon at bounding box center [1188, 257] width 11 height 11
click at [168, 250] on div at bounding box center [163, 245] width 21 height 21
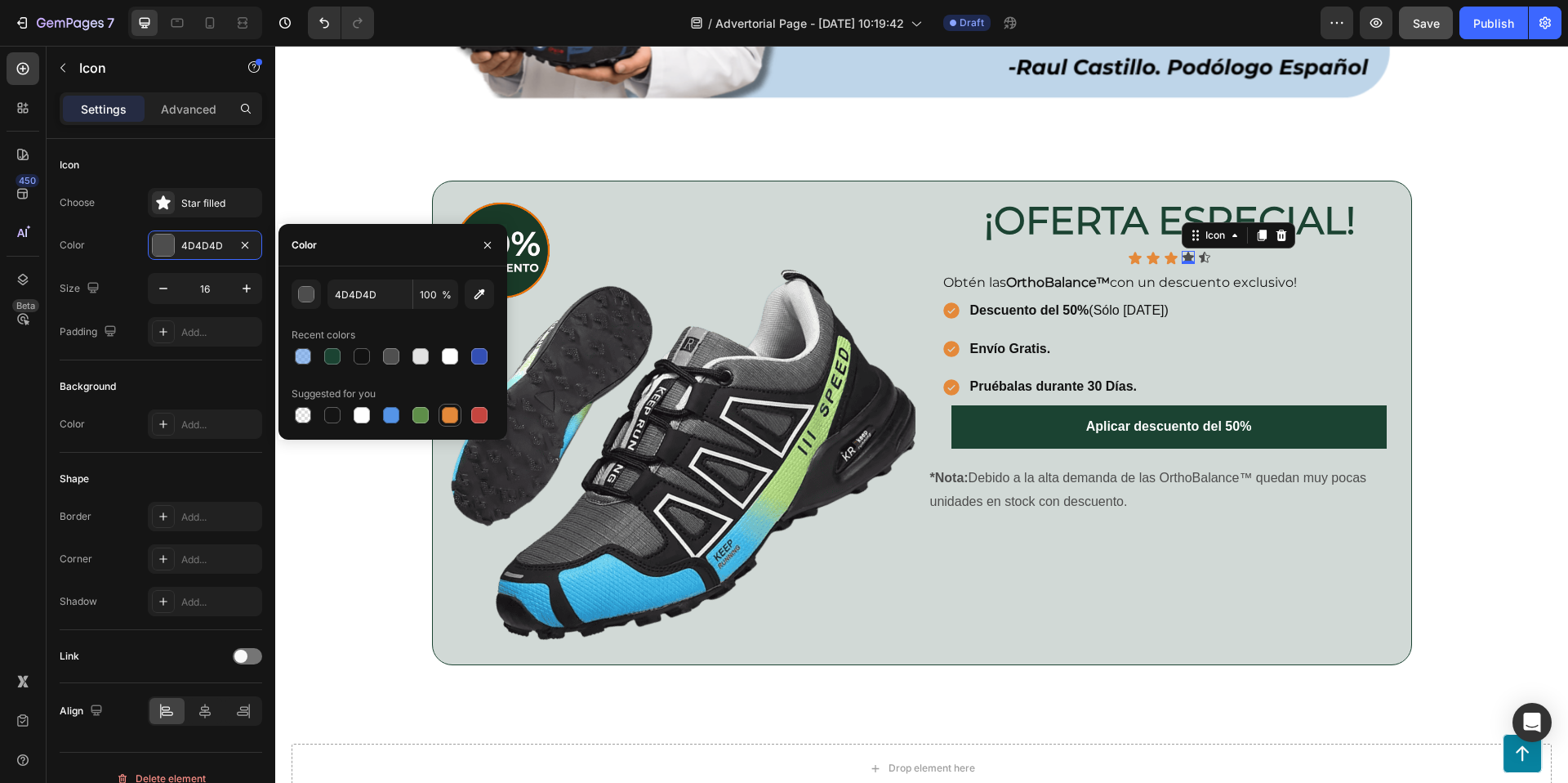
click at [449, 416] on div at bounding box center [450, 415] width 16 height 16
type input "E4893A"
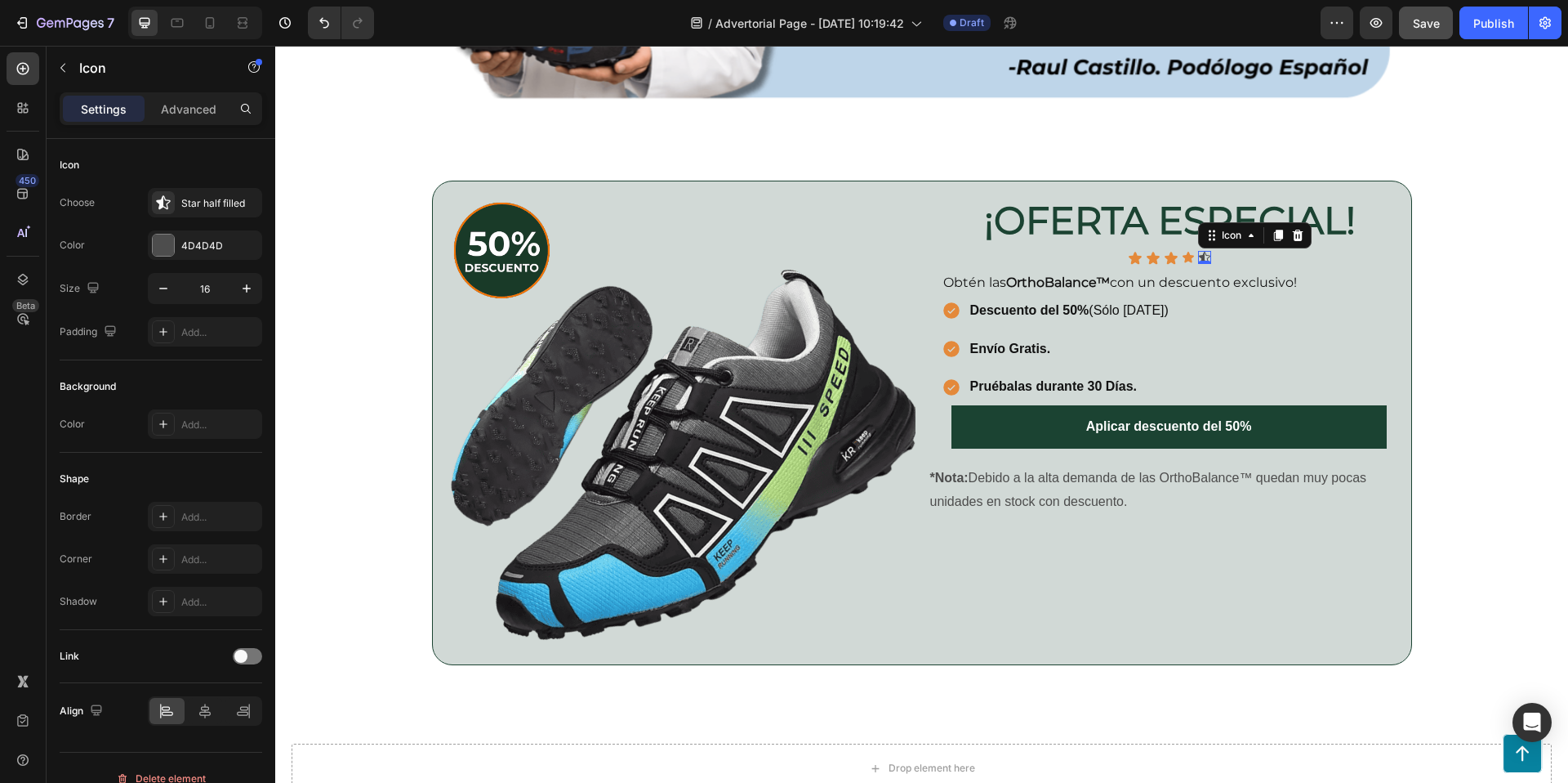
click at [1203, 256] on div "Icon 0" at bounding box center [1205, 257] width 13 height 13
click at [162, 239] on div at bounding box center [163, 245] width 21 height 21
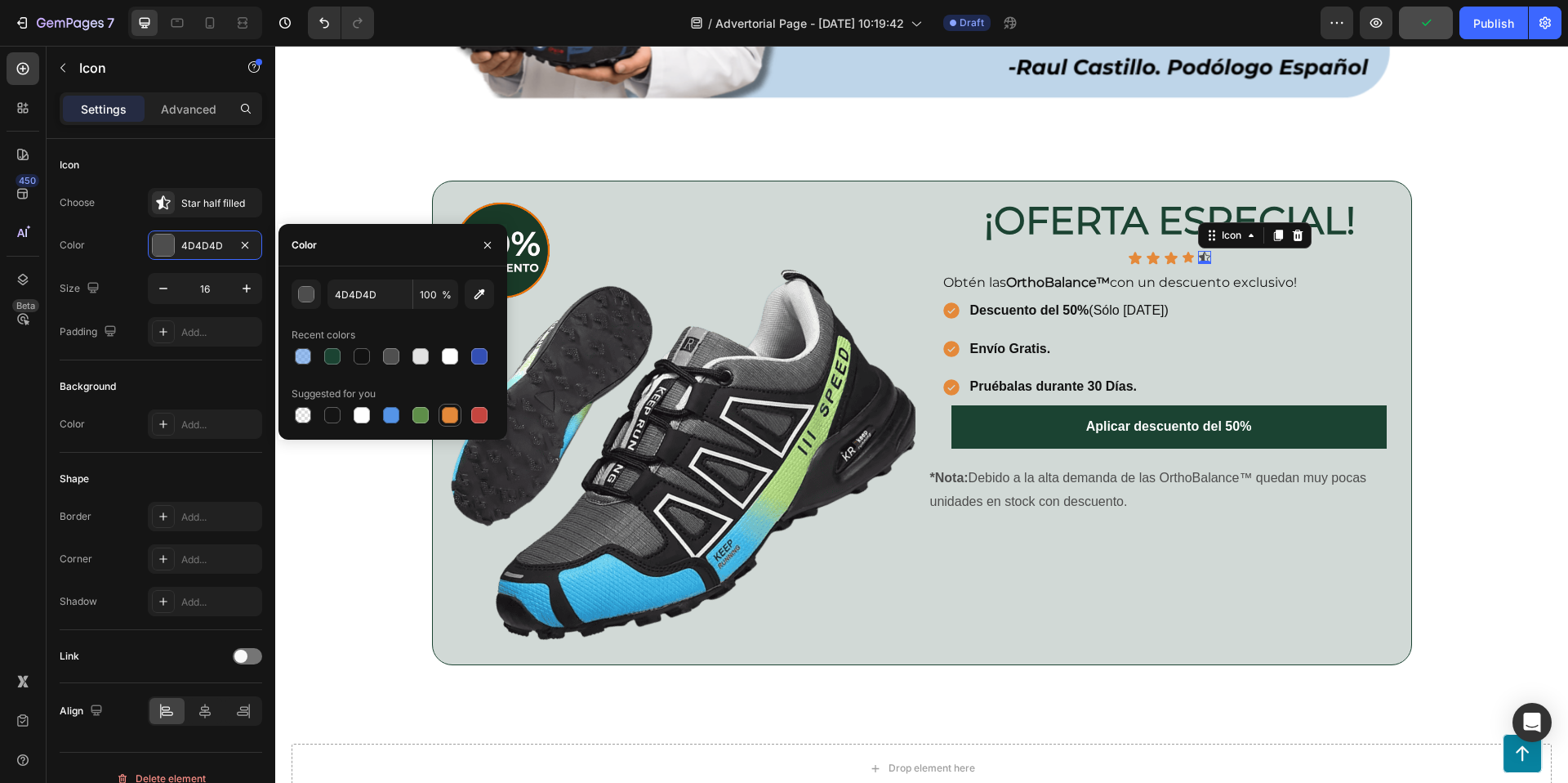
click at [450, 408] on div at bounding box center [450, 415] width 16 height 16
type input "E4893A"
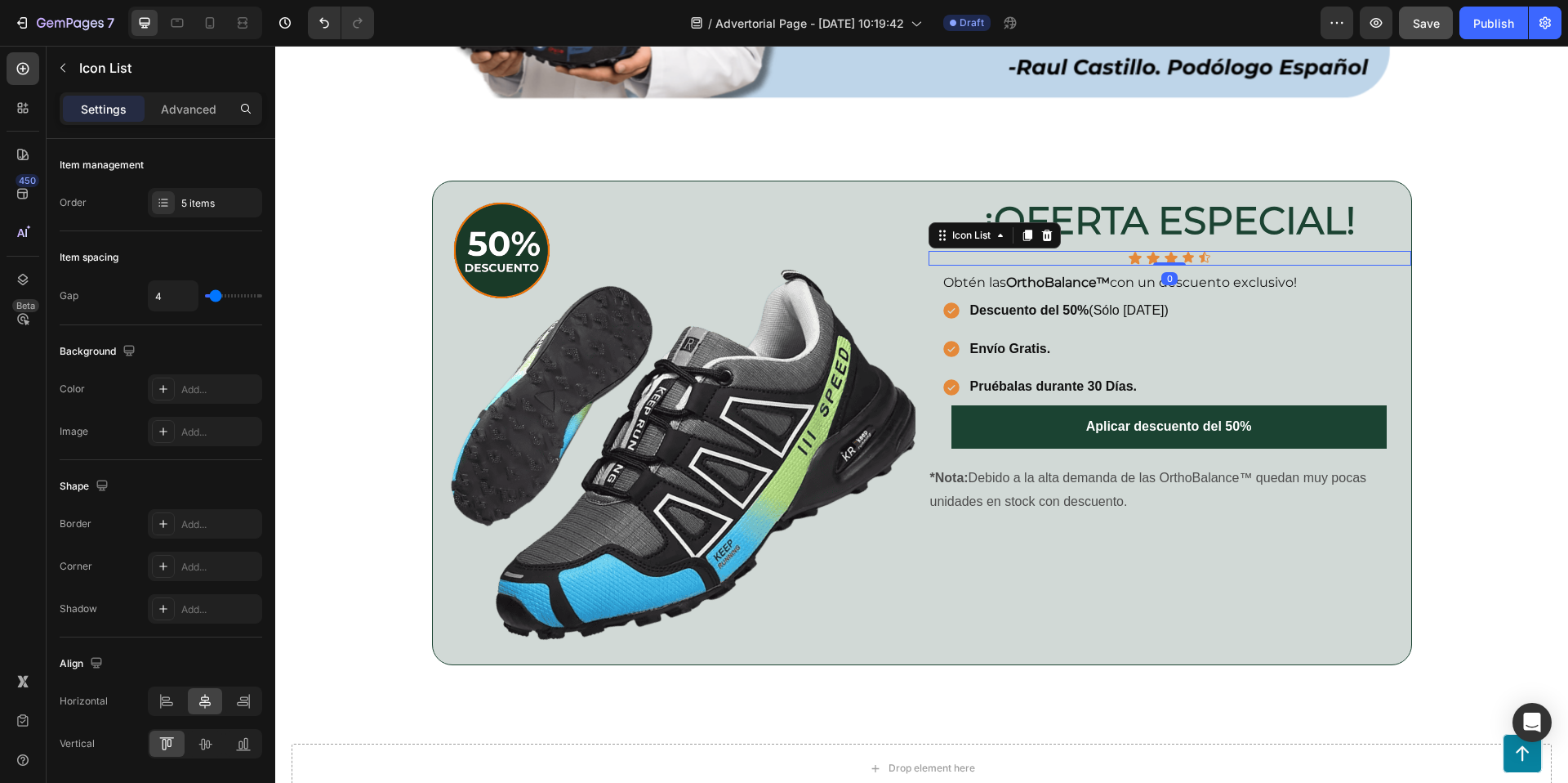
click at [1230, 260] on div "Icon Icon Icon Icon Icon" at bounding box center [1169, 258] width 482 height 15
click at [64, 69] on icon "button" at bounding box center [63, 68] width 13 height 13
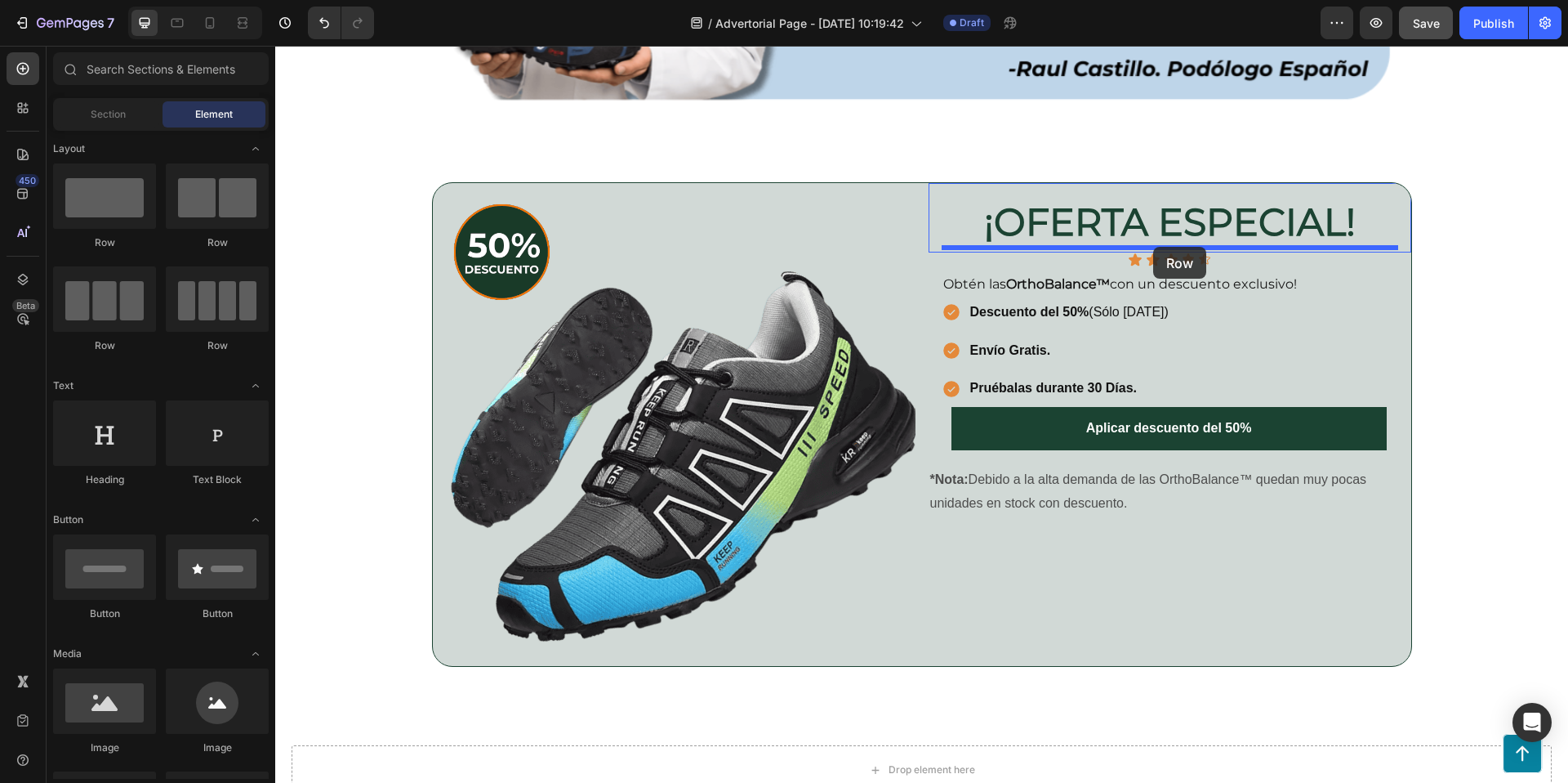
scroll to position [3377, 0]
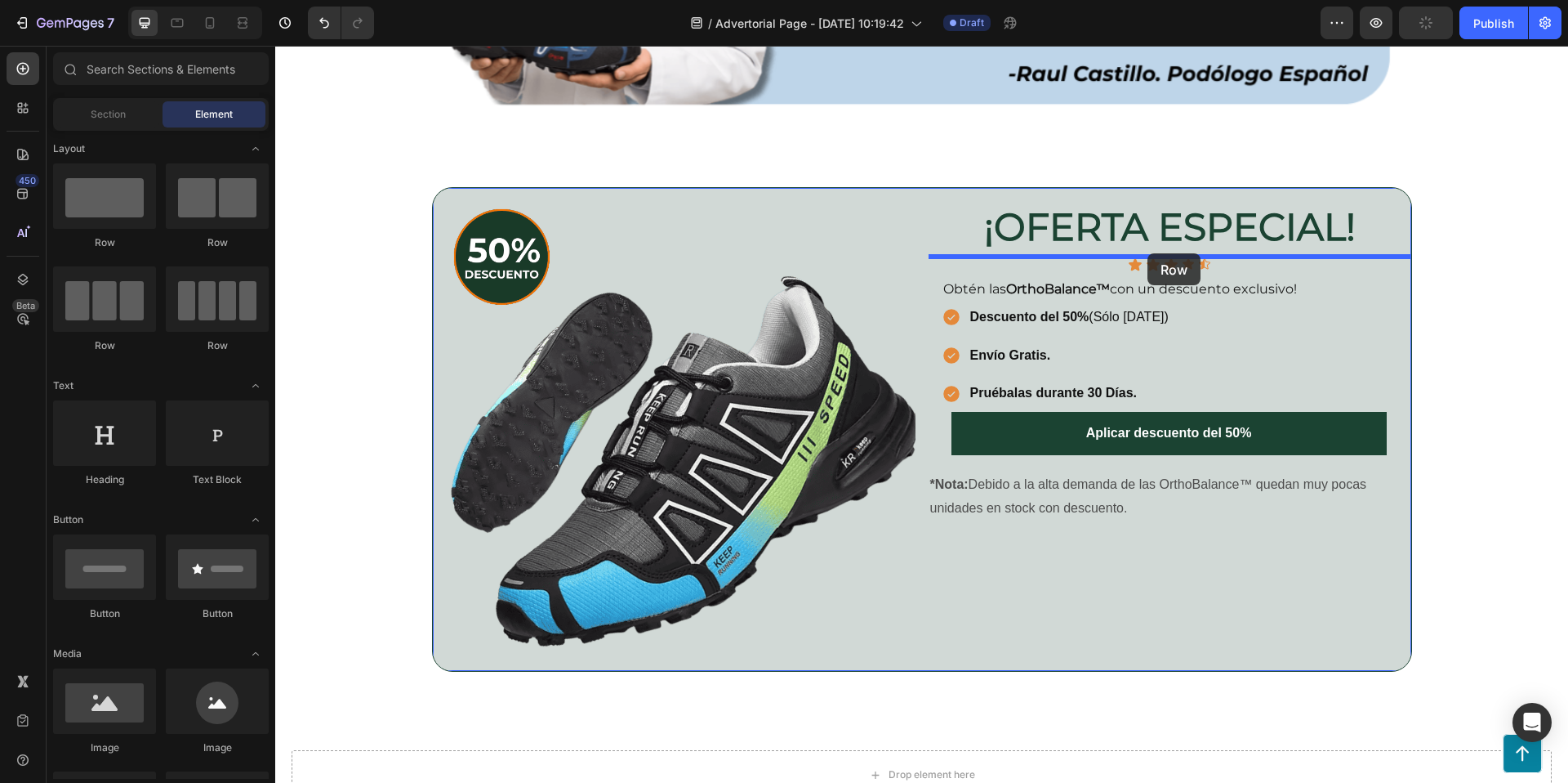
drag, startPoint x: 505, startPoint y: 254, endPoint x: 1147, endPoint y: 254, distance: 642.0
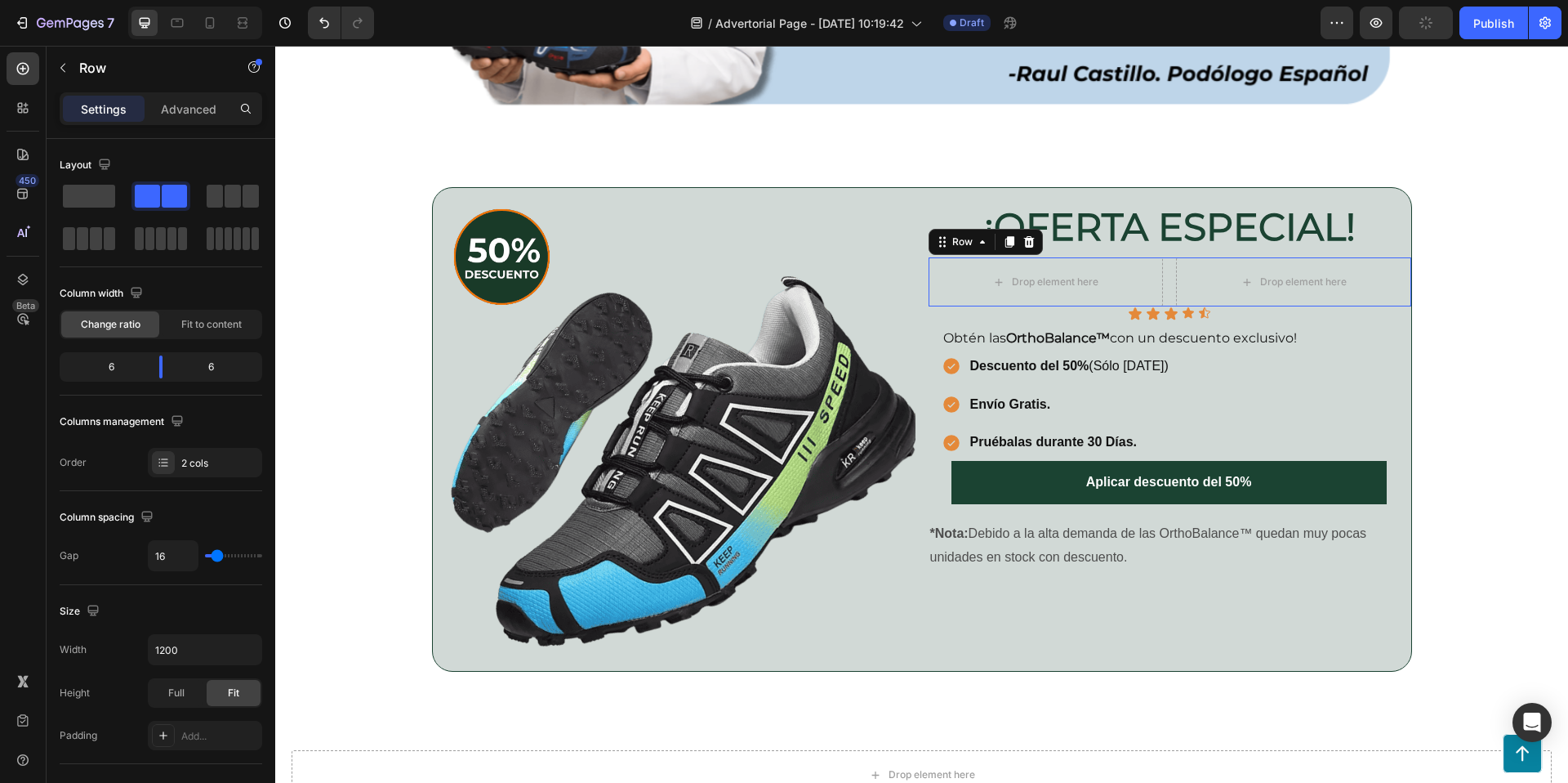
scroll to position [3373, 0]
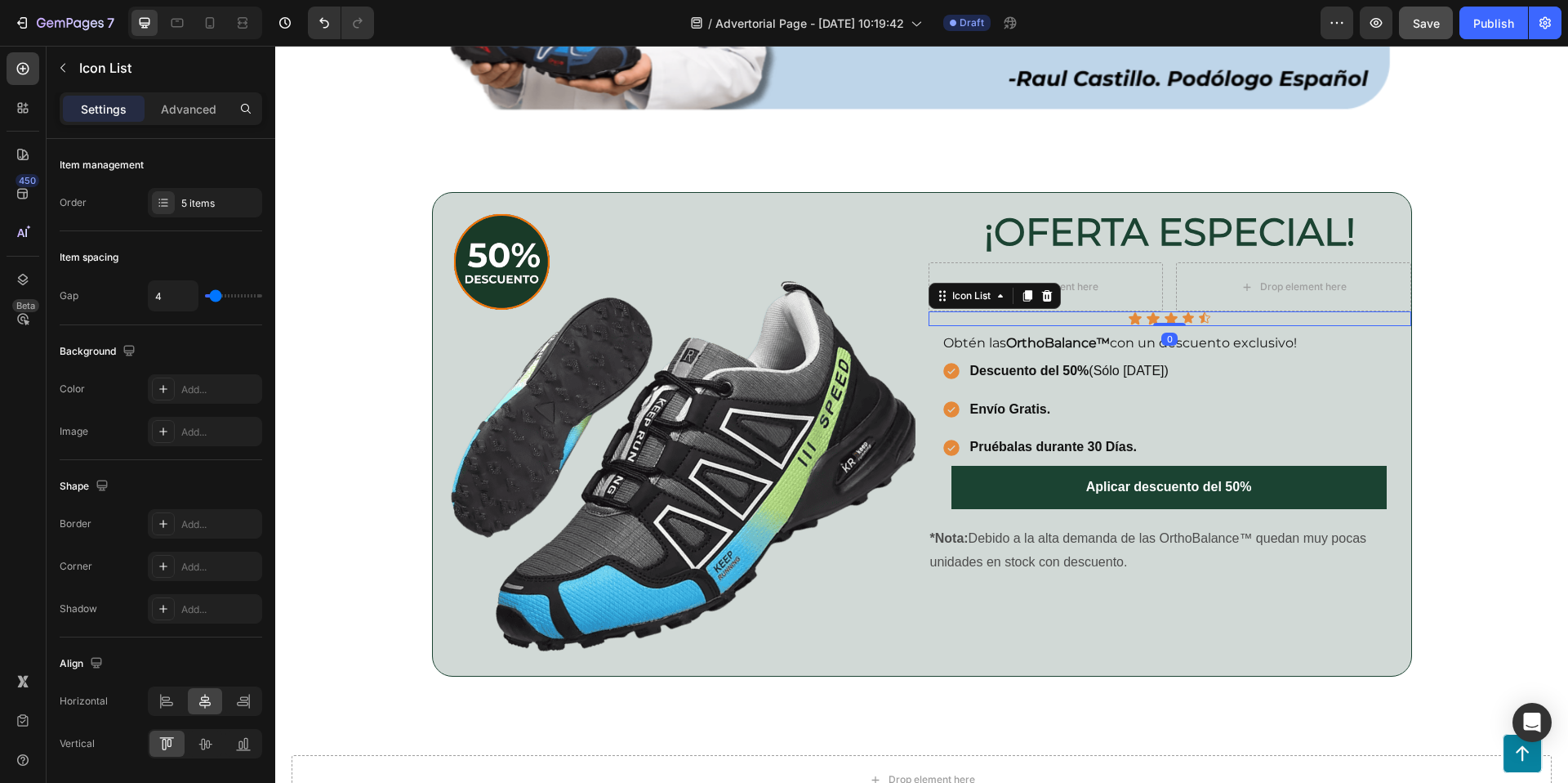
click at [1276, 321] on div "Icon Icon Icon Icon Icon" at bounding box center [1169, 319] width 482 height 15
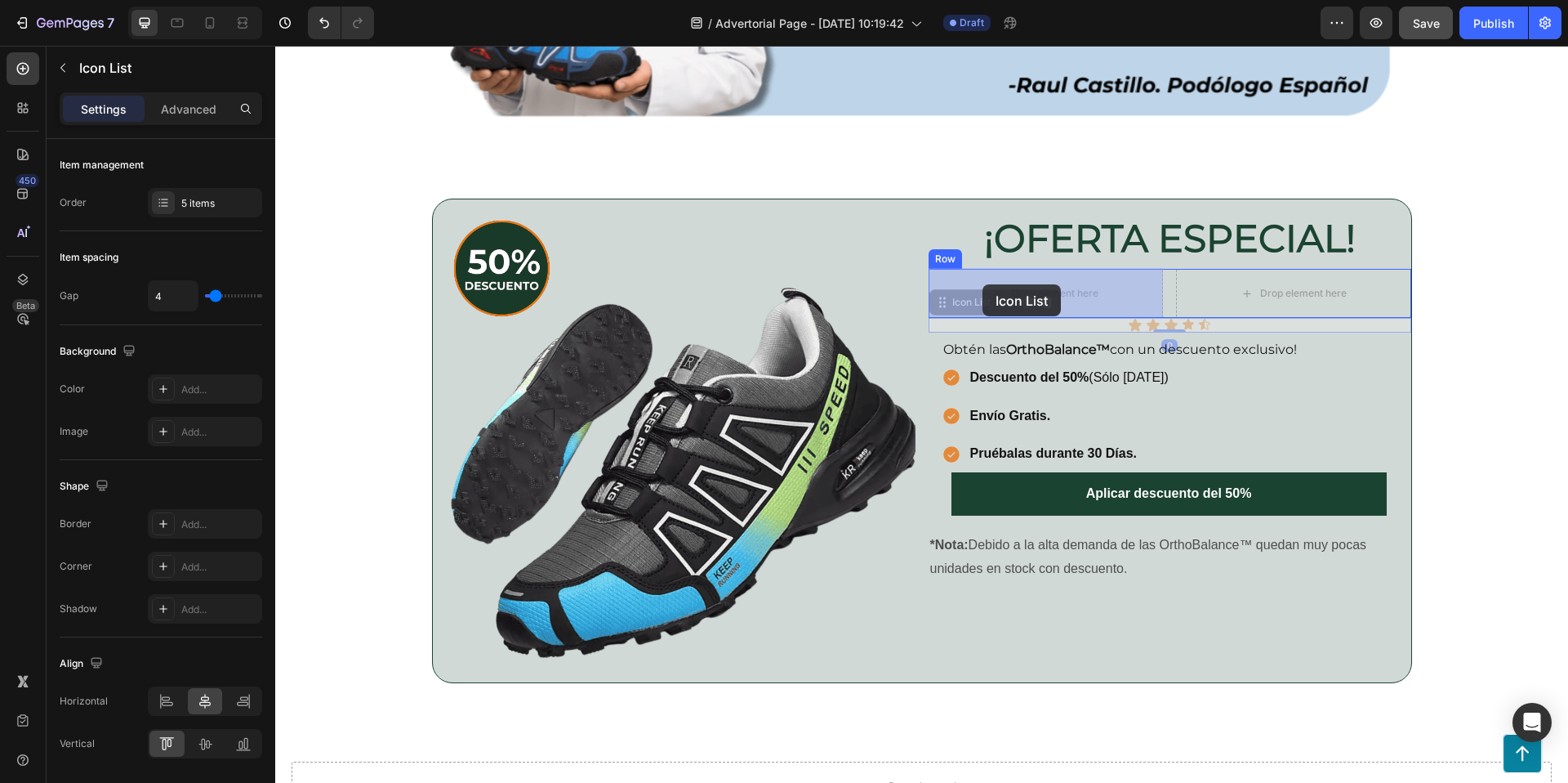
drag, startPoint x: 944, startPoint y: 303, endPoint x: 982, endPoint y: 284, distance: 42.5
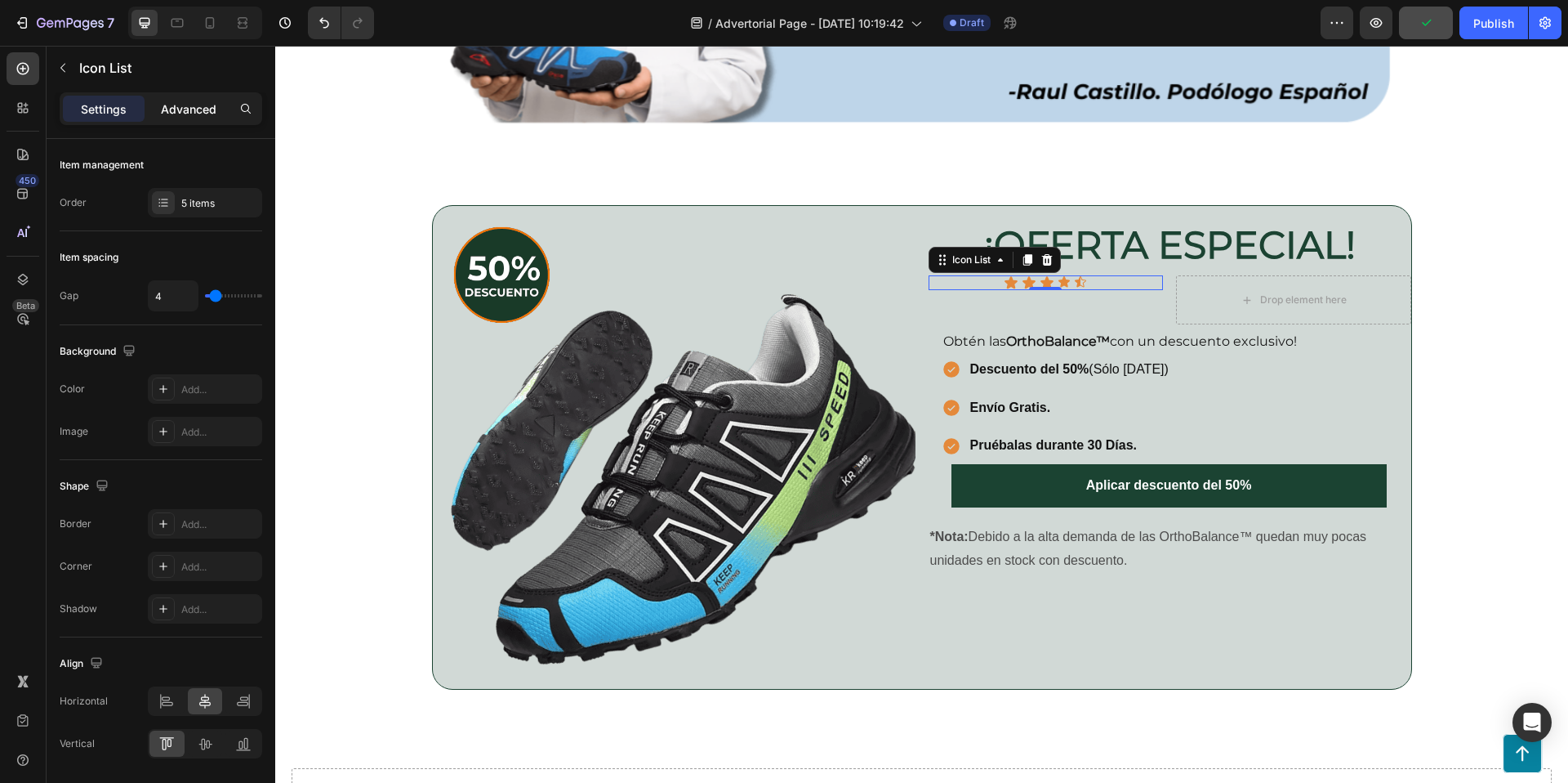
click at [174, 117] on div "Advanced" at bounding box center [188, 108] width 81 height 27
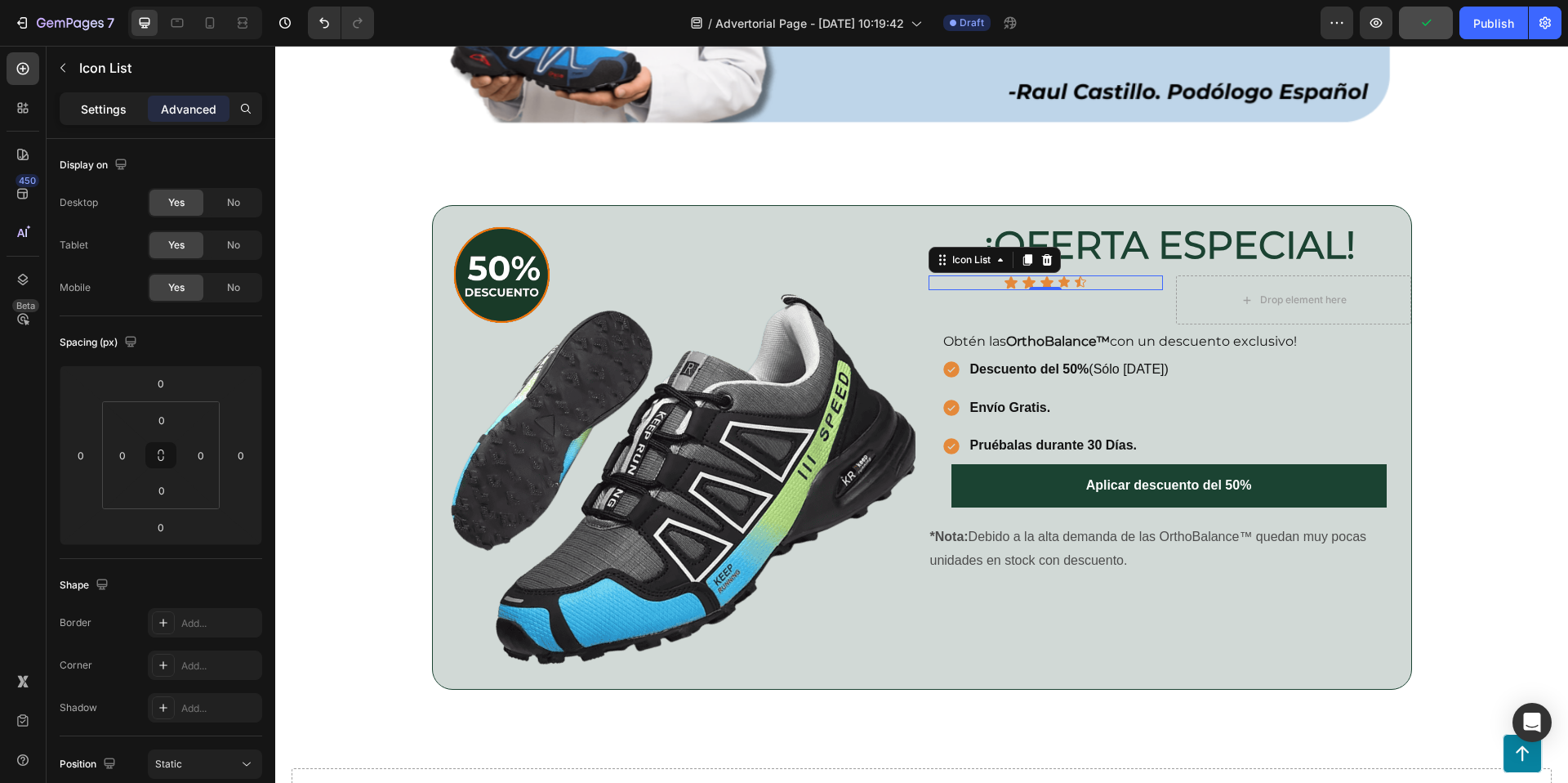
click at [124, 115] on p "Settings" at bounding box center [103, 109] width 46 height 17
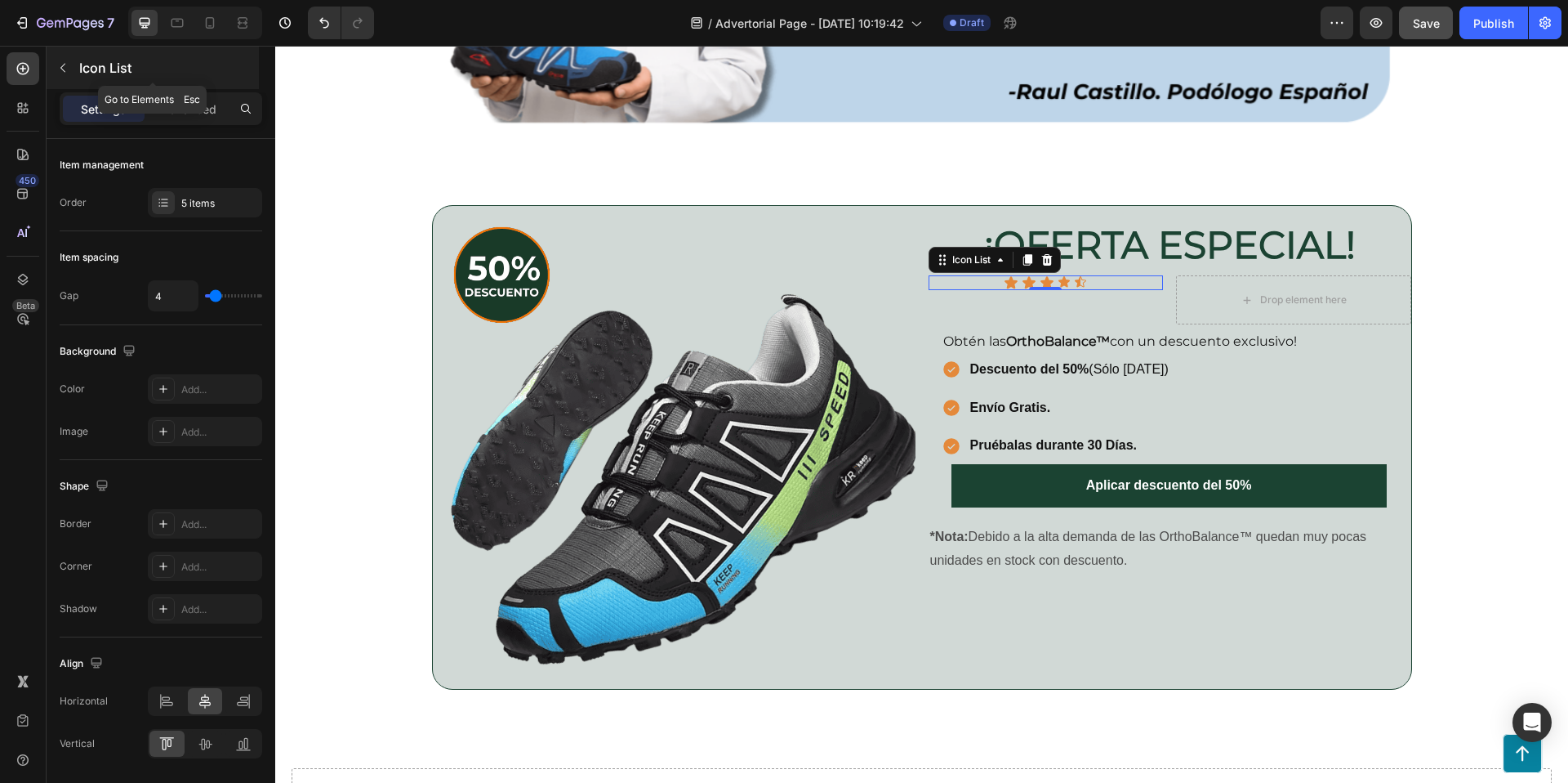
click at [56, 57] on button "button" at bounding box center [62, 68] width 27 height 27
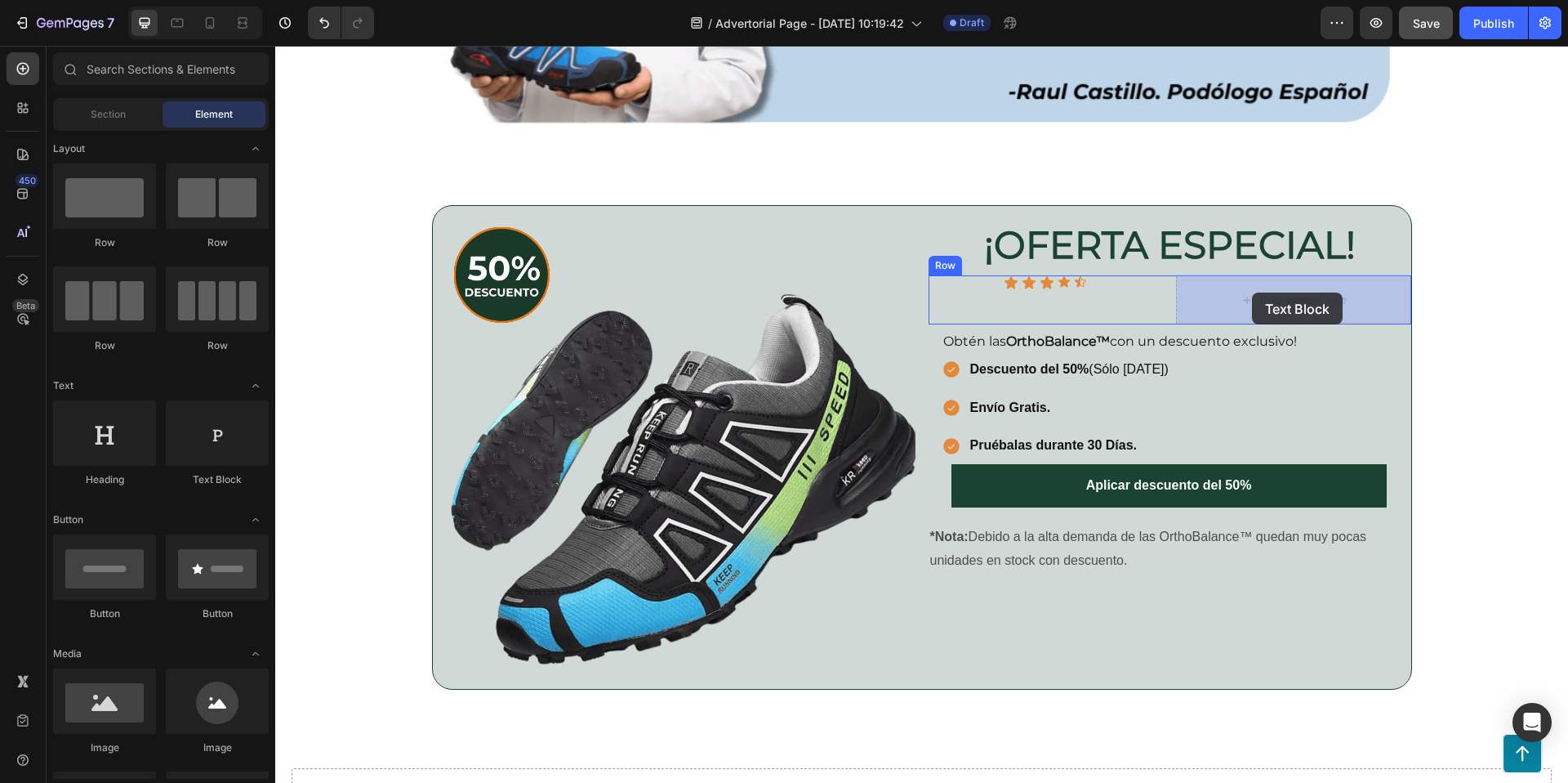
drag, startPoint x: 544, startPoint y: 469, endPoint x: 1252, endPoint y: 292, distance: 729.8
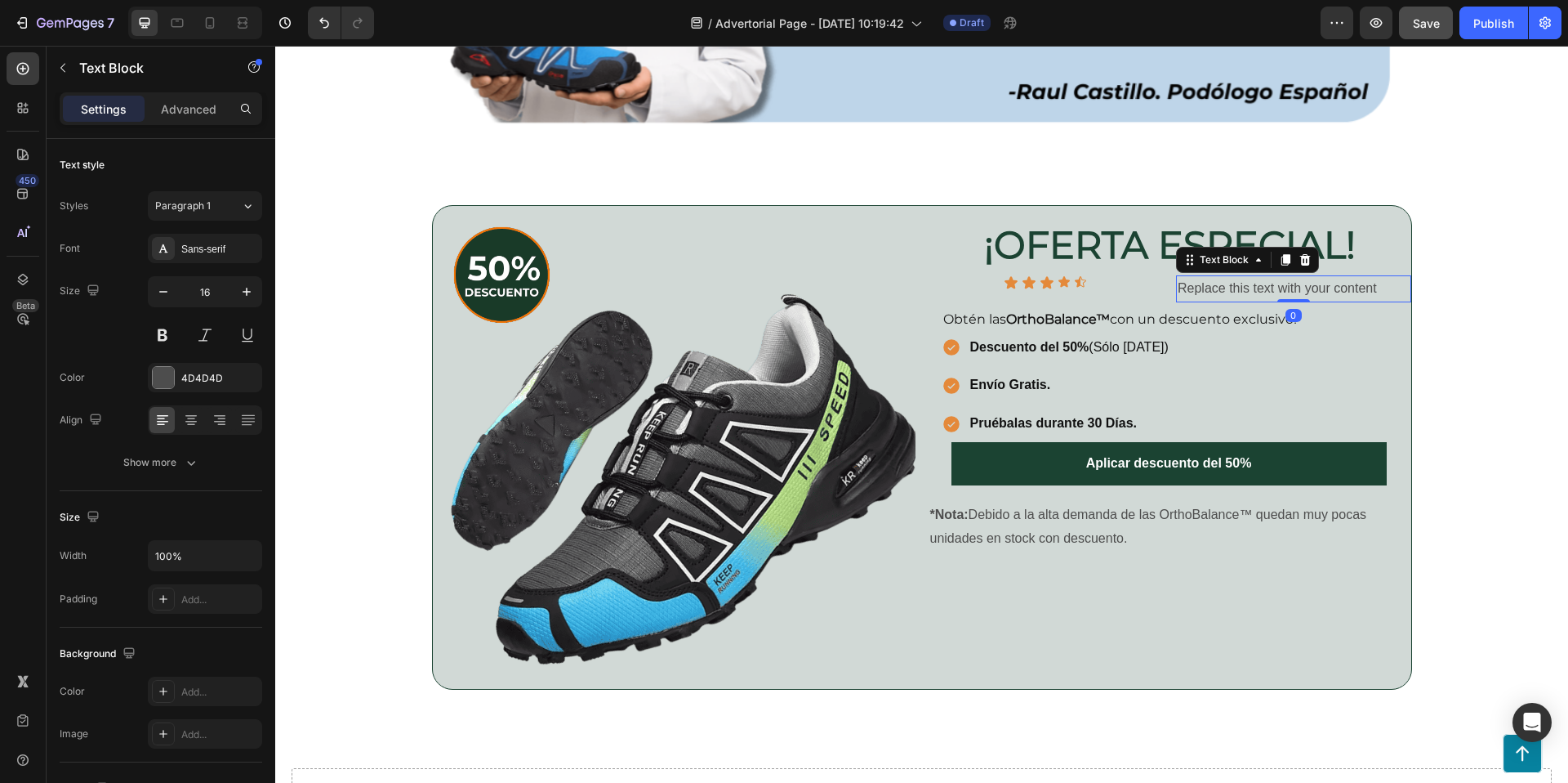
click at [1294, 287] on div "Replace this text with your content" at bounding box center [1293, 288] width 235 height 27
click at [1294, 287] on p "Replace this text with your content" at bounding box center [1292, 288] width 232 height 24
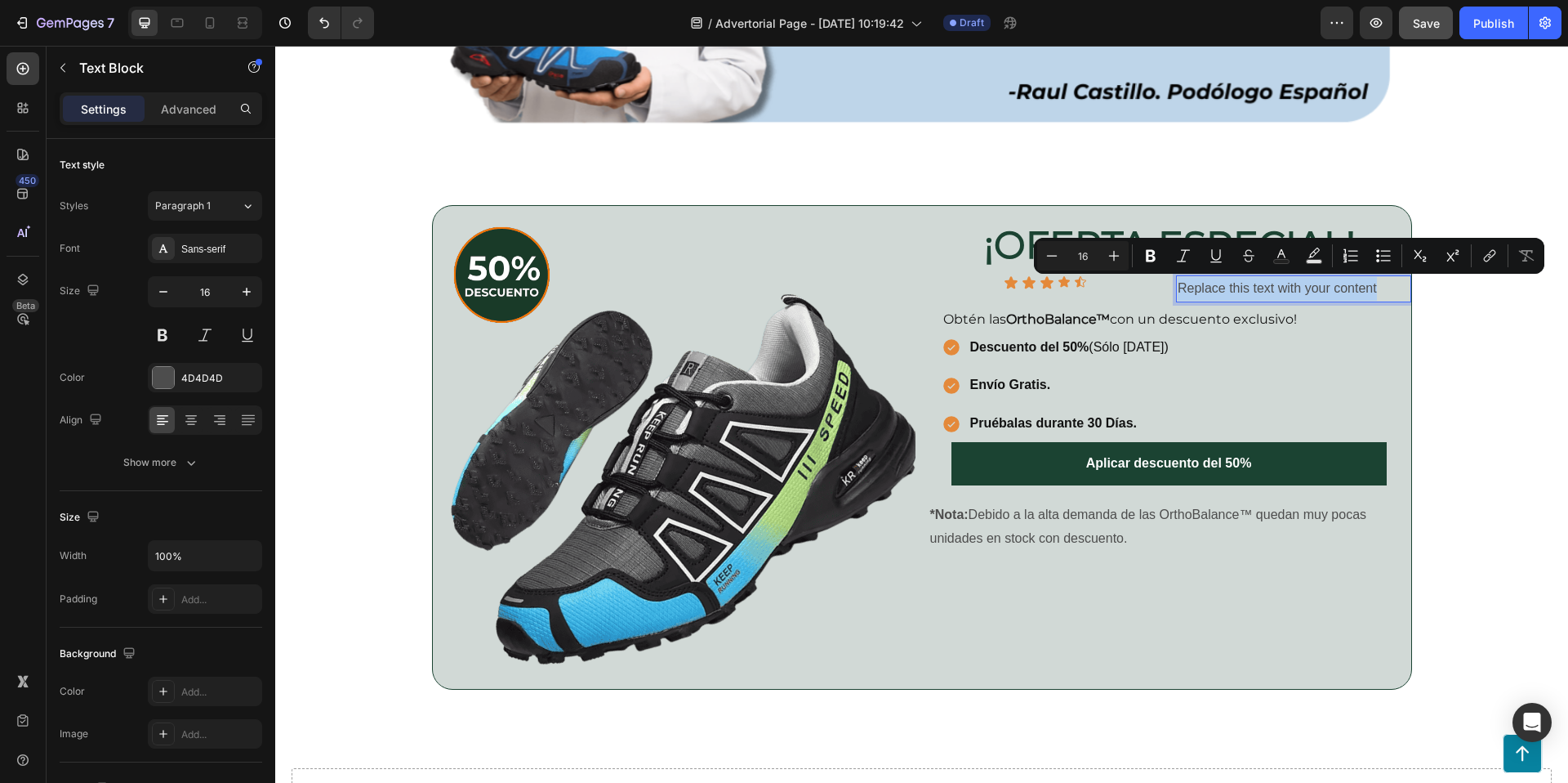
click at [1294, 286] on p "Replace this text with your content" at bounding box center [1292, 288] width 232 height 24
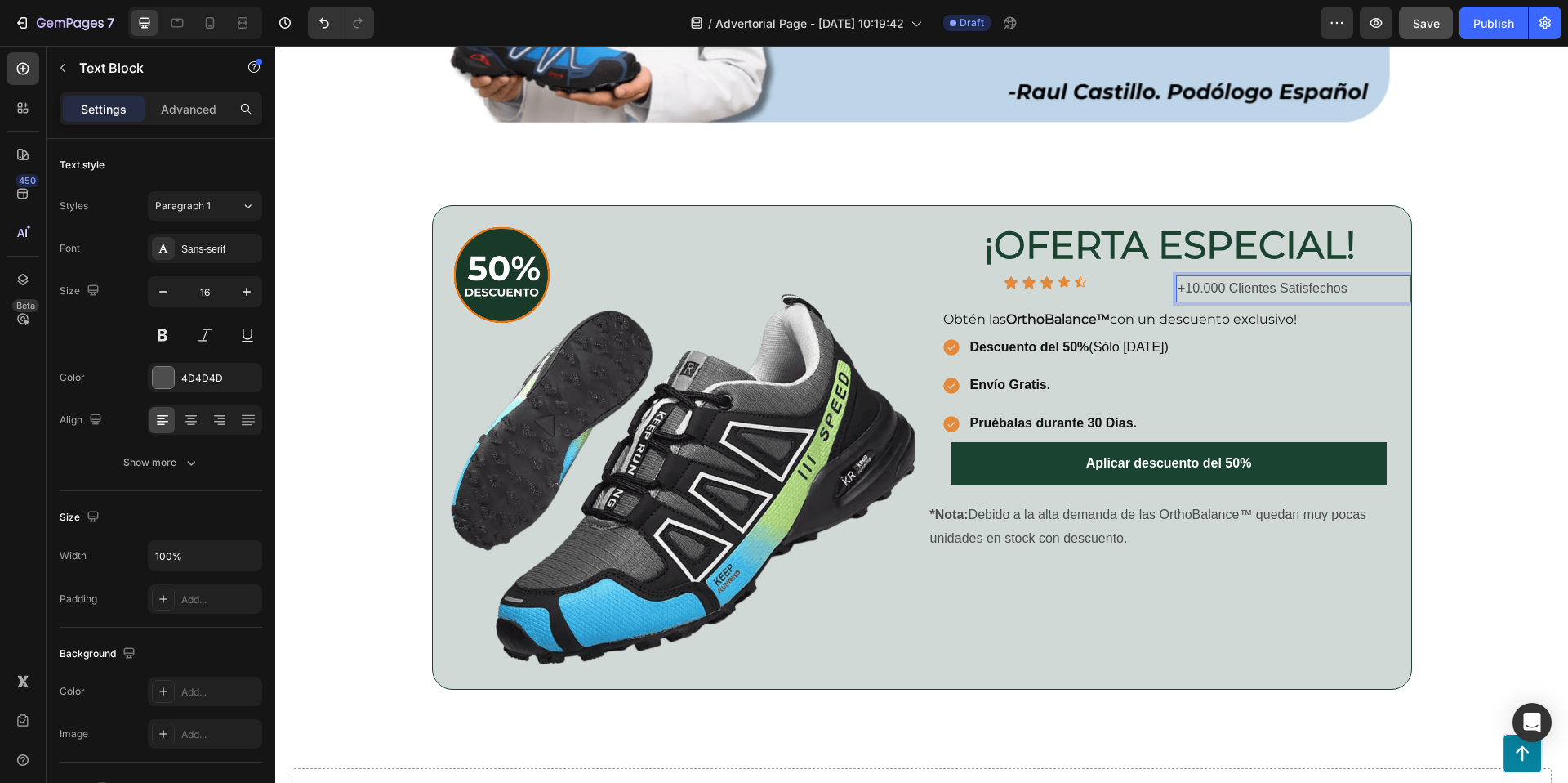
click at [1285, 284] on p "+10.000 Clientes Satisfechos" at bounding box center [1292, 288] width 232 height 24
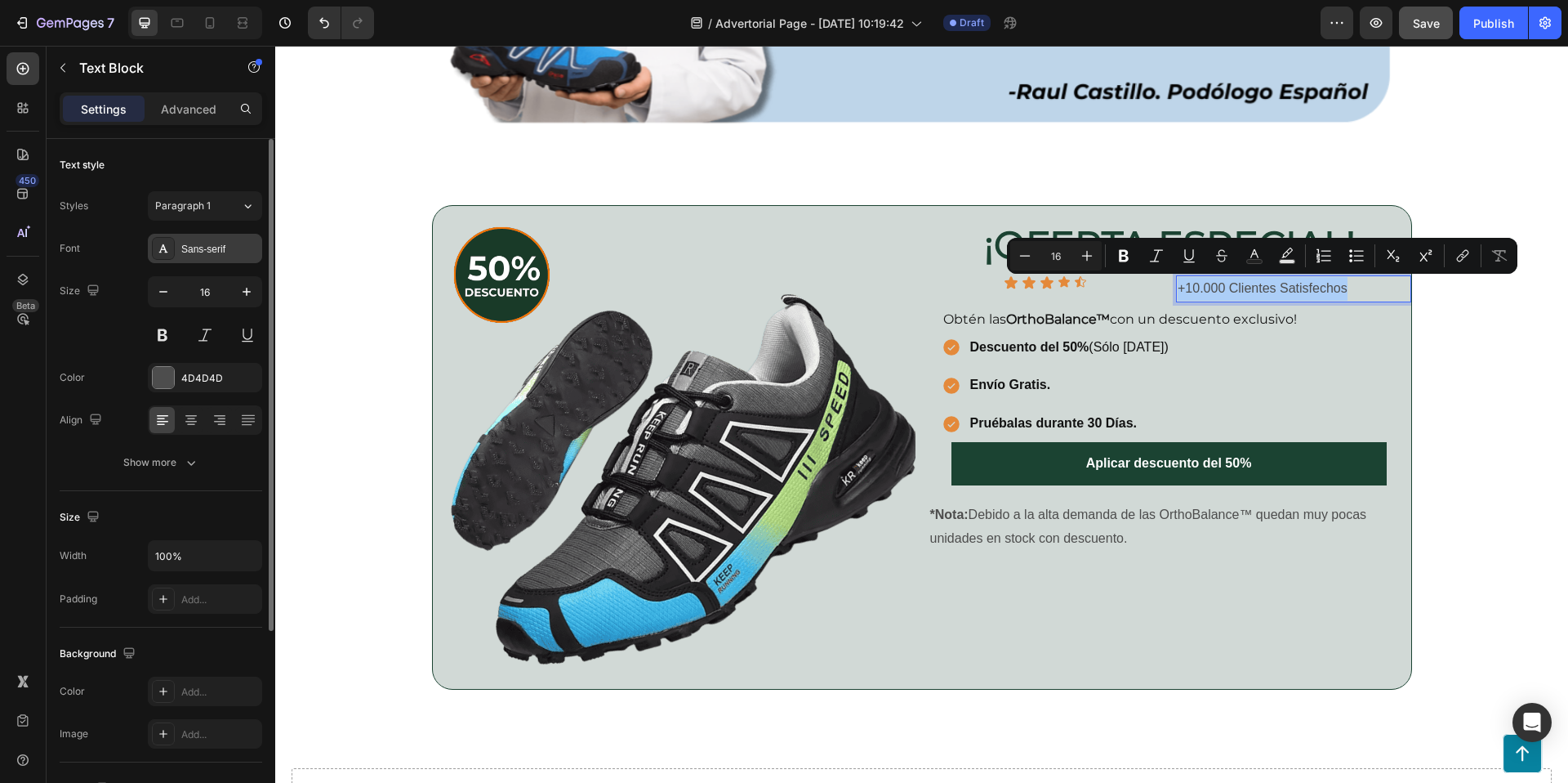
click at [194, 245] on div "Sans-serif" at bounding box center [220, 249] width 77 height 15
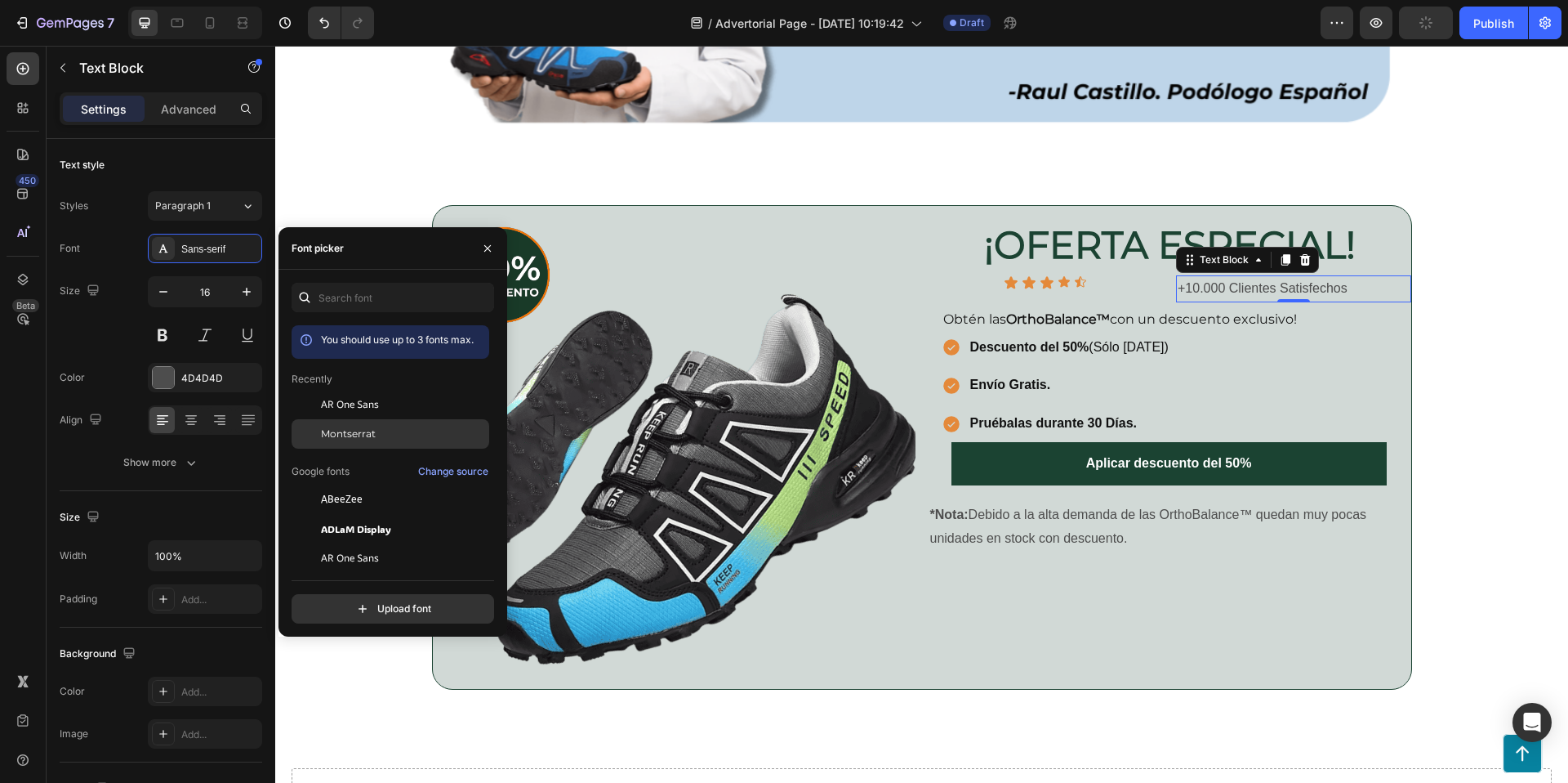
click at [350, 428] on span "Montserrat" at bounding box center [349, 434] width 55 height 15
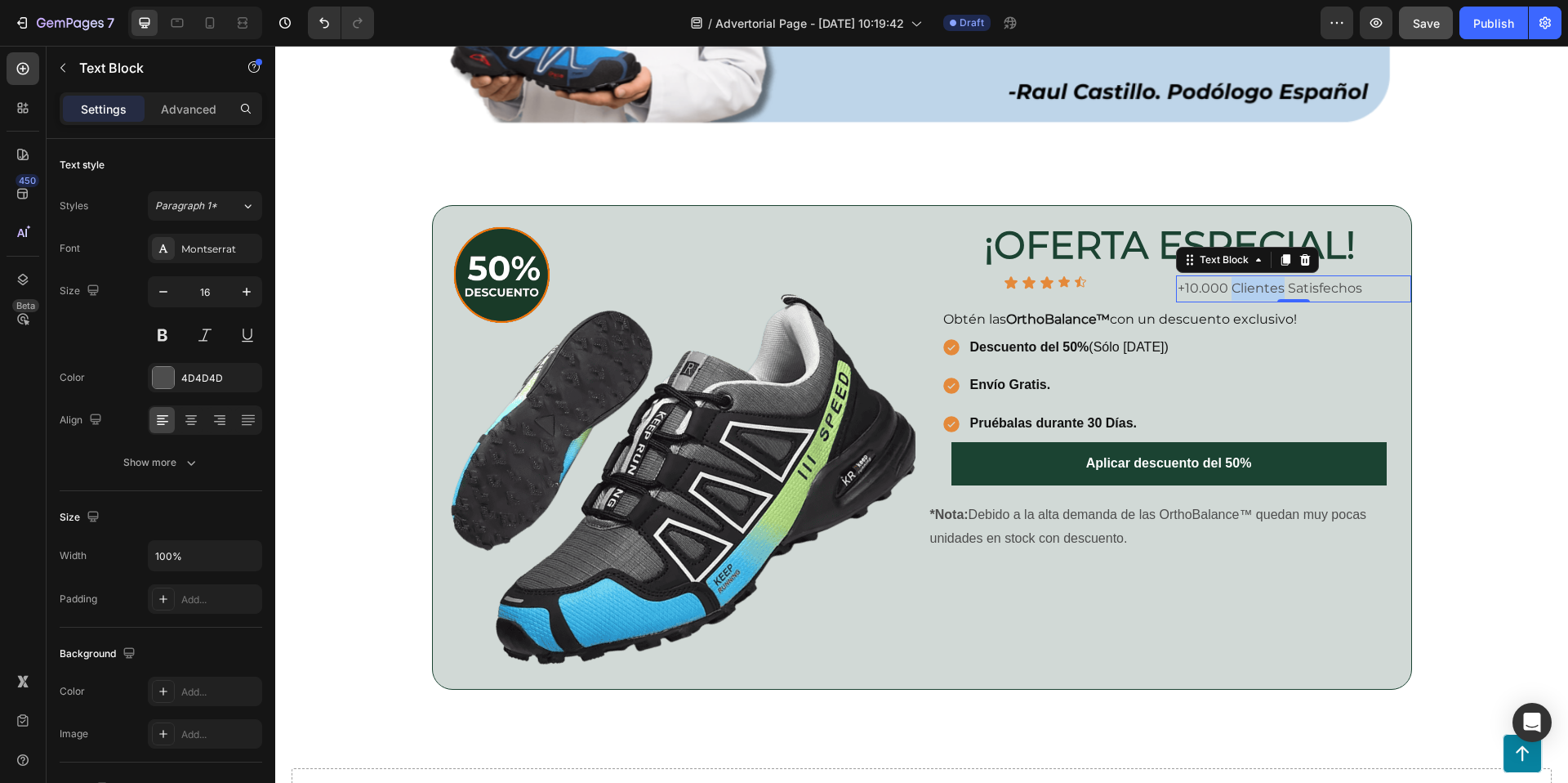
click at [1243, 283] on p "+10.000 Clientes Satisfechos" at bounding box center [1292, 288] width 232 height 24
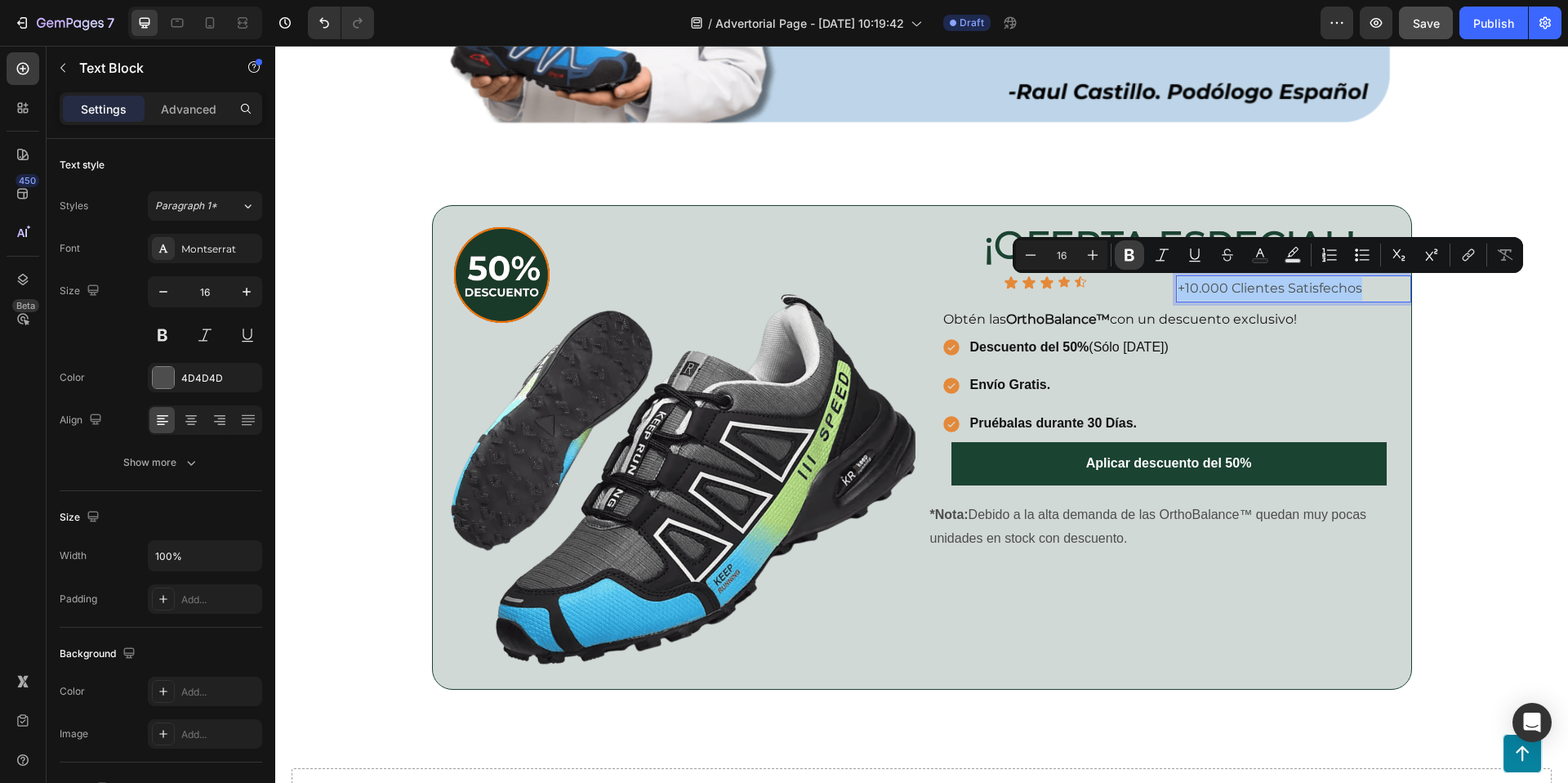
click at [1128, 254] on icon "Editor contextual toolbar" at bounding box center [1130, 255] width 10 height 12
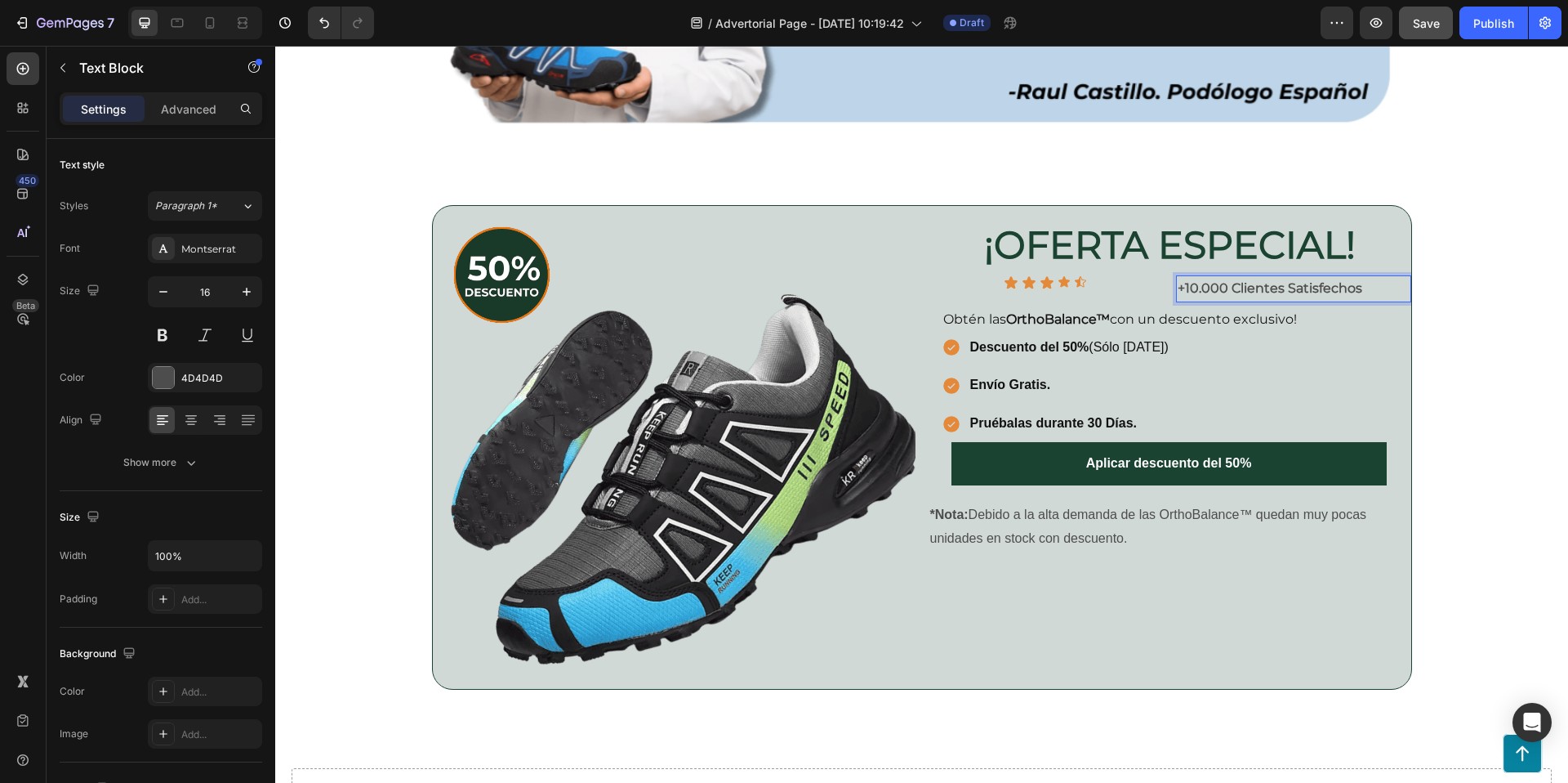
click at [1227, 288] on strong "+10.000 Clientes Satisfechos" at bounding box center [1270, 288] width 185 height 16
click at [162, 370] on div at bounding box center [163, 377] width 21 height 21
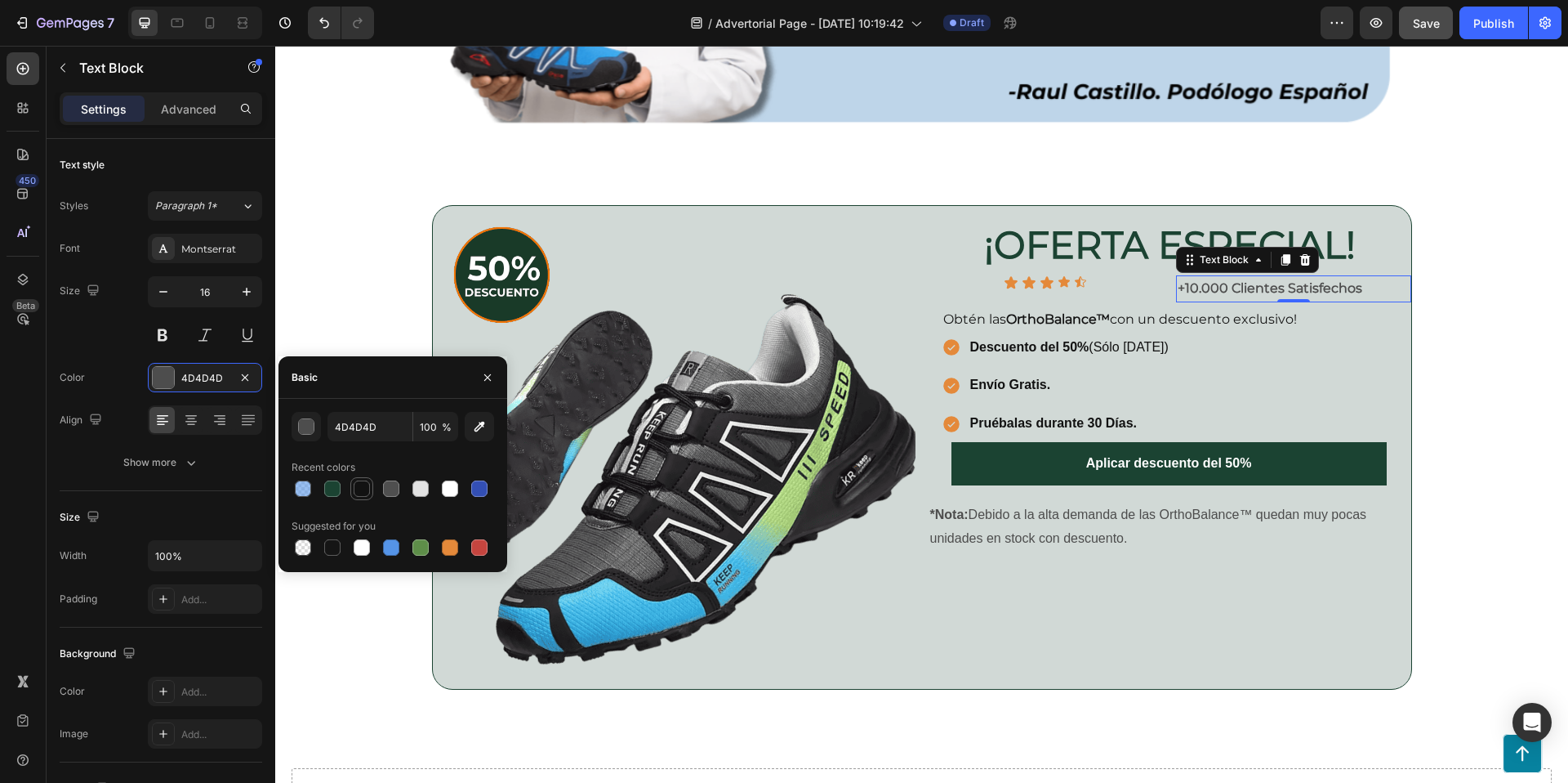
click at [357, 486] on div at bounding box center [362, 489] width 16 height 16
type input "121212"
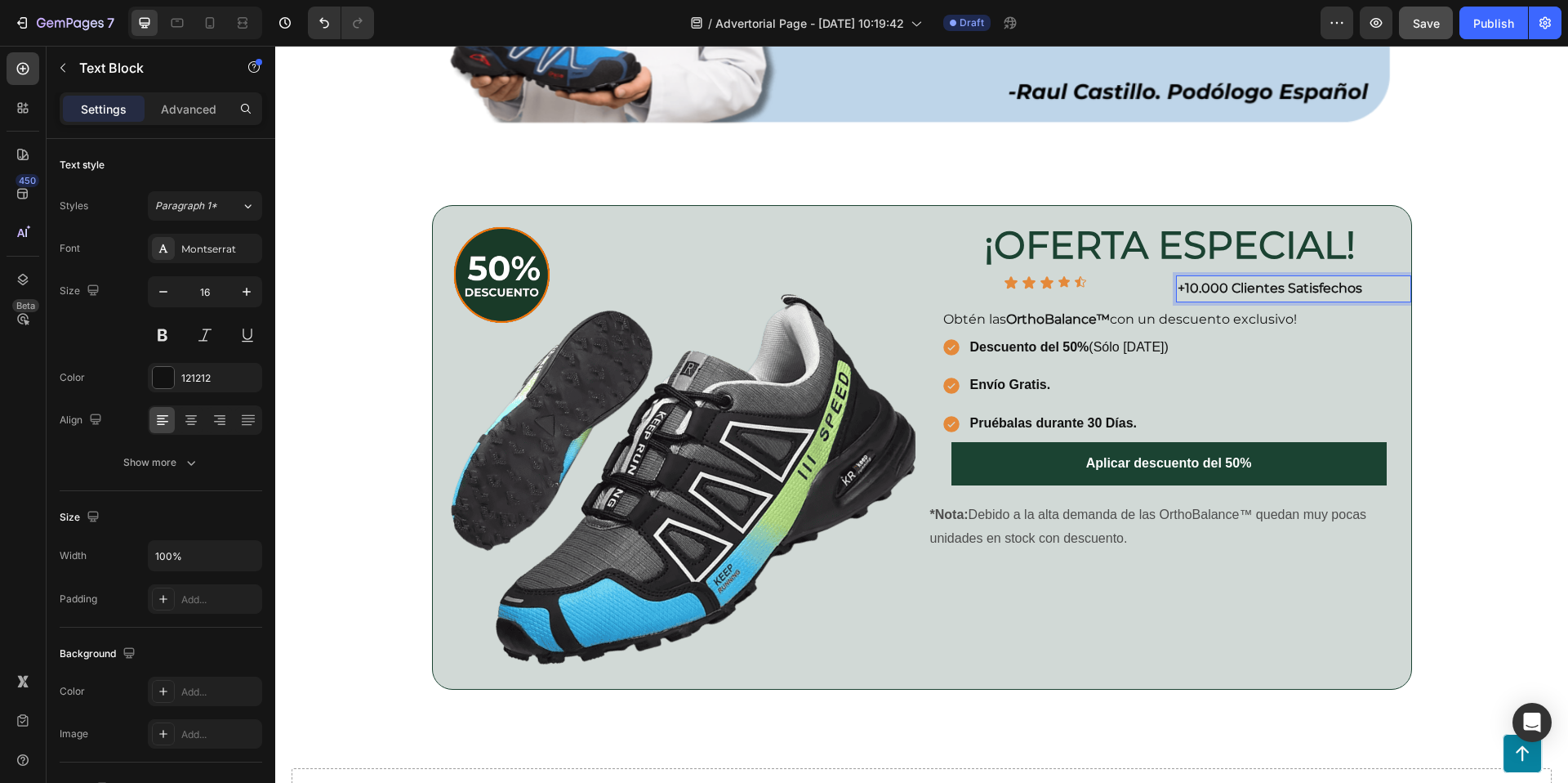
click at [1221, 290] on strong "+10.000 Clientes Satisfechos" at bounding box center [1270, 288] width 185 height 16
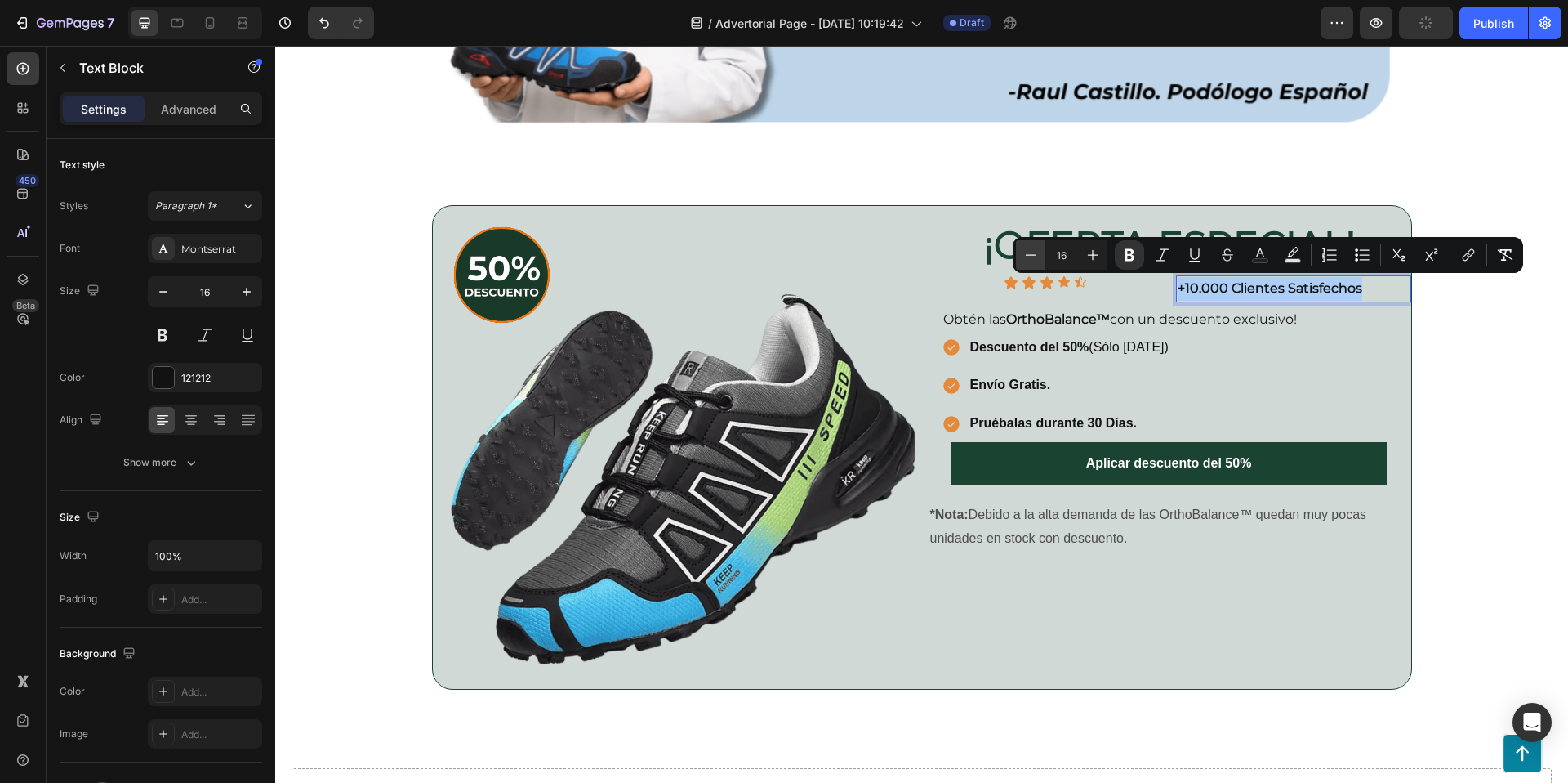
click at [1033, 256] on icon "Editor contextual toolbar" at bounding box center [1031, 255] width 16 height 16
type input "13"
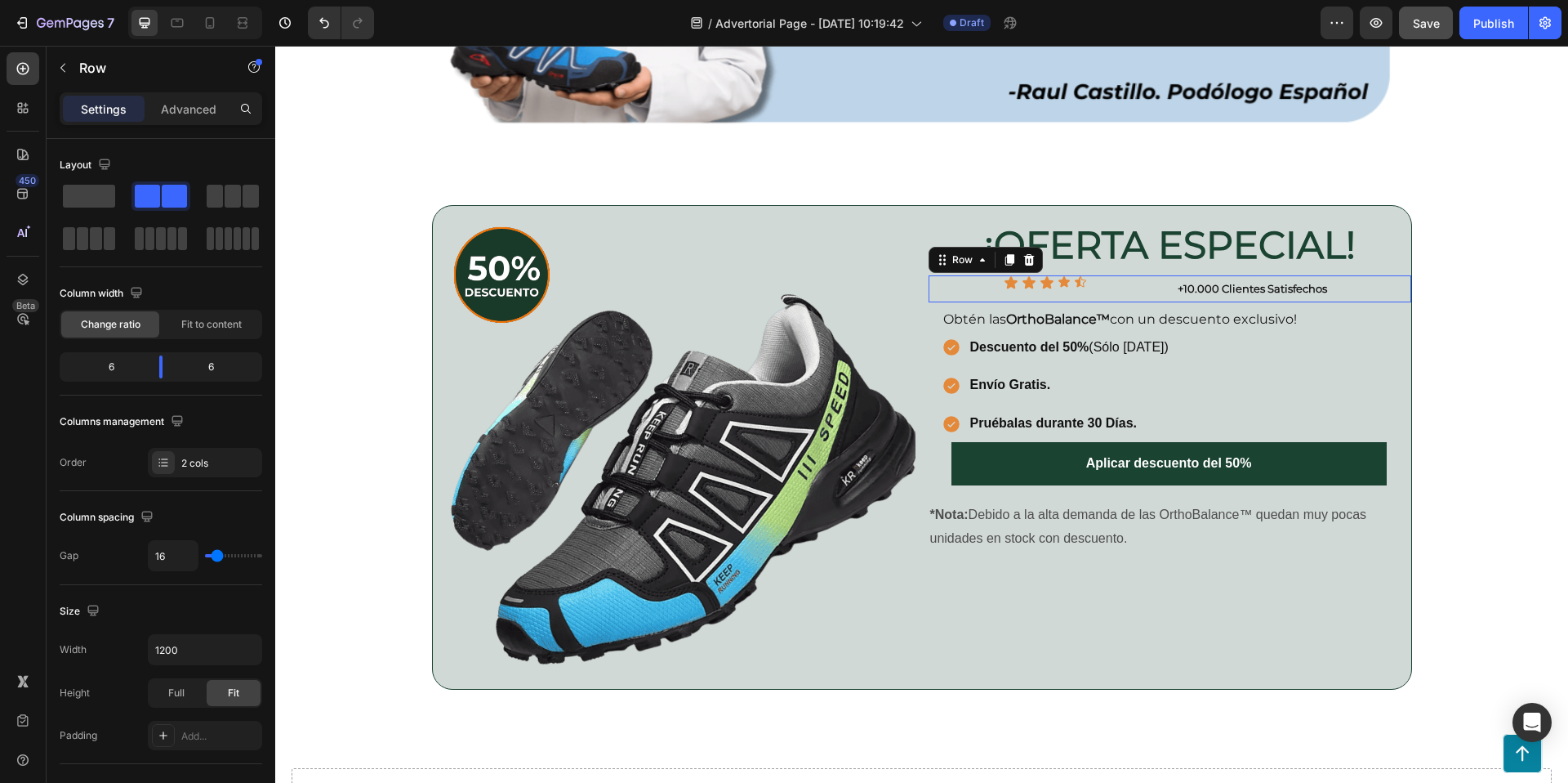
click at [1124, 290] on div "Icon Icon Icon Icon Icon Icon List" at bounding box center [1045, 288] width 235 height 27
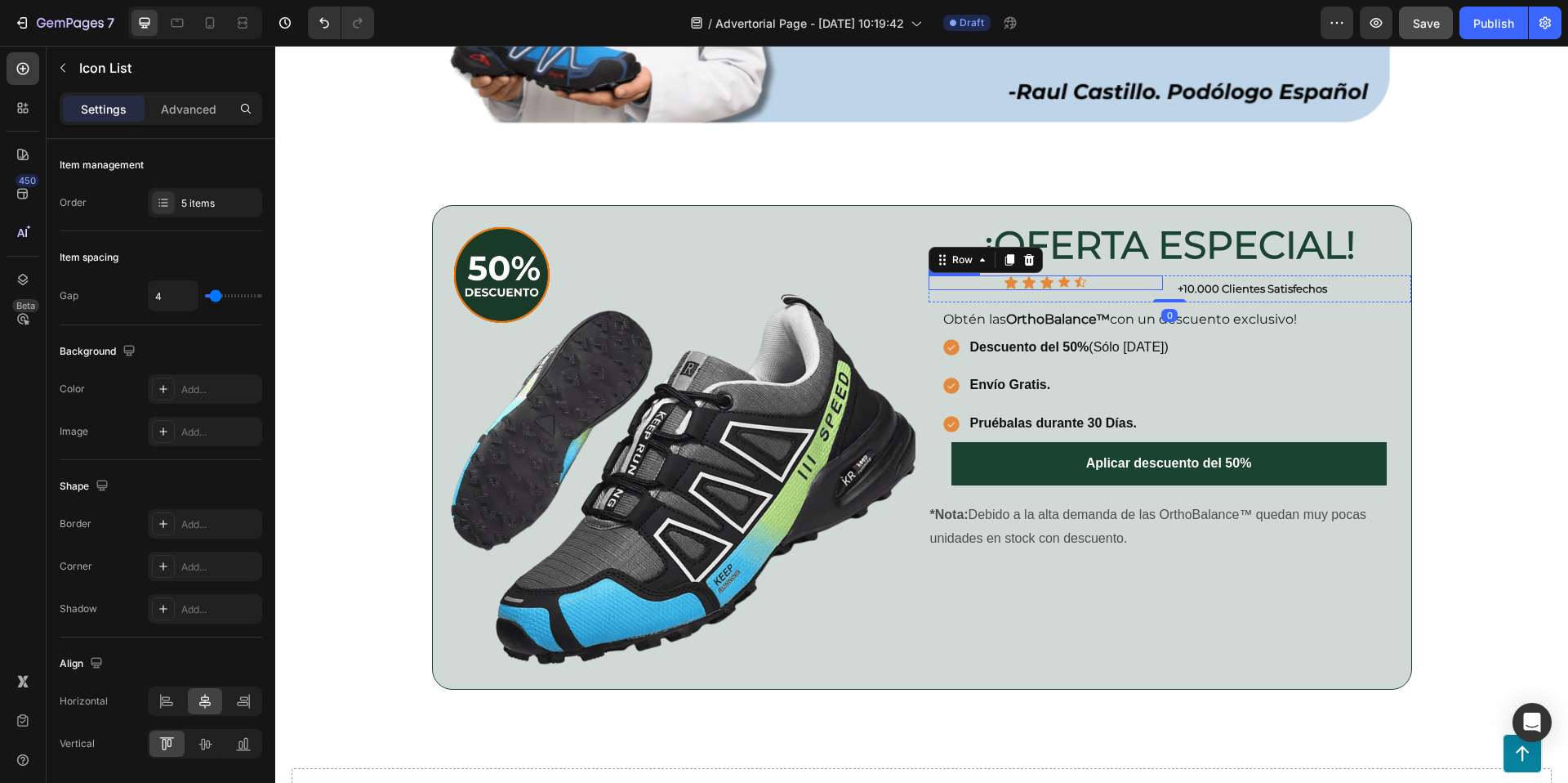
click at [1154, 284] on div "Icon Icon Icon Icon Icon" at bounding box center [1045, 283] width 235 height 15
click at [193, 96] on div "Advanced" at bounding box center [188, 108] width 81 height 27
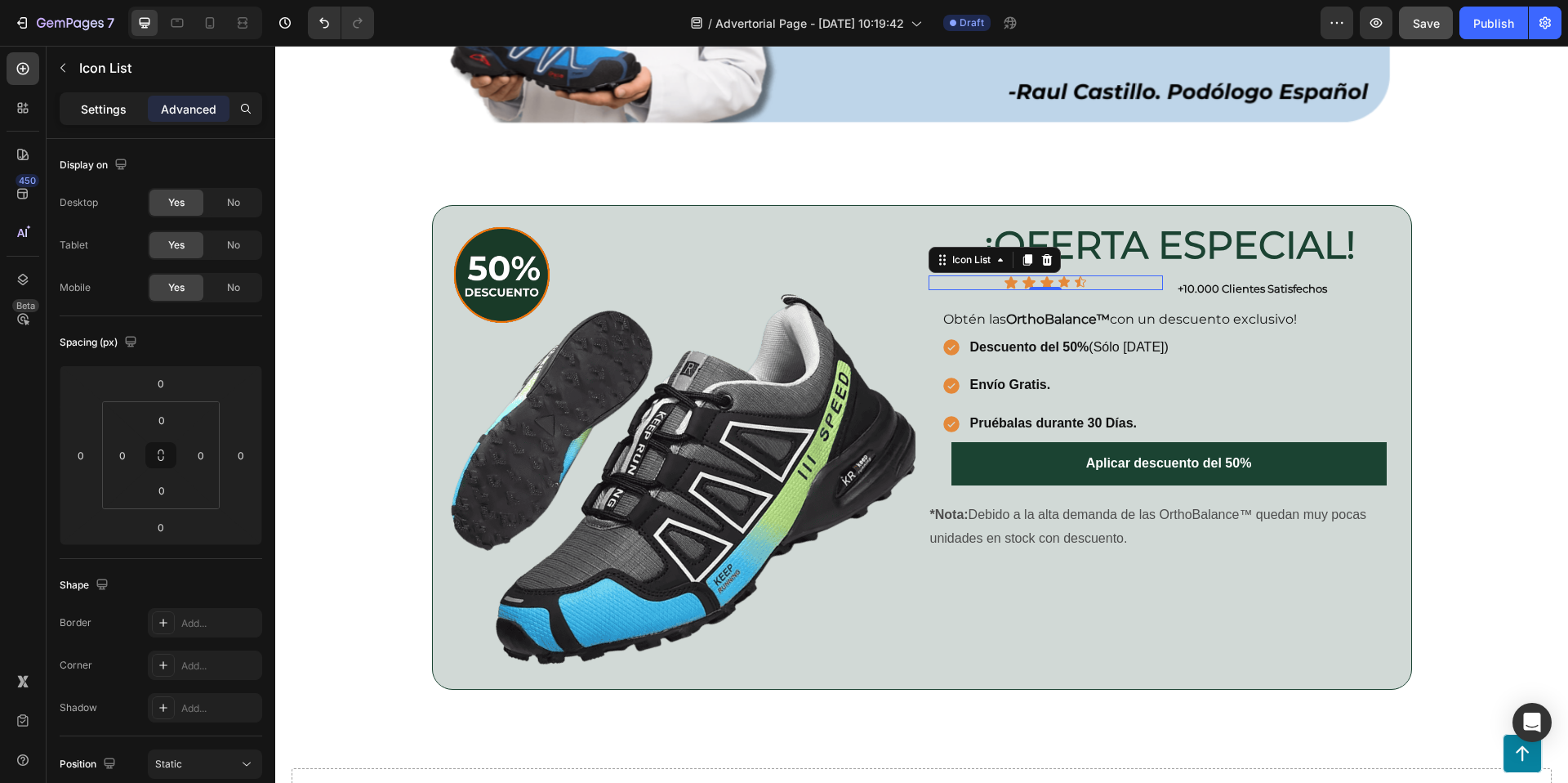
click at [112, 109] on p "Settings" at bounding box center [103, 109] width 46 height 17
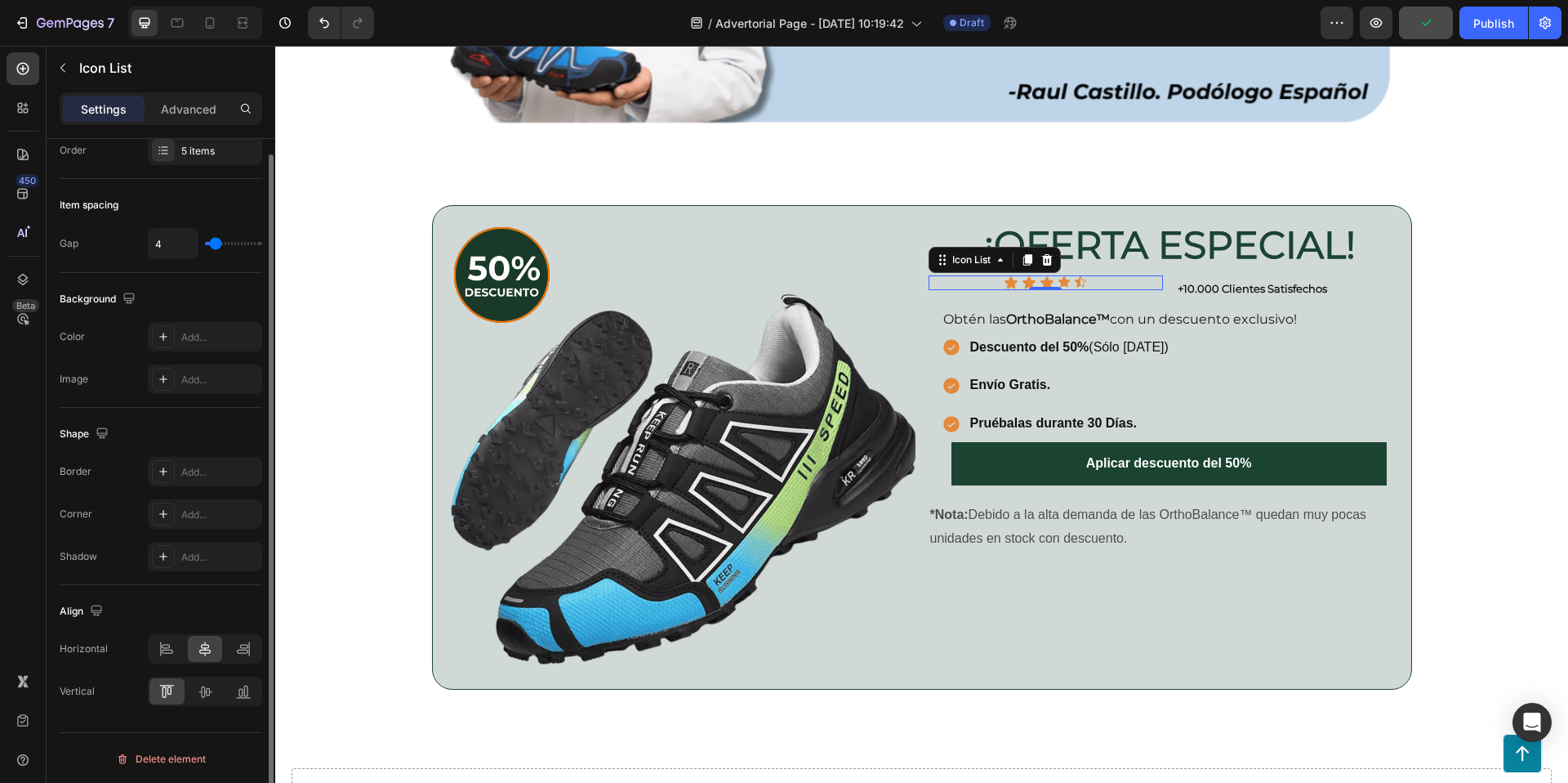
scroll to position [54, 0]
click at [1158, 294] on div "Icon Icon Icon Icon Icon Icon List" at bounding box center [1045, 288] width 235 height 27
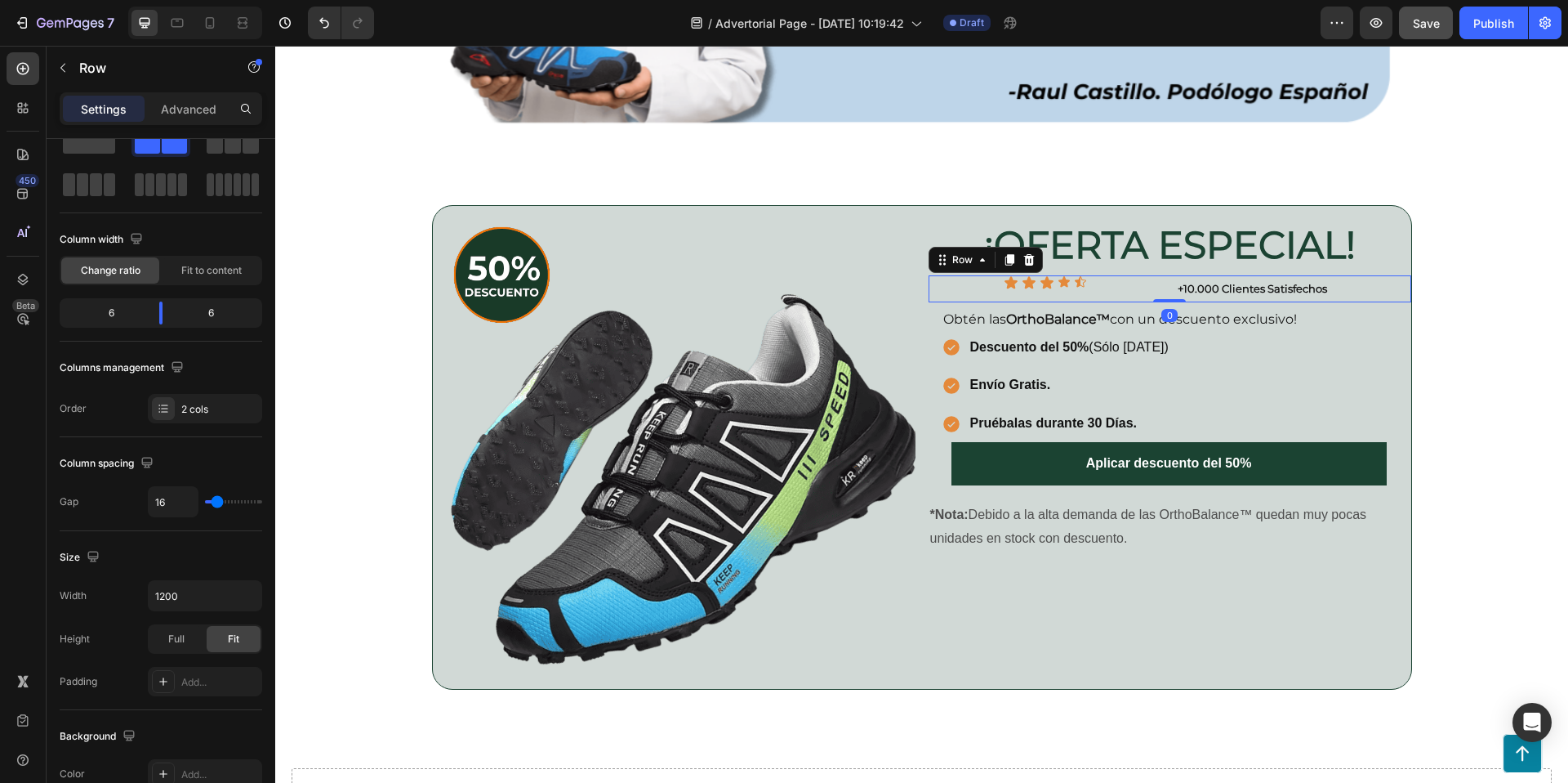
scroll to position [0, 0]
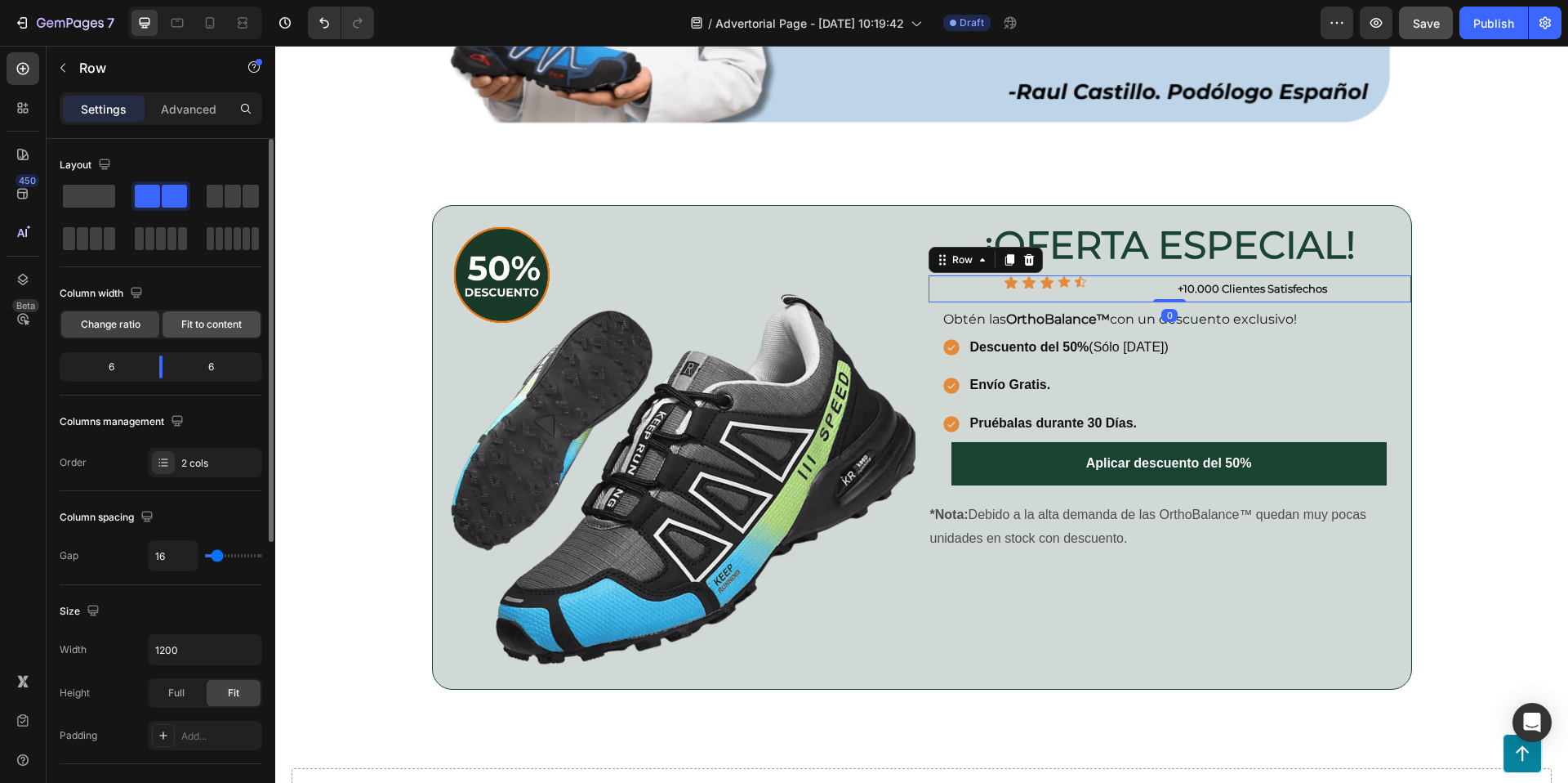
click at [192, 331] on span "Fit to content" at bounding box center [211, 324] width 60 height 15
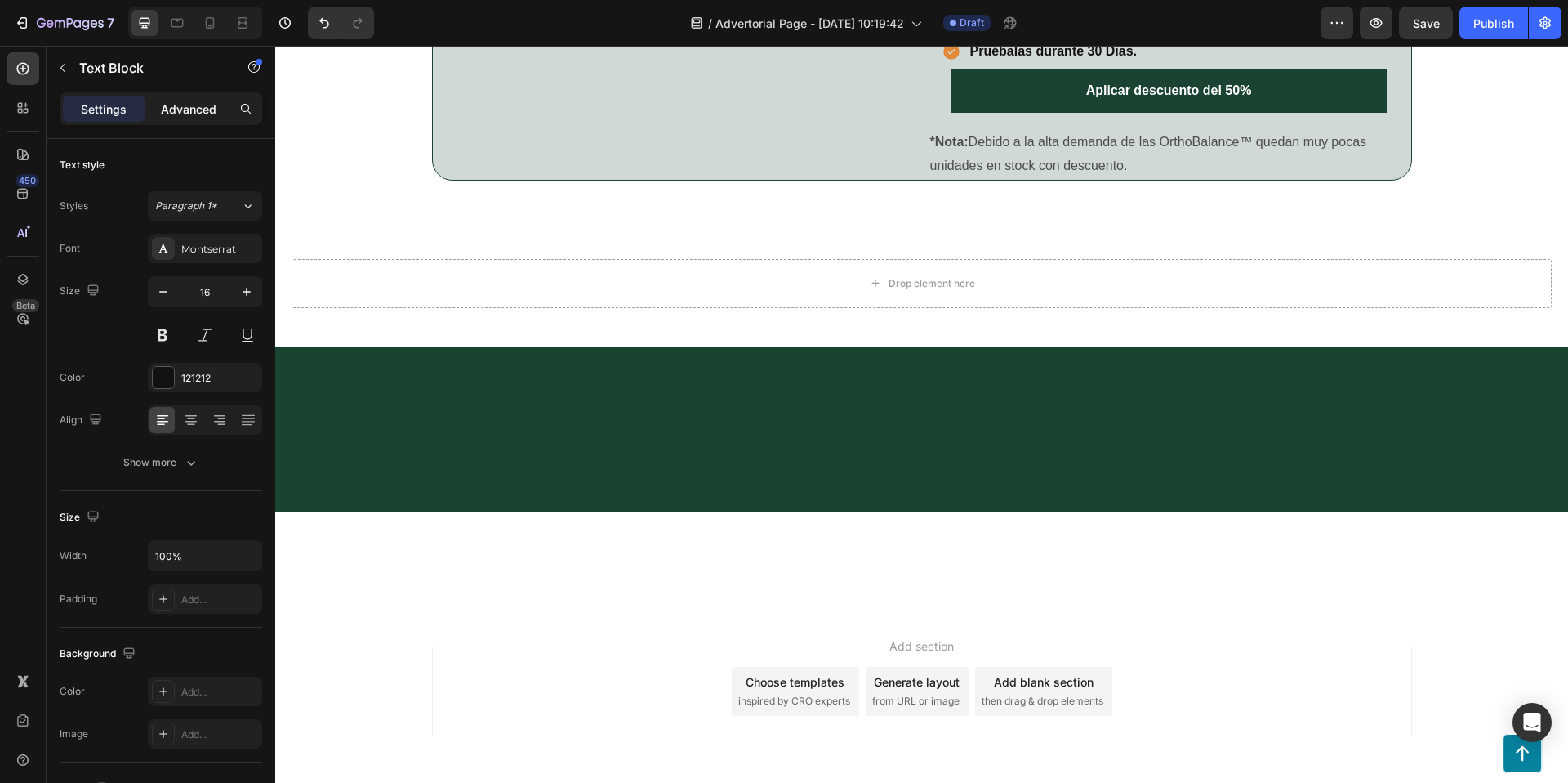
click at [200, 103] on p "Advanced" at bounding box center [189, 109] width 56 height 17
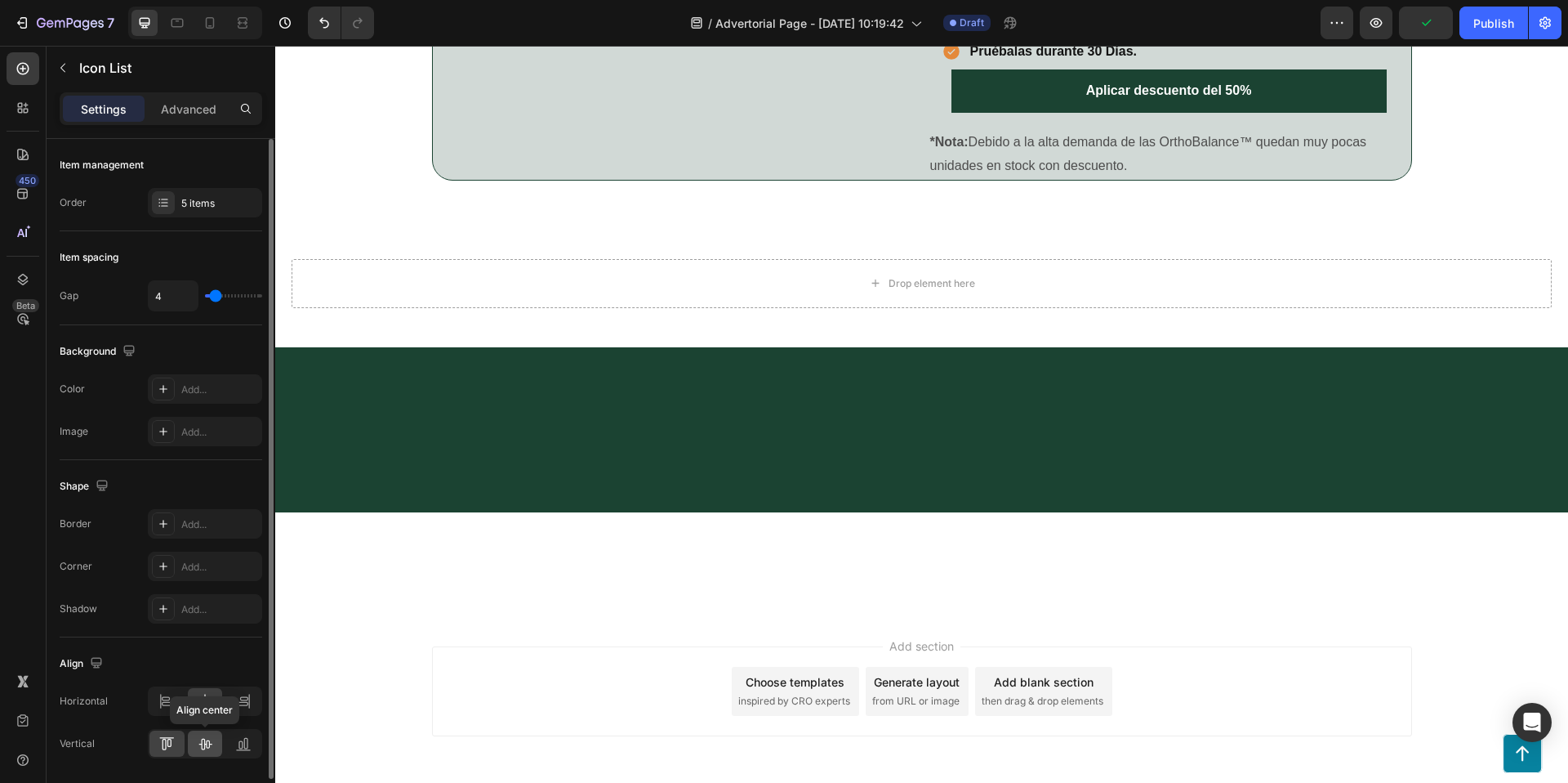
click at [198, 741] on icon at bounding box center [205, 744] width 16 height 16
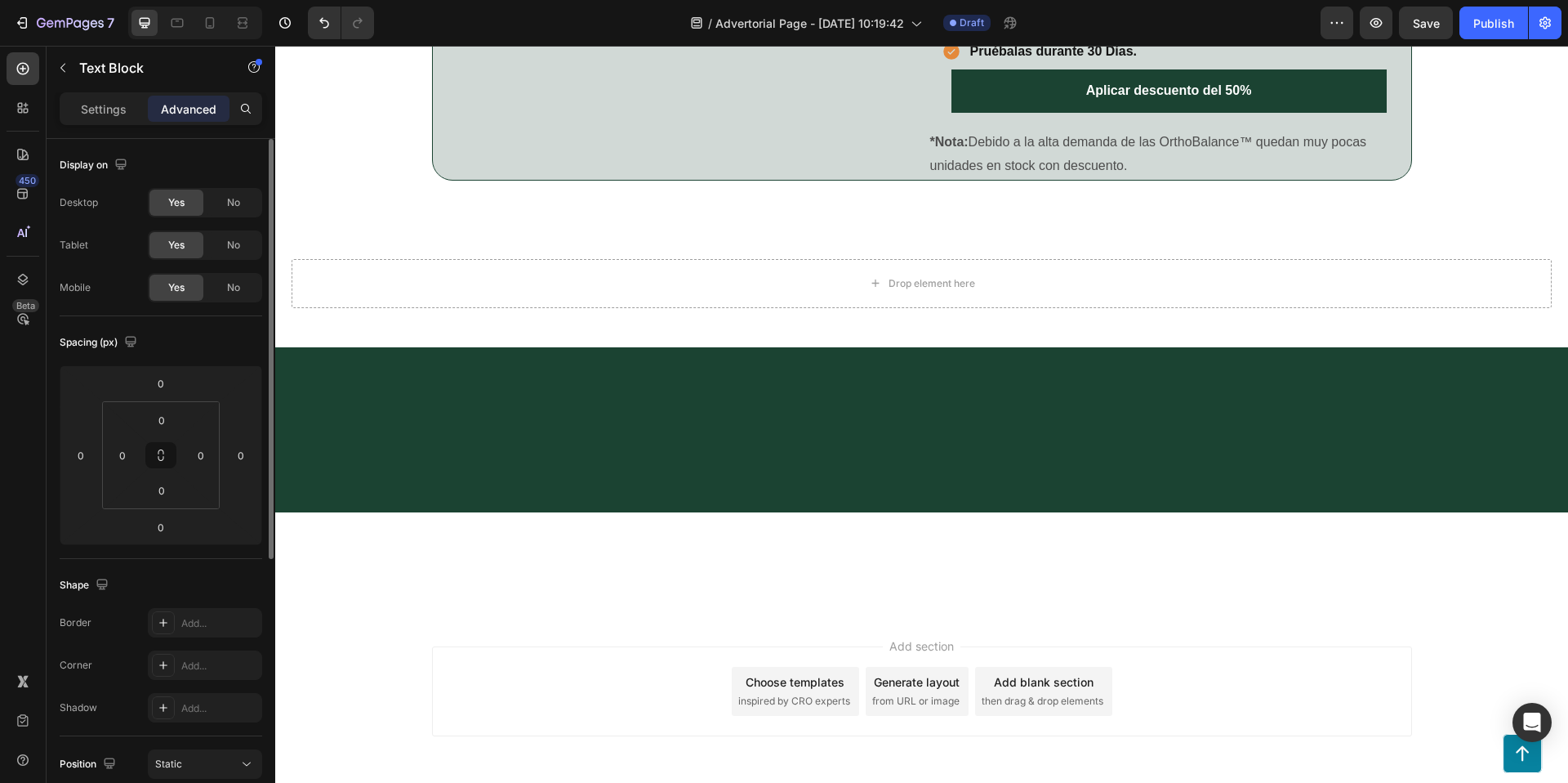
scroll to position [443, 0]
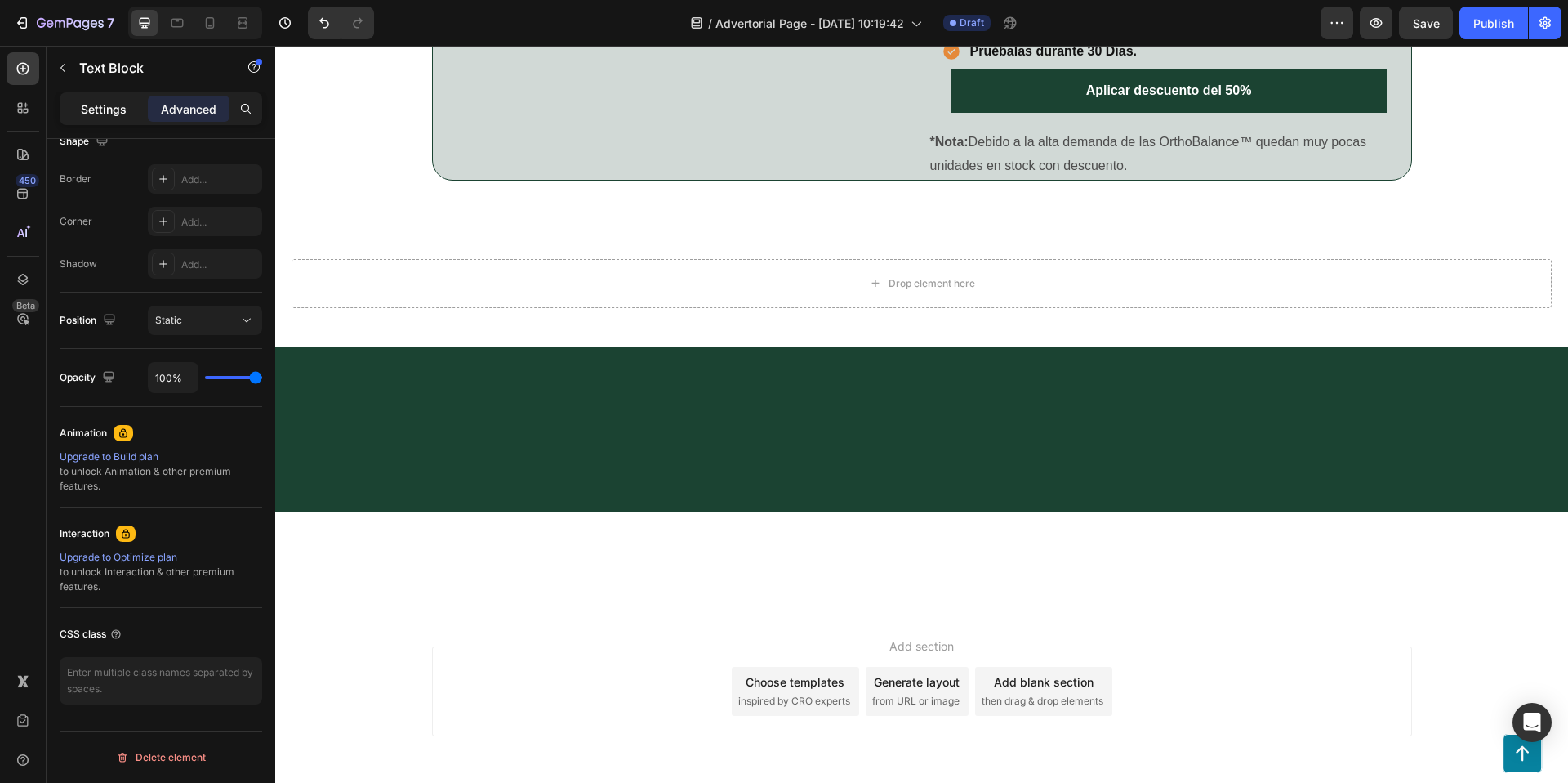
click at [104, 117] on div "Settings" at bounding box center [103, 108] width 81 height 27
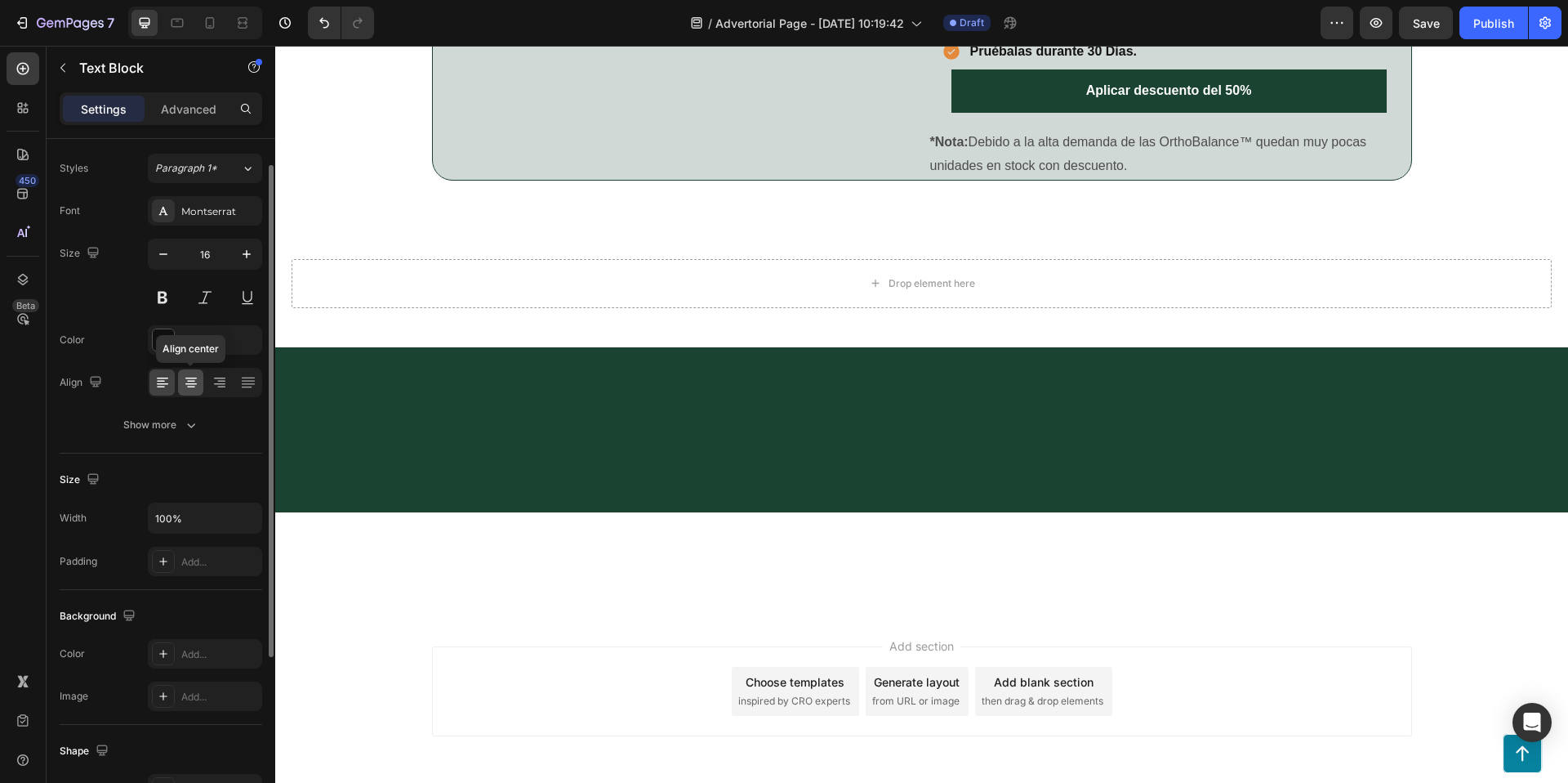
scroll to position [0, 0]
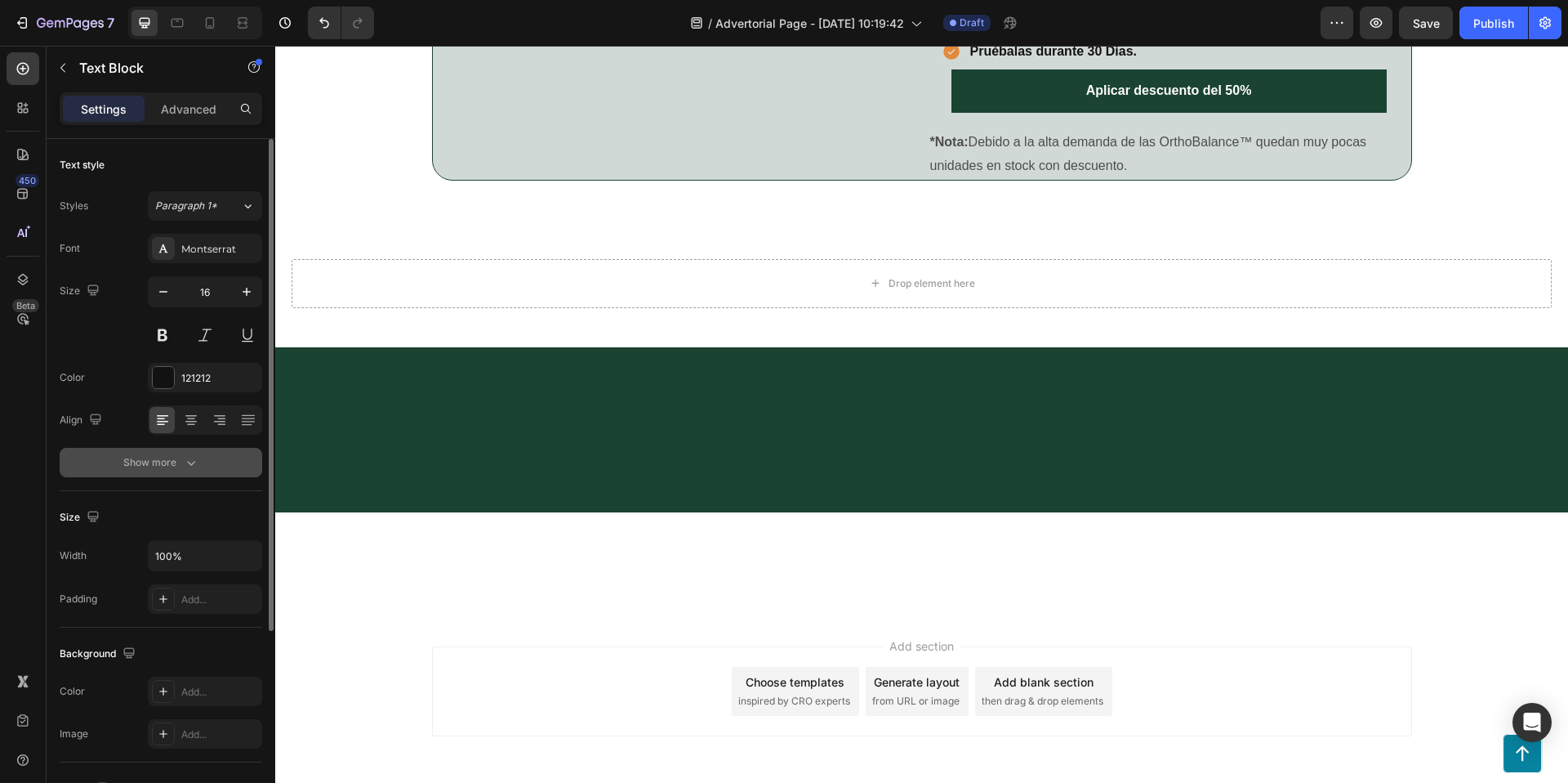
click at [179, 451] on button "Show more" at bounding box center [160, 462] width 202 height 29
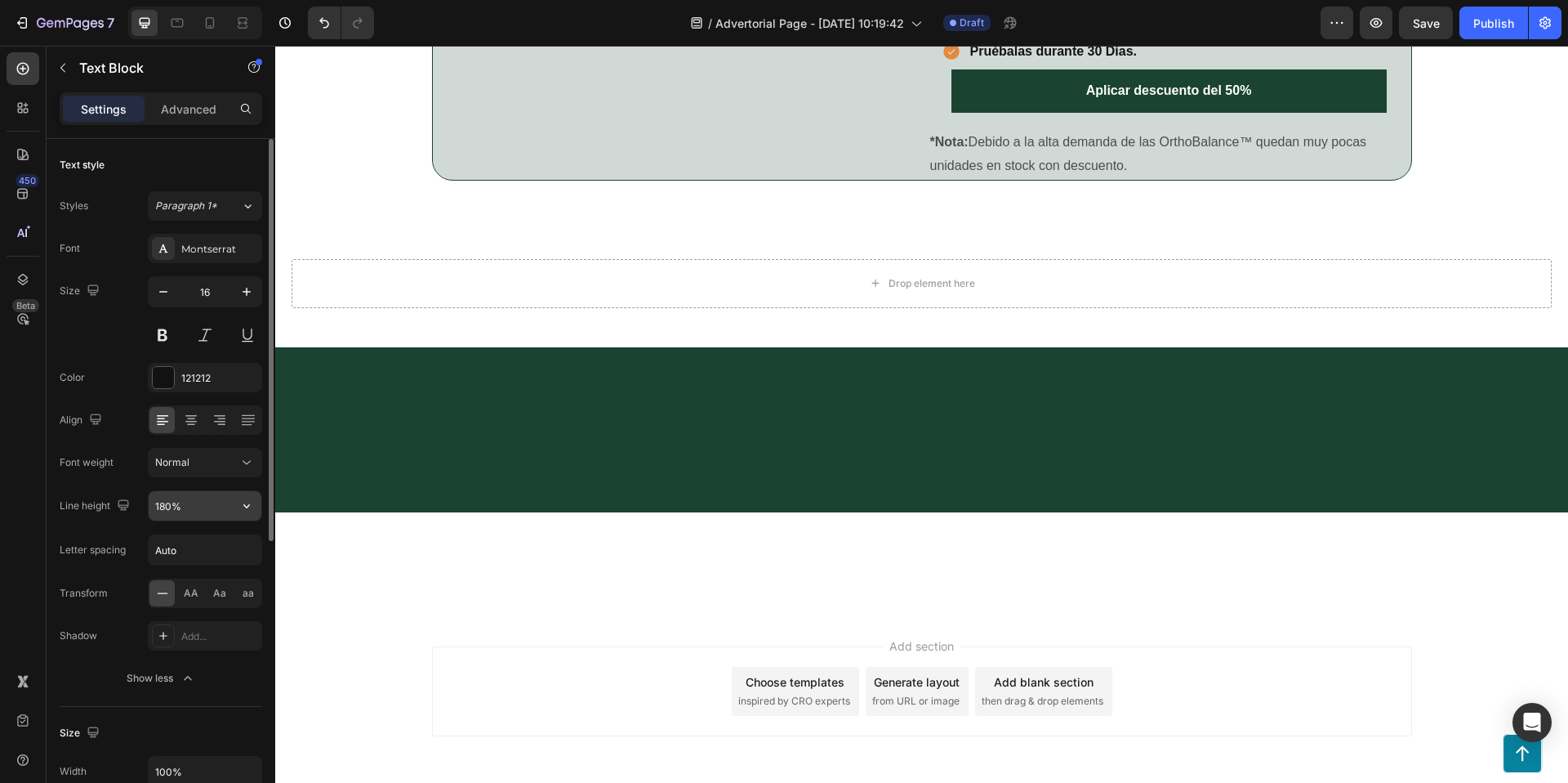
click at [222, 503] on input "180%" at bounding box center [204, 506] width 113 height 29
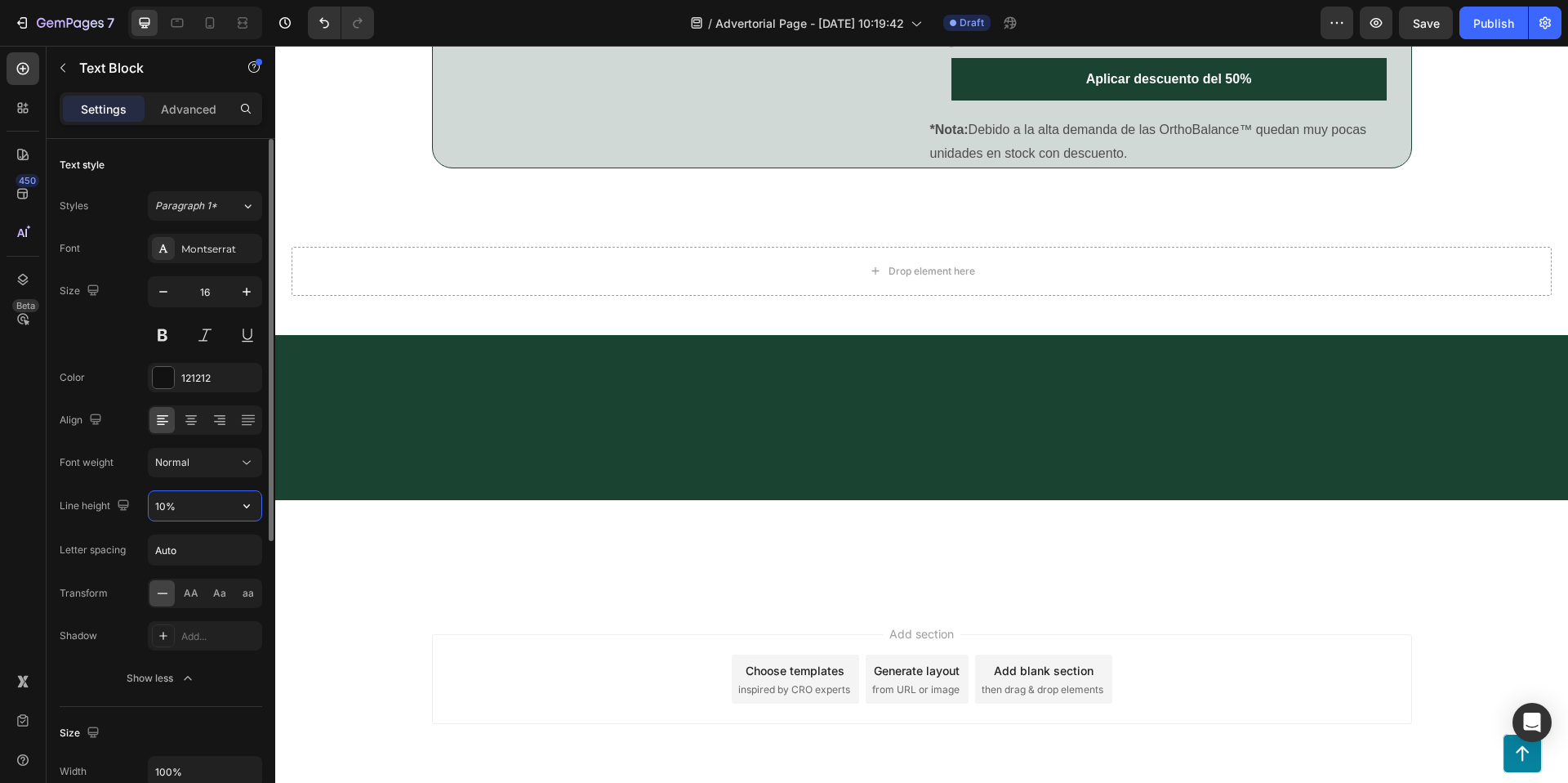
type input "100%"
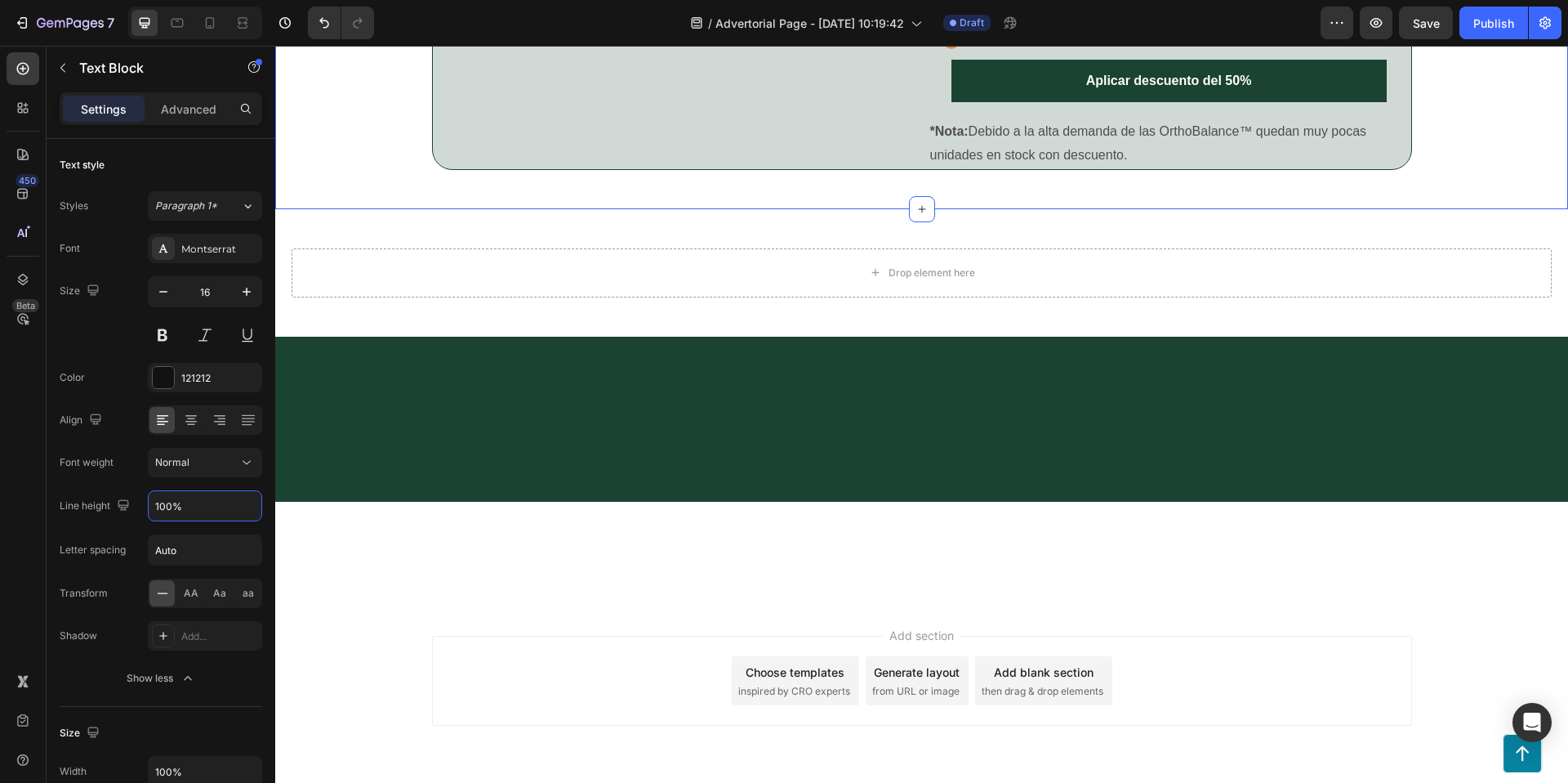
click at [1532, 183] on div "Image ¡OFERTA ESPECIAL! Heading Row Icon Icon Icon Icon Icon Icon List +10.000 …" at bounding box center [922, 8] width 1292 height 350
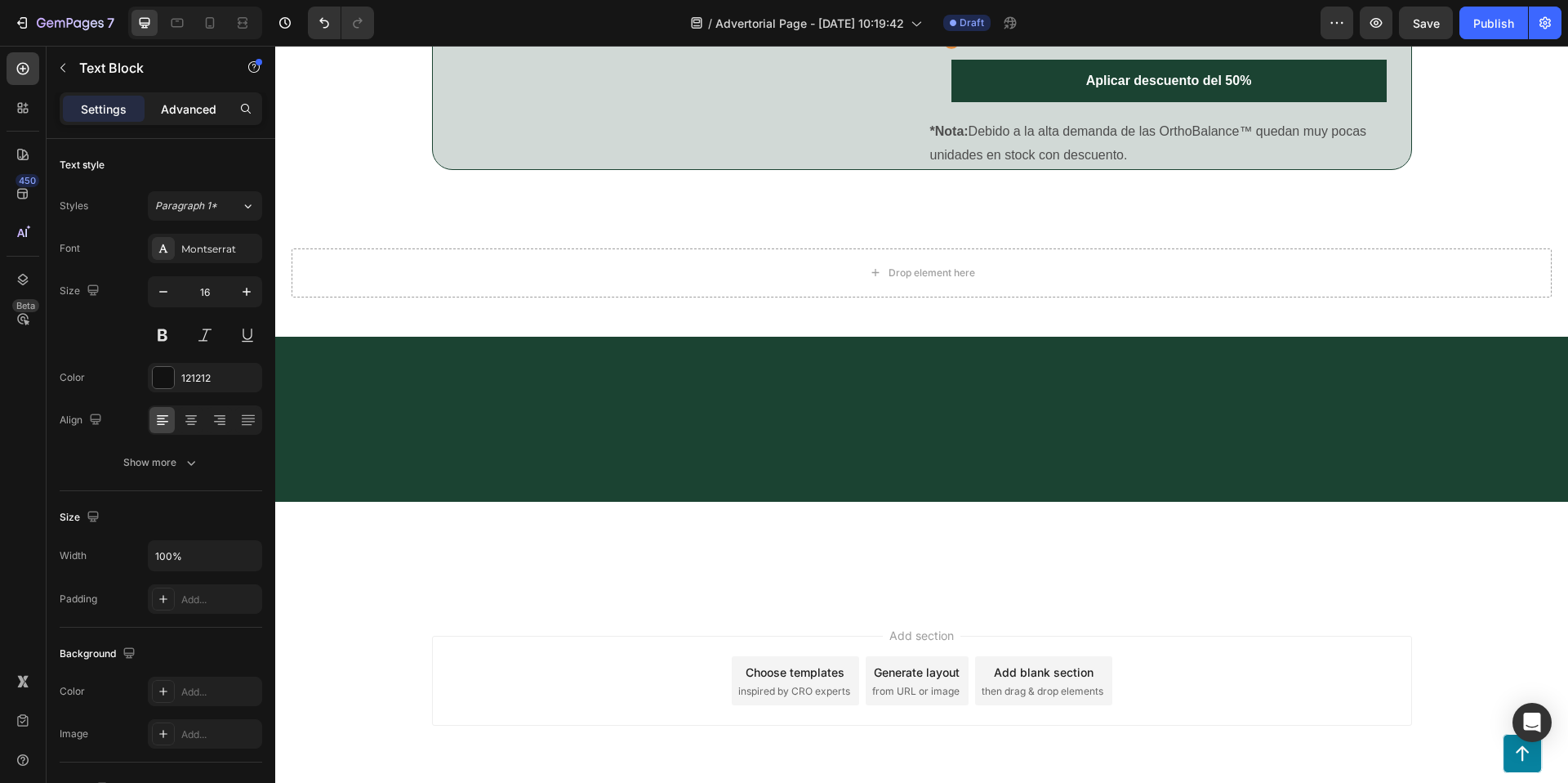
click at [178, 114] on p "Advanced" at bounding box center [189, 109] width 56 height 17
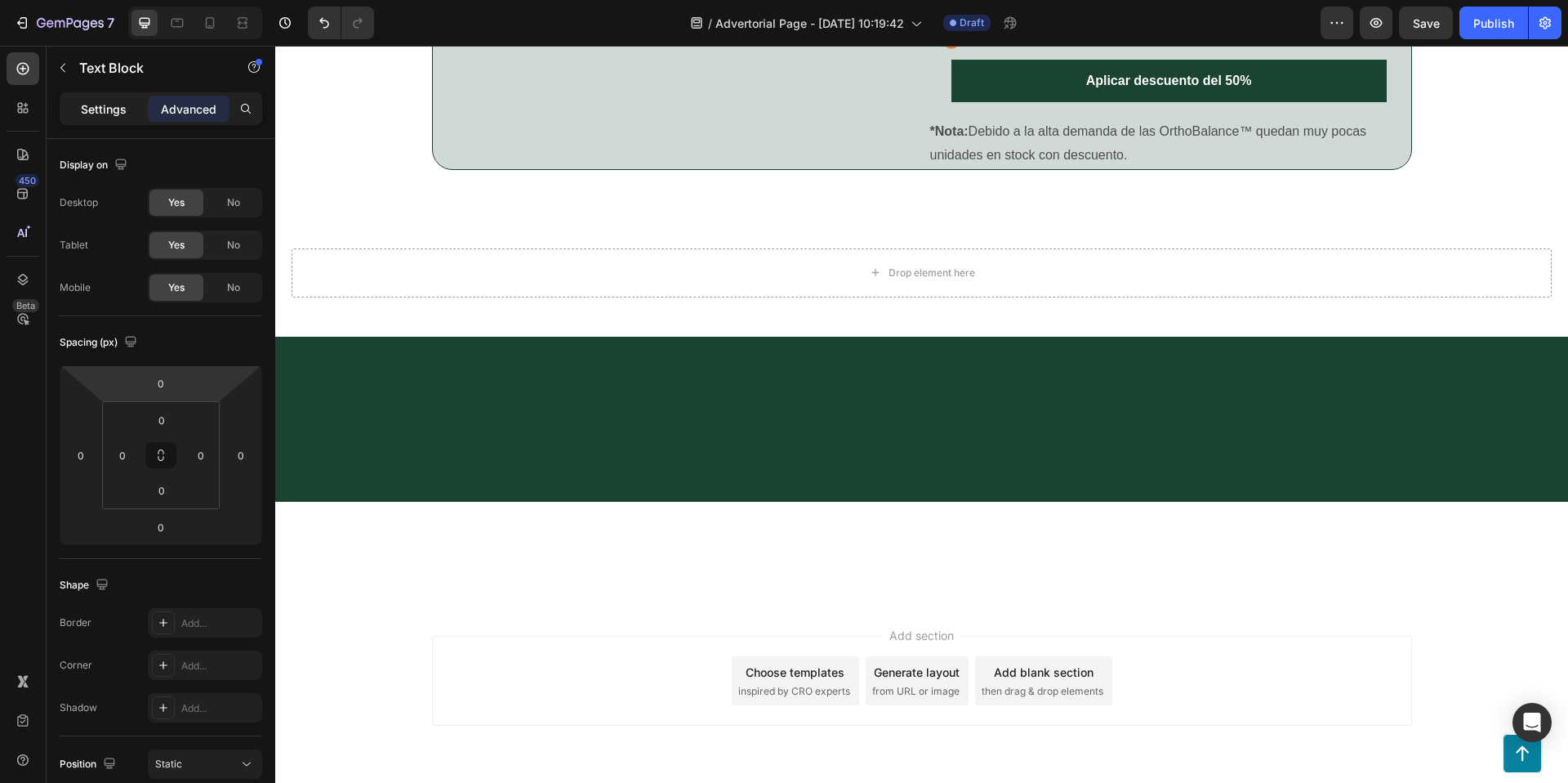
click at [120, 114] on p "Settings" at bounding box center [103, 109] width 46 height 17
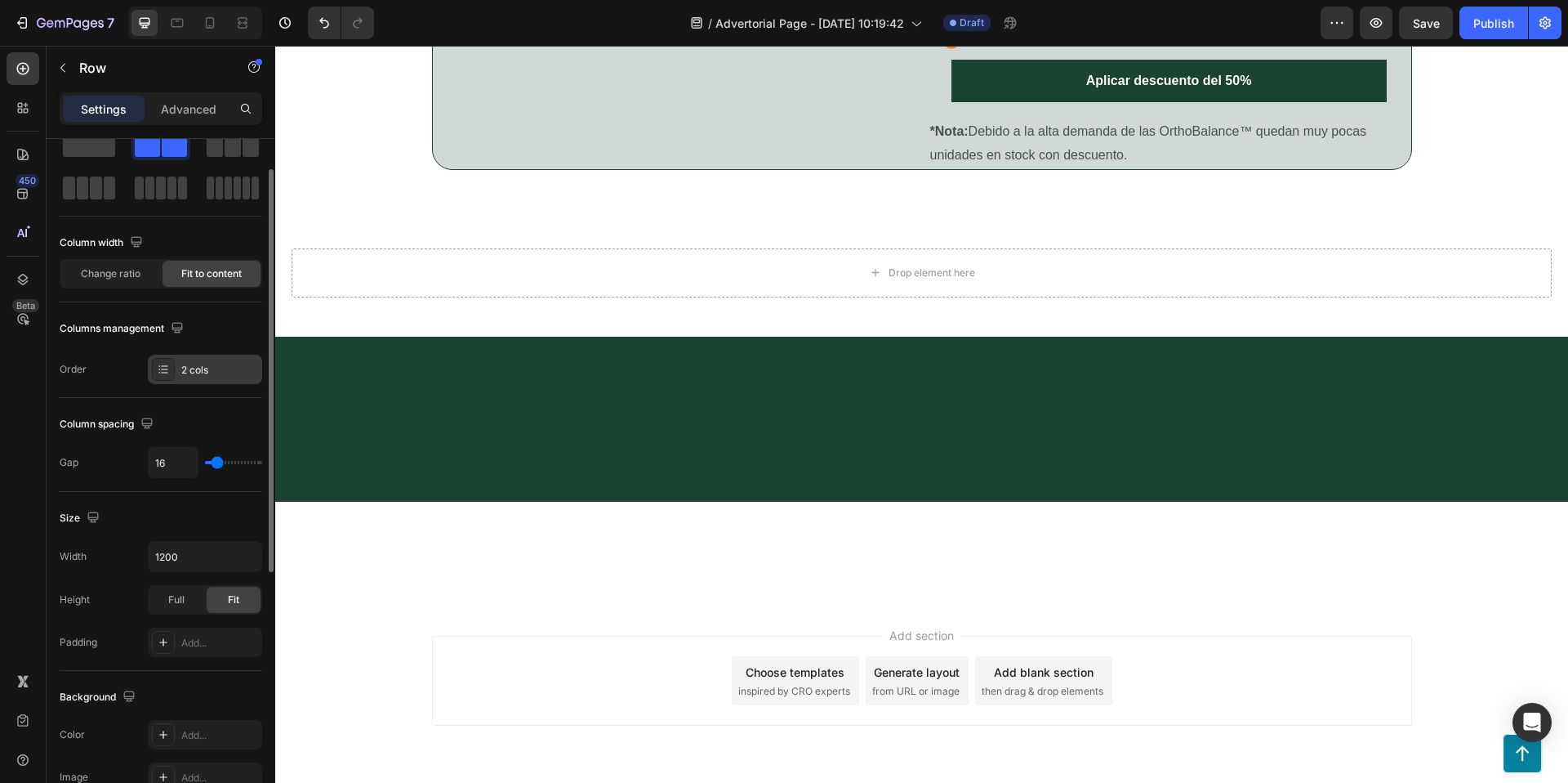
scroll to position [51, 0]
click at [204, 284] on div "Fit to content" at bounding box center [211, 273] width 98 height 27
click at [98, 274] on span "Change ratio" at bounding box center [110, 273] width 59 height 15
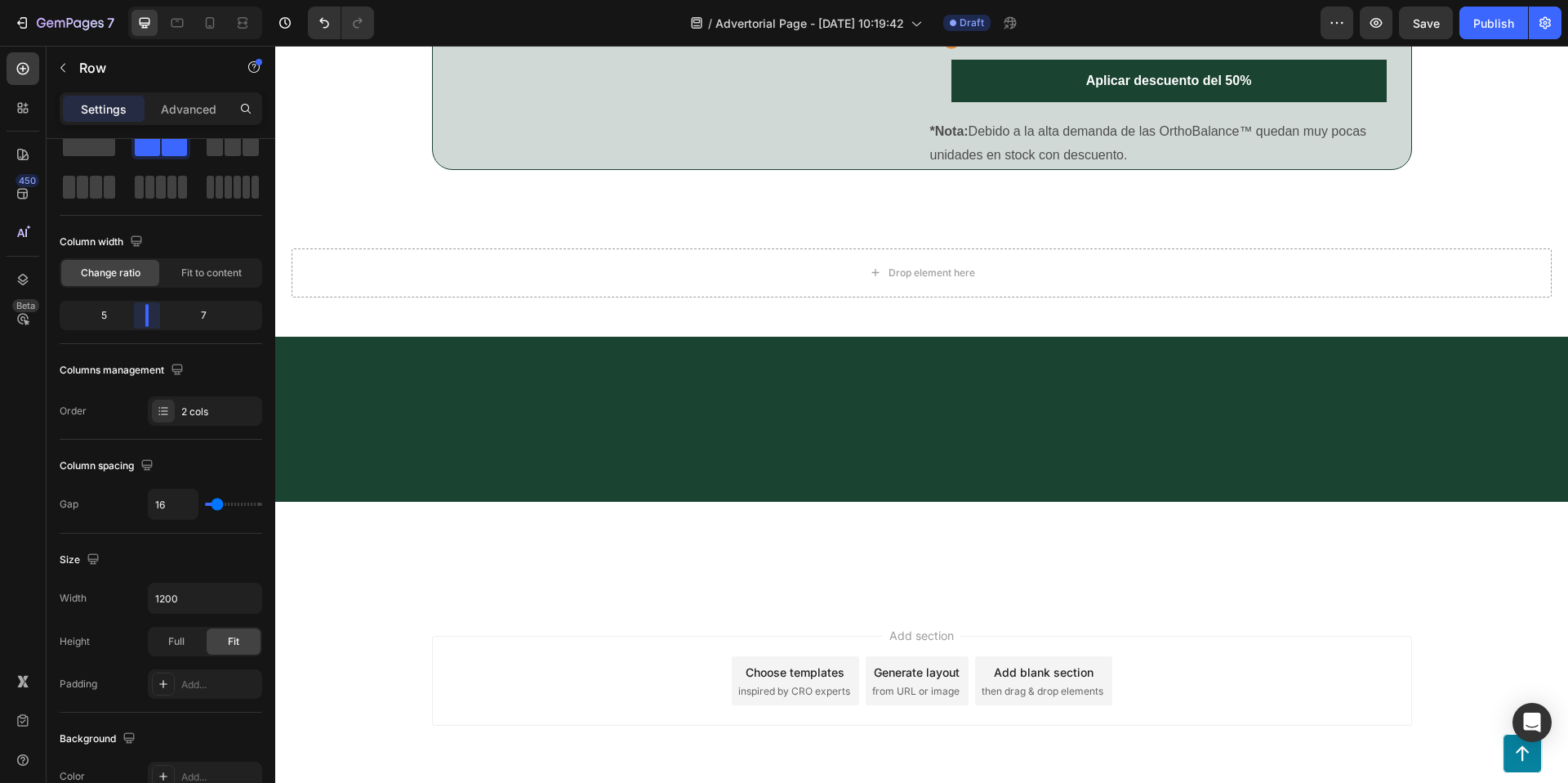
drag, startPoint x: 159, startPoint y: 312, endPoint x: 146, endPoint y: 313, distance: 13.0
click at [146, 0] on body "7 / Advertorial Page - [DATE] 10:19:42 Draft Preview Save Publish 450 Beta Sect…" at bounding box center [784, 0] width 1568 height 0
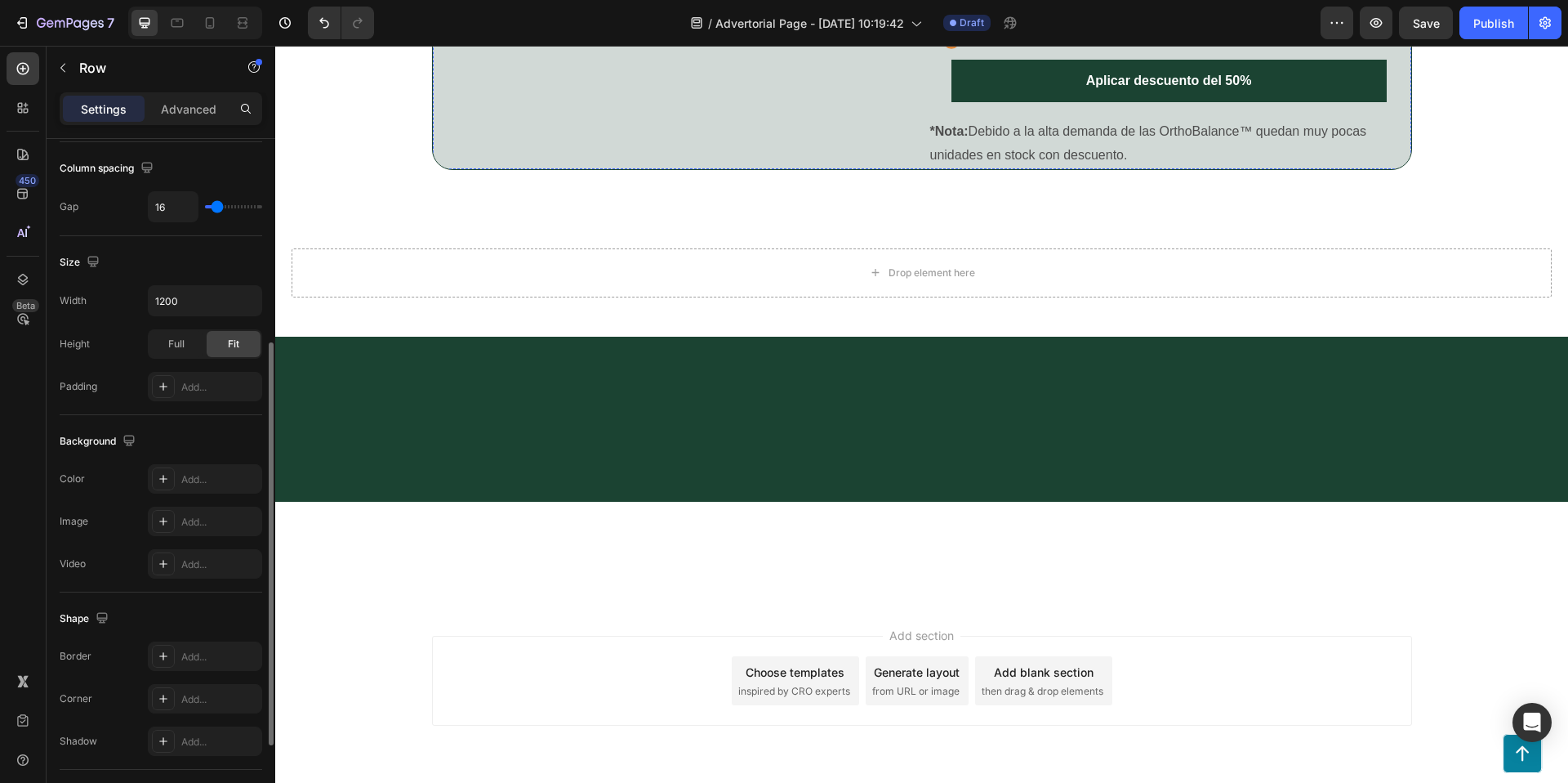
scroll to position [3388, 0]
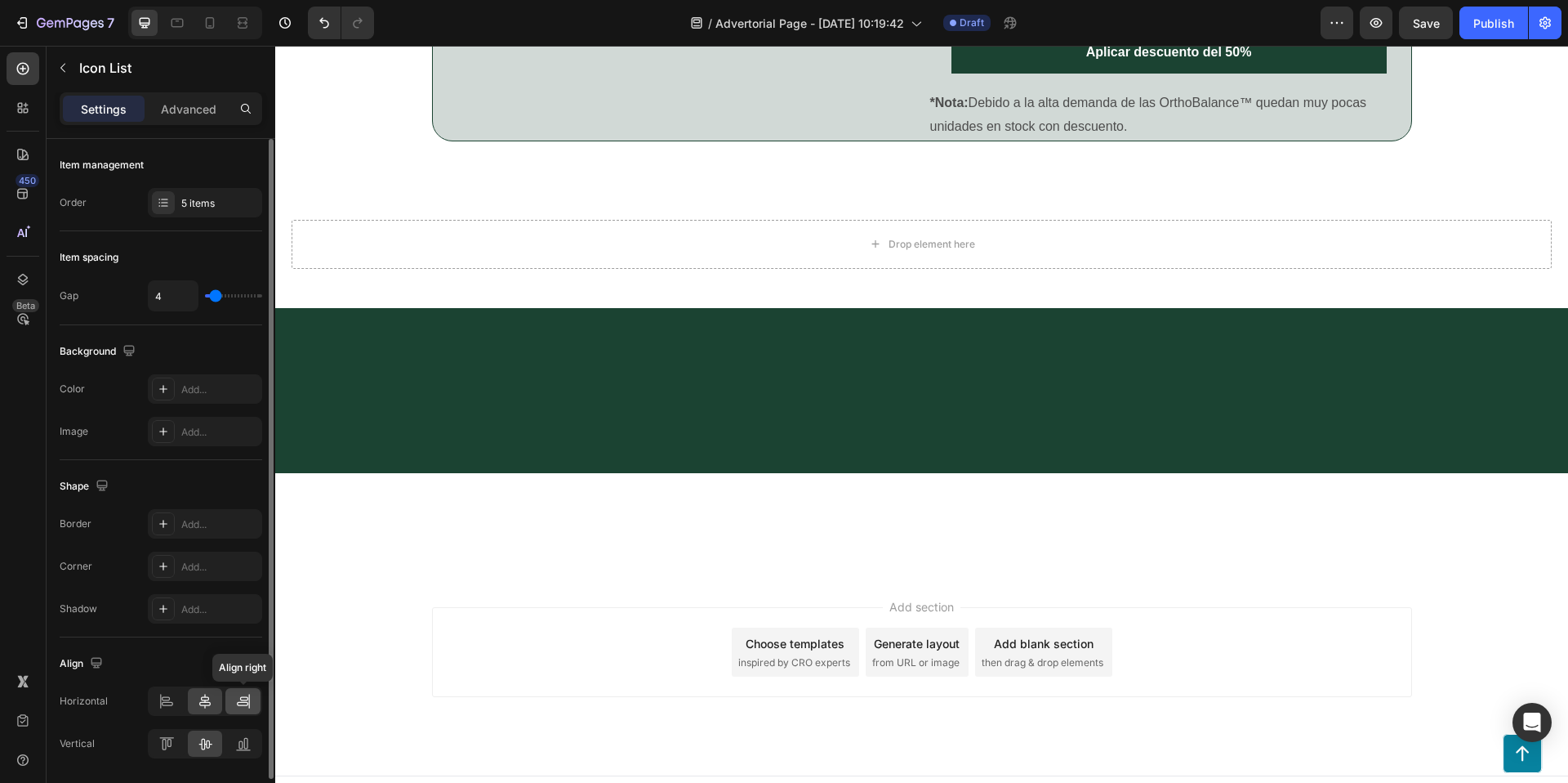
click at [246, 701] on icon at bounding box center [243, 703] width 11 height 4
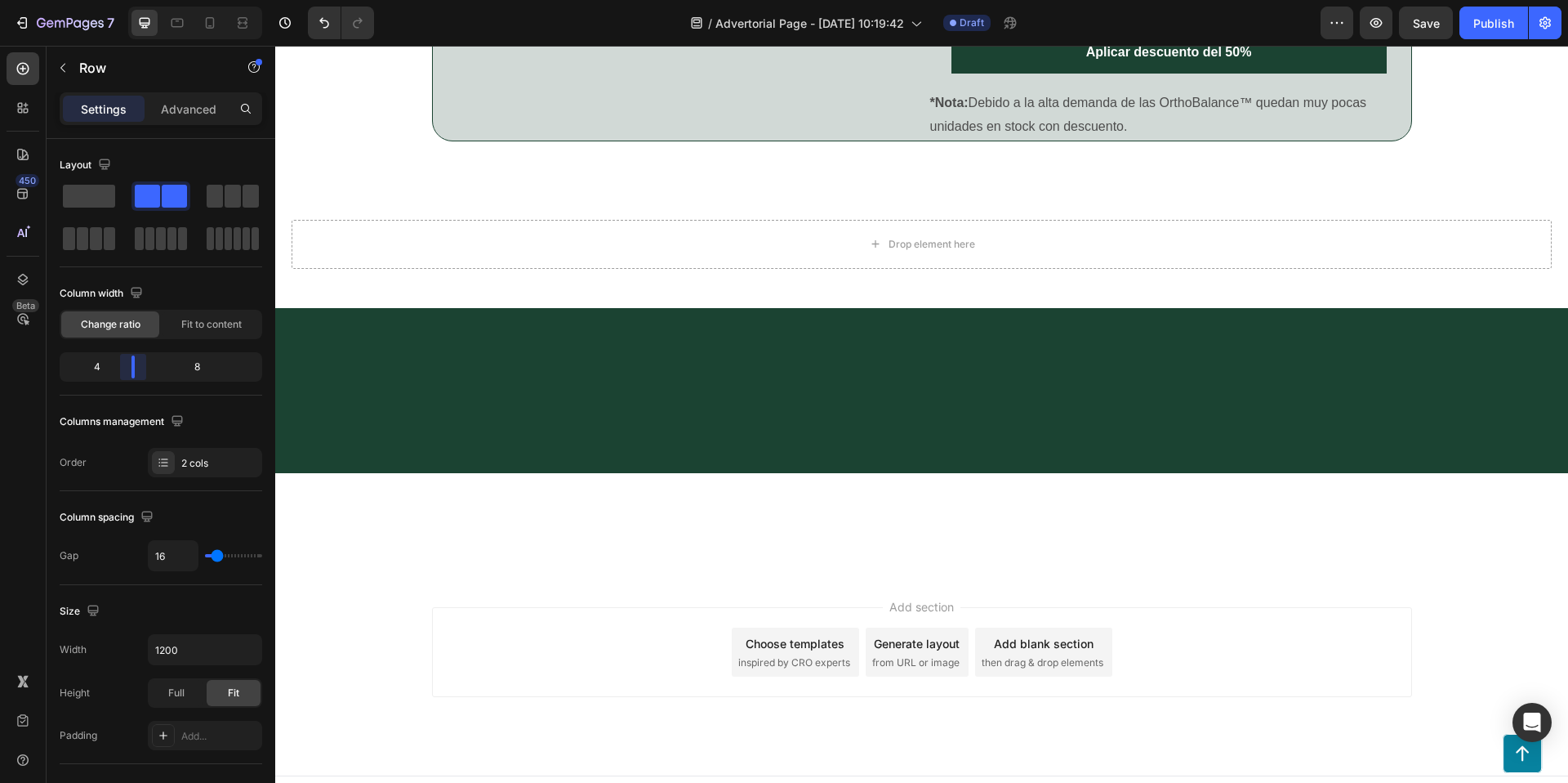
drag, startPoint x: 150, startPoint y: 371, endPoint x: 134, endPoint y: 369, distance: 16.1
click at [134, 0] on body "7 / Advertorial Page - [DATE] 10:19:42 Draft Preview Save Publish 450 Beta Sect…" at bounding box center [784, 0] width 1568 height 0
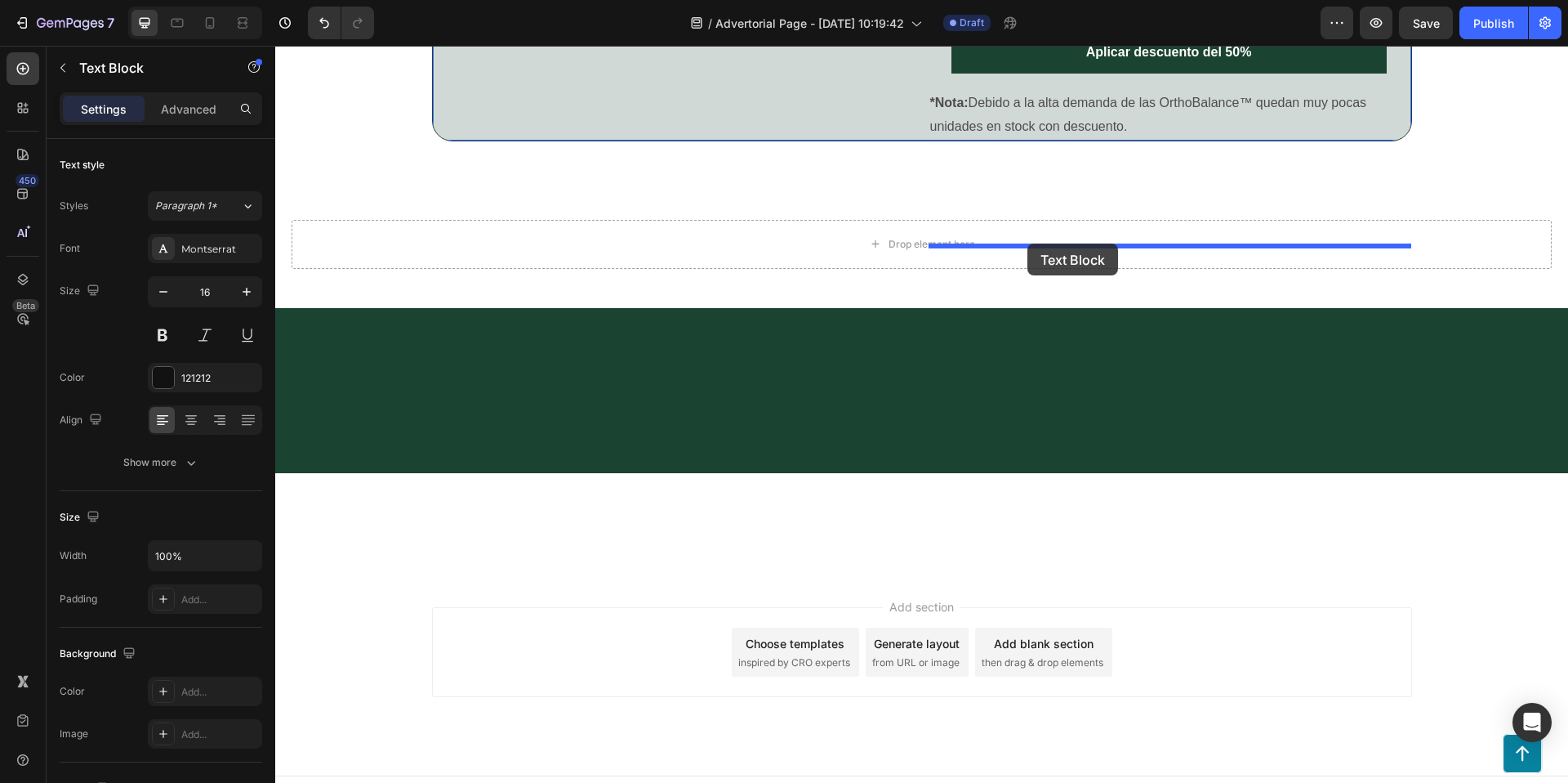
drag, startPoint x: 1122, startPoint y: 229, endPoint x: 1027, endPoint y: 244, distance: 96.2
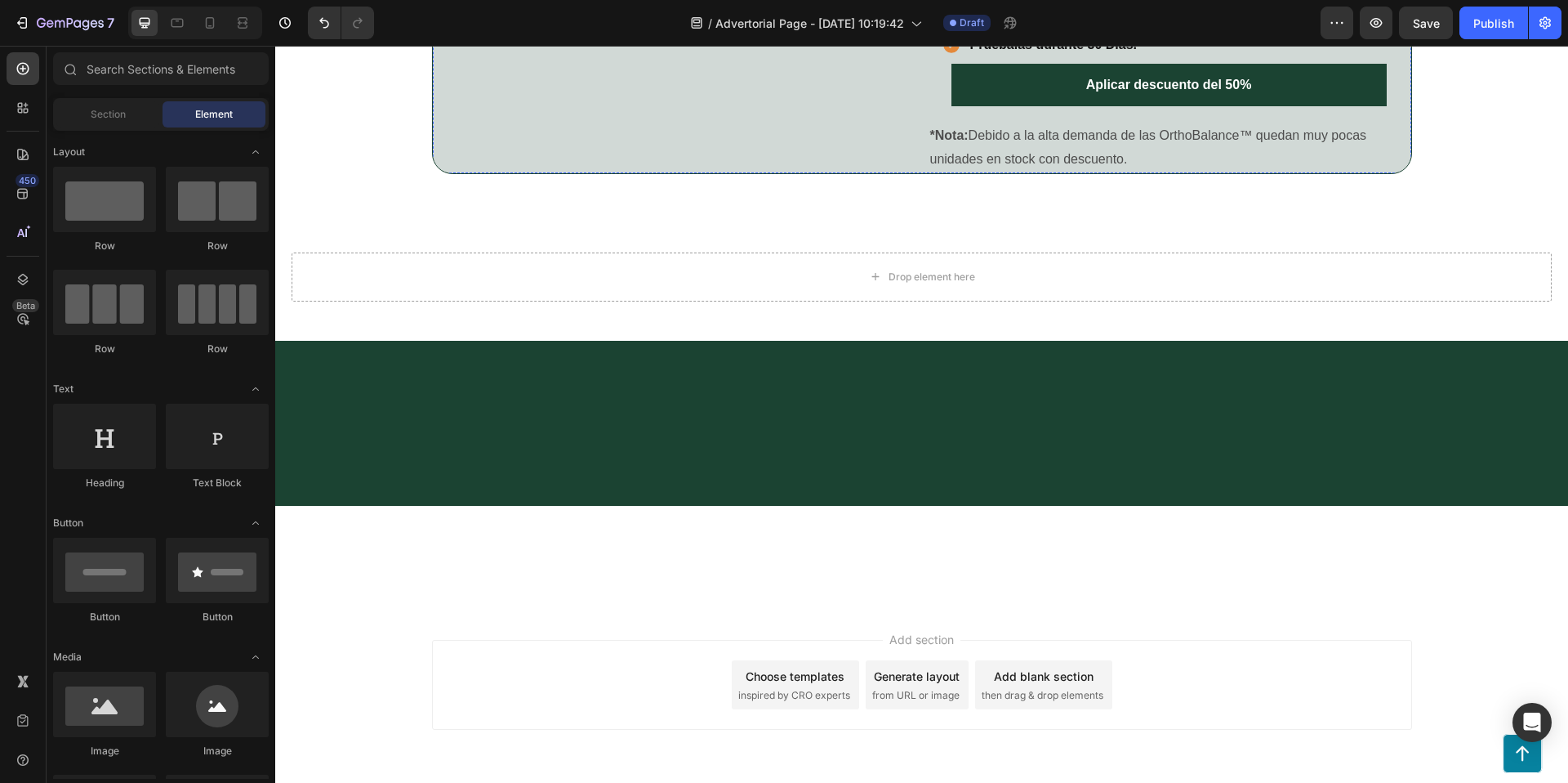
click at [108, 209] on div at bounding box center [104, 199] width 103 height 65
click at [98, 209] on div at bounding box center [104, 199] width 103 height 65
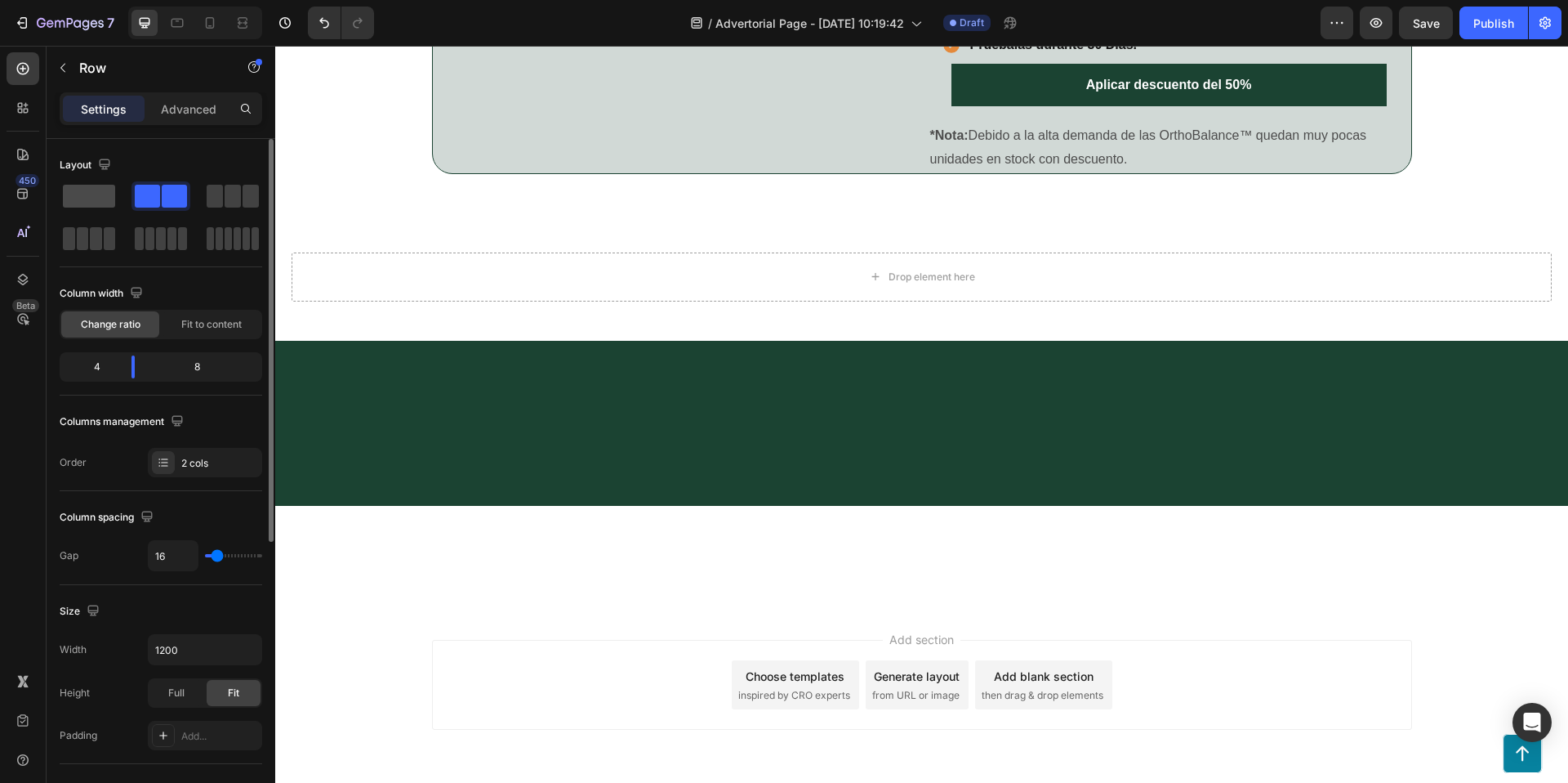
click at [72, 193] on span at bounding box center [89, 196] width 52 height 23
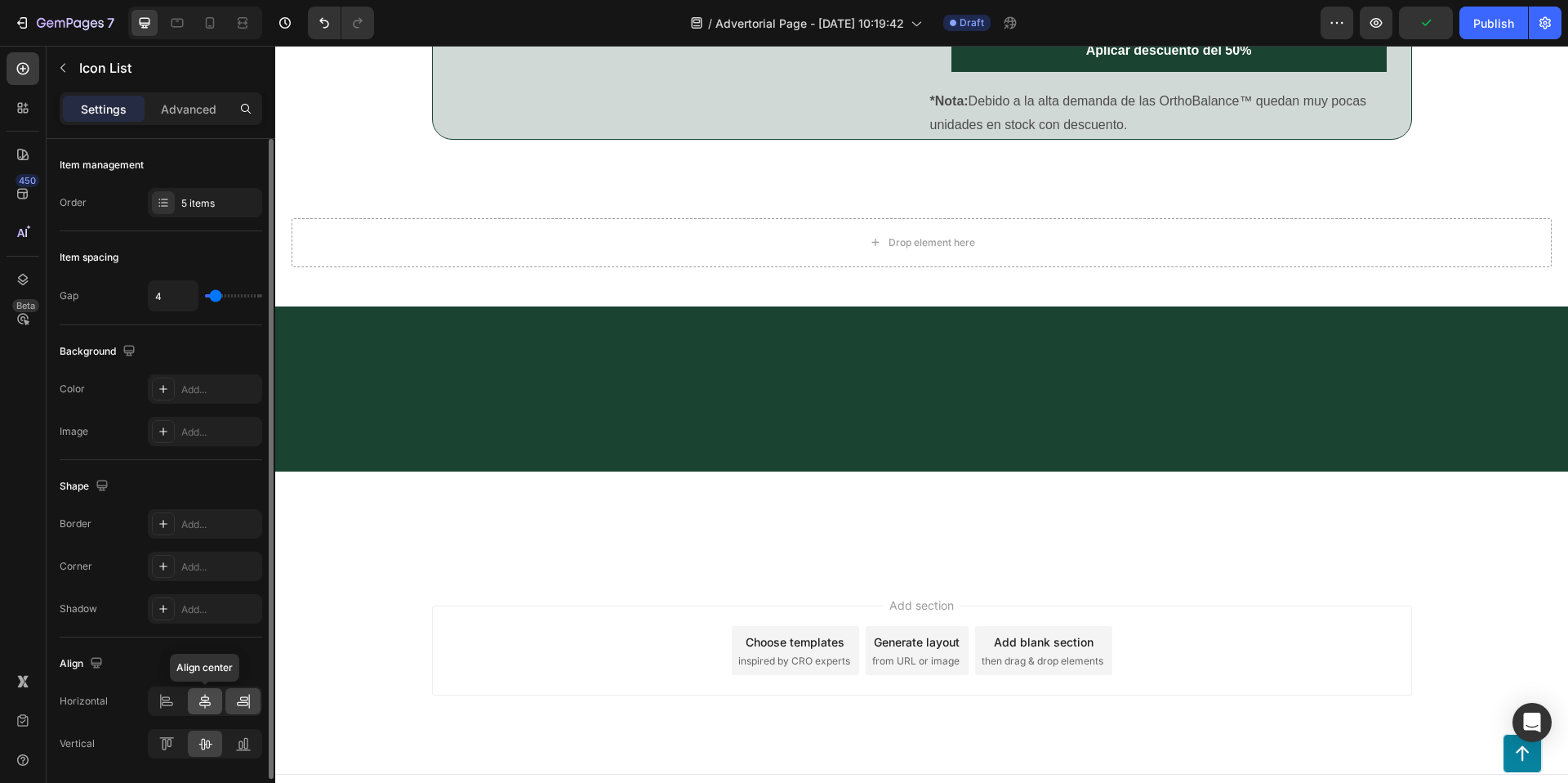
click at [199, 703] on icon at bounding box center [205, 701] width 16 height 16
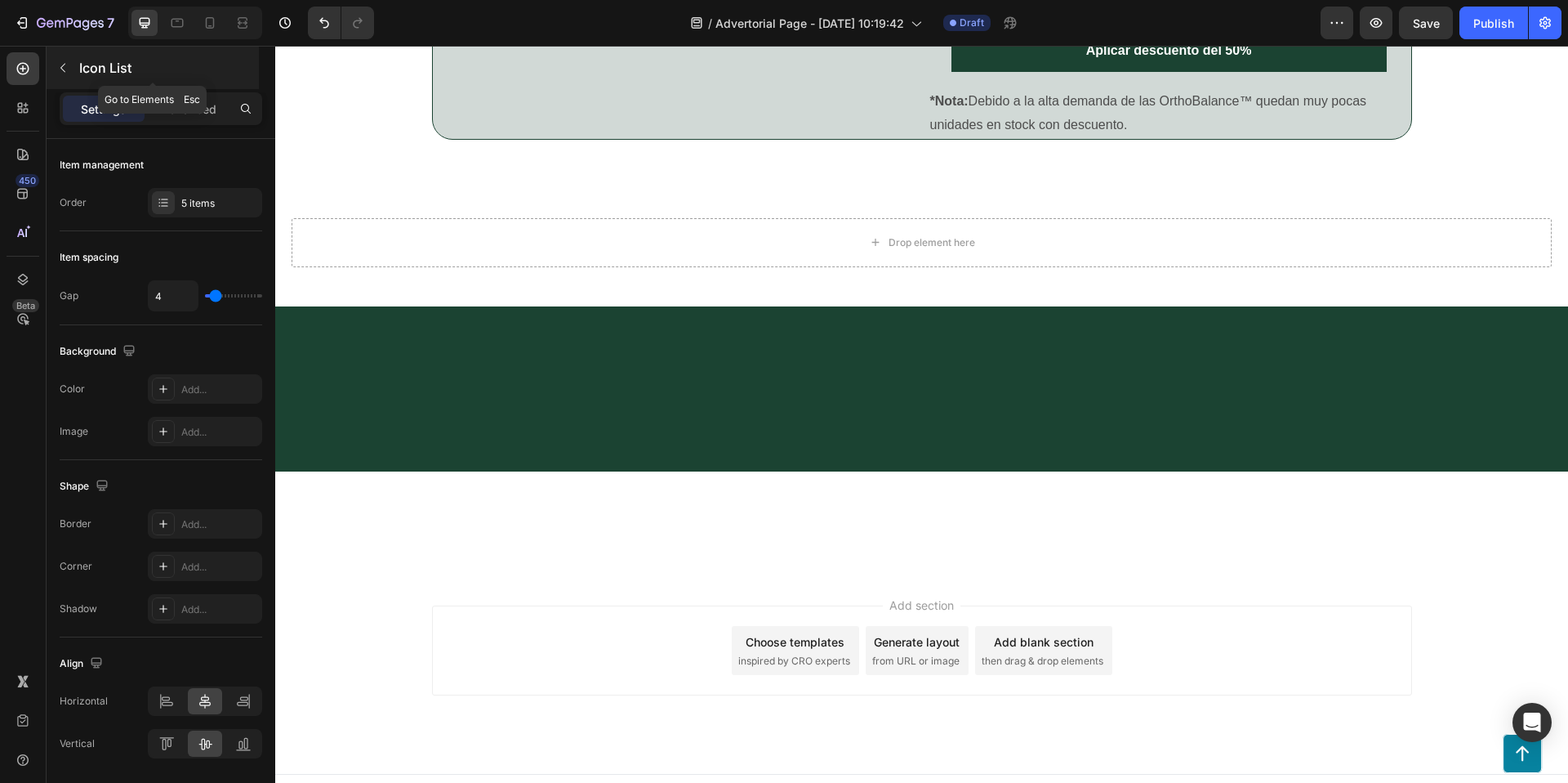
click at [70, 65] on button "button" at bounding box center [62, 68] width 27 height 27
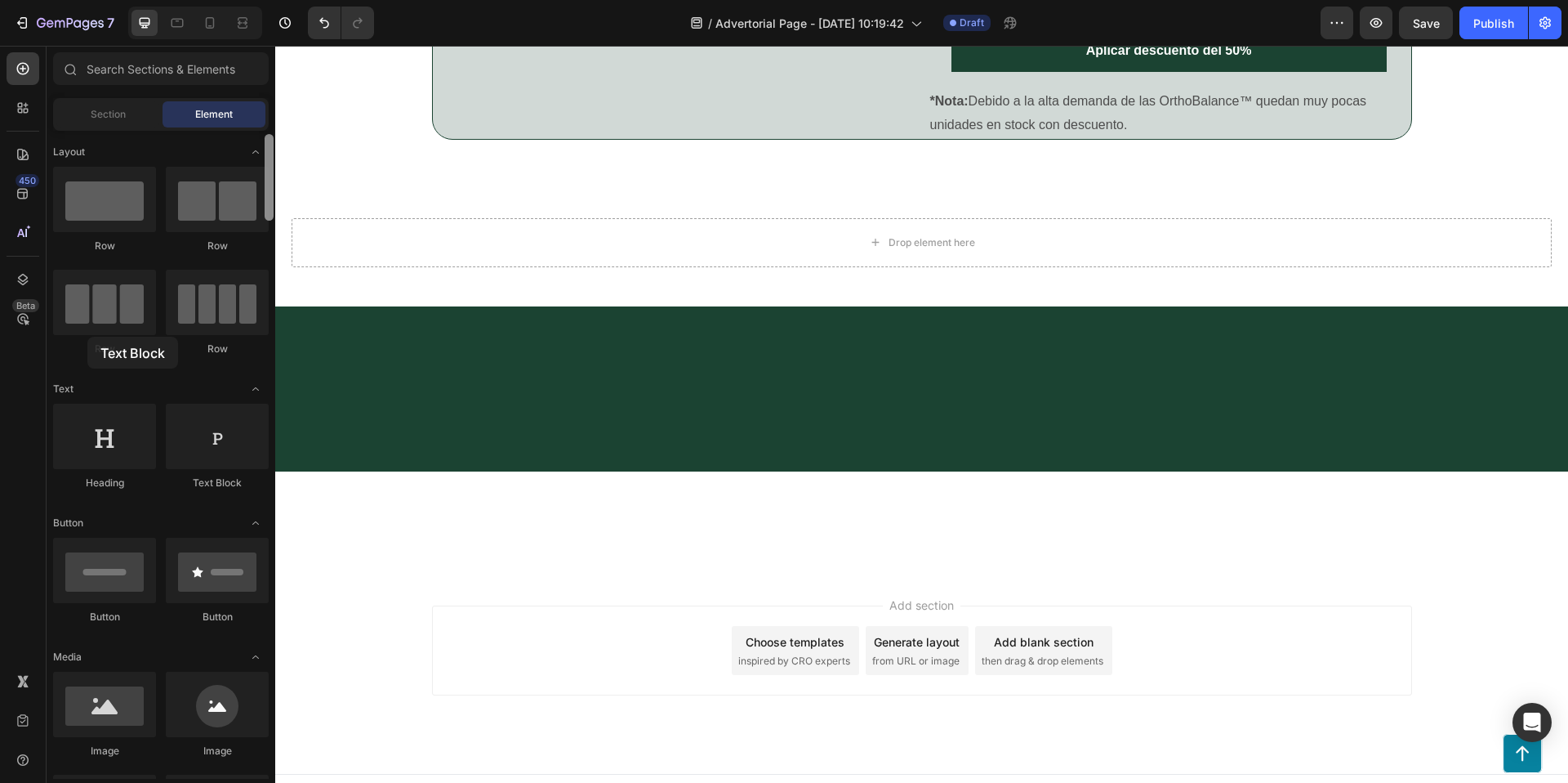
drag, startPoint x: 271, startPoint y: 430, endPoint x: 269, endPoint y: 309, distance: 121.0
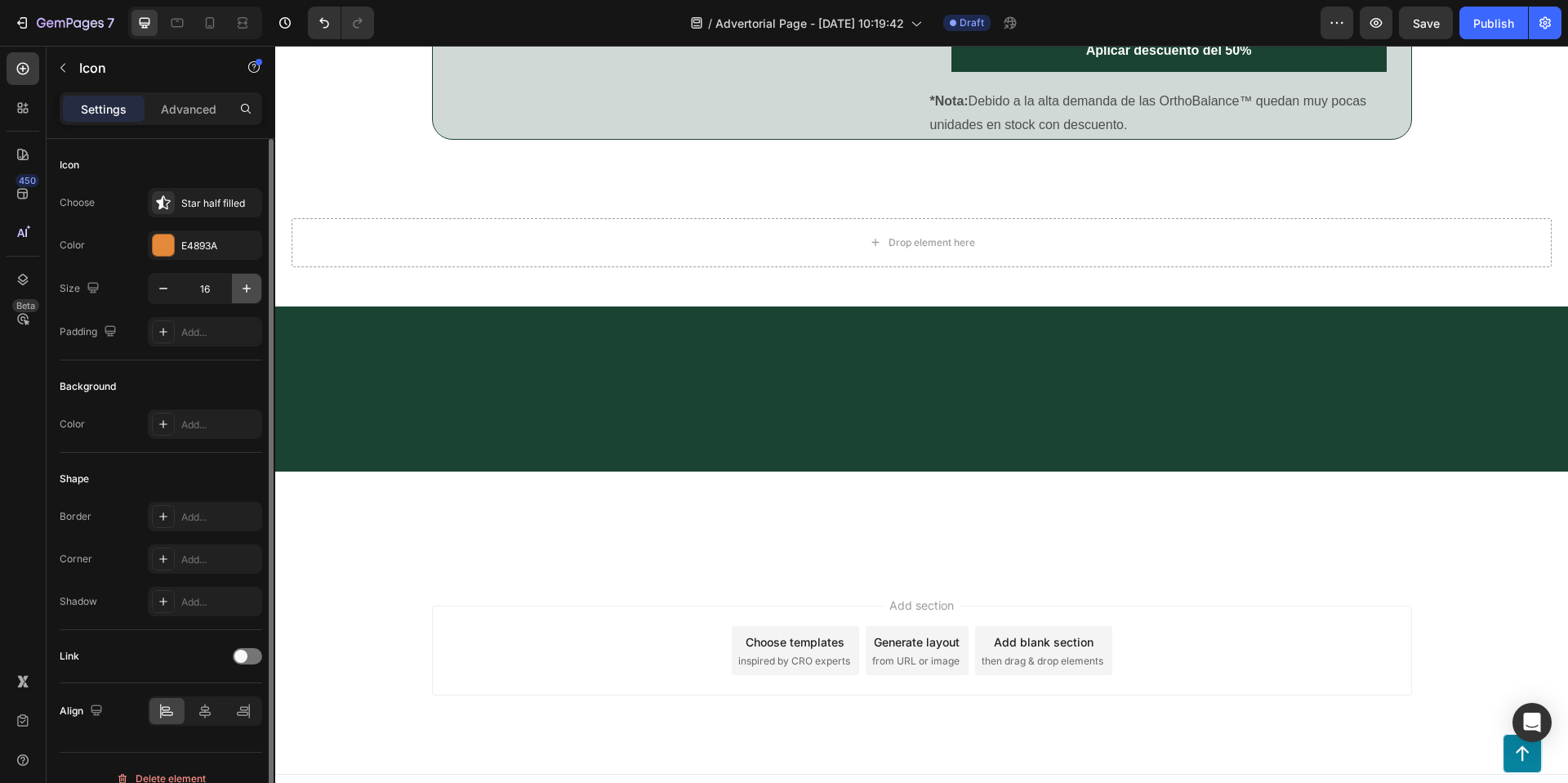
click at [248, 289] on icon "button" at bounding box center [247, 288] width 16 height 16
click at [248, 288] on icon "button" at bounding box center [247, 288] width 16 height 16
type input "18"
click at [249, 288] on icon "button" at bounding box center [246, 288] width 8 height 8
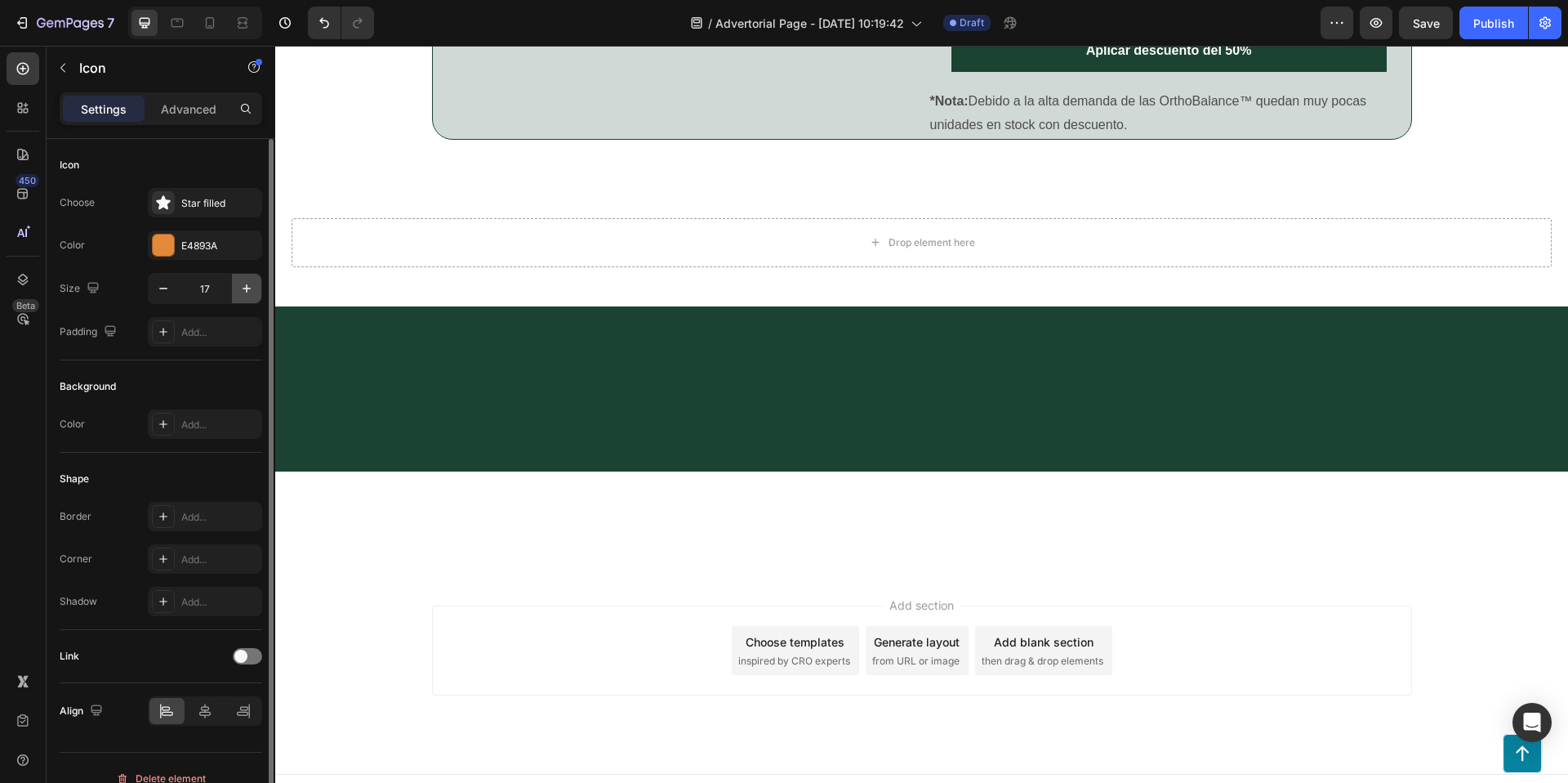
click at [249, 288] on icon "button" at bounding box center [246, 288] width 8 height 8
type input "18"
click at [242, 284] on icon "button" at bounding box center [247, 288] width 16 height 16
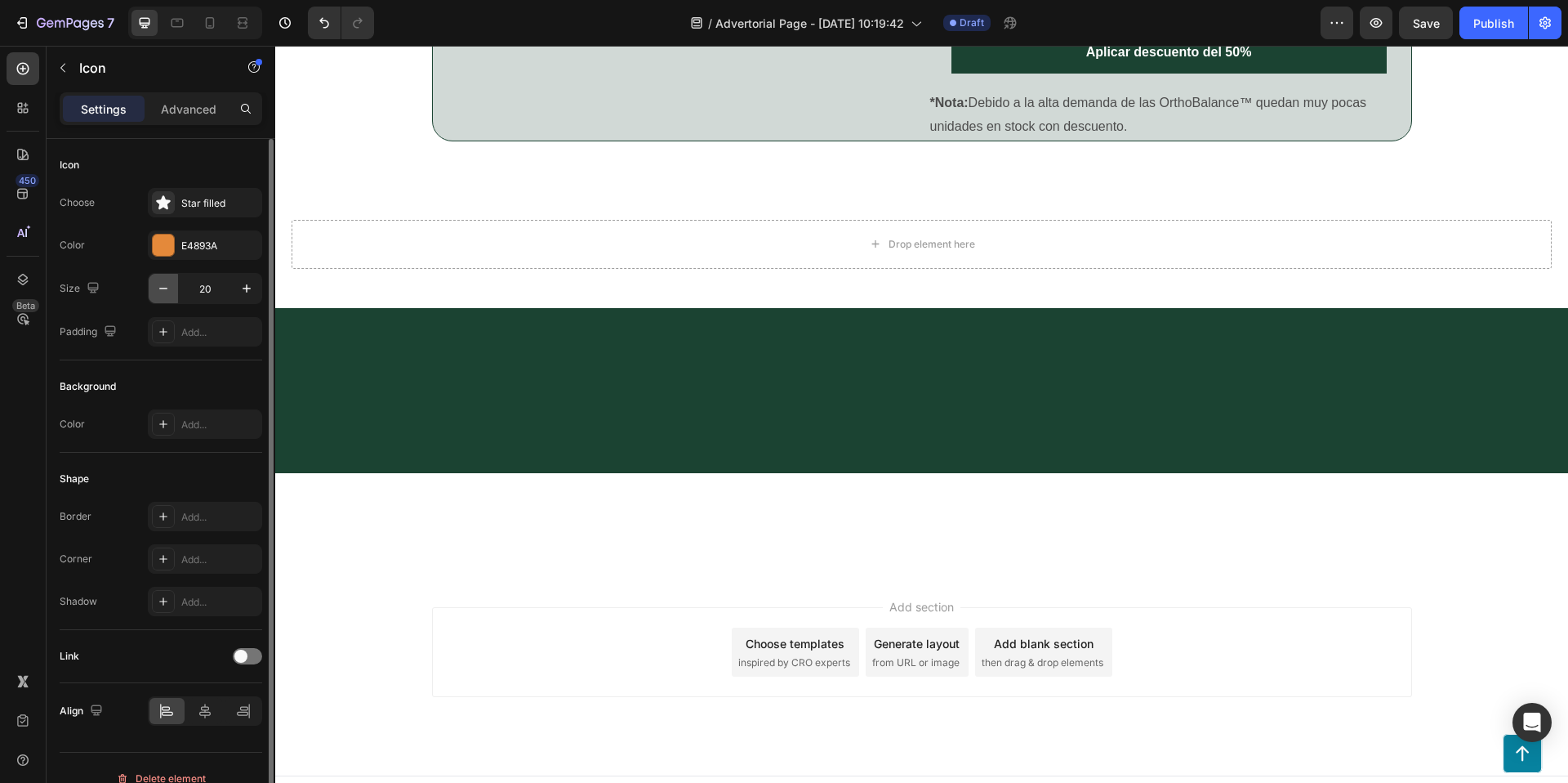
click at [168, 290] on icon "button" at bounding box center [164, 288] width 16 height 16
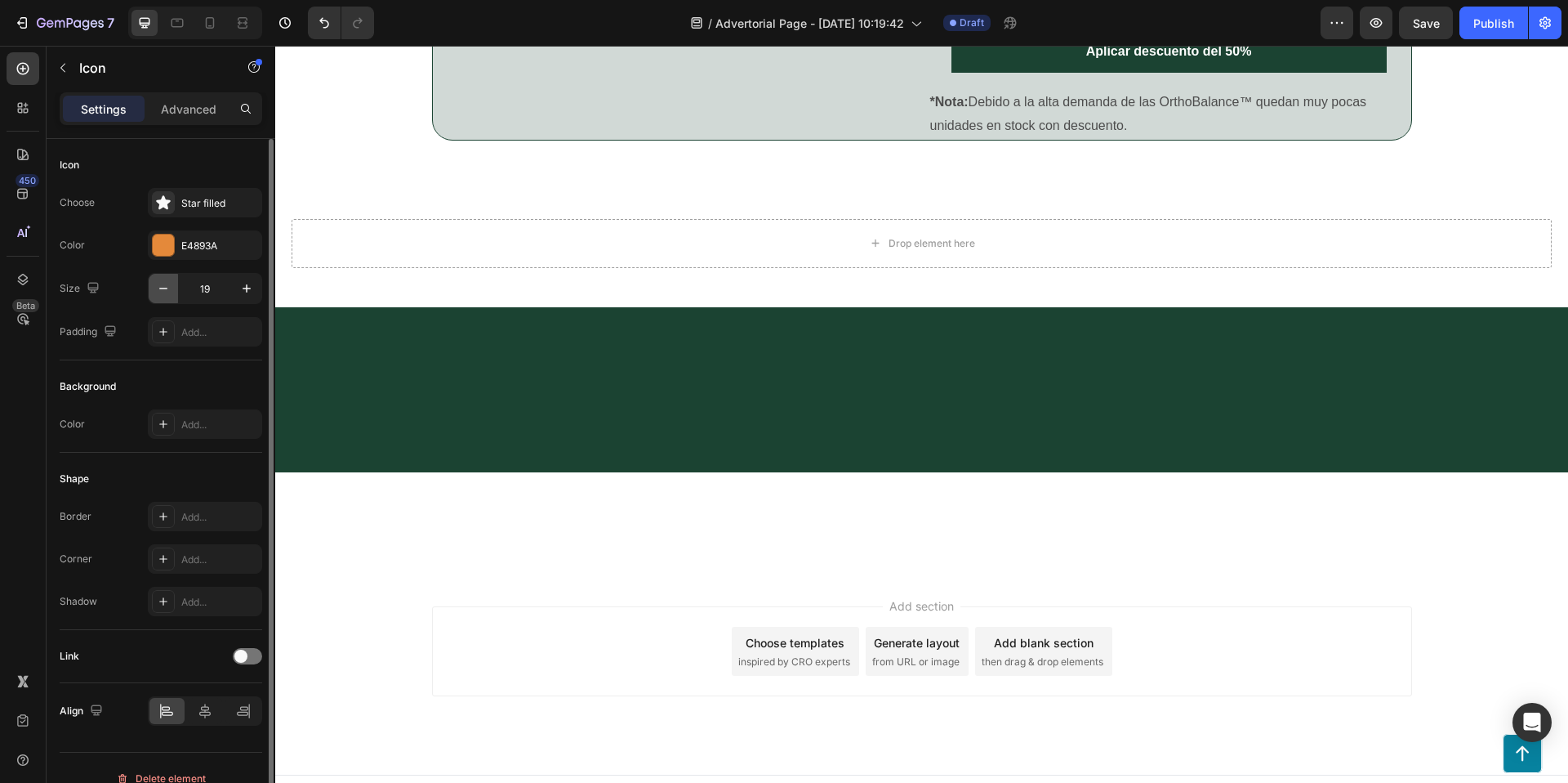
click at [168, 290] on icon "button" at bounding box center [164, 288] width 16 height 16
type input "18"
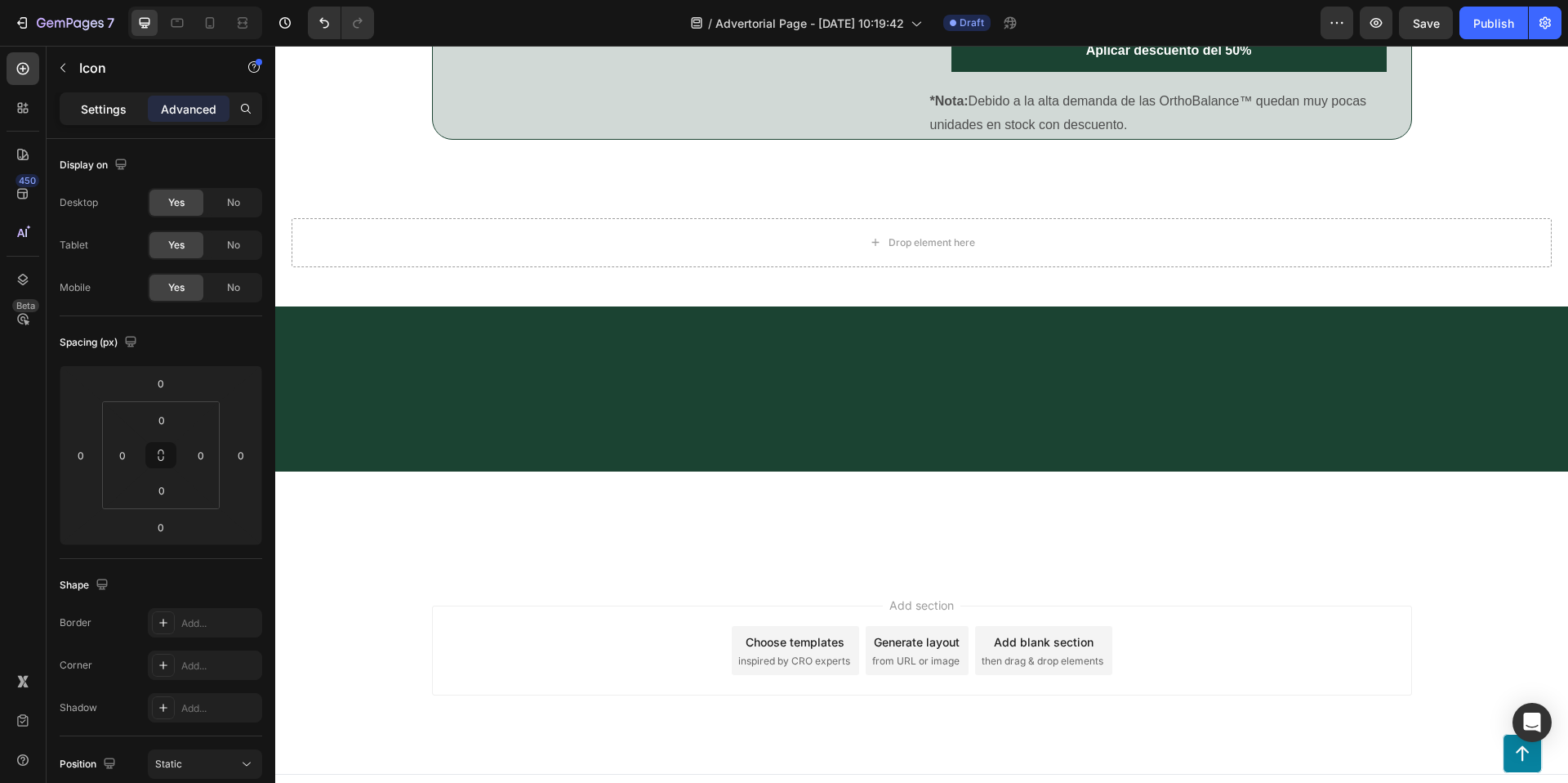
click at [123, 114] on p "Settings" at bounding box center [103, 109] width 46 height 17
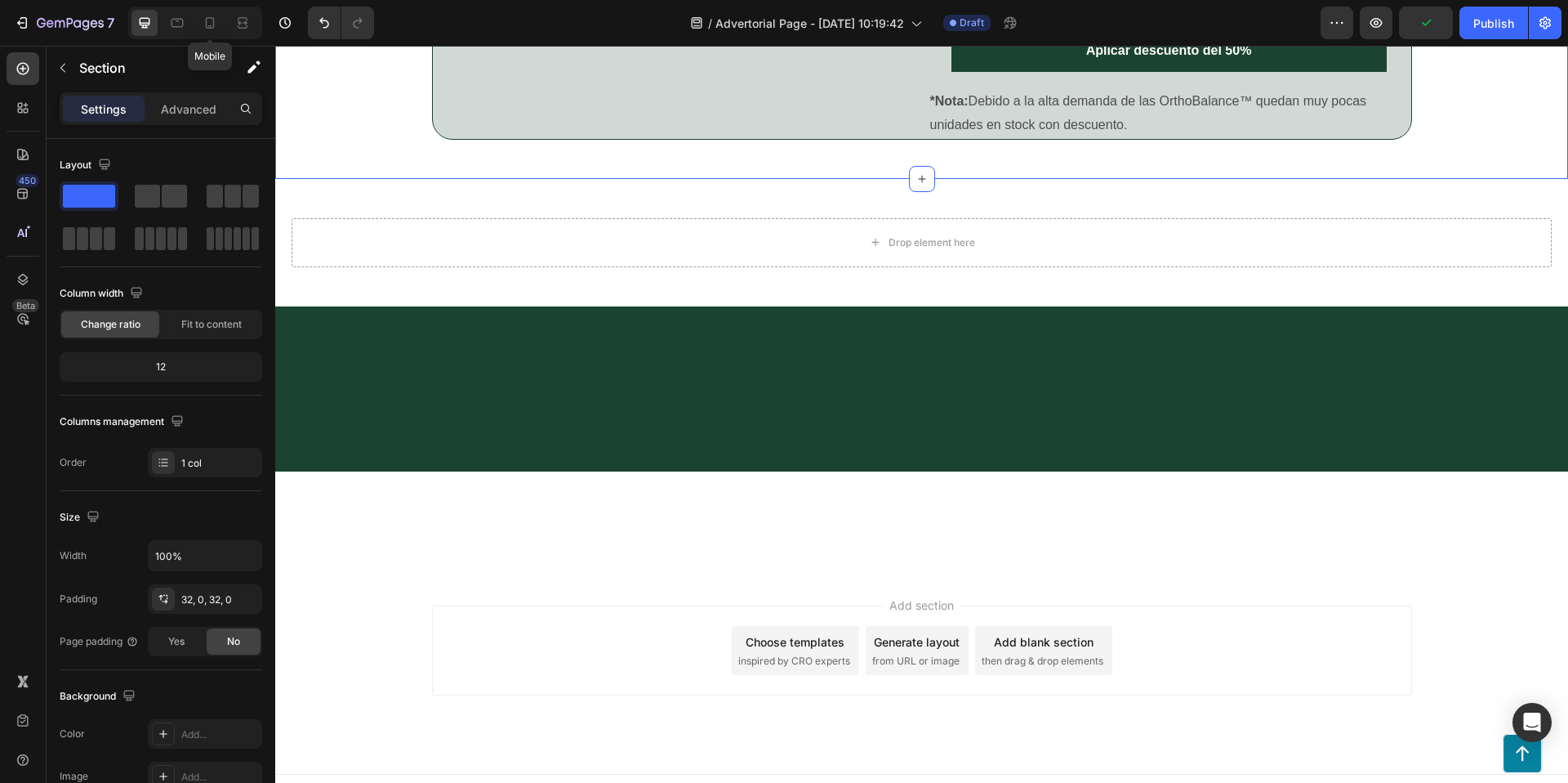
drag, startPoint x: 217, startPoint y: 22, endPoint x: 549, endPoint y: 234, distance: 393.9
click at [217, 22] on icon at bounding box center [210, 23] width 16 height 16
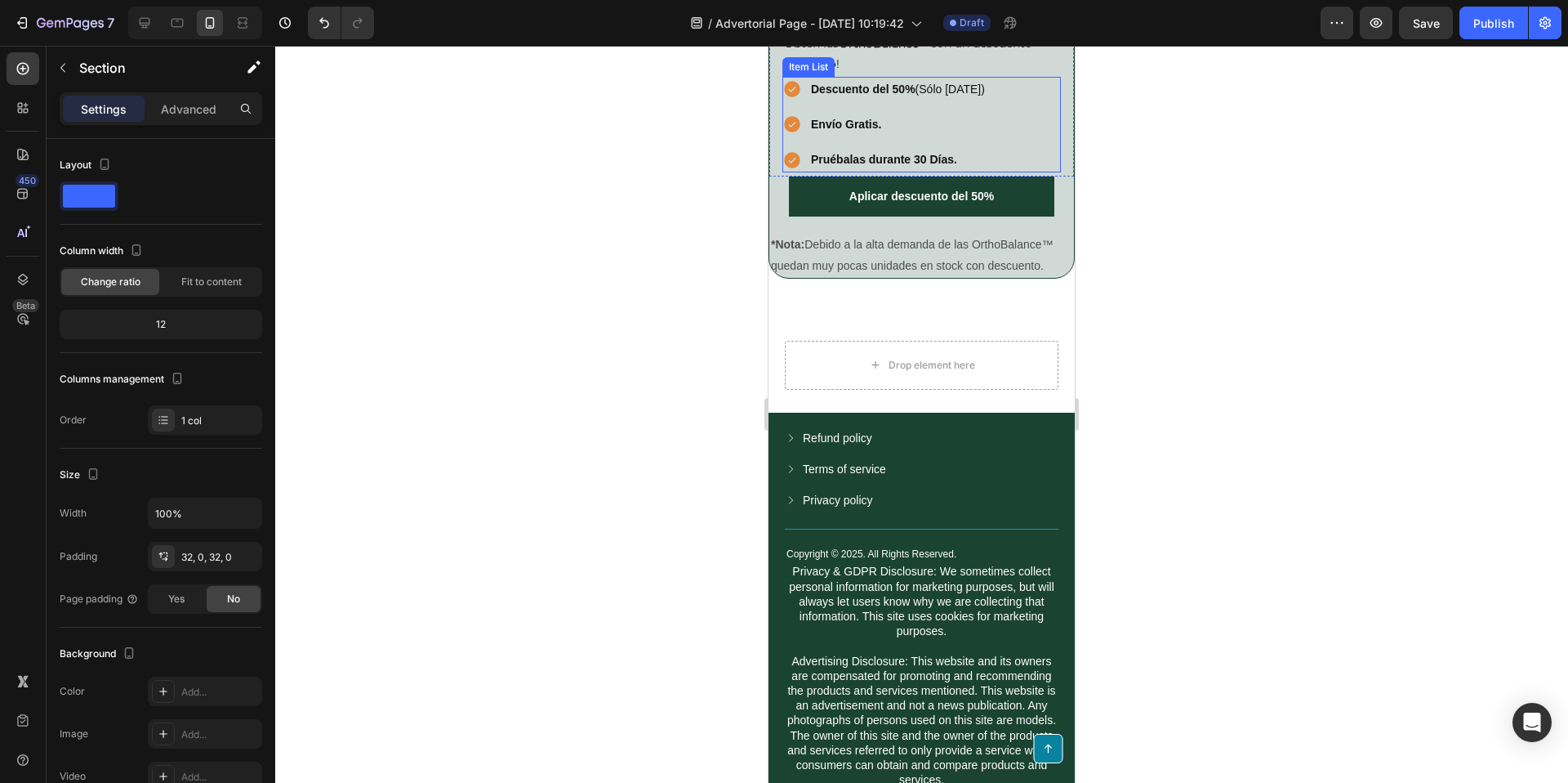
scroll to position [4140, 0]
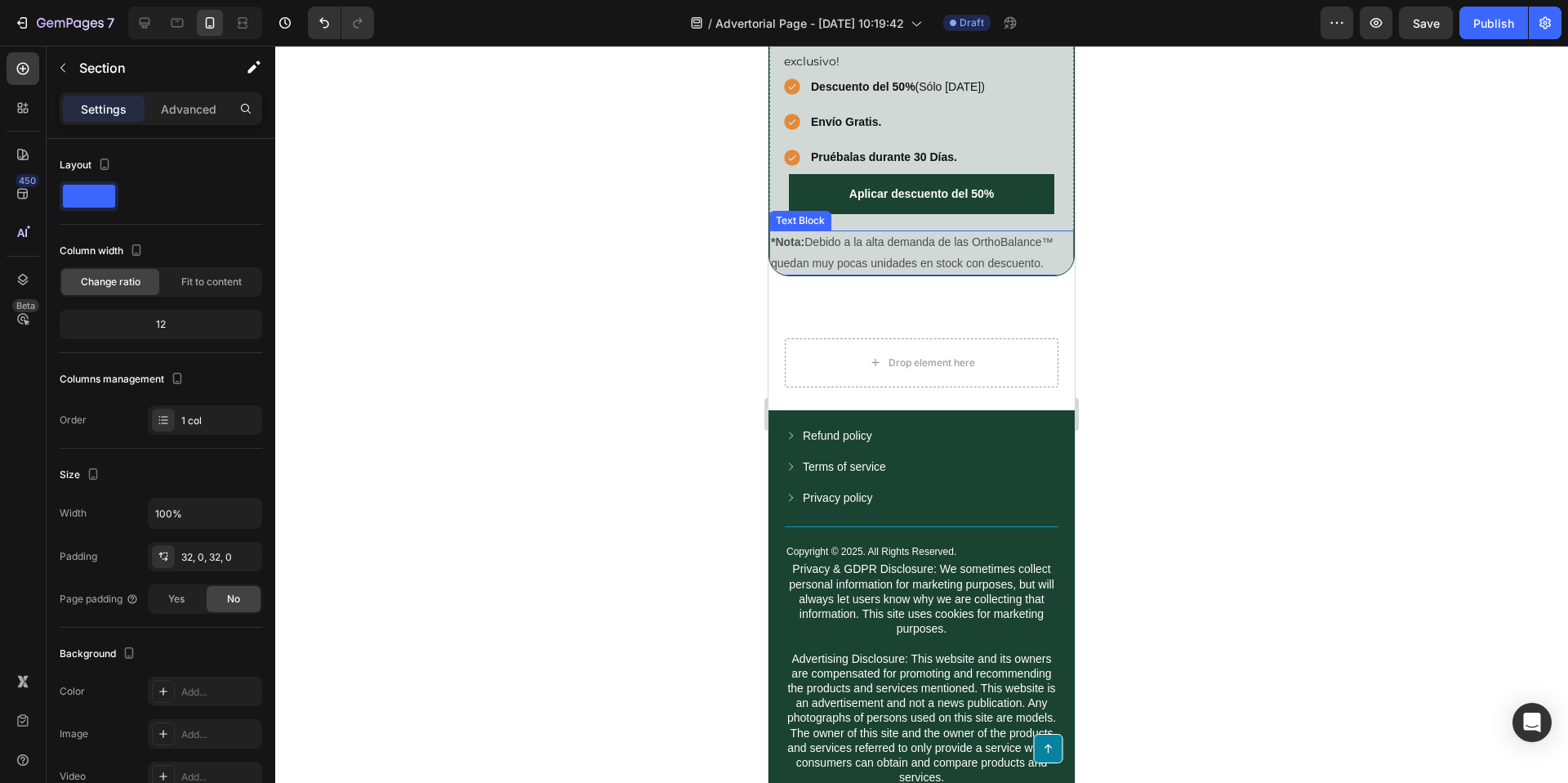
click at [1032, 273] on p "*Nota: Debido a la alta demanda de las OrthoBalance™ quedan muy pocas unidades …" at bounding box center [921, 252] width 301 height 41
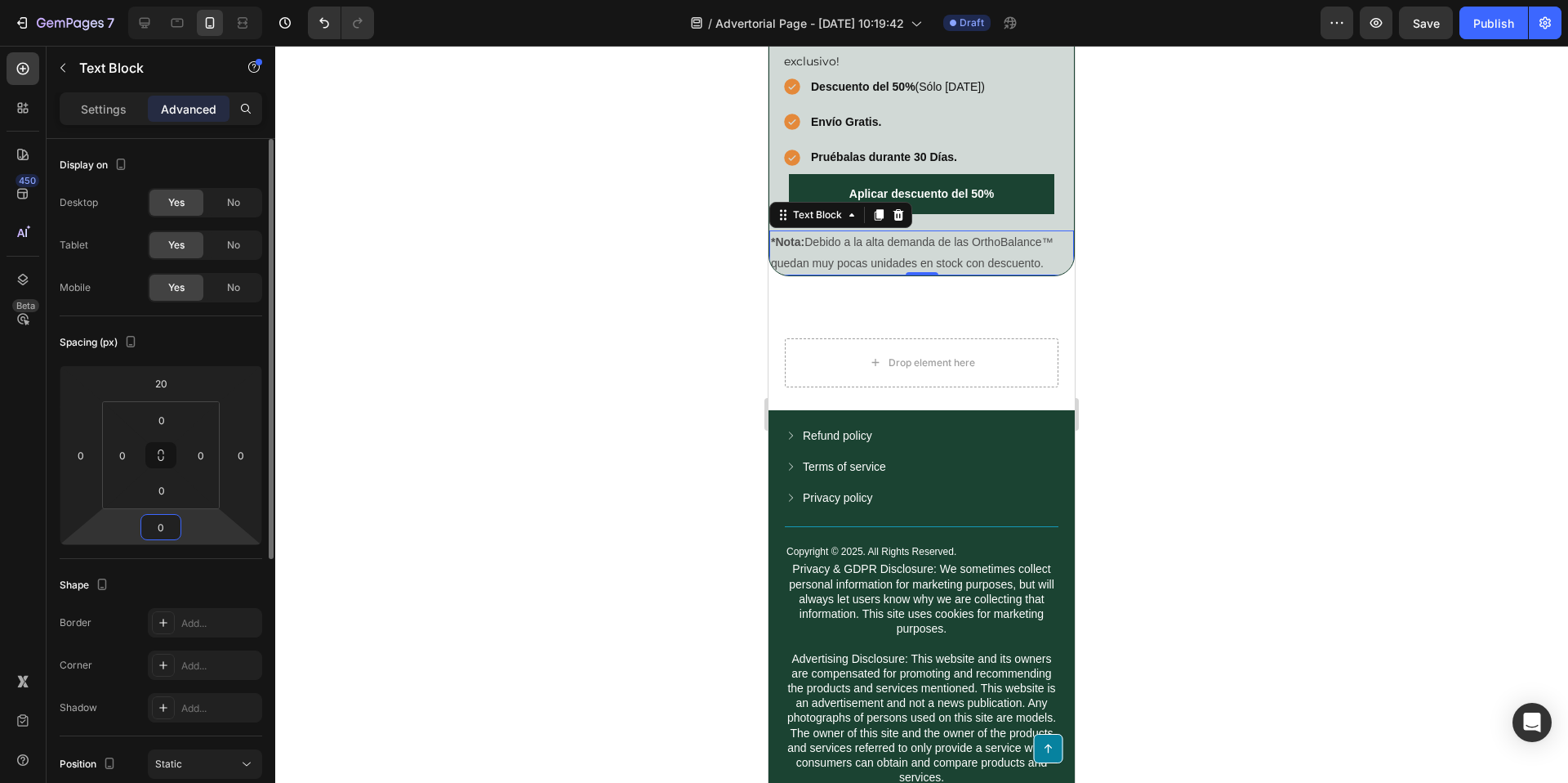
click at [166, 527] on input "0" at bounding box center [161, 527] width 33 height 25
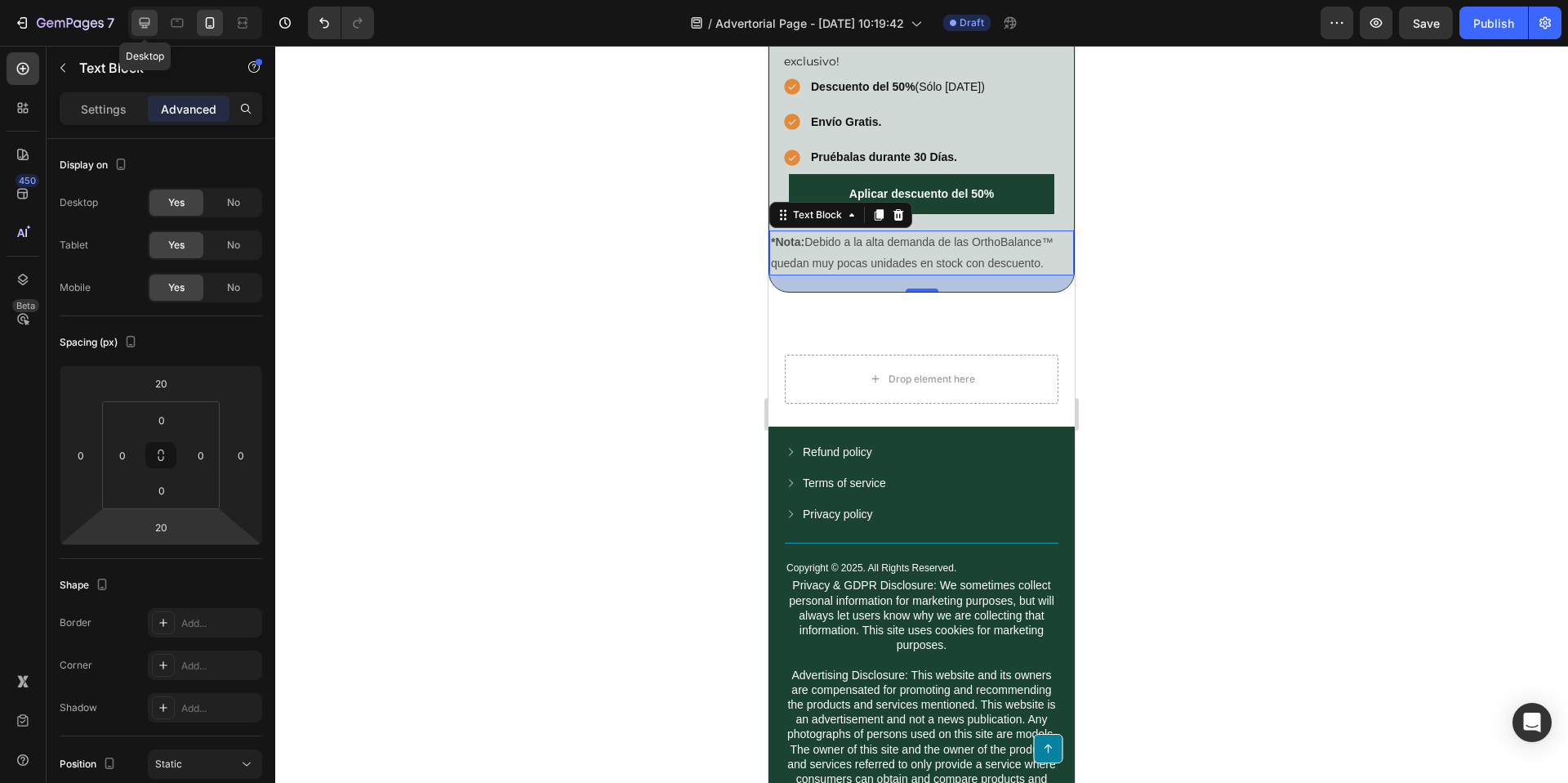
click at [137, 19] on icon at bounding box center [145, 23] width 16 height 16
type input "0"
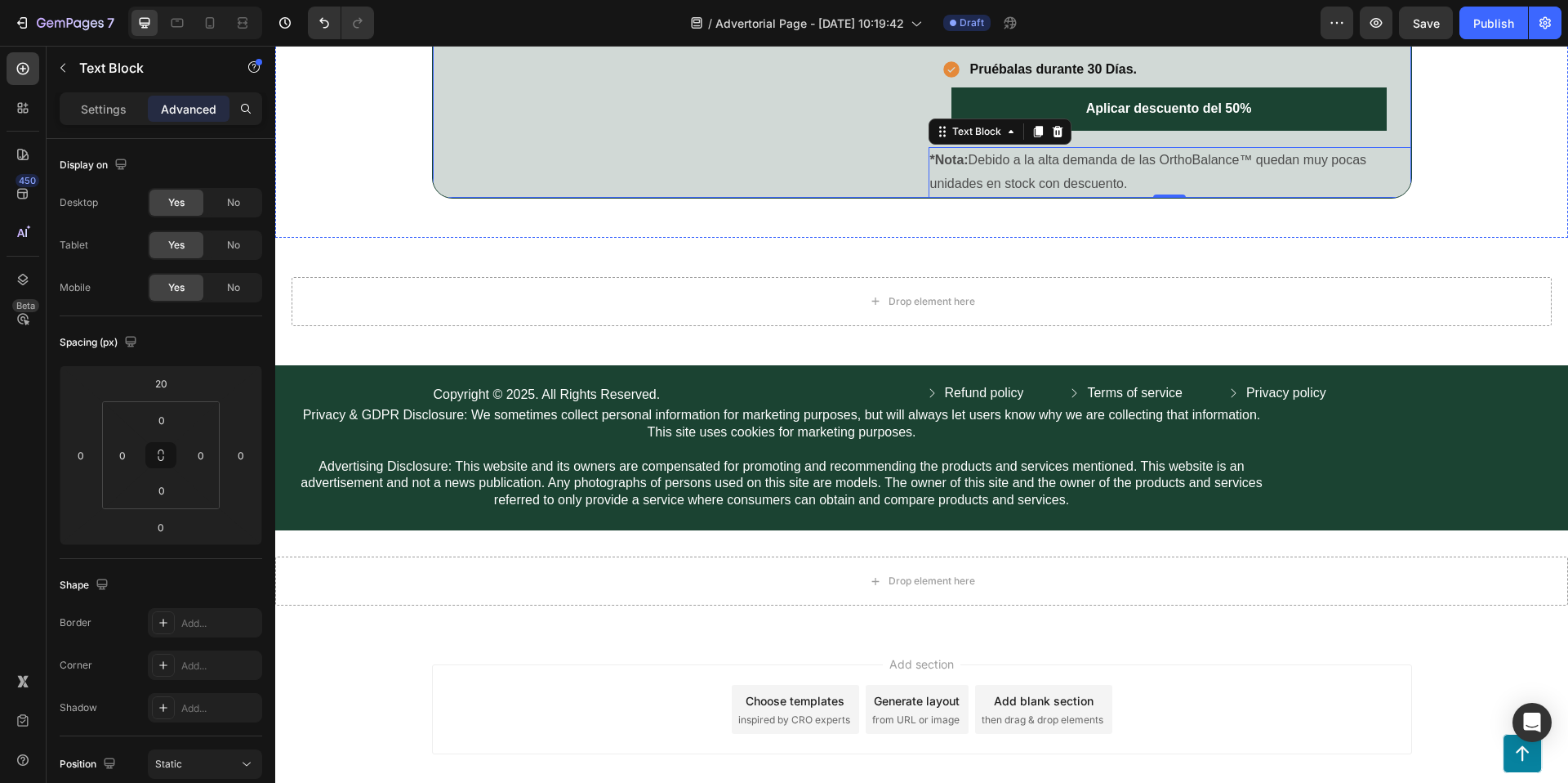
scroll to position [4137, 0]
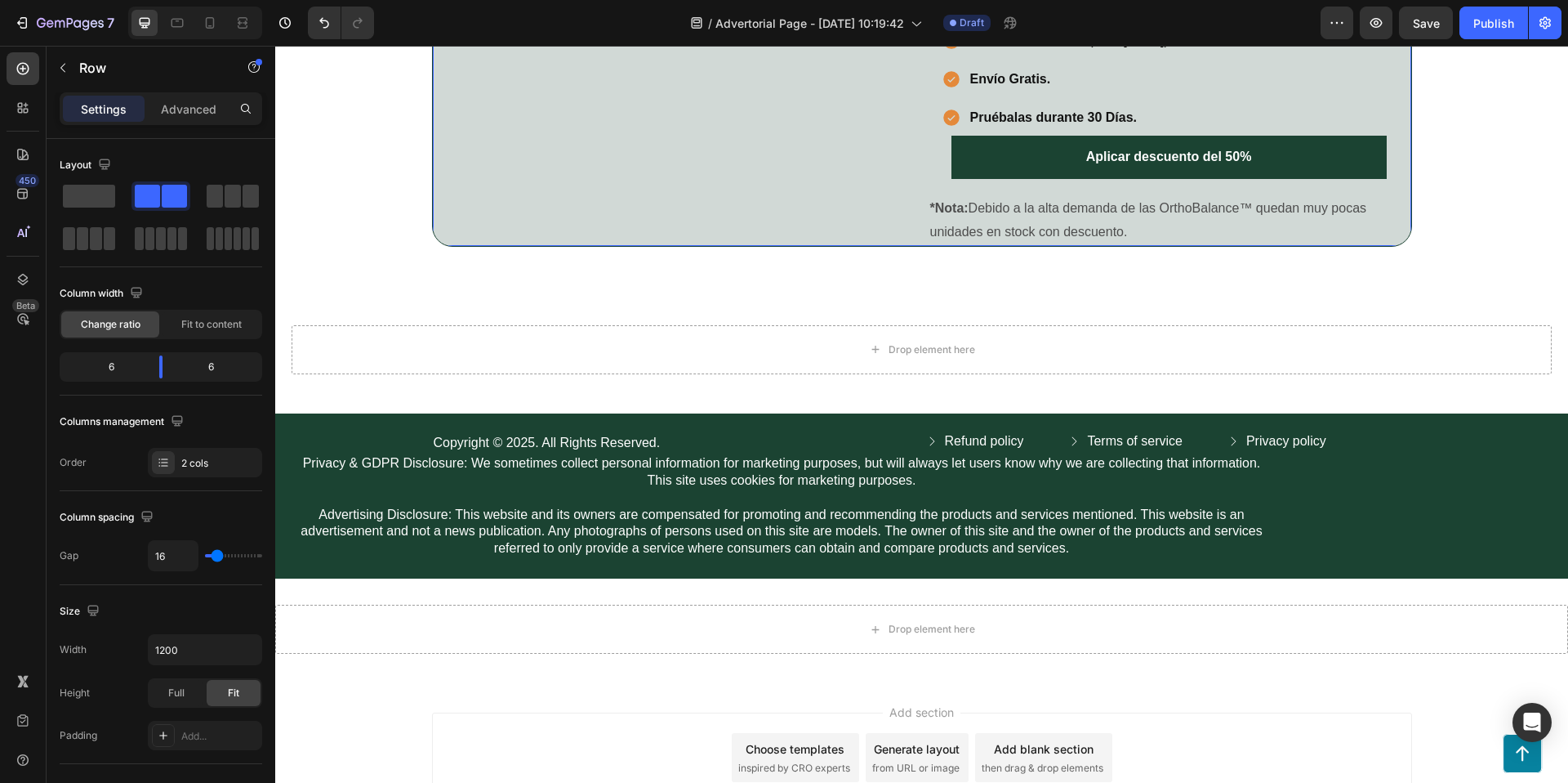
click at [1077, 246] on div "¡OFERTA ESPECIAL! Heading Row Icon Icon Icon Icon Icon Icon List Row Obtén las …" at bounding box center [1169, 80] width 482 height 333
click at [1435, 27] on span "Save" at bounding box center [1425, 23] width 27 height 14
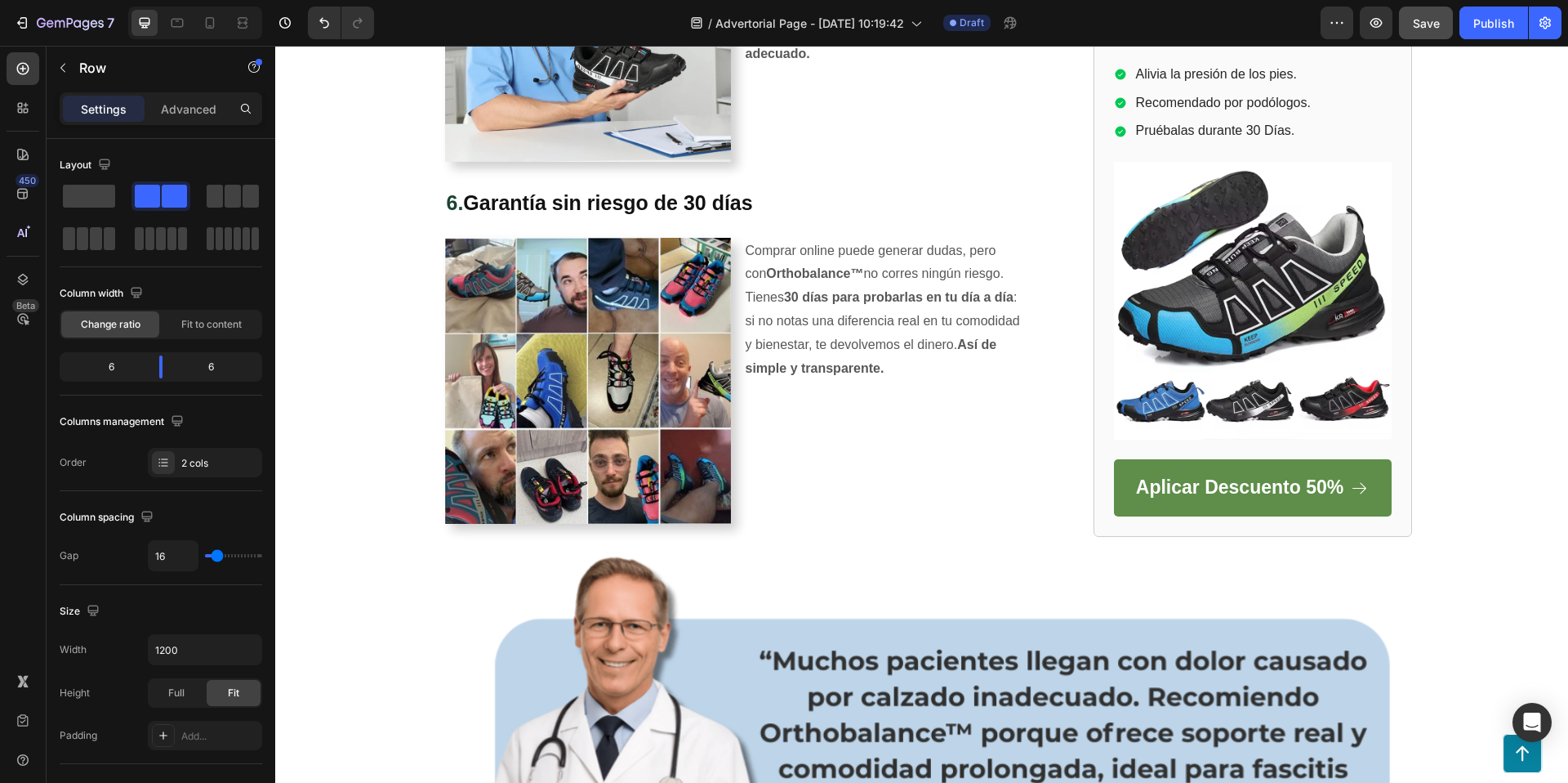
scroll to position [2445, 0]
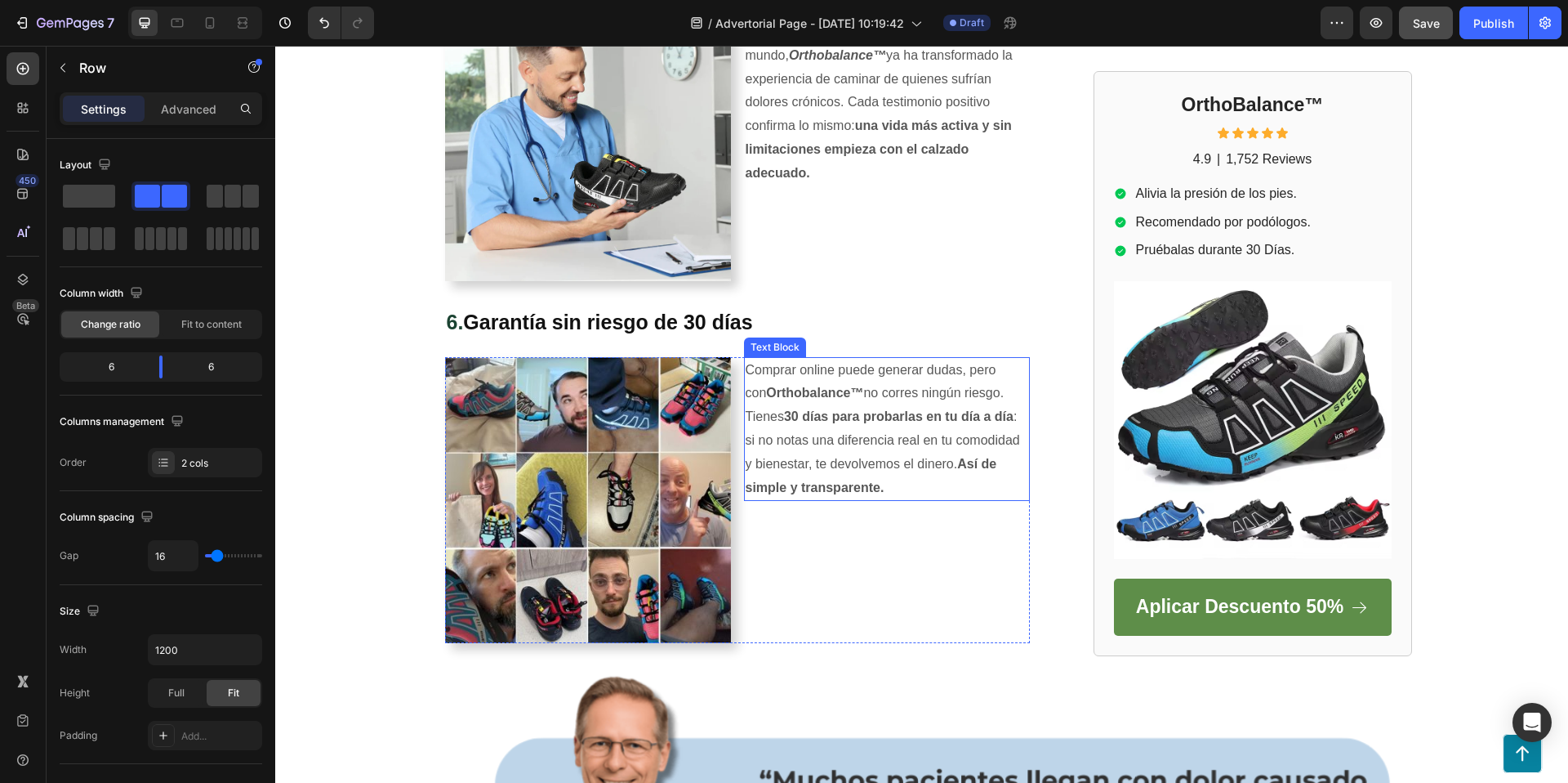
click at [909, 403] on p "Comprar online puede generar dudas, pero con Orthobalance™ no corres ningún rie…" at bounding box center [887, 430] width 283 height 141
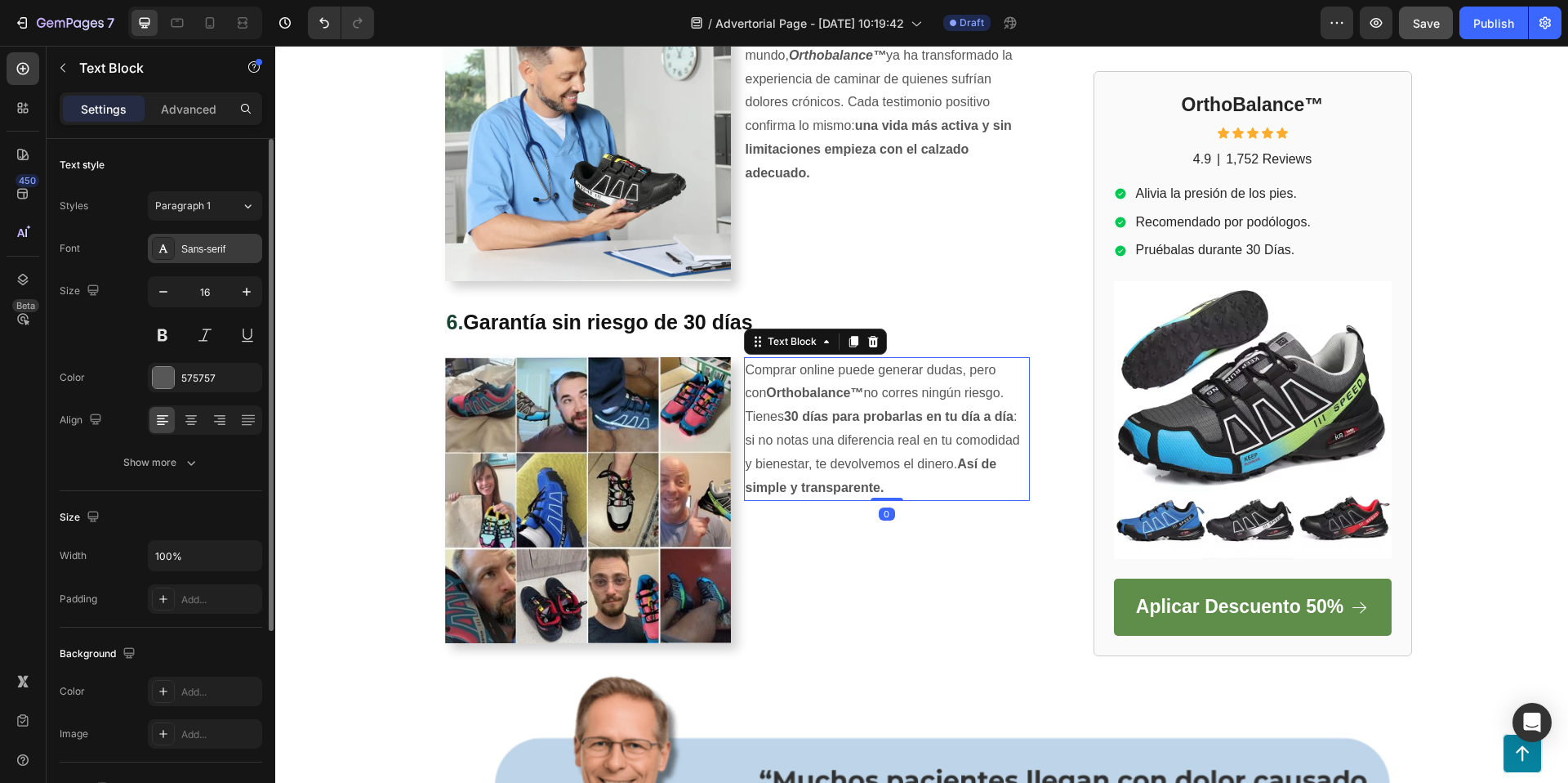
click at [193, 247] on div "Sans-serif" at bounding box center [220, 249] width 77 height 15
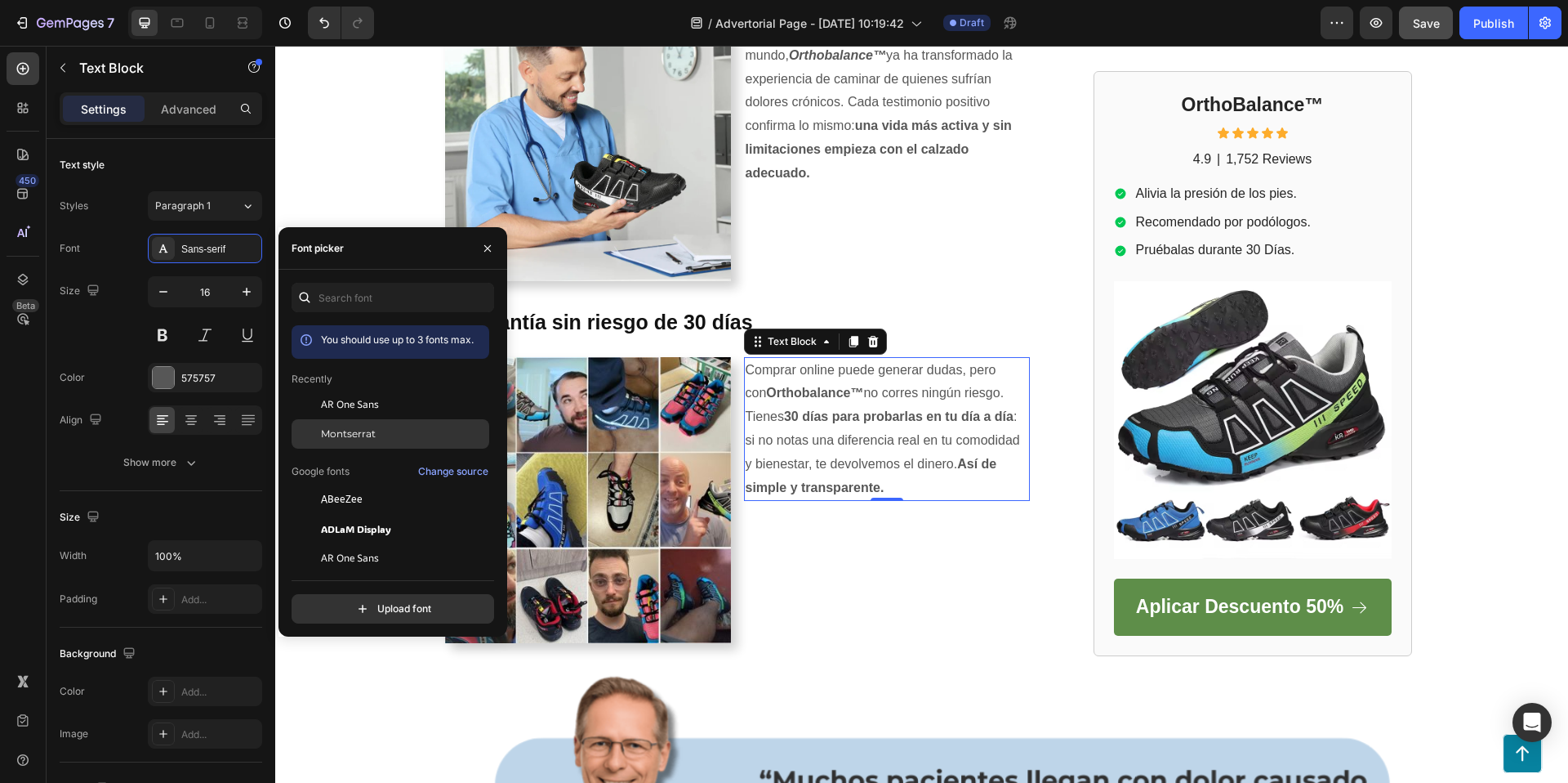
click at [373, 603] on div "Montserrat" at bounding box center [391, 617] width 198 height 29
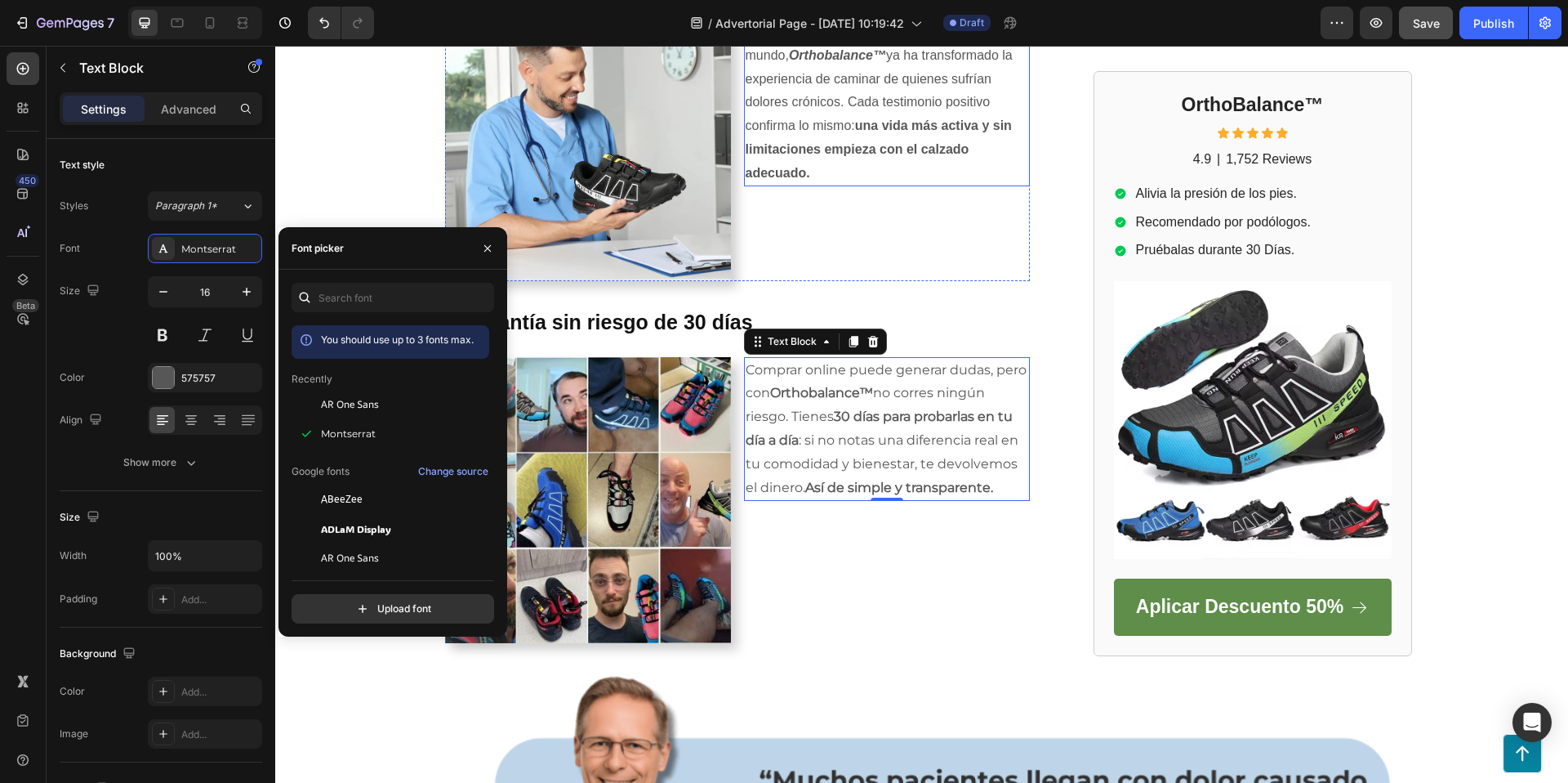
click at [911, 112] on p "Recomendadas por podólogos y probadas por miles de usuarios en todo el mundo, O…" at bounding box center [887, 90] width 283 height 188
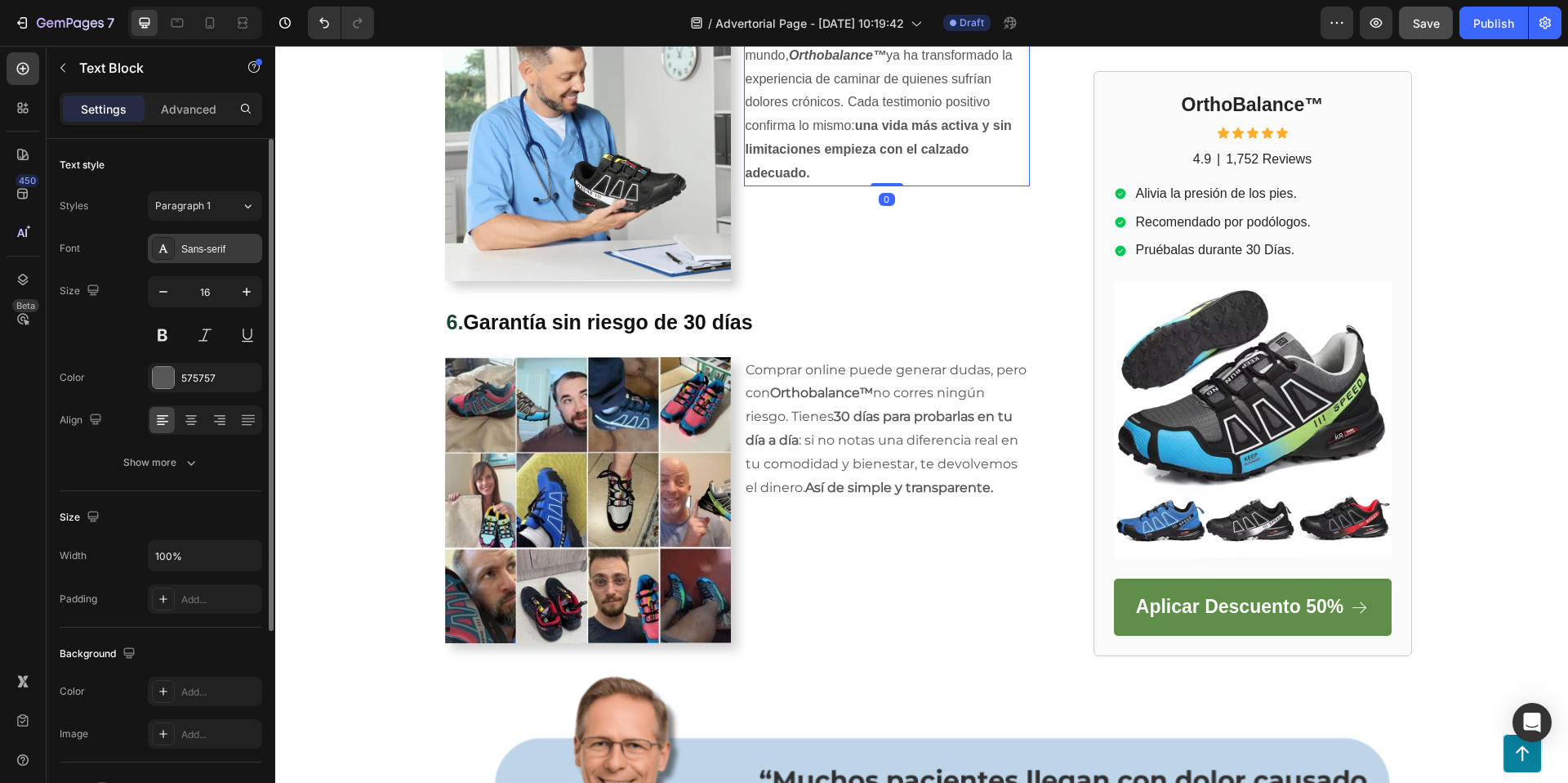
click at [191, 253] on div "Sans-serif" at bounding box center [220, 249] width 77 height 15
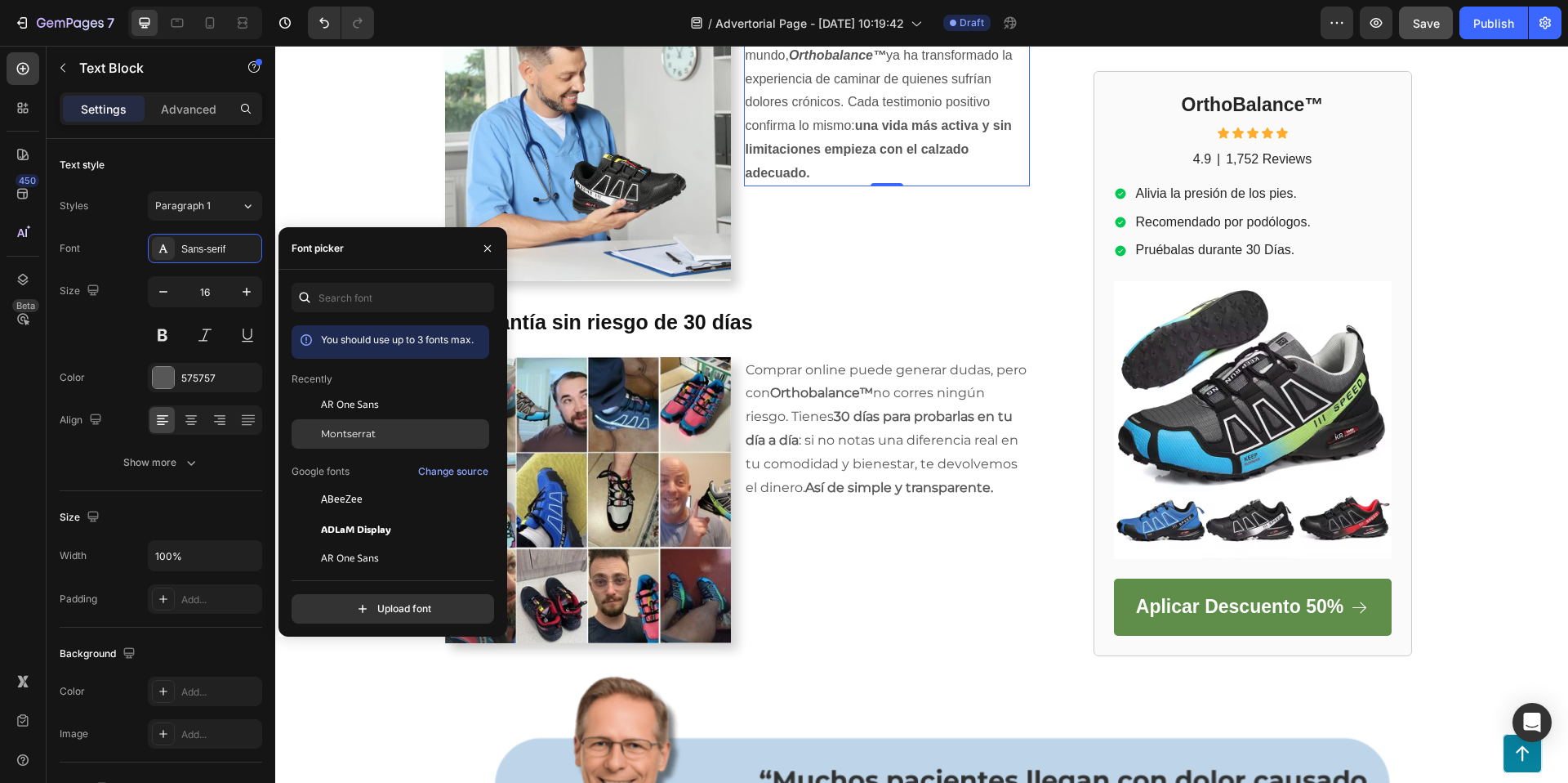
click at [352, 431] on span "Montserrat" at bounding box center [349, 434] width 55 height 15
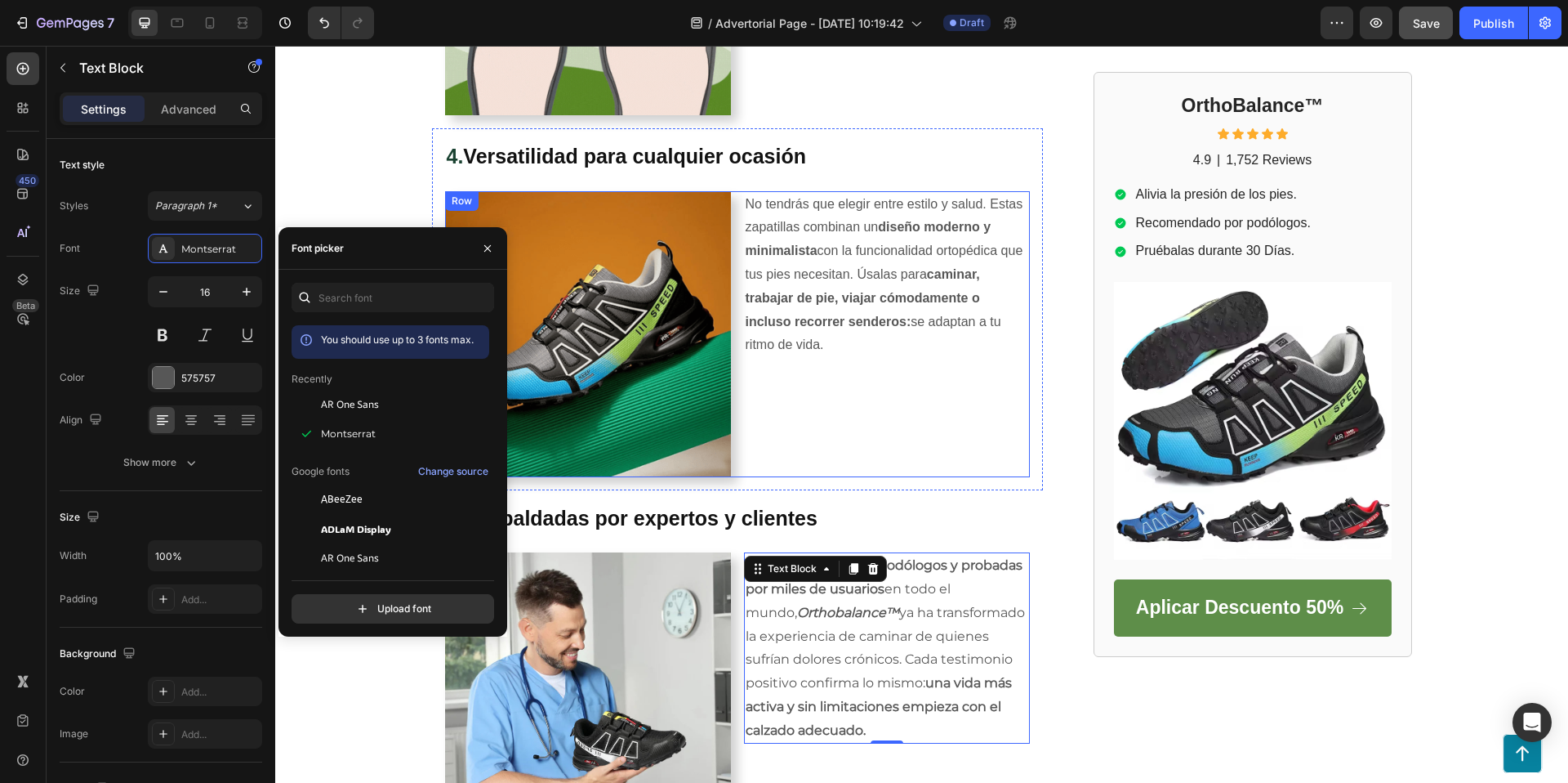
scroll to position [1784, 0]
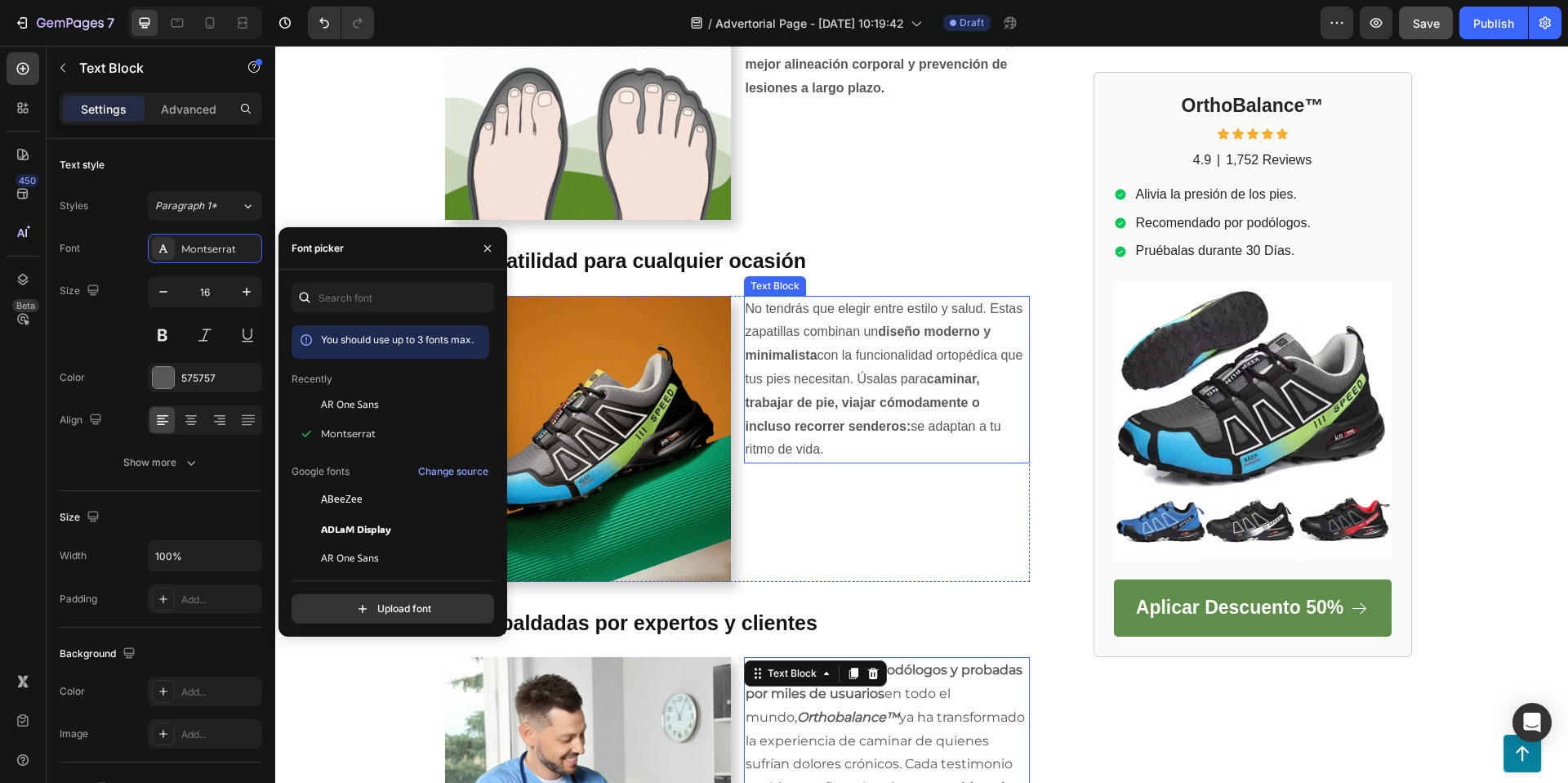
click at [866, 337] on p "No tendrás que elegir entre estilo y salud. Estas zapatillas combinan un diseño…" at bounding box center [887, 380] width 283 height 165
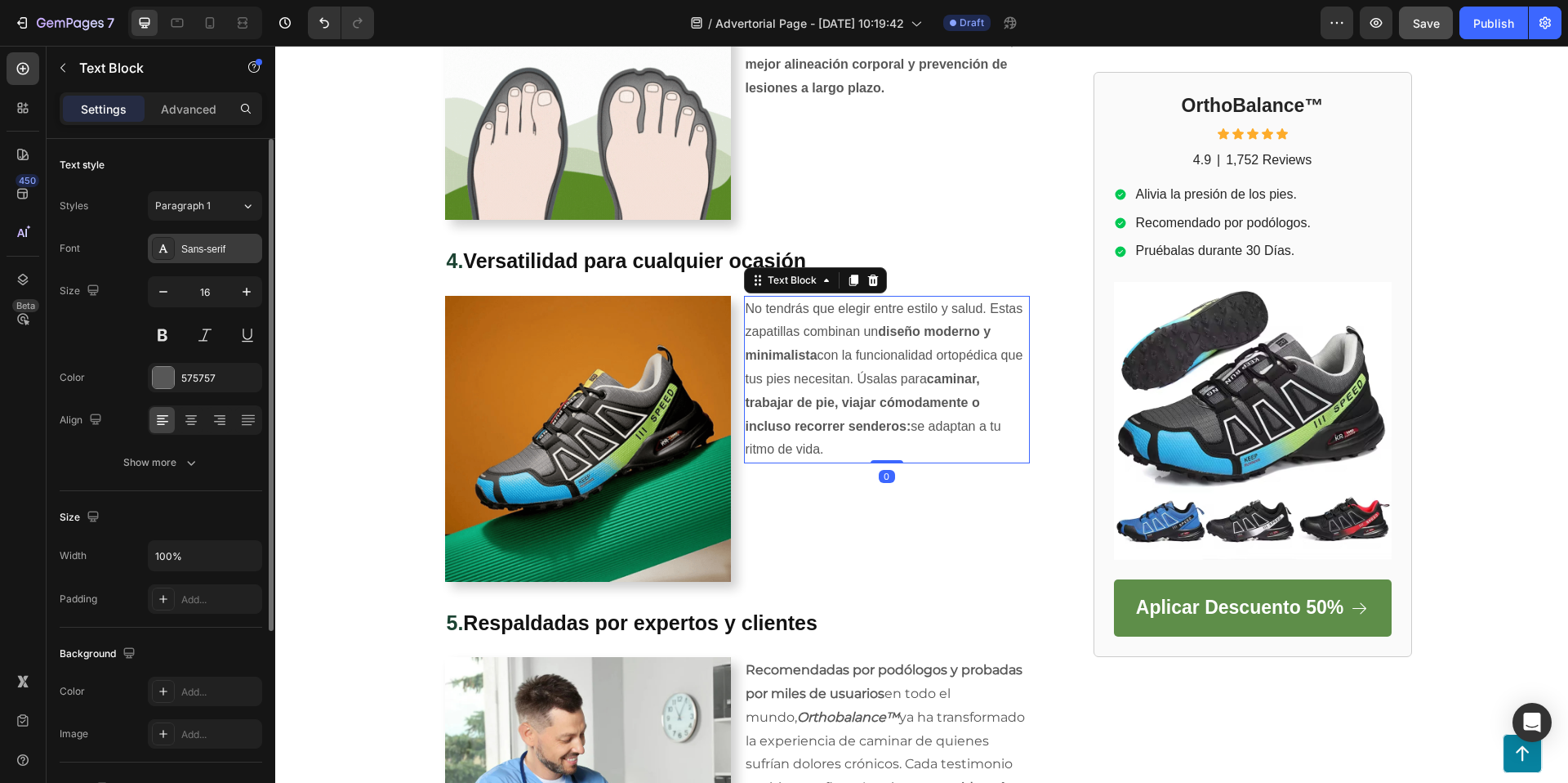
click at [194, 252] on div "Sans-serif" at bounding box center [220, 249] width 77 height 15
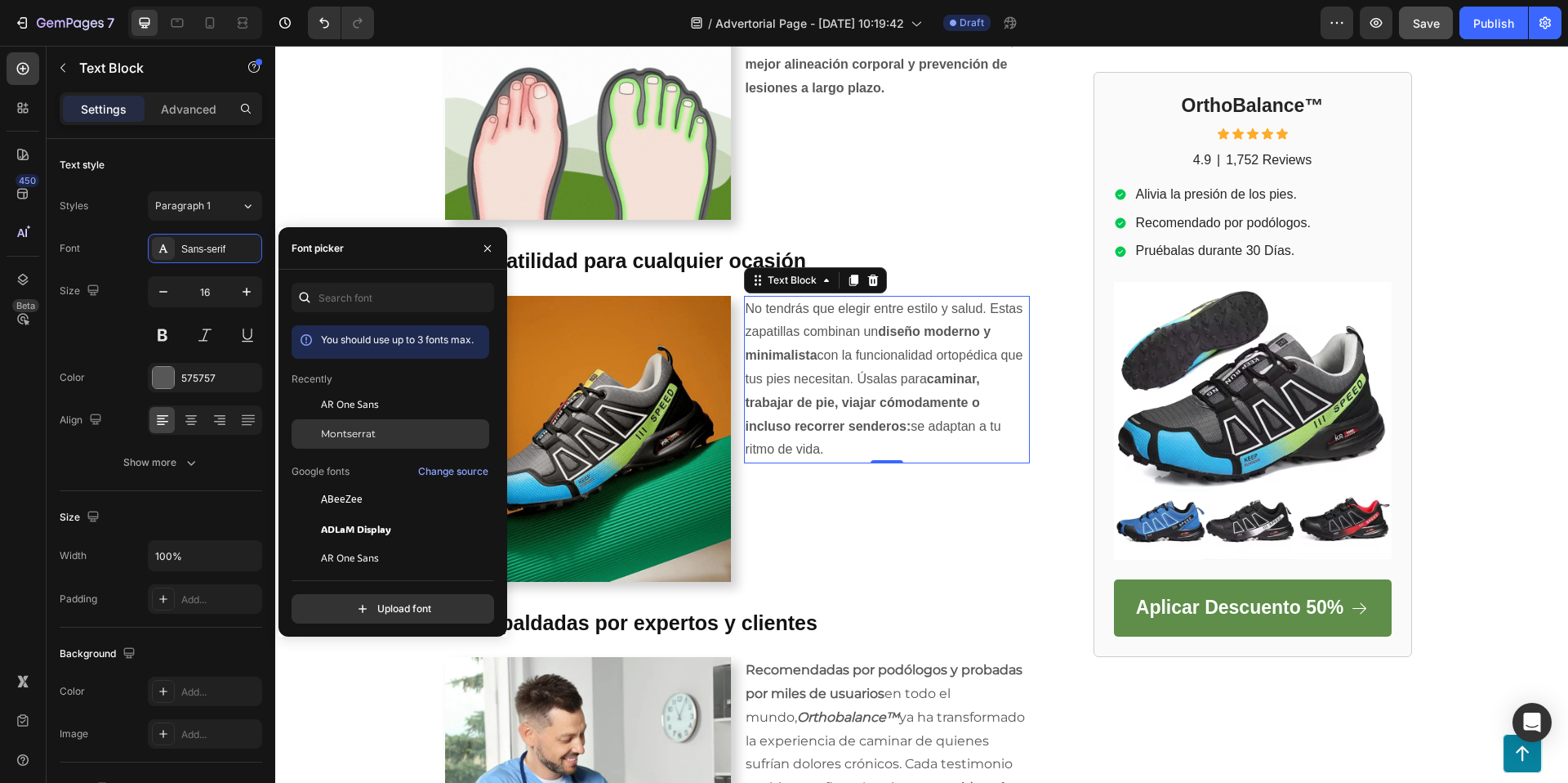
click at [369, 434] on span "Montserrat" at bounding box center [349, 434] width 55 height 15
click at [955, 88] on strong "músculos más fuertes, mejor alineación corporal y prevención de lesiones a larg…" at bounding box center [881, 64] width 269 height 61
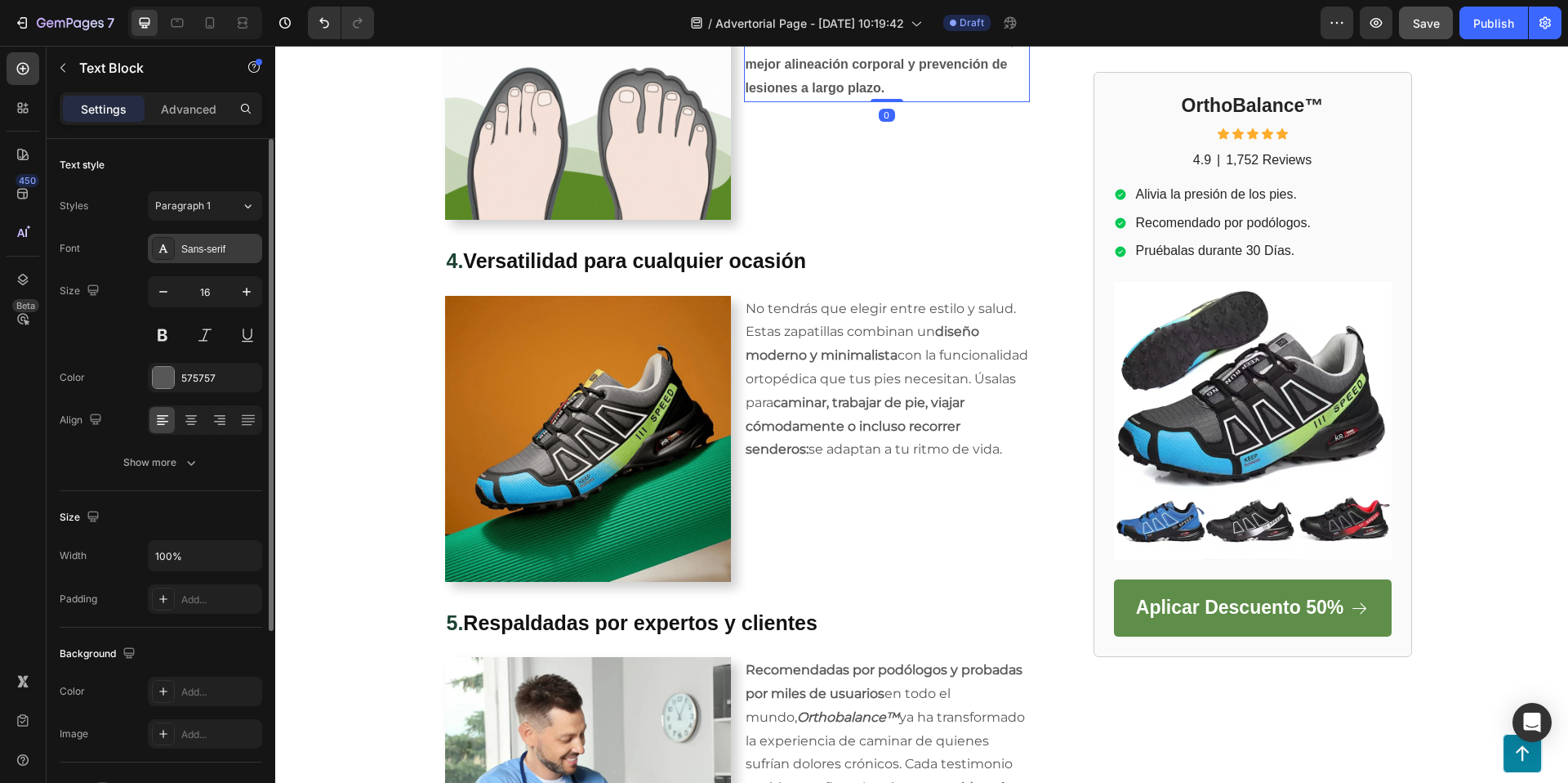
click at [194, 242] on div "Sans-serif" at bounding box center [220, 249] width 77 height 15
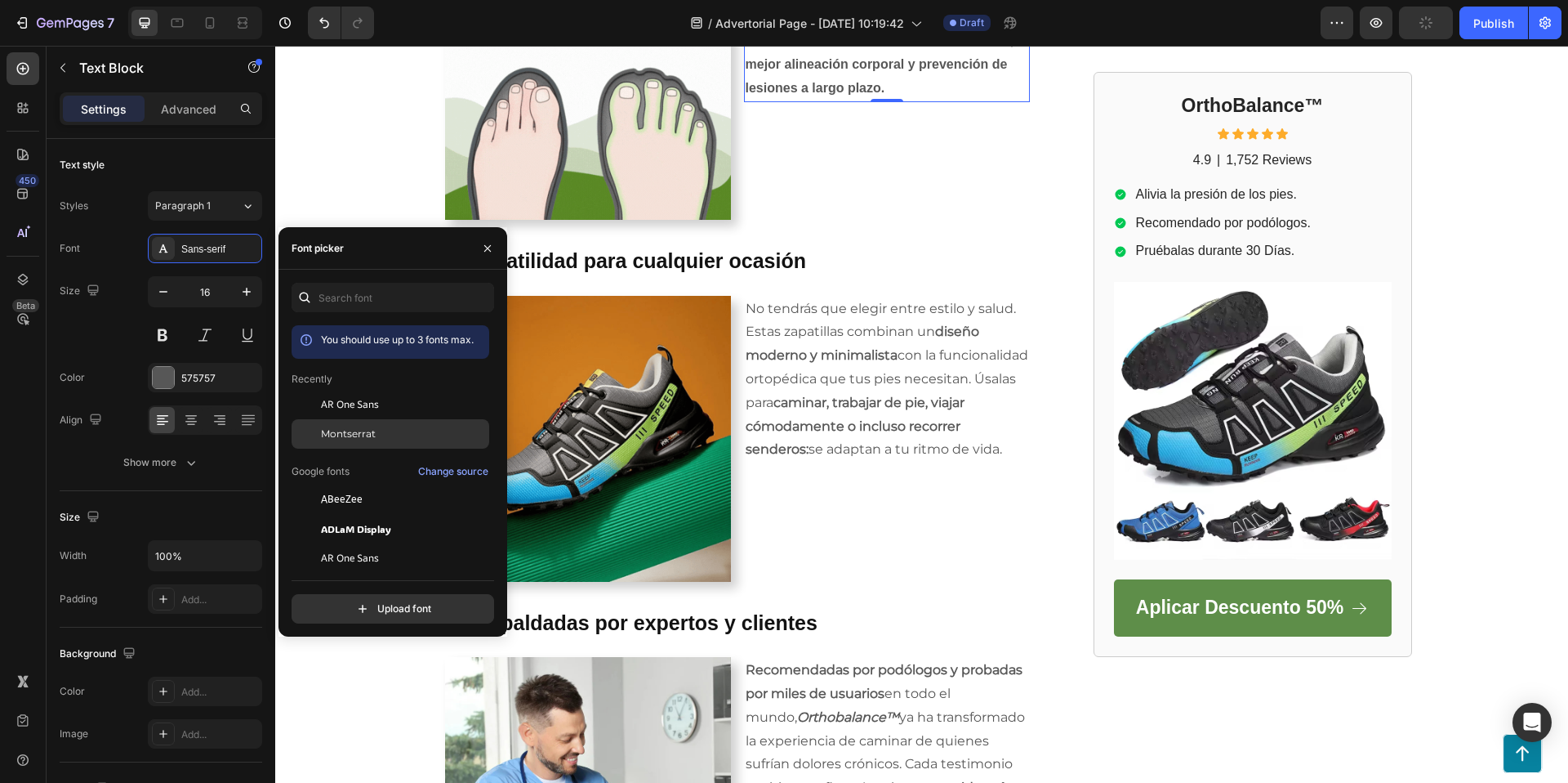
click at [344, 427] on span "Montserrat" at bounding box center [349, 434] width 55 height 15
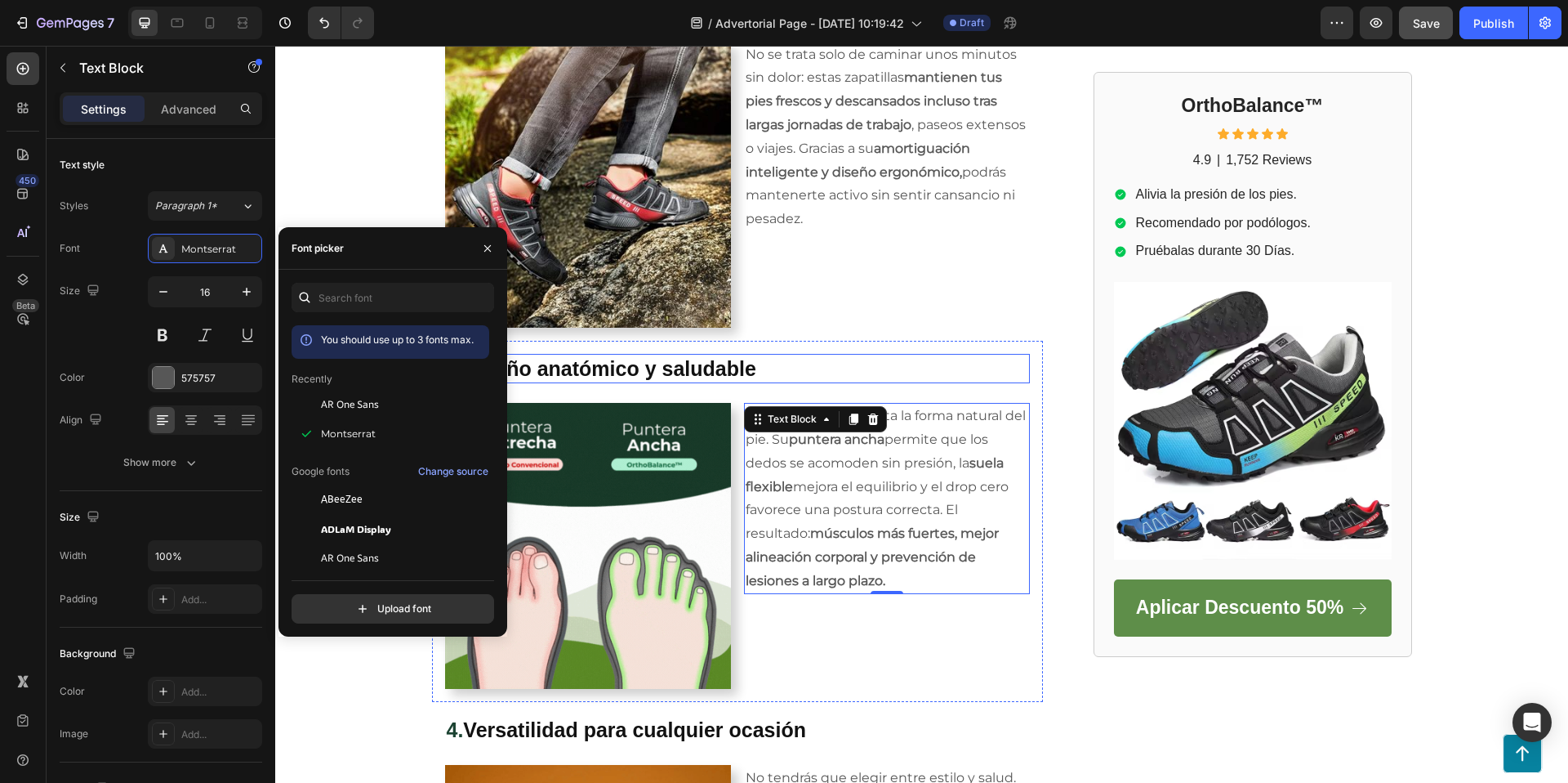
scroll to position [1216, 0]
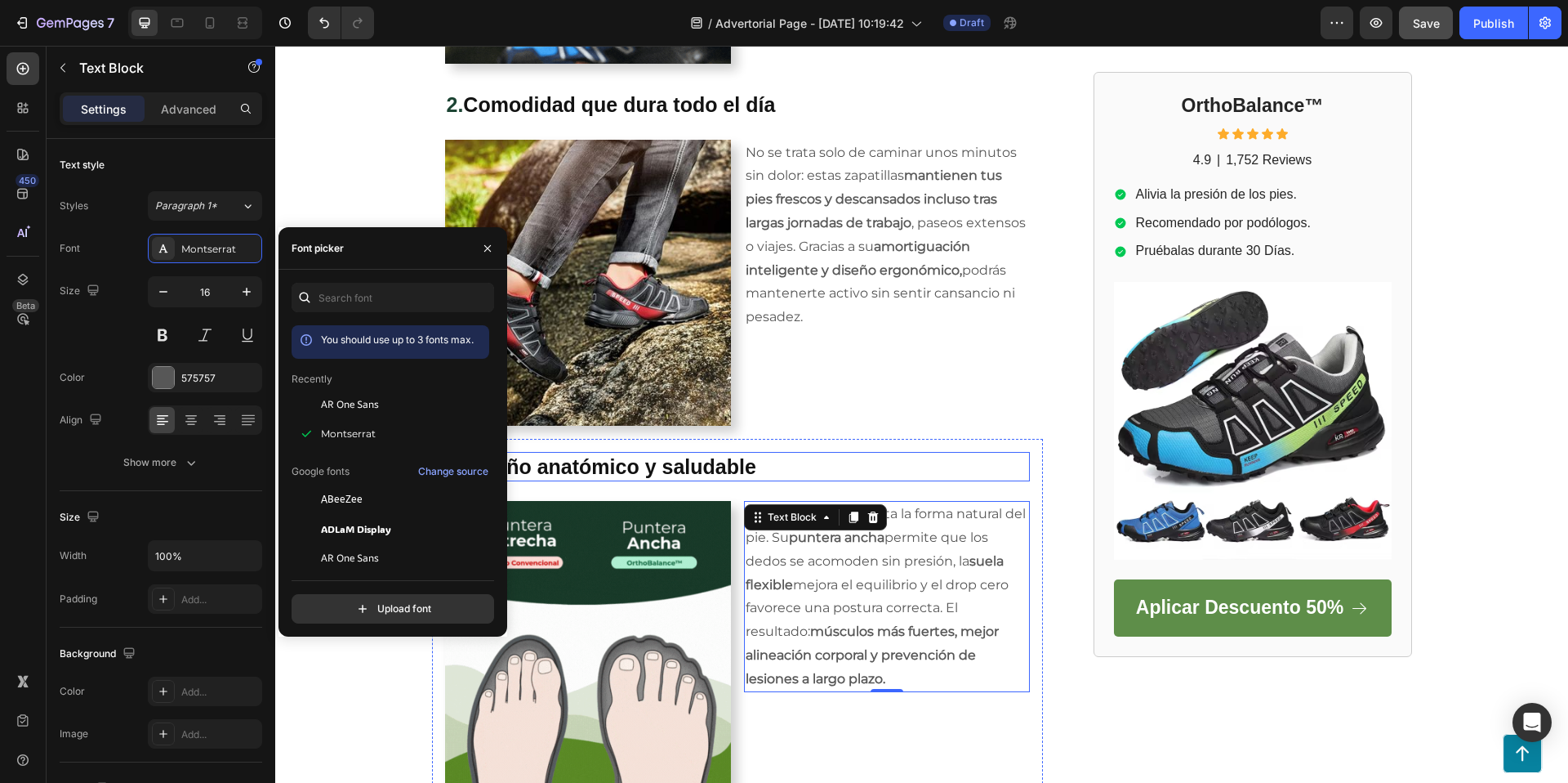
click at [903, 231] on p "No se trata solo de caminar unos minutos sin dolor: estas zapatillas mantienen …" at bounding box center [887, 234] width 283 height 188
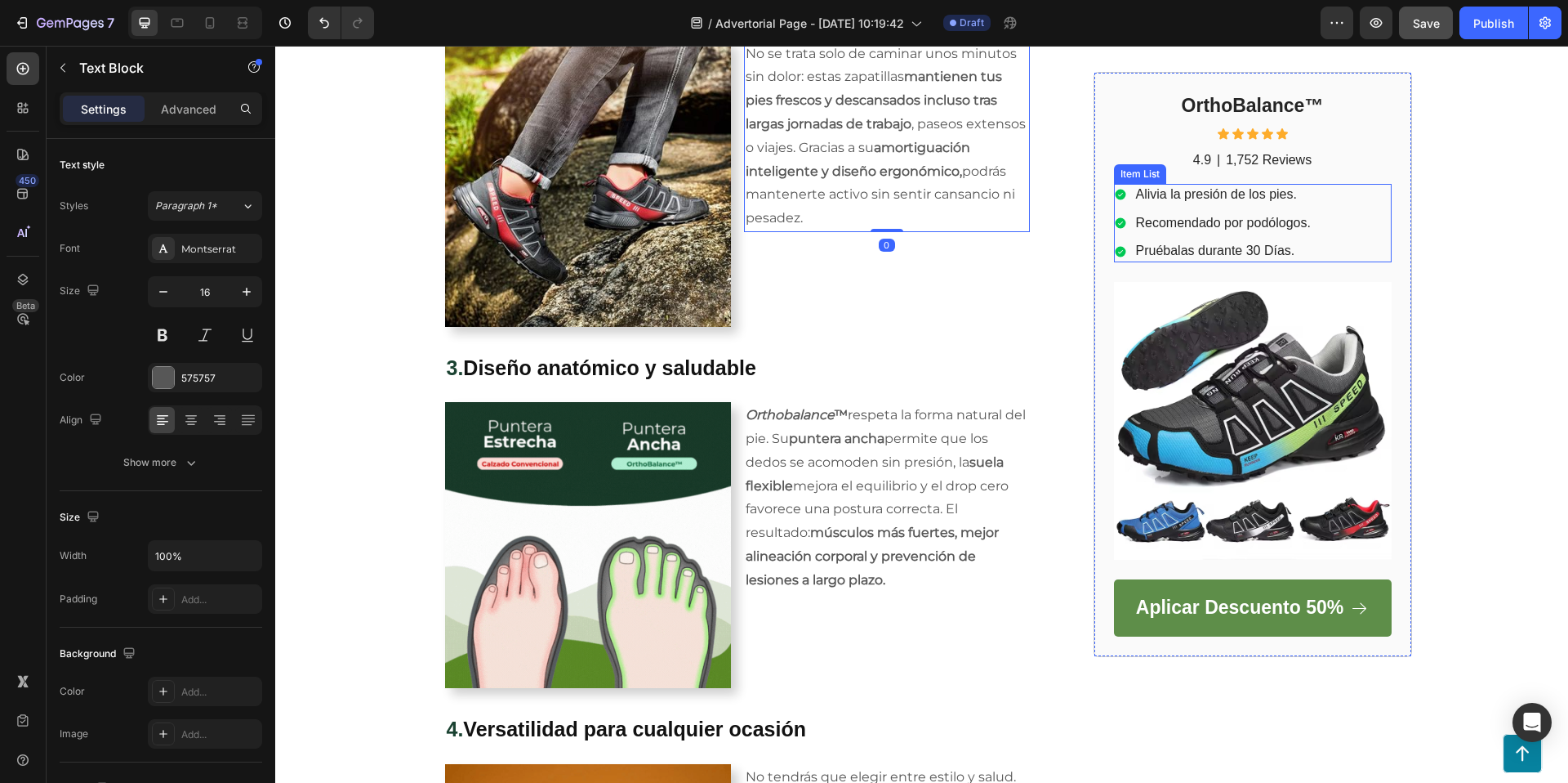
scroll to position [1318, 0]
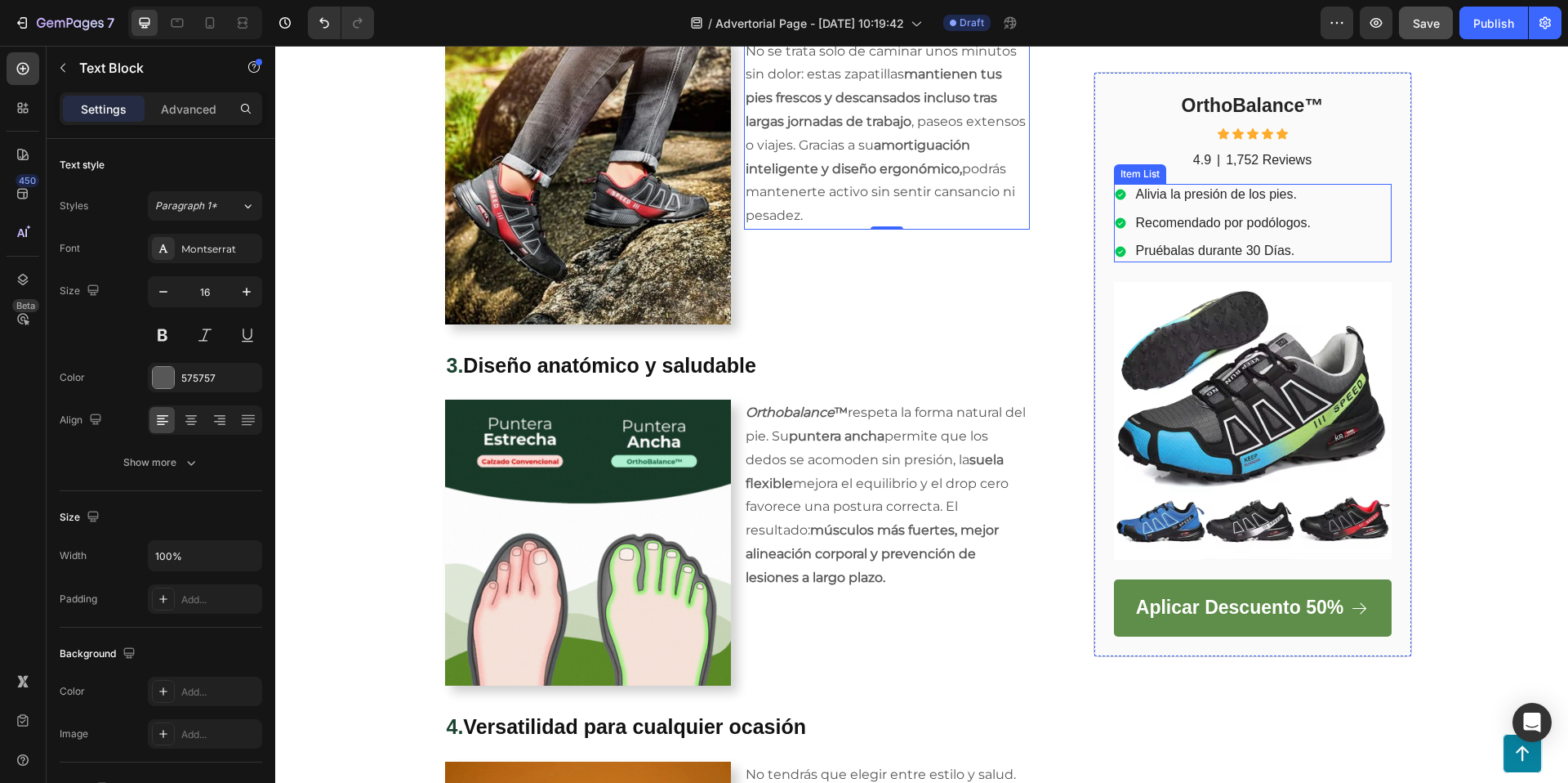
click at [1173, 192] on p "Alivia la presión de los pies." at bounding box center [1223, 194] width 175 height 17
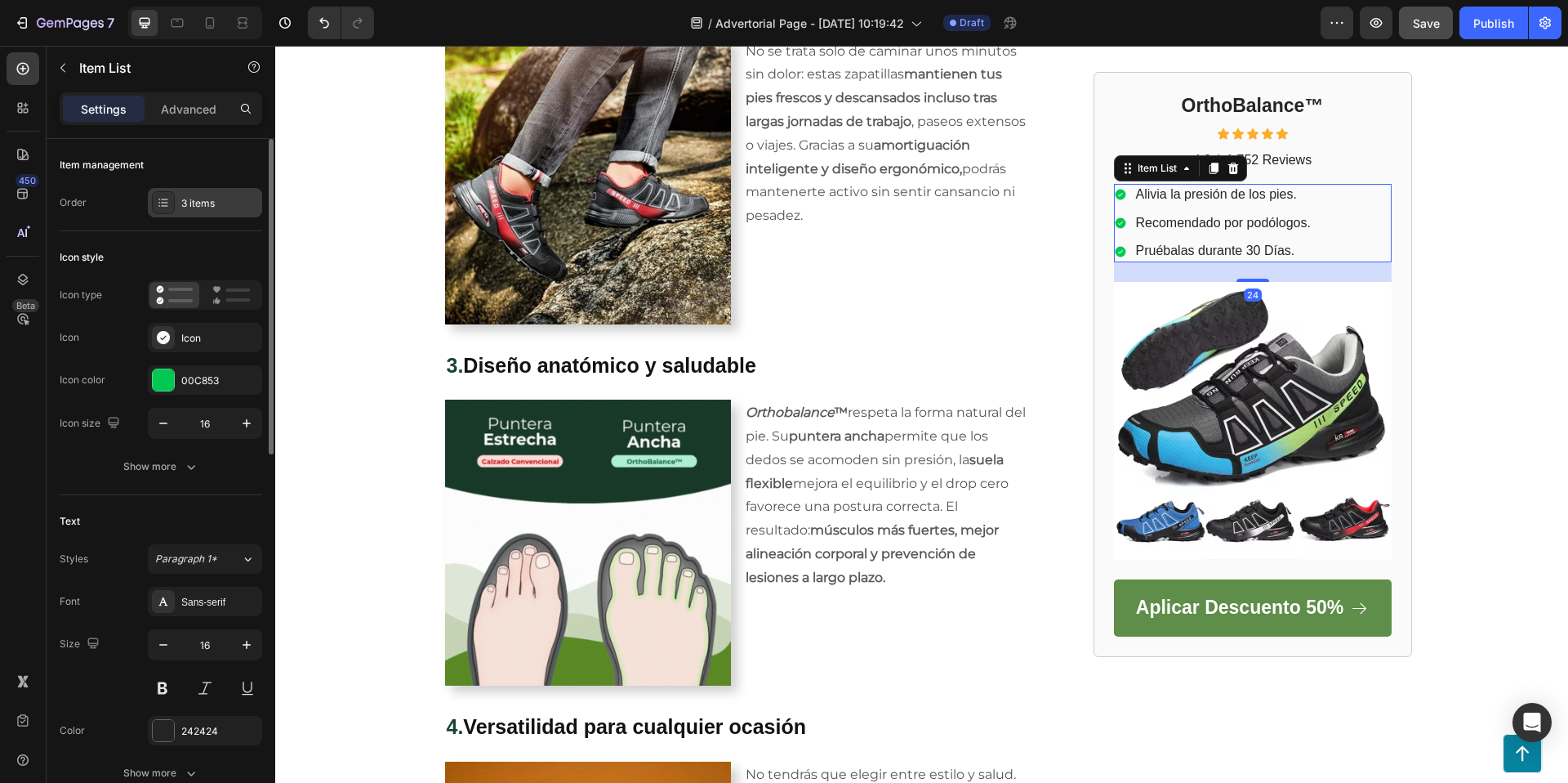
click at [200, 199] on div "3 items" at bounding box center [220, 203] width 77 height 15
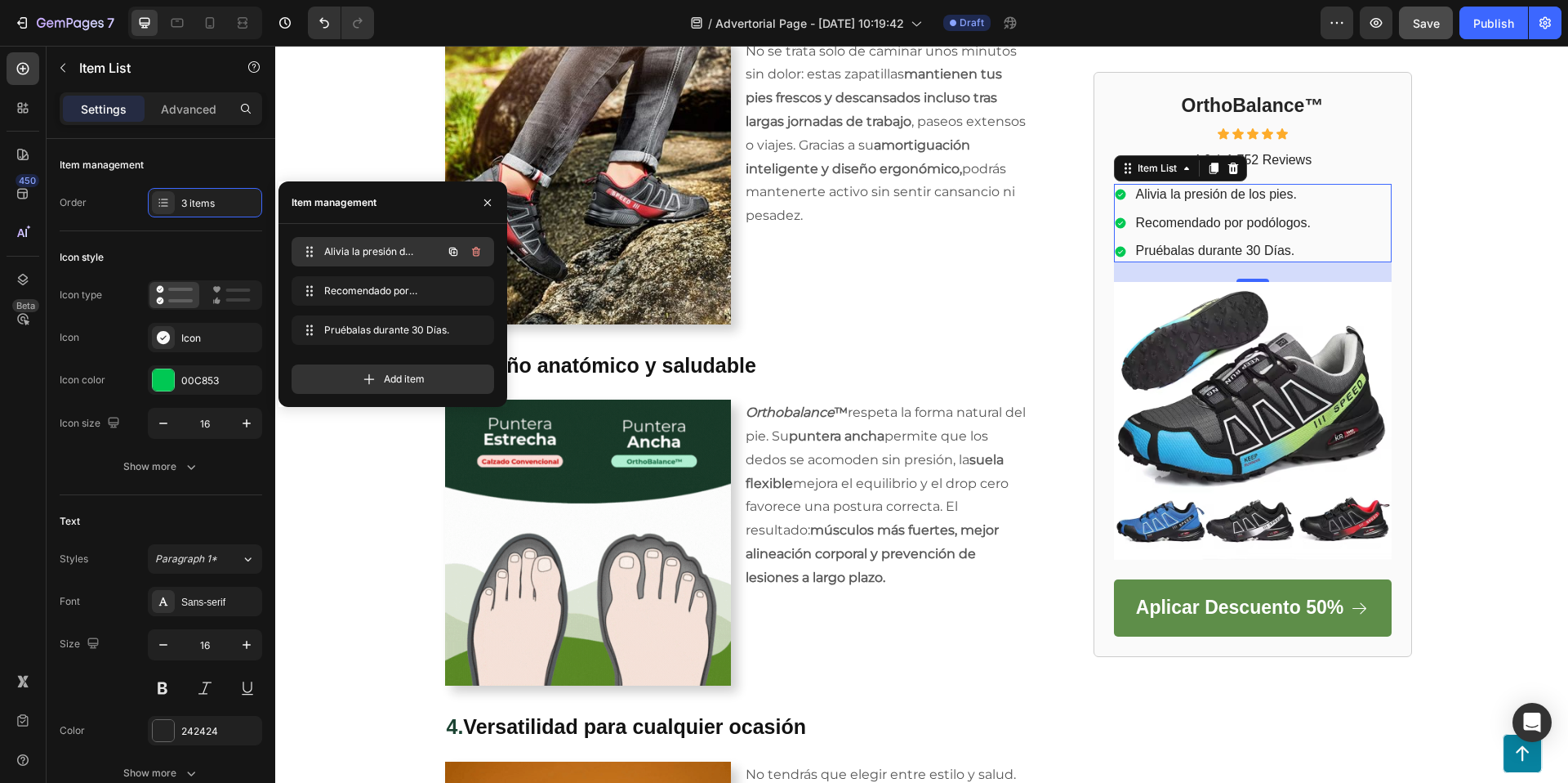
click at [358, 246] on span "Alivia la presión de los pies." at bounding box center [370, 252] width 92 height 15
click at [190, 597] on div "Sans-serif" at bounding box center [220, 602] width 77 height 15
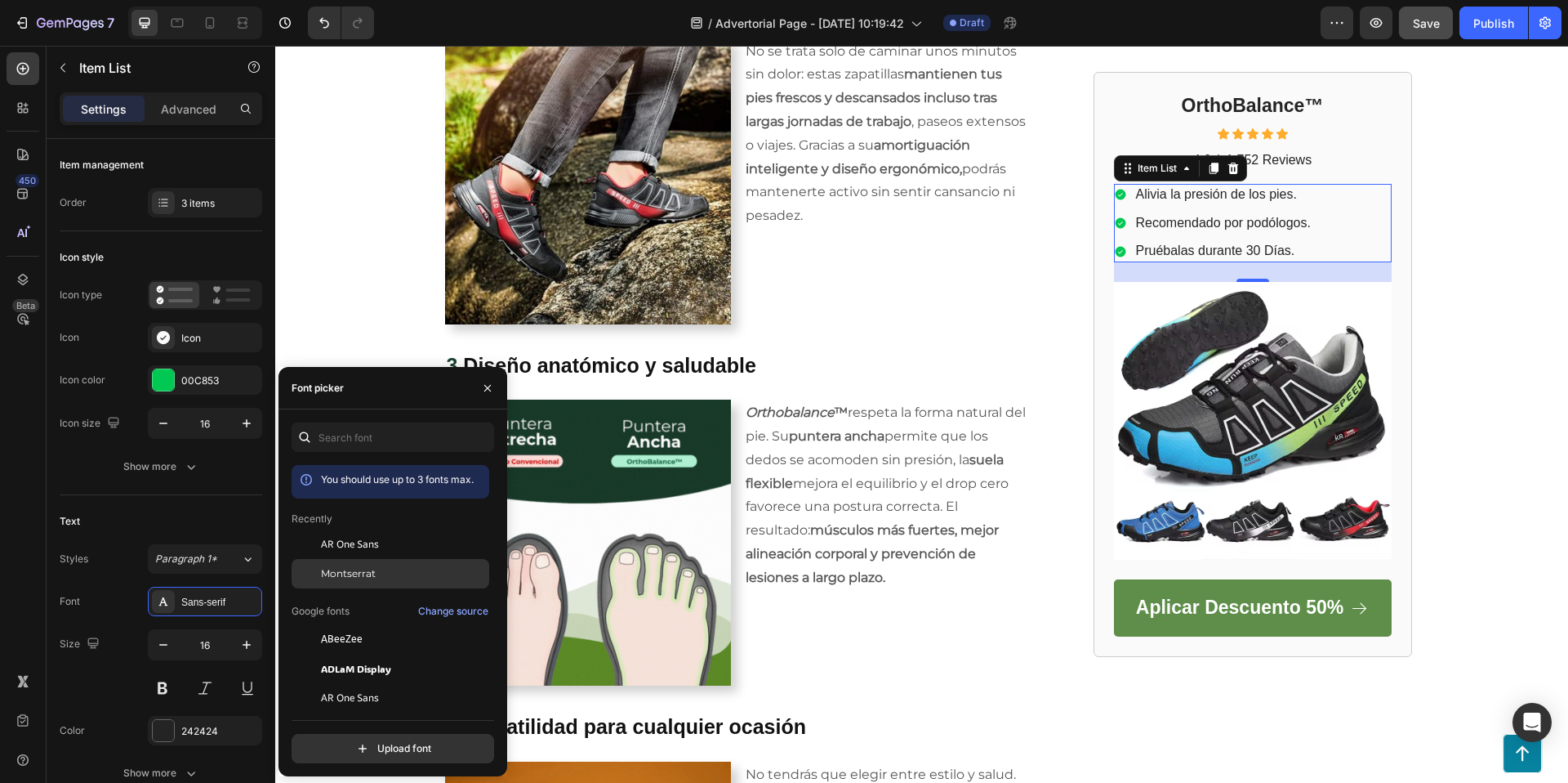
click at [326, 567] on span "Montserrat" at bounding box center [349, 573] width 55 height 15
click at [1283, 160] on p "1,752 Reviews" at bounding box center [1269, 160] width 86 height 17
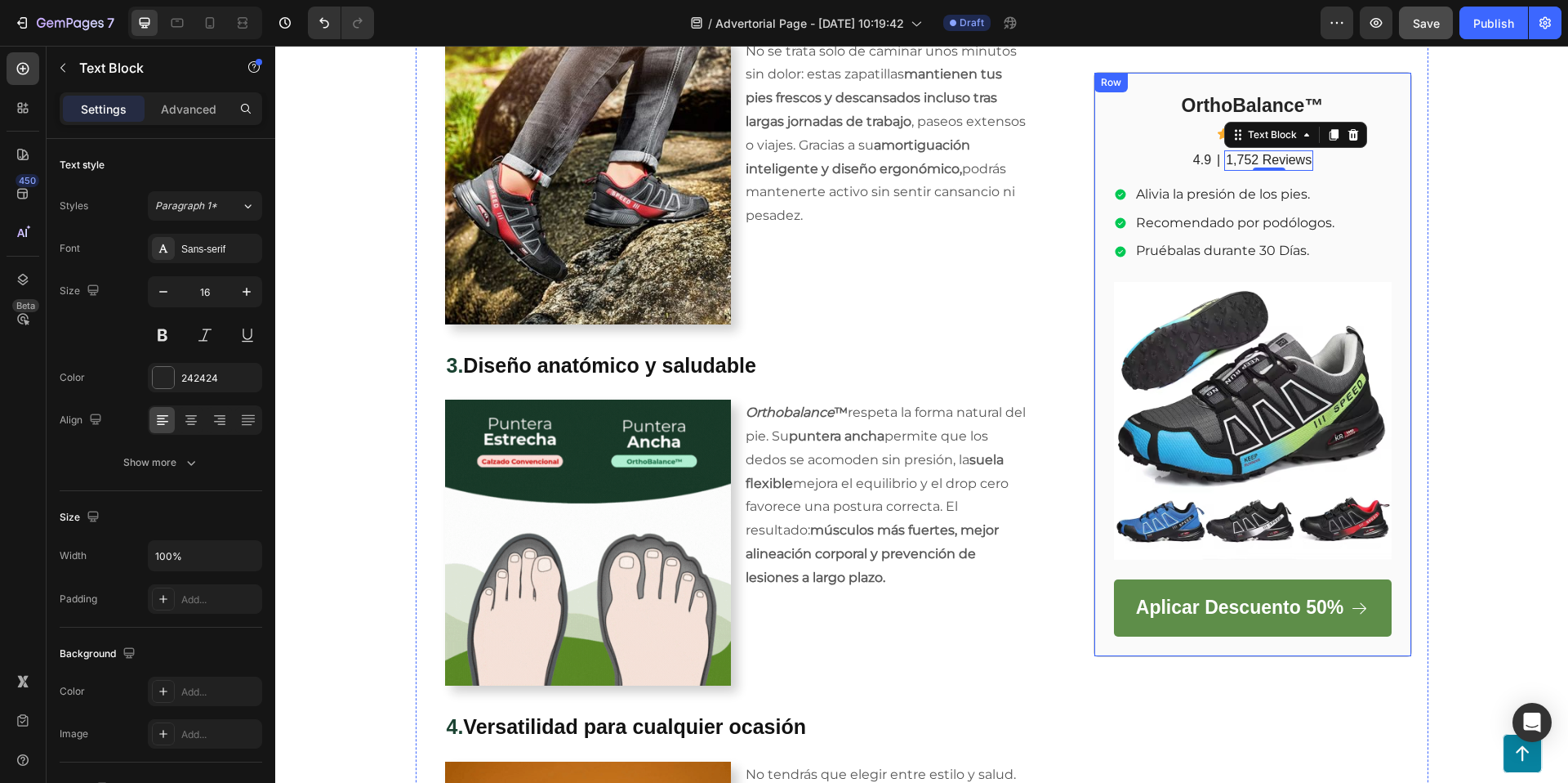
click at [1390, 154] on div "4.9 Text Block | Text Block 1,752 Reviews Text Block 0 Row" at bounding box center [1252, 160] width 277 height 20
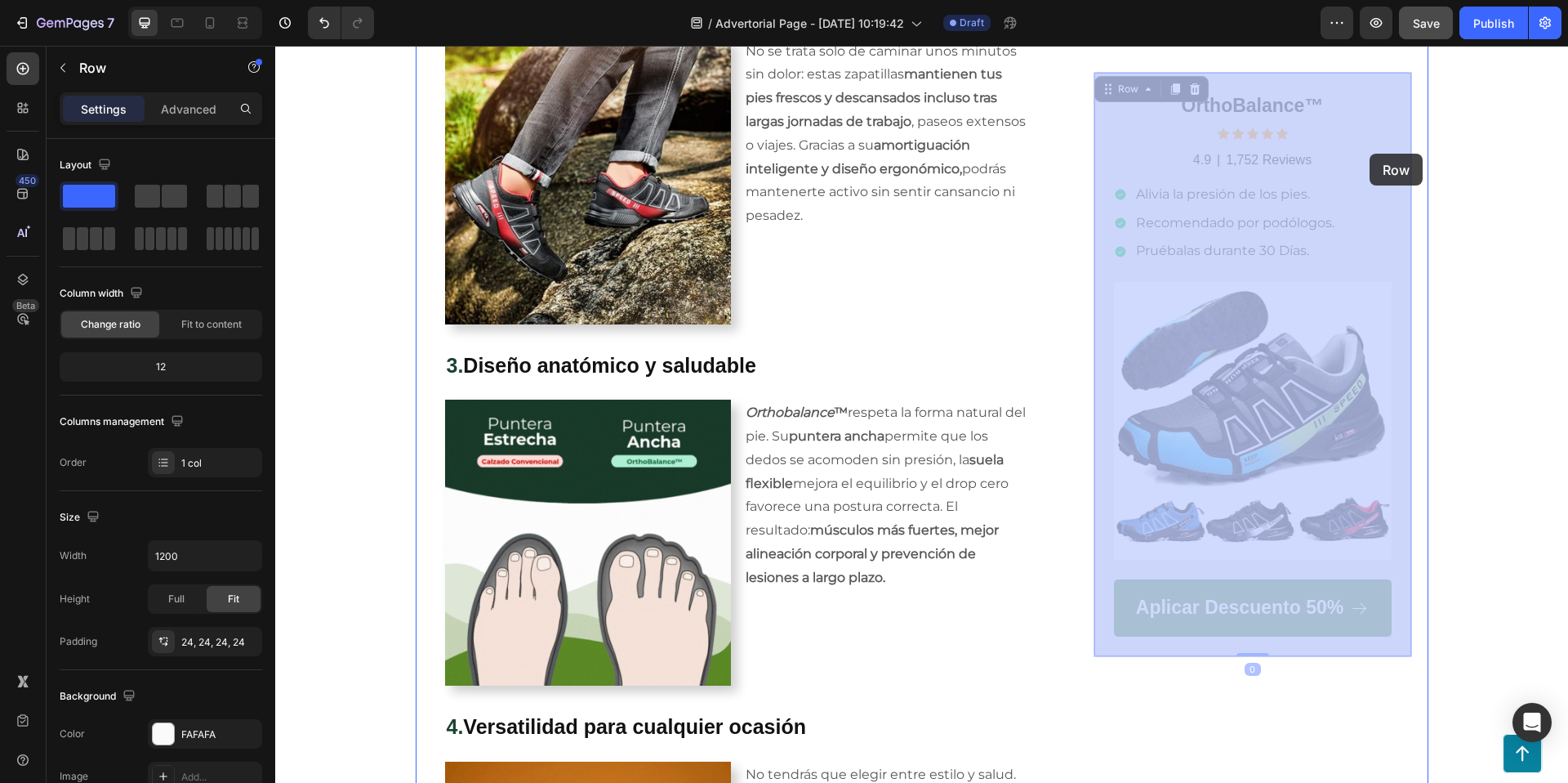
drag, startPoint x: 1398, startPoint y: 121, endPoint x: 1382, endPoint y: 151, distance: 34.0
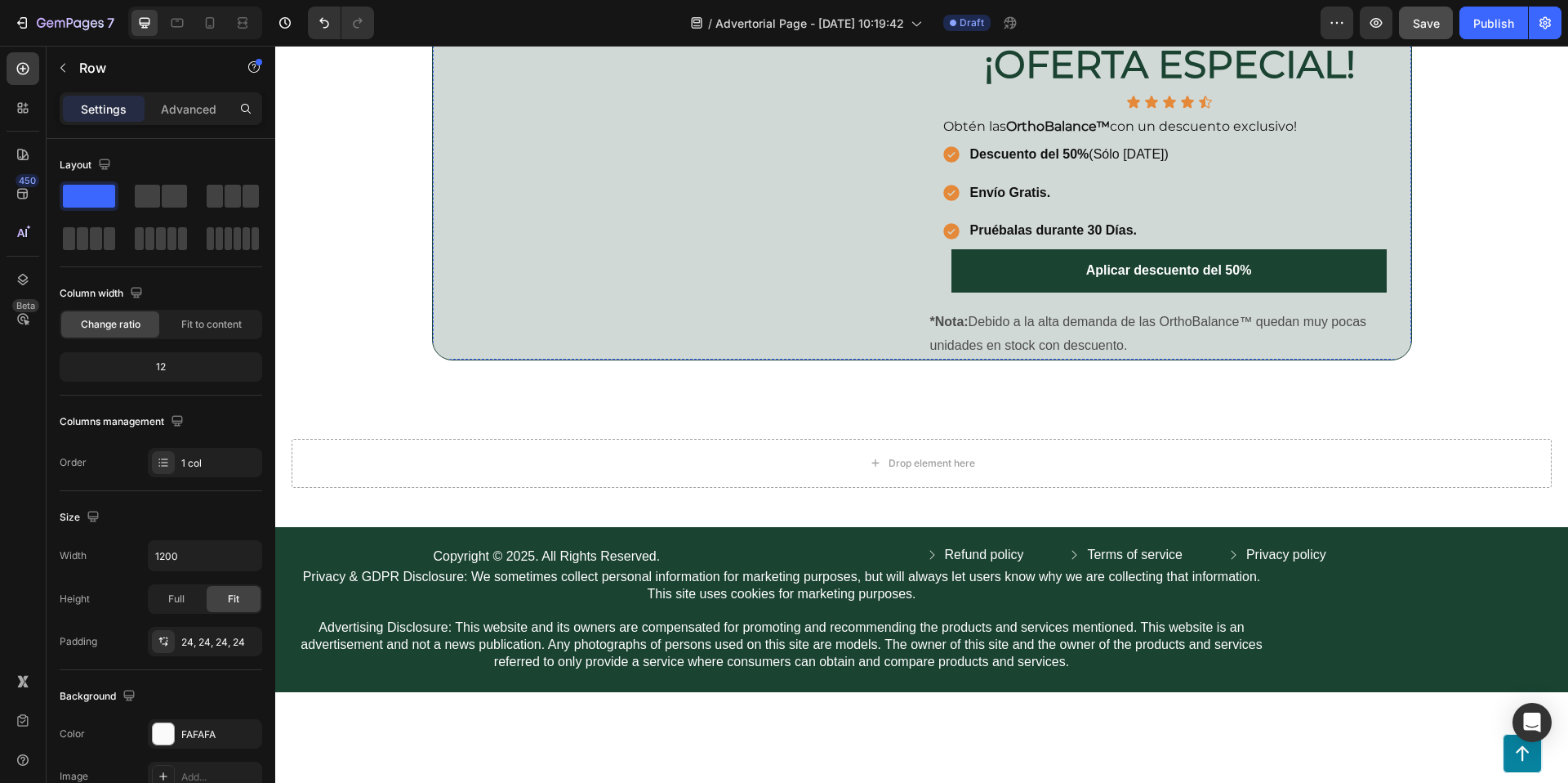
scroll to position [3477, 0]
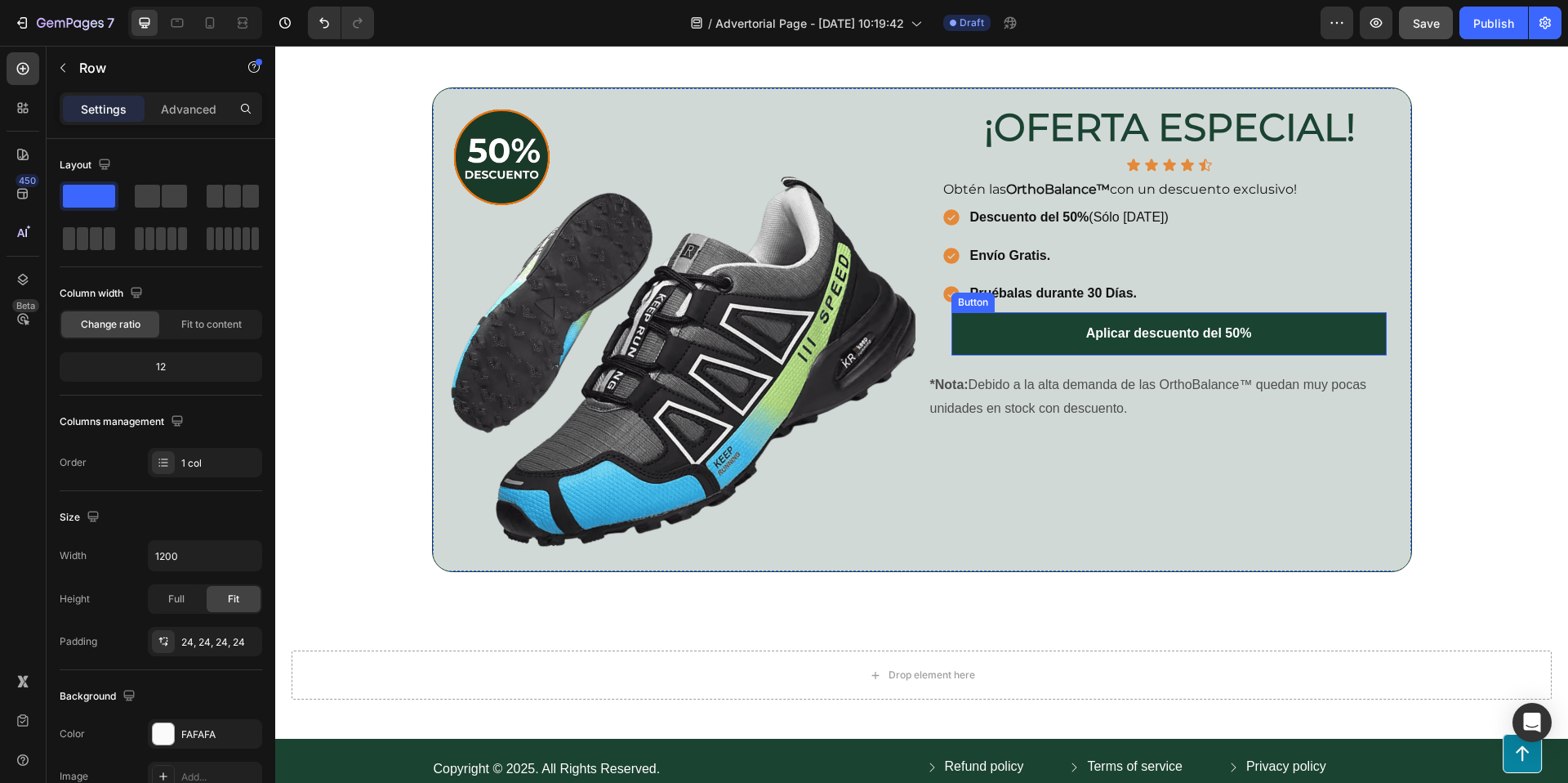
click at [1375, 335] on button "Aplicar descuento del 50%" at bounding box center [1169, 333] width 436 height 43
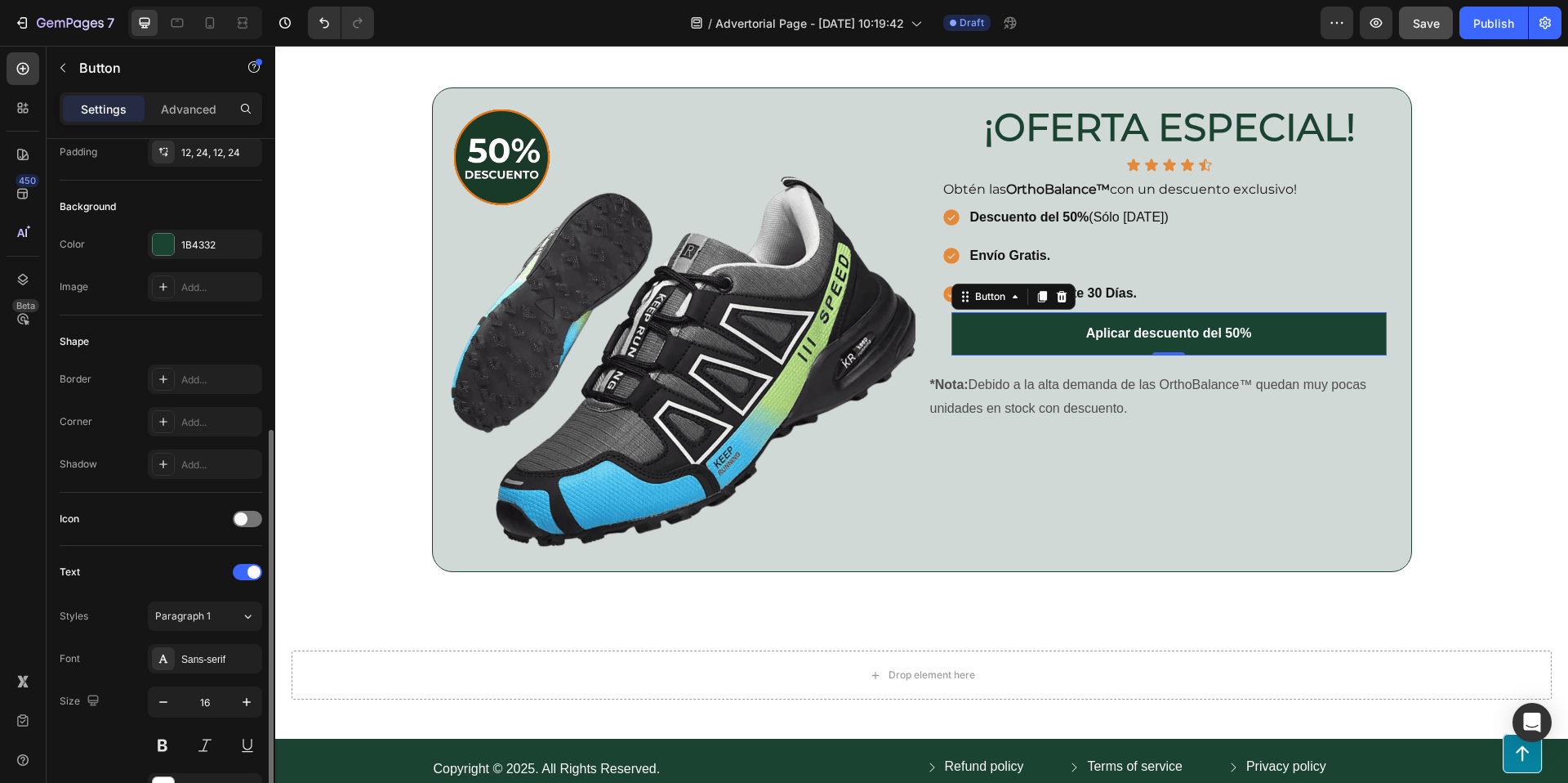
scroll to position [481, 0]
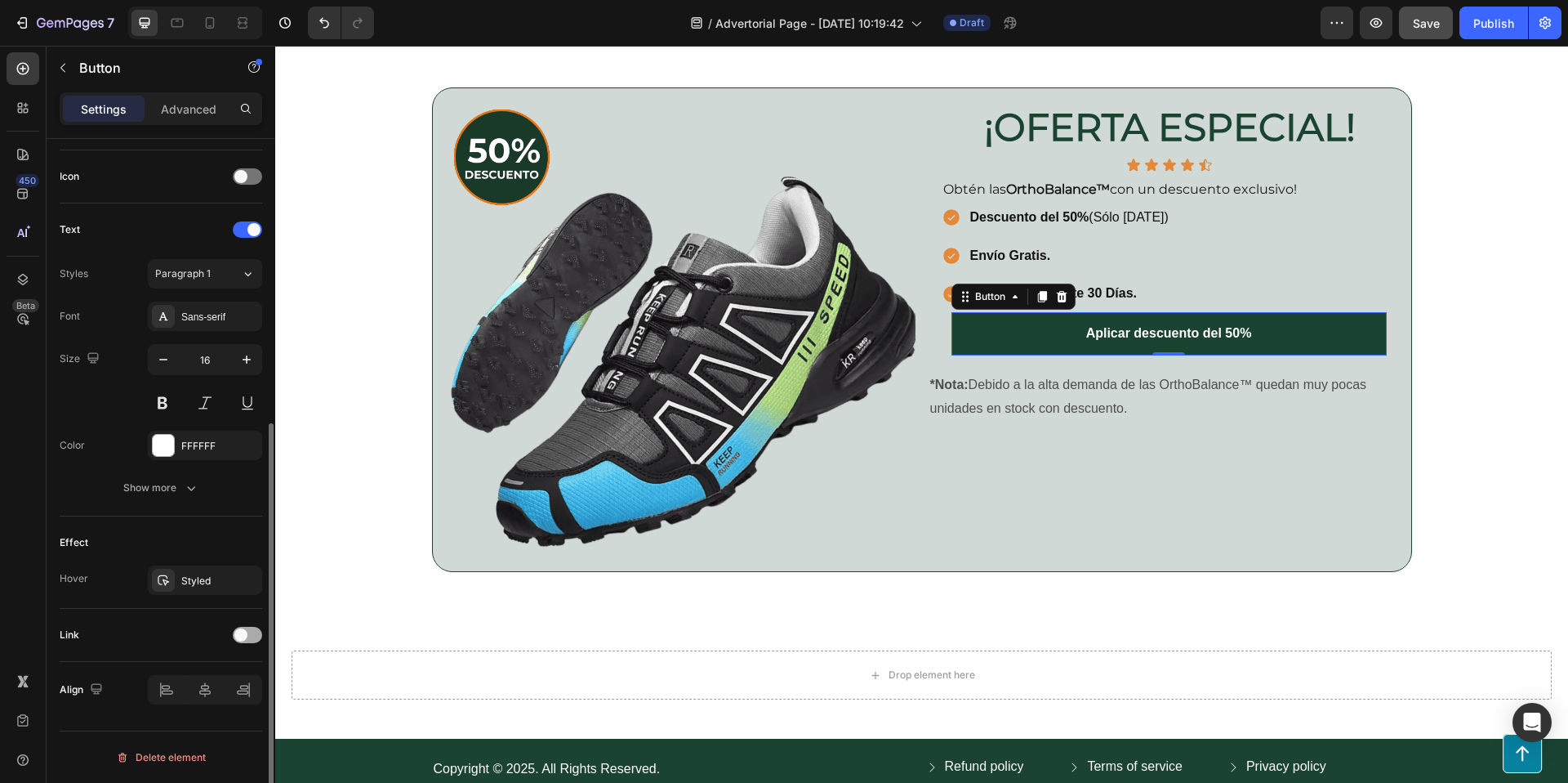
click at [250, 633] on div at bounding box center [247, 635] width 29 height 16
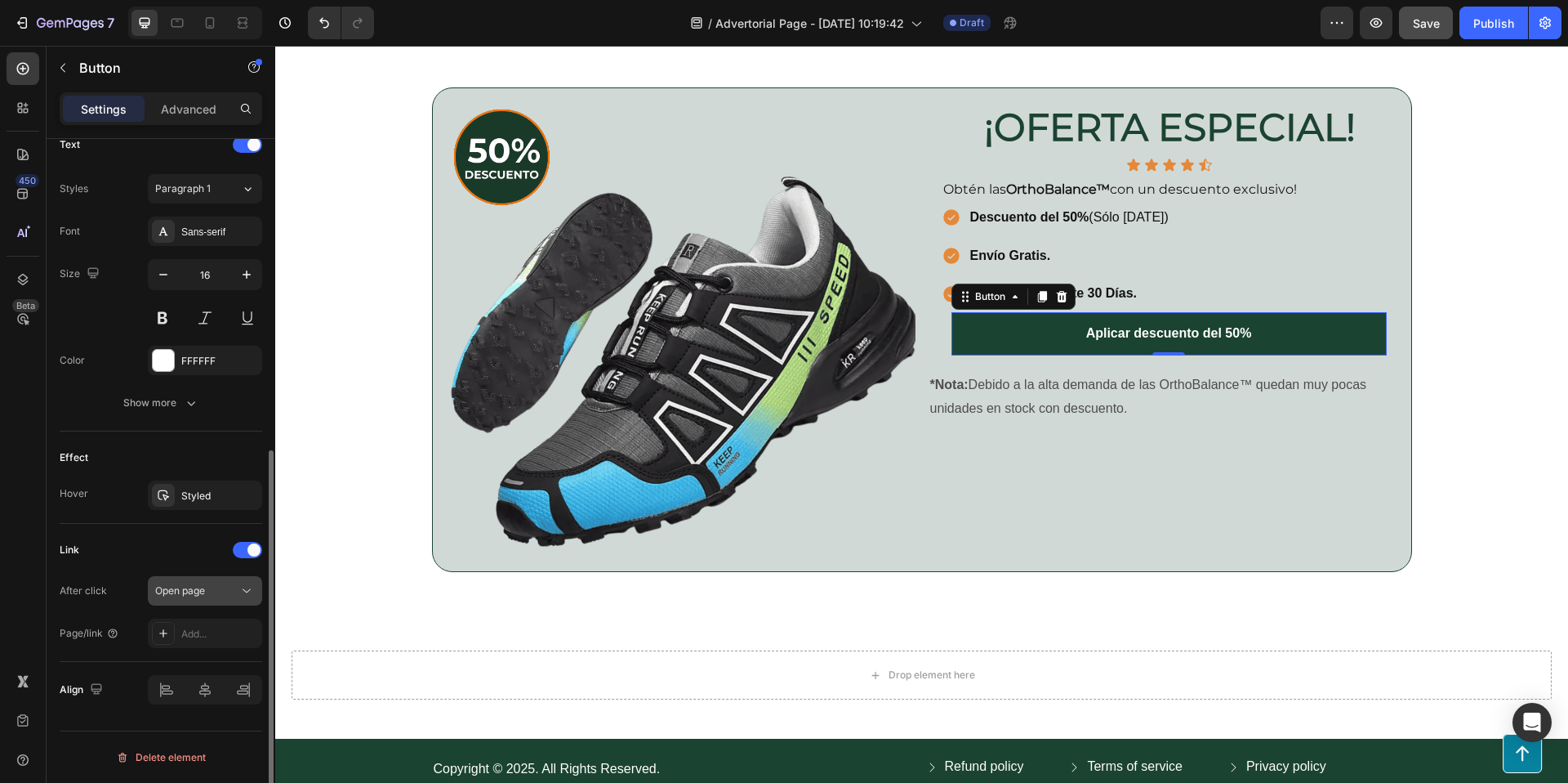
click at [199, 591] on span "Open page" at bounding box center [180, 590] width 49 height 12
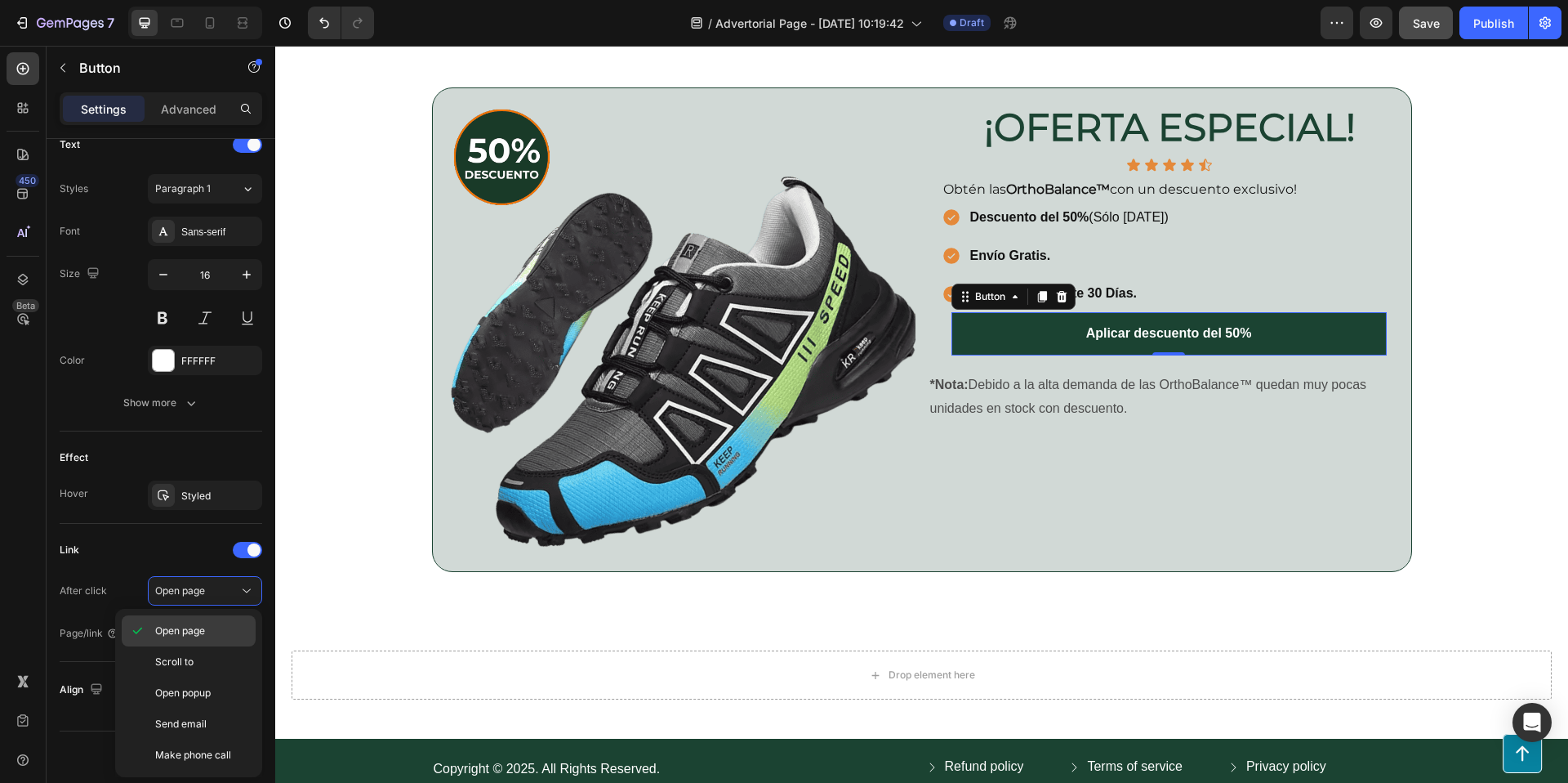
click at [168, 647] on div "Open page" at bounding box center [189, 662] width 134 height 31
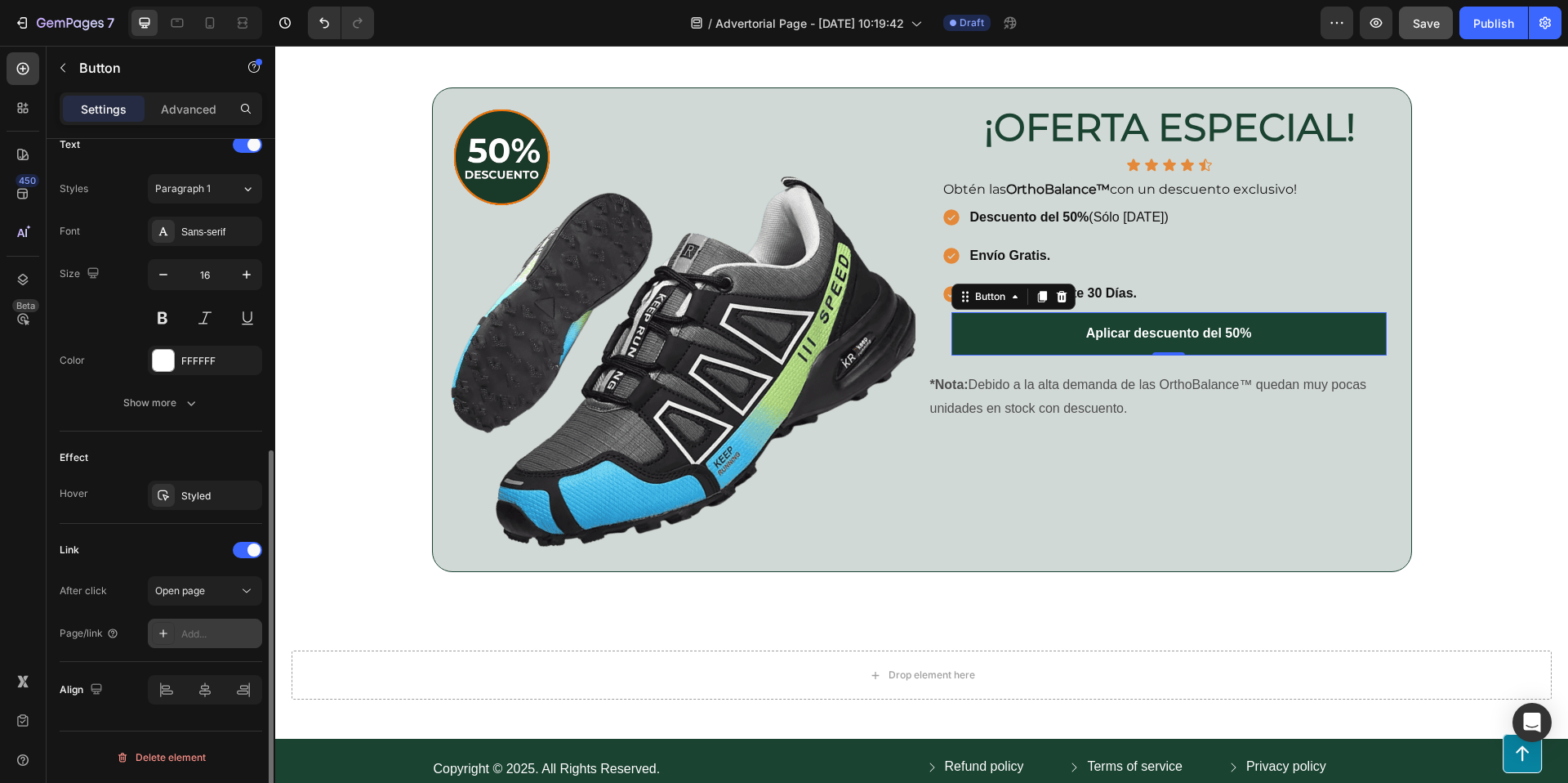
click at [197, 645] on div "Add..." at bounding box center [204, 633] width 114 height 29
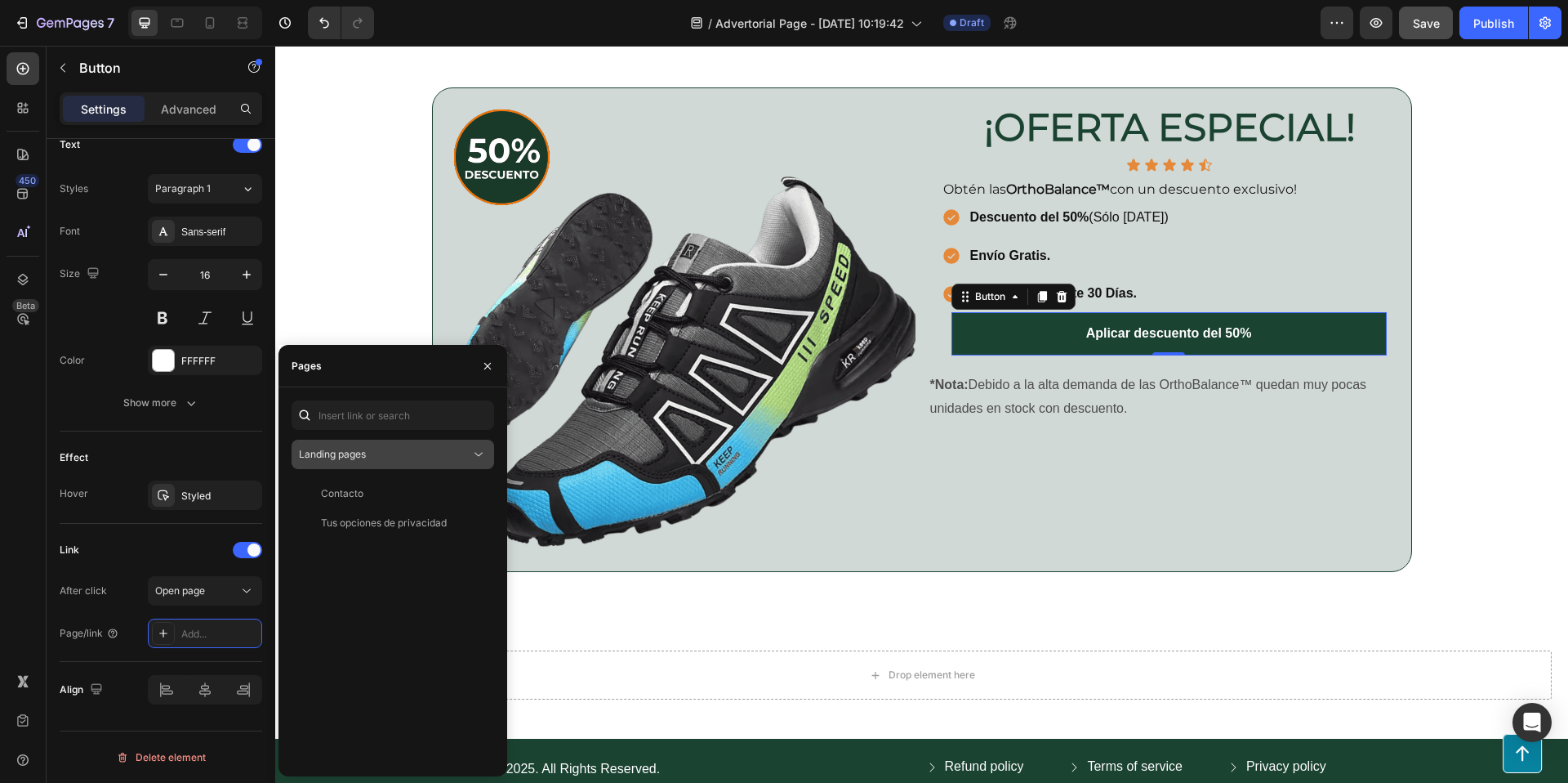
click at [380, 451] on div "Landing pages" at bounding box center [384, 454] width 171 height 15
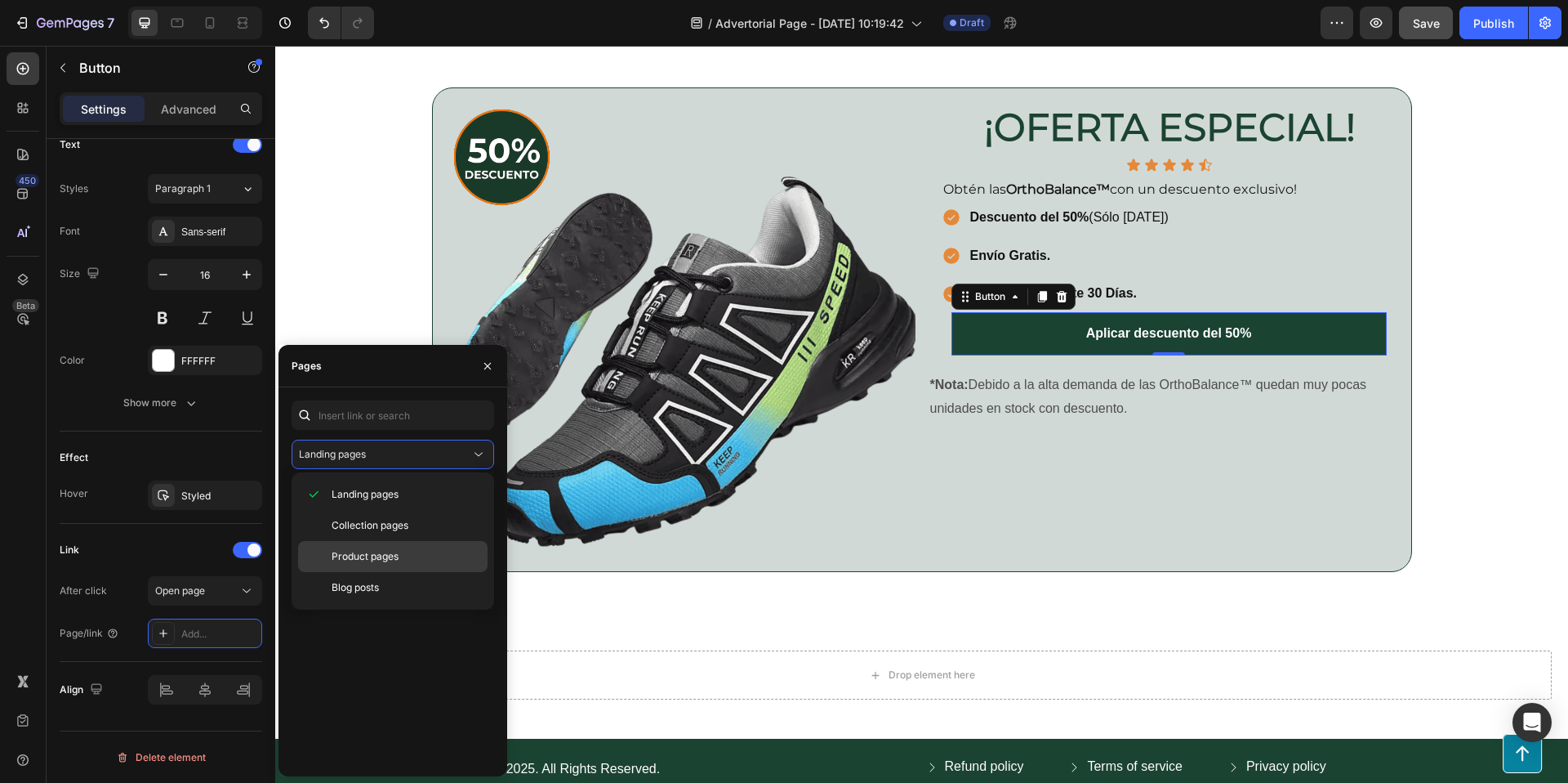
click at [416, 555] on p "Product pages" at bounding box center [406, 557] width 148 height 15
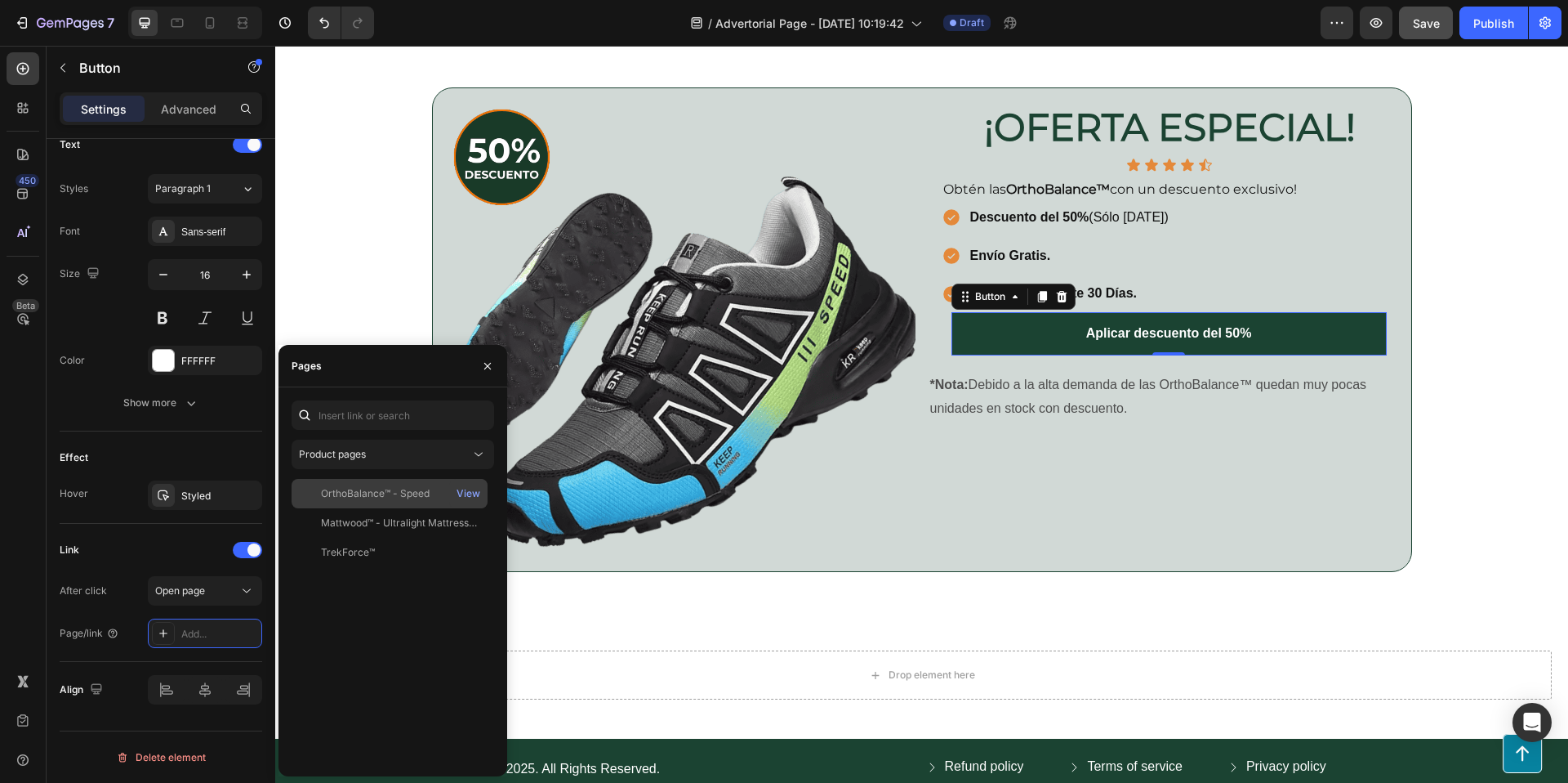
click at [399, 494] on div "OrthoBalance™ - Speed" at bounding box center [375, 494] width 109 height 15
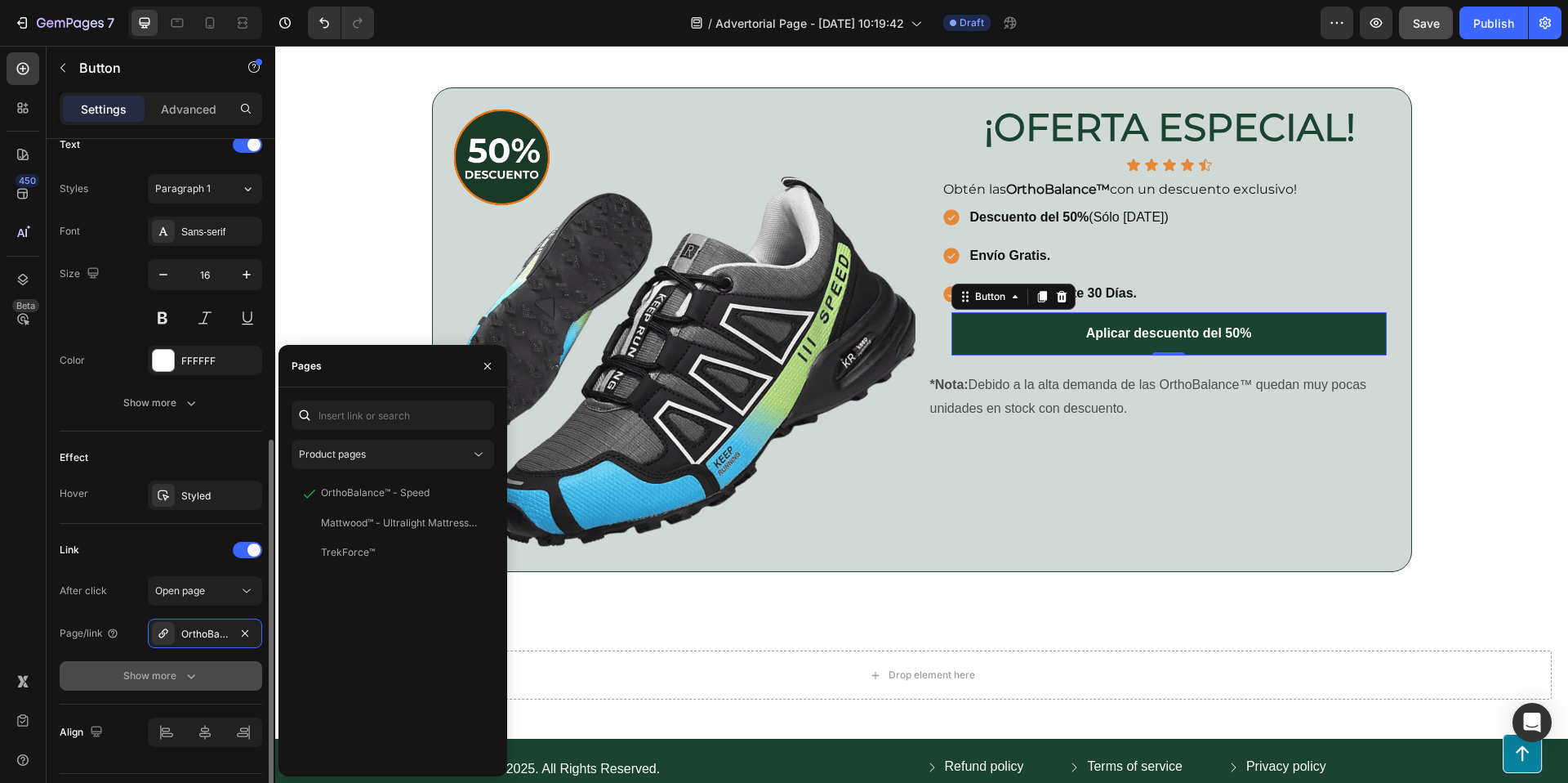
click at [197, 676] on icon "button" at bounding box center [191, 676] width 16 height 16
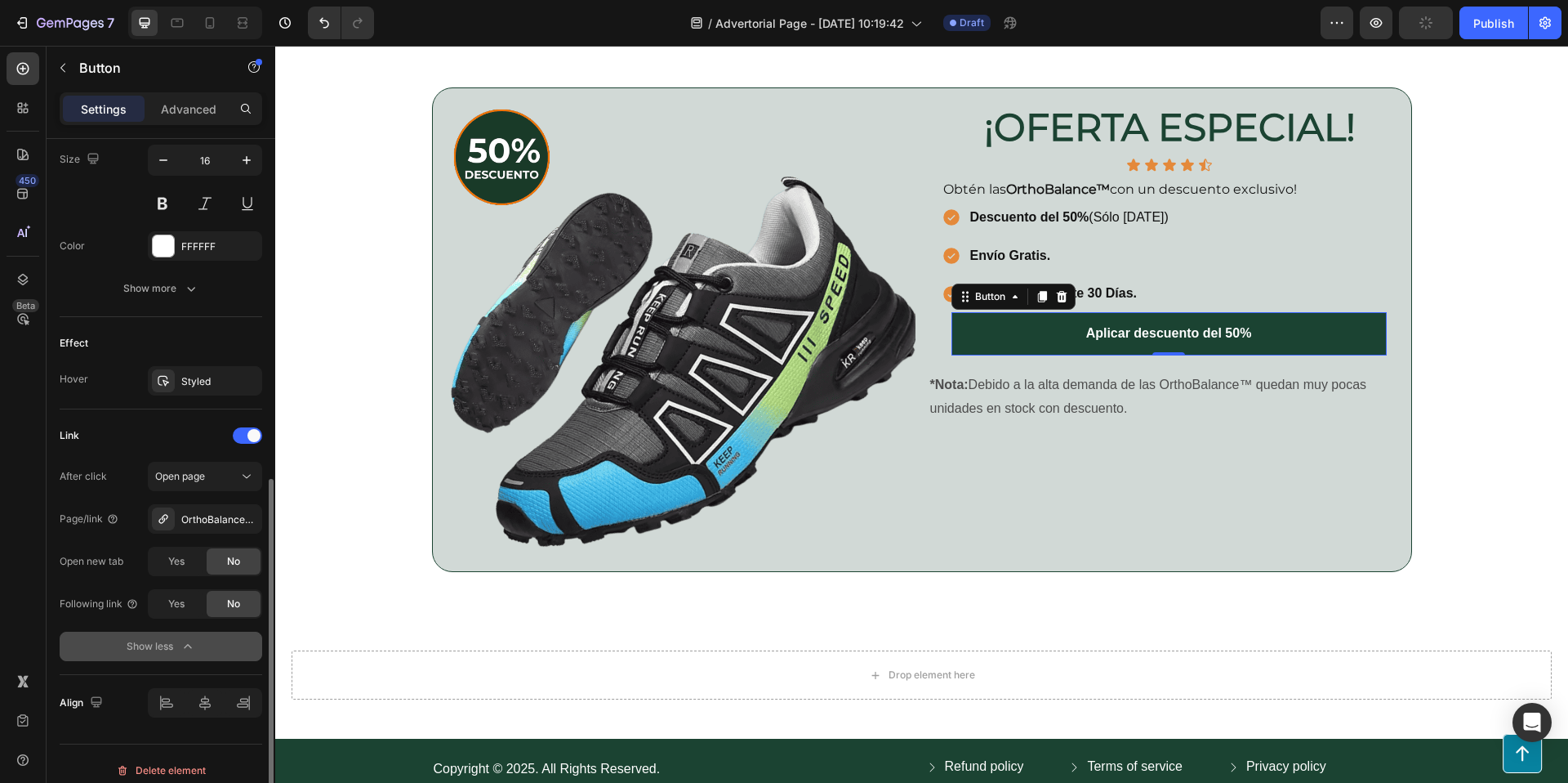
scroll to position [693, 0]
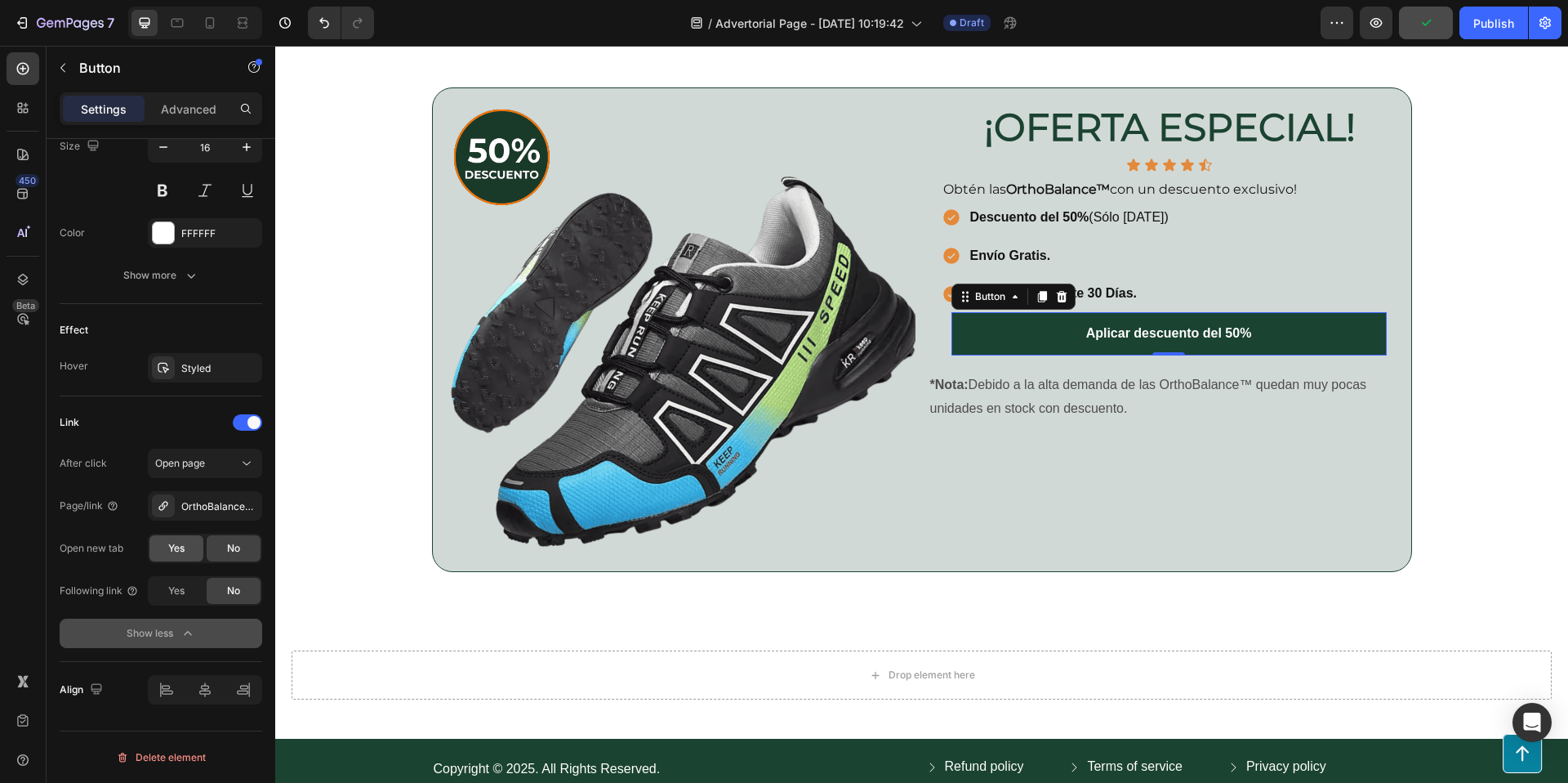
click at [181, 543] on span "Yes" at bounding box center [177, 549] width 16 height 15
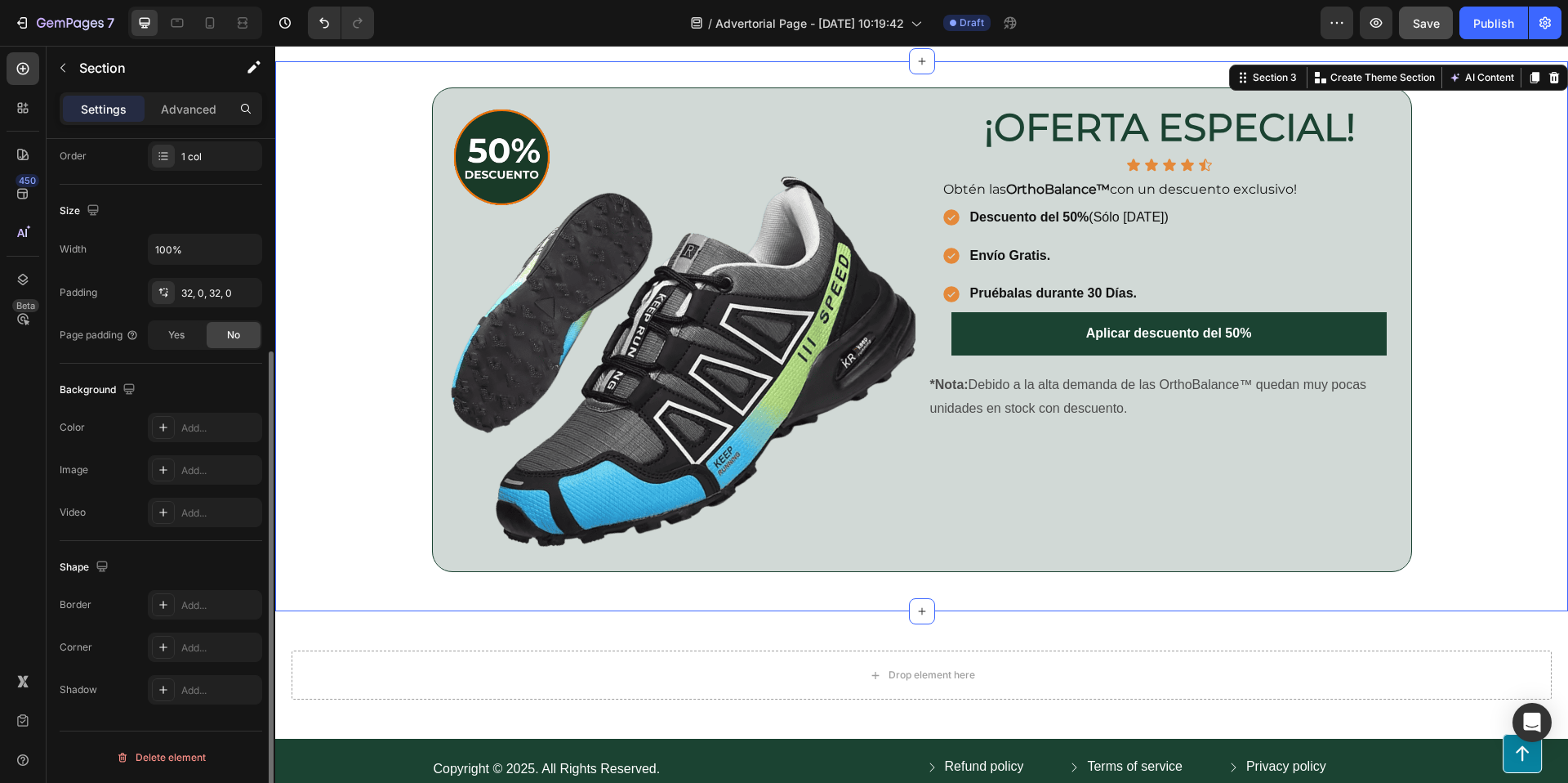
scroll to position [0, 0]
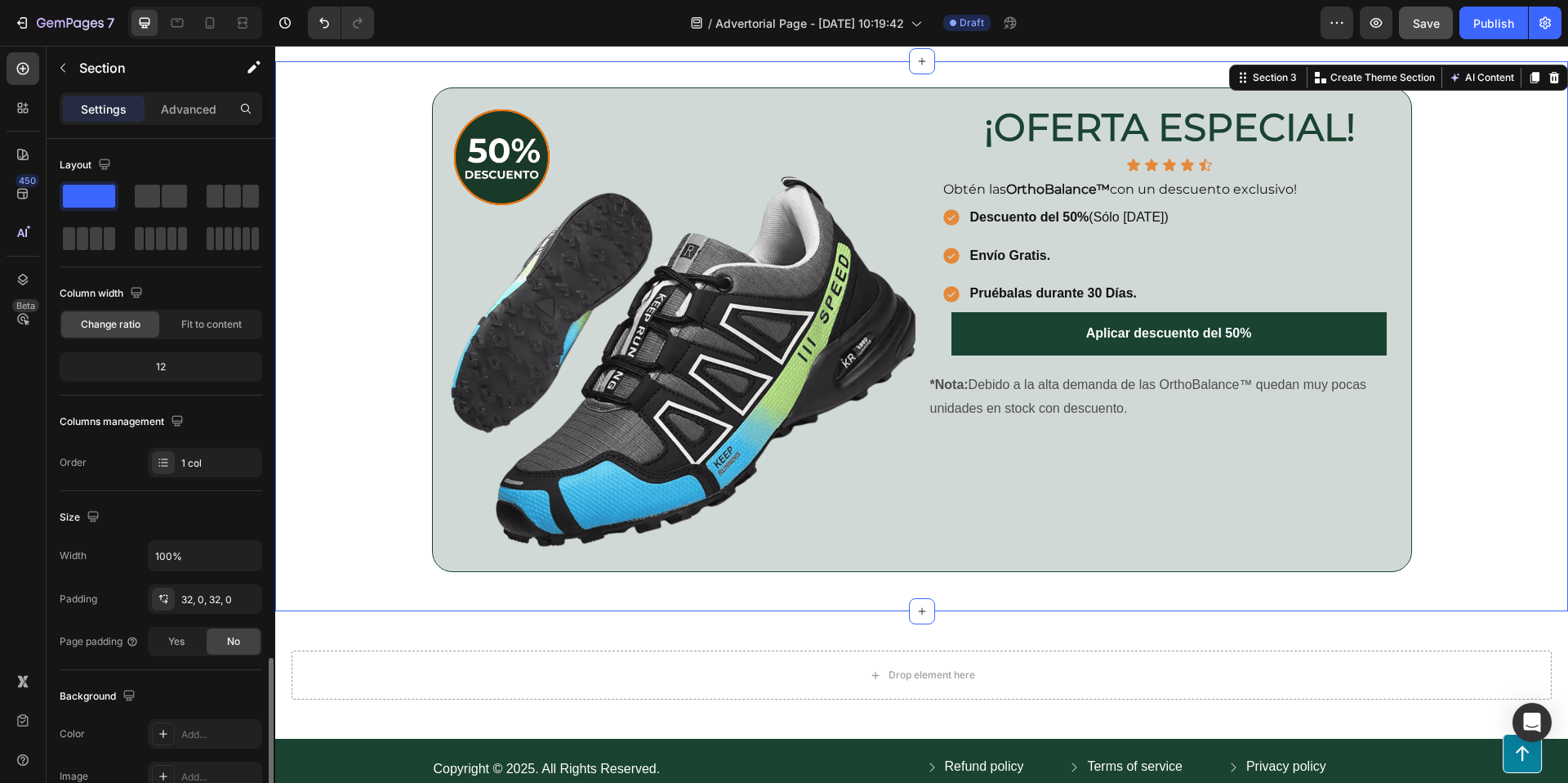
click at [394, 575] on div "Image ¡OFERTA ESPECIAL! Heading Row Icon Icon Icon Icon Icon Icon List Row Obté…" at bounding box center [922, 335] width 1292 height 497
click at [1363, 319] on link "Aplicar descuento del 50%" at bounding box center [1169, 333] width 436 height 43
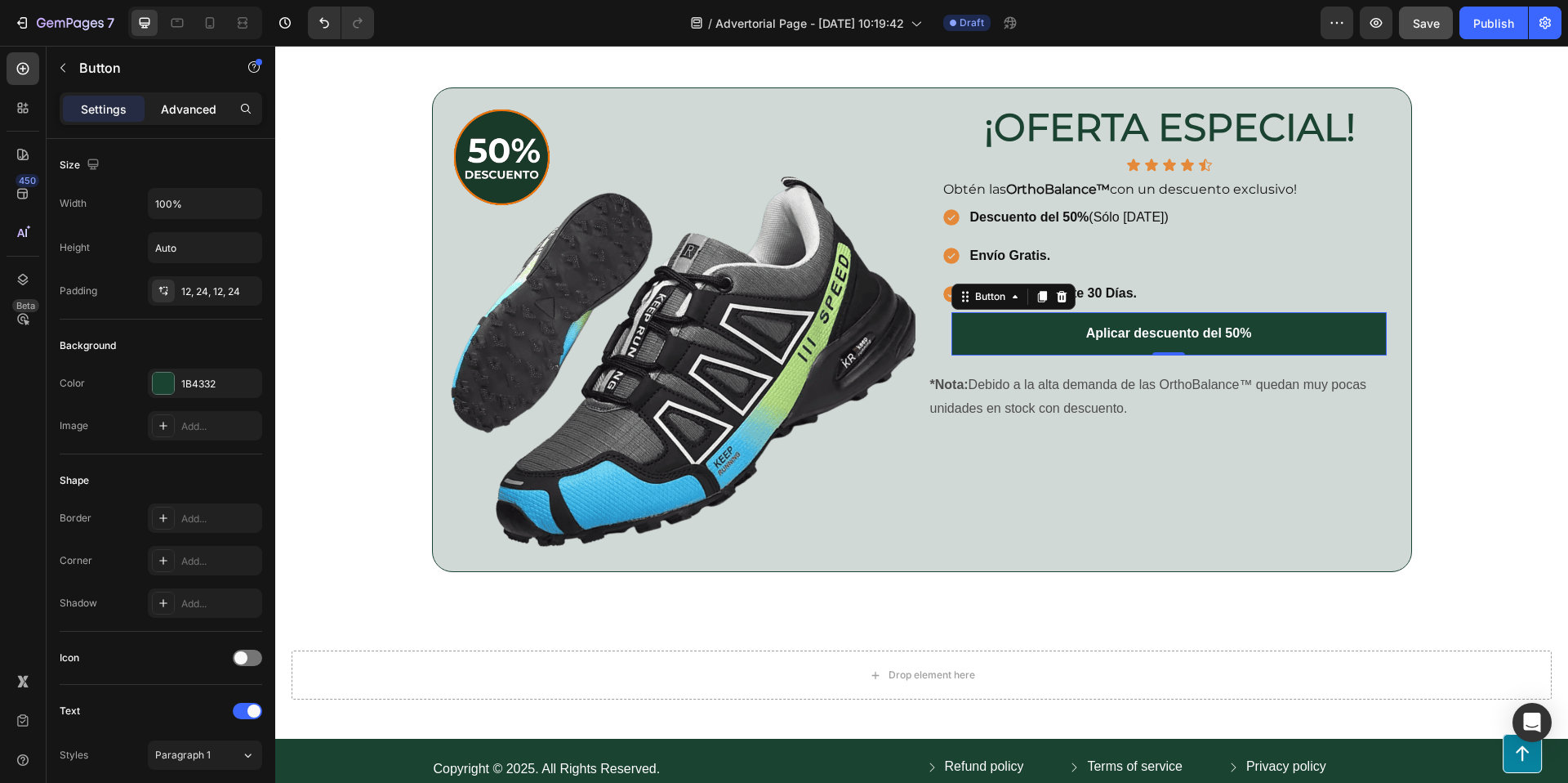
click at [195, 110] on p "Advanced" at bounding box center [189, 109] width 56 height 17
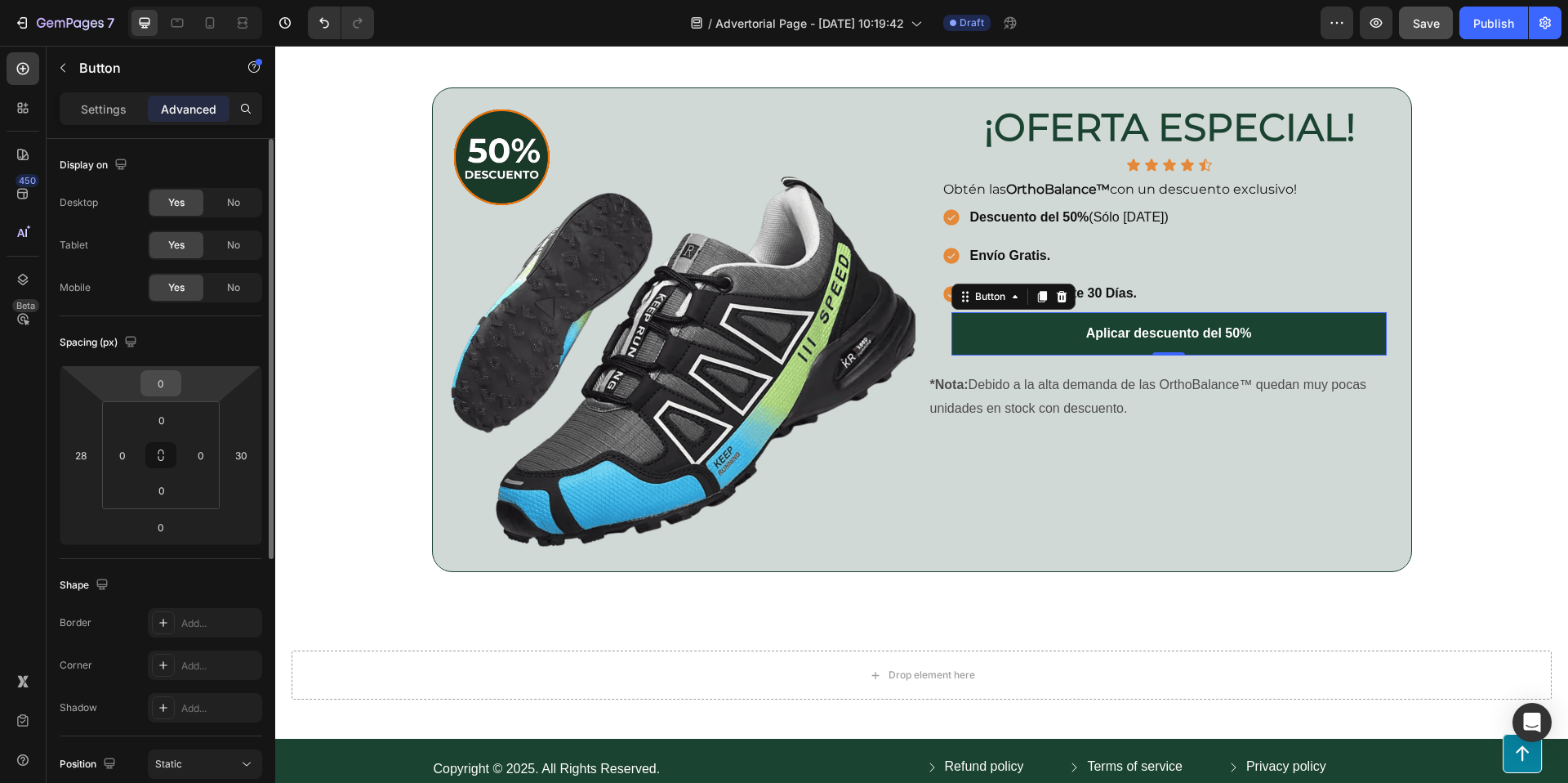
click at [162, 380] on input "0" at bounding box center [161, 383] width 33 height 25
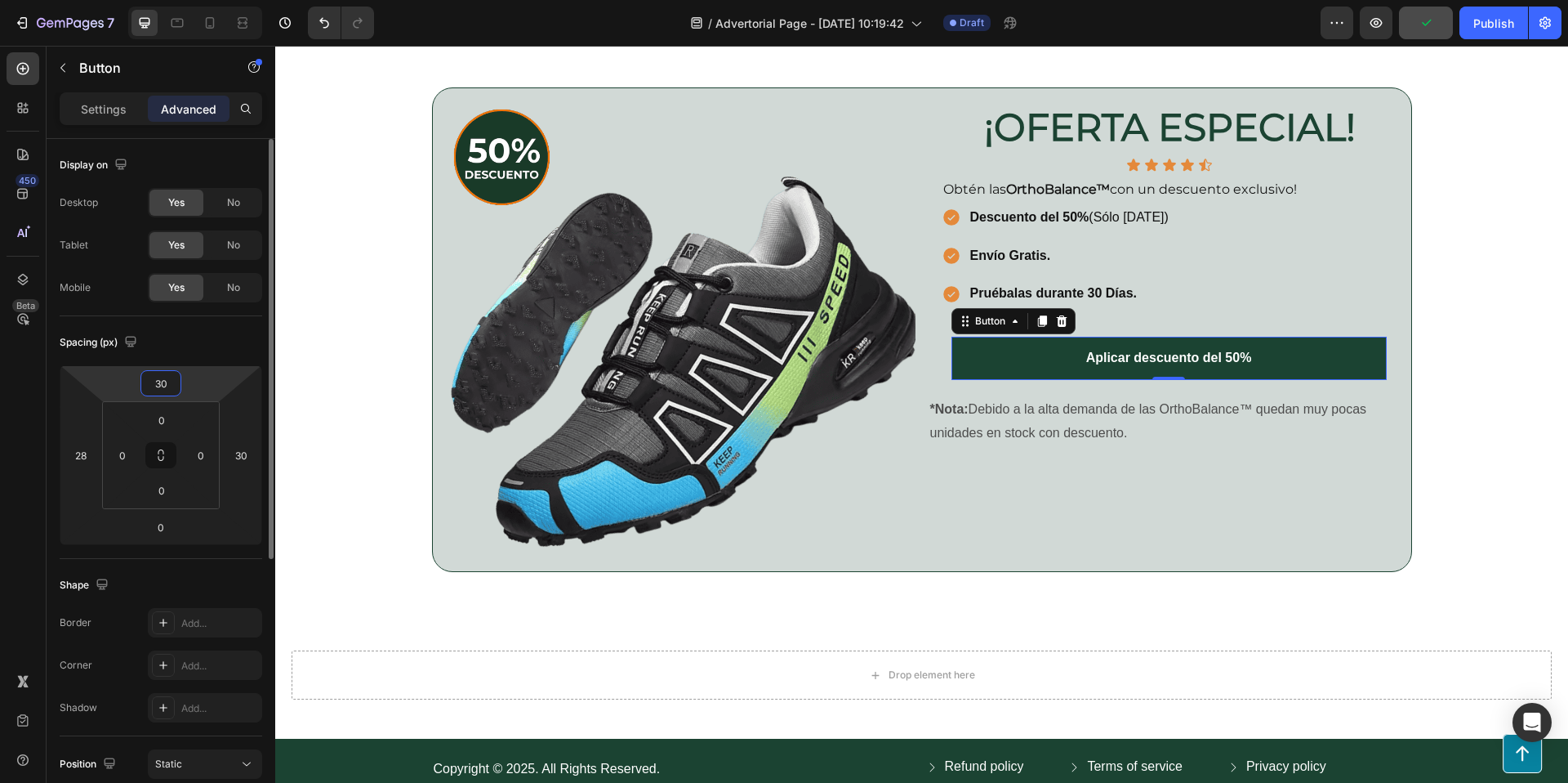
type input "3"
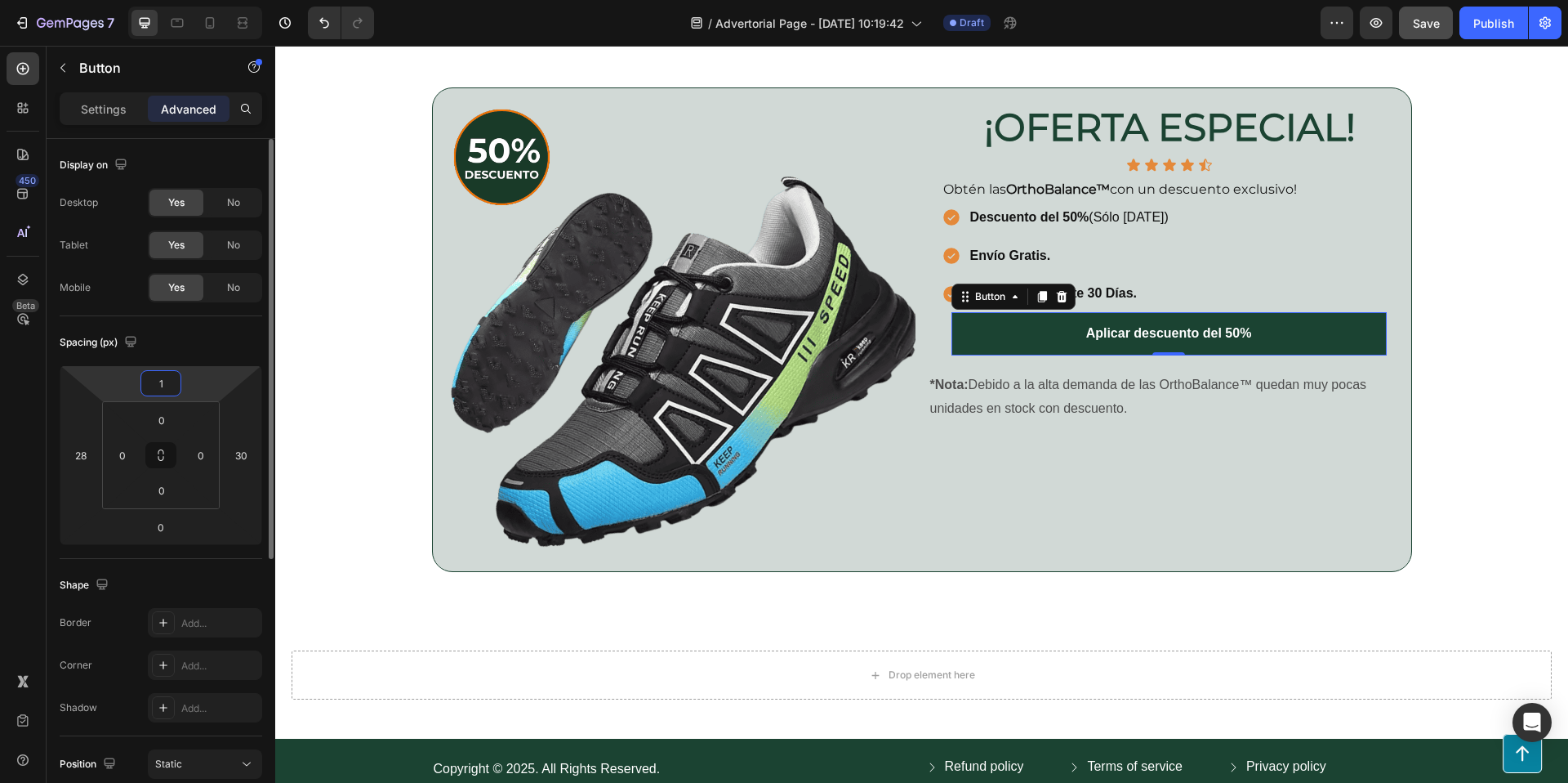
type input "15"
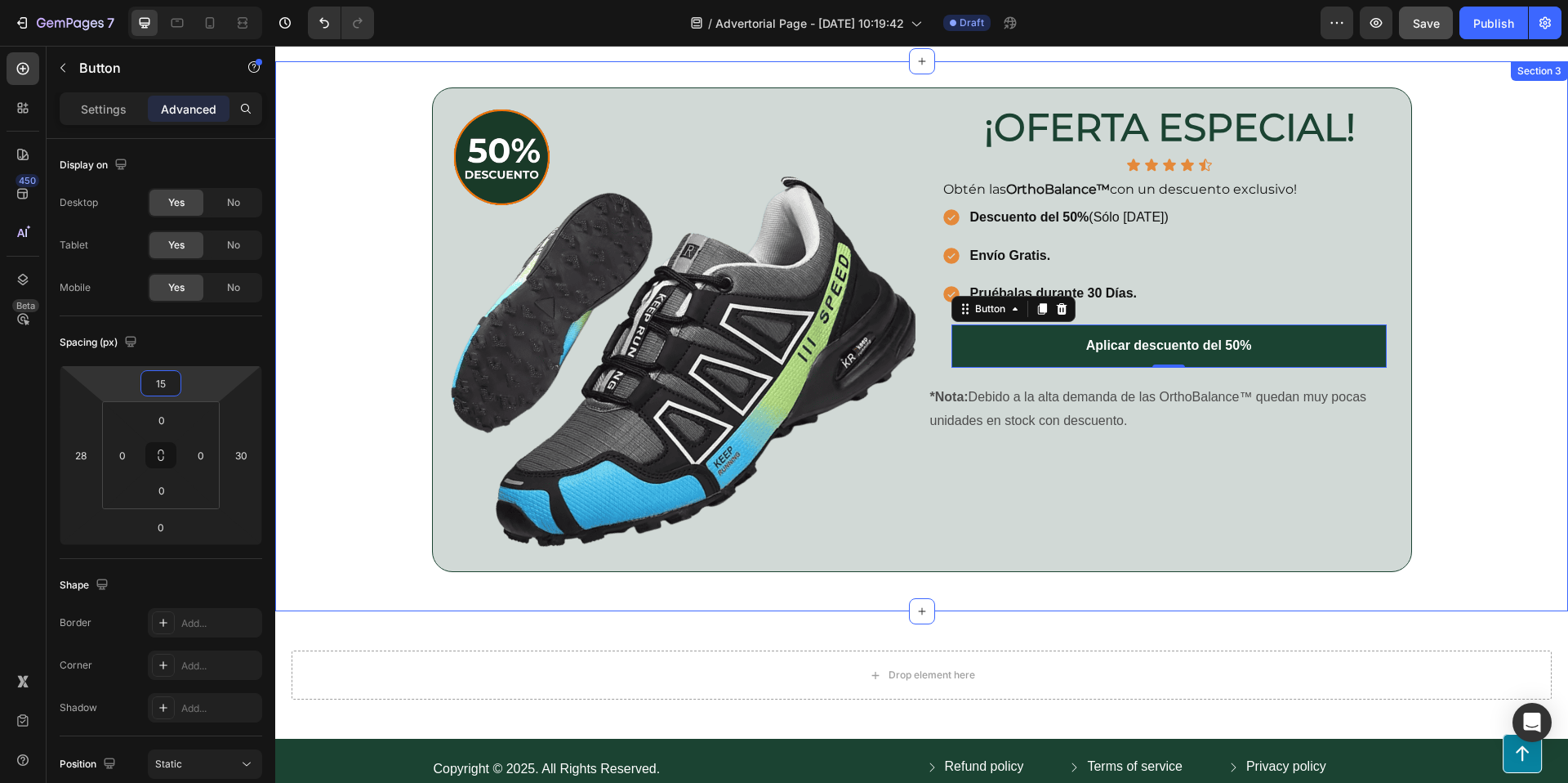
click at [1561, 370] on div "Image ¡OFERTA ESPECIAL! Heading Row Icon Icon Icon Icon Icon Icon List Row Obté…" at bounding box center [922, 335] width 1292 height 497
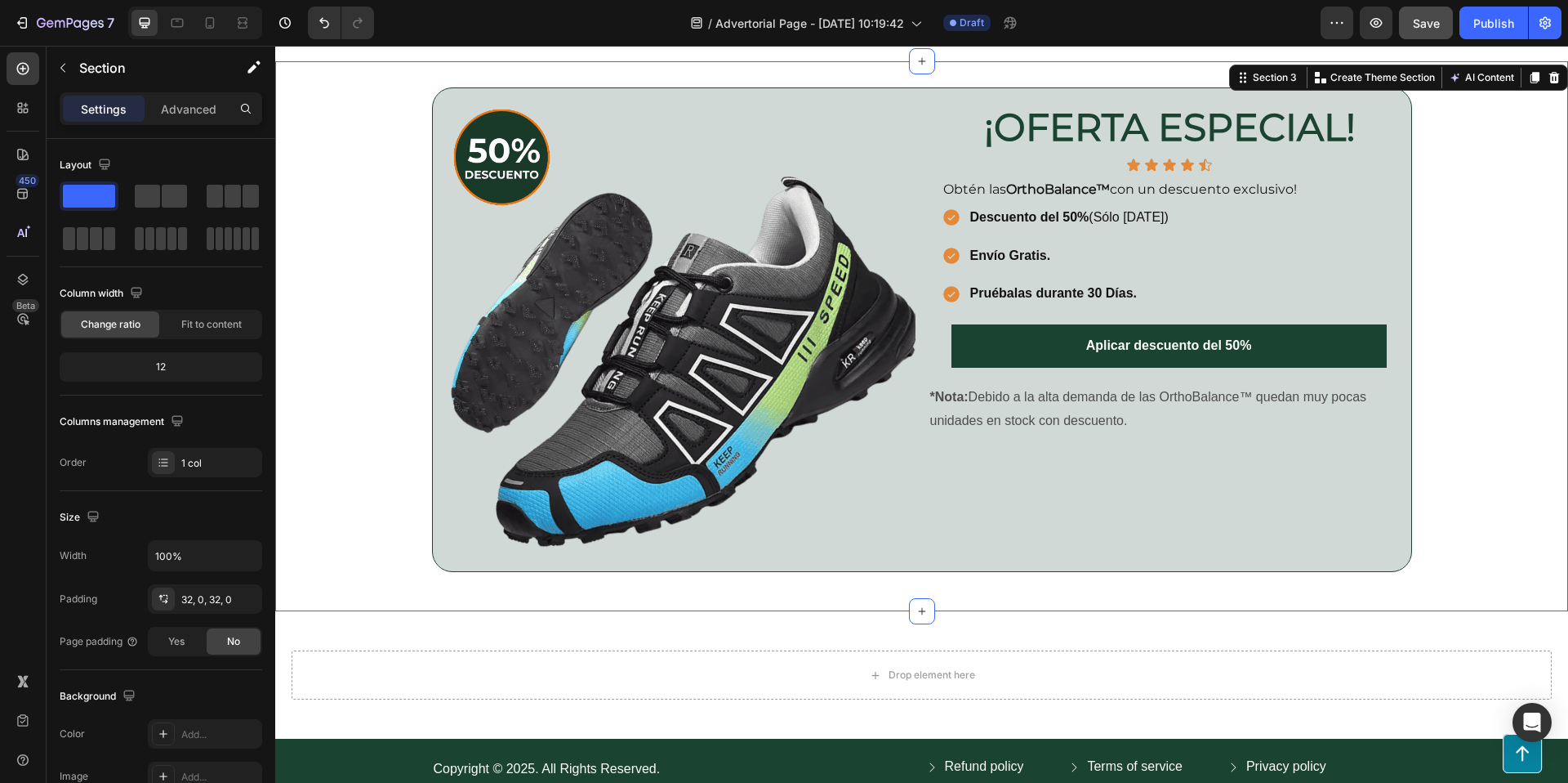
click at [1463, 365] on div "Image ¡OFERTA ESPECIAL! Heading Row Icon Icon Icon Icon Icon Icon List Row Obté…" at bounding box center [922, 335] width 1292 height 497
click at [216, 21] on icon at bounding box center [210, 23] width 16 height 16
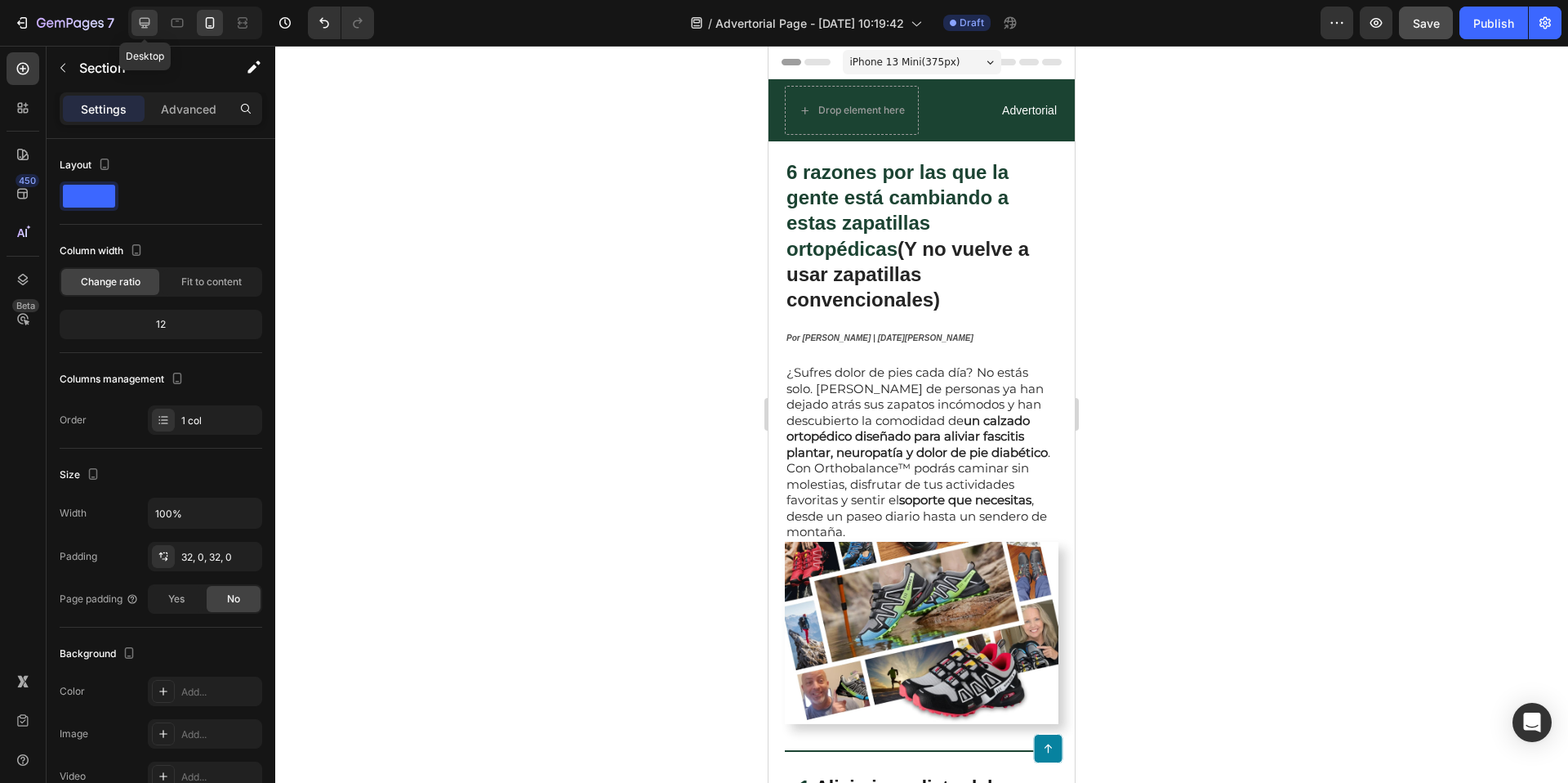
click at [149, 19] on icon at bounding box center [146, 24] width 11 height 11
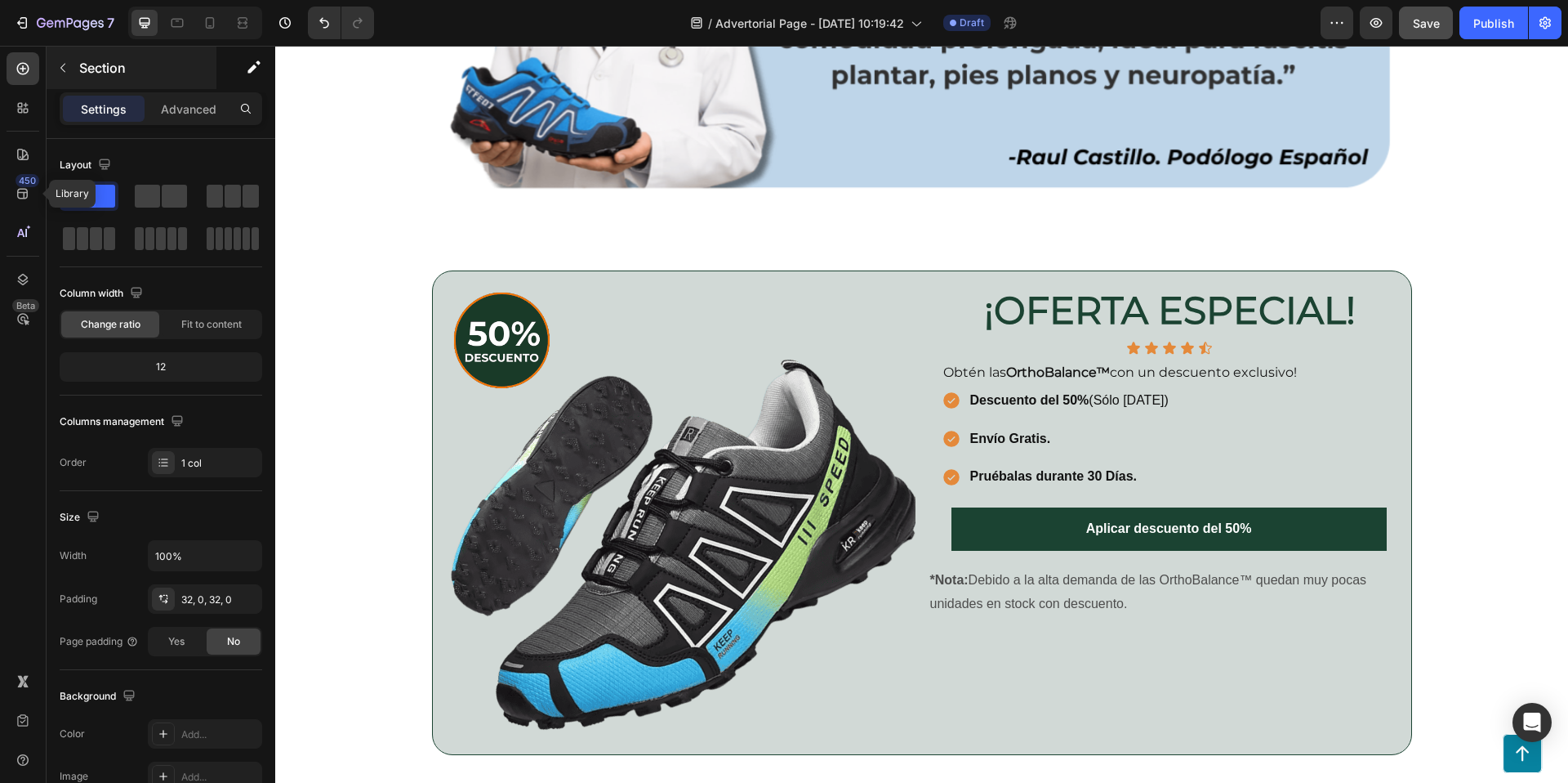
scroll to position [3435, 0]
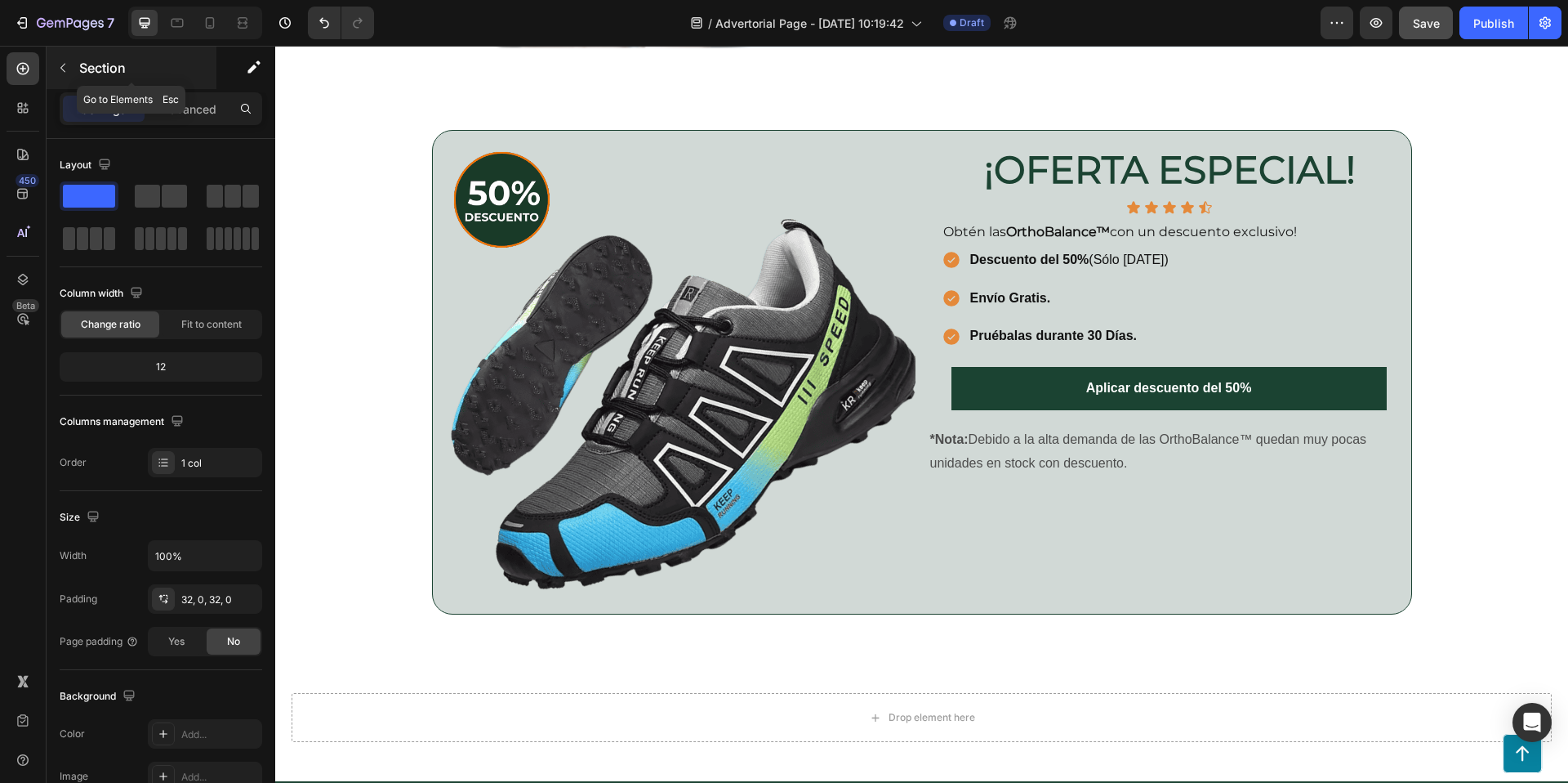
click at [72, 60] on button "button" at bounding box center [62, 68] width 27 height 27
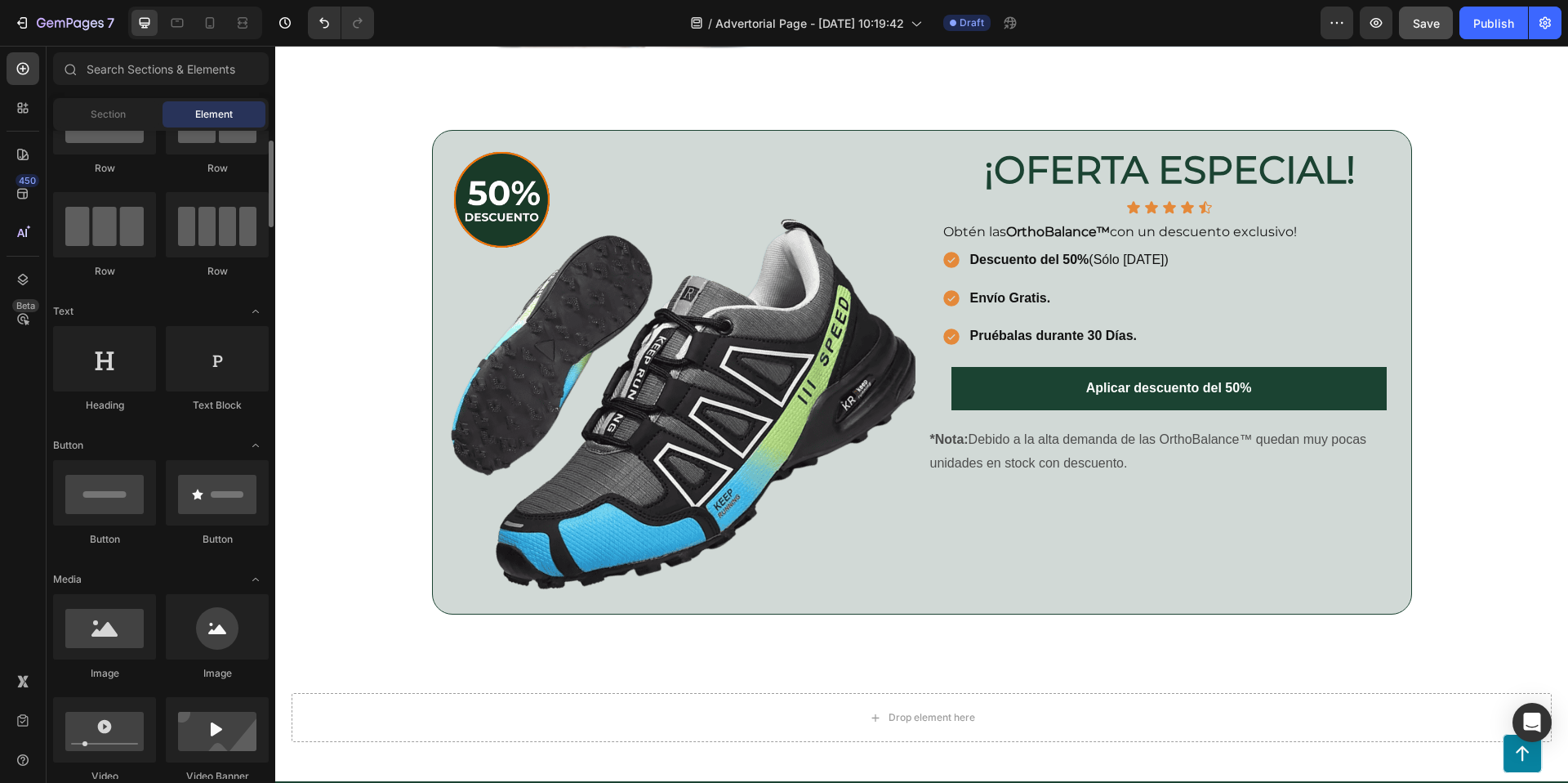
scroll to position [0, 0]
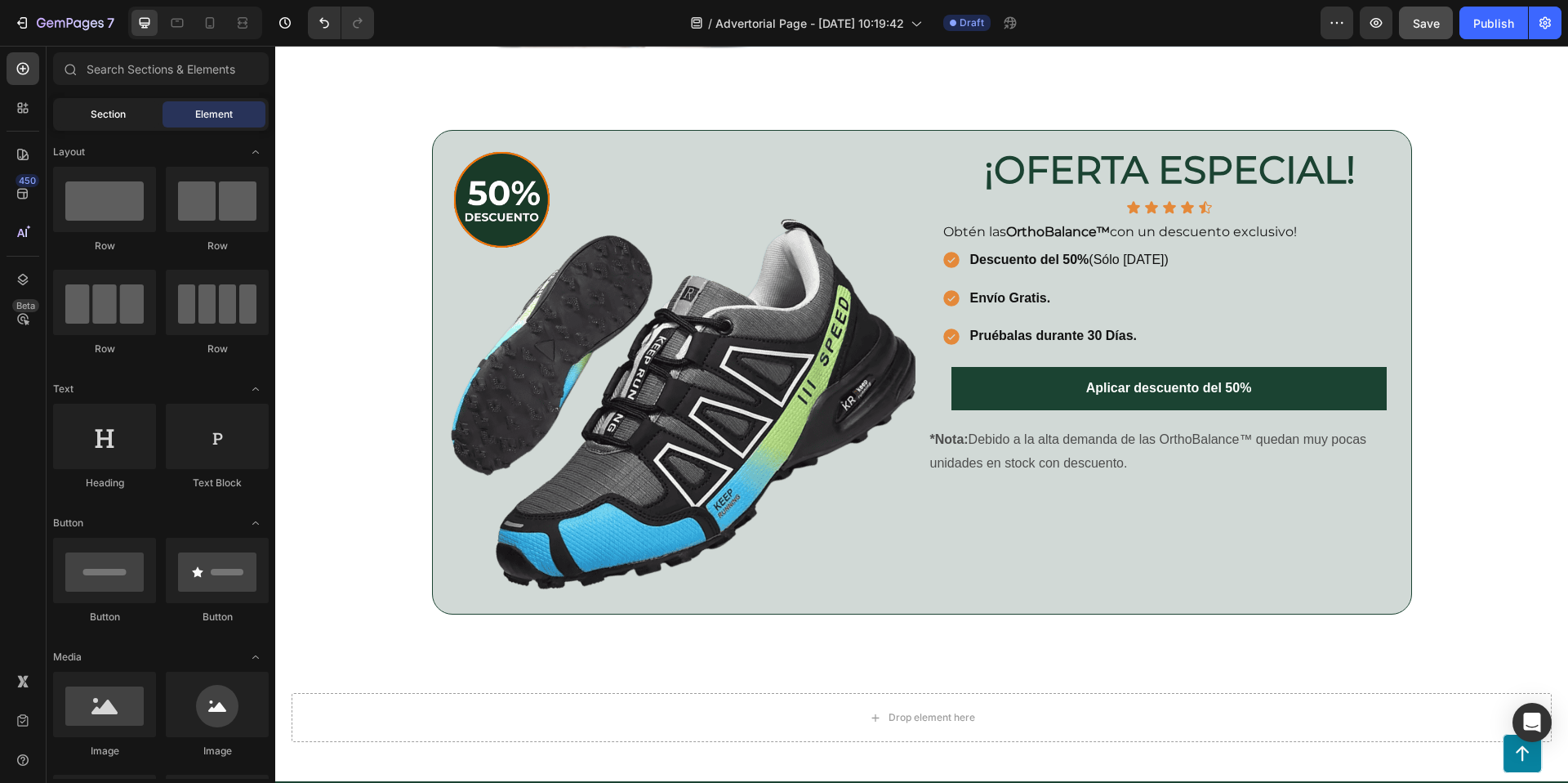
click at [114, 114] on span "Section" at bounding box center [108, 114] width 35 height 15
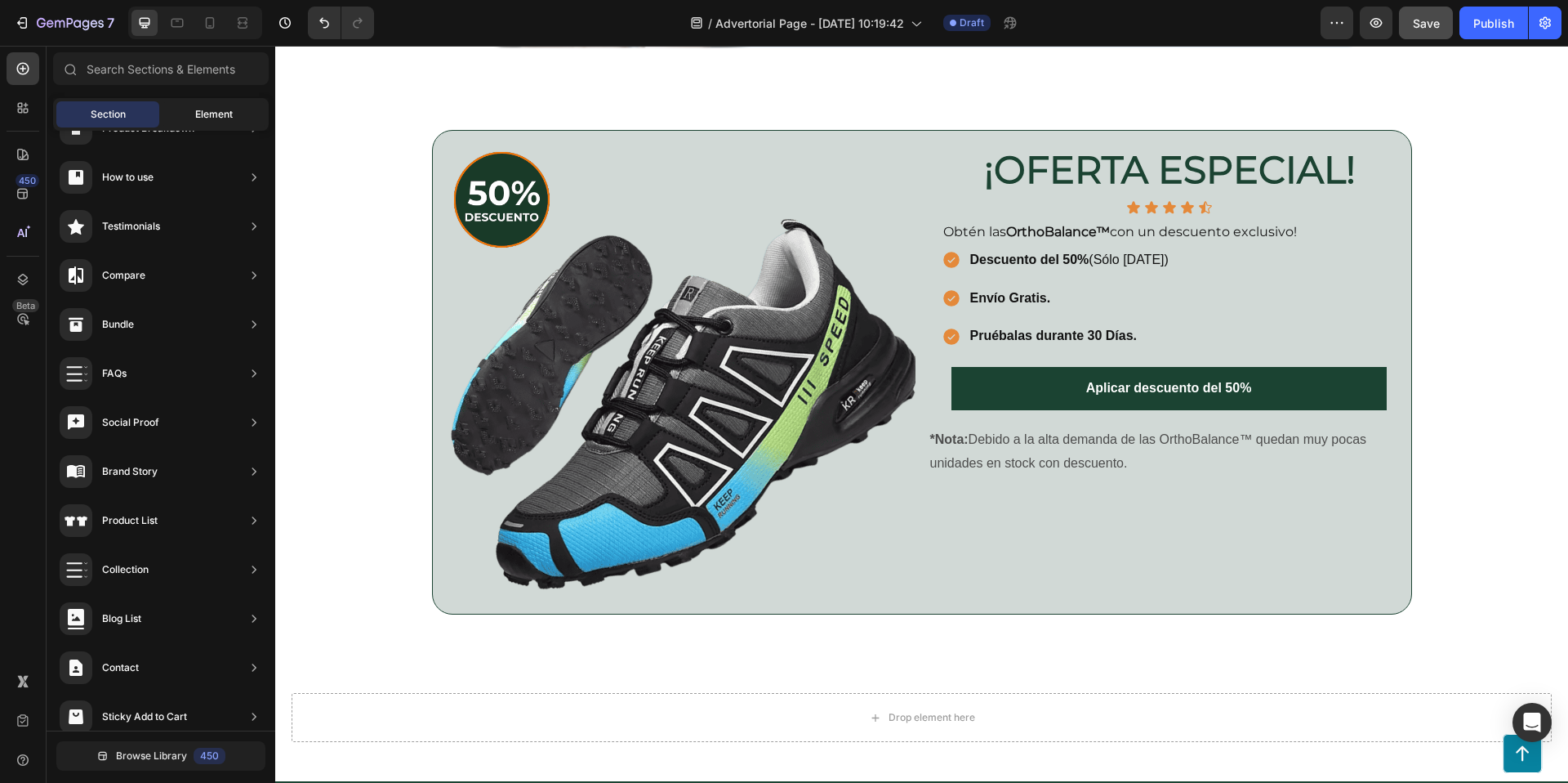
click at [236, 114] on div "Element" at bounding box center [214, 114] width 103 height 27
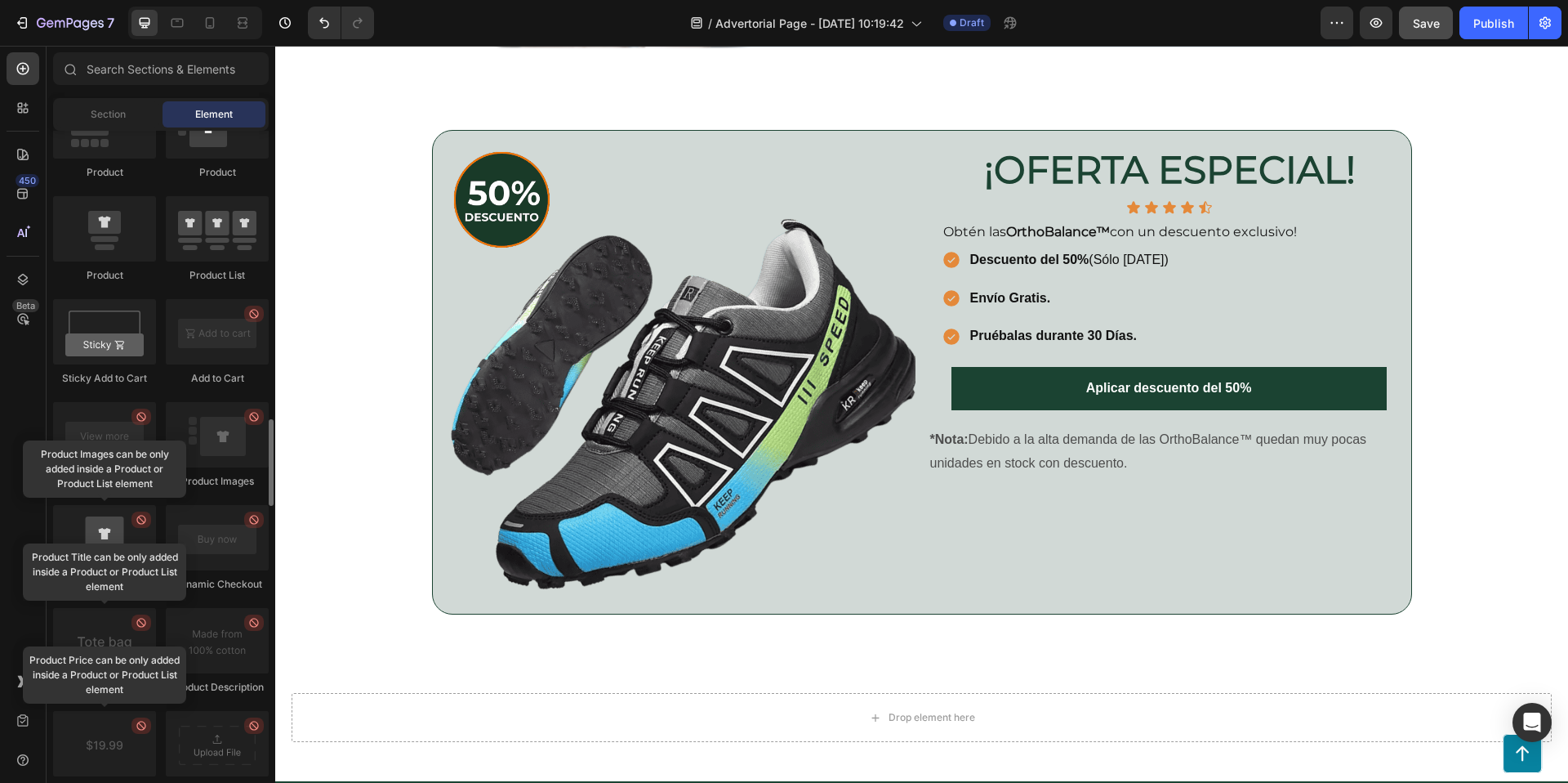
scroll to position [2156, 0]
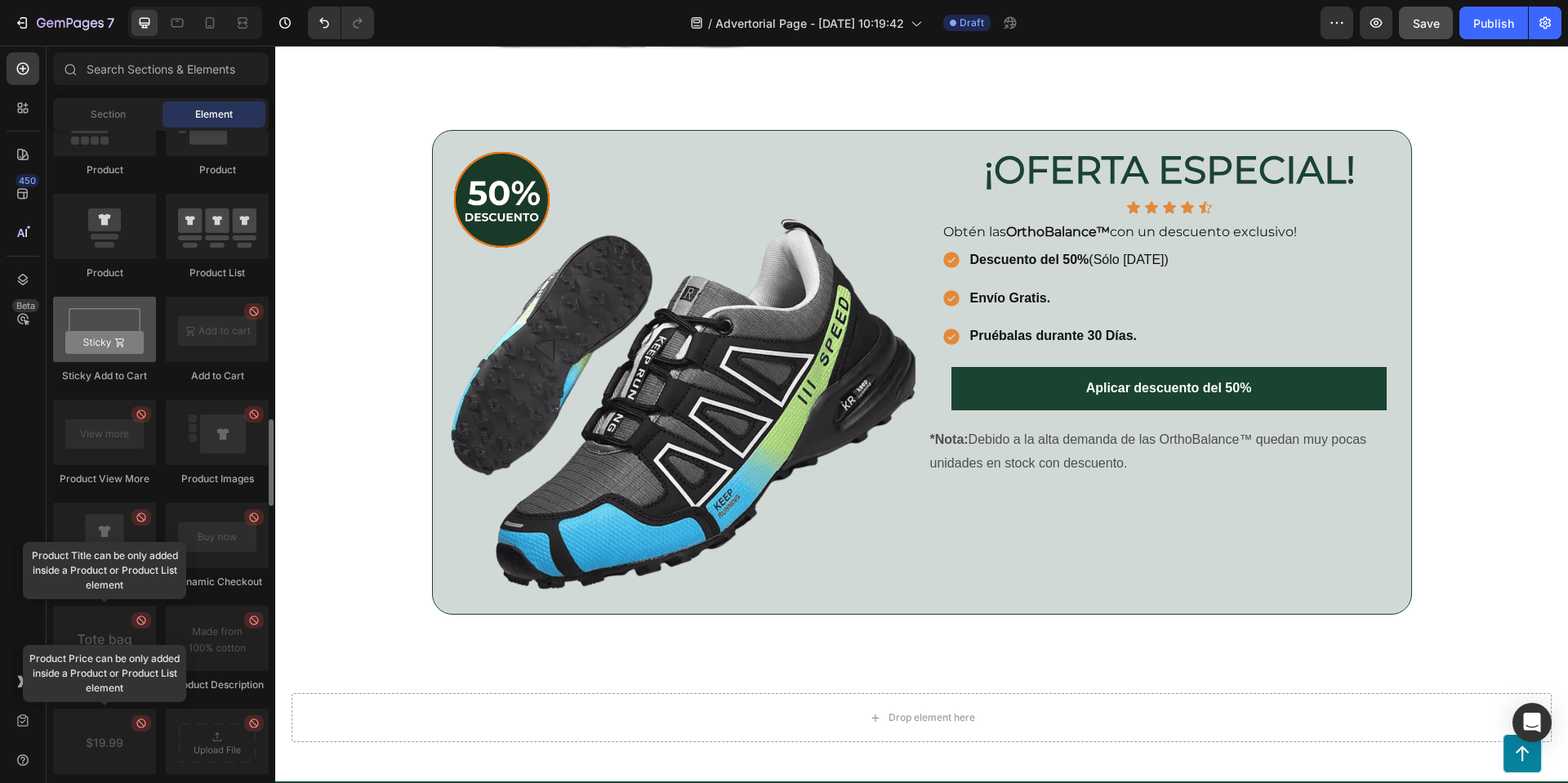
click at [104, 337] on div at bounding box center [104, 329] width 103 height 65
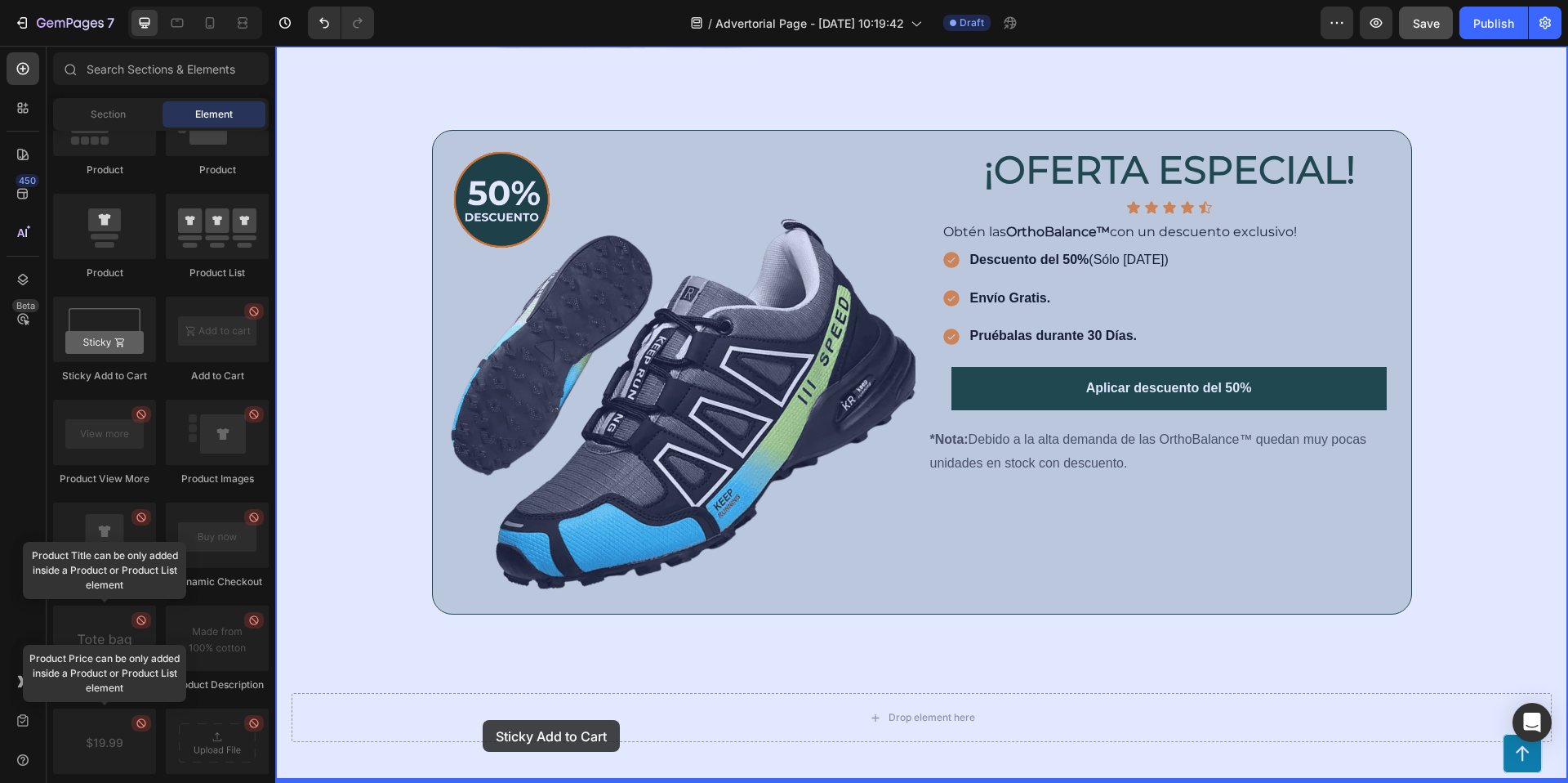
drag, startPoint x: 385, startPoint y: 386, endPoint x: 481, endPoint y: 719, distance: 346.6
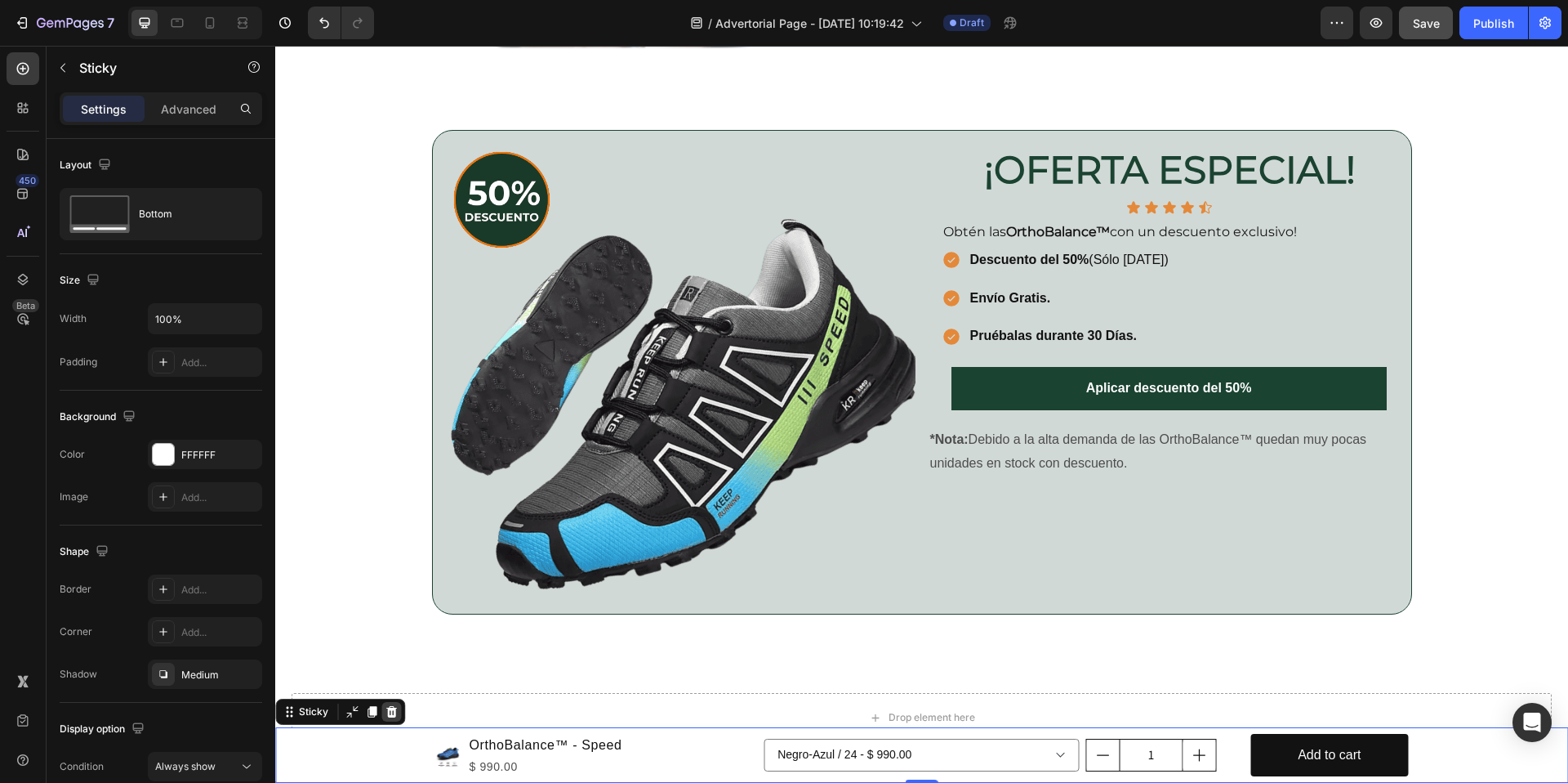
click at [388, 713] on icon at bounding box center [392, 712] width 11 height 11
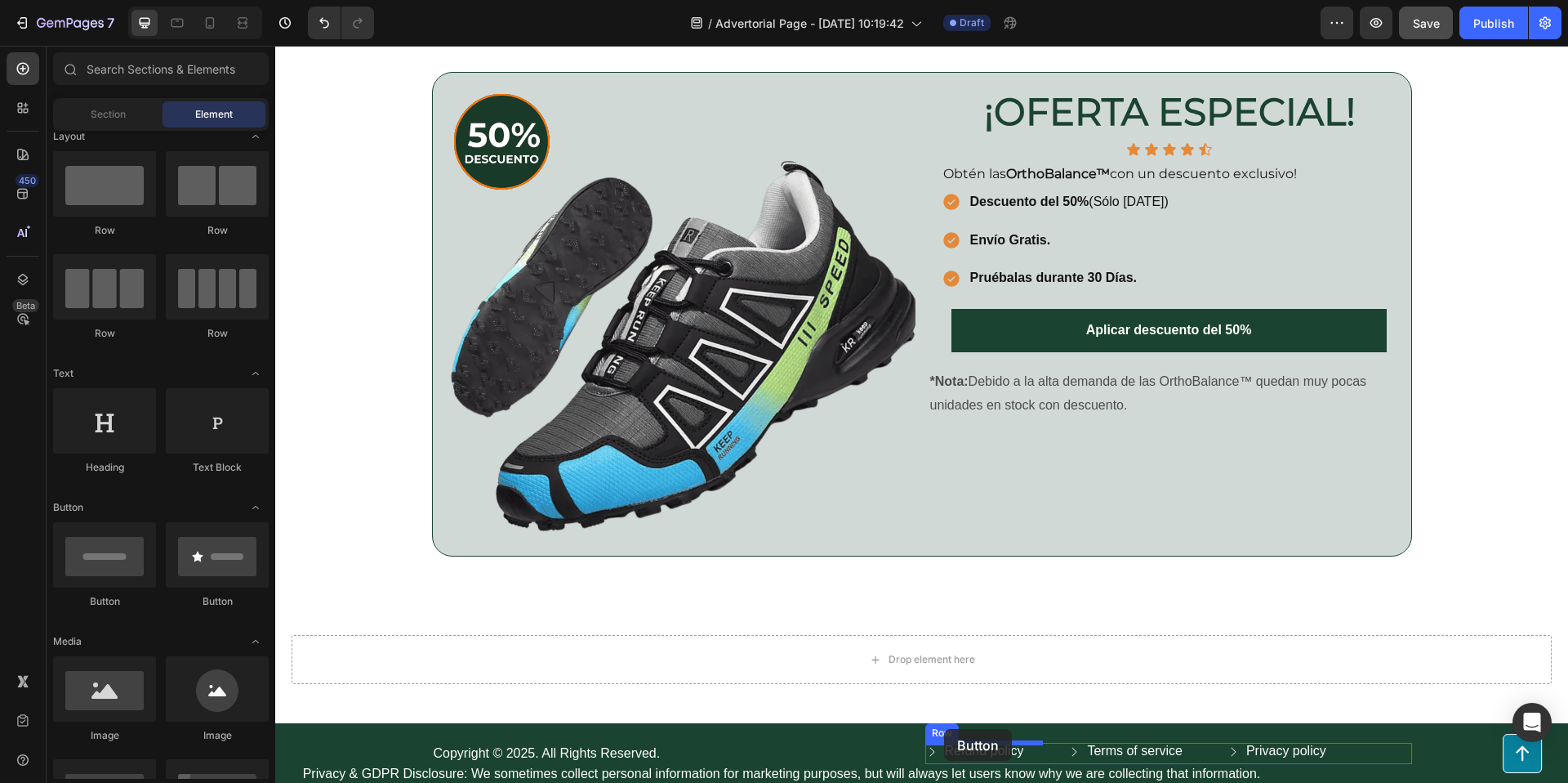
scroll to position [3525, 0]
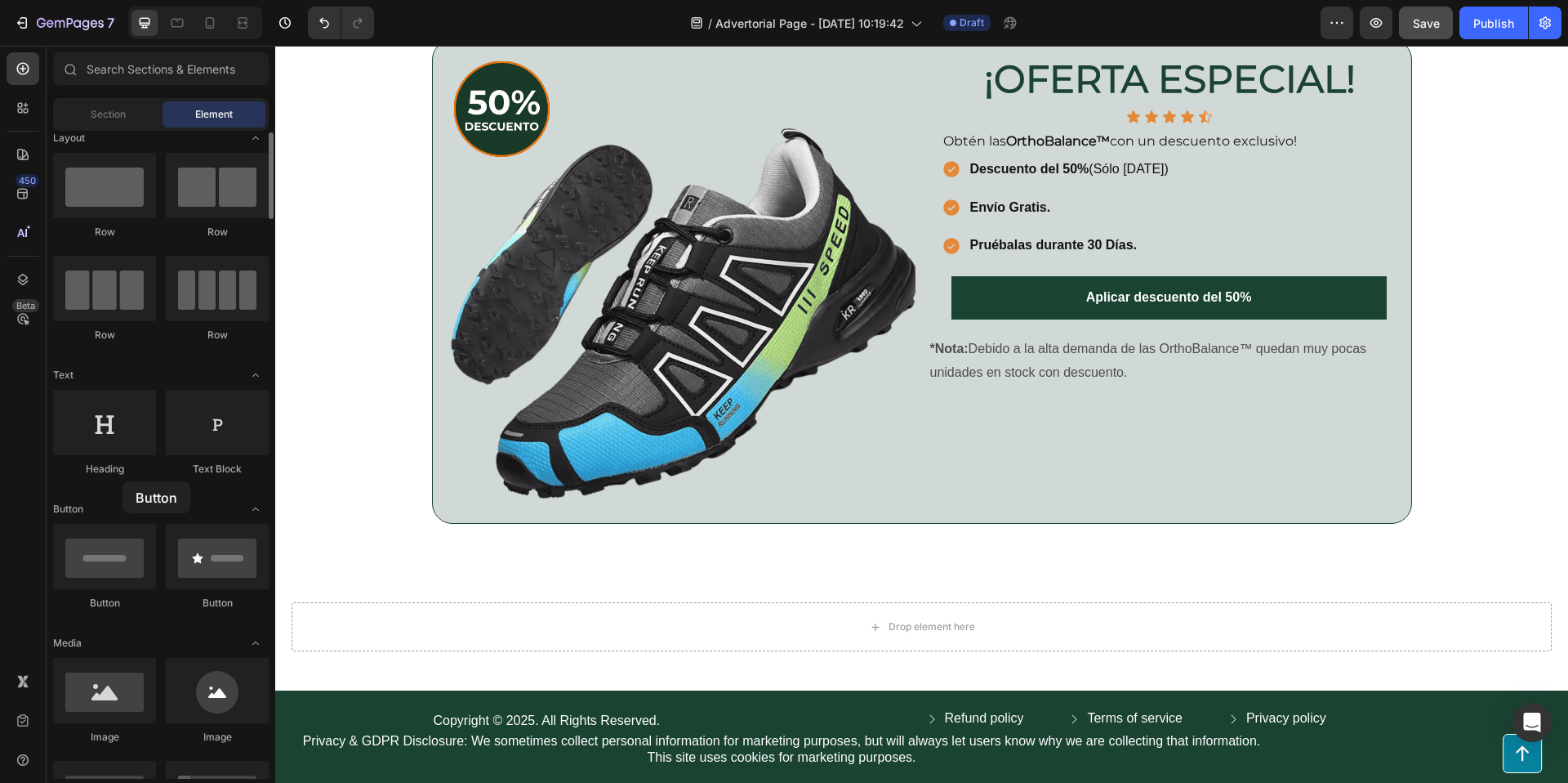
drag, startPoint x: 115, startPoint y: 554, endPoint x: 93, endPoint y: 500, distance: 58.3
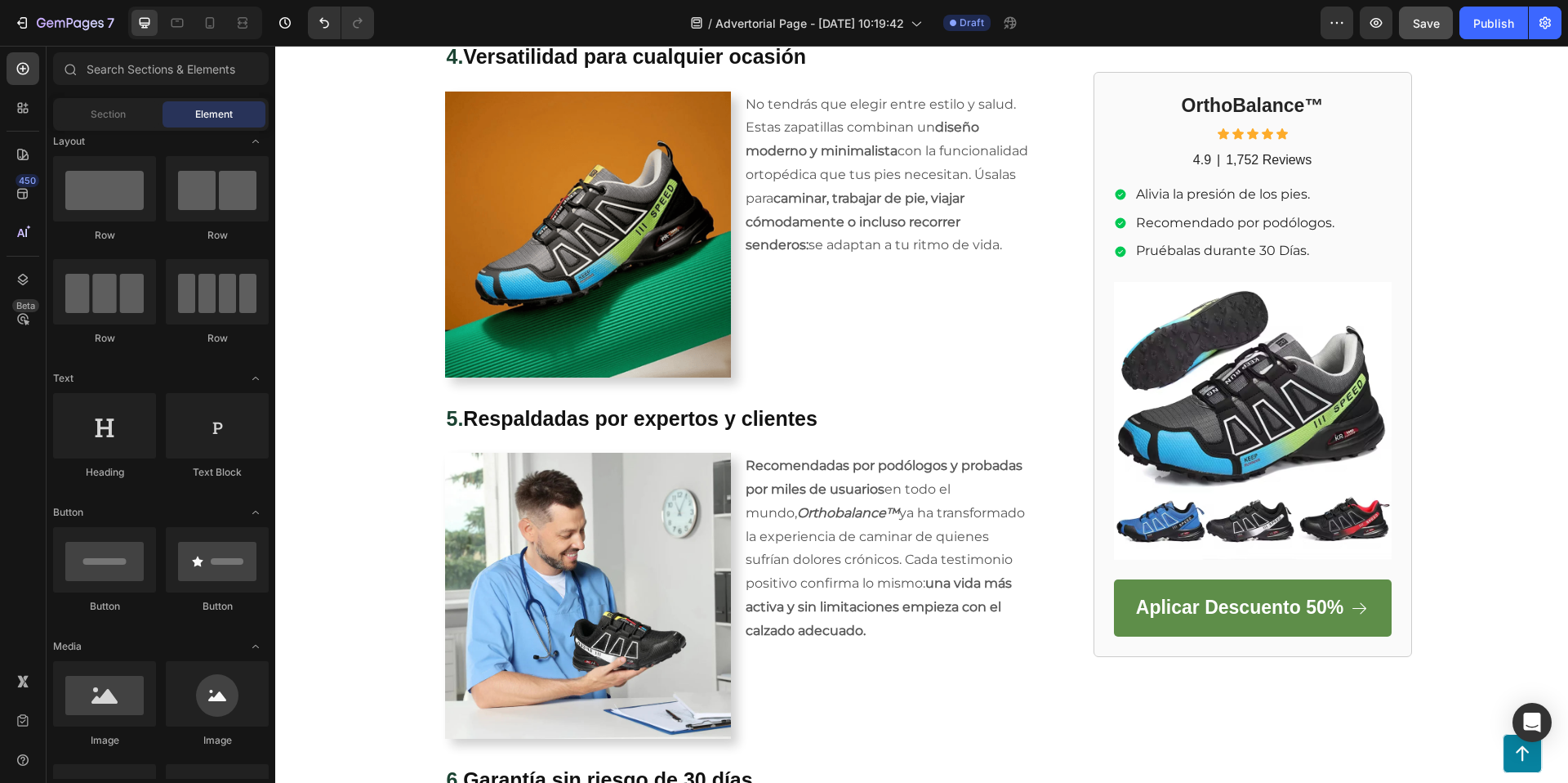
scroll to position [1959, 0]
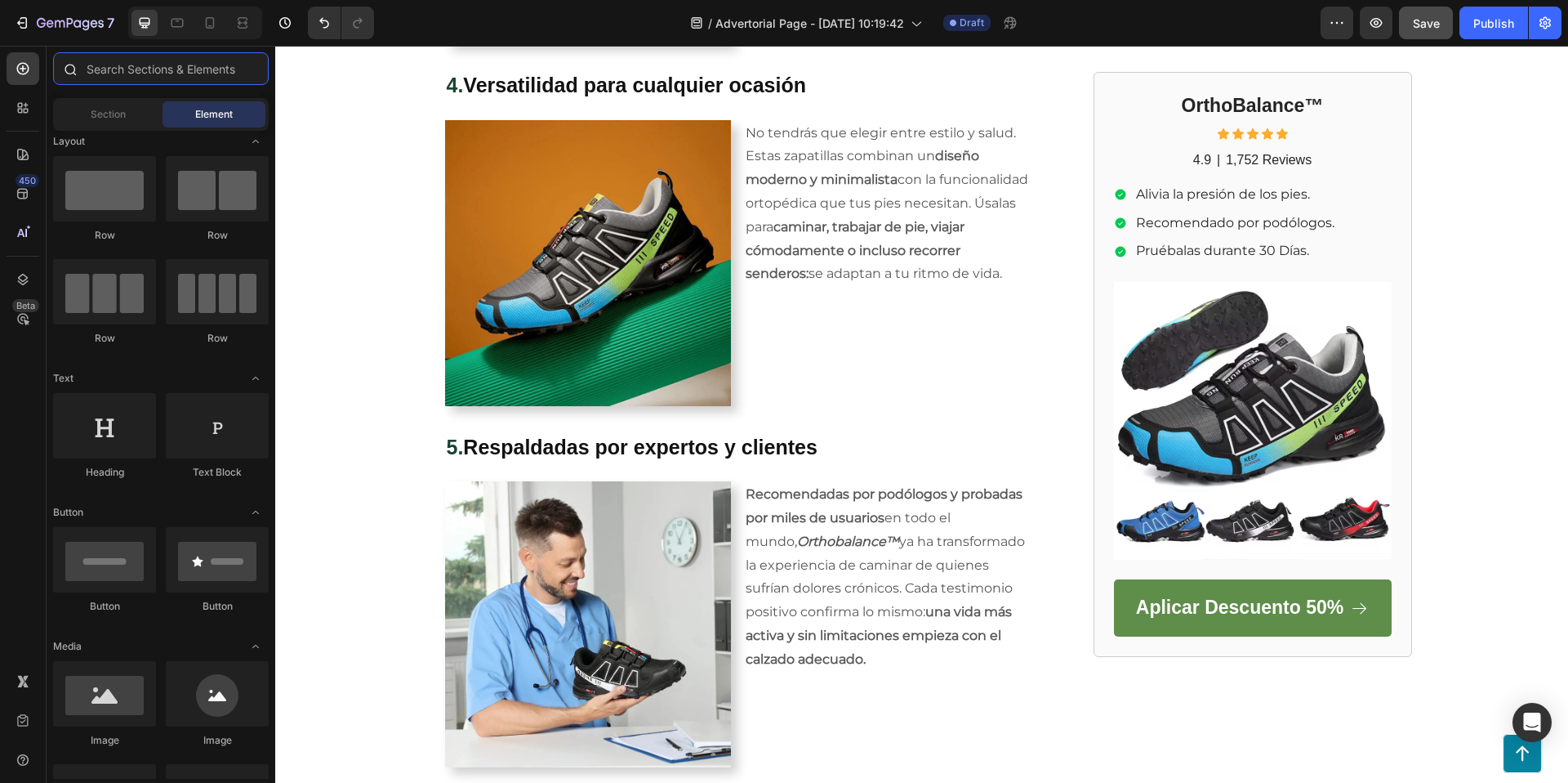
click at [178, 71] on input "text" at bounding box center [161, 69] width 216 height 33
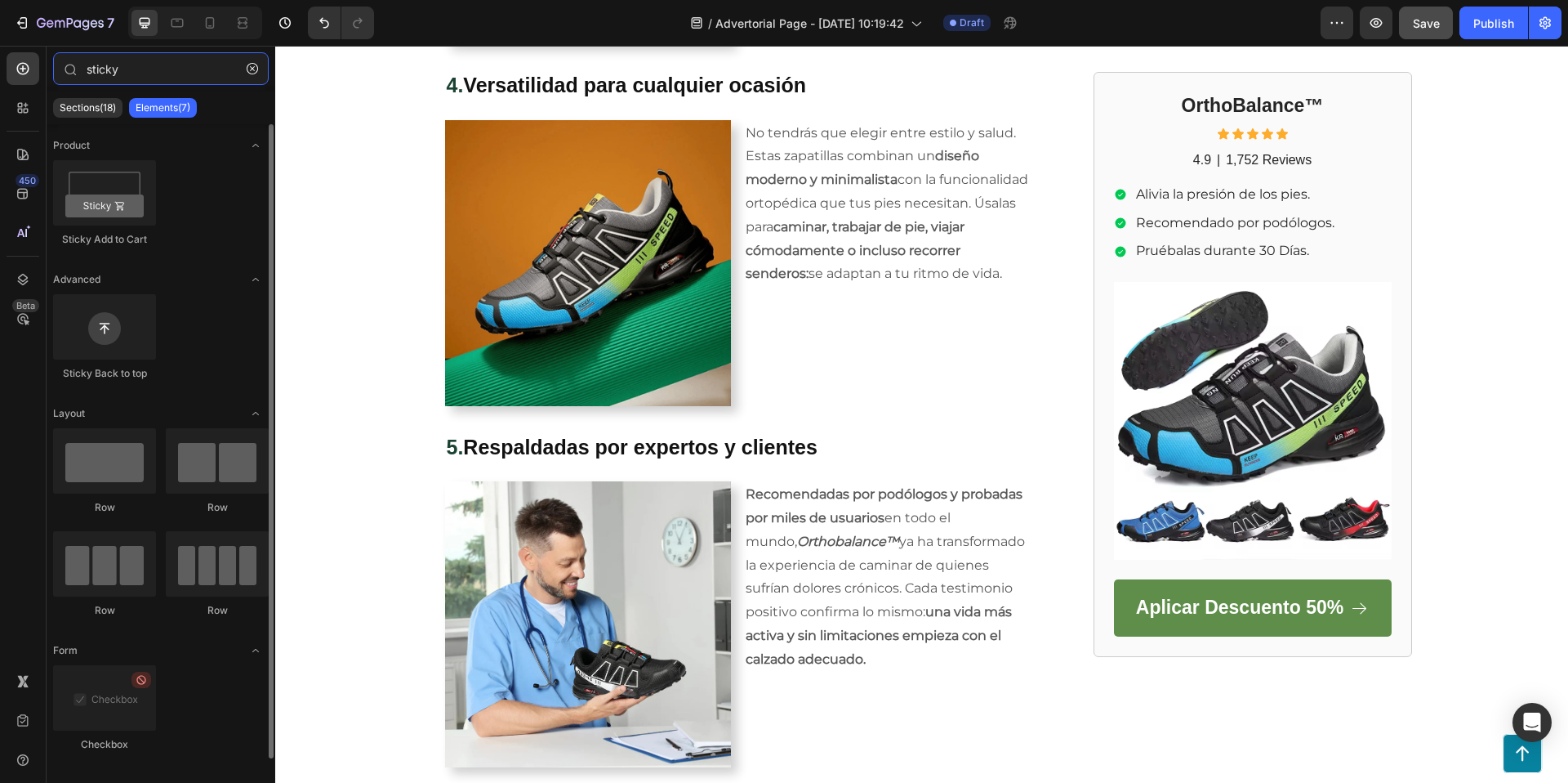
scroll to position [14, 0]
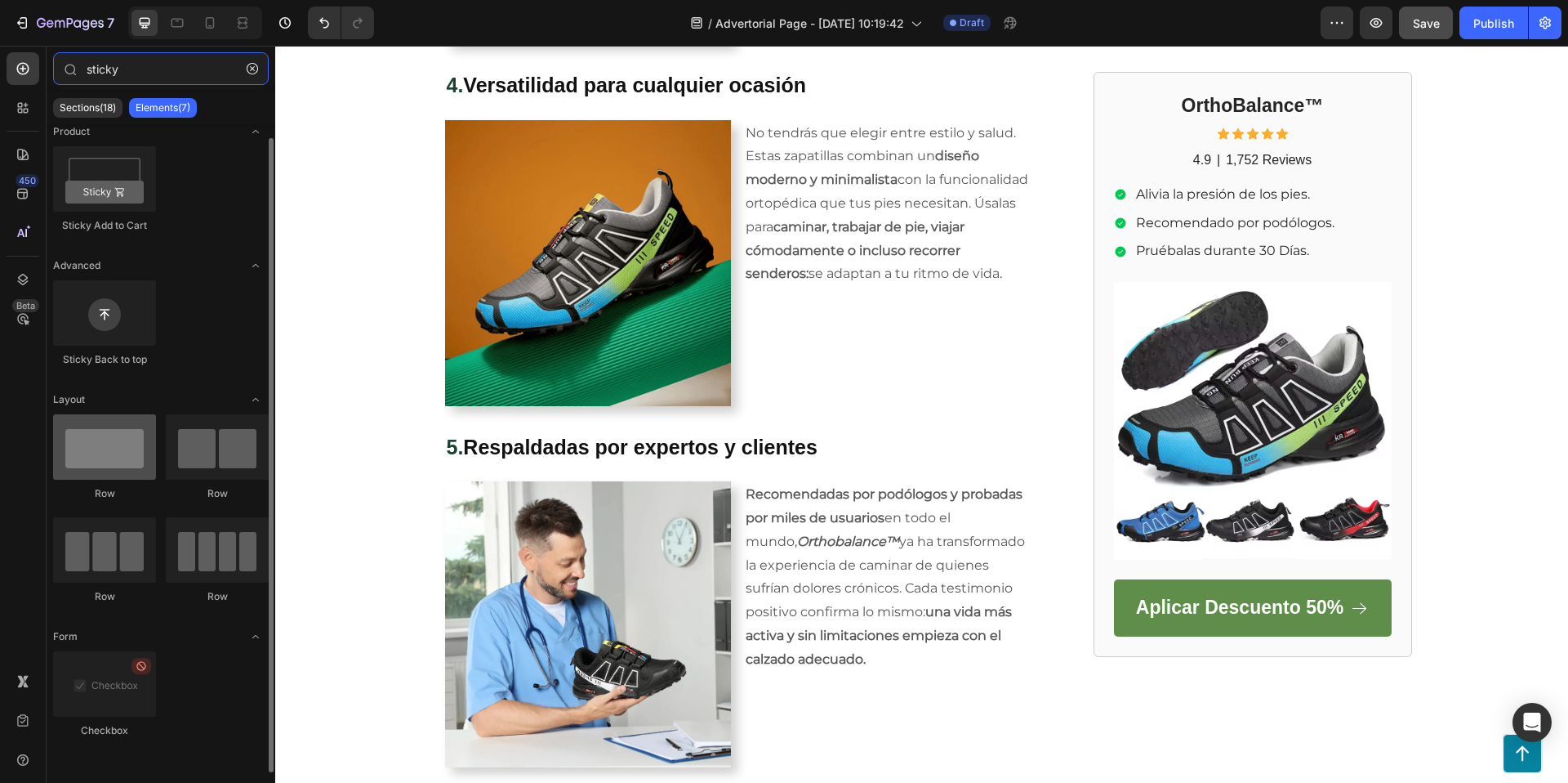
type input "sticky"
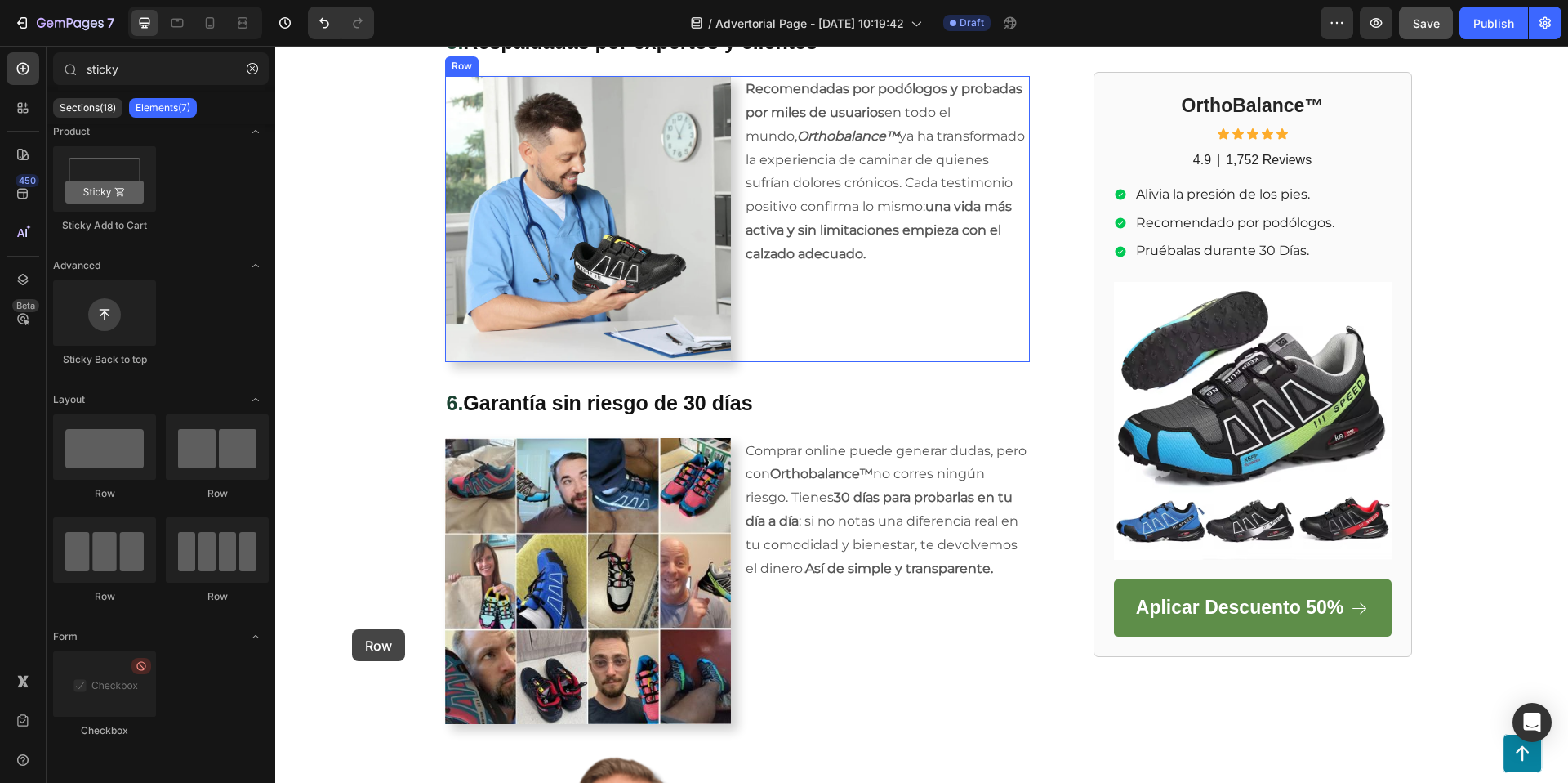
scroll to position [2394, 0]
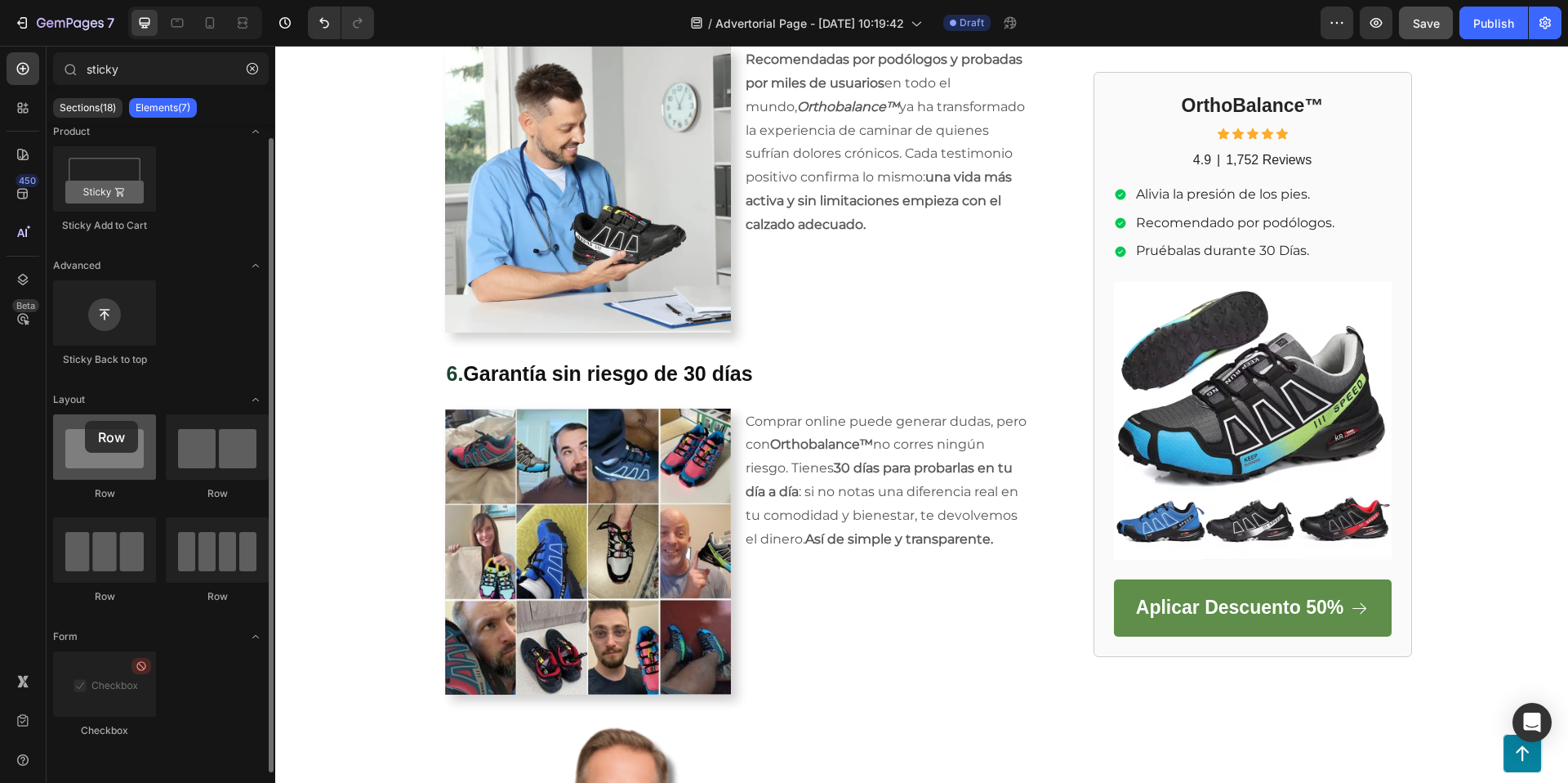
drag, startPoint x: 100, startPoint y: 445, endPoint x: 85, endPoint y: 426, distance: 24.2
click at [84, 427] on div at bounding box center [104, 446] width 103 height 65
click at [106, 433] on div at bounding box center [104, 446] width 103 height 65
click at [106, 434] on div at bounding box center [104, 446] width 103 height 65
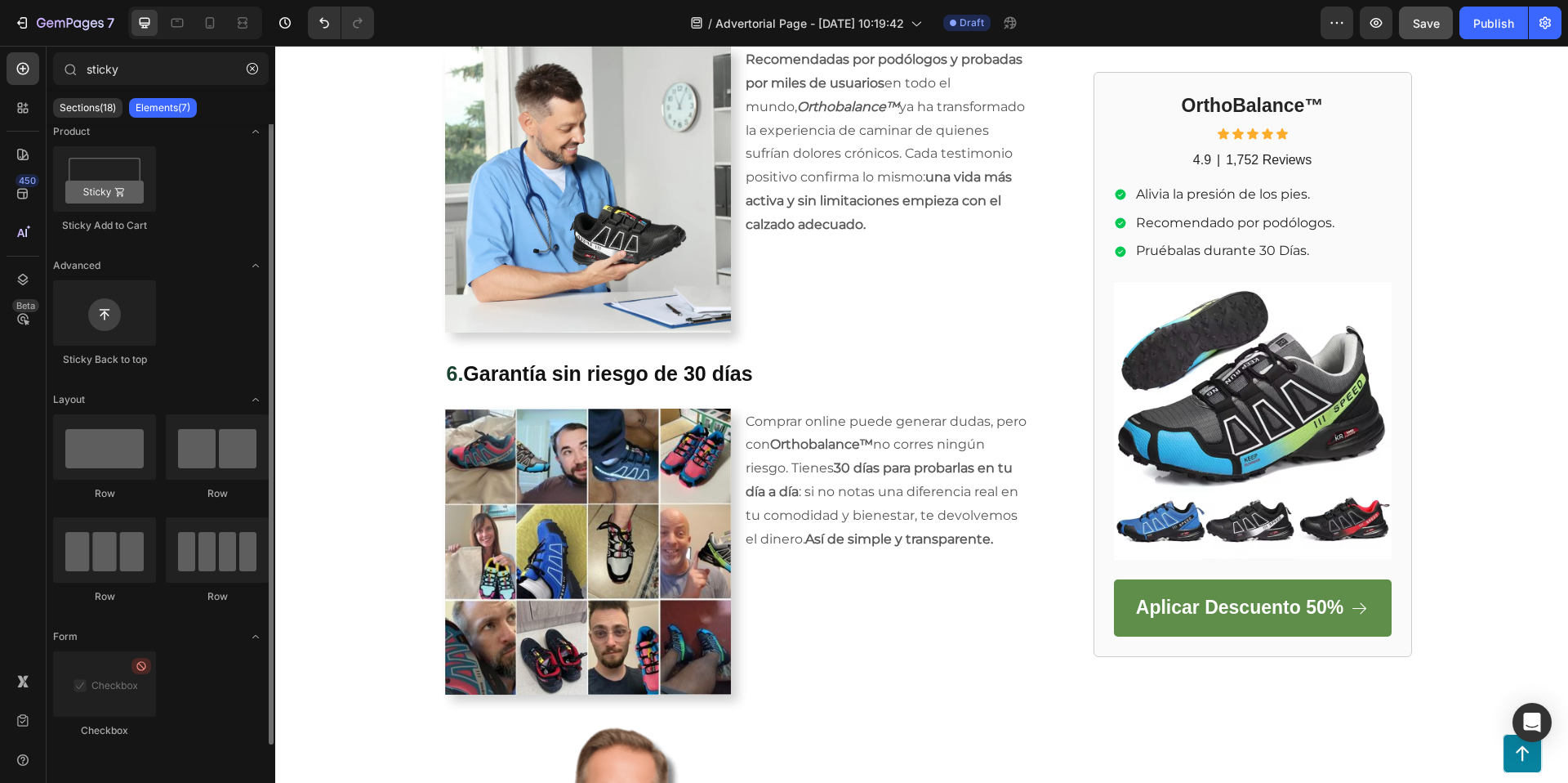
scroll to position [0, 0]
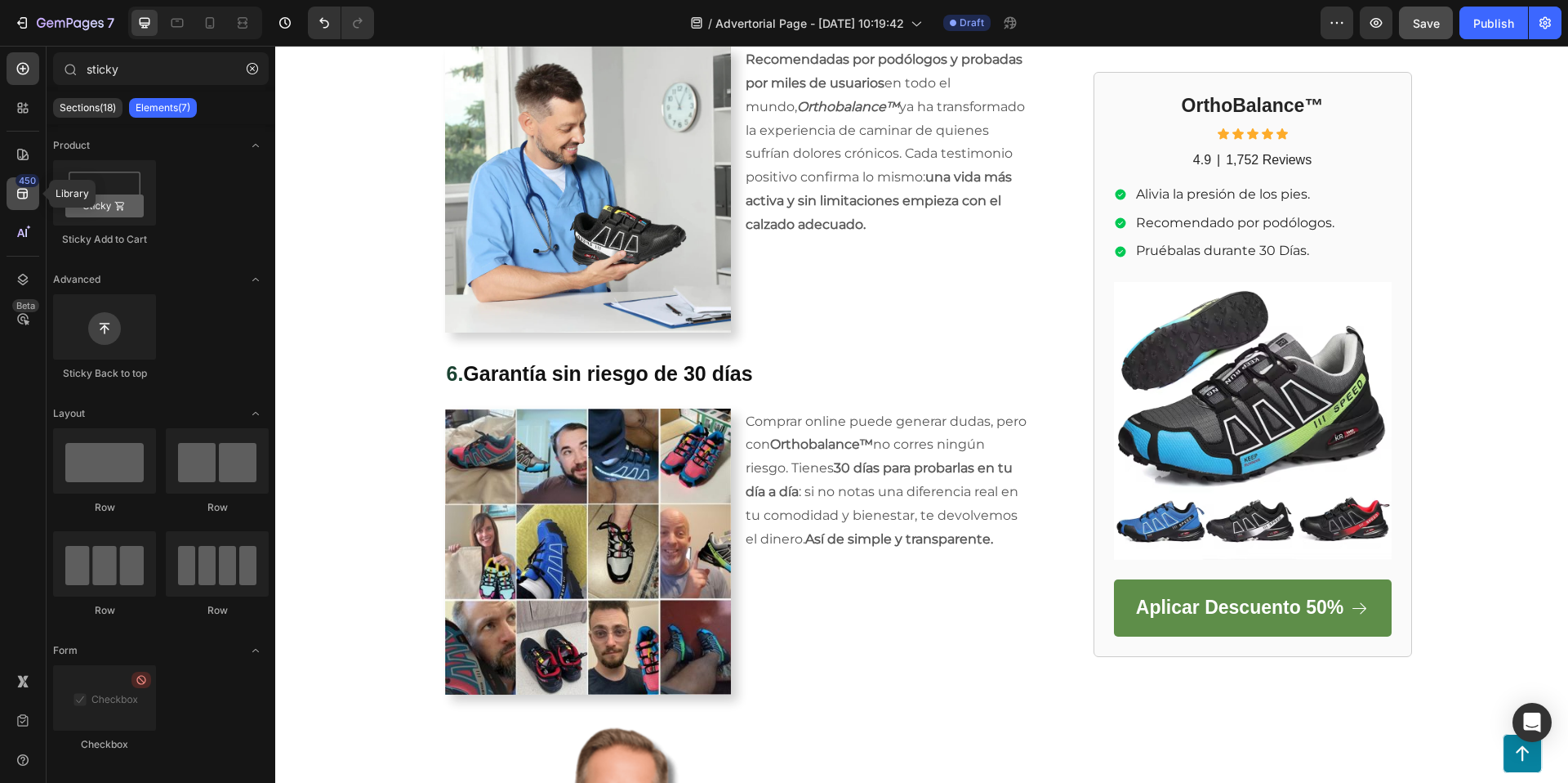
click at [19, 191] on icon at bounding box center [23, 194] width 16 height 16
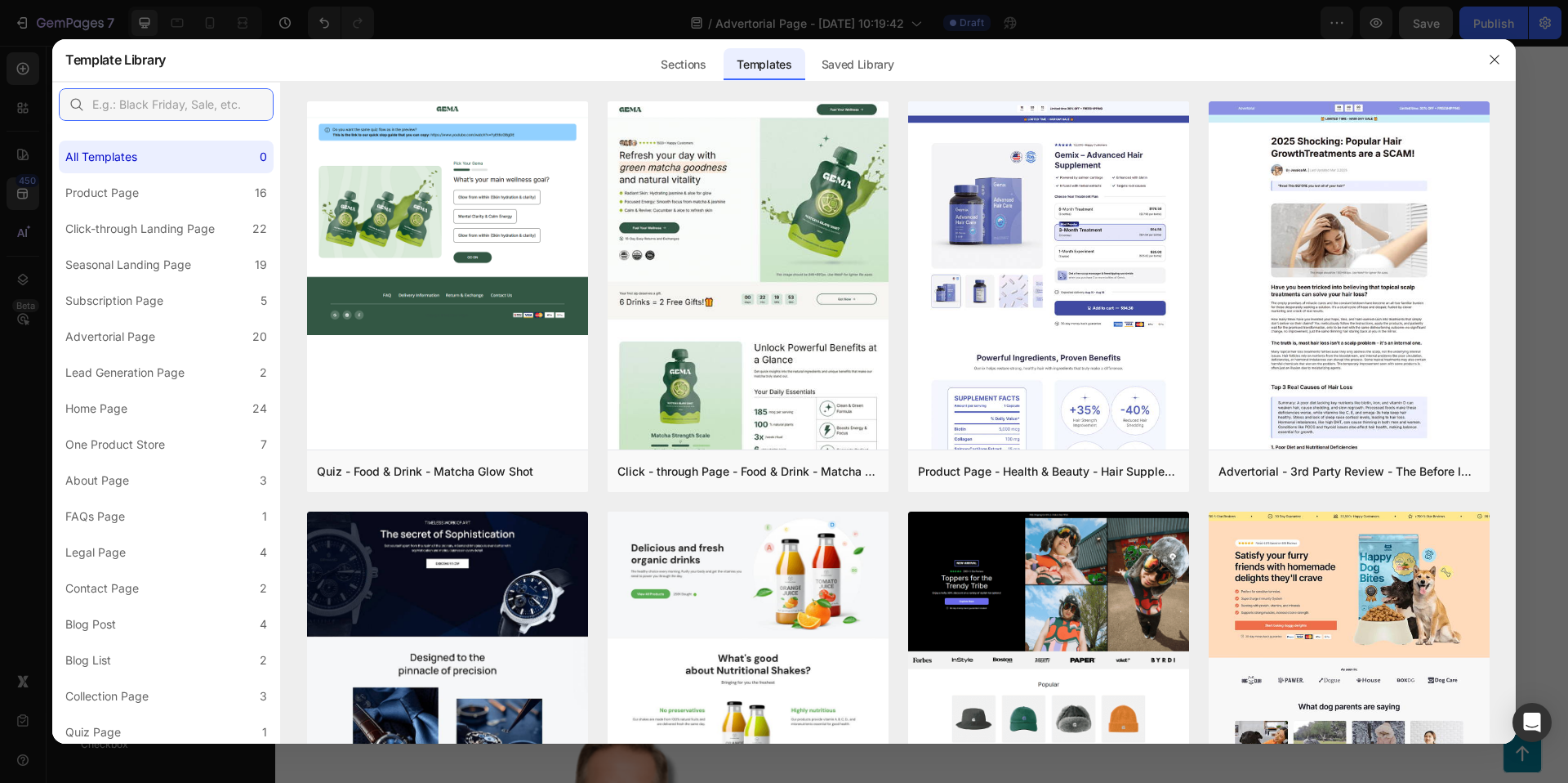
click at [183, 112] on input "text" at bounding box center [166, 104] width 215 height 33
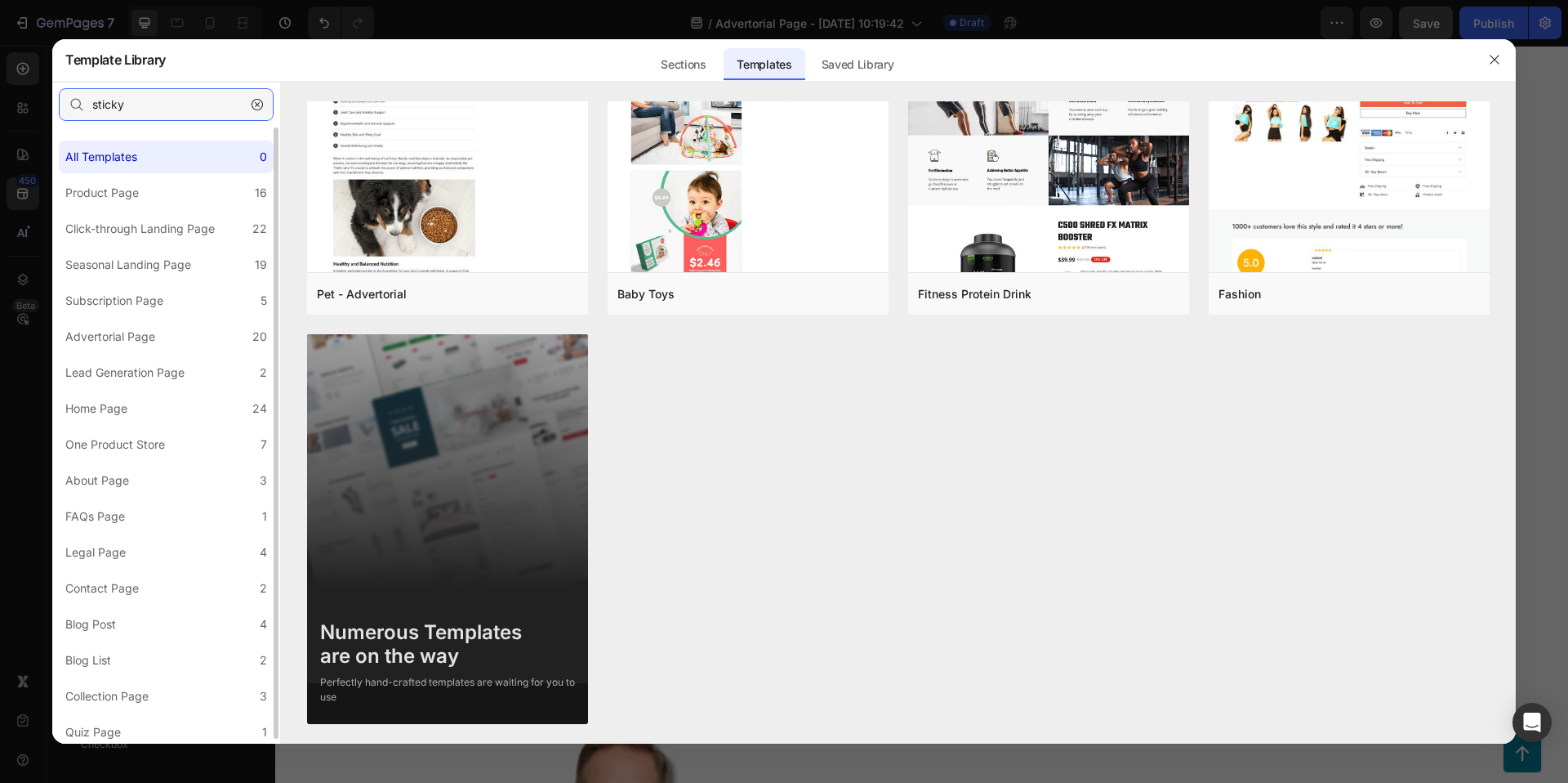
scroll to position [5, 0]
type input "sticky"
click at [1498, 57] on icon "button" at bounding box center [1495, 60] width 13 height 13
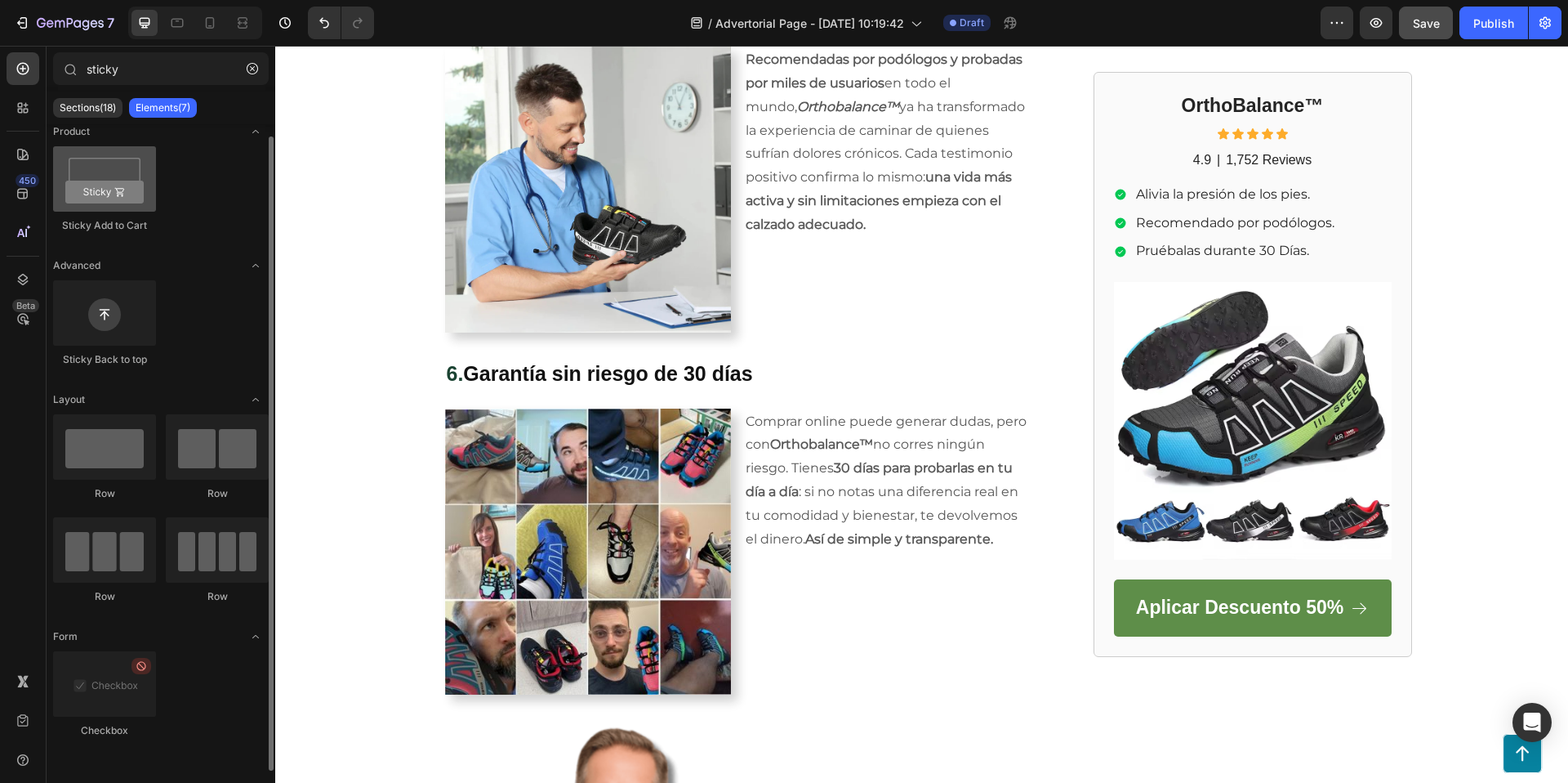
scroll to position [0, 0]
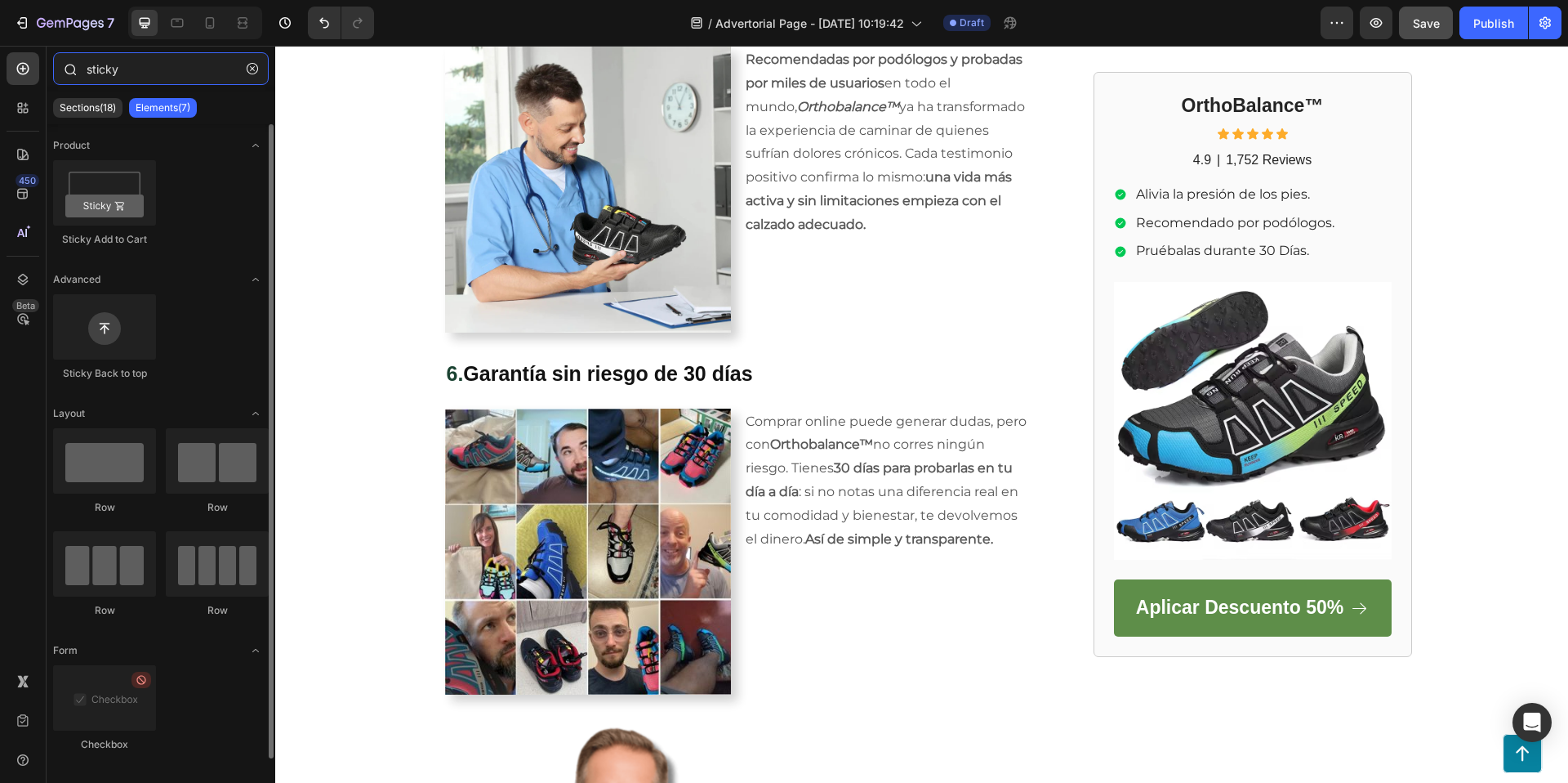
click at [193, 72] on input "sticky" at bounding box center [161, 69] width 216 height 33
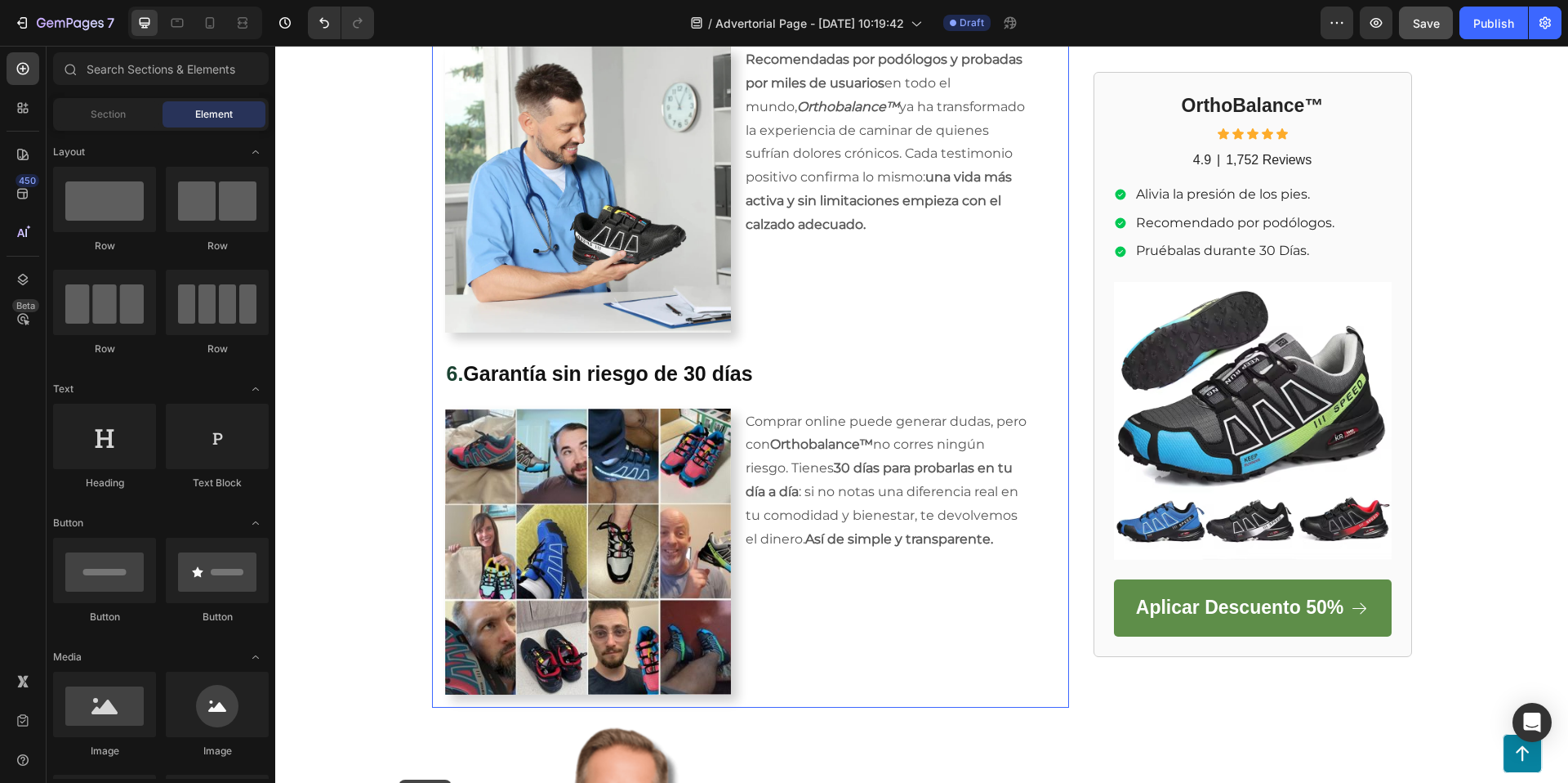
scroll to position [2443, 0]
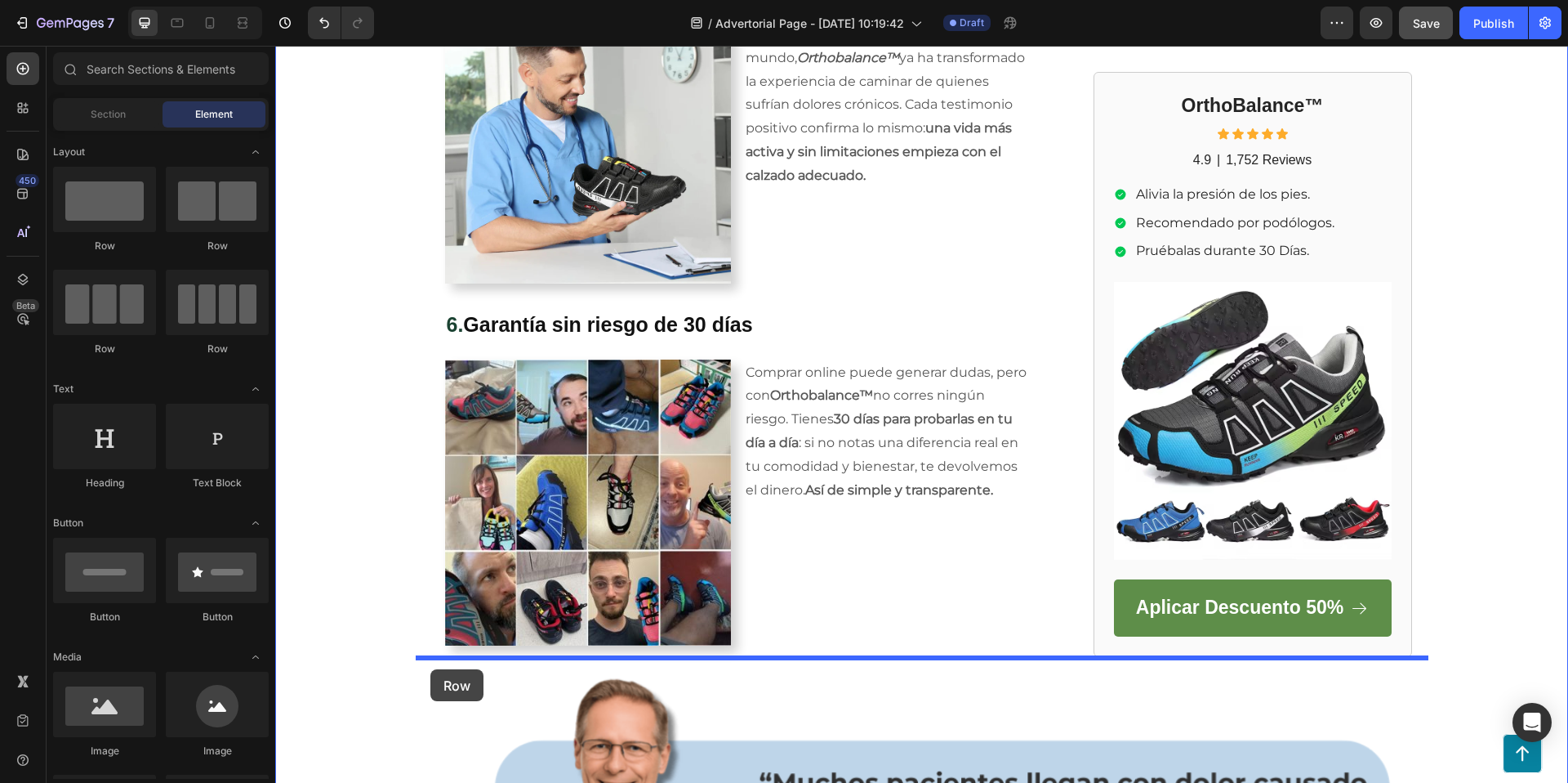
drag, startPoint x: 434, startPoint y: 284, endPoint x: 429, endPoint y: 669, distance: 385.0
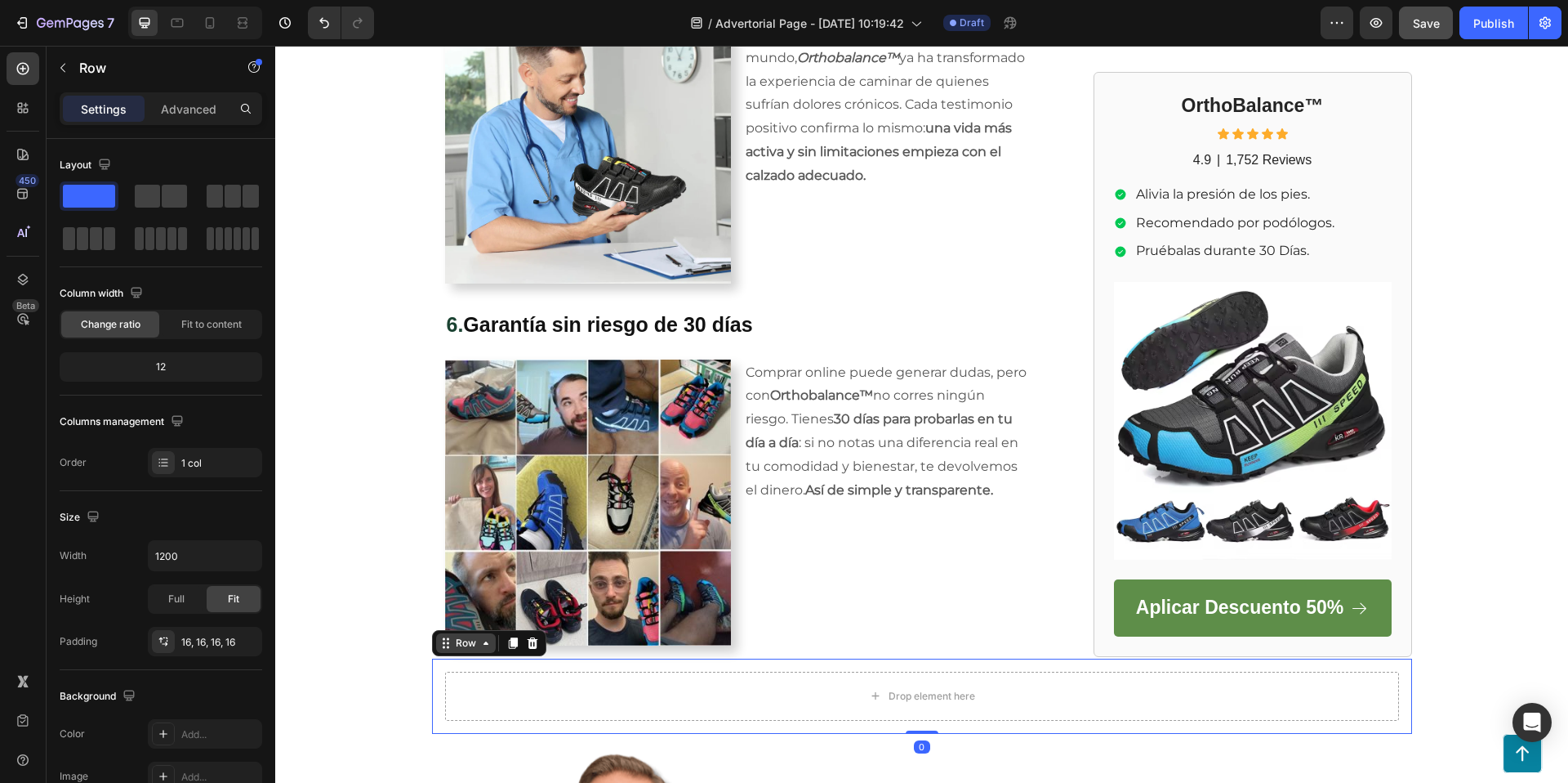
click at [462, 647] on div "Row" at bounding box center [465, 643] width 27 height 15
click at [456, 644] on div "Row" at bounding box center [465, 643] width 27 height 15
click at [179, 98] on div "Advanced" at bounding box center [188, 108] width 81 height 27
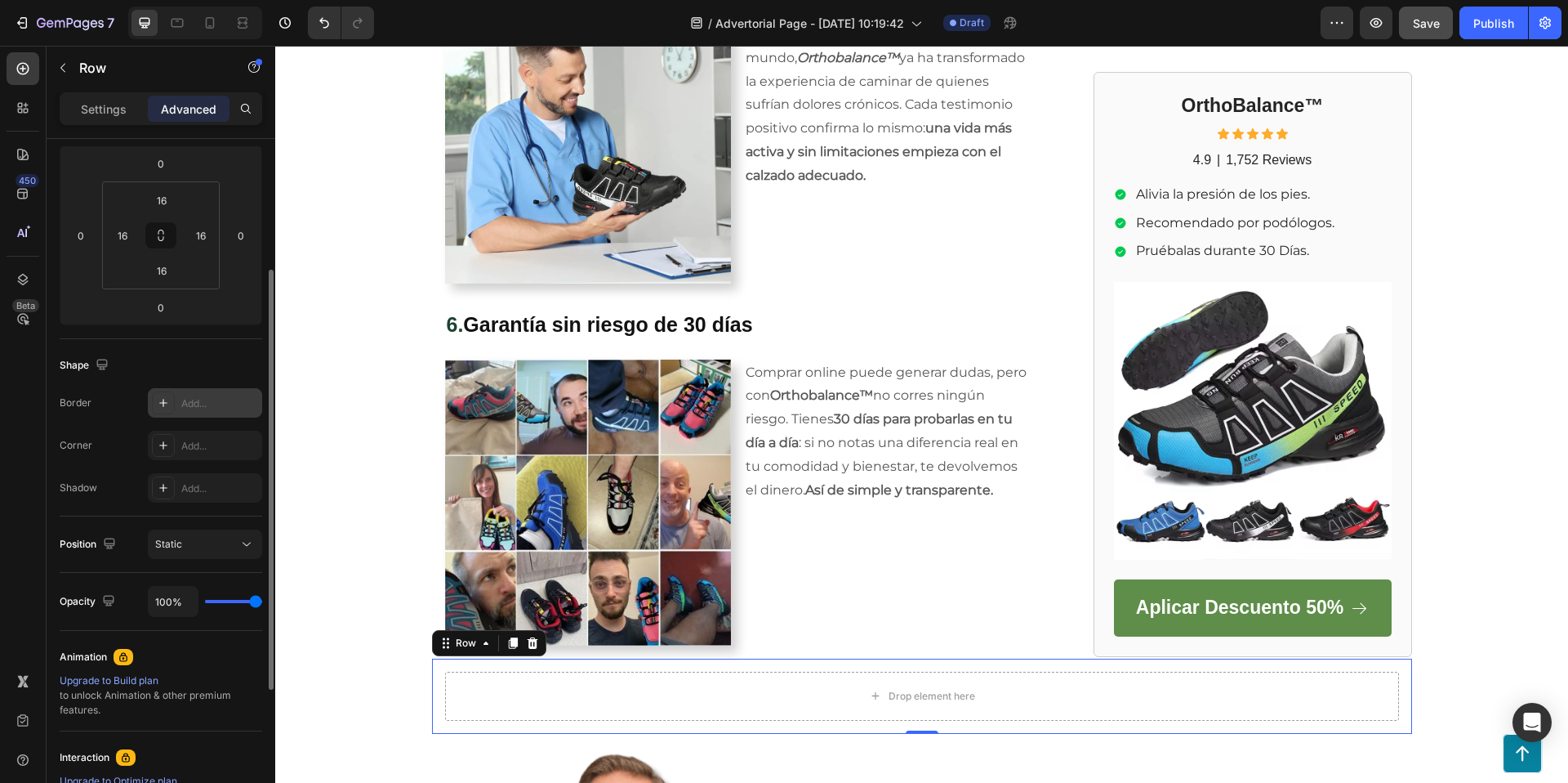
scroll to position [224, 0]
click at [193, 536] on div "Static" at bounding box center [197, 539] width 83 height 15
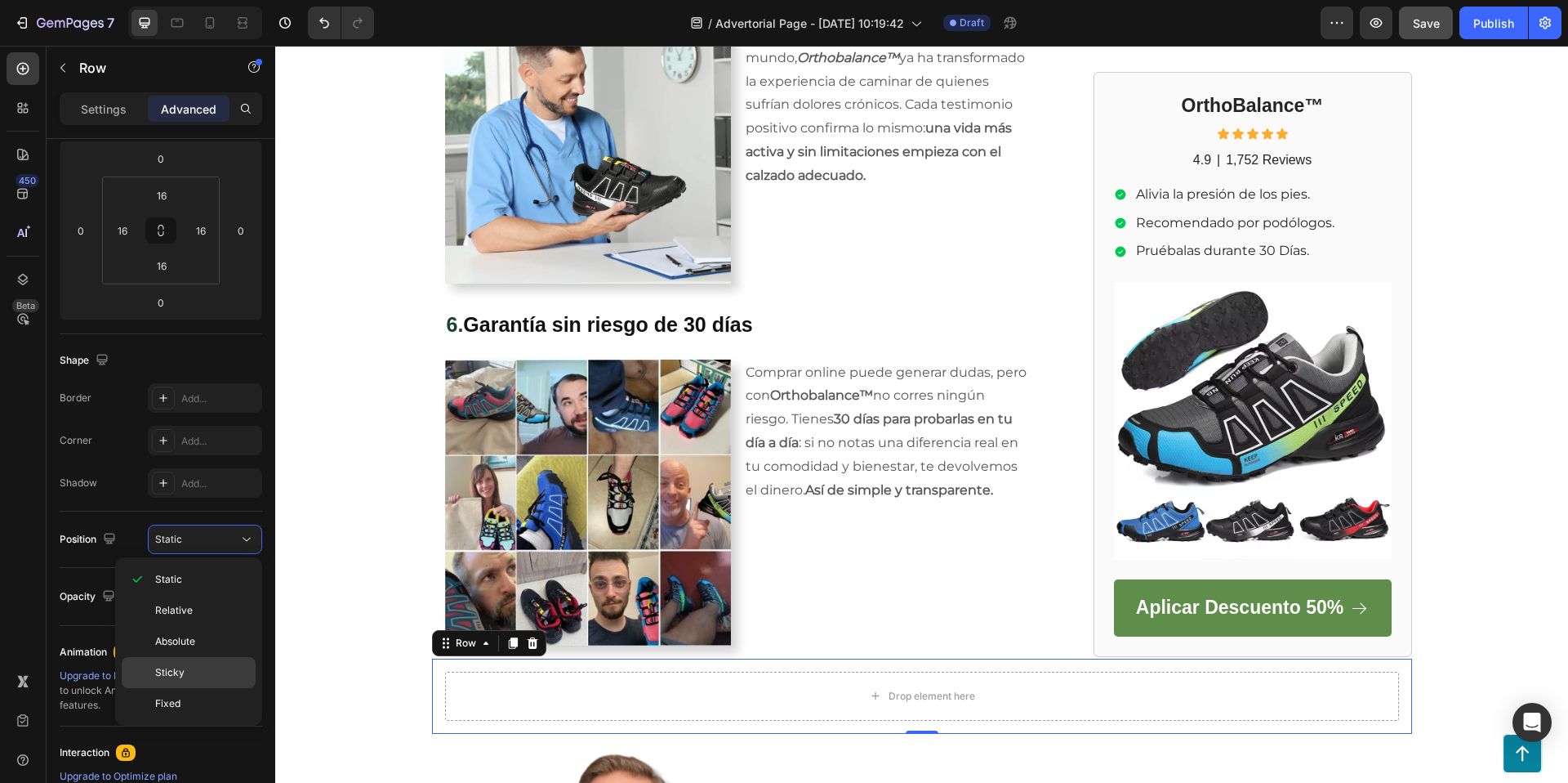
click at [191, 688] on div "Sticky" at bounding box center [189, 703] width 134 height 31
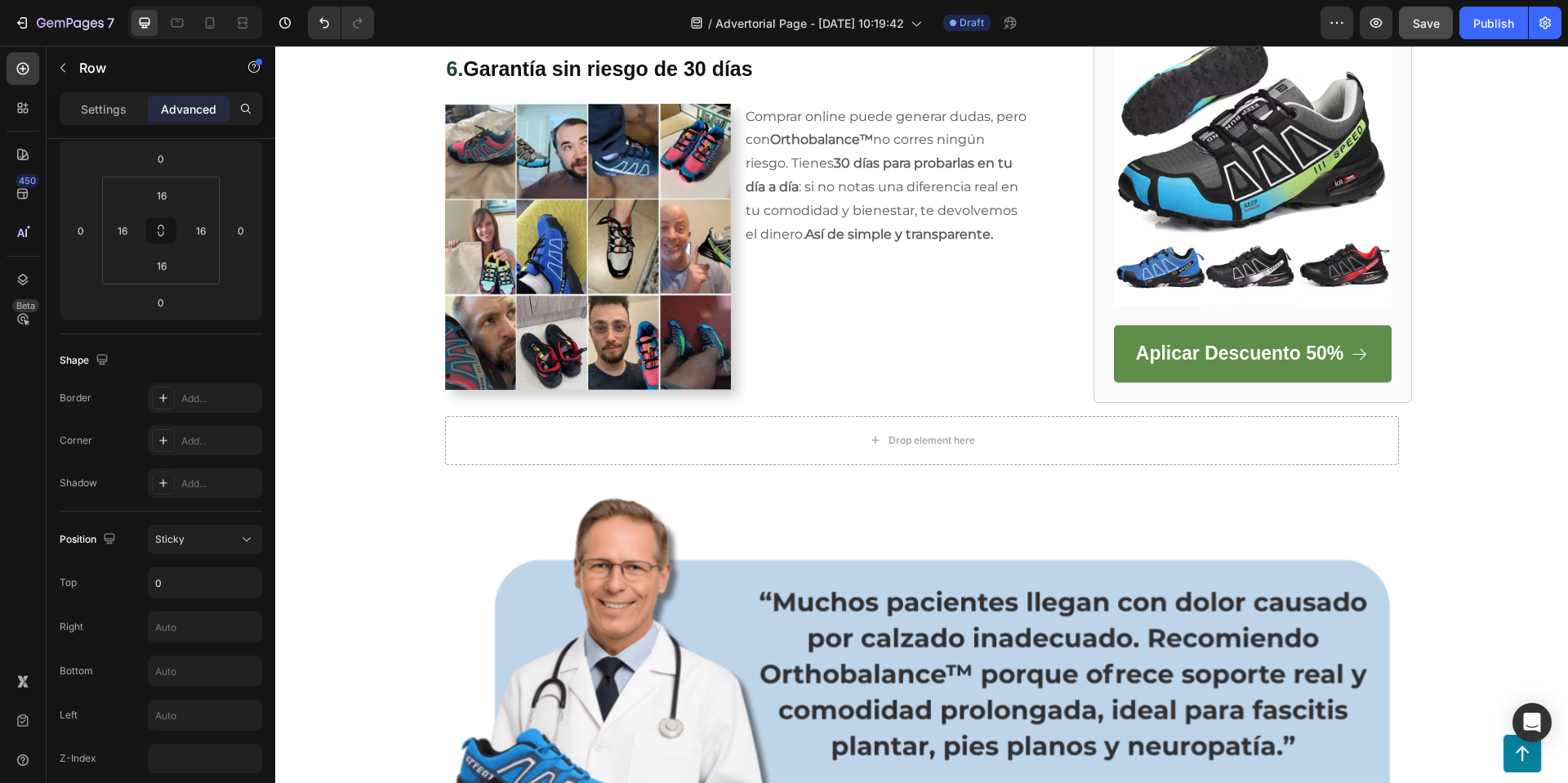
scroll to position [2702, 0]
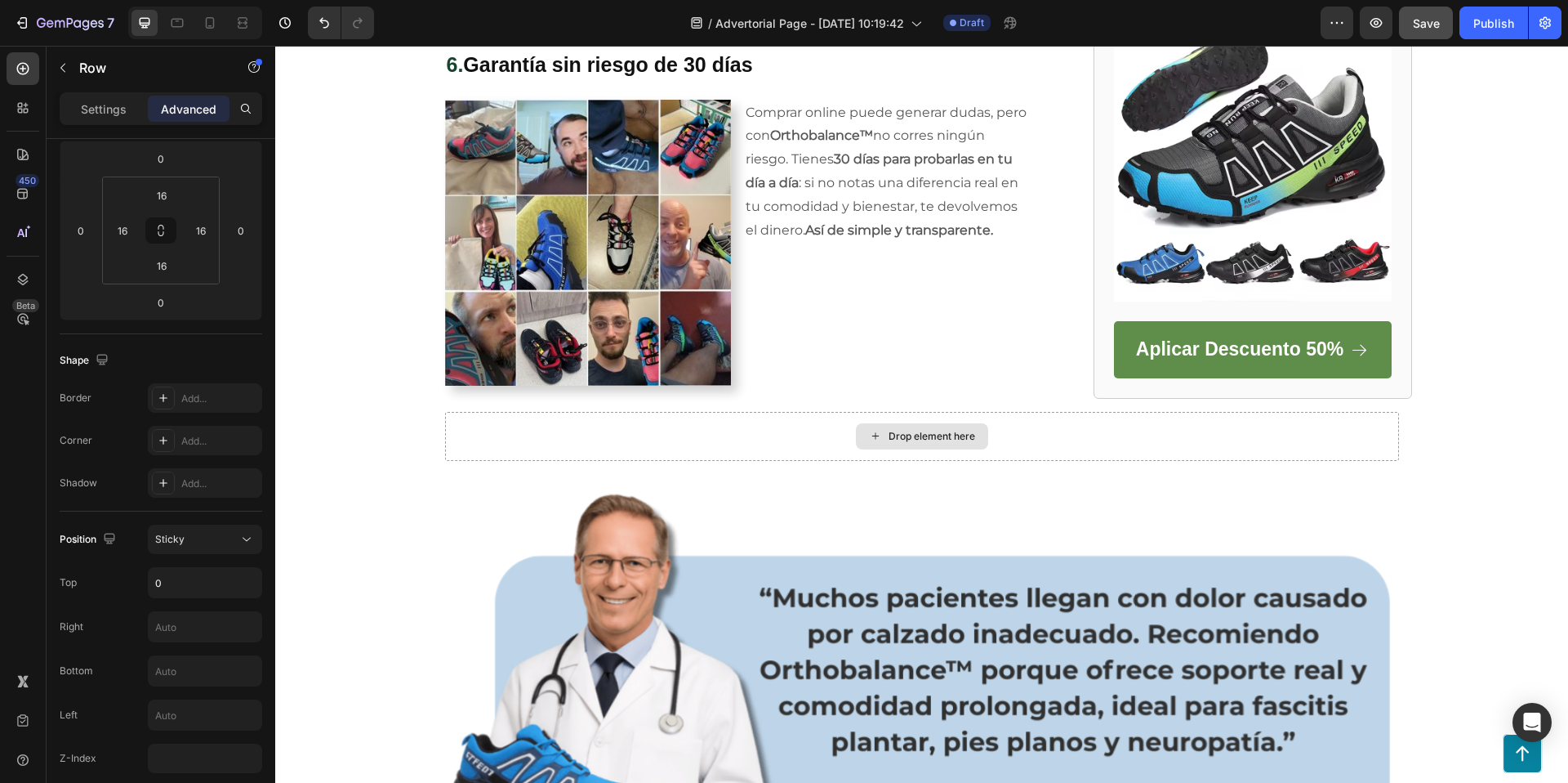
click at [761, 440] on div "Drop element here" at bounding box center [922, 437] width 954 height 49
click at [183, 538] on span "Sticky" at bounding box center [170, 538] width 29 height 12
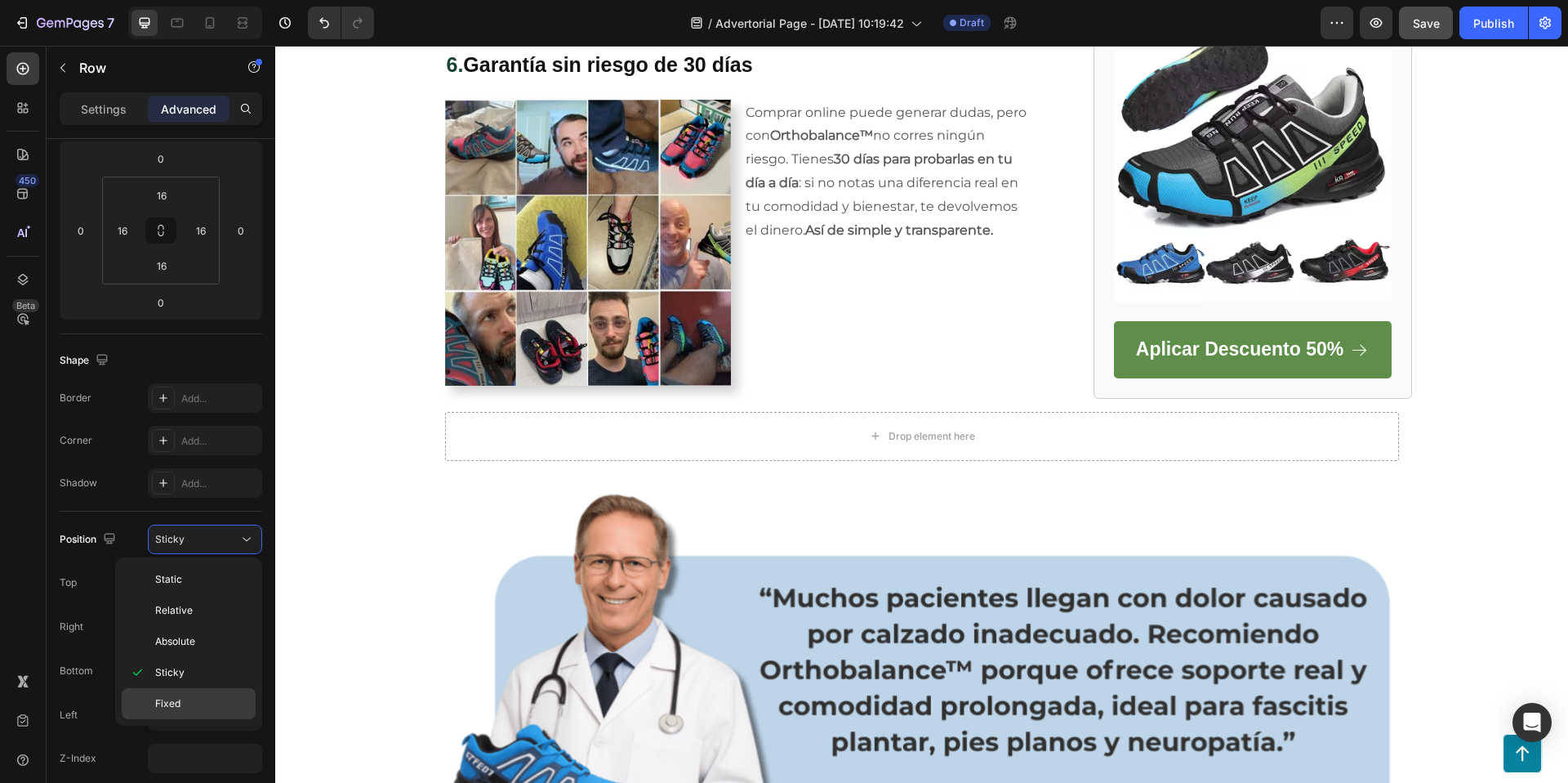
click at [189, 701] on p "Fixed" at bounding box center [202, 703] width 93 height 15
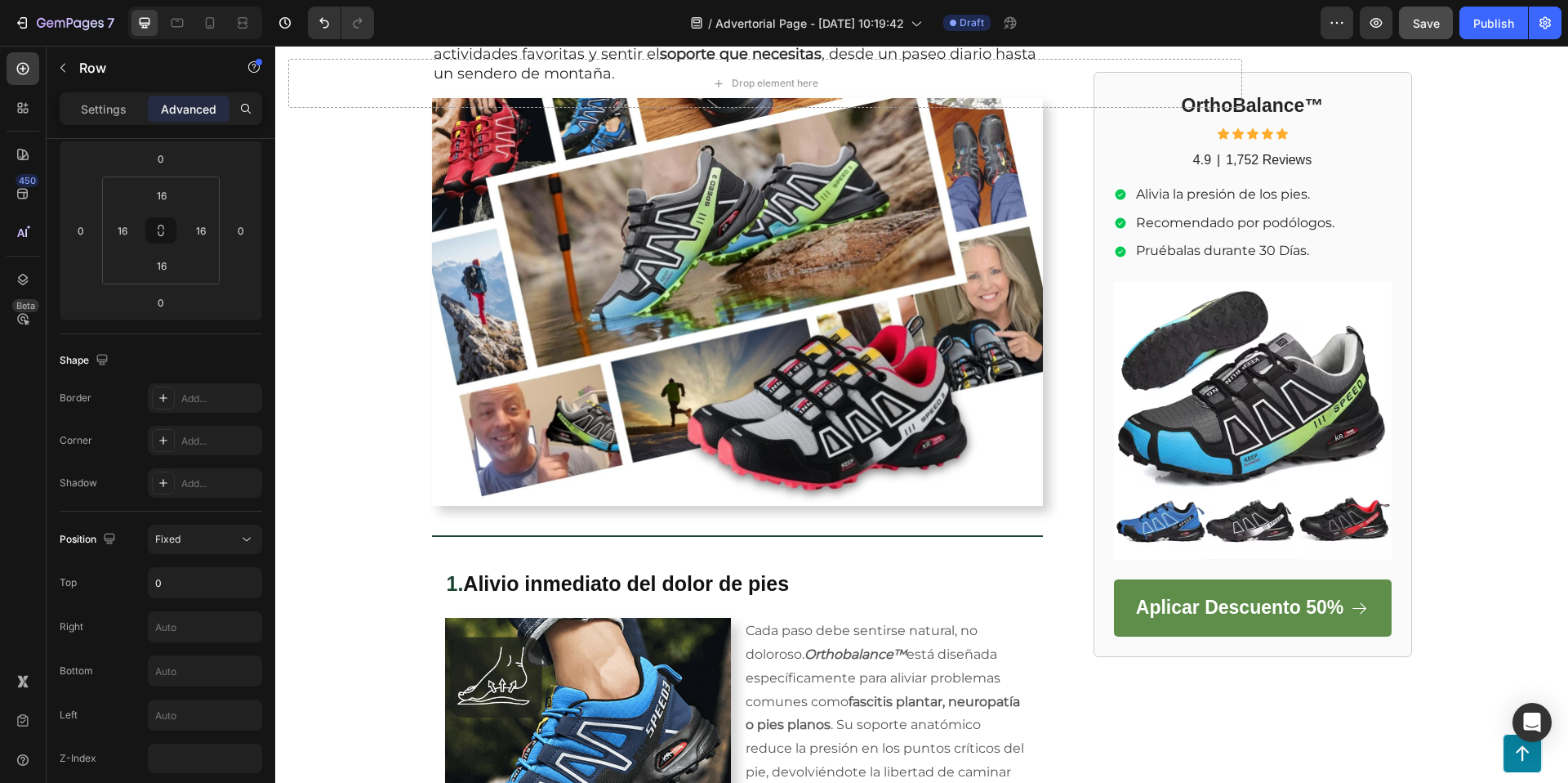
scroll to position [377, 0]
click at [66, 71] on icon "button" at bounding box center [63, 68] width 13 height 13
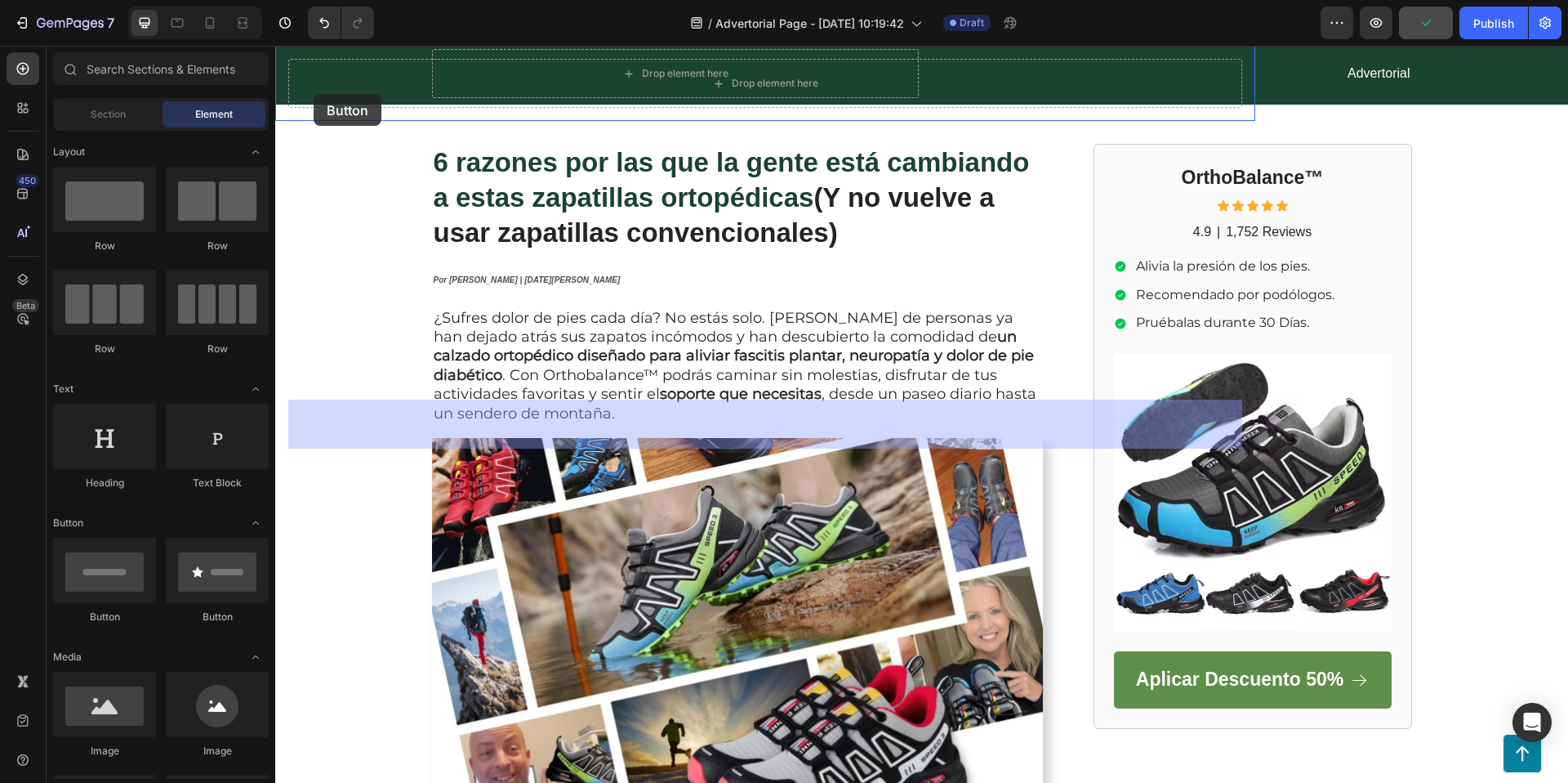
scroll to position [0, 0]
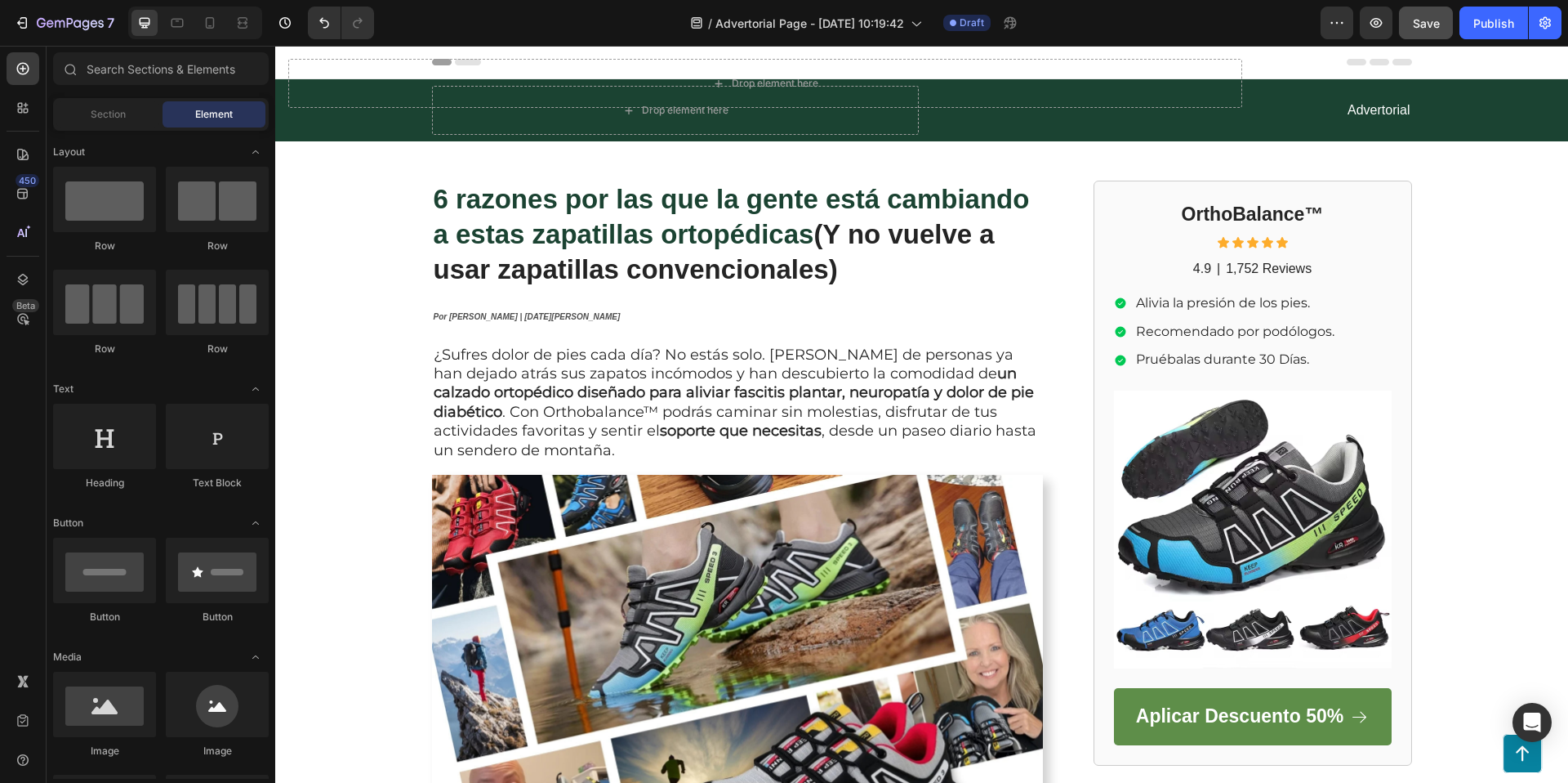
drag, startPoint x: 175, startPoint y: 515, endPoint x: 1684, endPoint y: 632, distance: 1513.5
click at [1567, 0] on html "7 / Advertorial Page - [DATE] 10:19:42 Draft Preview Save Publish 450 Beta Sect…" at bounding box center [784, 0] width 1568 height 0
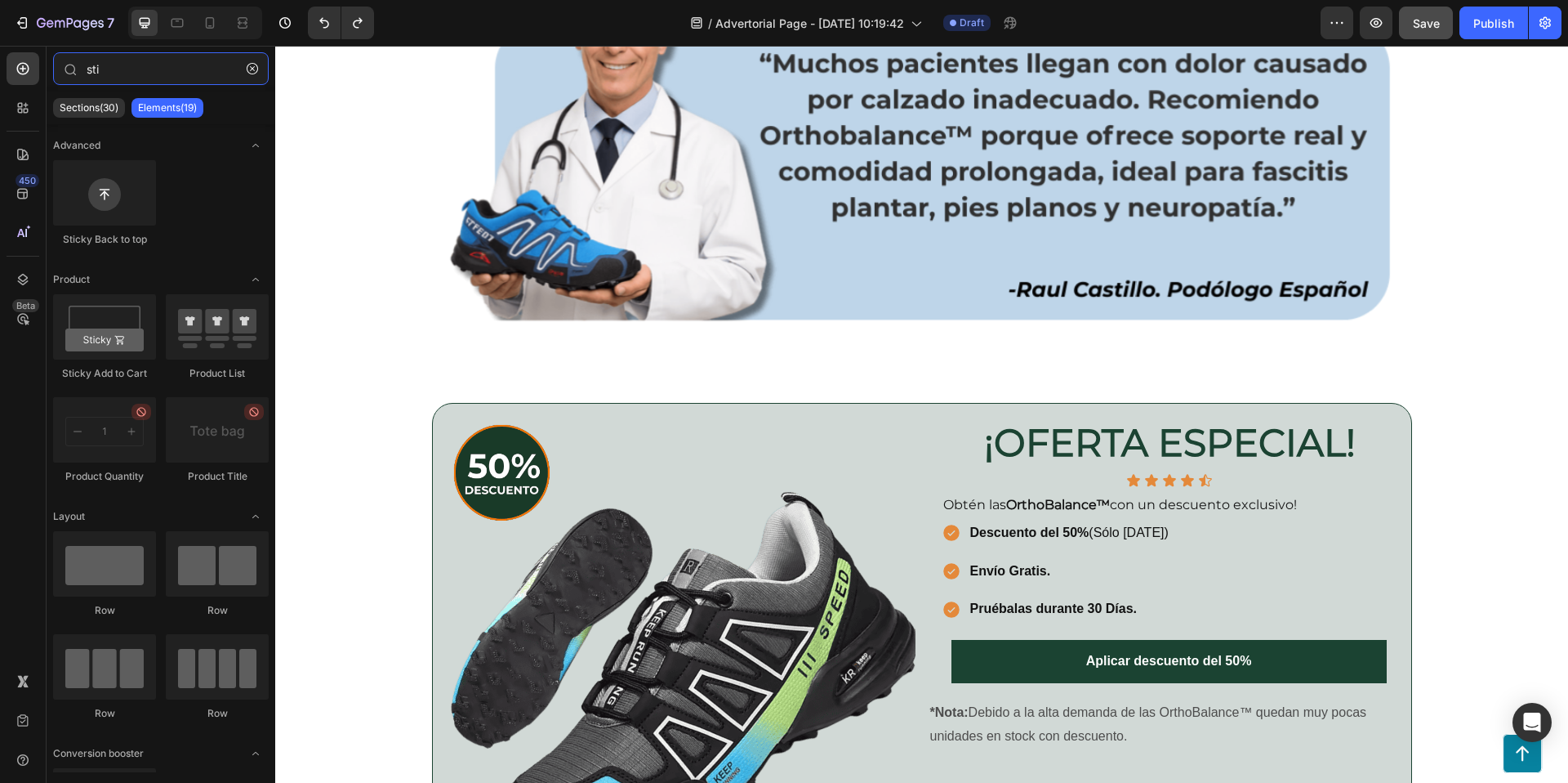
scroll to position [3201, 0]
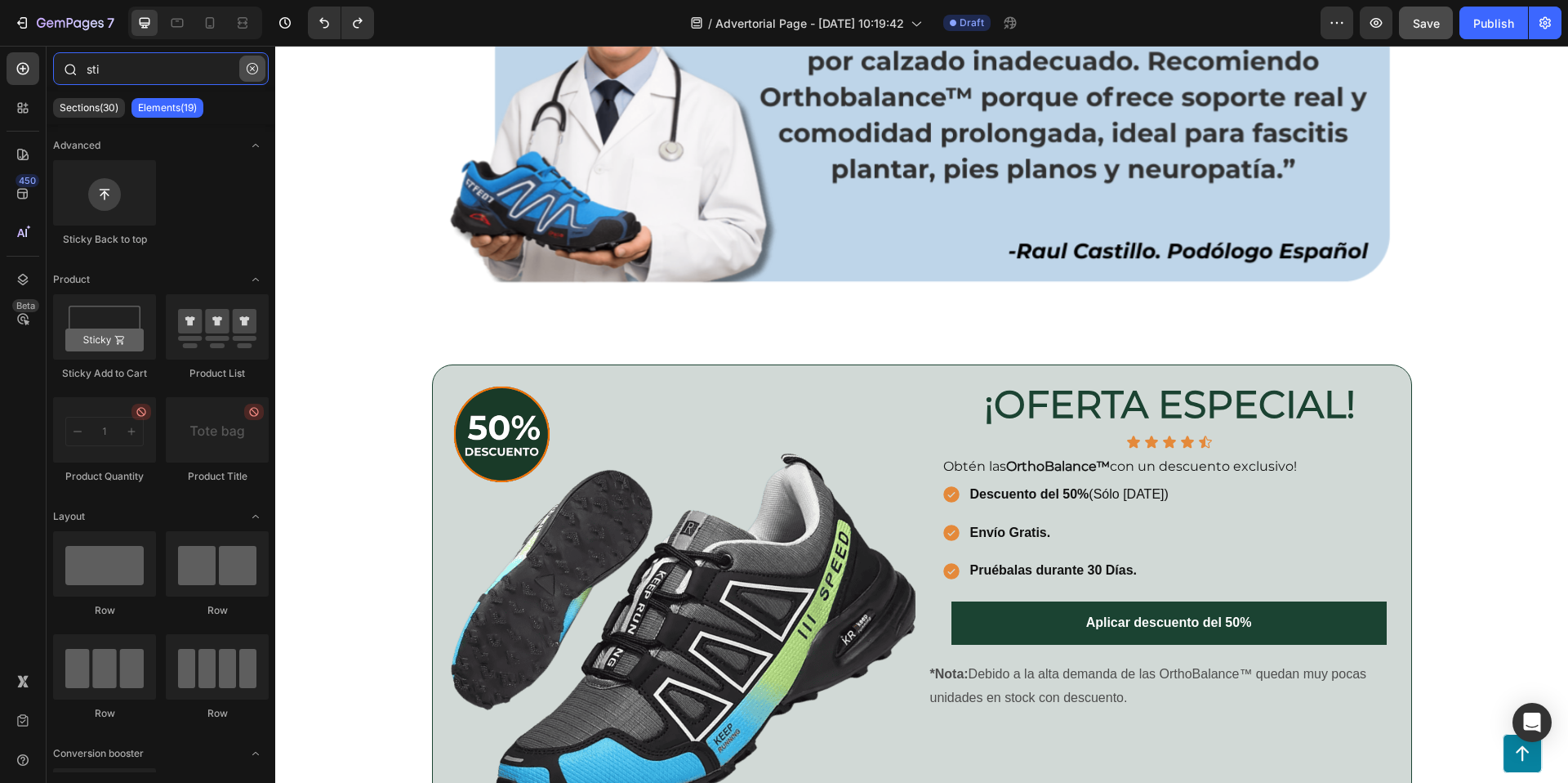
type input "sti"
click at [256, 65] on icon "button" at bounding box center [252, 69] width 11 height 11
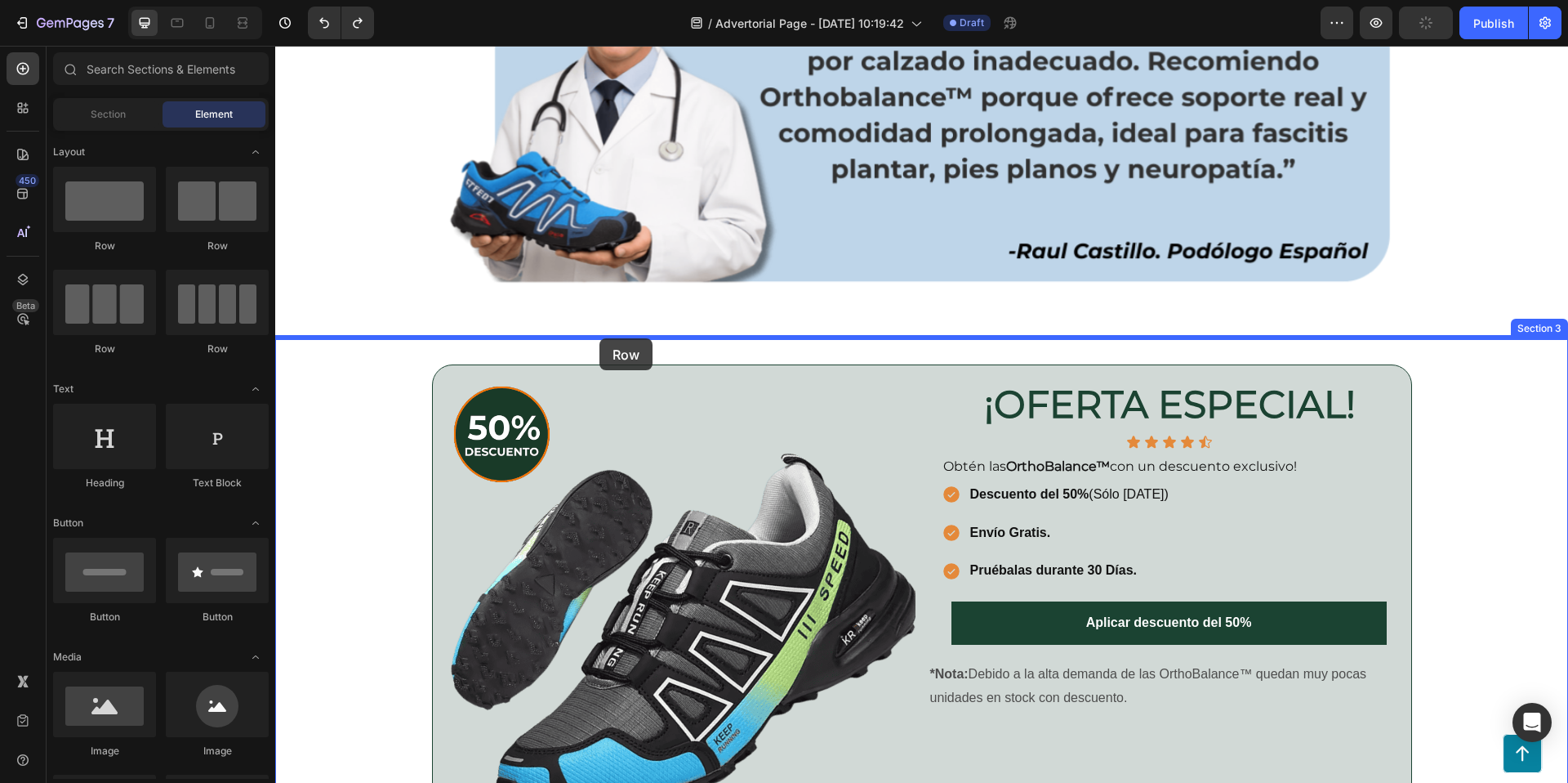
drag, startPoint x: 398, startPoint y: 246, endPoint x: 600, endPoint y: 338, distance: 222.0
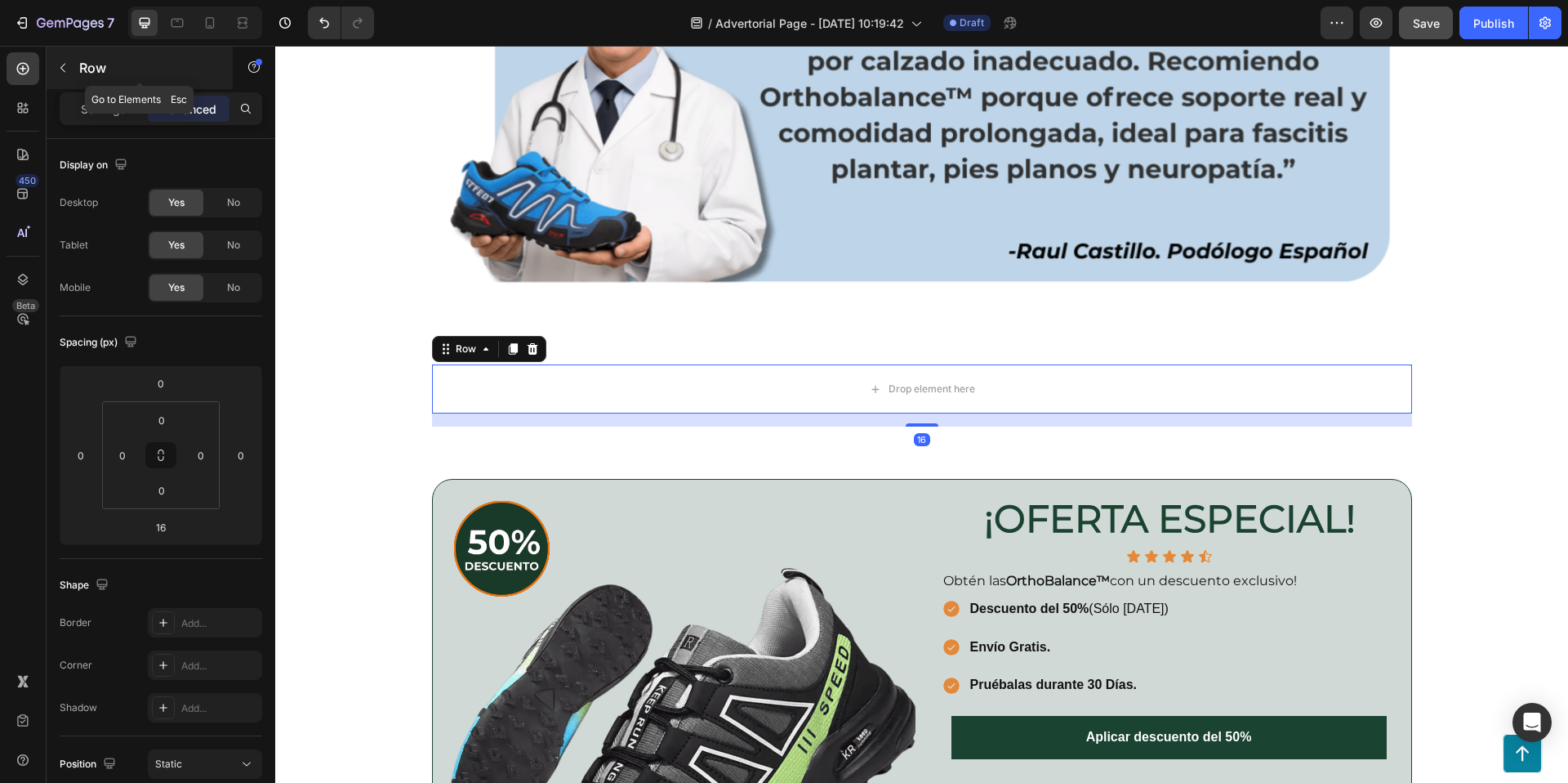
click at [64, 70] on icon "button" at bounding box center [63, 68] width 13 height 13
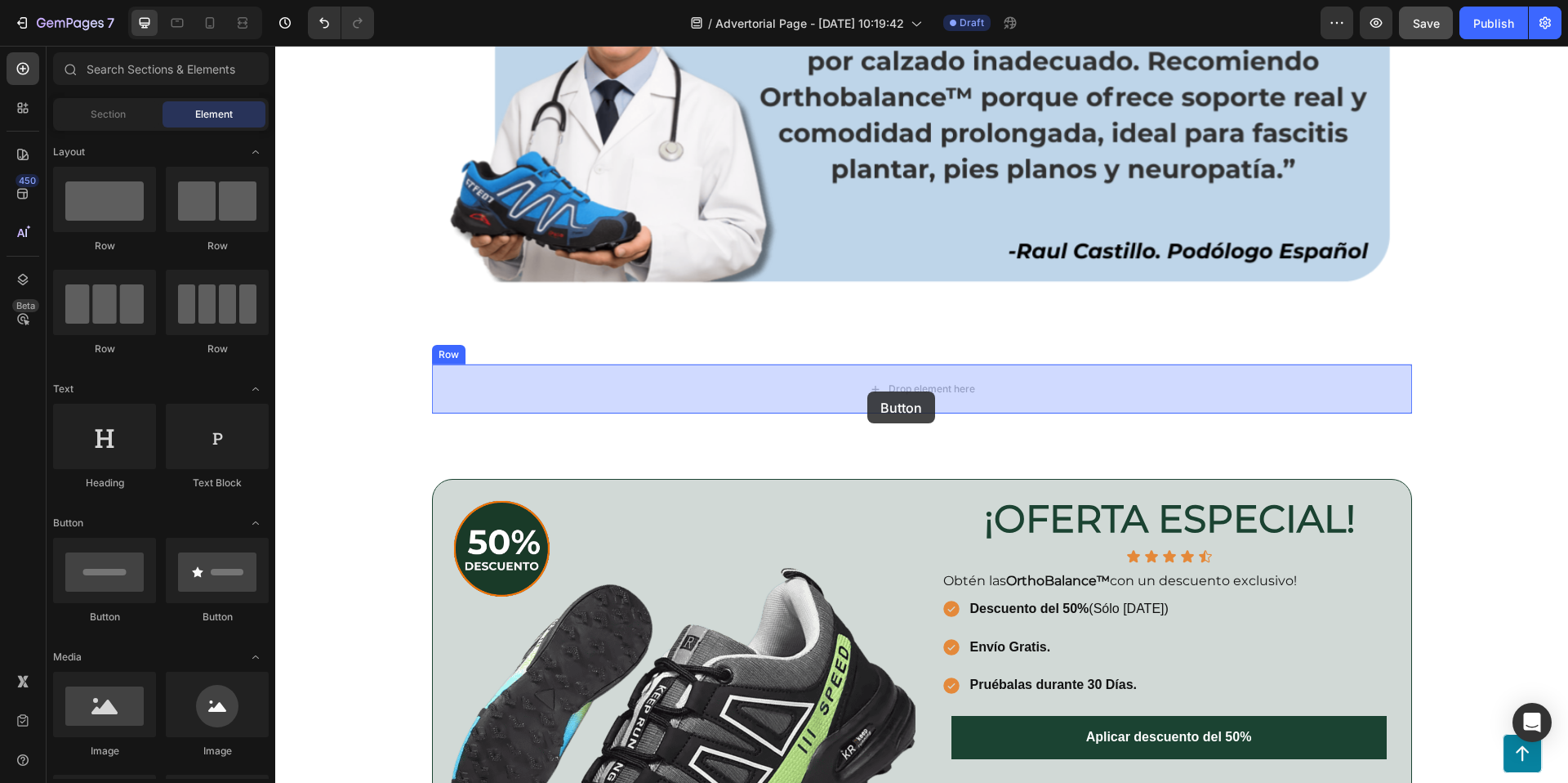
drag, startPoint x: 492, startPoint y: 603, endPoint x: 867, endPoint y: 391, distance: 430.8
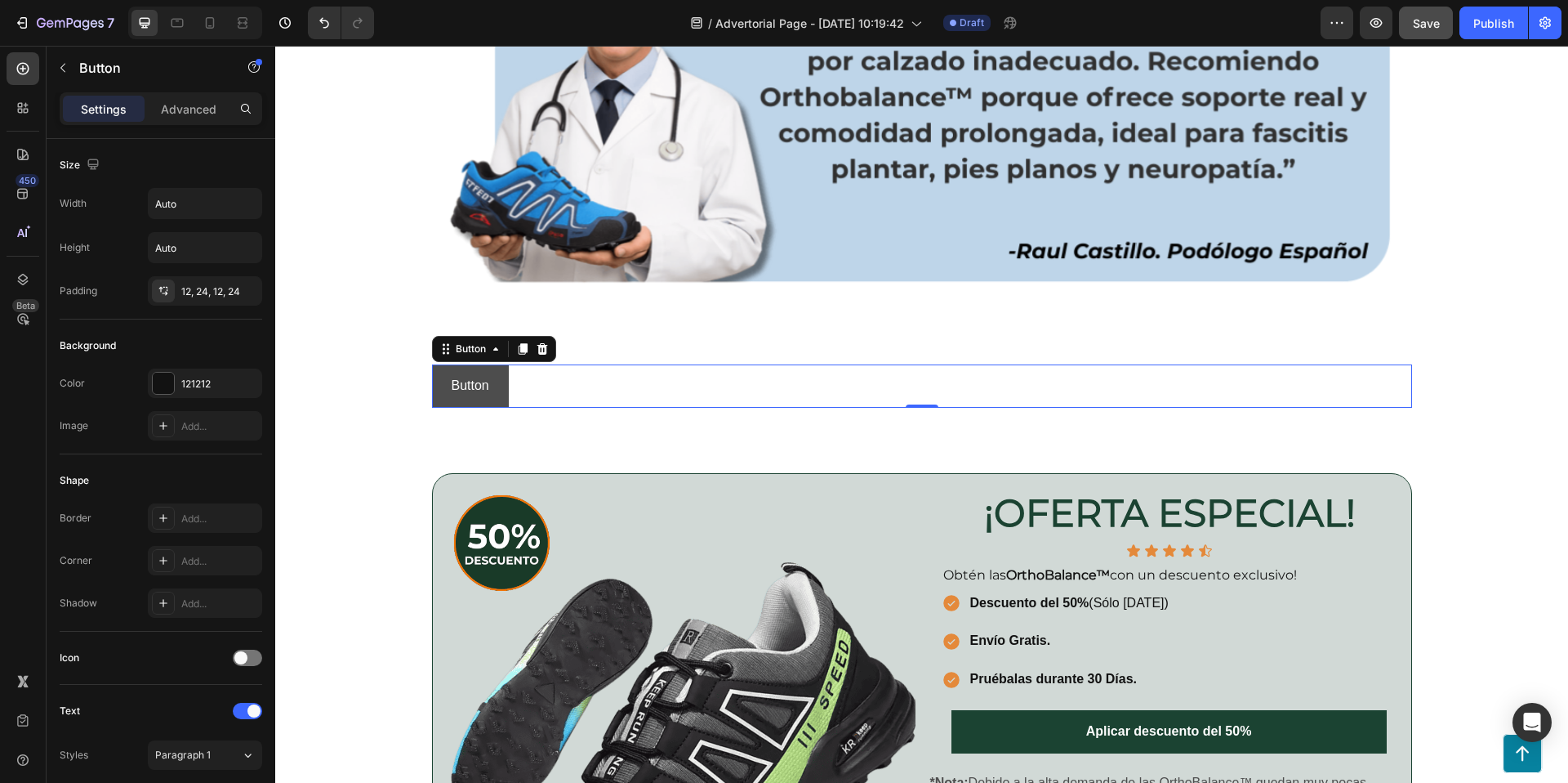
click at [498, 374] on button "Button" at bounding box center [470, 386] width 77 height 43
click at [189, 204] on input "Auto" at bounding box center [204, 203] width 113 height 29
drag, startPoint x: 231, startPoint y: 216, endPoint x: 239, endPoint y: 201, distance: 17.0
click at [239, 201] on icon "button" at bounding box center [247, 203] width 16 height 16
click at [192, 271] on p "Full 100%" at bounding box center [201, 277] width 93 height 15
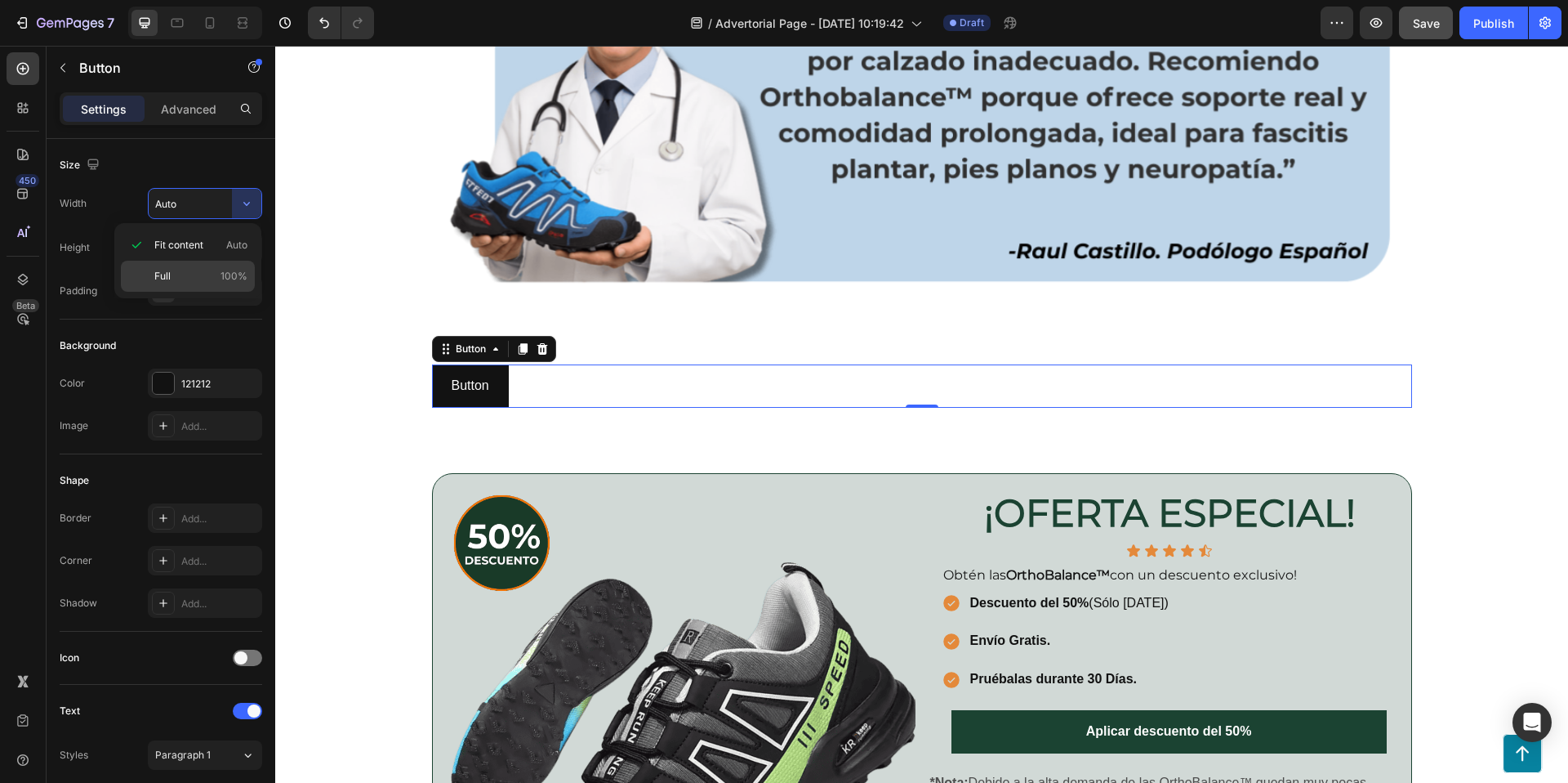
type input "100%"
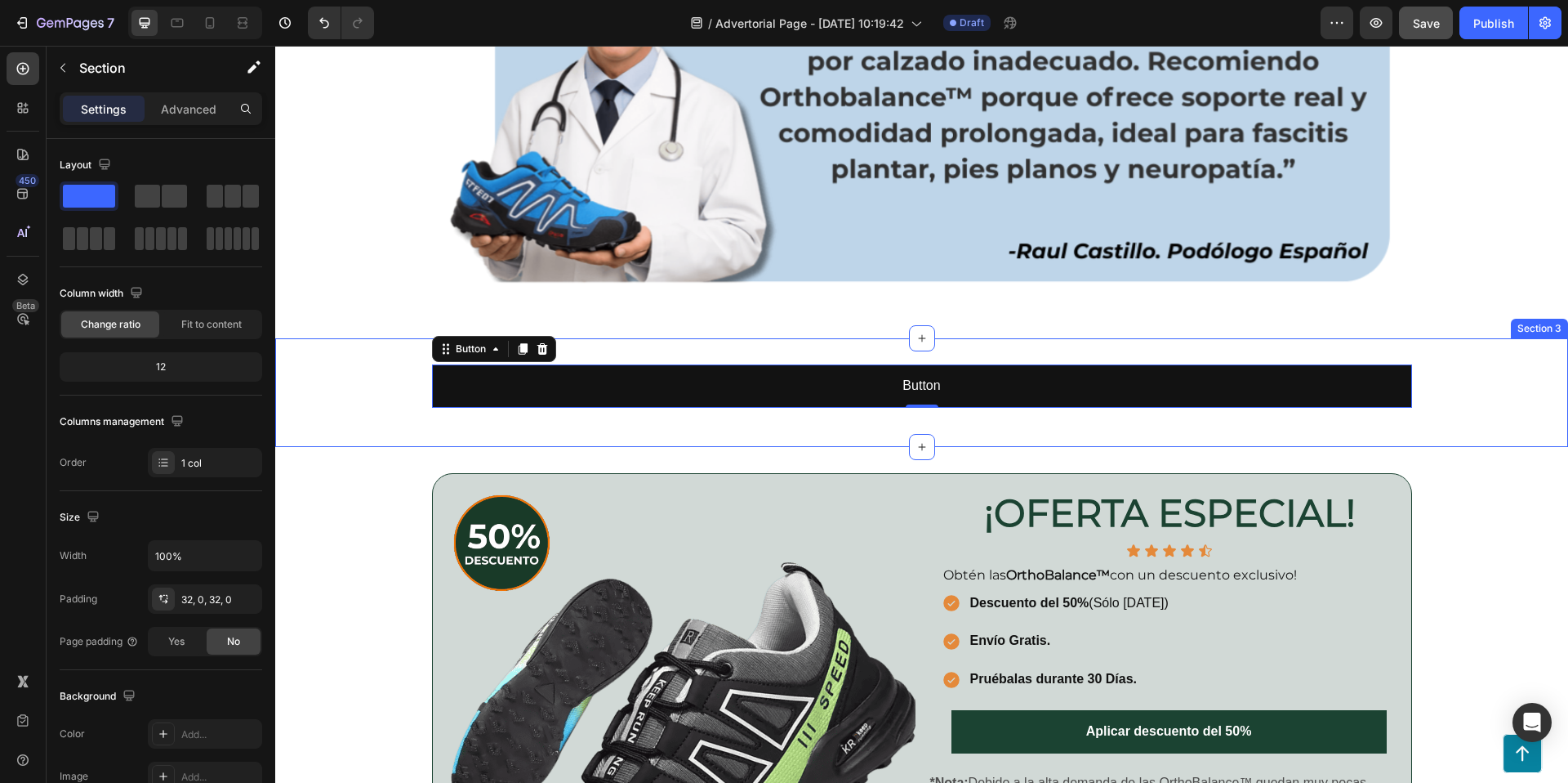
click at [422, 387] on div "Button Button 0 Row" at bounding box center [922, 393] width 1292 height 57
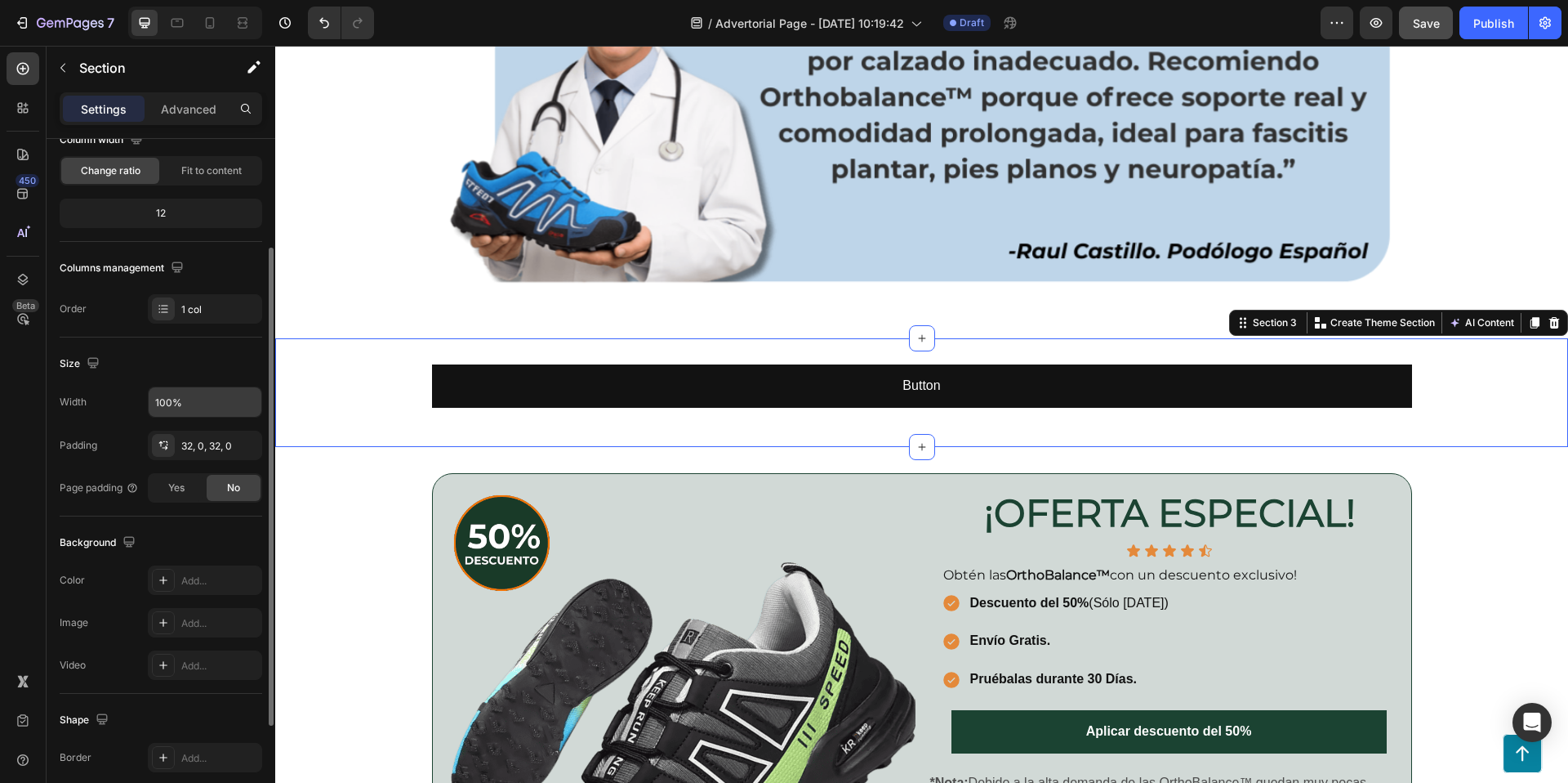
scroll to position [161, 0]
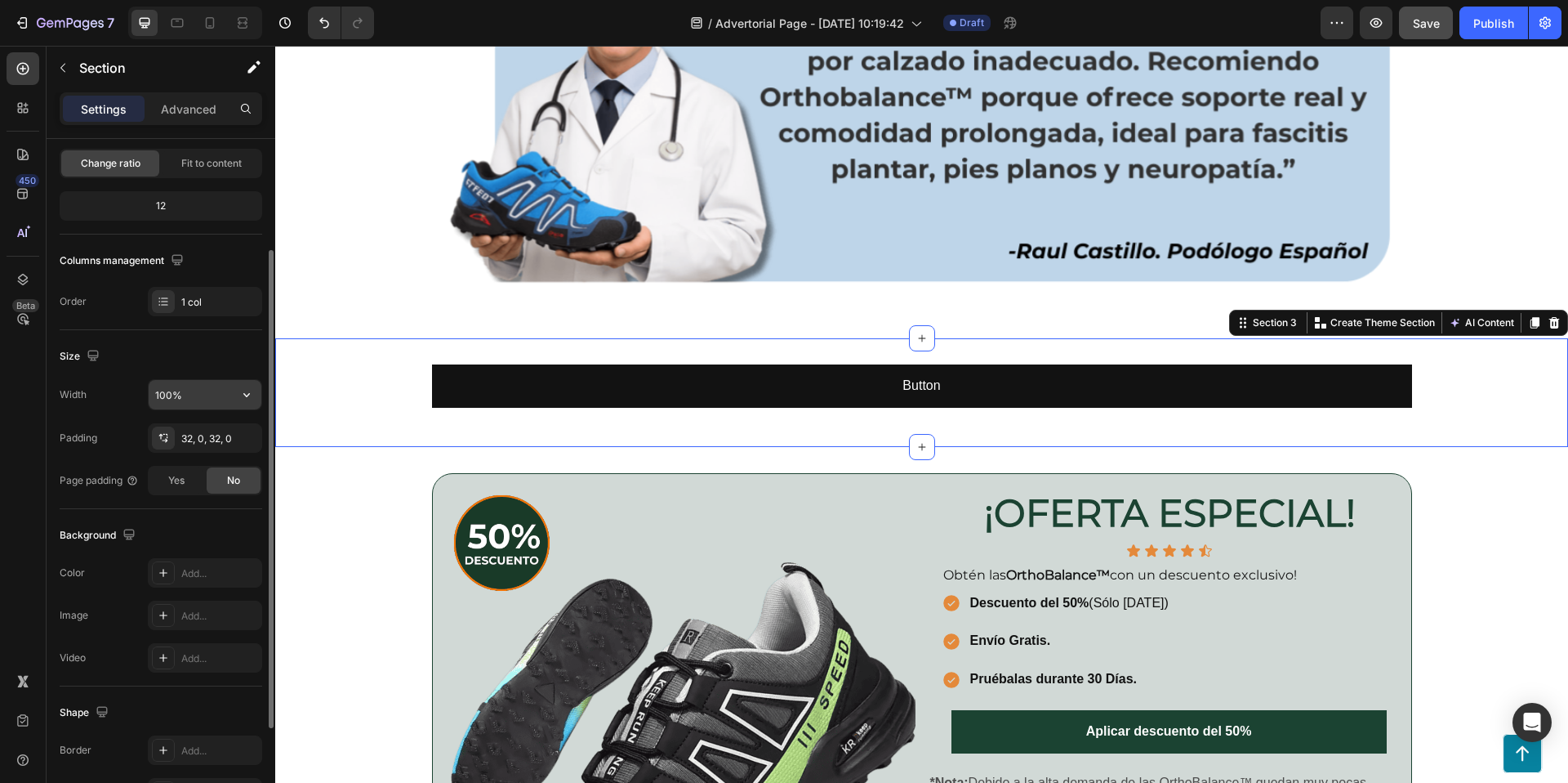
click at [212, 396] on input "100%" at bounding box center [204, 395] width 113 height 29
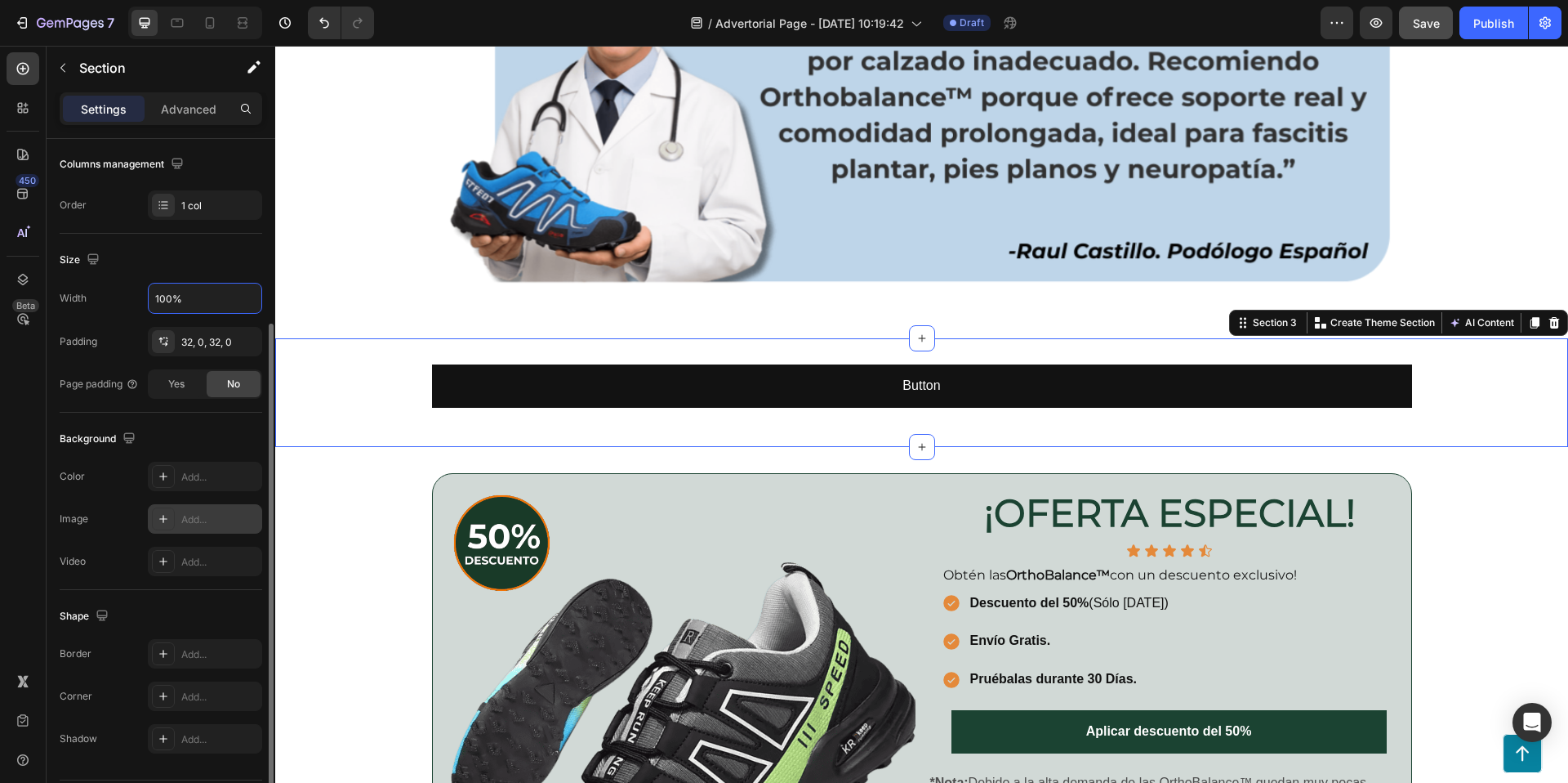
scroll to position [307, 0]
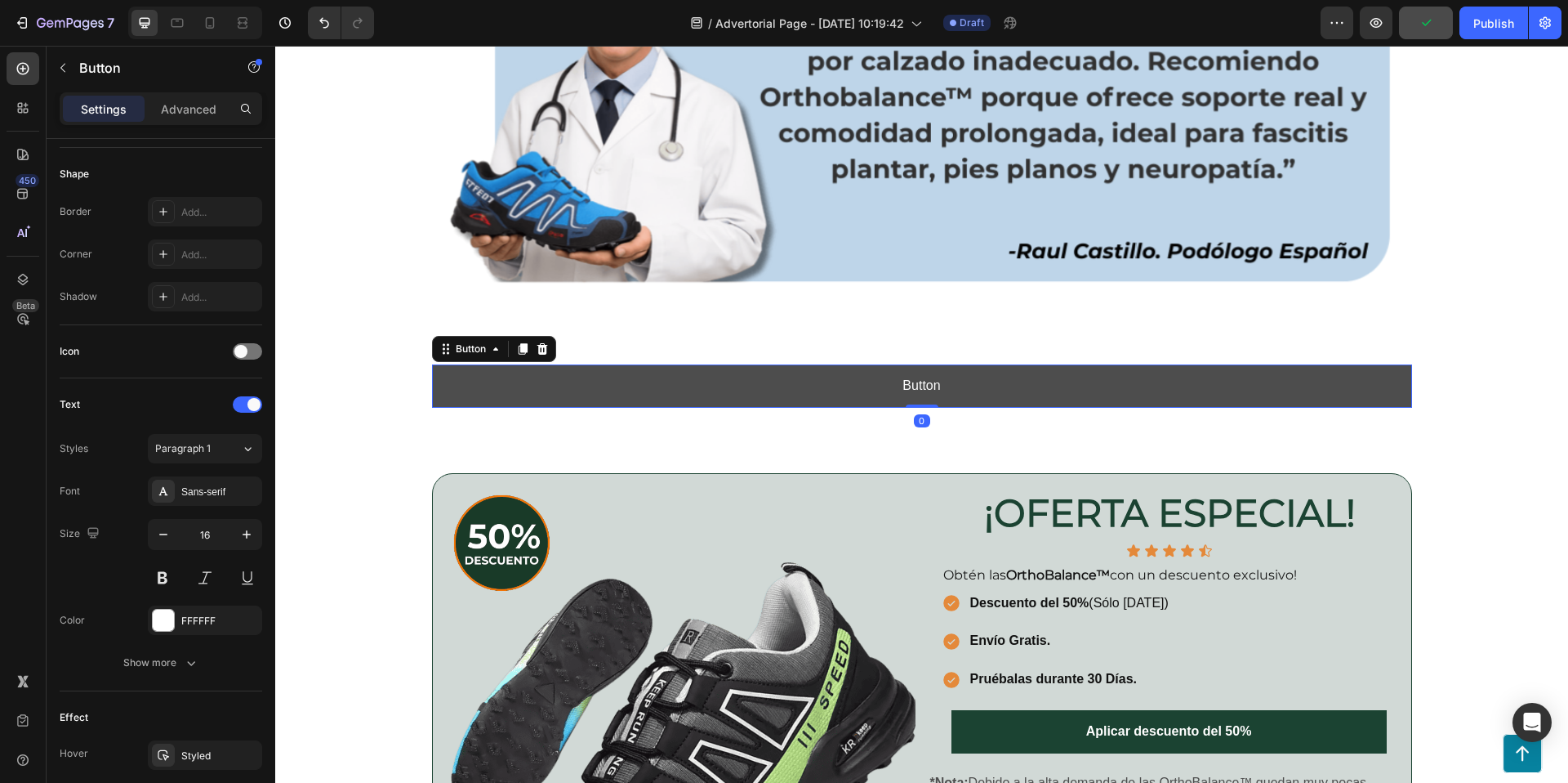
click at [726, 382] on button "Button" at bounding box center [922, 386] width 980 height 43
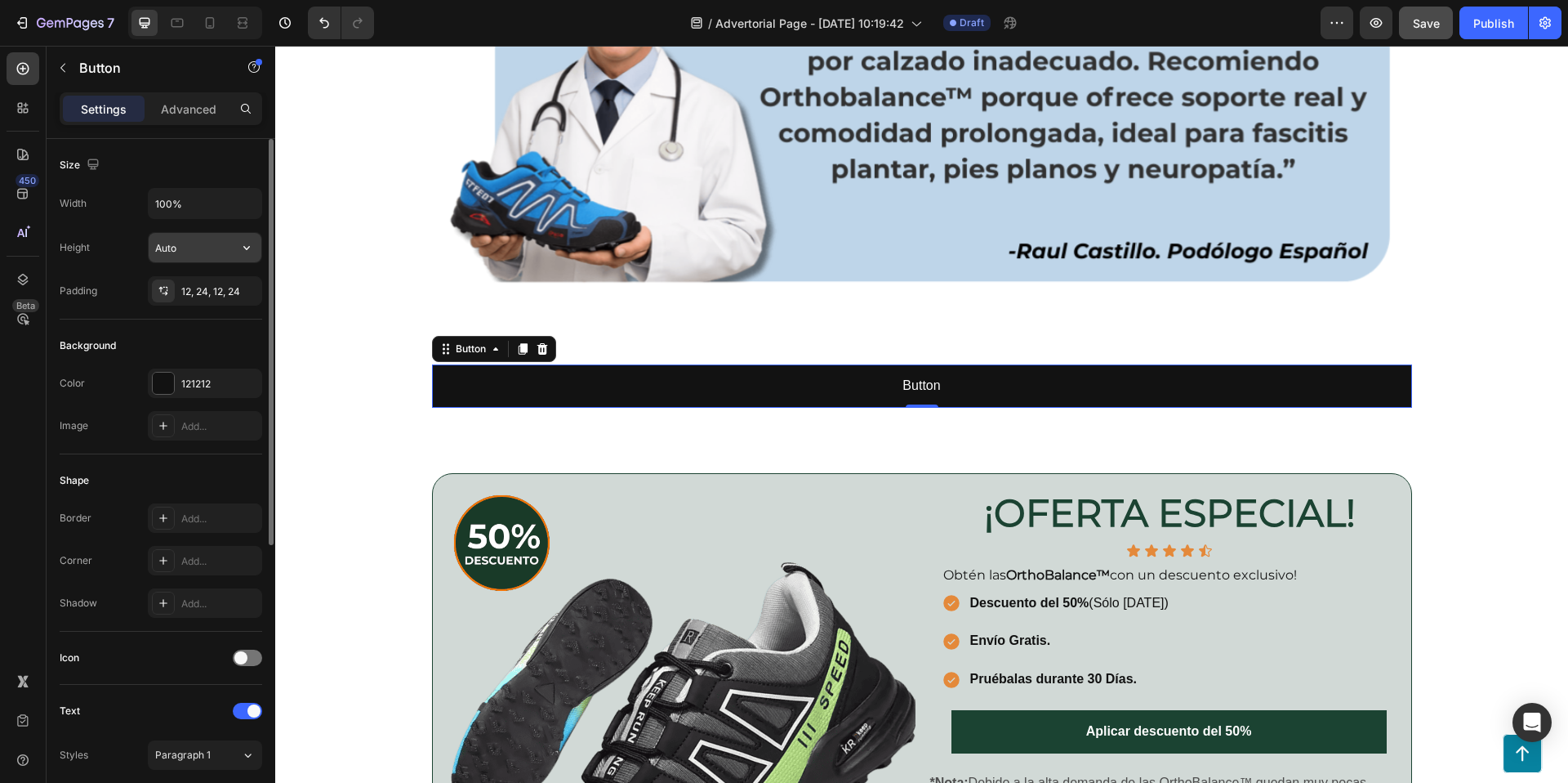
click at [219, 256] on input "Auto" at bounding box center [204, 247] width 113 height 29
click at [246, 254] on icon "button" at bounding box center [247, 247] width 16 height 16
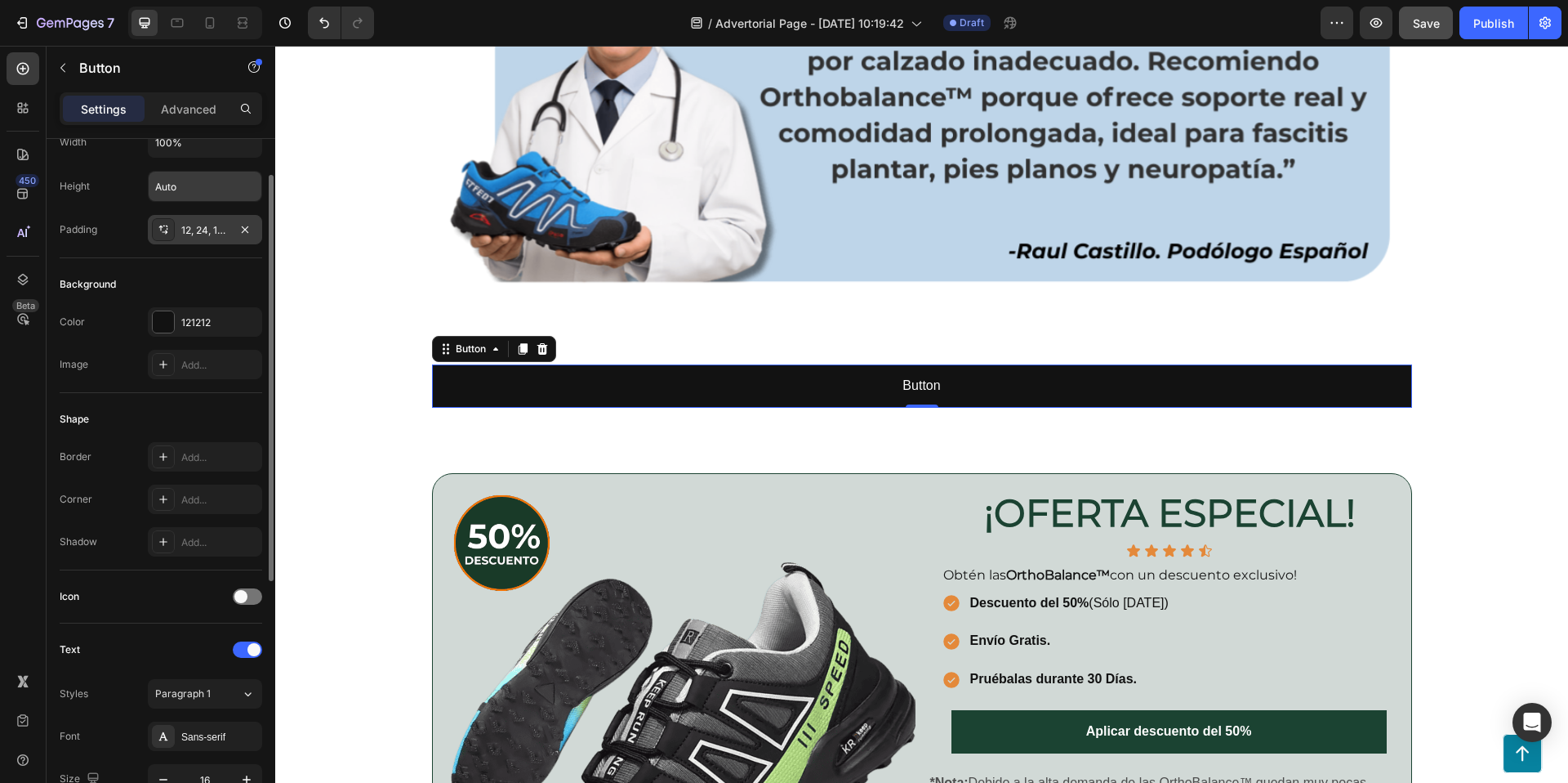
click at [168, 225] on icon at bounding box center [163, 230] width 13 height 13
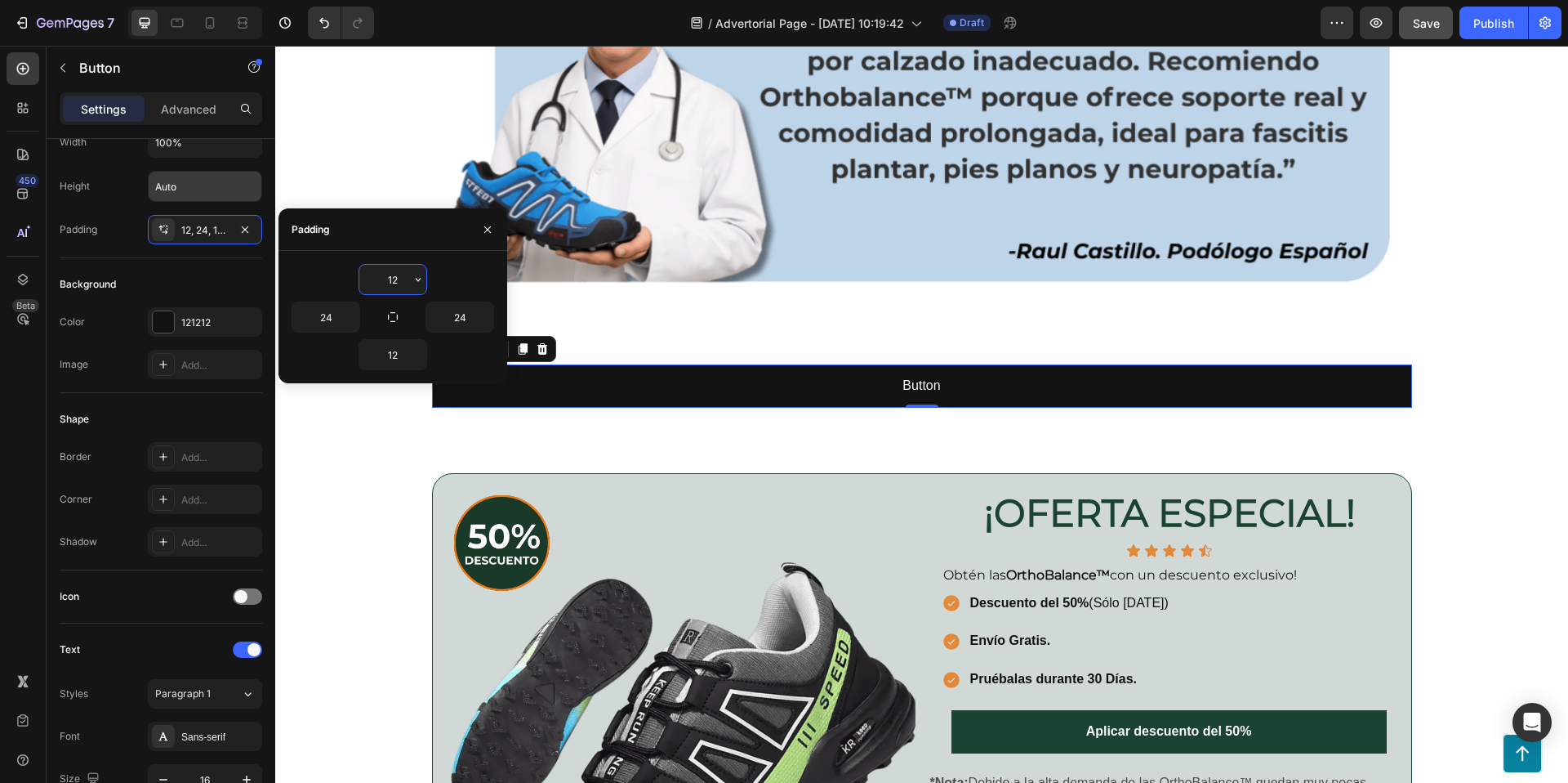
click at [395, 284] on input "12" at bounding box center [393, 279] width 67 height 29
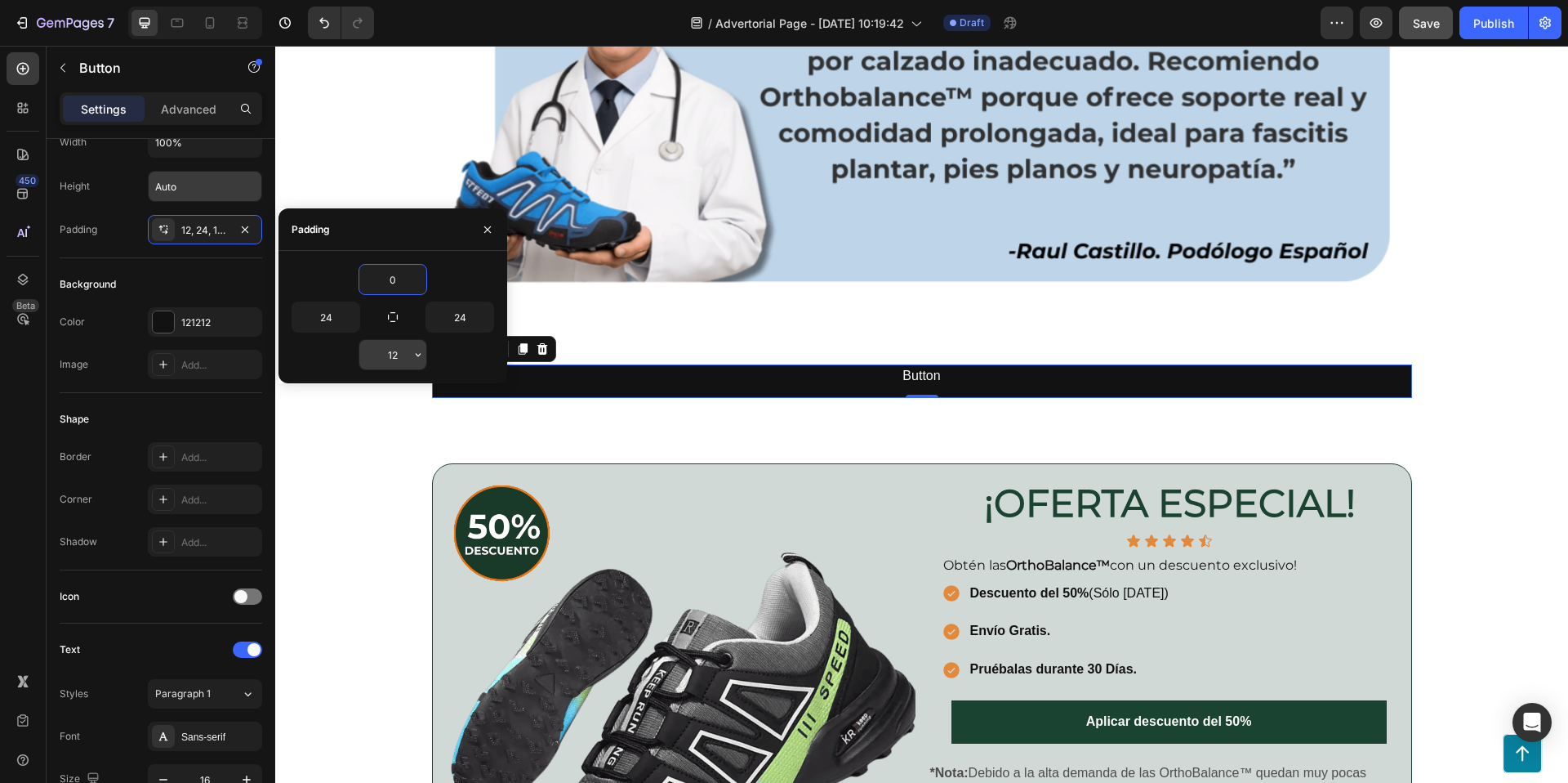
click at [397, 358] on input "12" at bounding box center [393, 354] width 67 height 29
click at [394, 273] on input "0" at bounding box center [393, 279] width 67 height 29
type input "12"
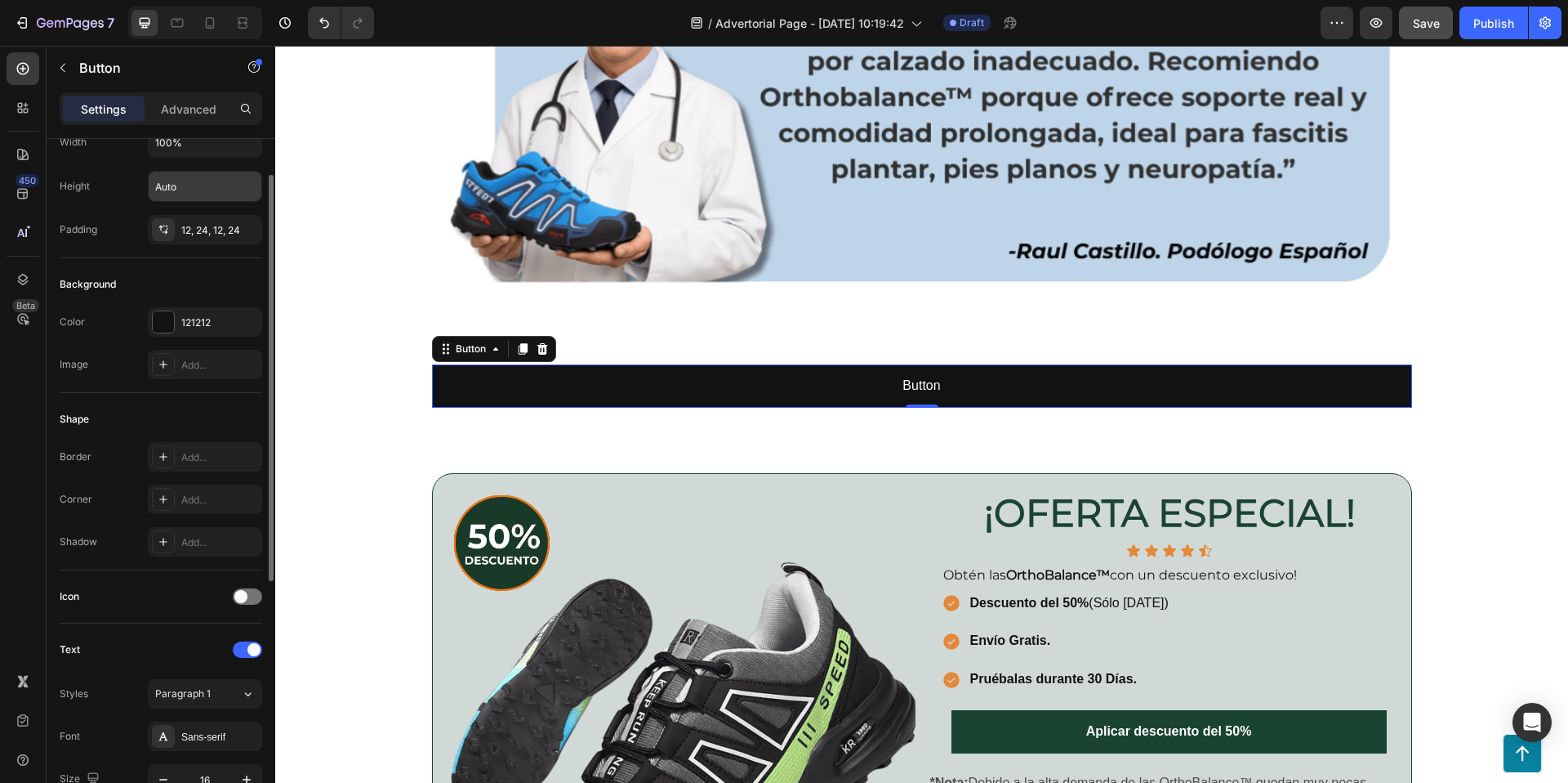
click at [221, 288] on div "Background" at bounding box center [160, 284] width 202 height 27
click at [207, 112] on p "Advanced" at bounding box center [189, 109] width 56 height 17
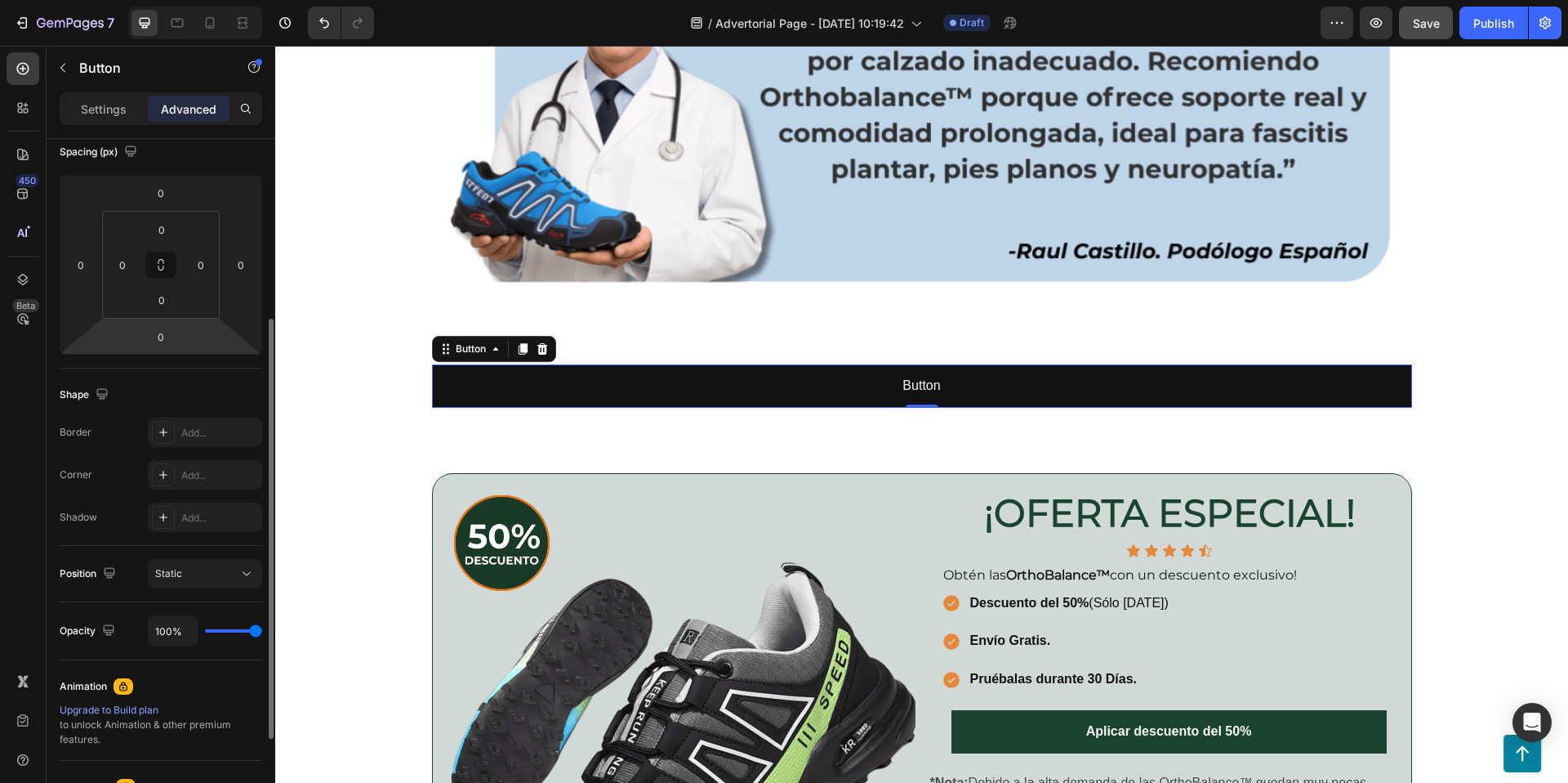
scroll to position [244, 0]
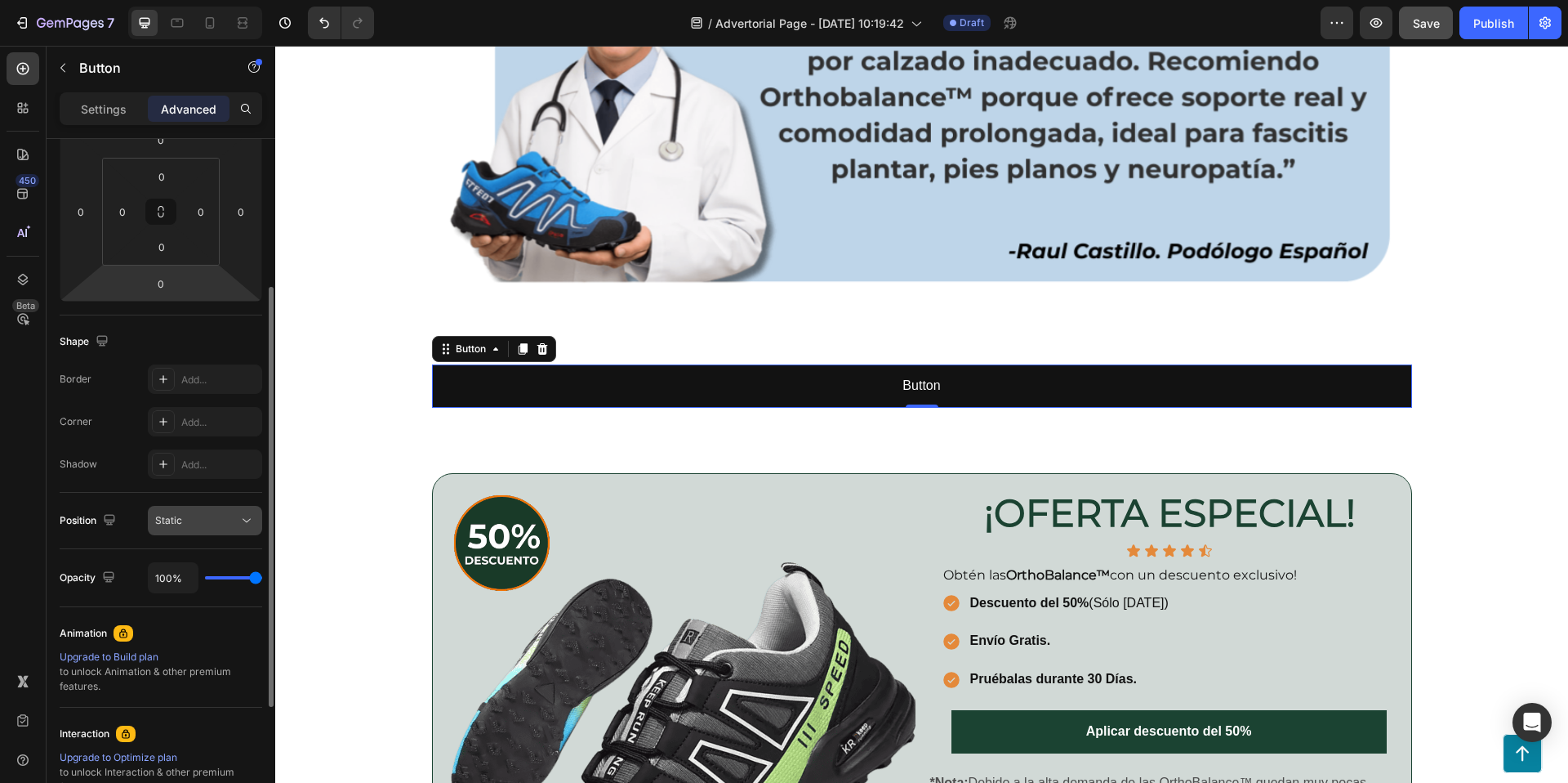
click at [170, 531] on button "Static" at bounding box center [204, 520] width 114 height 29
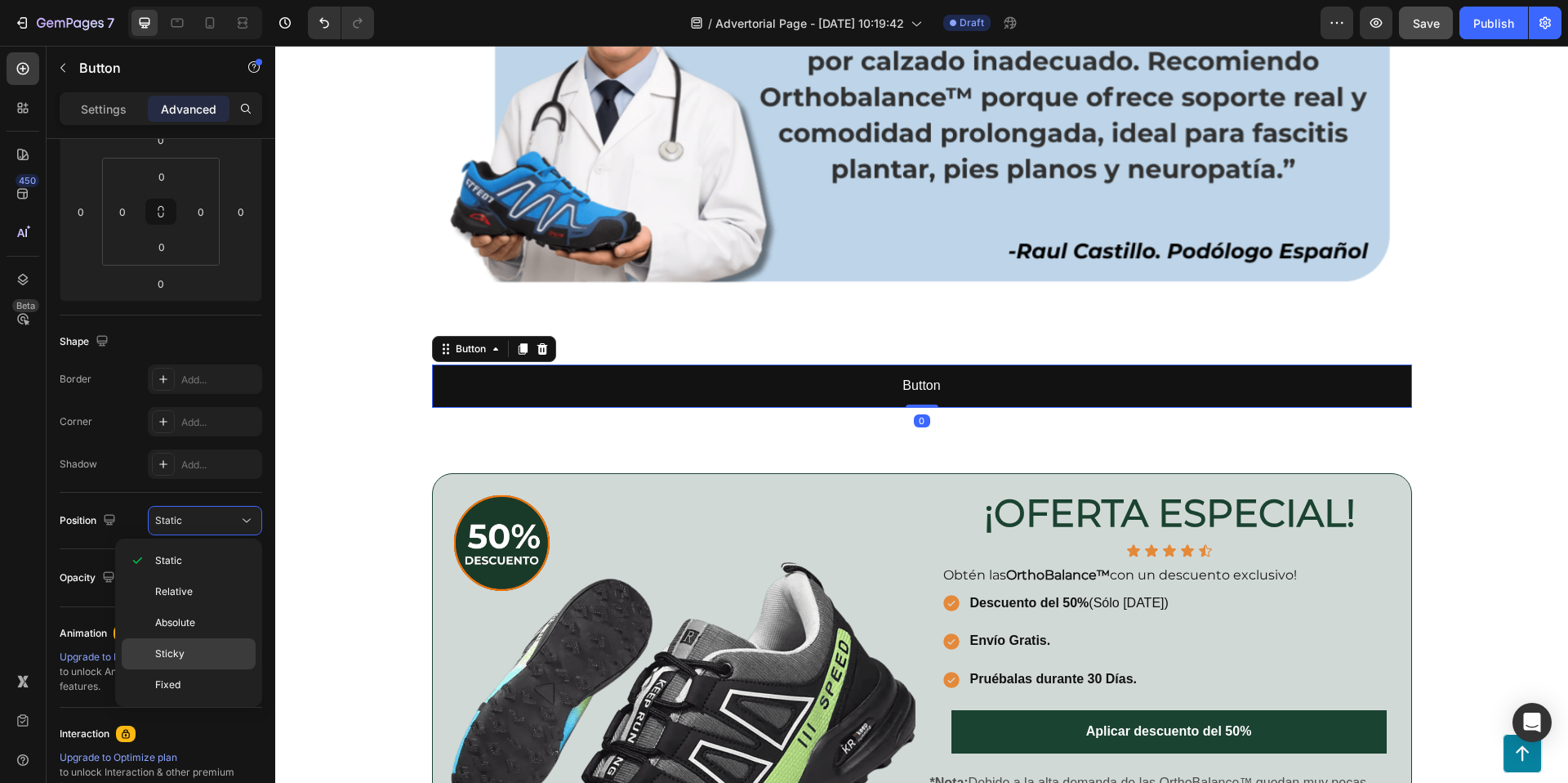
click at [171, 657] on span "Sticky" at bounding box center [170, 654] width 29 height 15
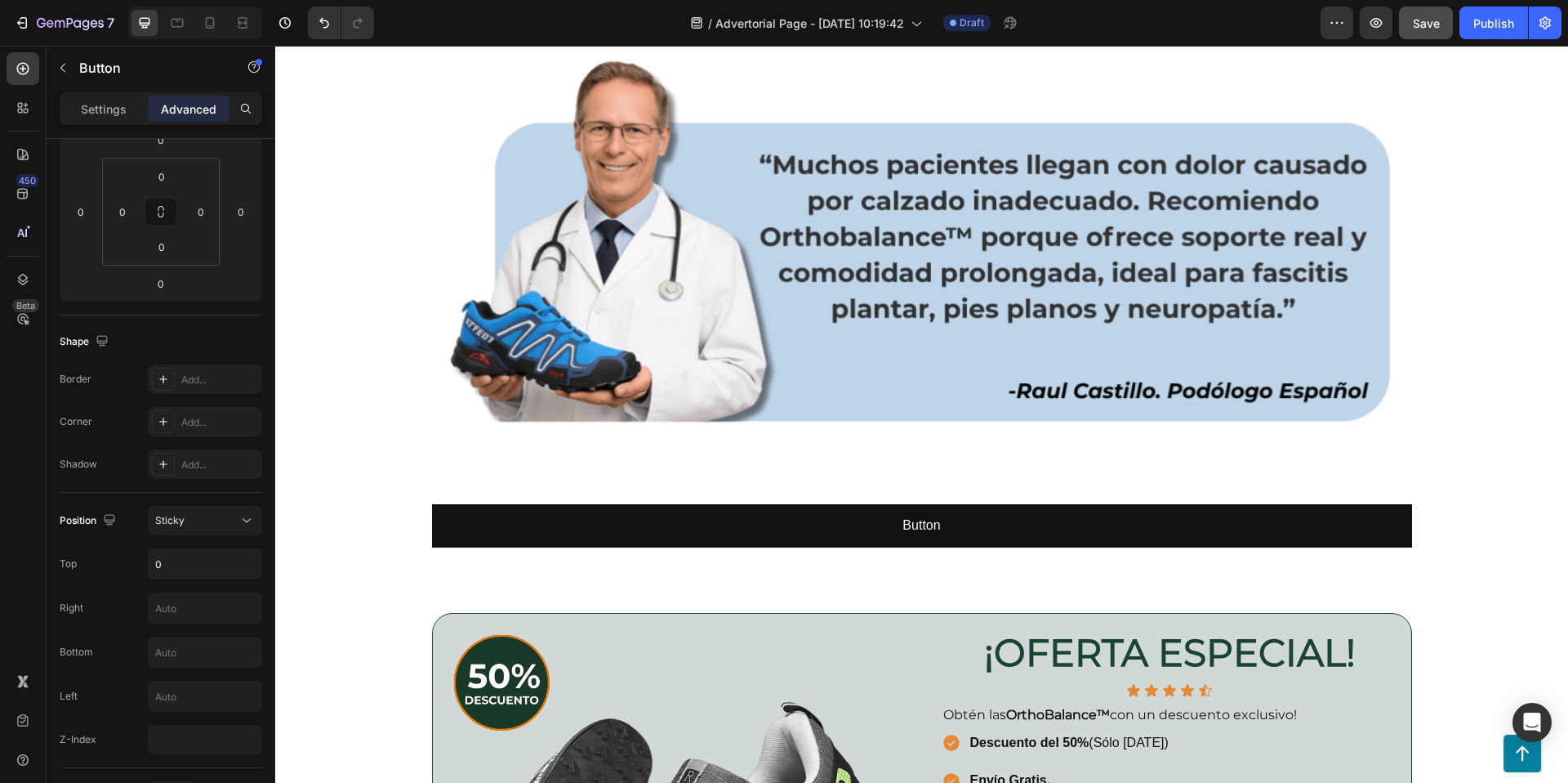
scroll to position [3095, 0]
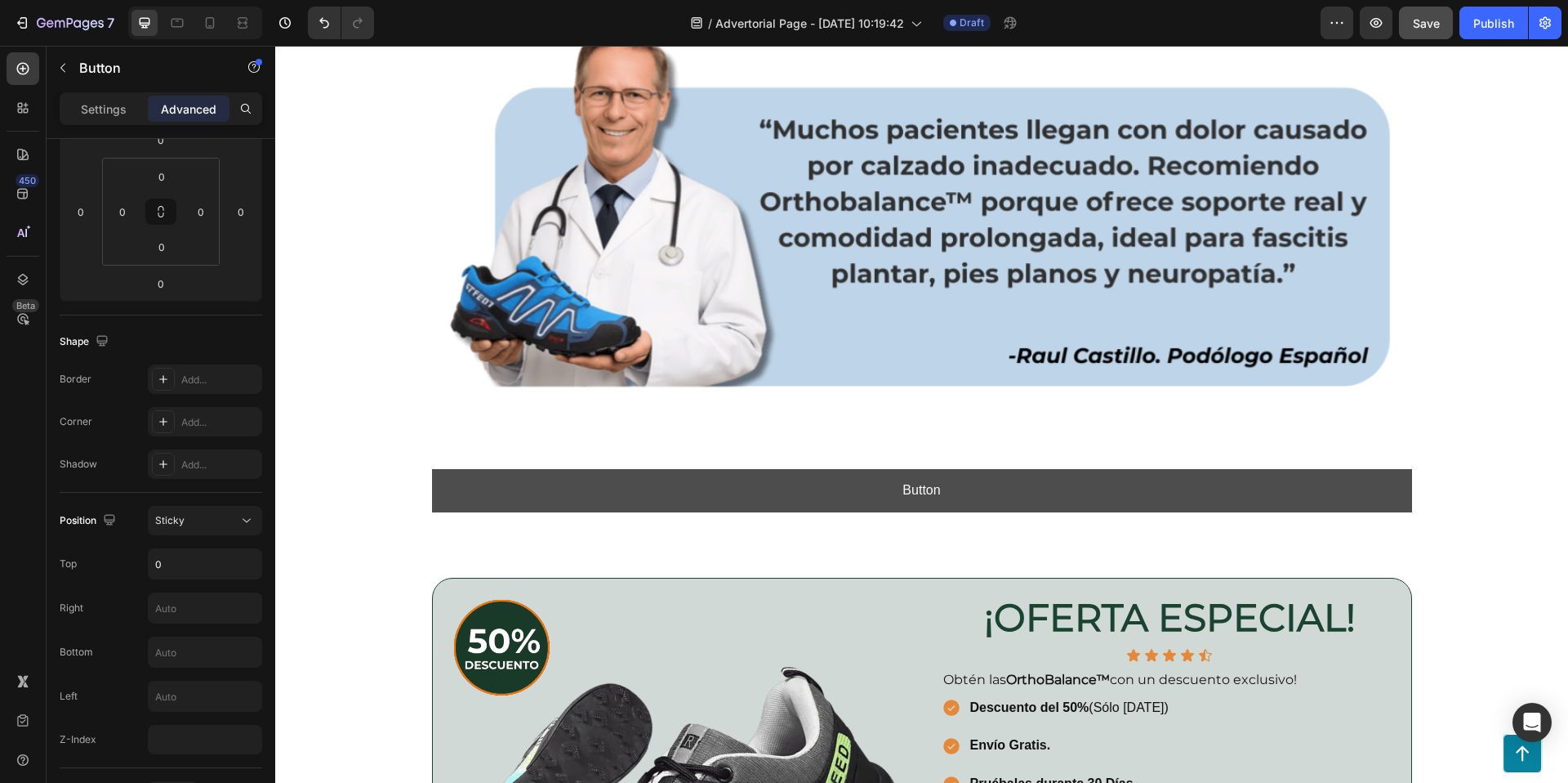
click at [688, 486] on button "Button" at bounding box center [922, 490] width 980 height 43
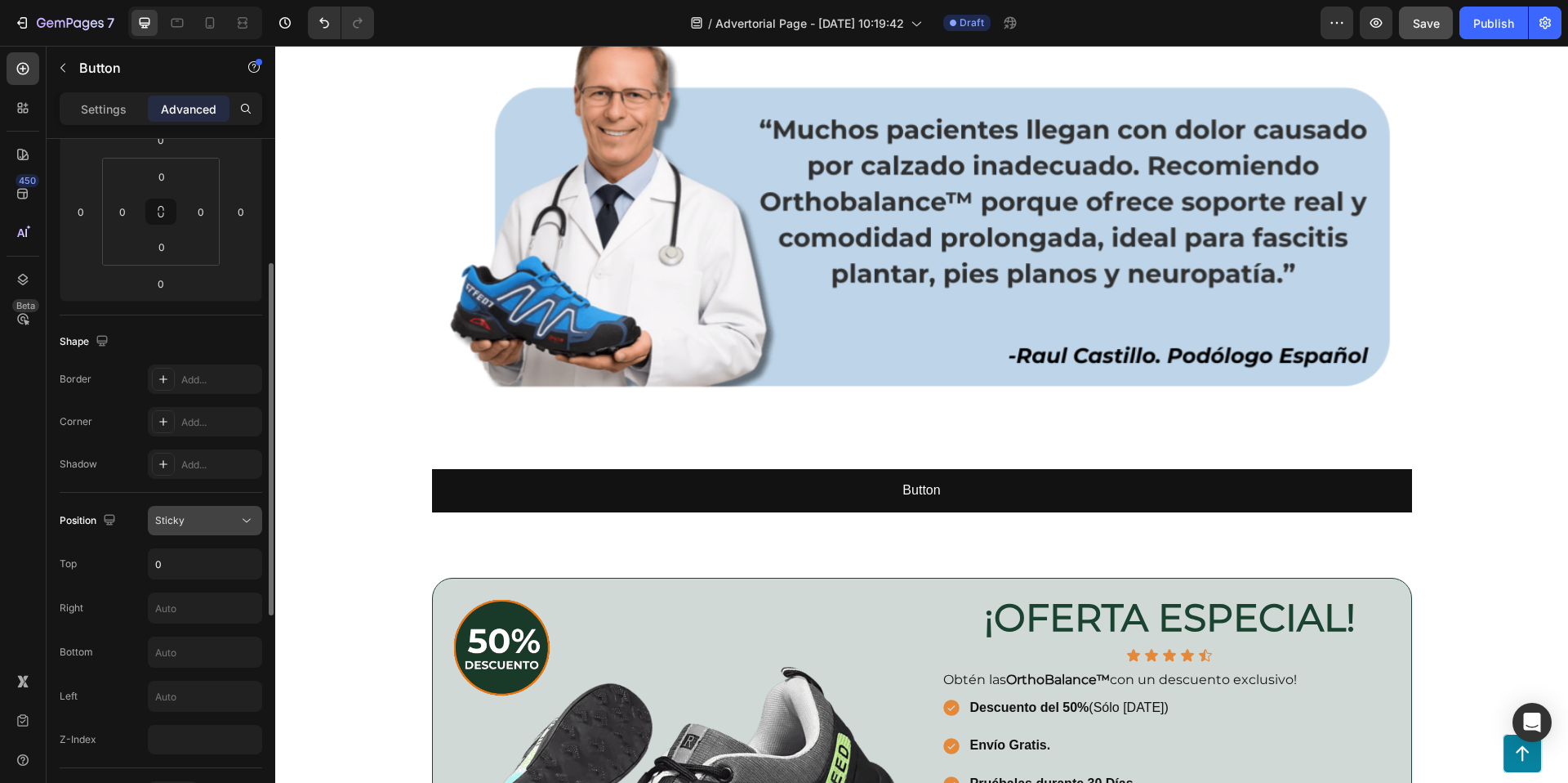
click at [187, 516] on div "Sticky" at bounding box center [197, 520] width 83 height 15
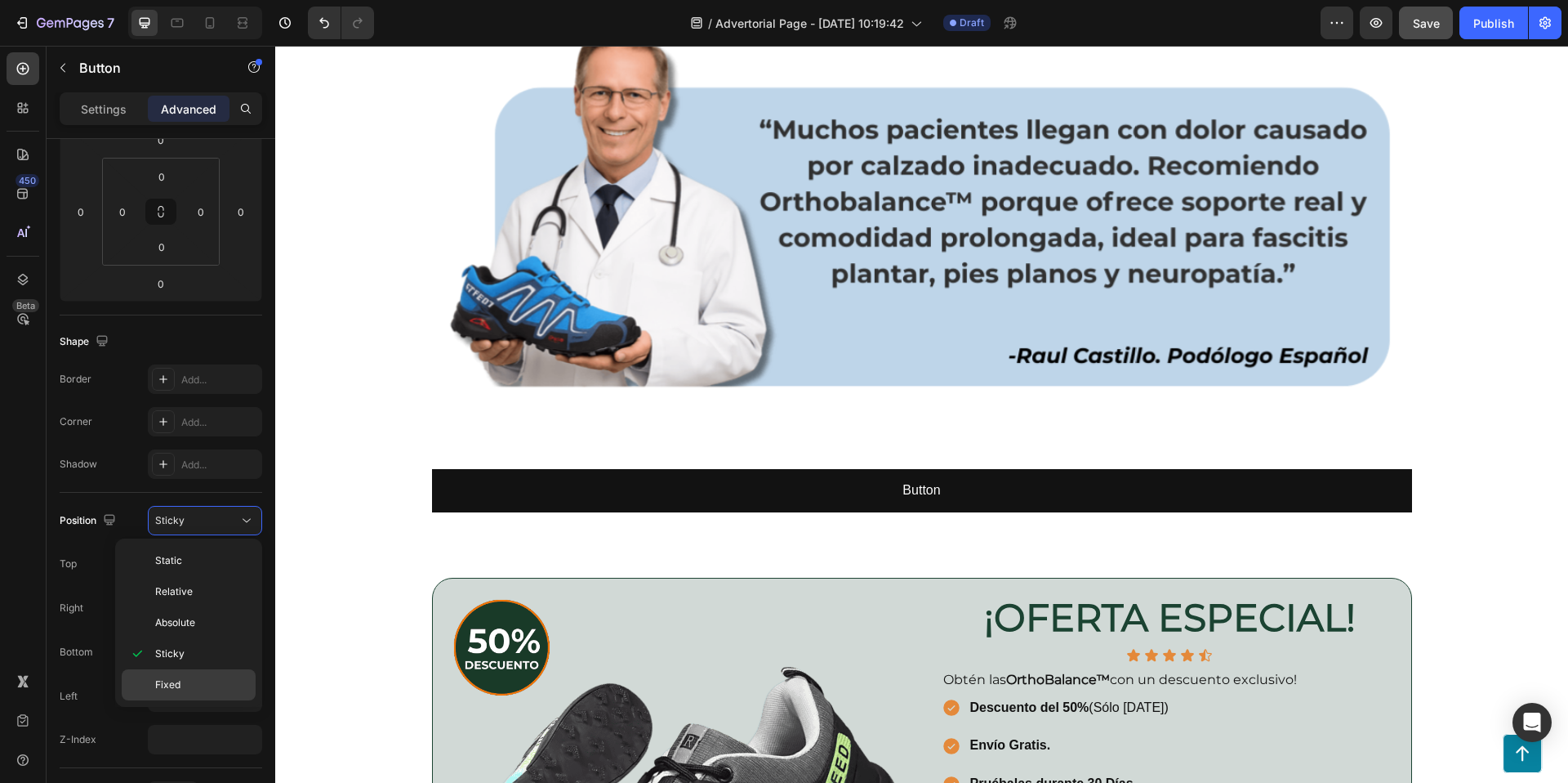
click at [159, 681] on span "Fixed" at bounding box center [168, 685] width 26 height 15
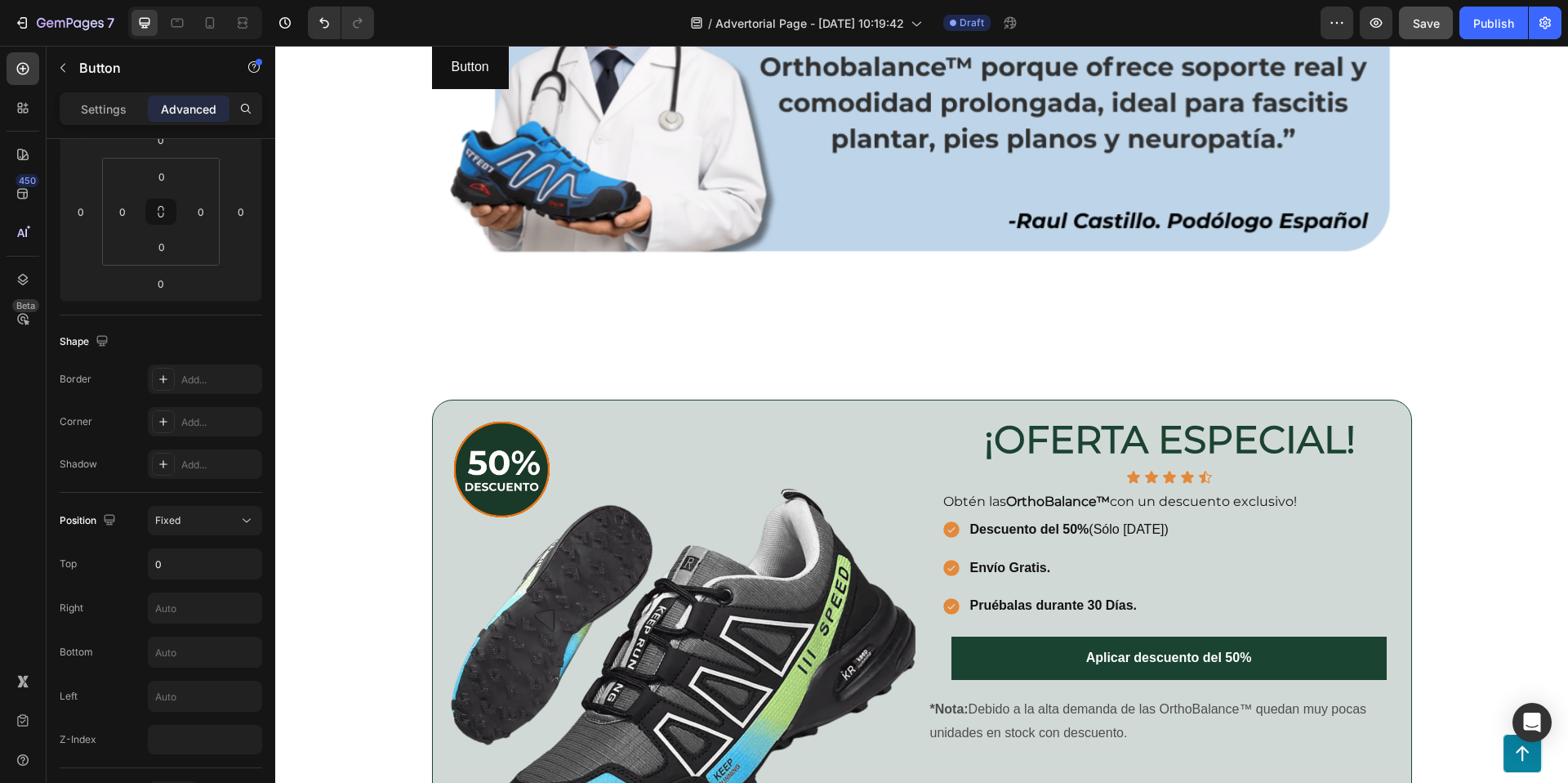
scroll to position [3248, 0]
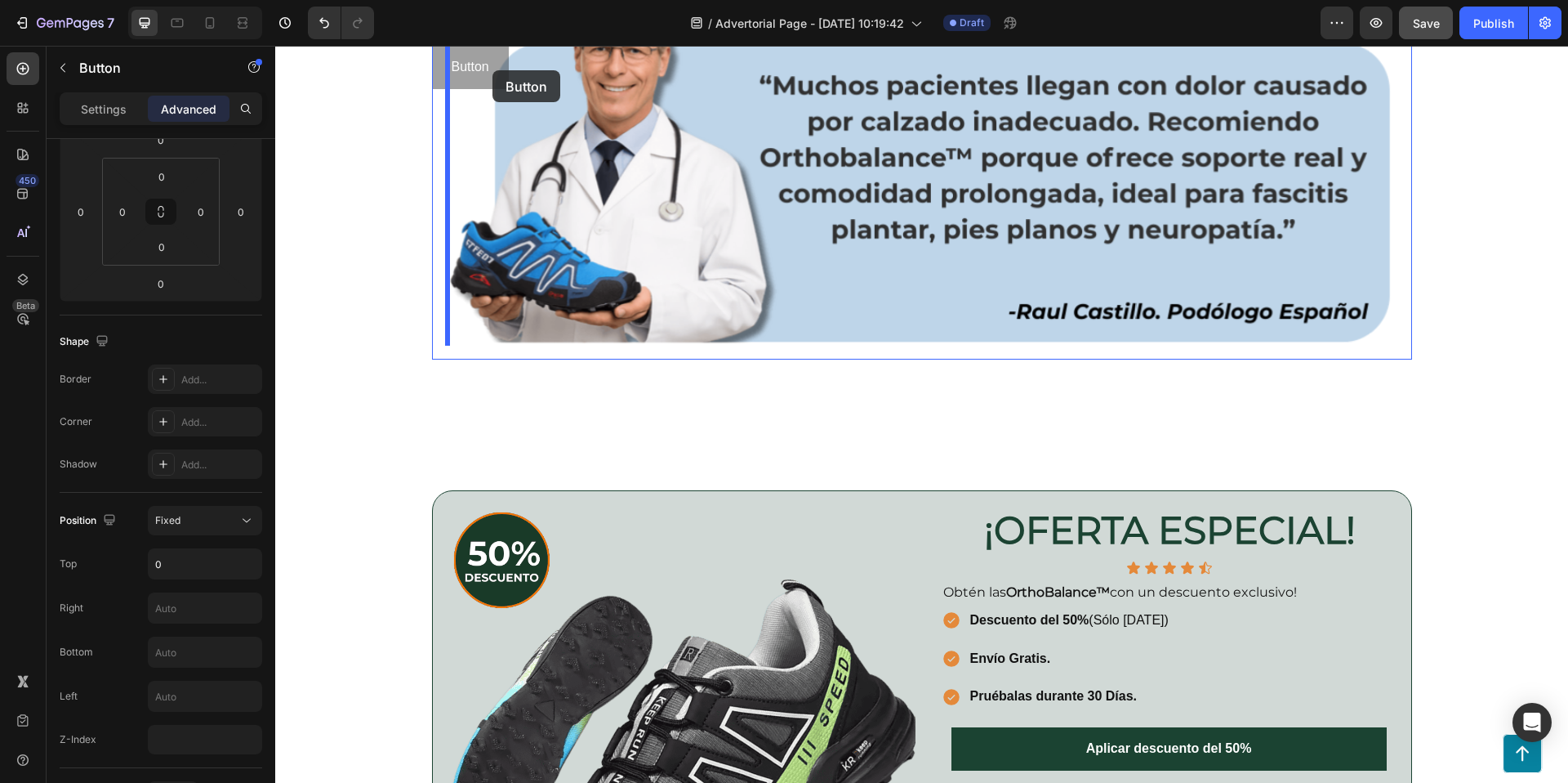
drag, startPoint x: 501, startPoint y: 58, endPoint x: 492, endPoint y: 63, distance: 10.3
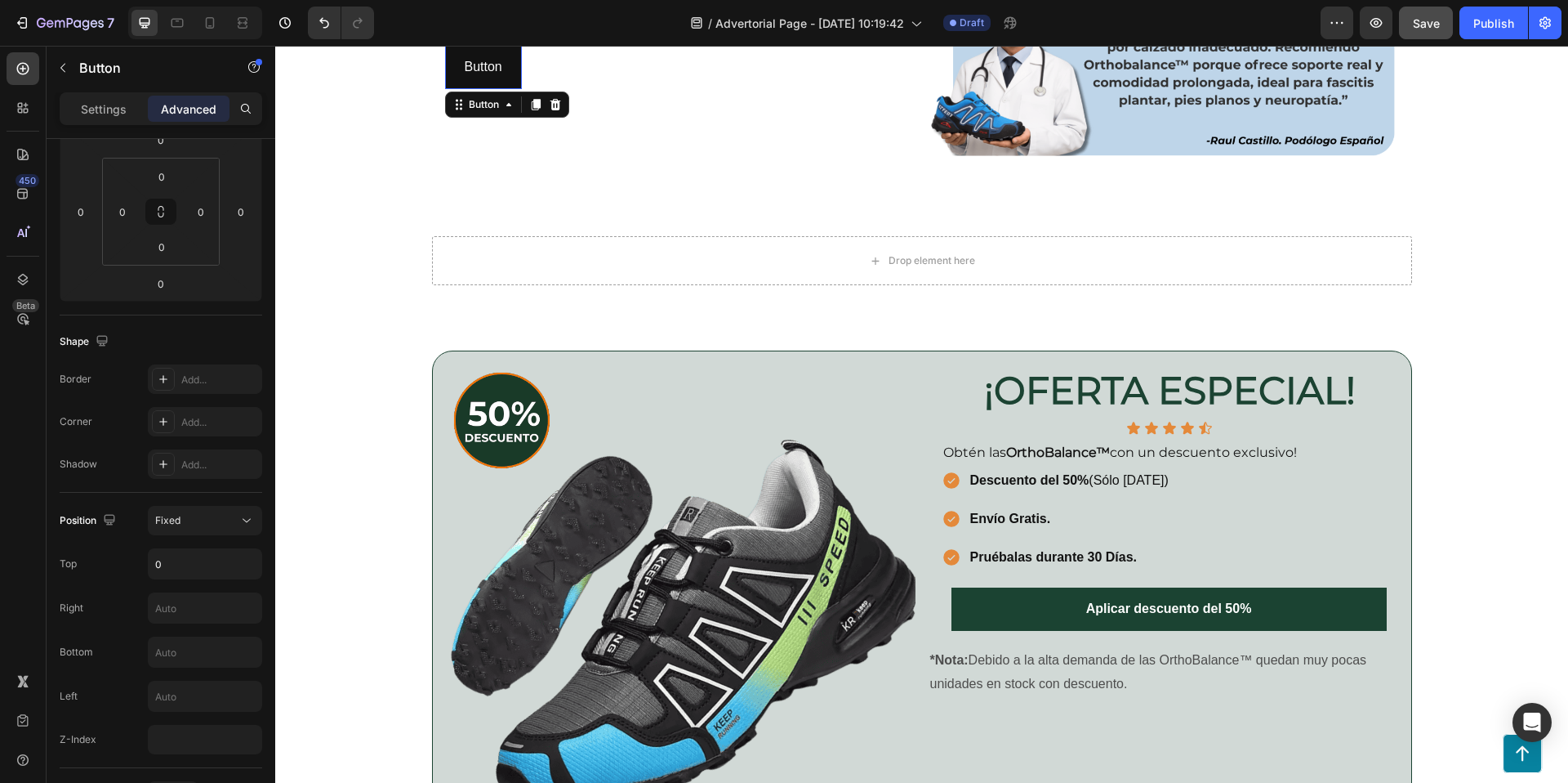
scroll to position [3116, 0]
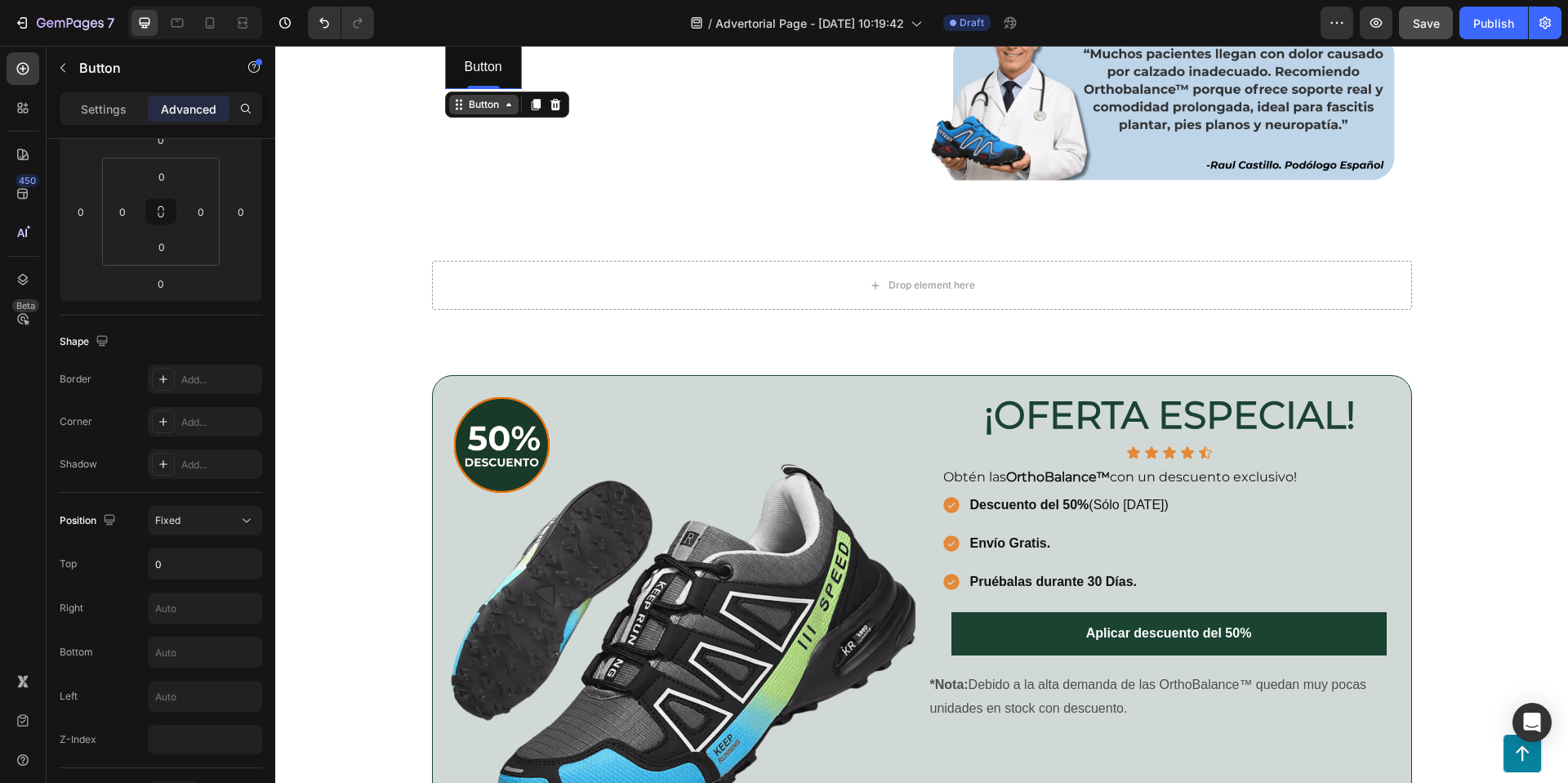
click at [479, 103] on div "Button" at bounding box center [484, 104] width 37 height 15
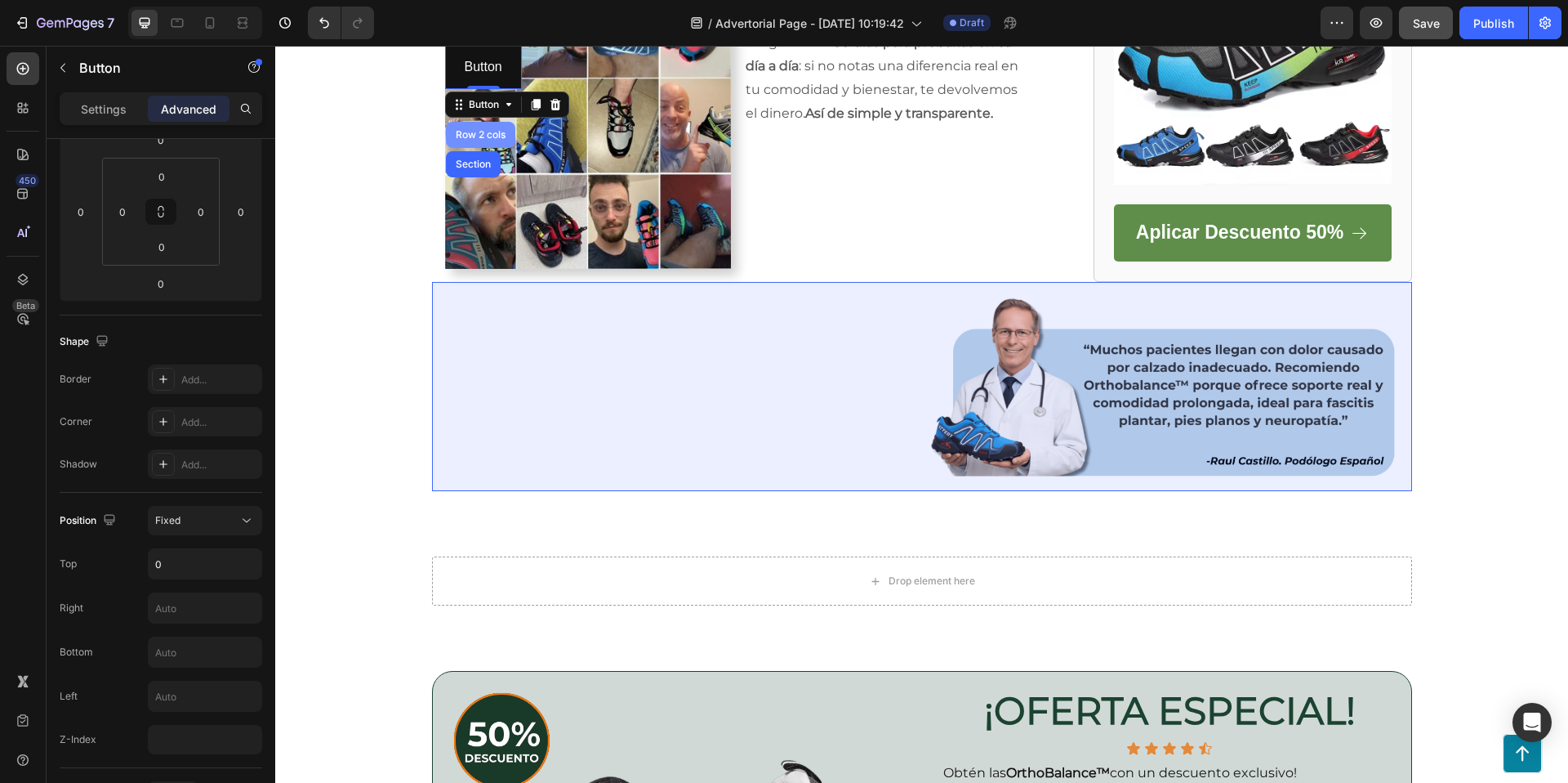
scroll to position [2693, 0]
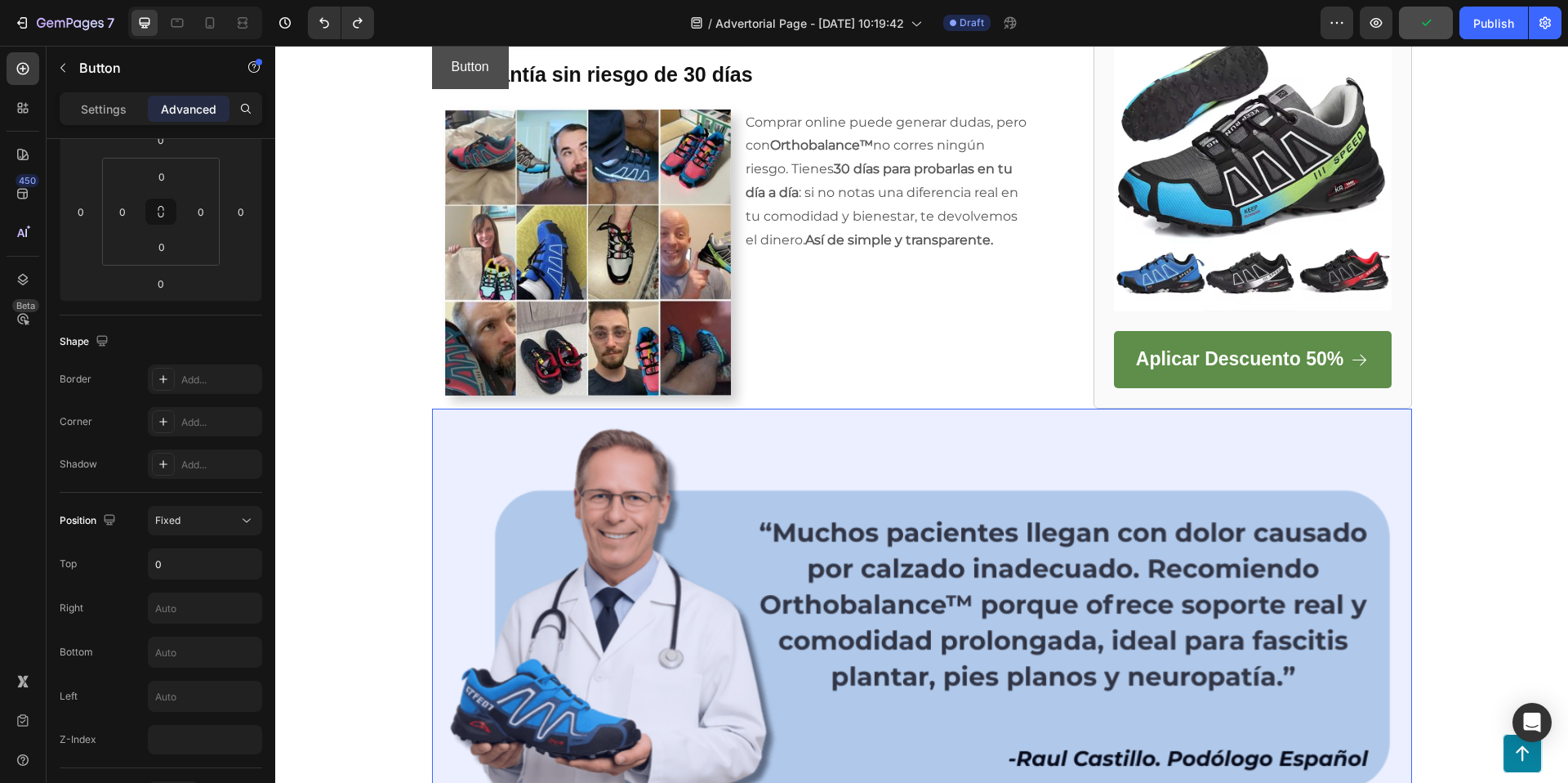
click at [496, 49] on button "Button" at bounding box center [470, 67] width 77 height 43
click at [484, 70] on p "Button" at bounding box center [470, 68] width 38 height 24
click at [496, 74] on button "Button" at bounding box center [470, 67] width 77 height 43
click at [440, 83] on button "Button" at bounding box center [470, 67] width 77 height 43
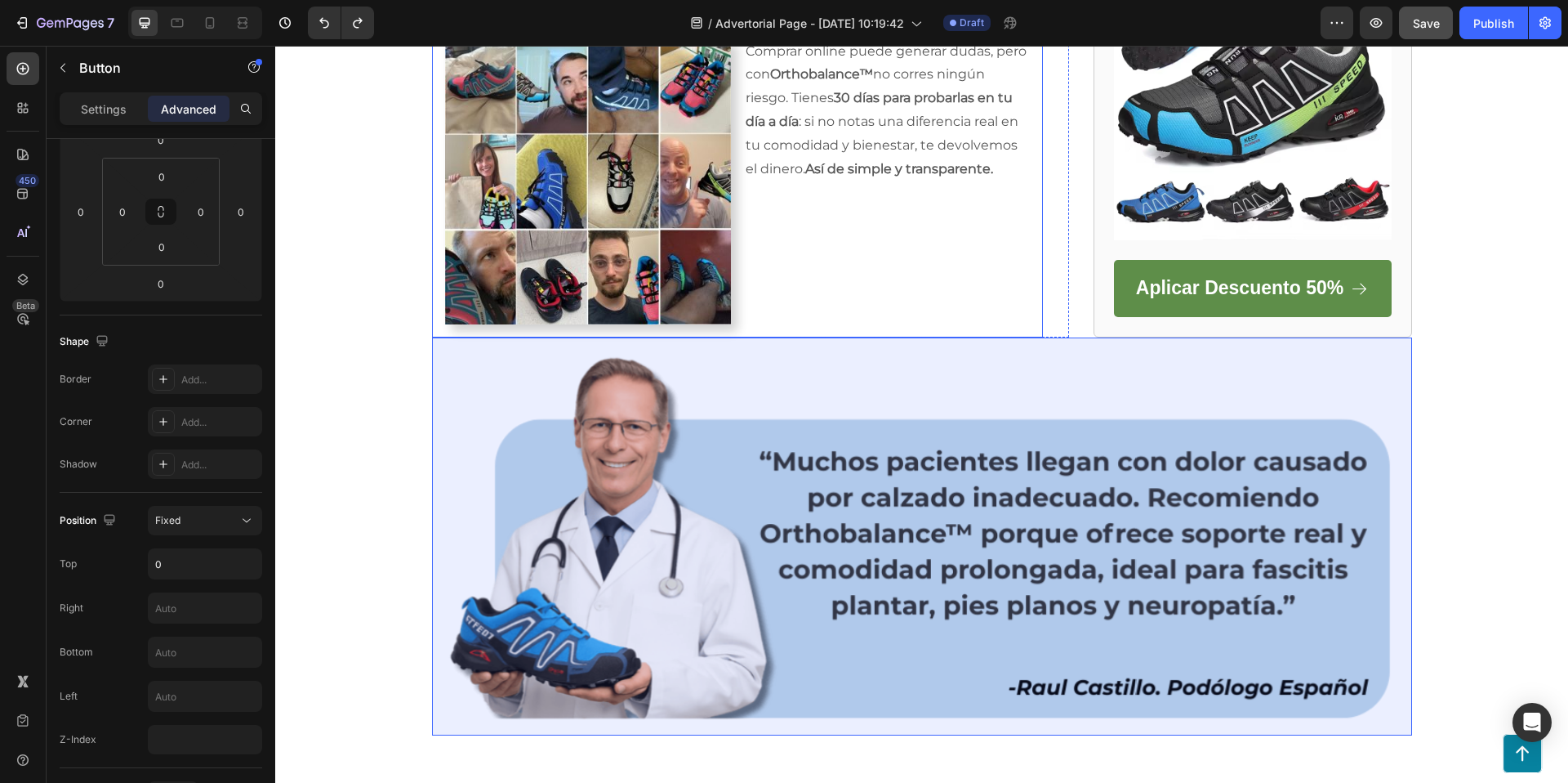
scroll to position [3313, 0]
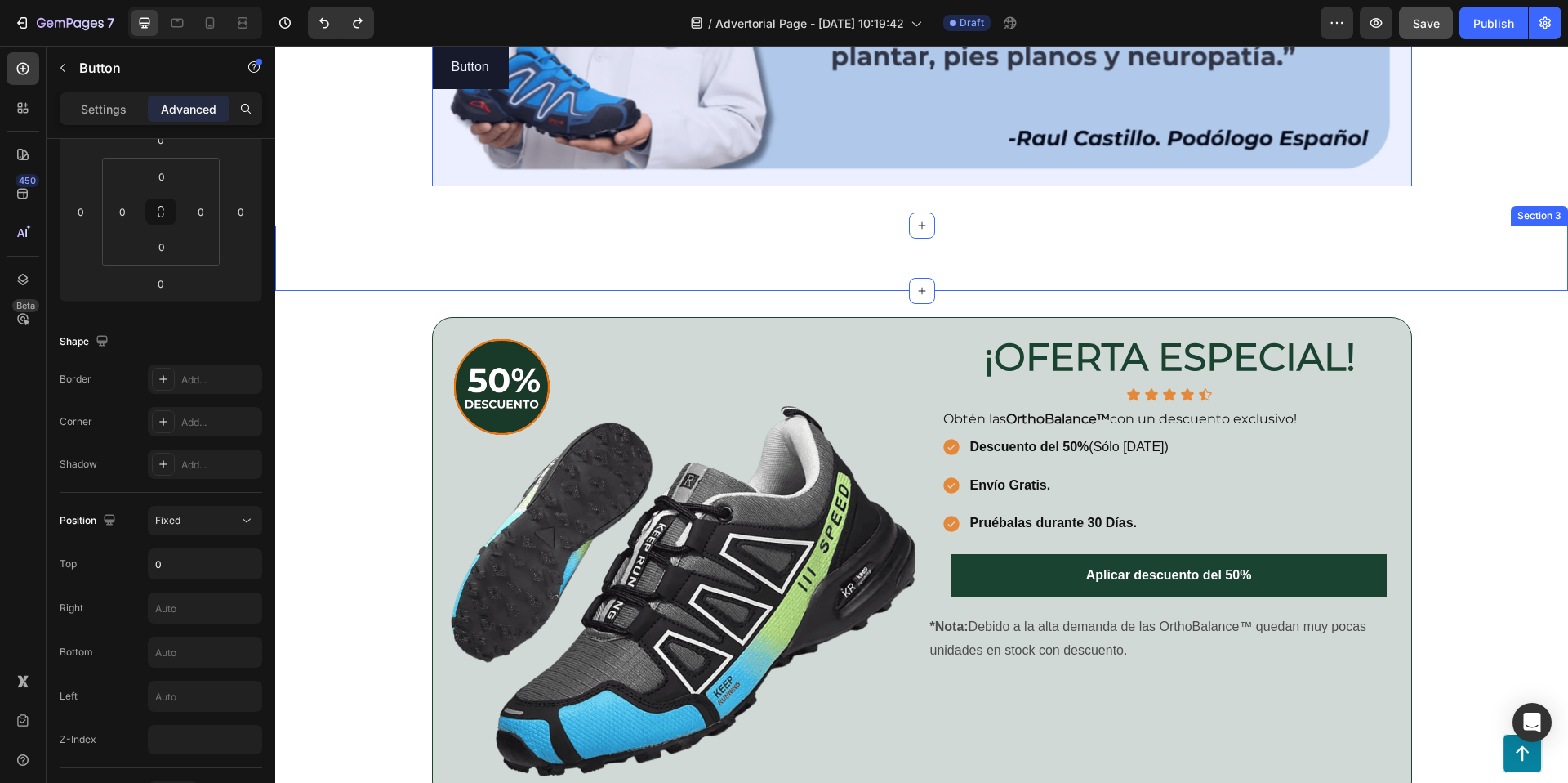
click at [730, 265] on div "Button Button Row Section 3" at bounding box center [922, 257] width 1292 height 65
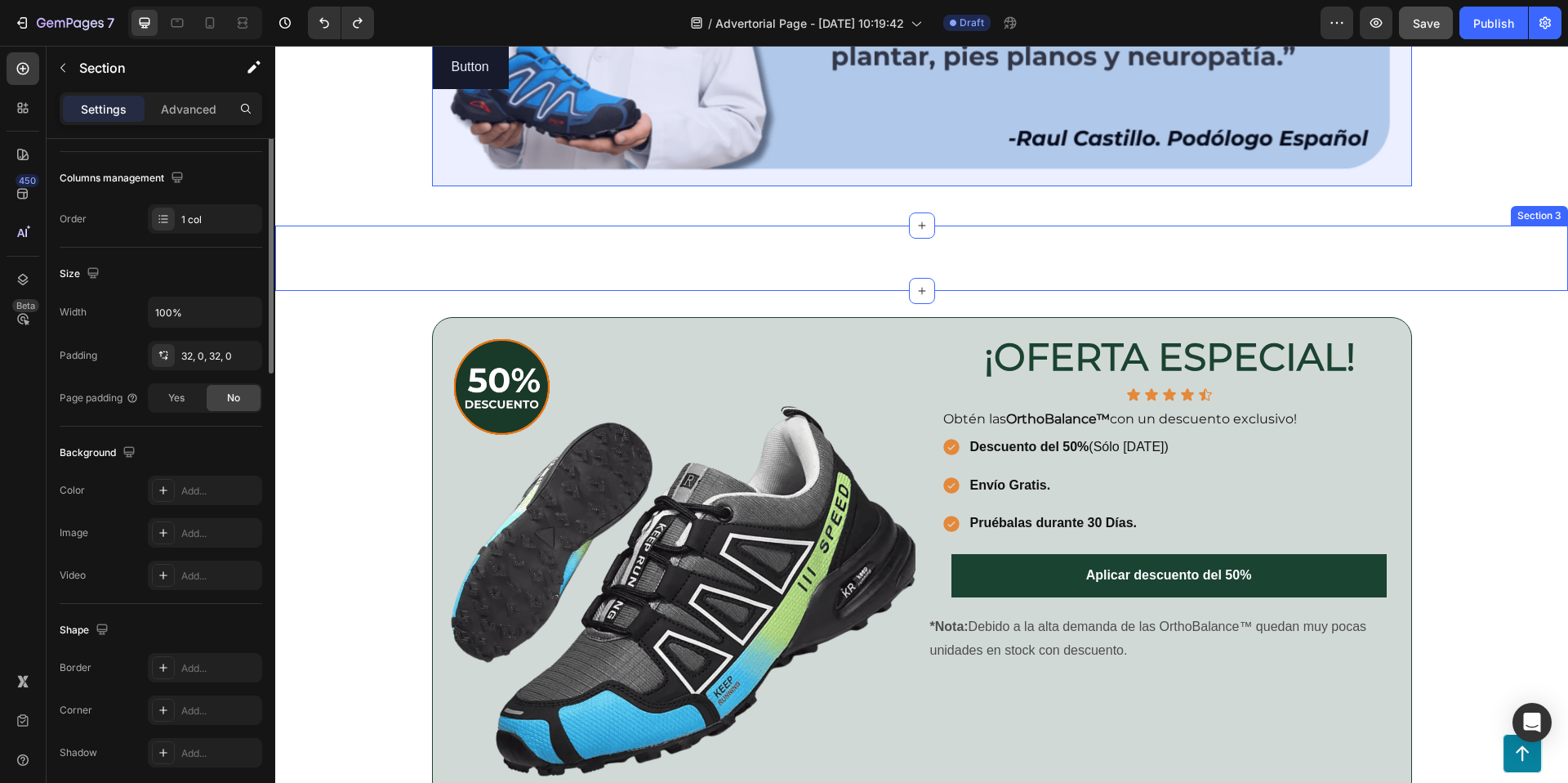
scroll to position [0, 0]
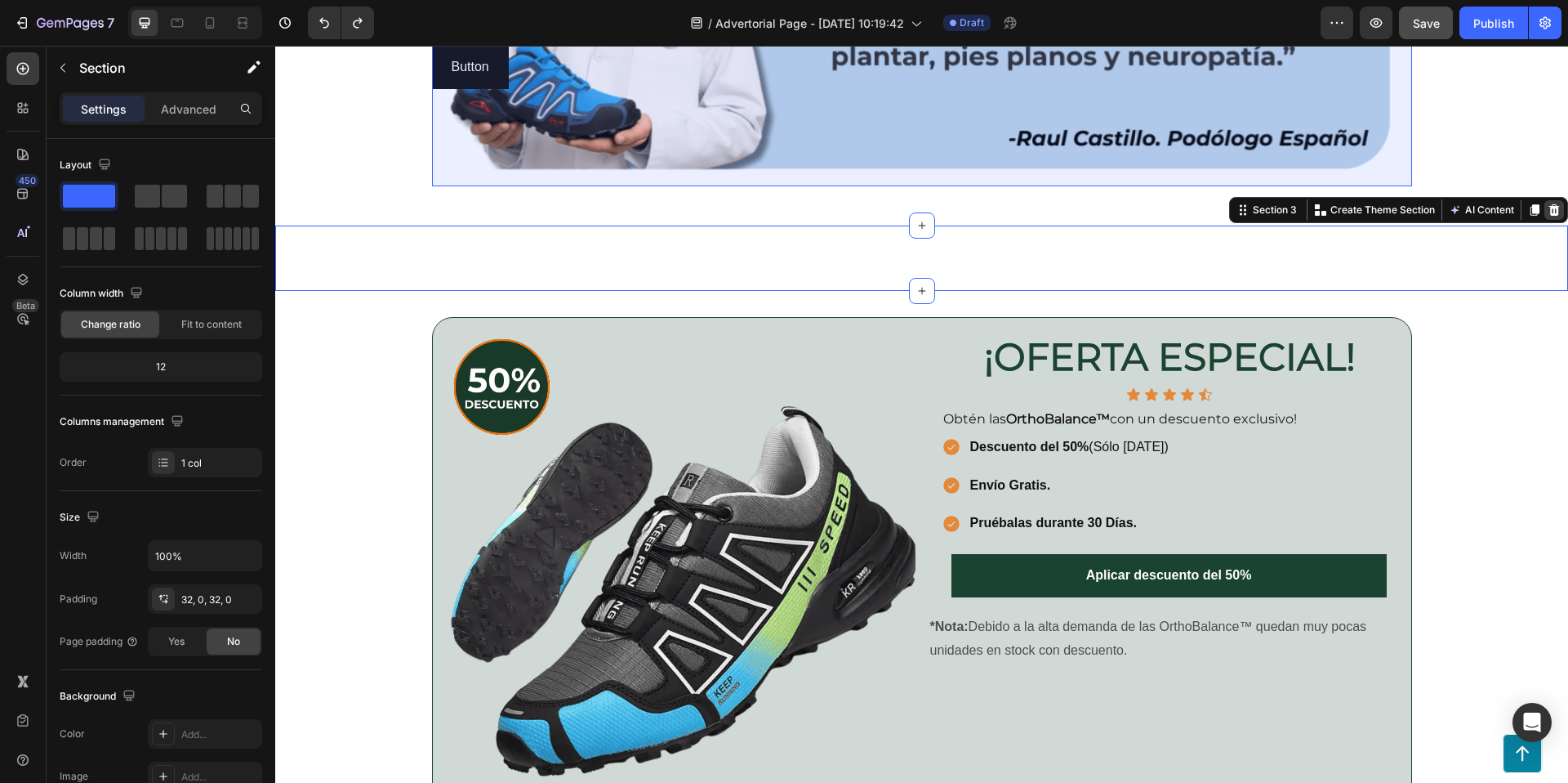
click at [1563, 208] on div at bounding box center [1553, 210] width 19 height 19
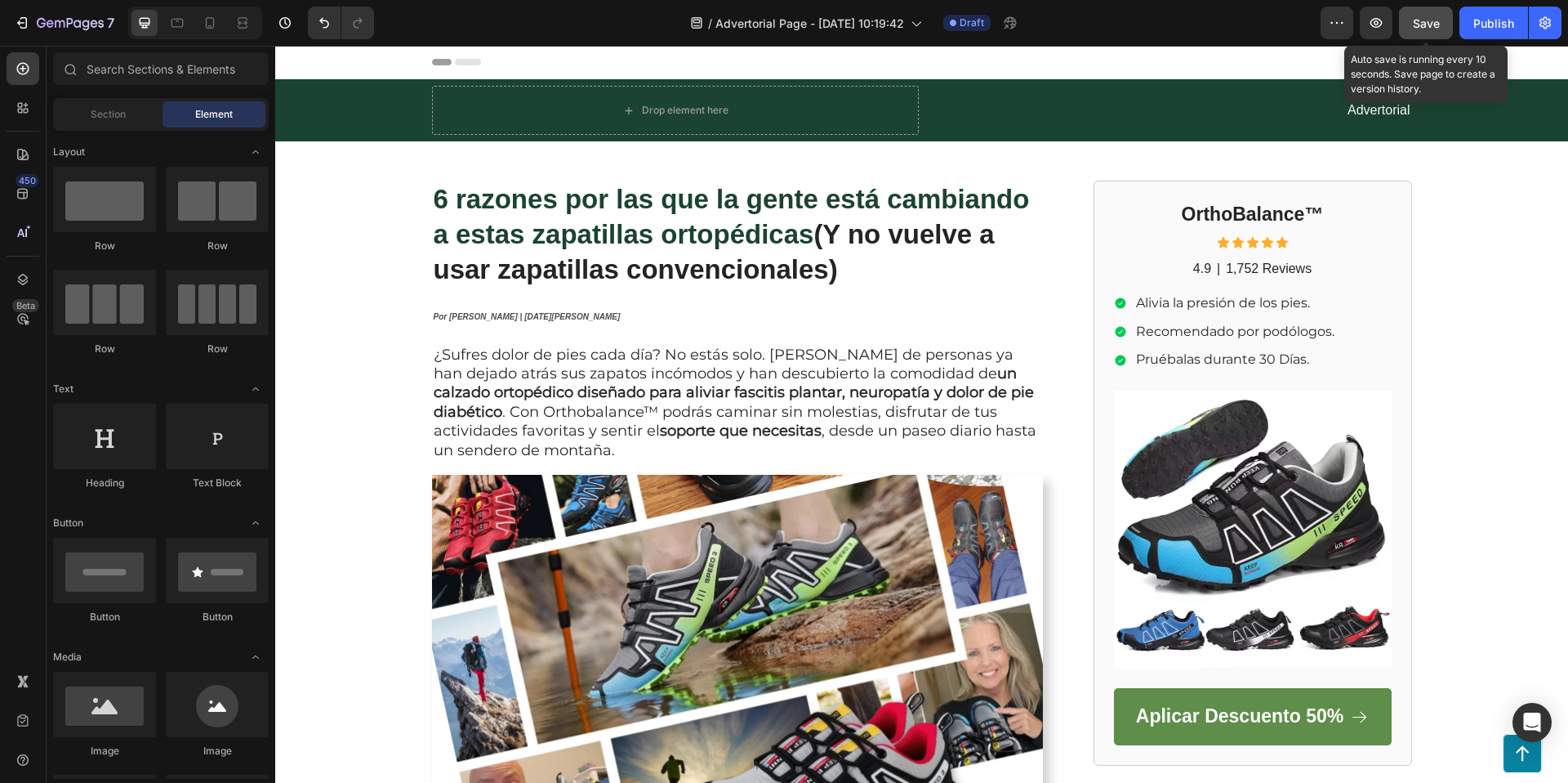
click at [1432, 17] on span "Save" at bounding box center [1425, 23] width 27 height 14
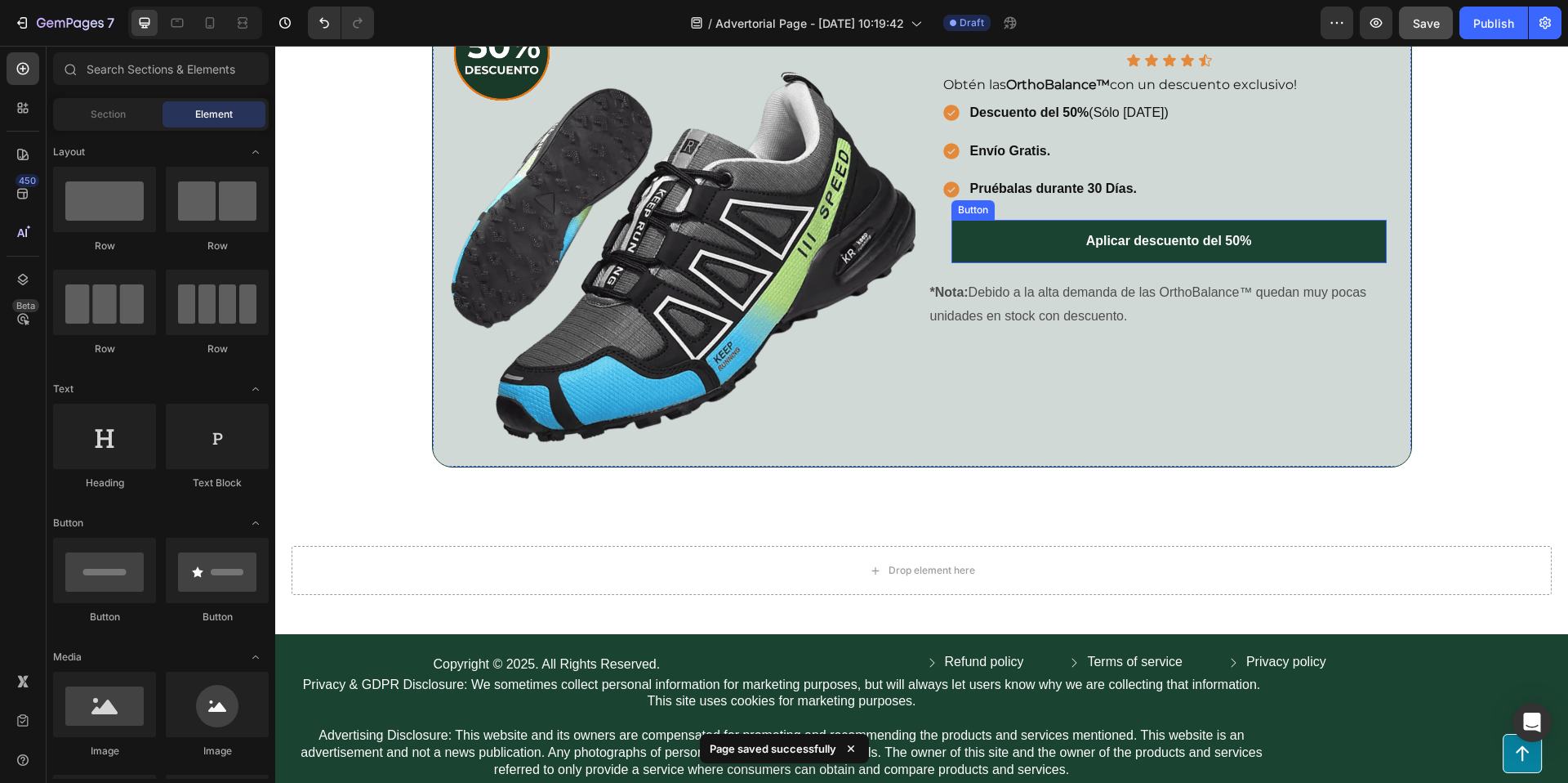
scroll to position [3353, 0]
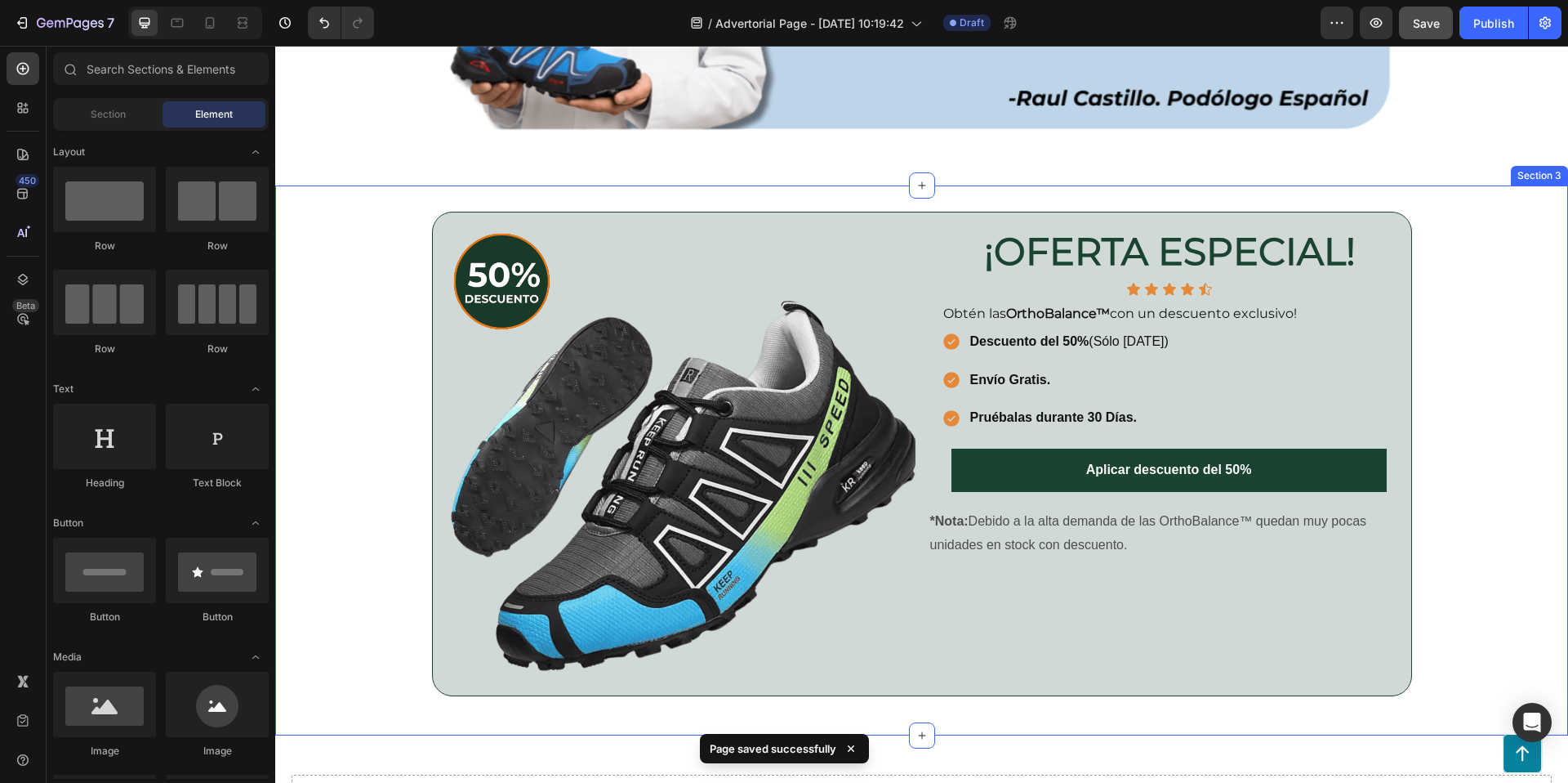
click at [1446, 371] on div "Image ¡OFERTA ESPECIAL! Heading Row Icon Icon Icon Icon Icon Icon List Row Obté…" at bounding box center [922, 460] width 1292 height 497
